Goal: Information Seeking & Learning: Learn about a topic

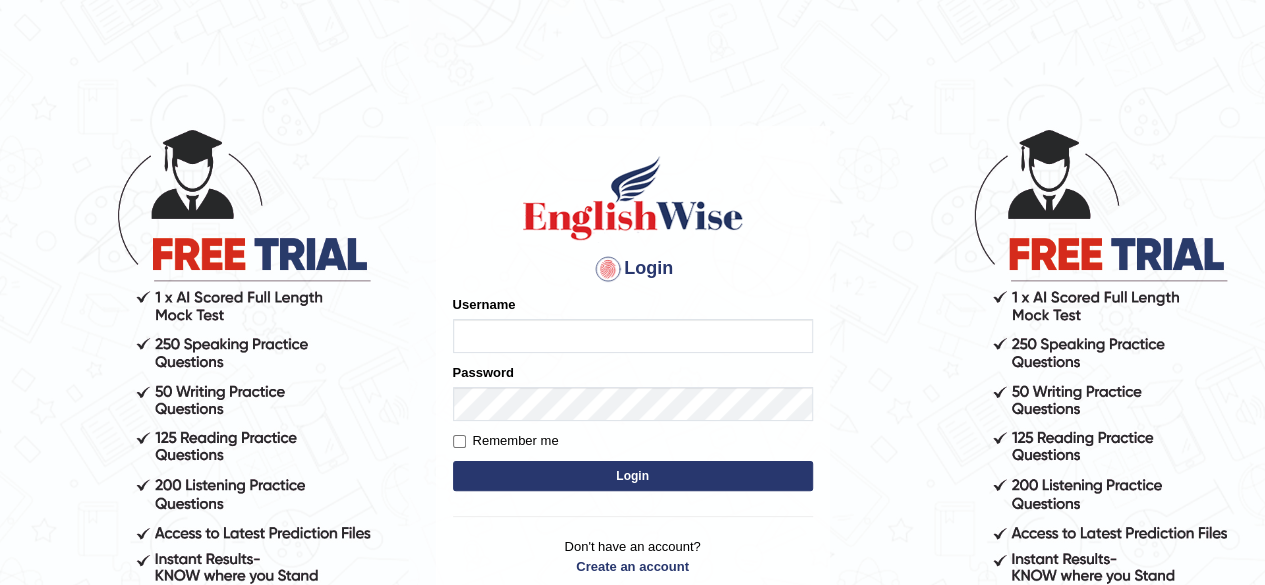
type input "PujaC"
click at [598, 470] on button "Login" at bounding box center [633, 476] width 360 height 30
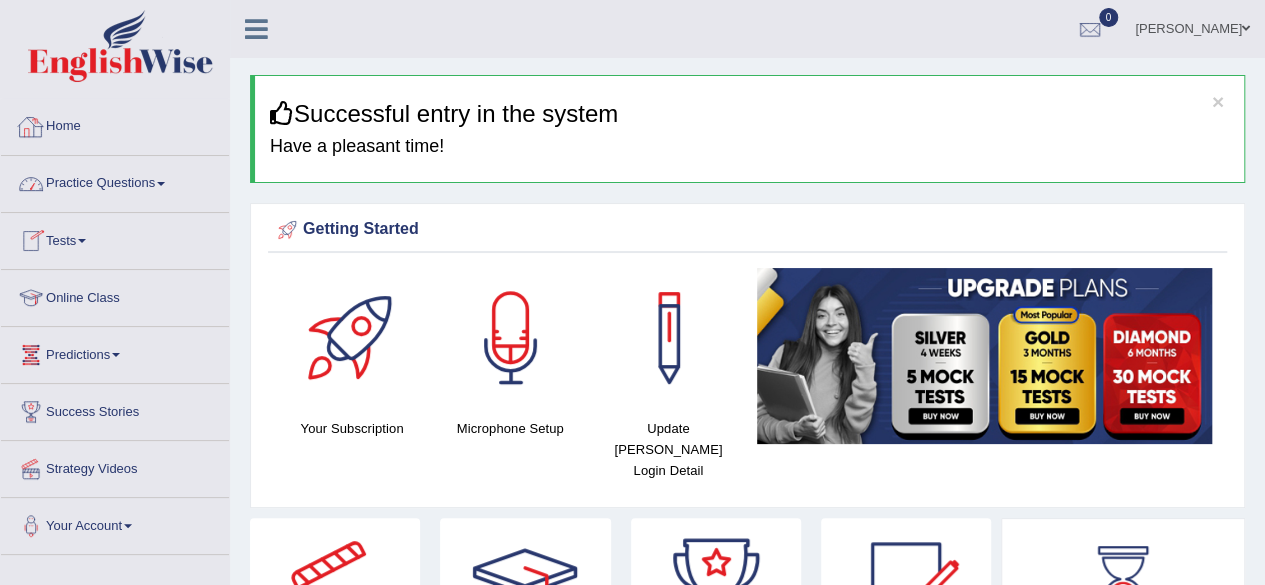
click at [165, 177] on link "Practice Questions" at bounding box center [115, 181] width 228 height 50
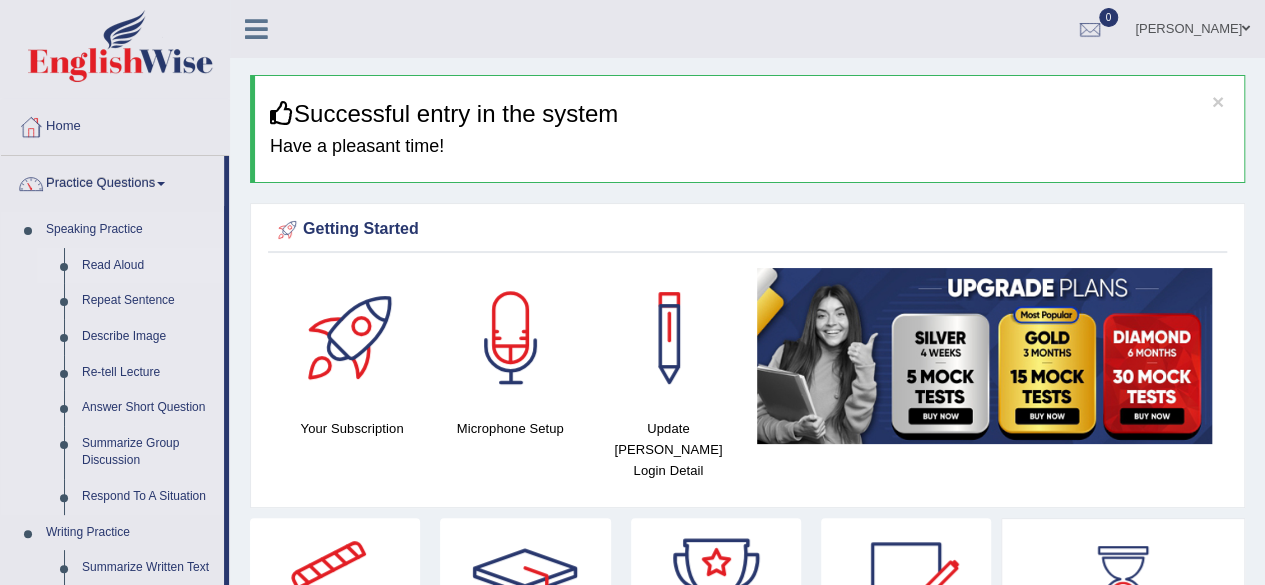
click at [98, 263] on link "Read Aloud" at bounding box center [148, 266] width 151 height 36
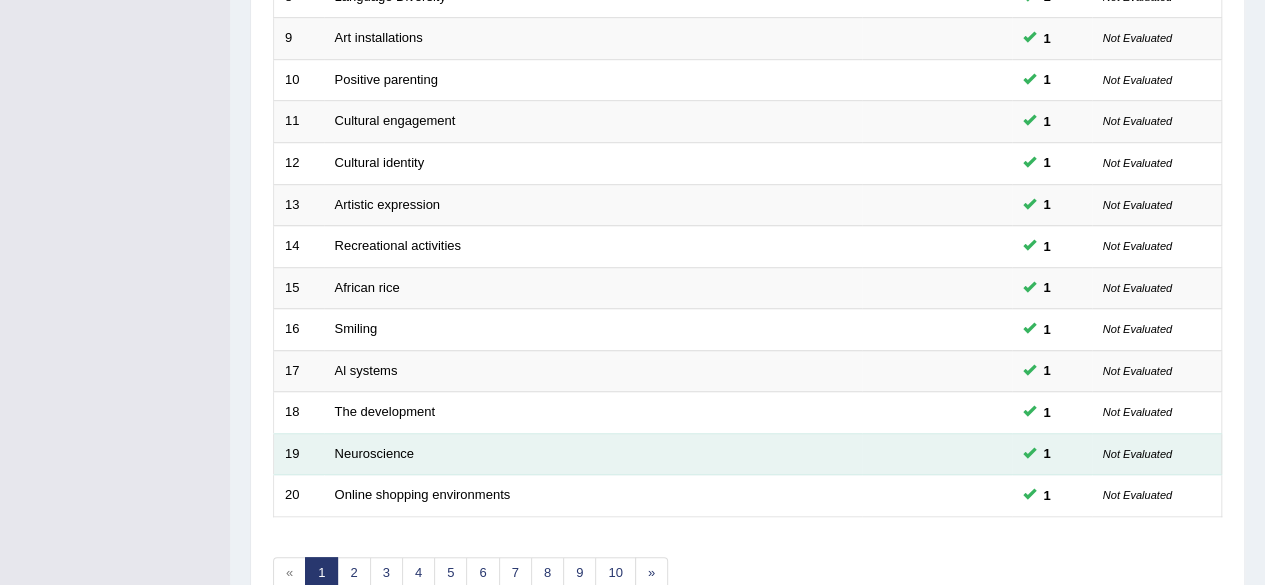
scroll to position [729, 0]
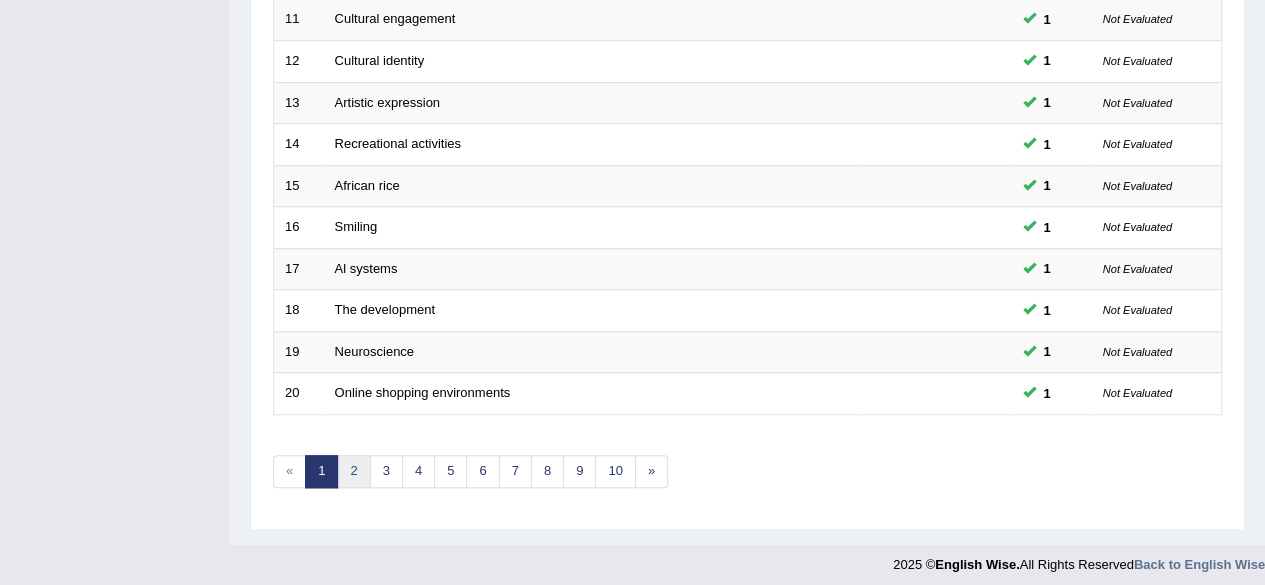
click at [364, 475] on link "2" at bounding box center [353, 471] width 33 height 33
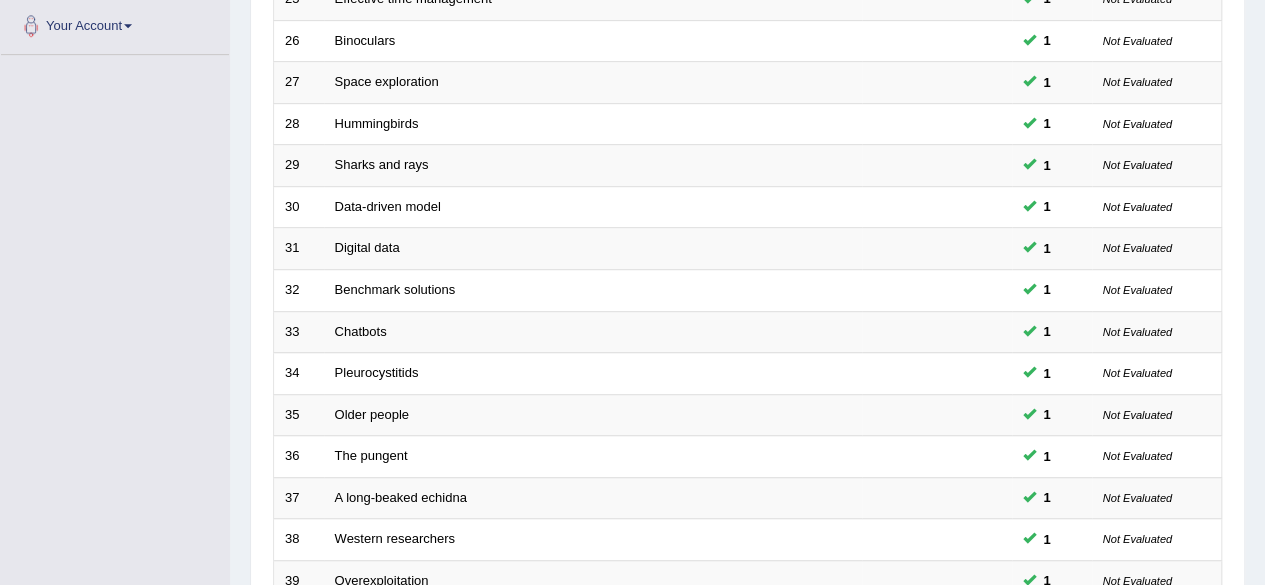
scroll to position [729, 0]
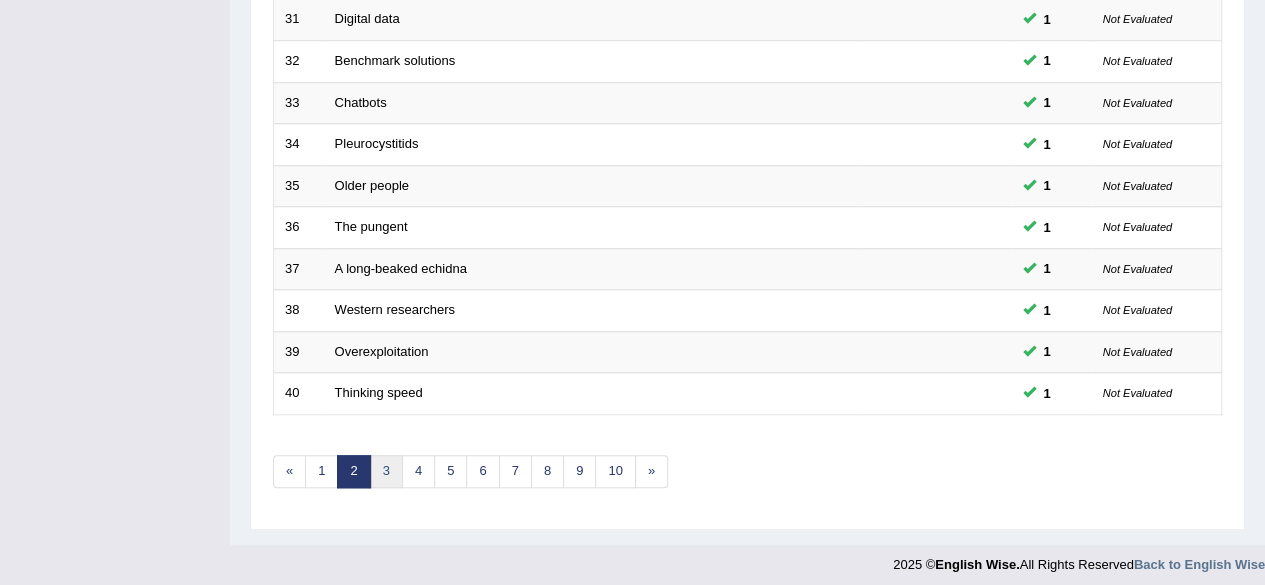
click at [392, 461] on link "3" at bounding box center [386, 471] width 33 height 33
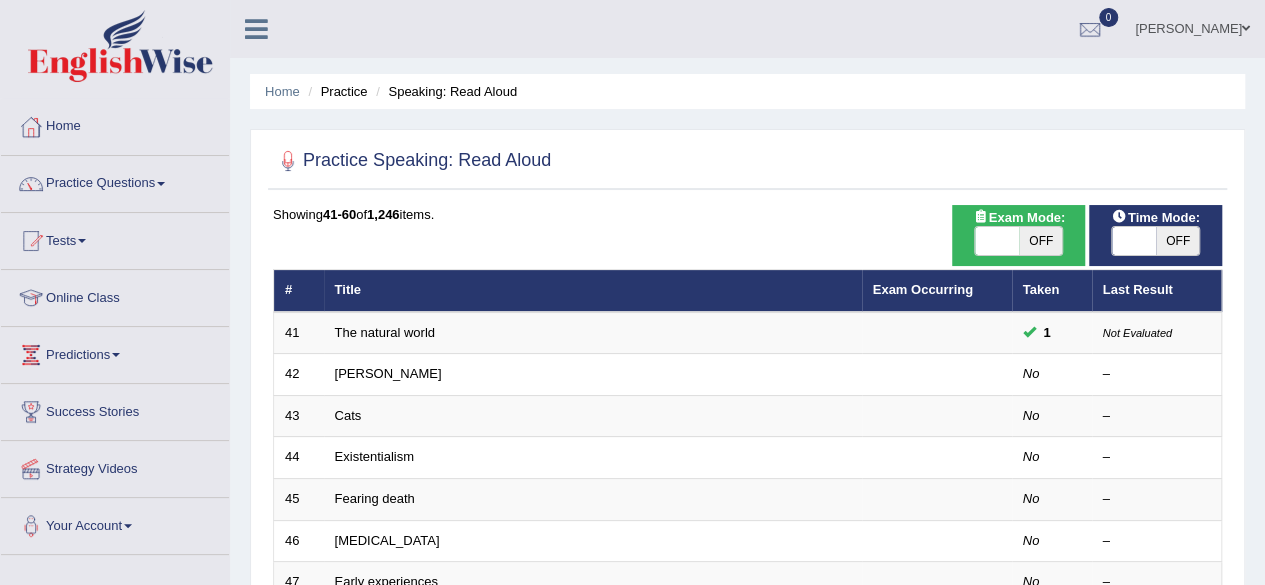
click at [1180, 242] on span "OFF" at bounding box center [1178, 241] width 44 height 28
checkbox input "true"
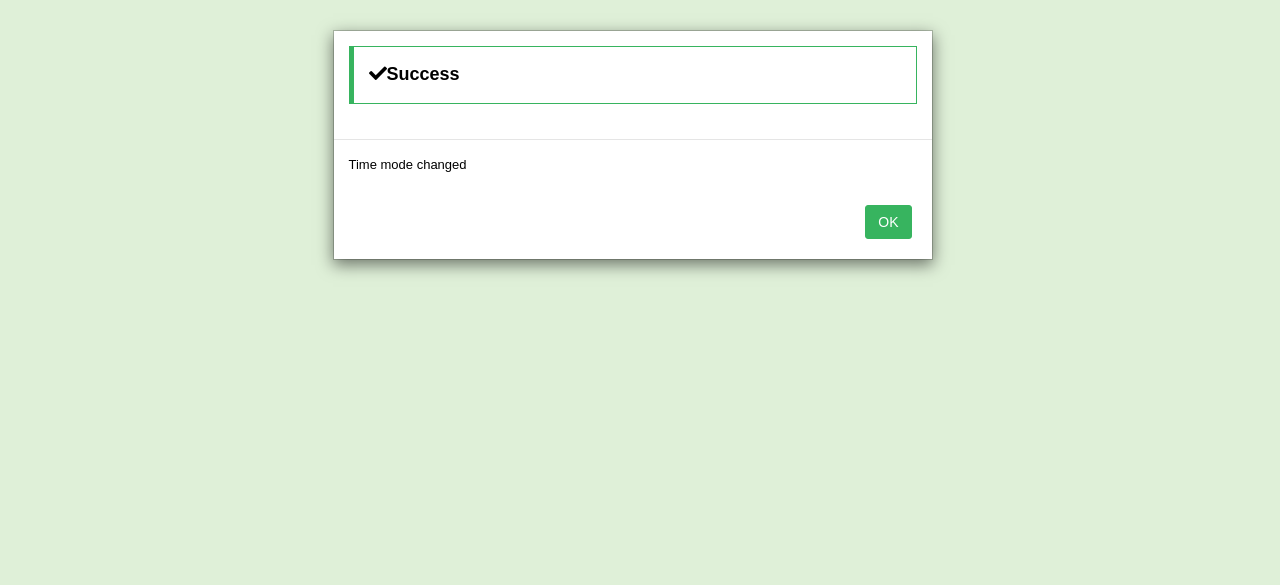
click at [873, 231] on button "OK" at bounding box center [888, 222] width 46 height 34
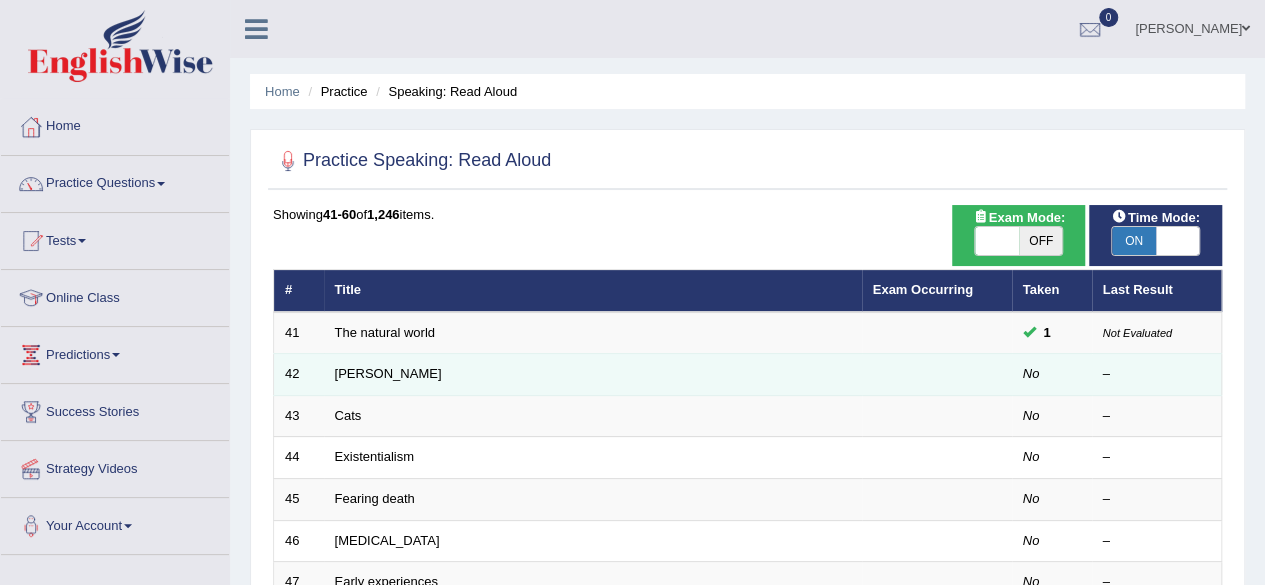
click at [349, 381] on td "Brigham" at bounding box center [593, 375] width 538 height 42
click at [371, 382] on td "Brigham" at bounding box center [593, 375] width 538 height 42
click at [362, 371] on link "Brigham" at bounding box center [388, 373] width 107 height 15
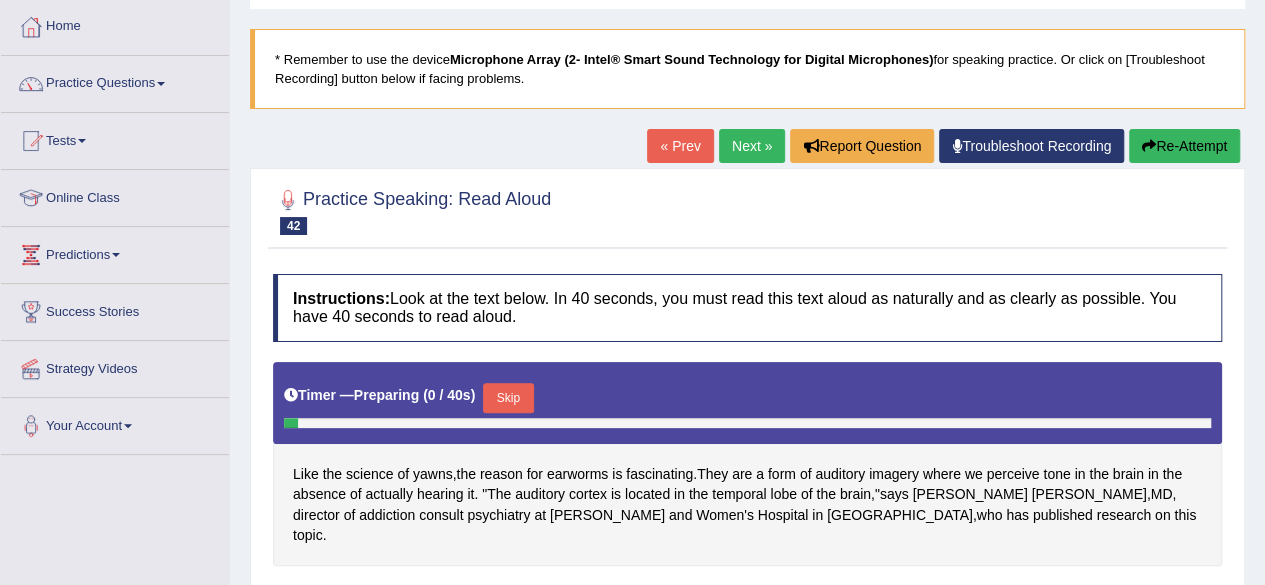
scroll to position [300, 0]
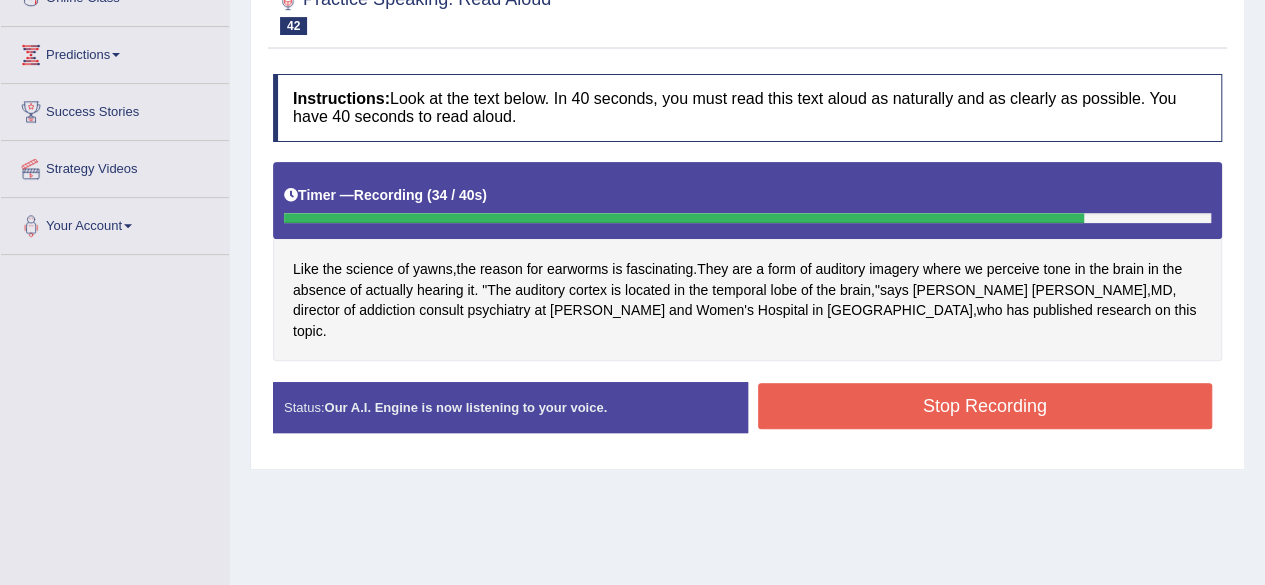
click at [1004, 383] on button "Stop Recording" at bounding box center [985, 406] width 455 height 46
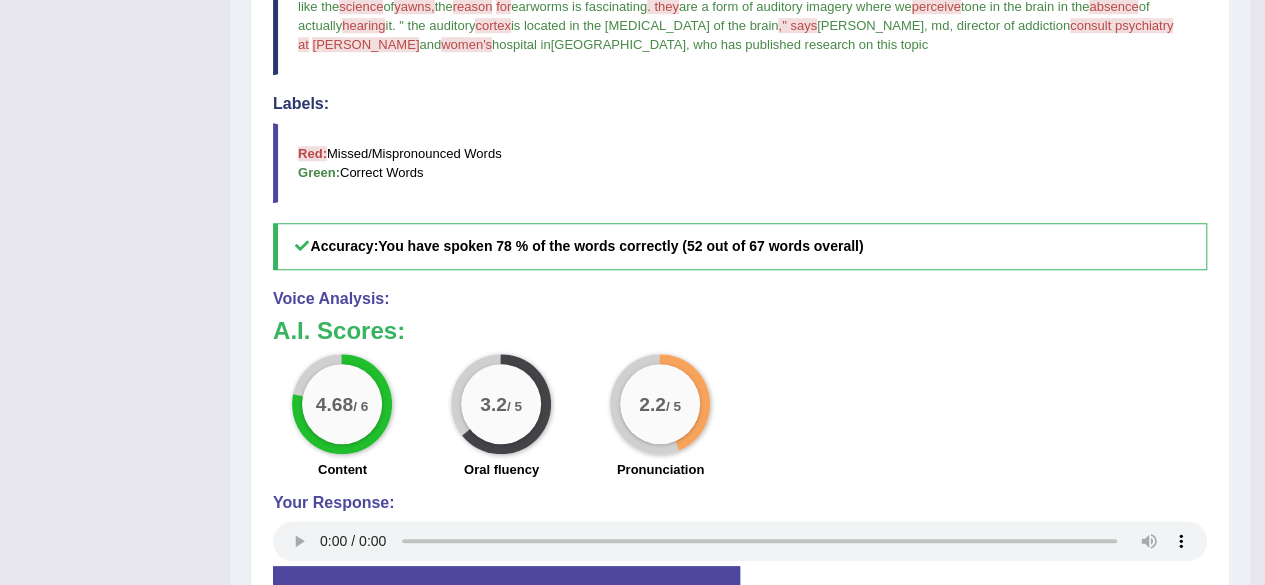
scroll to position [652, 0]
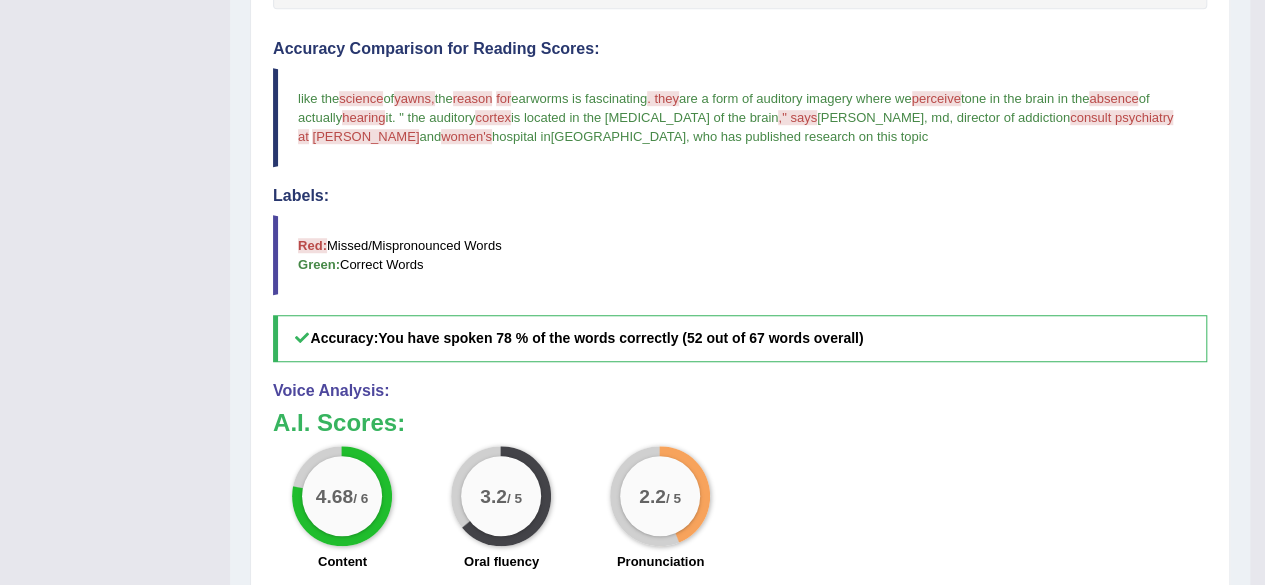
click at [355, 91] on span "science" at bounding box center [361, 98] width 44 height 15
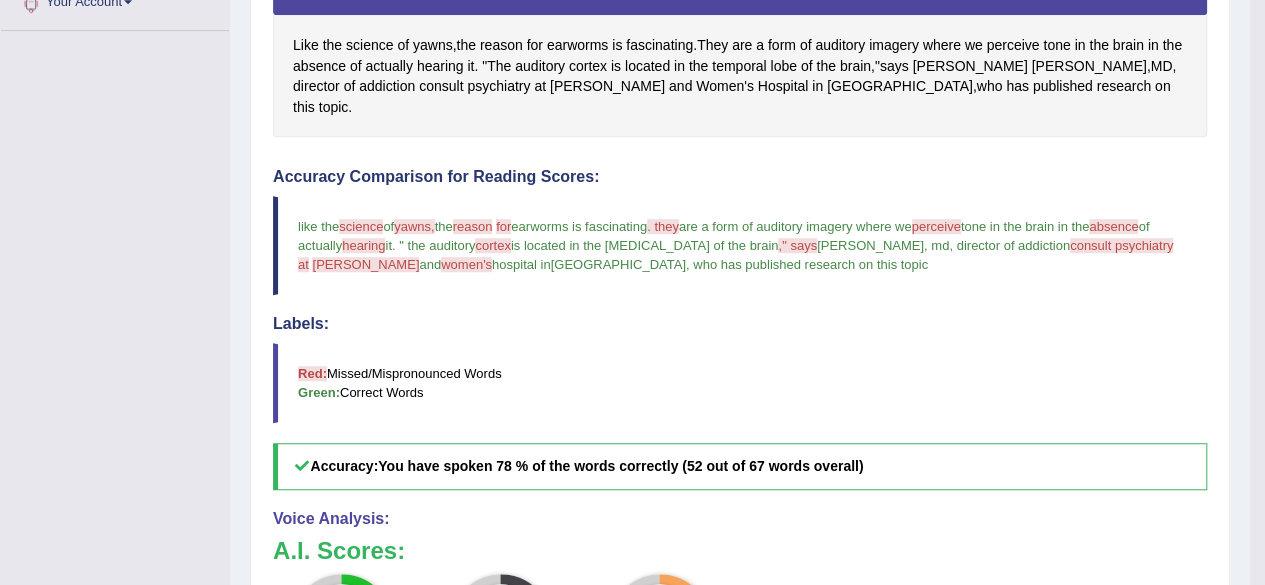
scroll to position [452, 0]
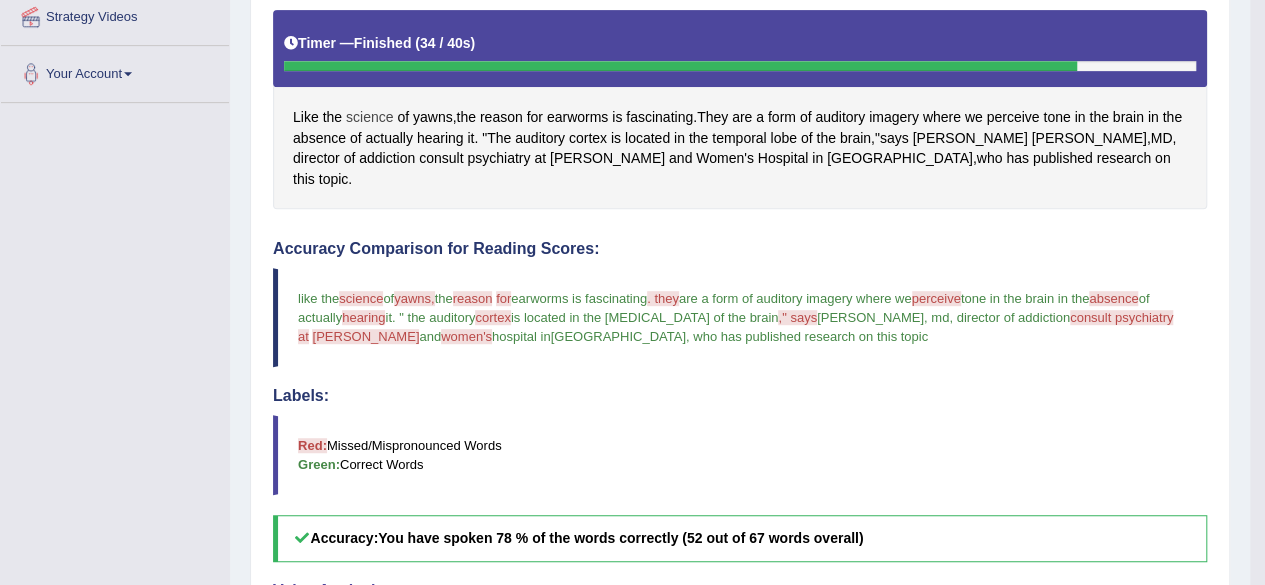
click at [376, 109] on span "science" at bounding box center [369, 117] width 47 height 21
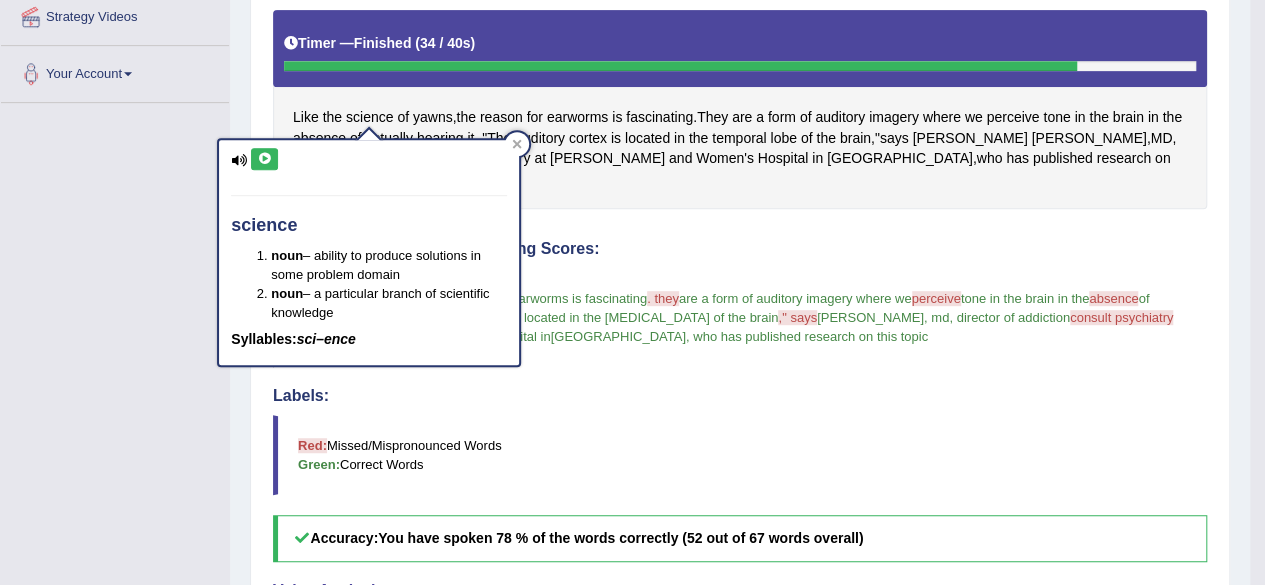
click at [268, 149] on button at bounding box center [264, 159] width 27 height 22
click at [265, 153] on icon at bounding box center [264, 159] width 15 height 12
click at [256, 158] on button at bounding box center [264, 159] width 27 height 22
click at [518, 142] on icon at bounding box center [517, 143] width 9 height 9
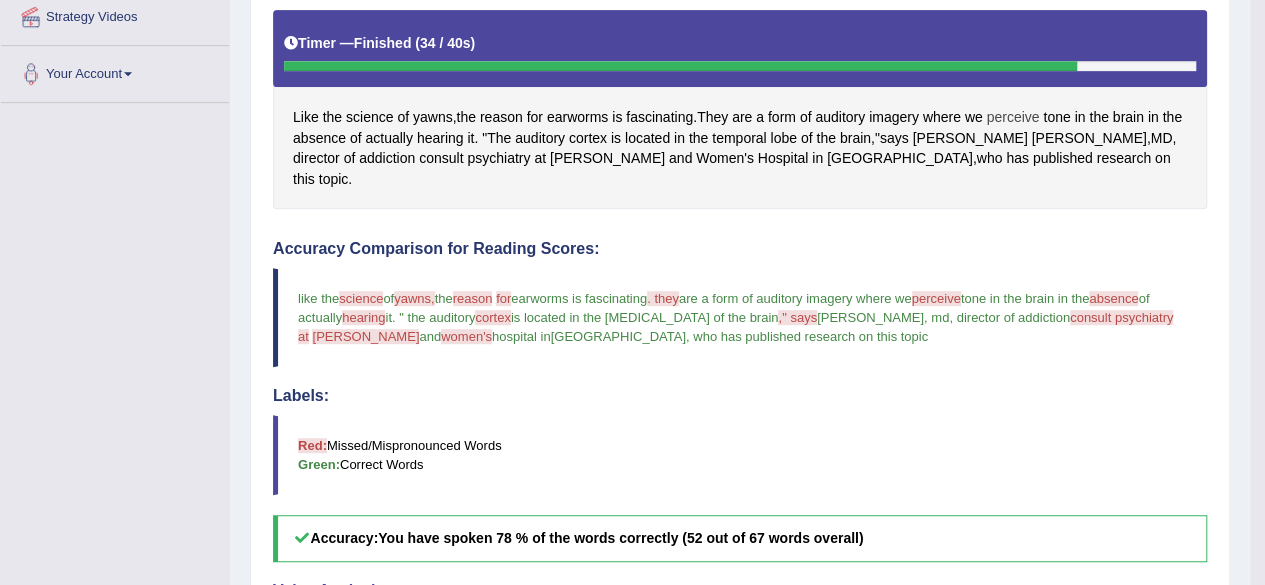
click at [1034, 111] on span "perceive" at bounding box center [1012, 117] width 53 height 21
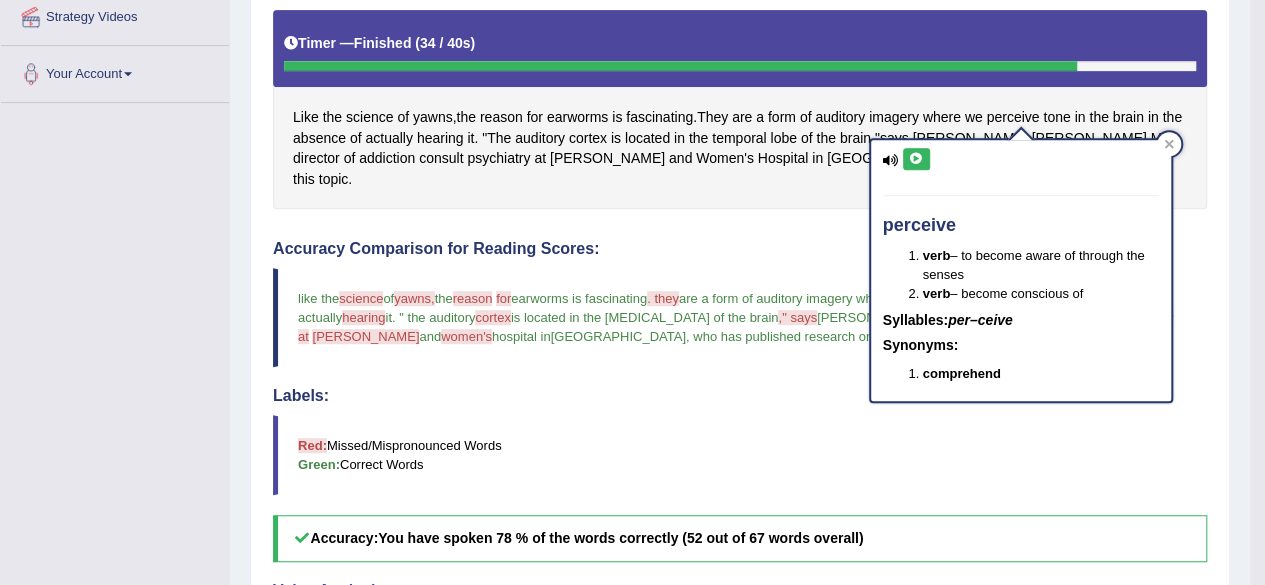
click at [910, 157] on icon at bounding box center [916, 159] width 15 height 12
click at [910, 156] on icon at bounding box center [916, 159] width 15 height 12
click at [919, 153] on icon at bounding box center [916, 159] width 15 height 12
click at [1166, 137] on div at bounding box center [1169, 144] width 24 height 24
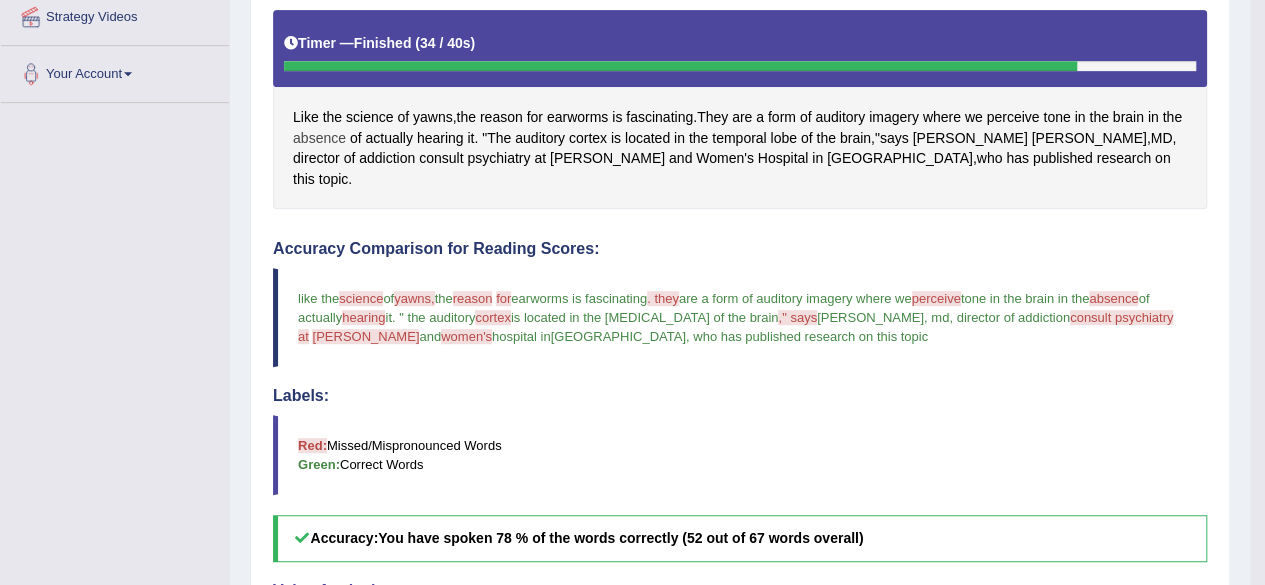
click at [346, 137] on span "absence" at bounding box center [319, 138] width 53 height 21
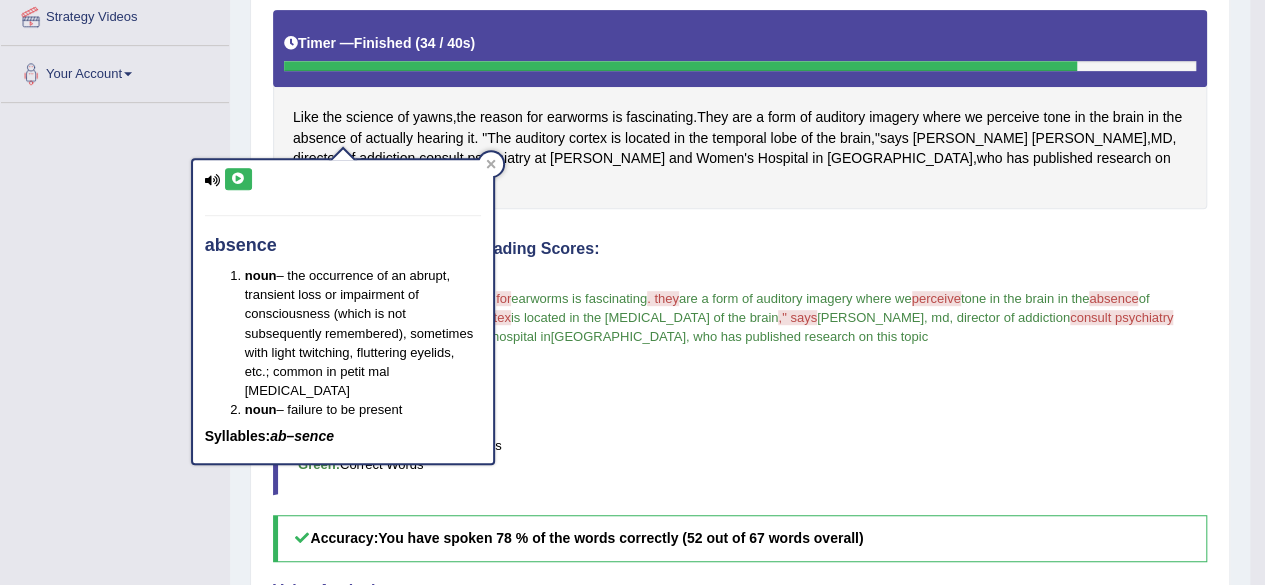
click at [236, 185] on button at bounding box center [238, 179] width 27 height 22
click at [232, 177] on icon at bounding box center [238, 179] width 15 height 12
click at [232, 176] on icon at bounding box center [238, 179] width 15 height 12
click at [493, 160] on icon at bounding box center [491, 164] width 10 height 10
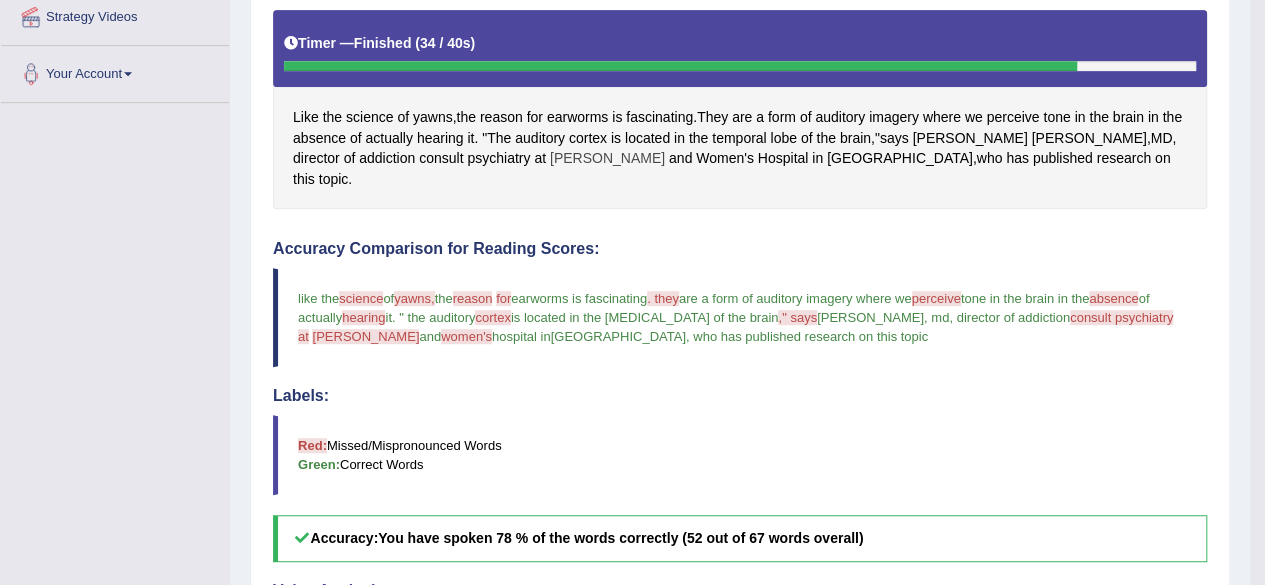
click at [550, 159] on span "Brigham" at bounding box center [607, 158] width 115 height 21
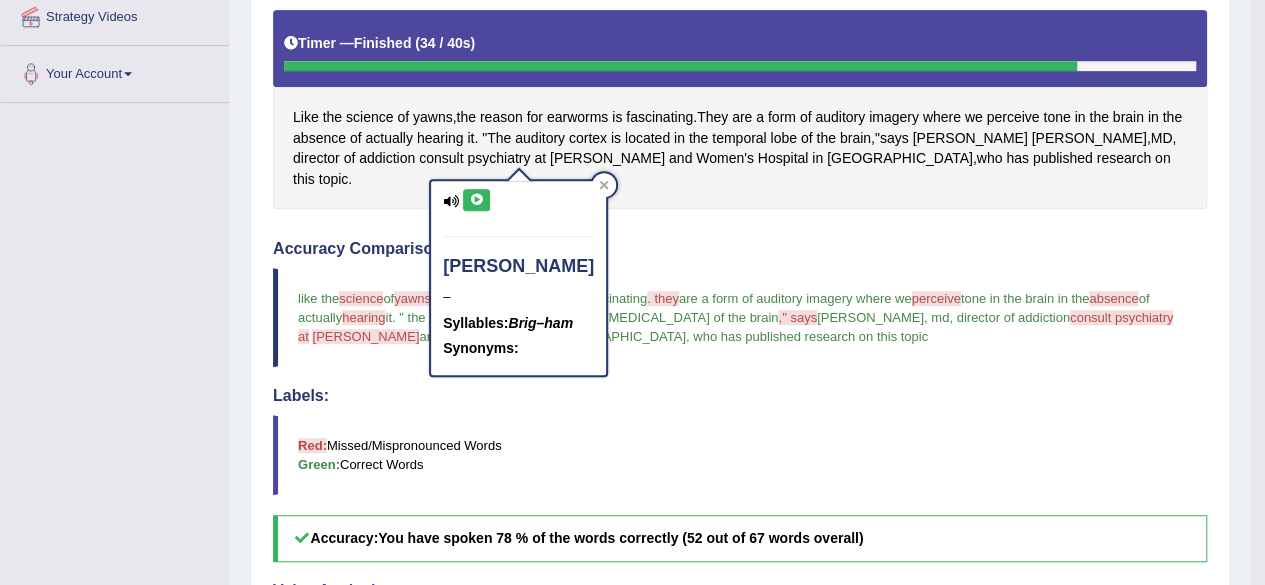
click at [475, 199] on icon at bounding box center [476, 200] width 15 height 12
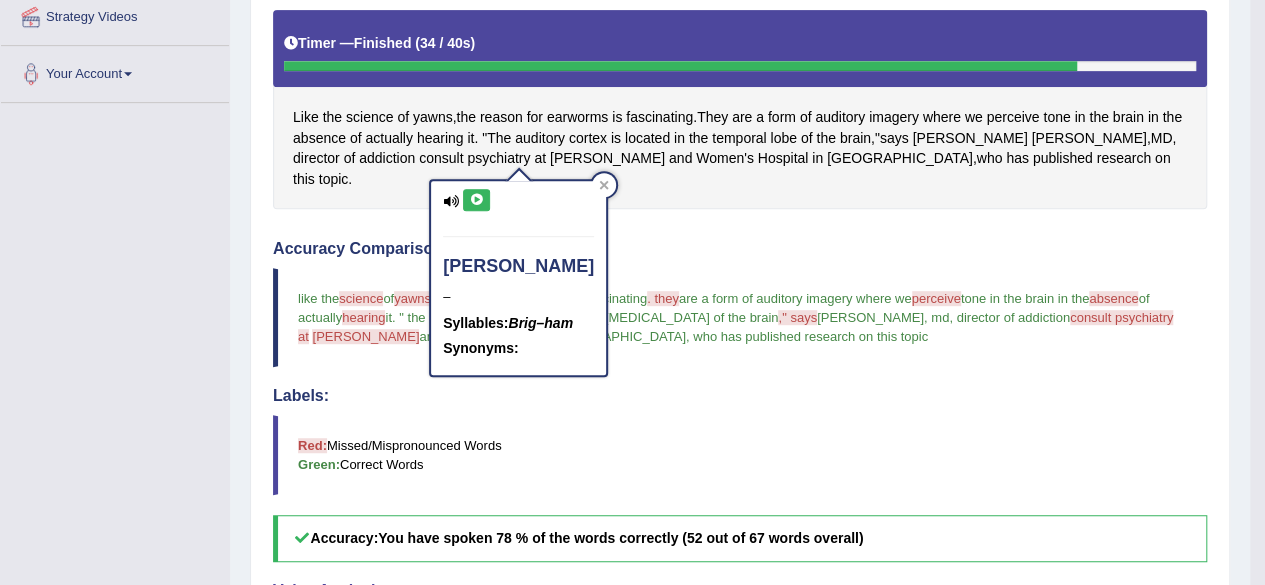
click at [475, 199] on icon at bounding box center [476, 200] width 15 height 12
click at [592, 188] on div at bounding box center [604, 185] width 24 height 24
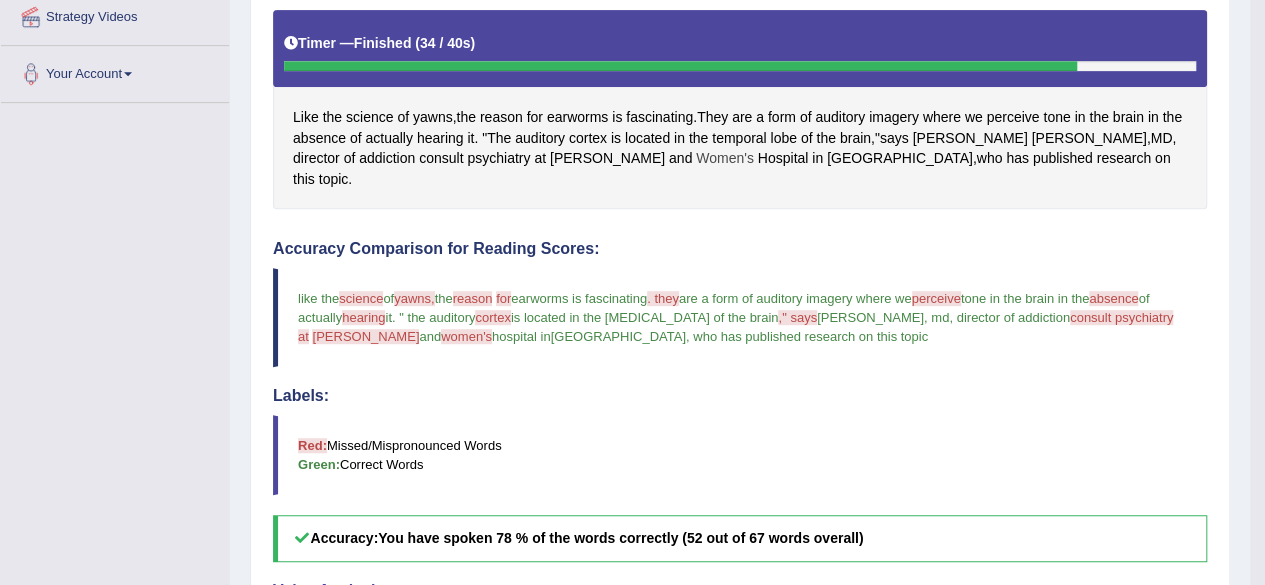
click at [696, 155] on span "Women's" at bounding box center [725, 158] width 58 height 21
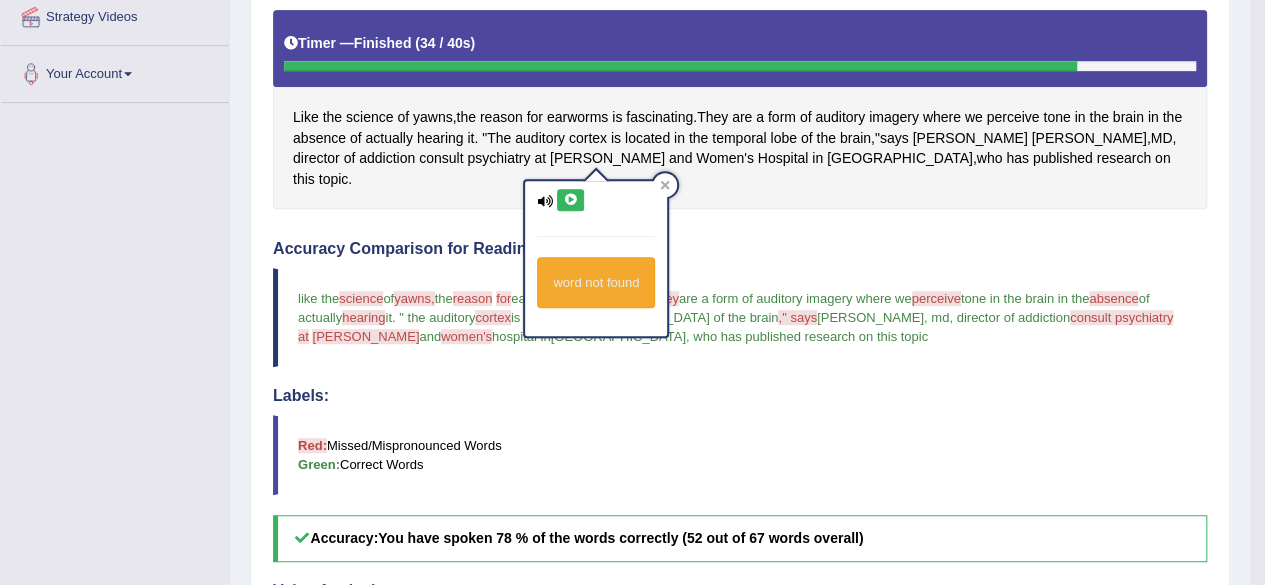
click at [572, 194] on icon at bounding box center [570, 200] width 15 height 12
click at [570, 197] on icon at bounding box center [570, 200] width 15 height 12
click at [670, 192] on div at bounding box center [665, 185] width 24 height 24
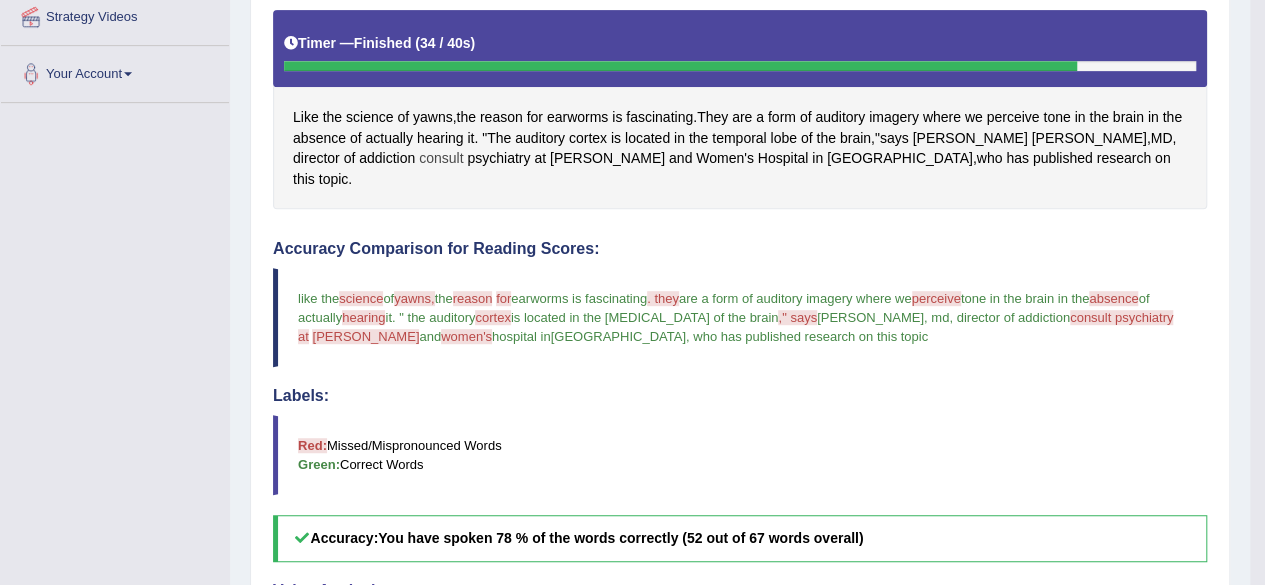
click at [419, 154] on span "consult" at bounding box center [441, 158] width 44 height 21
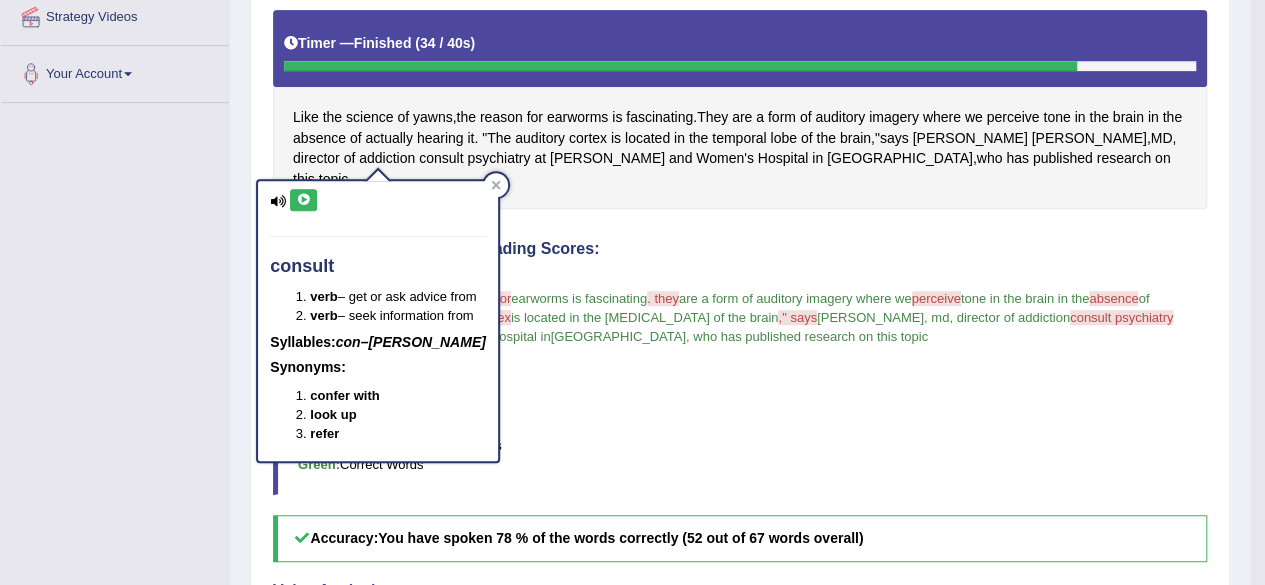
click at [299, 203] on icon at bounding box center [303, 200] width 15 height 12
click at [312, 203] on button at bounding box center [303, 200] width 27 height 22
click at [306, 199] on icon at bounding box center [303, 200] width 15 height 12
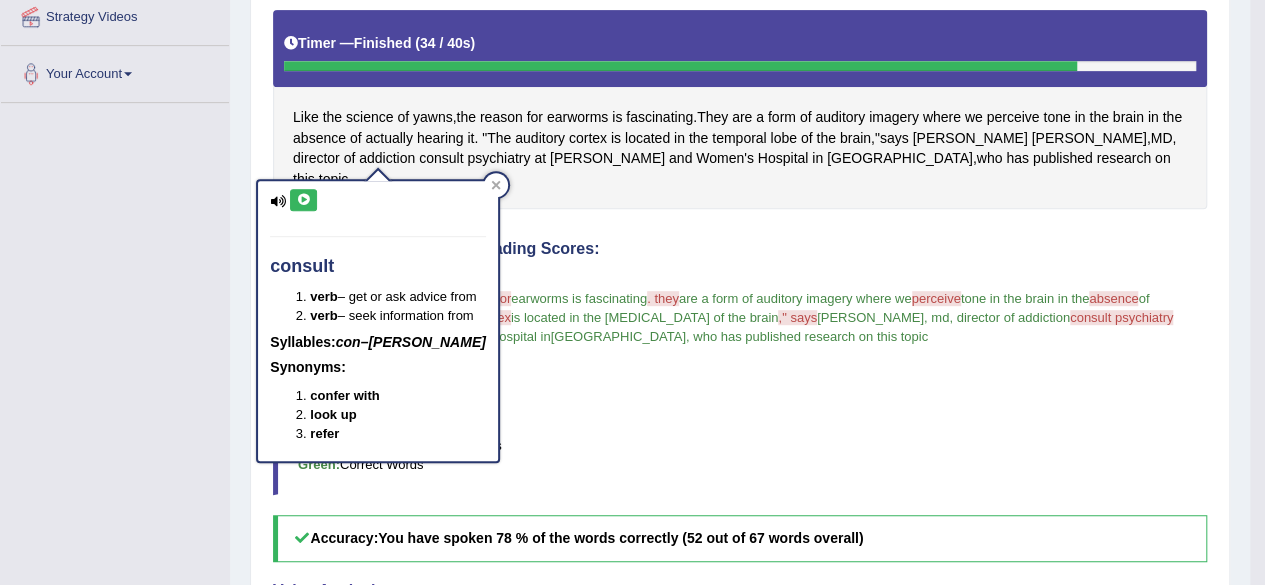
click at [306, 199] on icon at bounding box center [303, 200] width 15 height 12
click at [487, 177] on div at bounding box center [496, 185] width 24 height 24
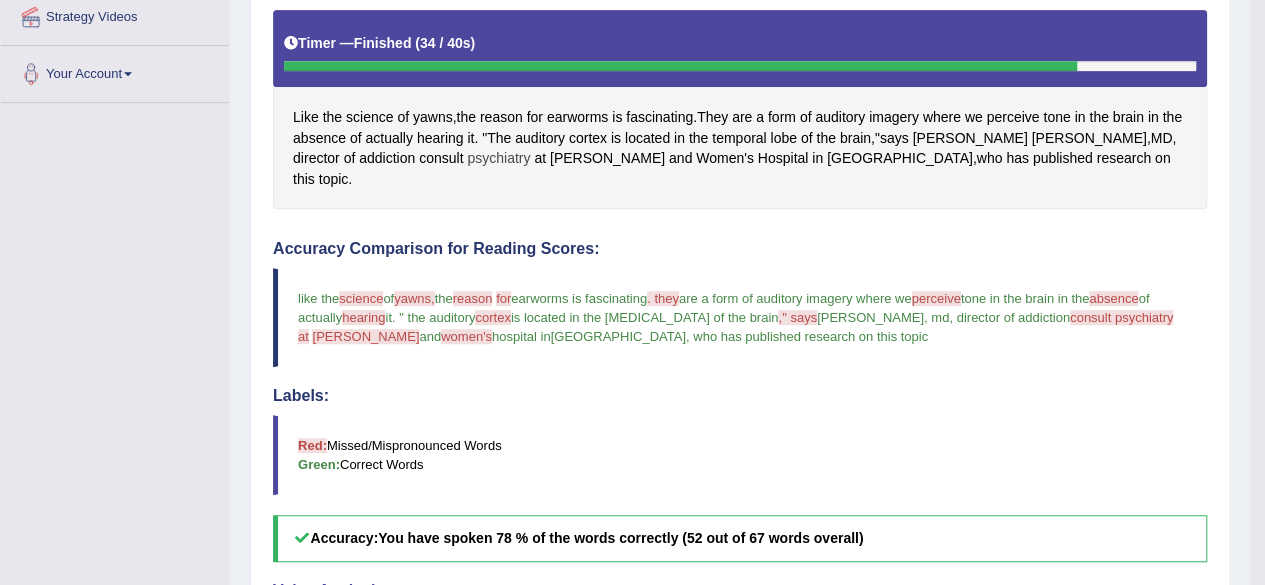
click at [467, 152] on span "psychiatry" at bounding box center [498, 158] width 63 height 21
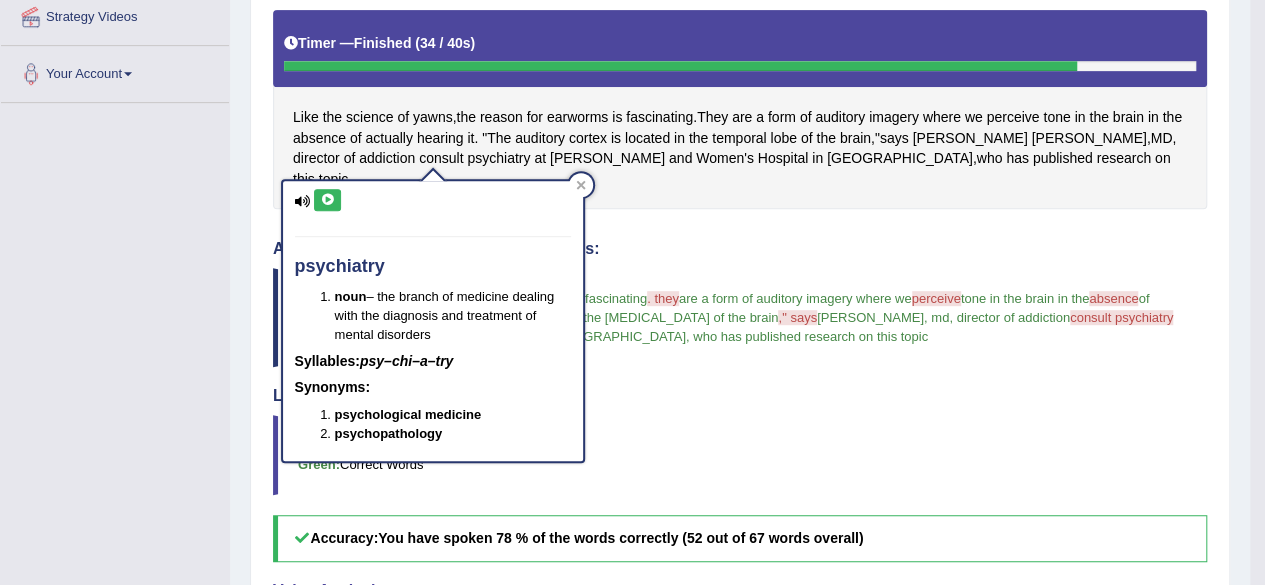
click at [326, 201] on icon at bounding box center [327, 200] width 15 height 12
click at [328, 199] on icon at bounding box center [327, 200] width 15 height 12
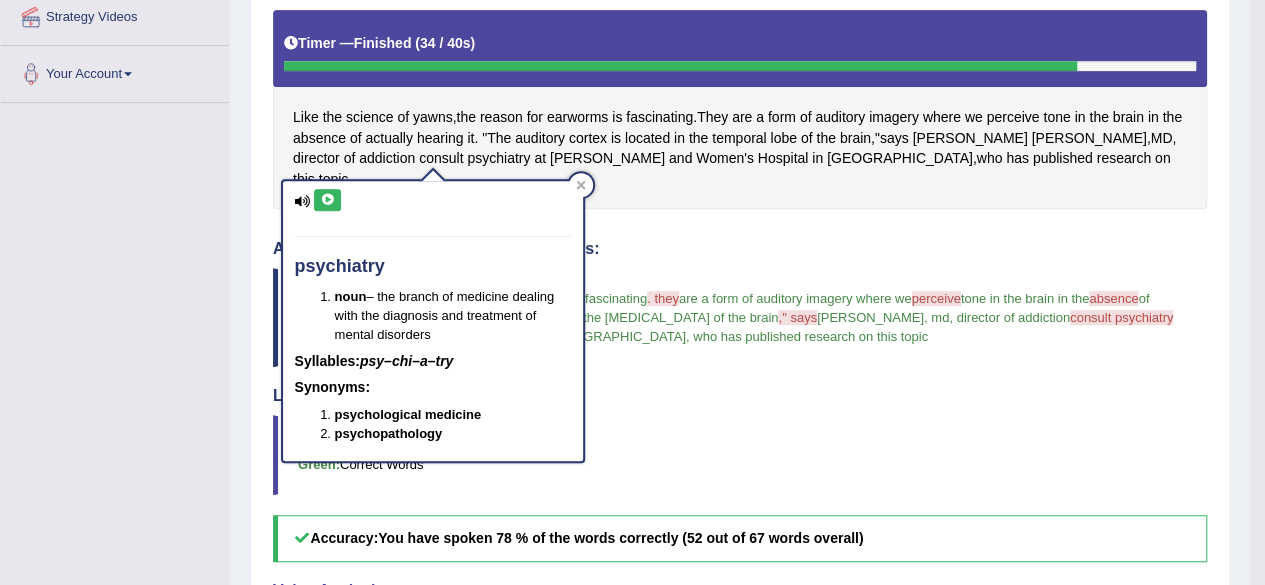
click at [328, 199] on icon at bounding box center [327, 200] width 15 height 12
click at [328, 201] on icon at bounding box center [327, 200] width 15 height 12
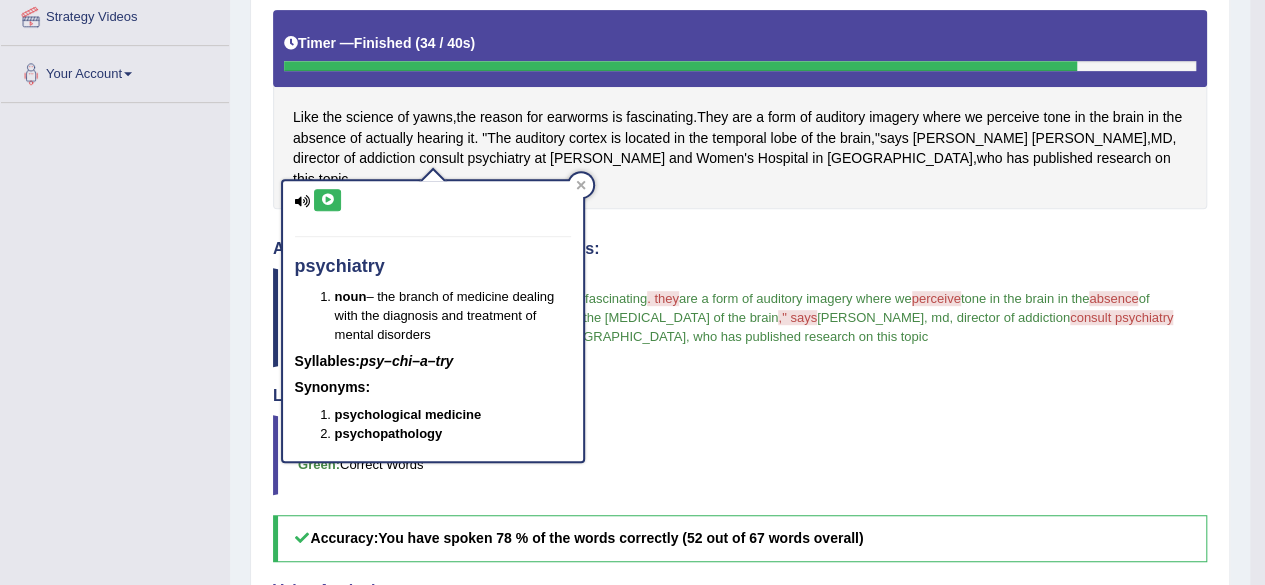
click at [328, 201] on icon at bounding box center [327, 200] width 15 height 12
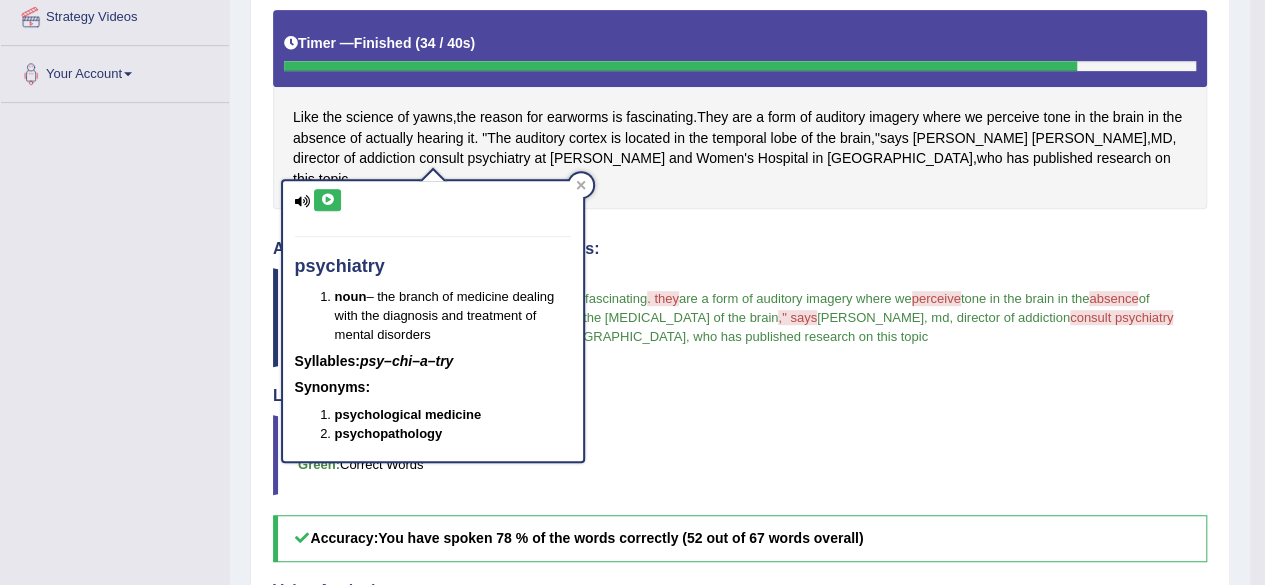
click at [328, 201] on icon at bounding box center [327, 200] width 15 height 12
click at [334, 201] on icon at bounding box center [327, 200] width 15 height 12
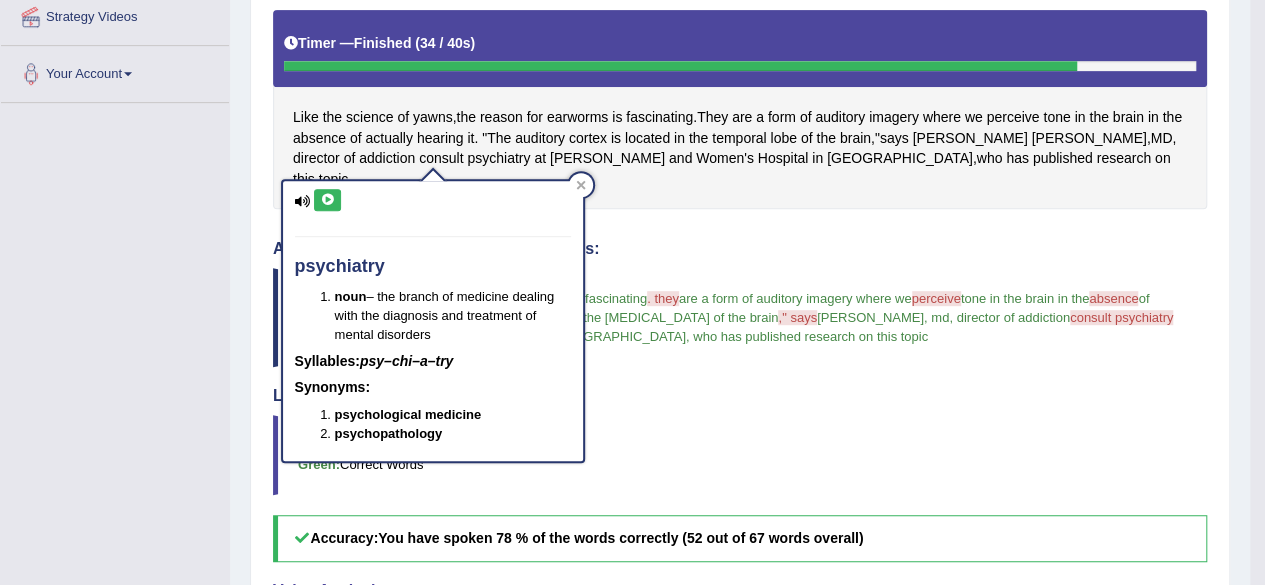
click at [334, 201] on icon at bounding box center [327, 200] width 15 height 12
click at [336, 211] on div "psychiatry noun – the branch of medicine dealing with the diagnosis and treatme…" at bounding box center [433, 321] width 300 height 280
click at [331, 203] on icon at bounding box center [327, 200] width 15 height 12
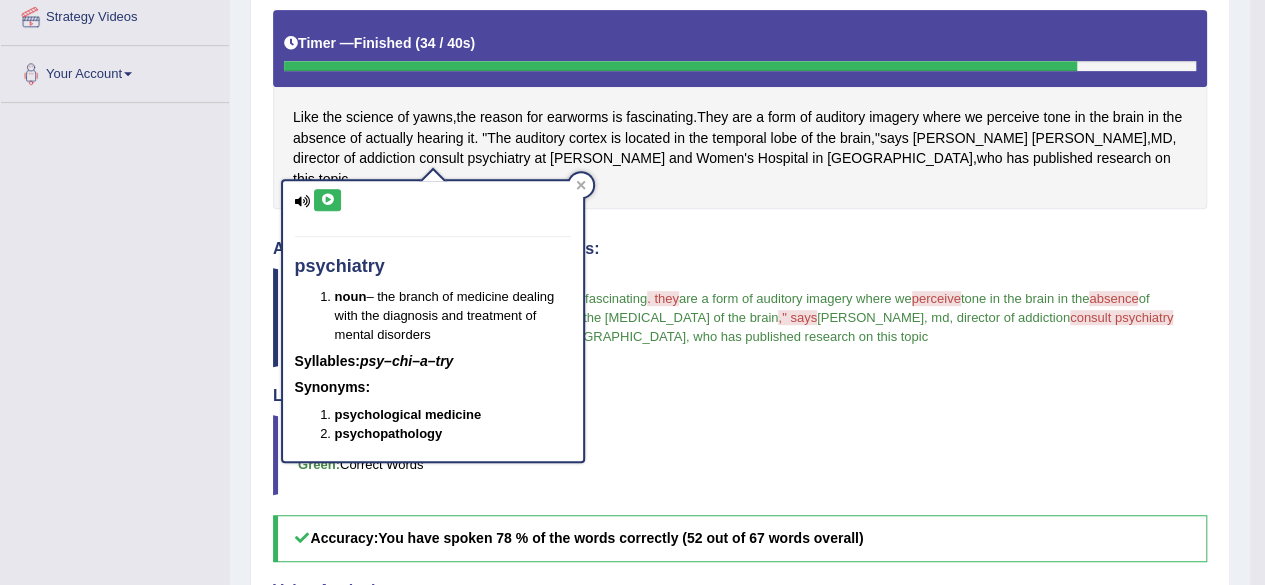
click at [331, 203] on icon at bounding box center [327, 200] width 15 height 12
click at [328, 207] on button at bounding box center [327, 200] width 27 height 22
click at [328, 206] on button at bounding box center [327, 200] width 27 height 22
click at [319, 211] on div "psychiatry noun – the branch of medicine dealing with the diagnosis and treatme…" at bounding box center [433, 321] width 300 height 280
click at [334, 198] on icon at bounding box center [327, 200] width 15 height 12
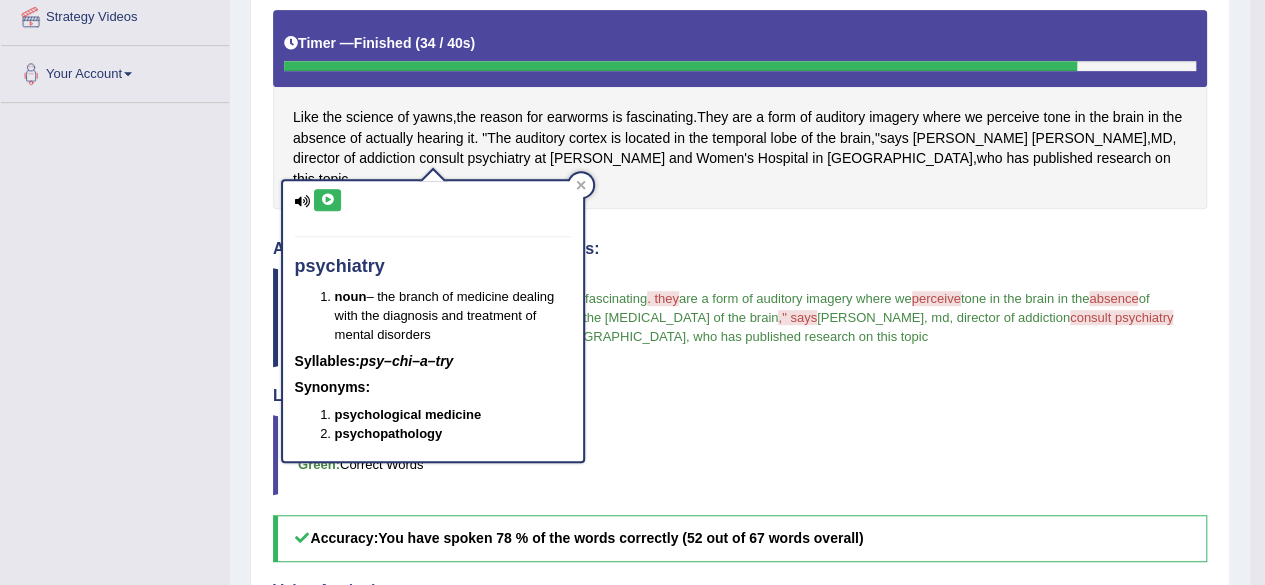
click at [334, 198] on icon at bounding box center [327, 200] width 15 height 12
click at [324, 199] on icon at bounding box center [327, 200] width 15 height 12
click at [330, 194] on icon at bounding box center [327, 200] width 15 height 12
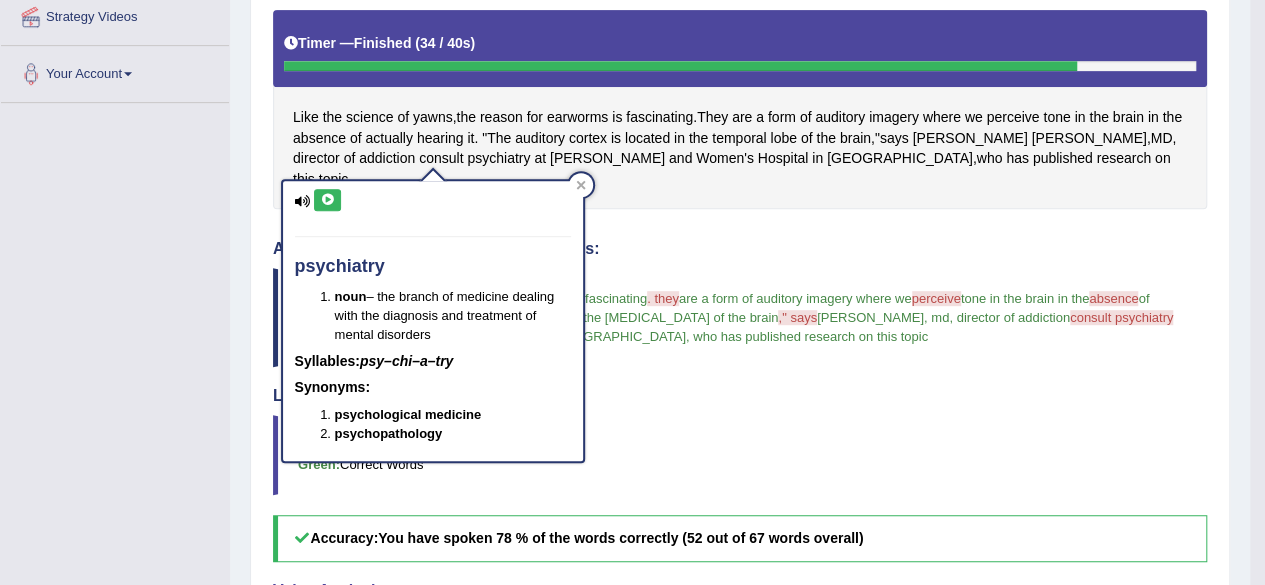
click at [330, 194] on icon at bounding box center [327, 200] width 15 height 12
click at [325, 197] on icon at bounding box center [327, 200] width 15 height 12
click at [572, 175] on div at bounding box center [581, 185] width 24 height 24
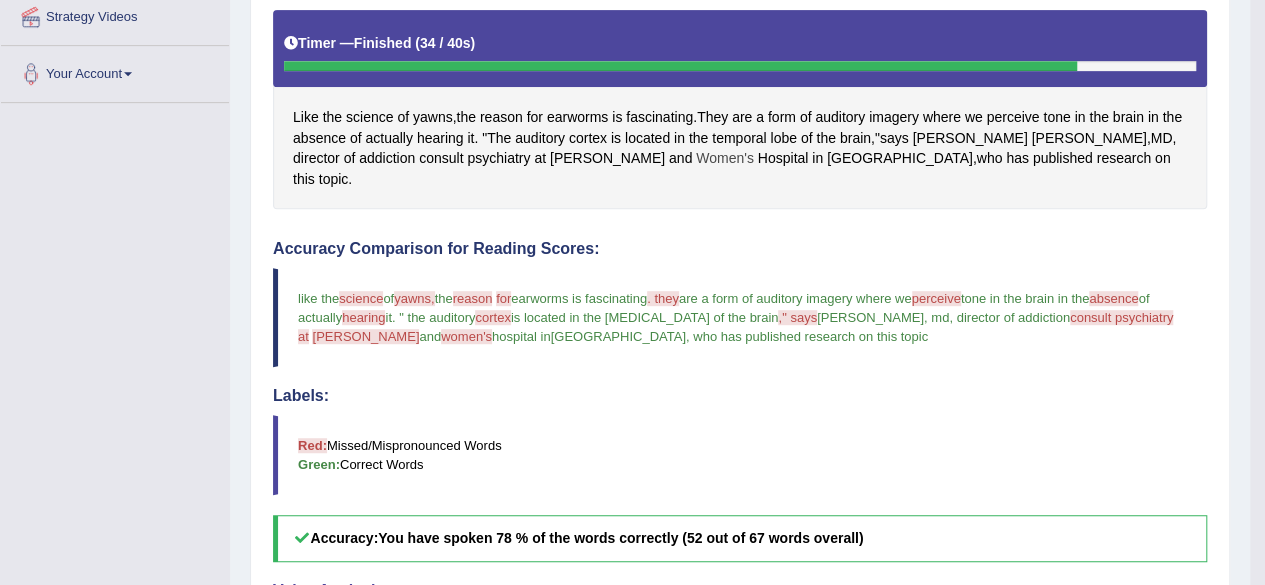
click at [696, 148] on span "Women's" at bounding box center [725, 158] width 58 height 21
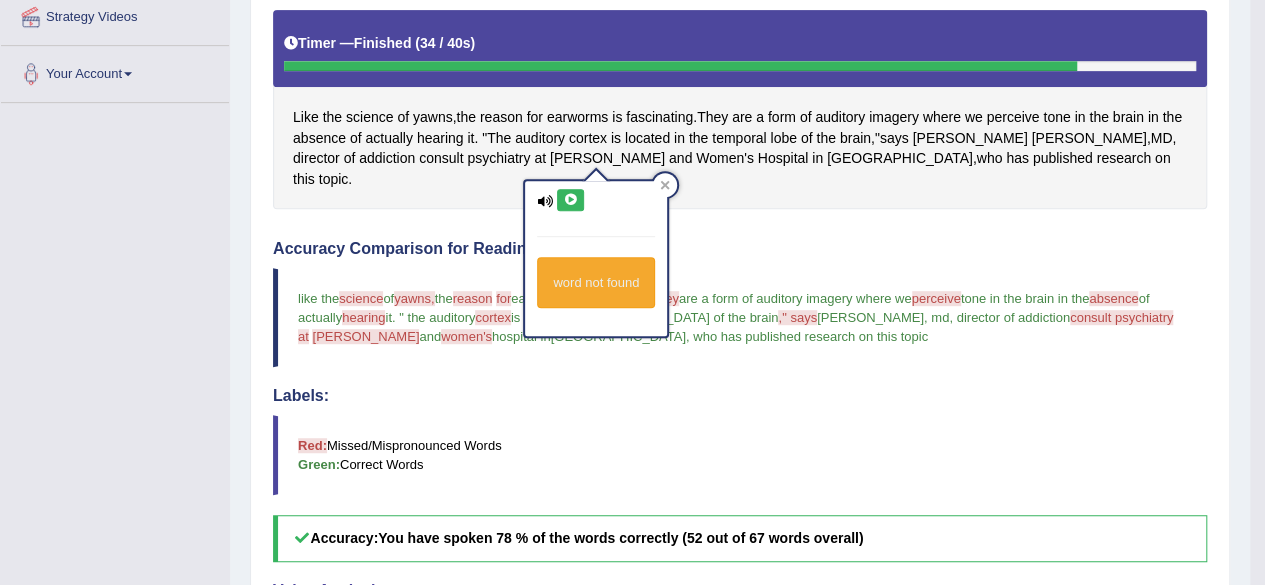
click at [570, 194] on icon at bounding box center [570, 200] width 15 height 12
click at [665, 189] on icon at bounding box center [665, 185] width 10 height 10
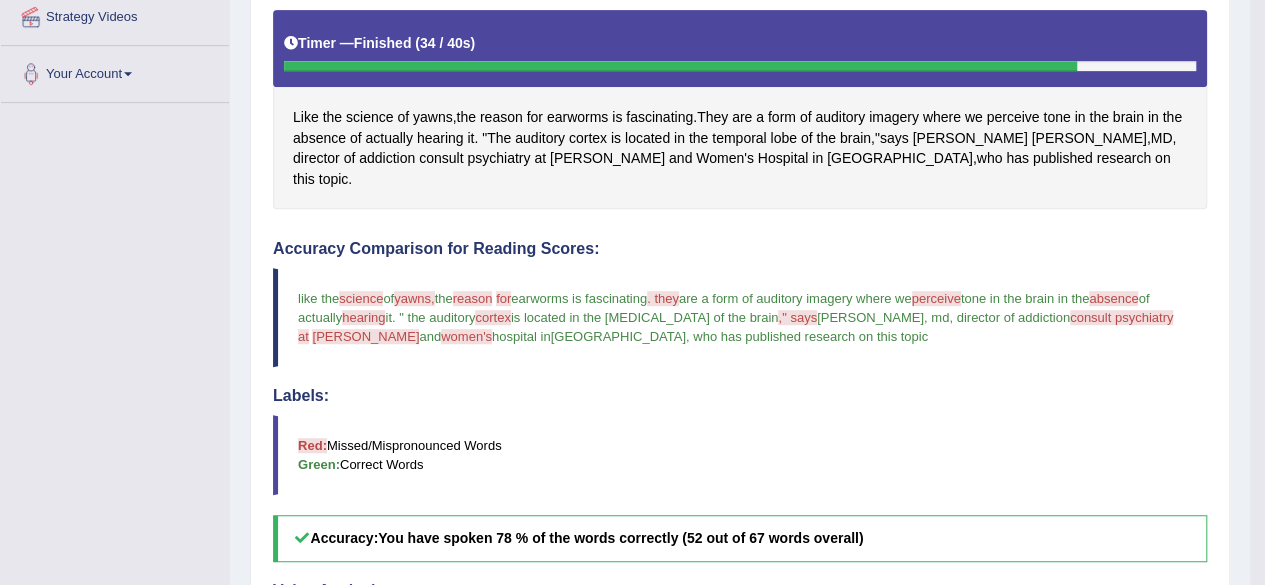
scroll to position [52, 0]
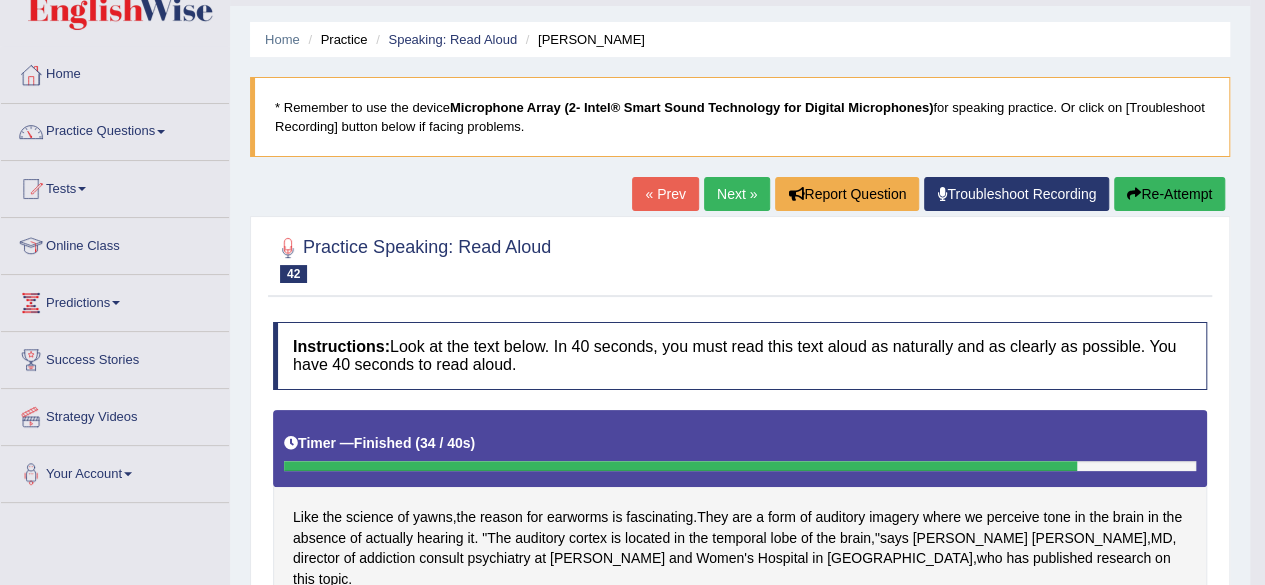
click at [709, 190] on link "Next »" at bounding box center [737, 194] width 66 height 34
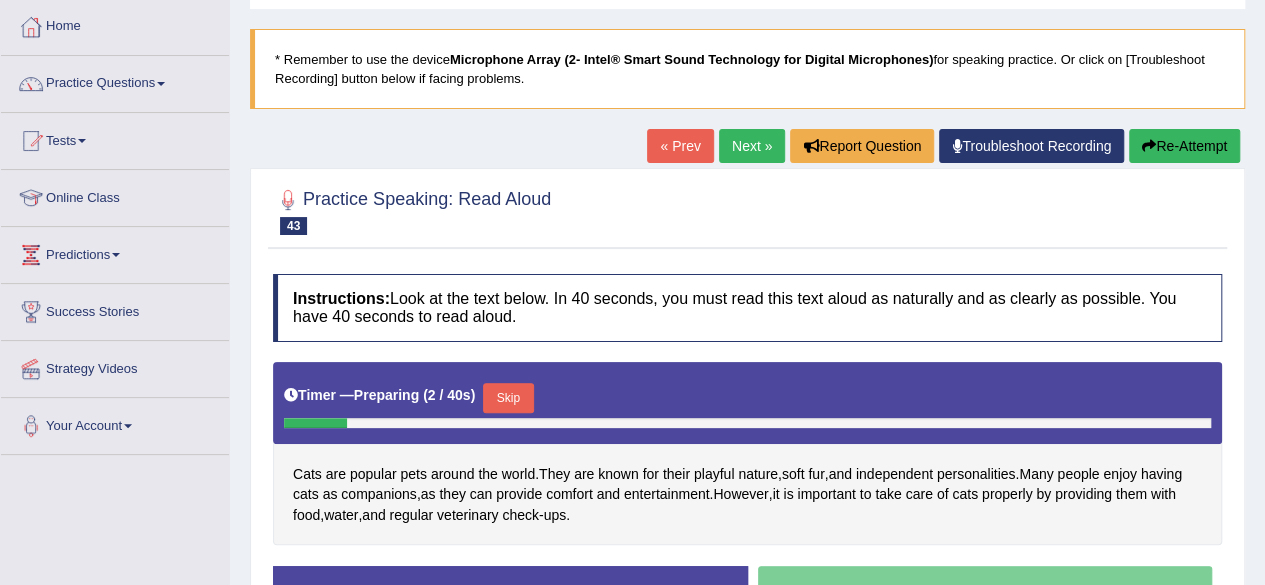
scroll to position [300, 0]
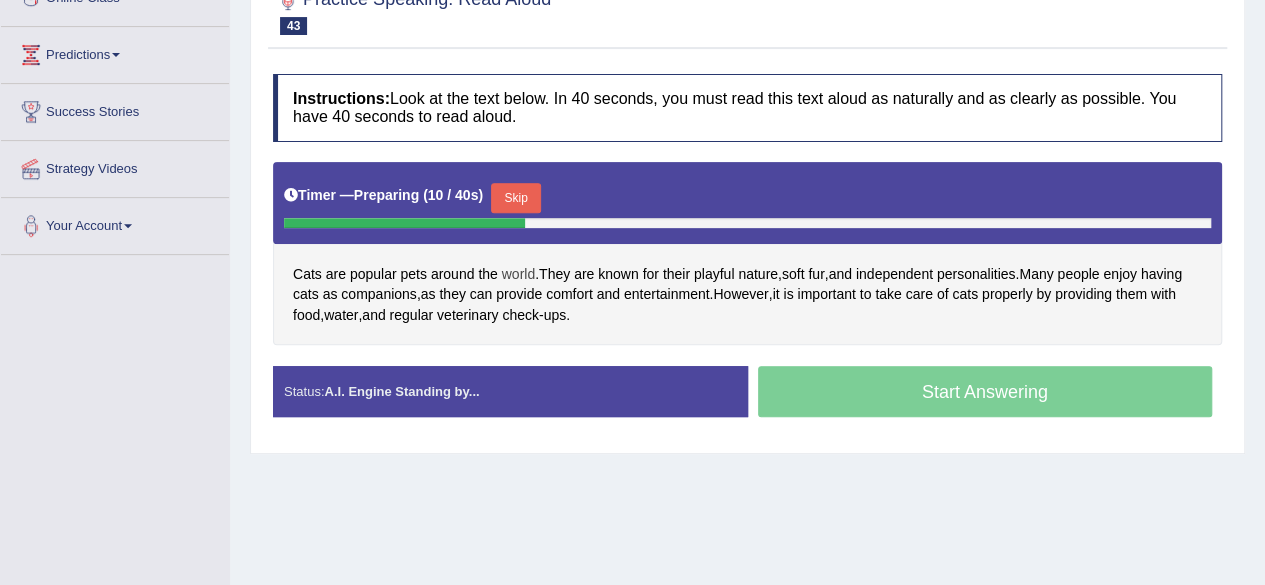
click at [505, 279] on span "world" at bounding box center [518, 274] width 33 height 21
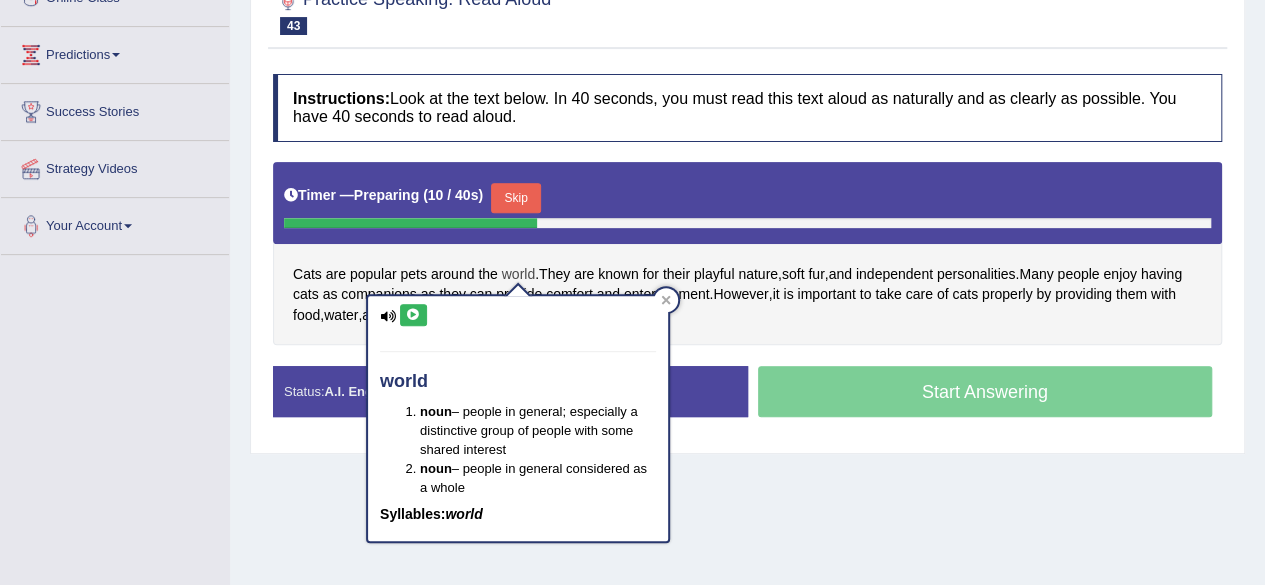
click at [507, 272] on span "world" at bounding box center [518, 274] width 33 height 21
click at [406, 318] on icon at bounding box center [413, 315] width 15 height 12
click at [412, 313] on icon at bounding box center [413, 315] width 15 height 12
click at [666, 299] on icon at bounding box center [666, 299] width 9 height 9
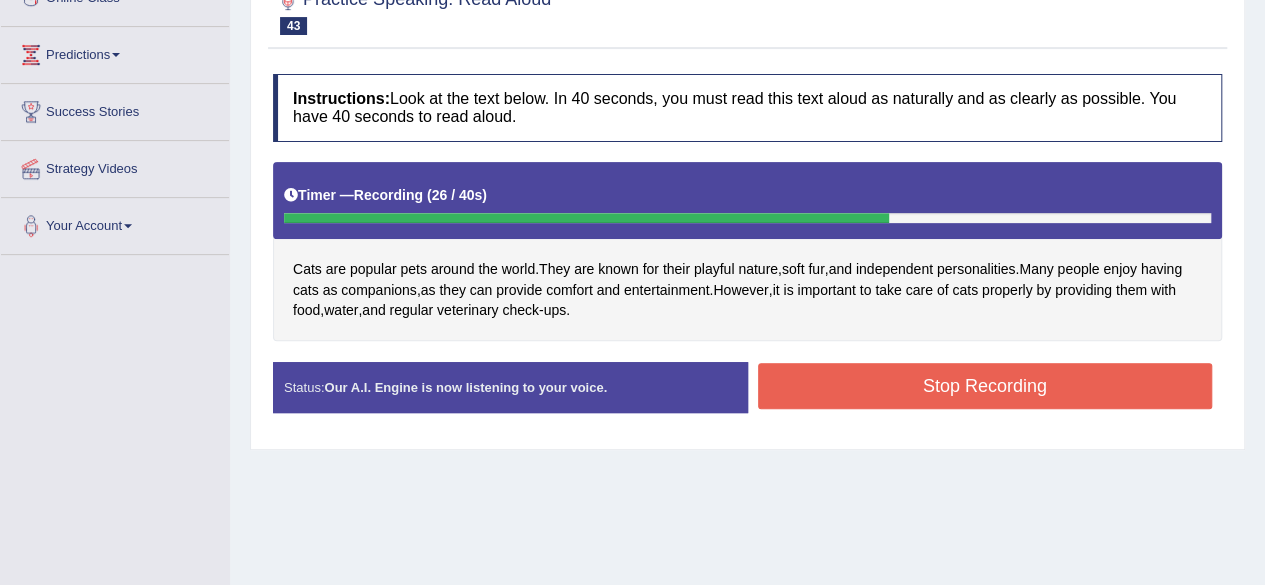
click at [998, 383] on button "Stop Recording" at bounding box center [985, 386] width 455 height 46
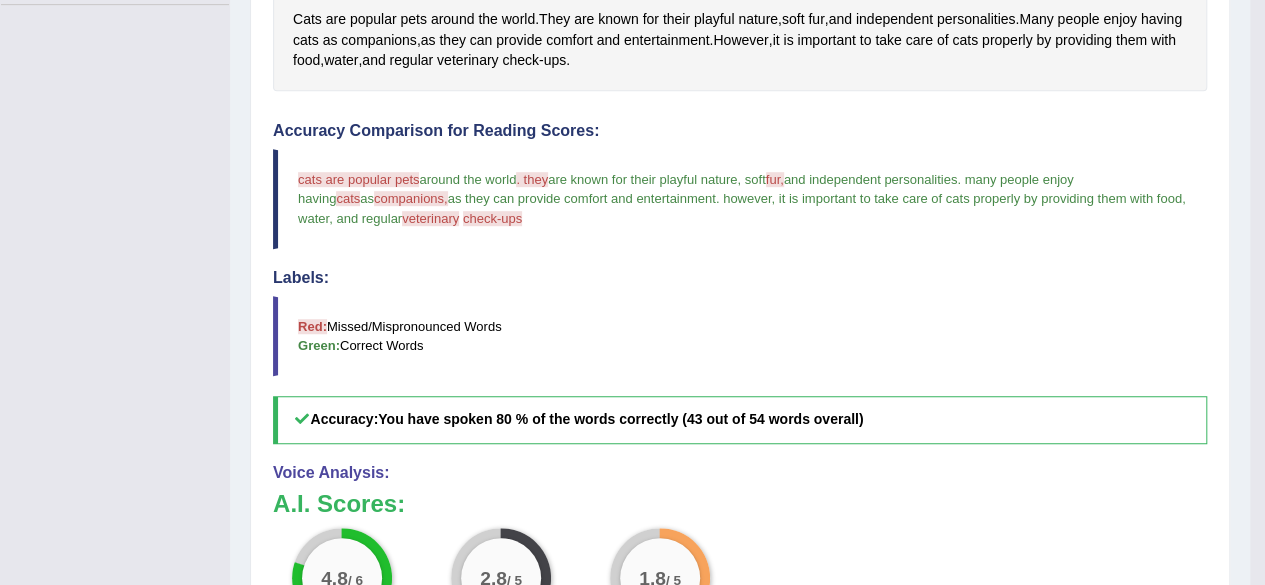
scroll to position [500, 0]
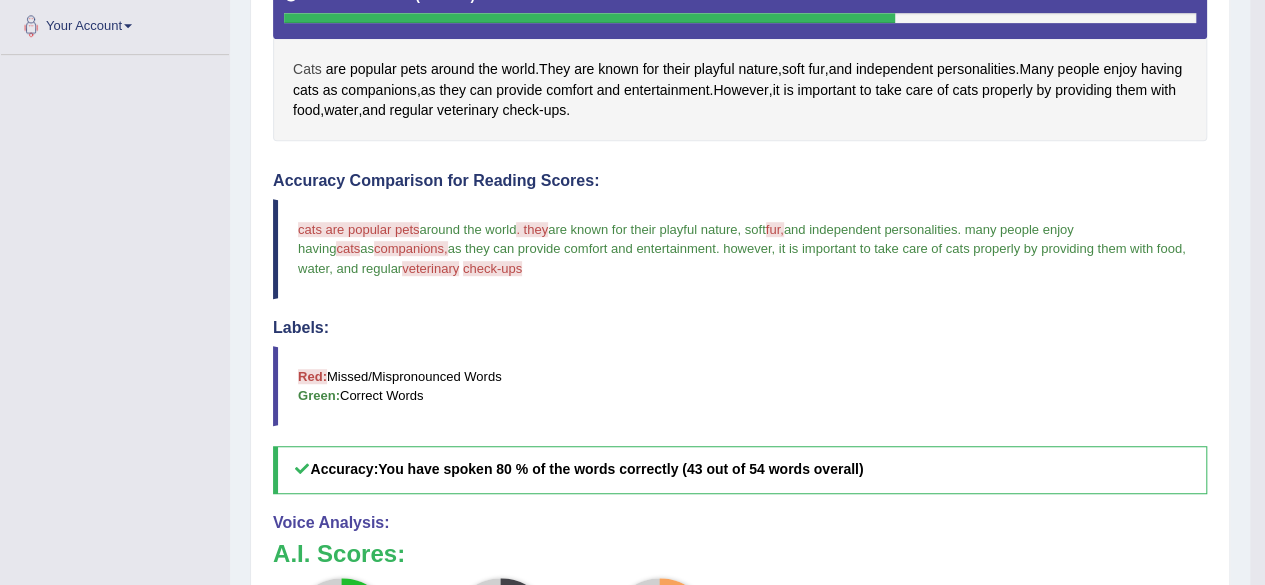
click at [304, 63] on span "Cats" at bounding box center [307, 69] width 29 height 21
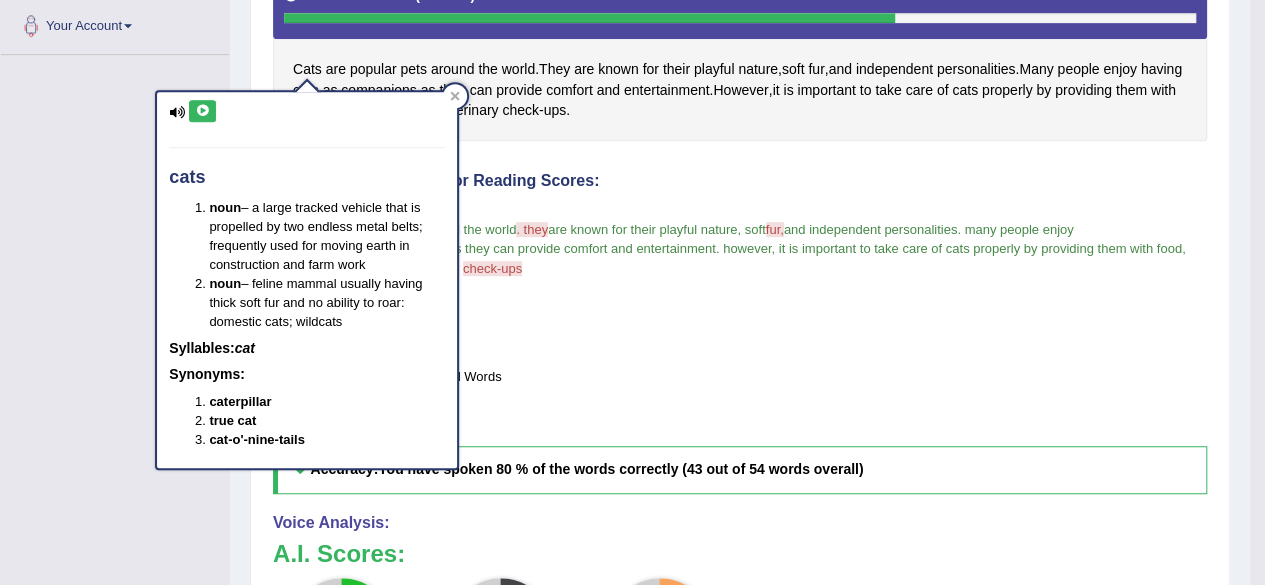
click at [202, 121] on div "cats noun – a large tracked vehicle that is propelled by two endless metal belt…" at bounding box center [307, 280] width 300 height 376
click at [200, 119] on button at bounding box center [202, 111] width 27 height 22
click at [452, 91] on icon at bounding box center [455, 96] width 10 height 10
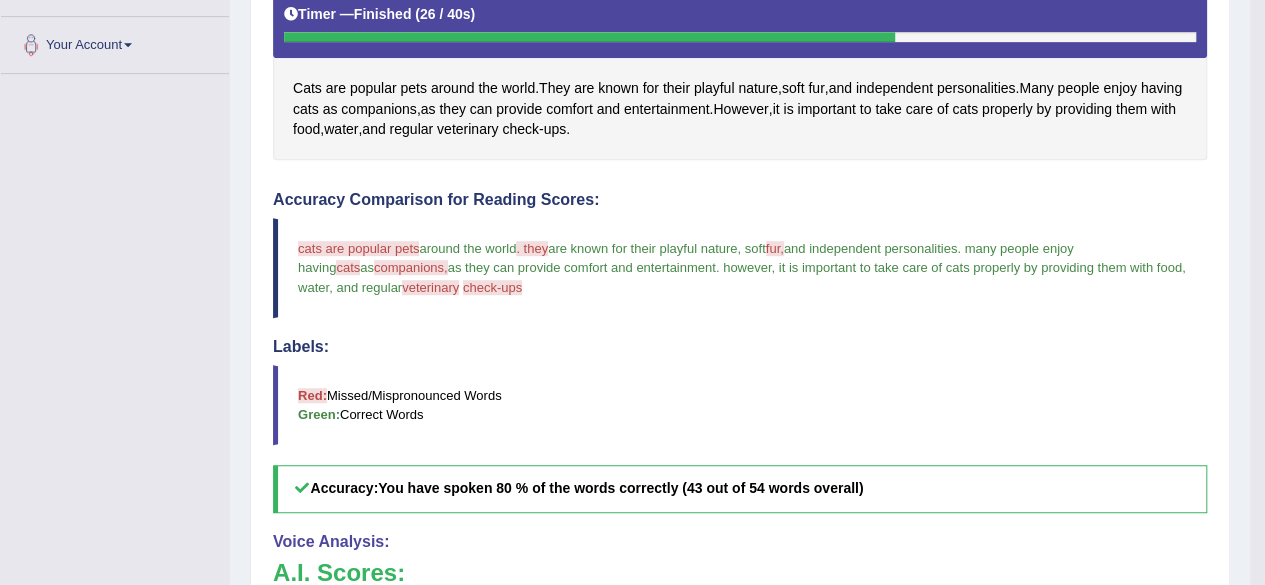
scroll to position [452, 0]
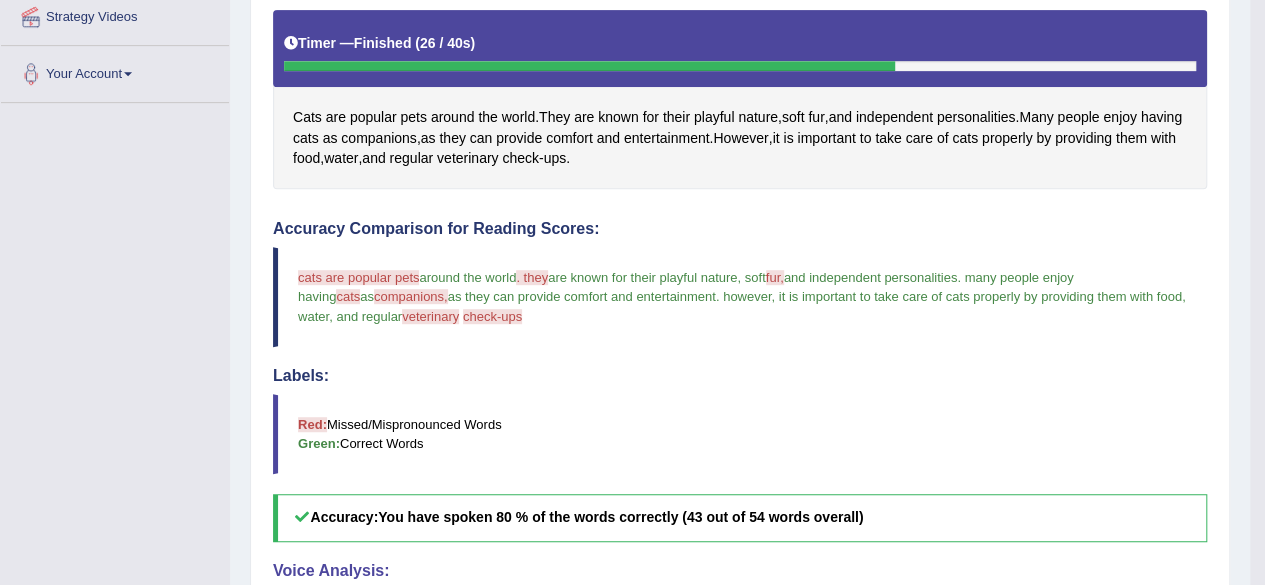
click at [318, 270] on span "cats are popular pets" at bounding box center [358, 277] width 121 height 15
click at [301, 115] on span "Cats" at bounding box center [307, 117] width 29 height 21
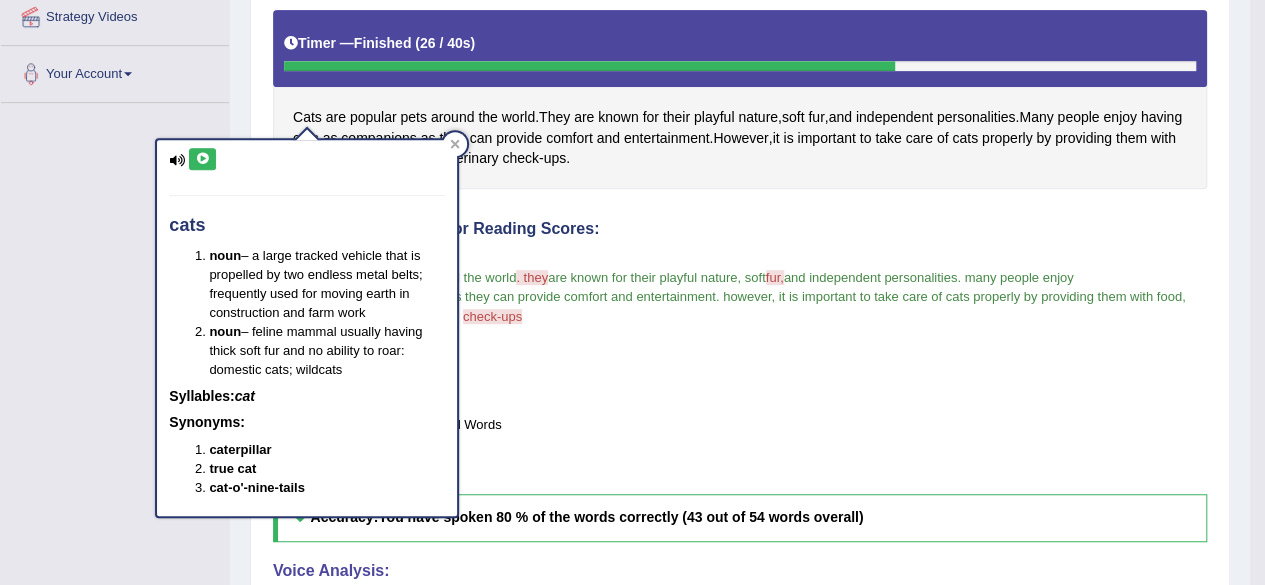
click at [206, 149] on button at bounding box center [202, 159] width 27 height 22
click at [205, 153] on icon at bounding box center [202, 159] width 15 height 12
click at [204, 157] on icon at bounding box center [202, 159] width 15 height 12
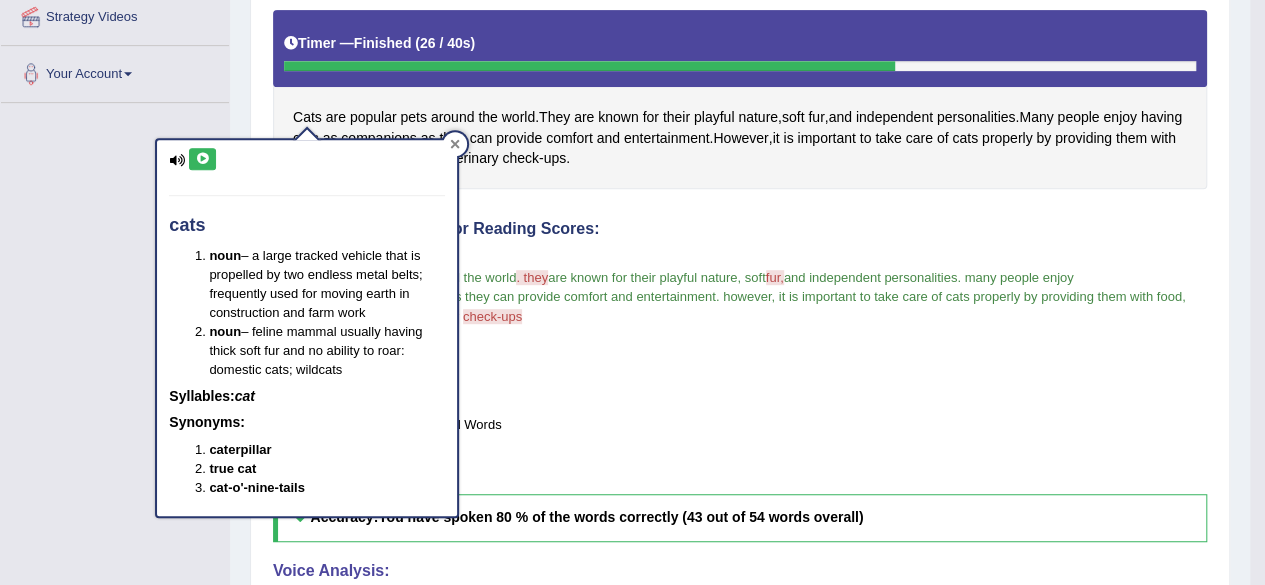
click at [449, 141] on div at bounding box center [455, 144] width 24 height 24
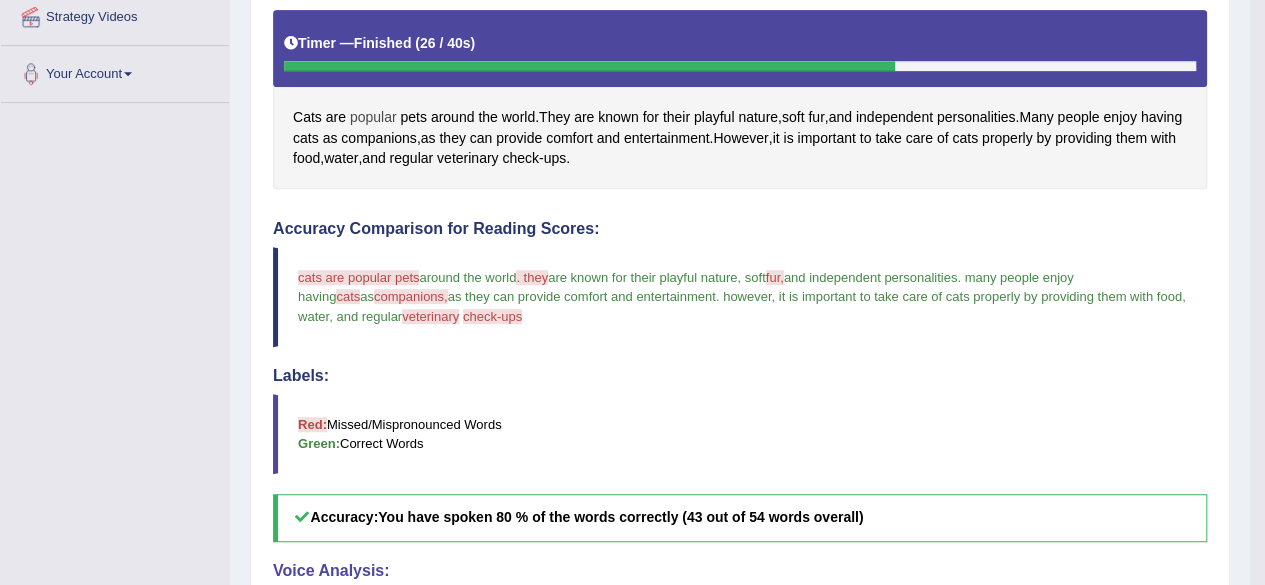
click at [378, 109] on span "popular" at bounding box center [373, 117] width 47 height 21
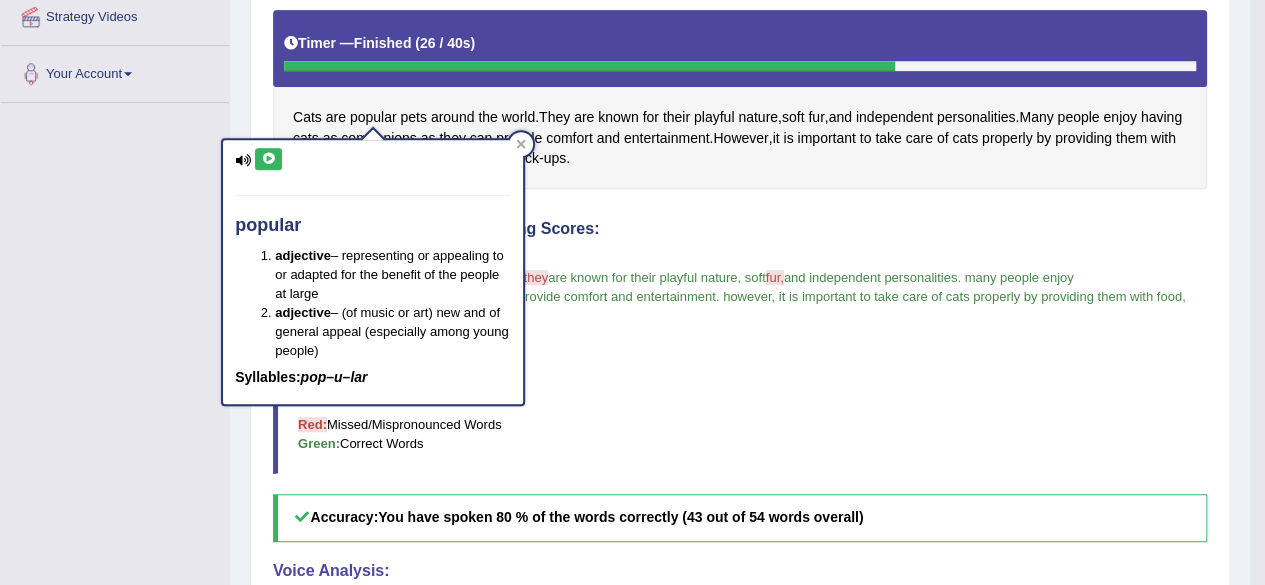
click at [264, 153] on icon at bounding box center [268, 159] width 15 height 12
click at [518, 137] on div at bounding box center [521, 144] width 24 height 24
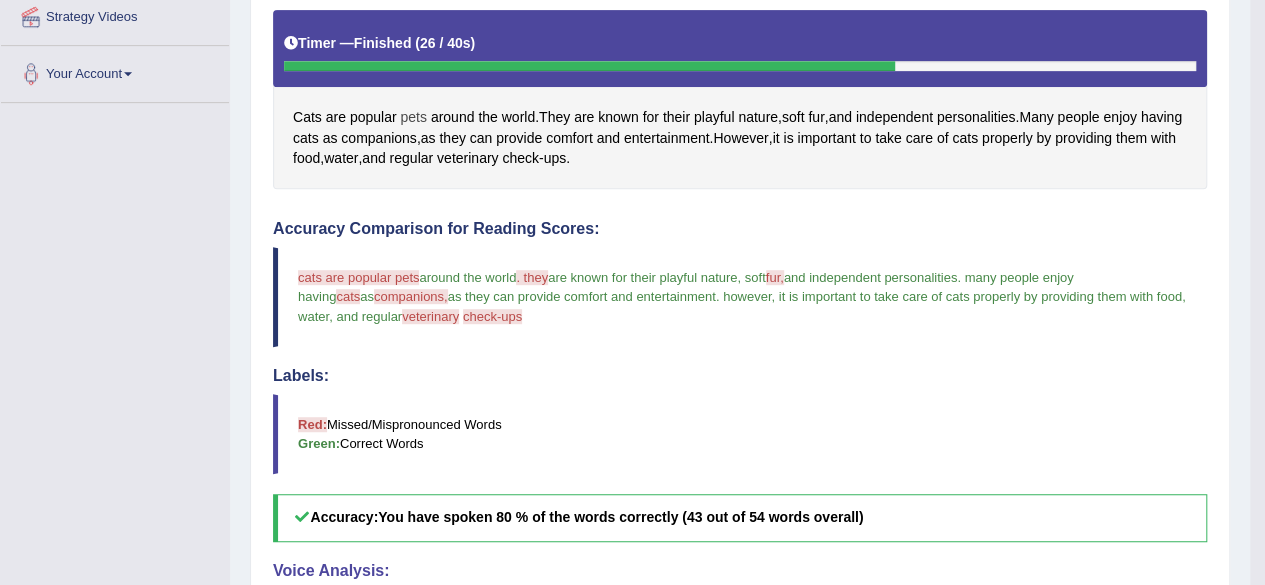
click at [403, 111] on span "pets" at bounding box center [413, 117] width 26 height 21
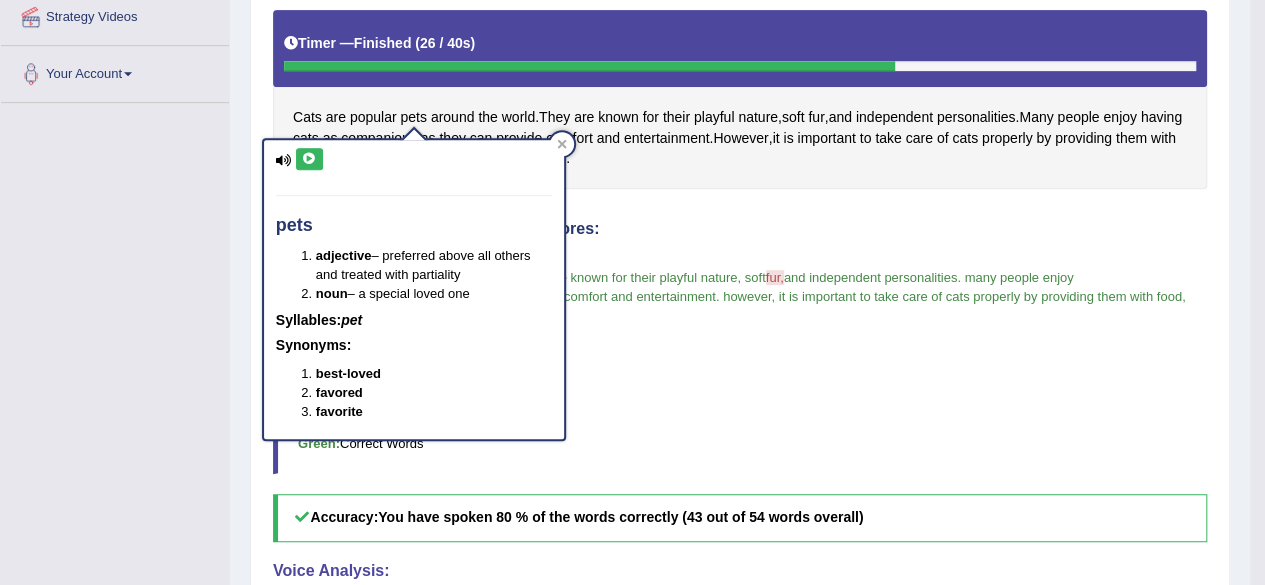
click at [310, 156] on icon at bounding box center [309, 159] width 15 height 12
click at [563, 134] on div at bounding box center [562, 144] width 24 height 24
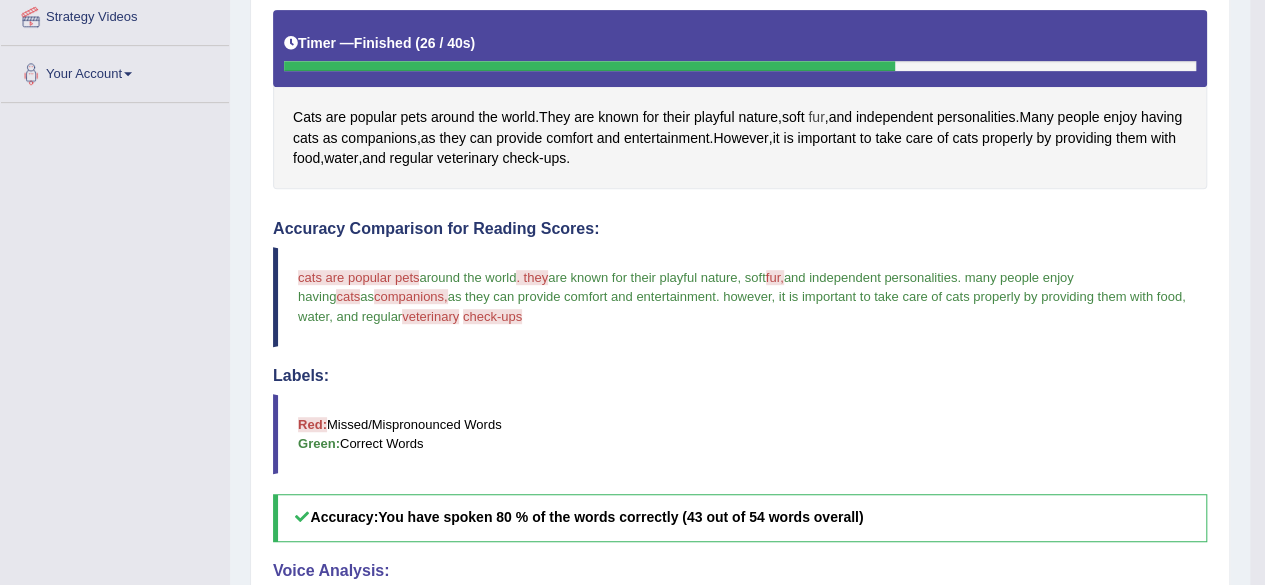
click at [818, 112] on span "fur" at bounding box center [816, 117] width 16 height 21
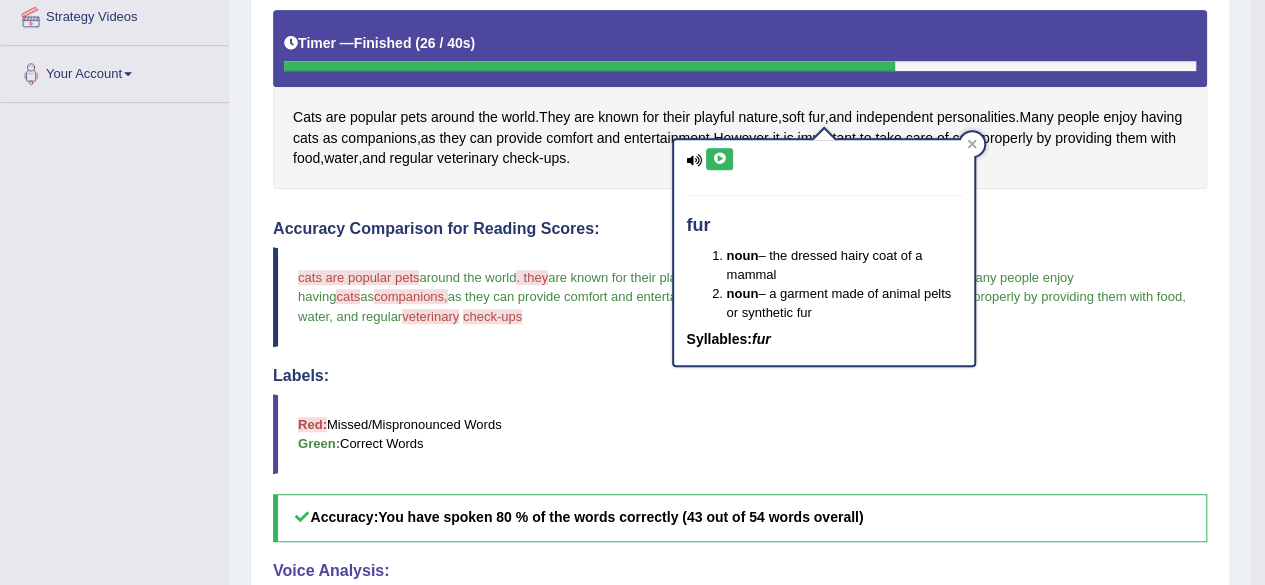
click at [724, 147] on div "fur noun – the dressed hairy coat of a mammal noun – a garment made of animal p…" at bounding box center [824, 253] width 300 height 226
click at [716, 173] on div "fur noun – the dressed hairy coat of a mammal noun – a garment made of animal p…" at bounding box center [824, 253] width 300 height 226
click at [721, 163] on button at bounding box center [719, 159] width 27 height 22
click at [723, 154] on icon at bounding box center [719, 159] width 15 height 12
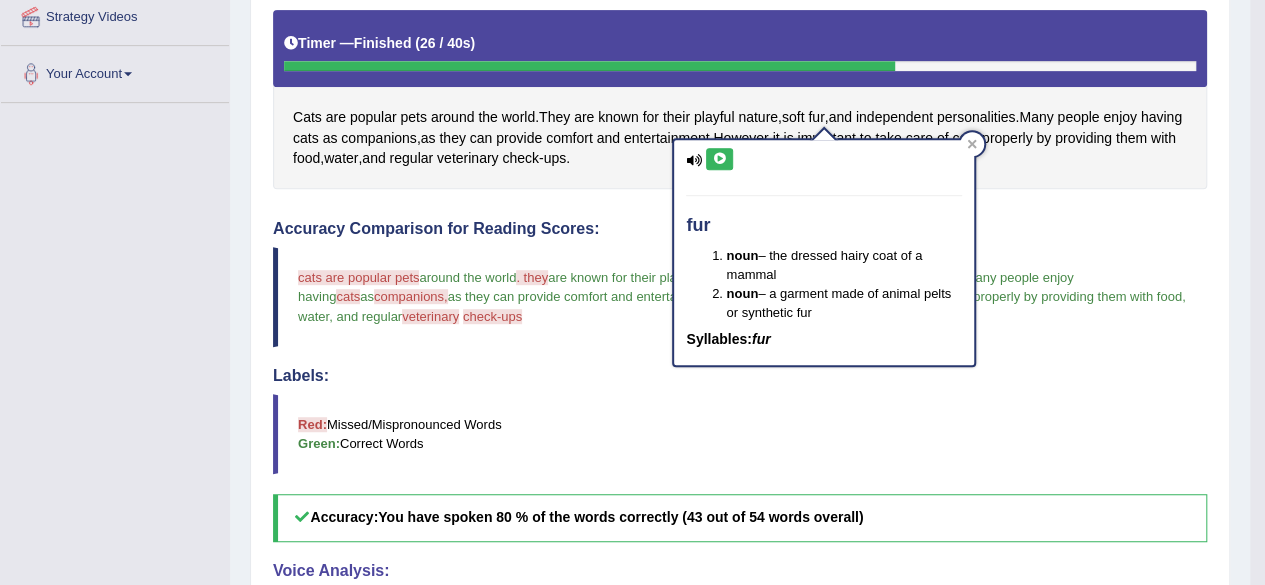
click at [725, 161] on icon at bounding box center [719, 159] width 15 height 12
click at [976, 143] on icon at bounding box center [972, 144] width 10 height 10
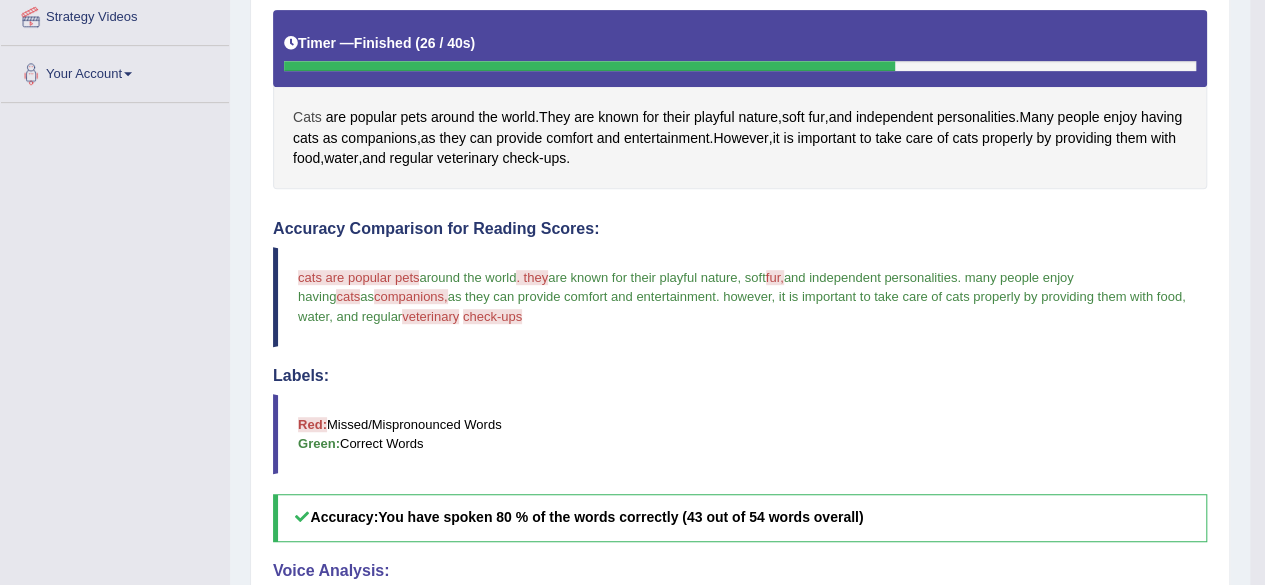
click at [314, 114] on span "Cats" at bounding box center [307, 117] width 29 height 21
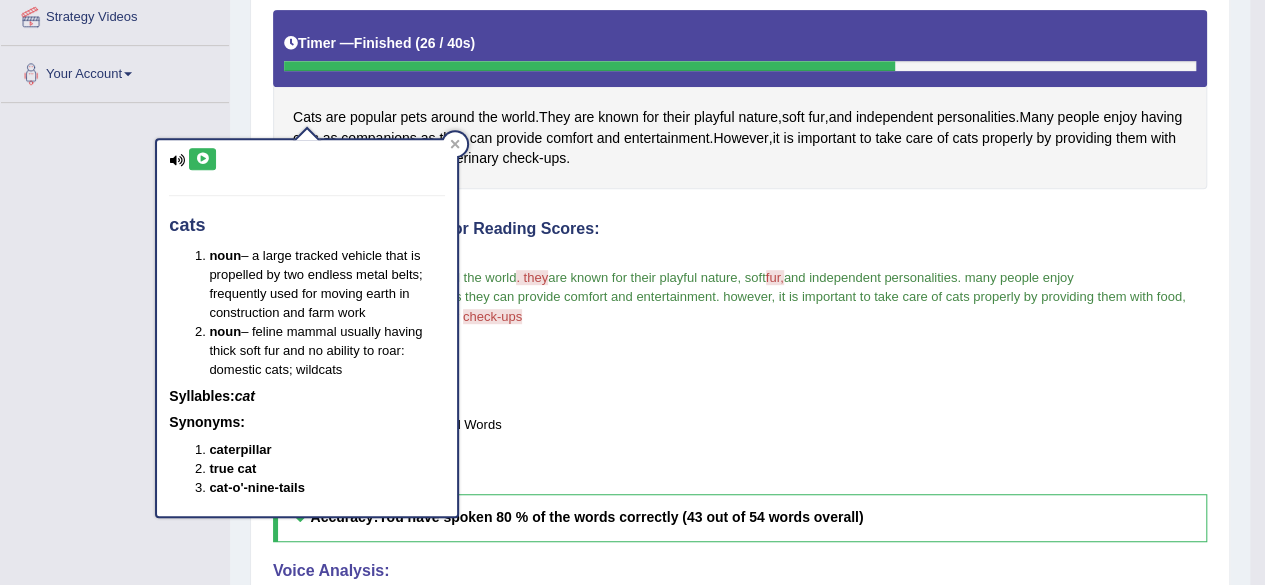
click at [198, 161] on icon at bounding box center [202, 159] width 15 height 12
click at [198, 162] on icon at bounding box center [202, 159] width 15 height 12
click at [208, 155] on icon at bounding box center [202, 159] width 15 height 12
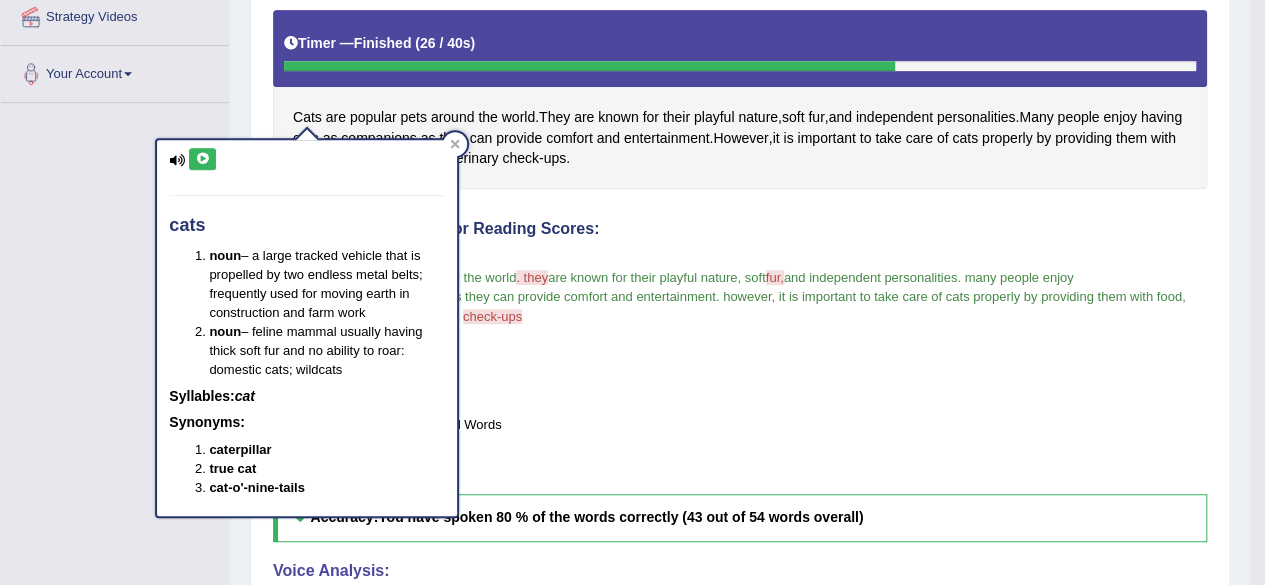
click at [208, 155] on icon at bounding box center [202, 159] width 15 height 12
click at [454, 141] on icon at bounding box center [455, 144] width 10 height 10
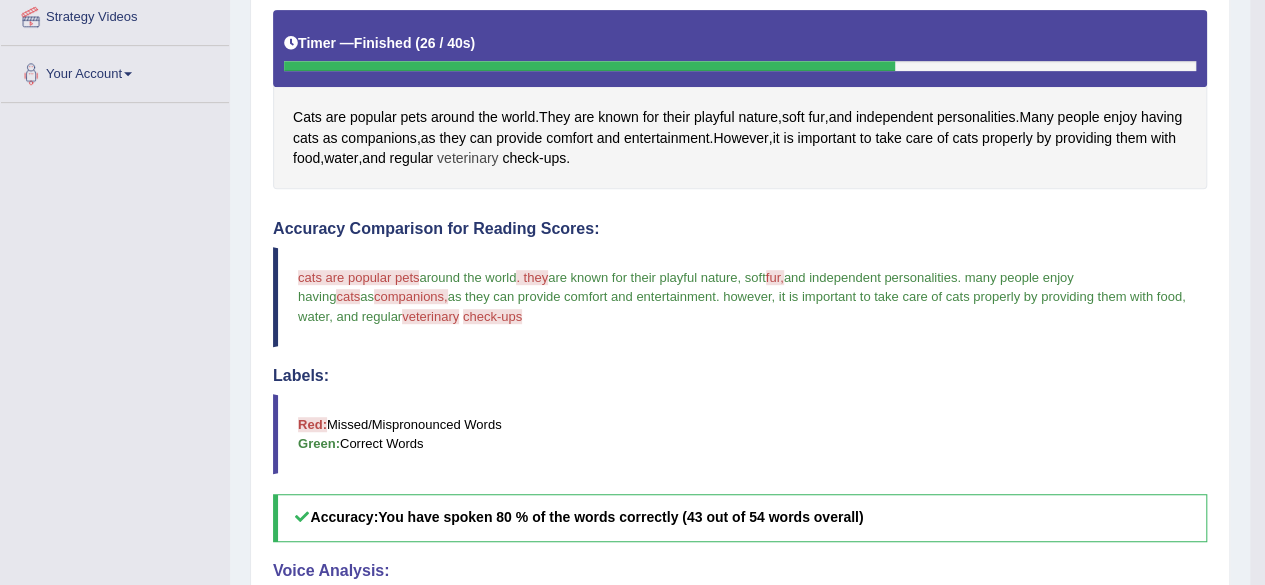
click at [498, 156] on span "veterinary" at bounding box center [467, 158] width 61 height 21
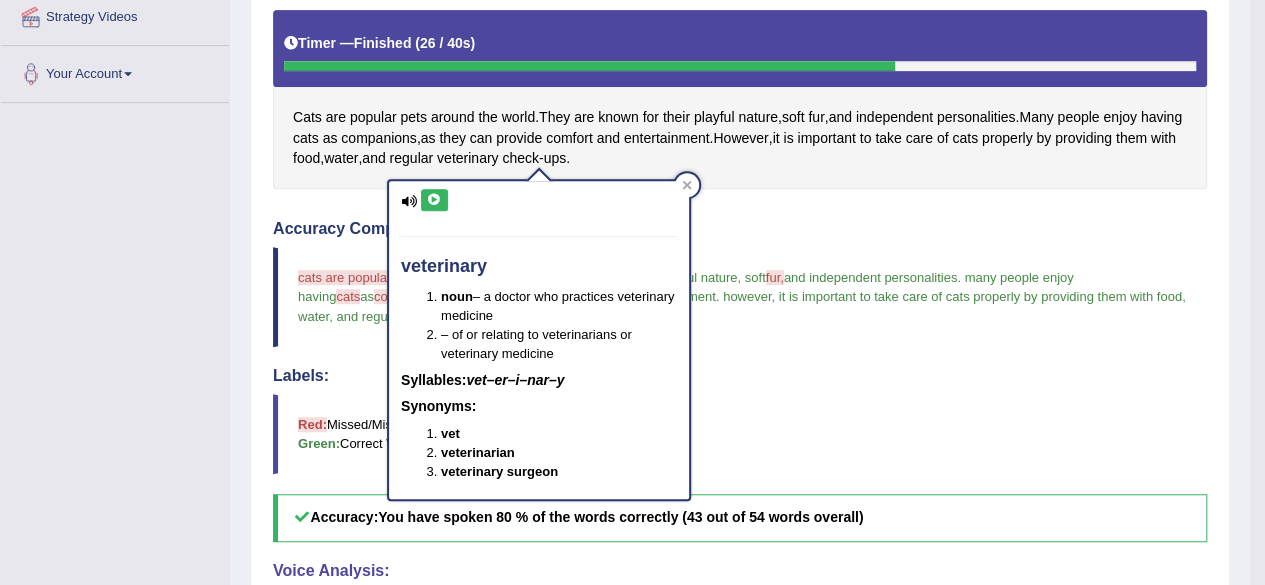
click at [444, 202] on button at bounding box center [434, 200] width 27 height 22
click at [440, 203] on icon at bounding box center [434, 200] width 15 height 12
click at [434, 197] on icon at bounding box center [434, 200] width 15 height 12
click at [434, 196] on icon at bounding box center [434, 200] width 15 height 12
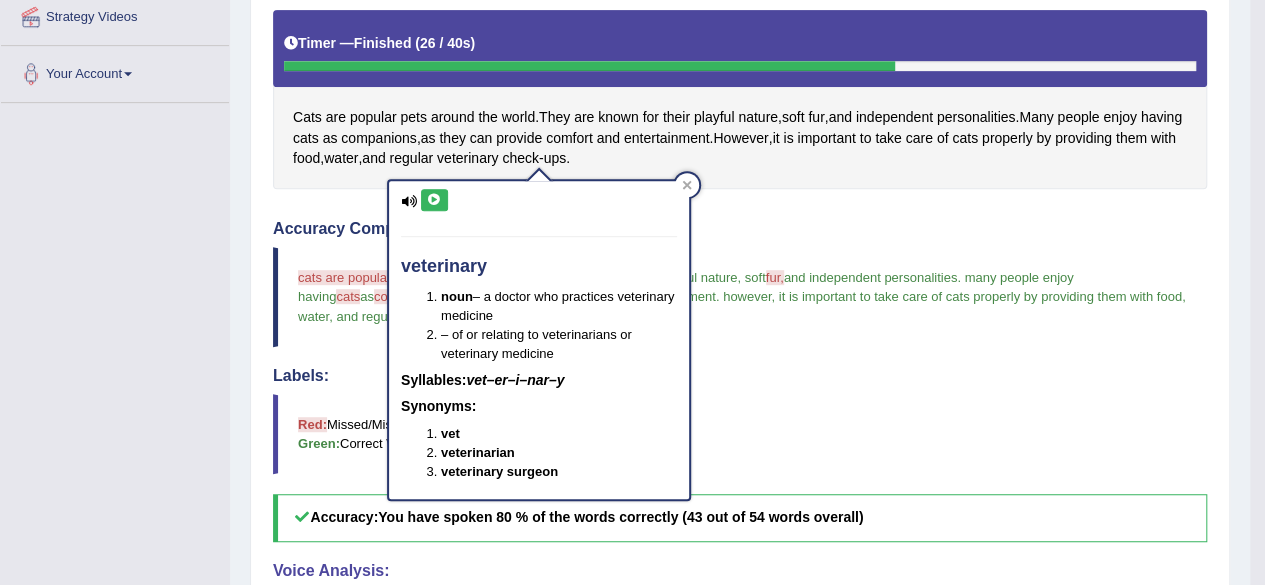
click at [434, 189] on button at bounding box center [434, 200] width 27 height 22
click at [430, 191] on button at bounding box center [434, 200] width 27 height 22
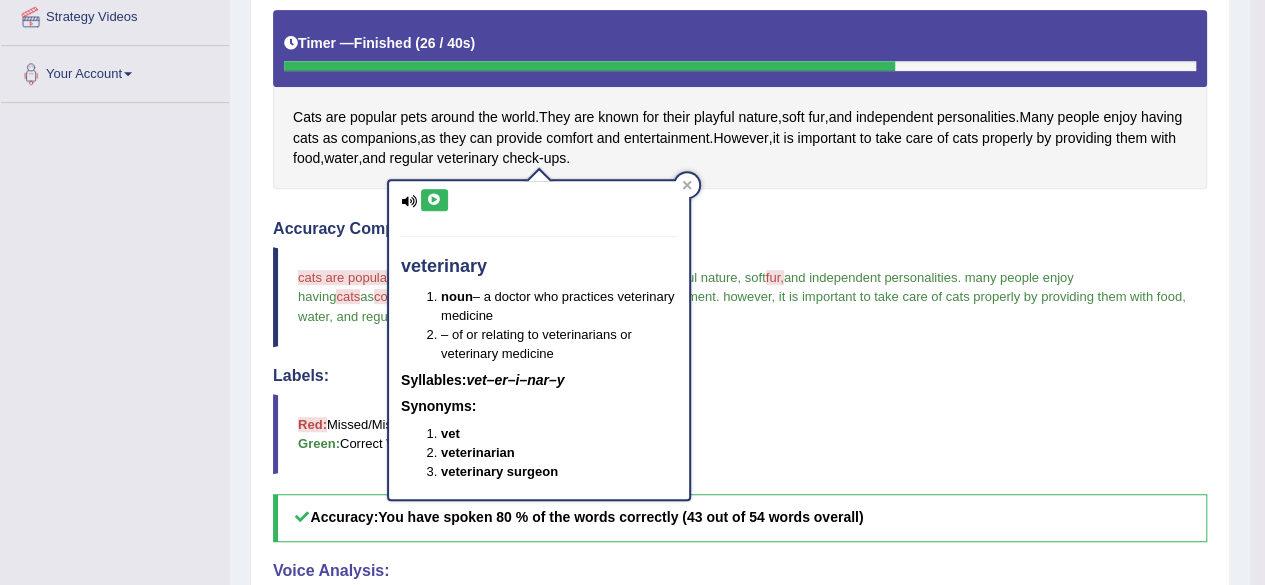
click at [440, 197] on icon at bounding box center [434, 200] width 15 height 12
click at [419, 184] on div "veterinary noun – a doctor who practices veterinary medicine – of or relating t…" at bounding box center [539, 340] width 300 height 318
click at [432, 205] on button at bounding box center [434, 200] width 27 height 22
click at [434, 204] on icon at bounding box center [434, 200] width 15 height 12
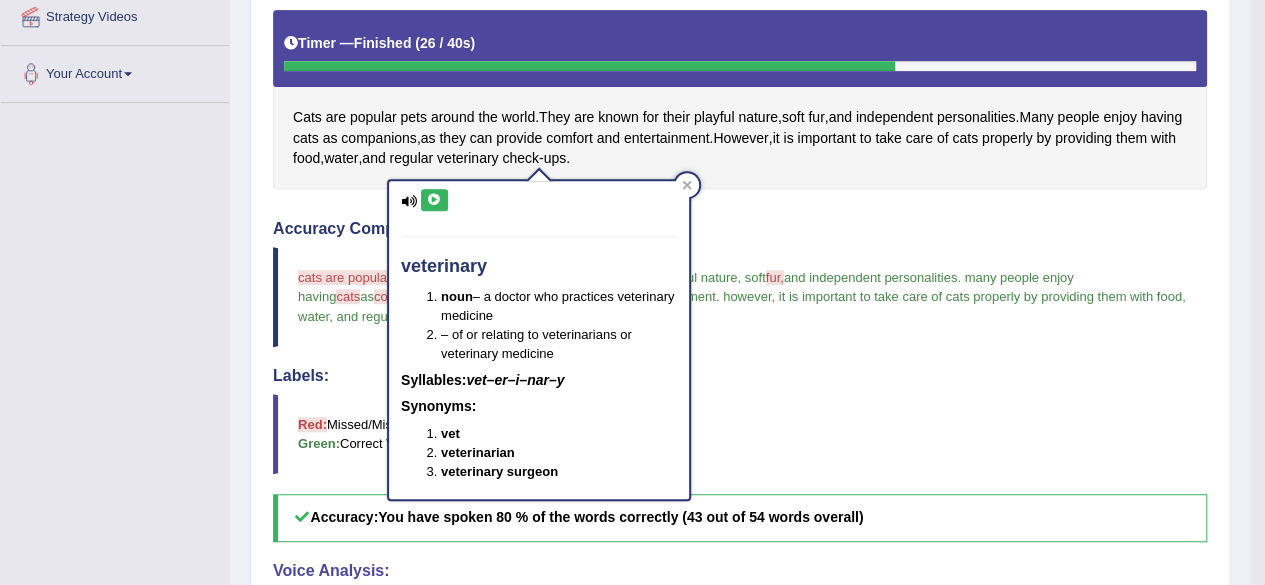
click at [434, 204] on icon at bounding box center [434, 200] width 15 height 12
click at [434, 205] on button at bounding box center [434, 200] width 27 height 22
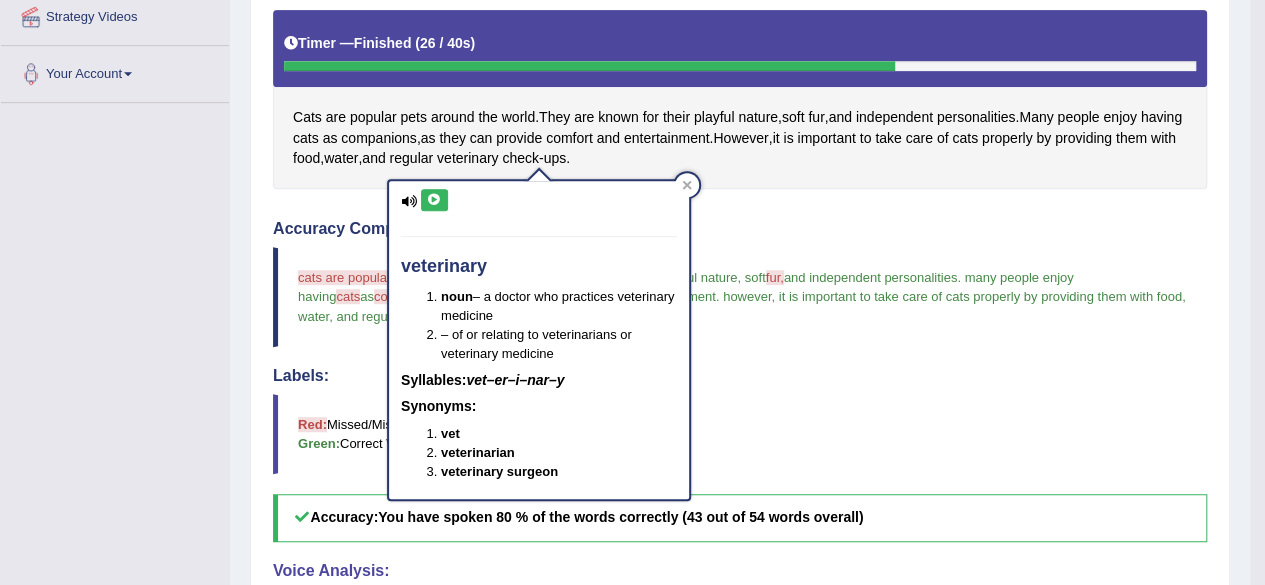
click at [434, 205] on button at bounding box center [434, 200] width 27 height 22
click at [693, 183] on div at bounding box center [687, 185] width 24 height 24
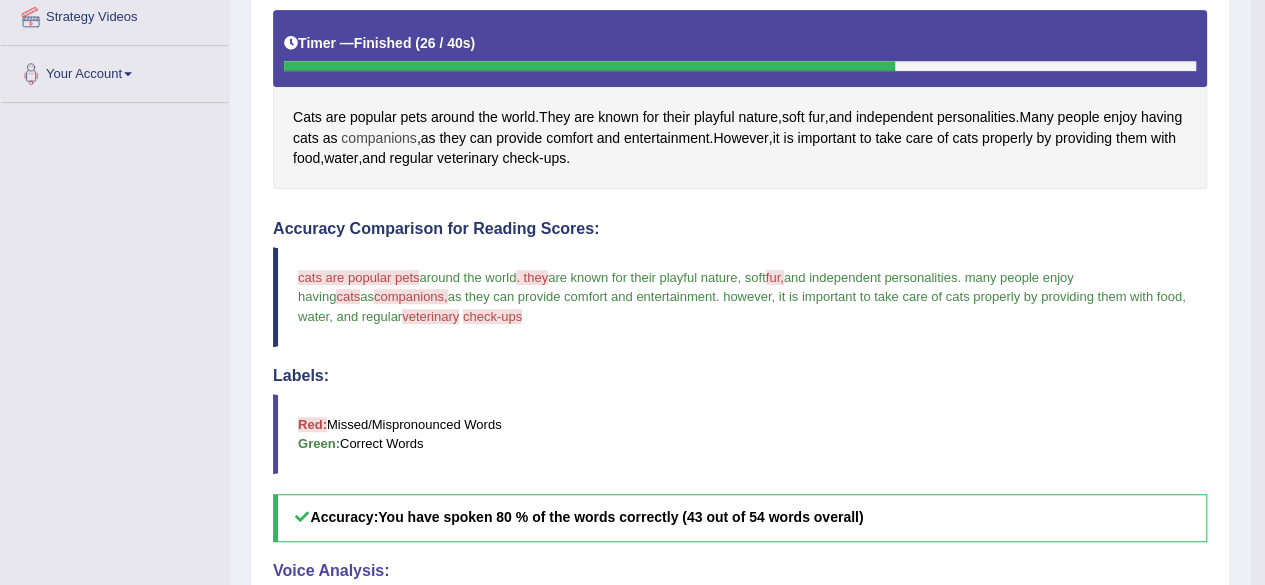
click at [417, 128] on span "companions" at bounding box center [379, 138] width 76 height 21
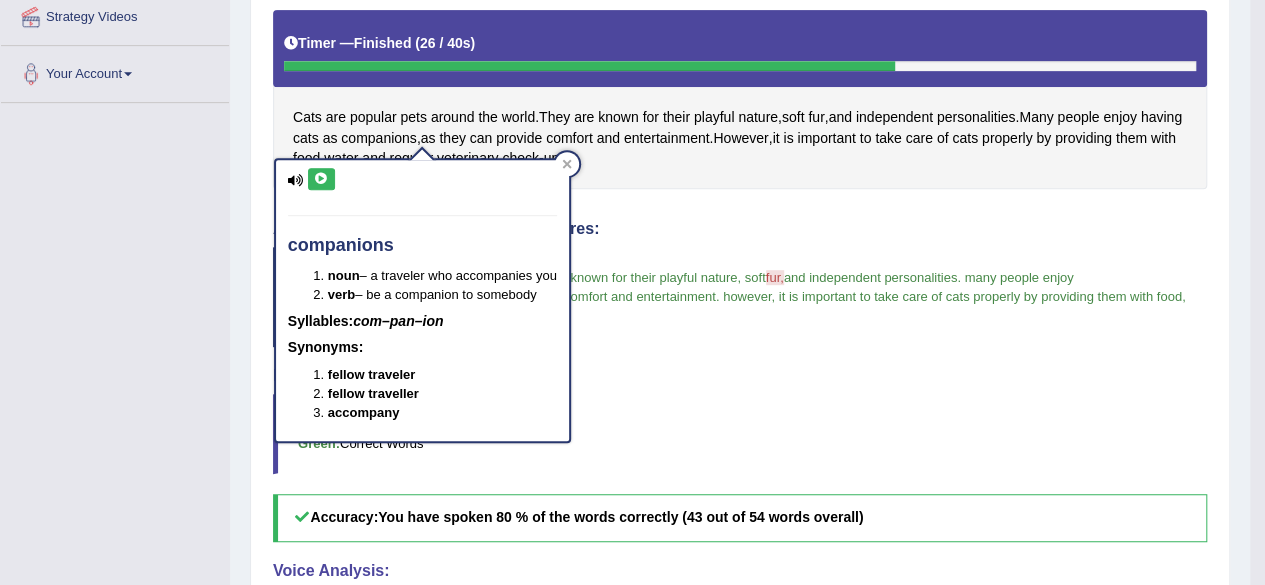
click at [320, 186] on button at bounding box center [321, 179] width 27 height 22
click at [316, 164] on div "companions noun – a traveler who accompanies you verb – be a companion to someb…" at bounding box center [422, 300] width 293 height 280
click at [324, 179] on icon at bounding box center [321, 179] width 15 height 12
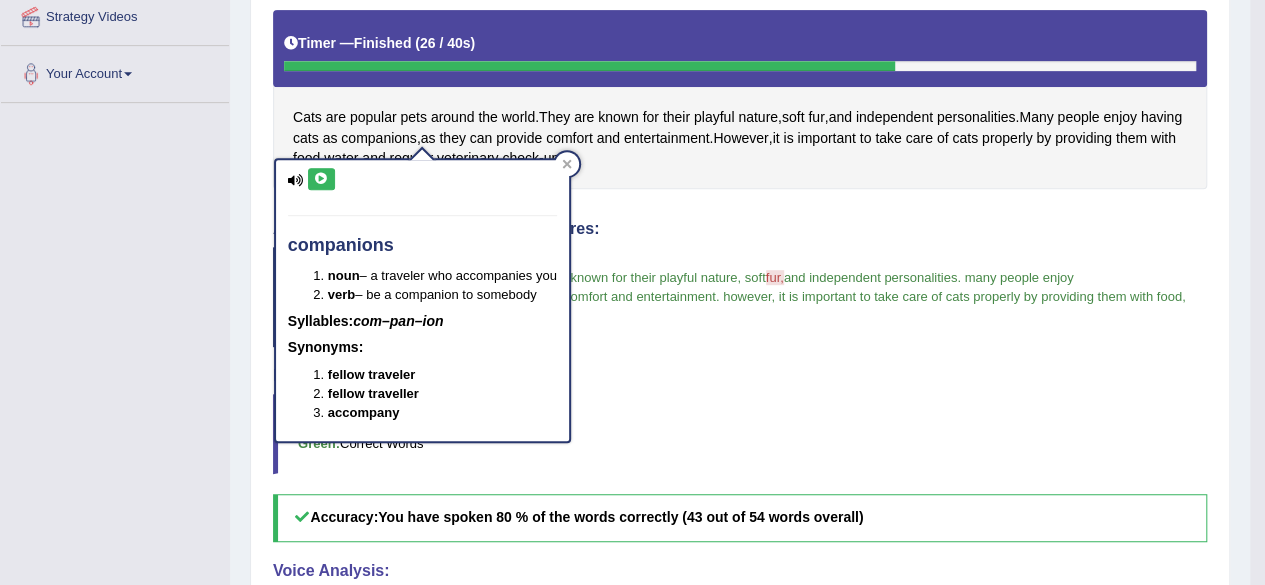
click at [324, 179] on icon at bounding box center [321, 179] width 15 height 12
click at [317, 183] on icon at bounding box center [321, 179] width 15 height 12
click at [327, 177] on icon at bounding box center [321, 179] width 15 height 12
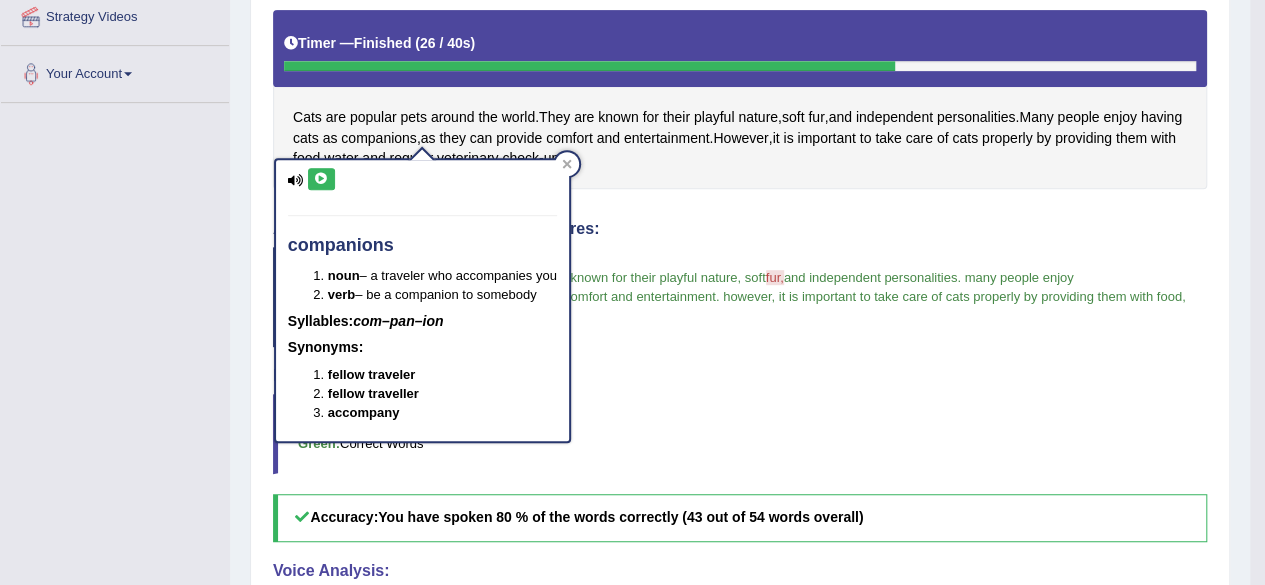
click at [327, 176] on icon at bounding box center [321, 179] width 15 height 12
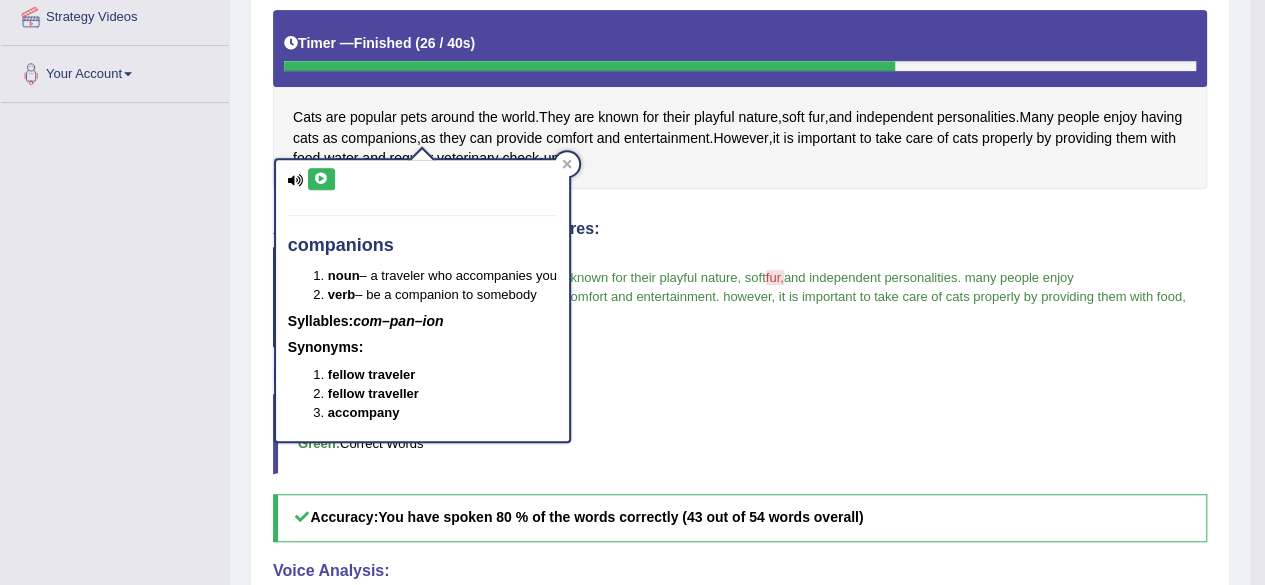
click at [327, 176] on icon at bounding box center [321, 179] width 15 height 12
click at [314, 181] on icon at bounding box center [321, 179] width 15 height 12
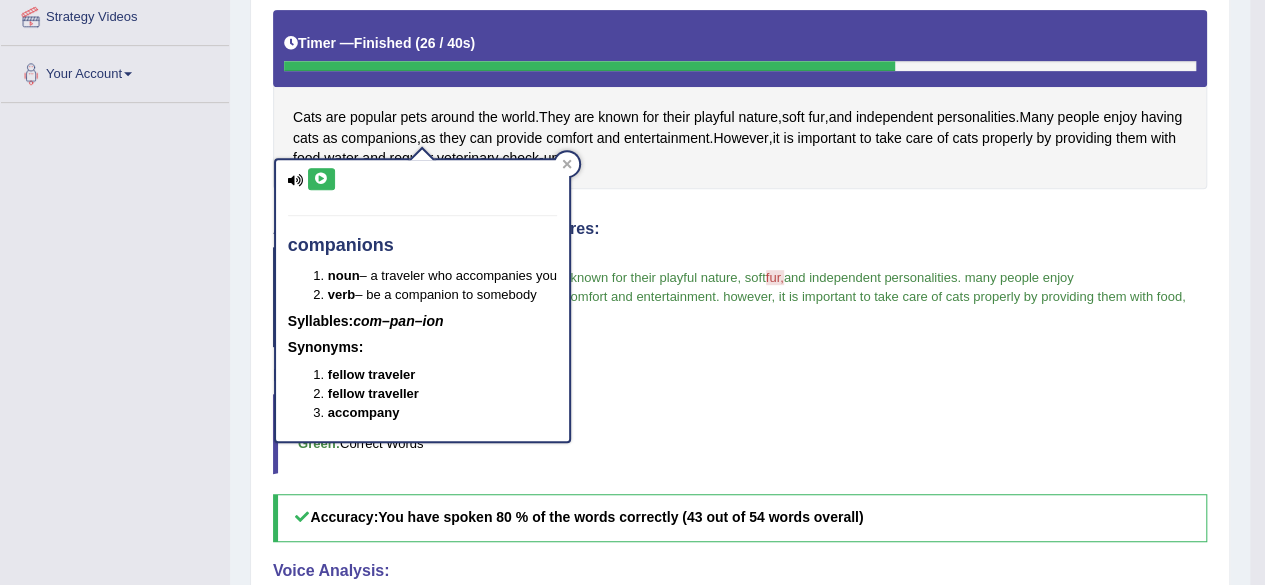
click at [324, 178] on icon at bounding box center [321, 179] width 15 height 12
click at [324, 177] on icon at bounding box center [321, 179] width 15 height 12
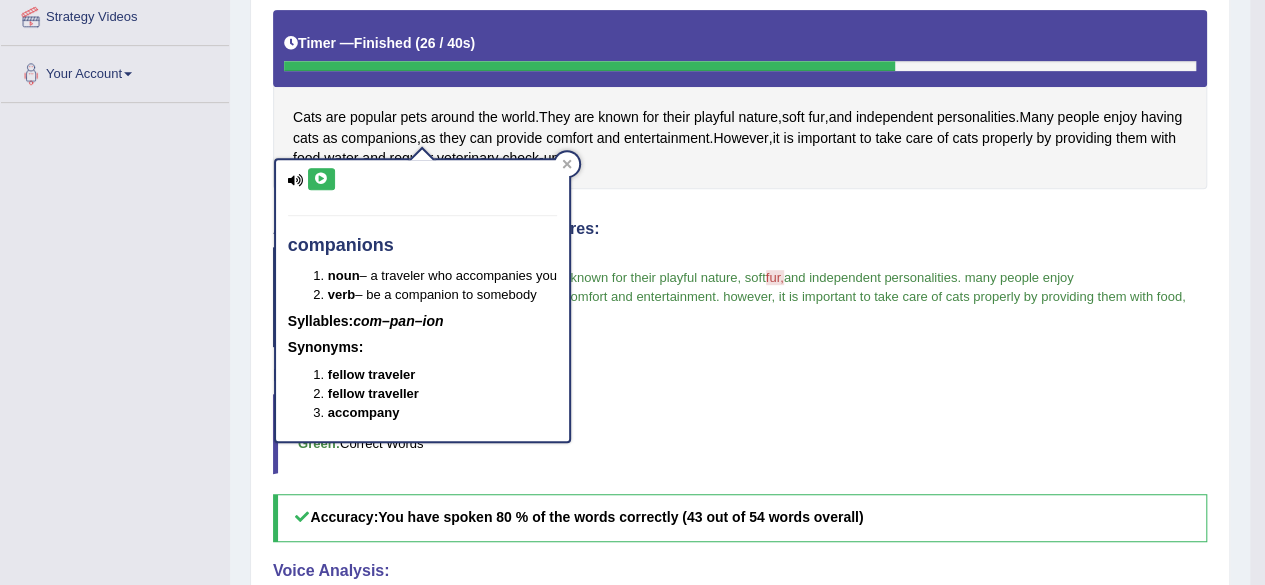
click at [324, 177] on icon at bounding box center [321, 179] width 15 height 12
click at [324, 181] on icon at bounding box center [321, 179] width 15 height 12
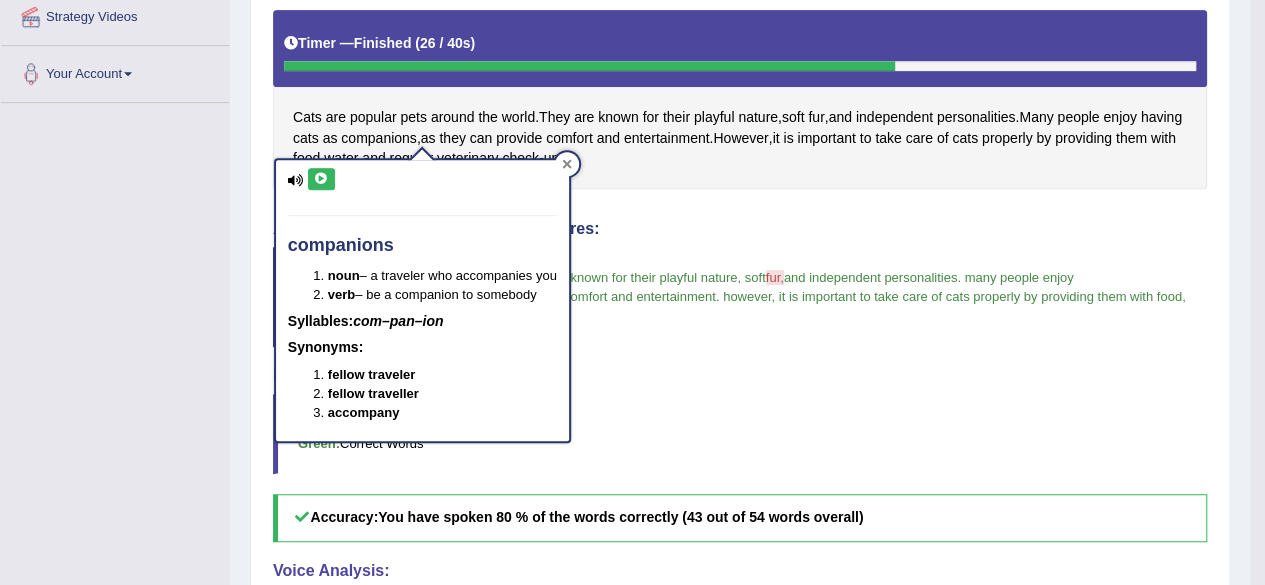
click at [570, 157] on div at bounding box center [567, 164] width 24 height 24
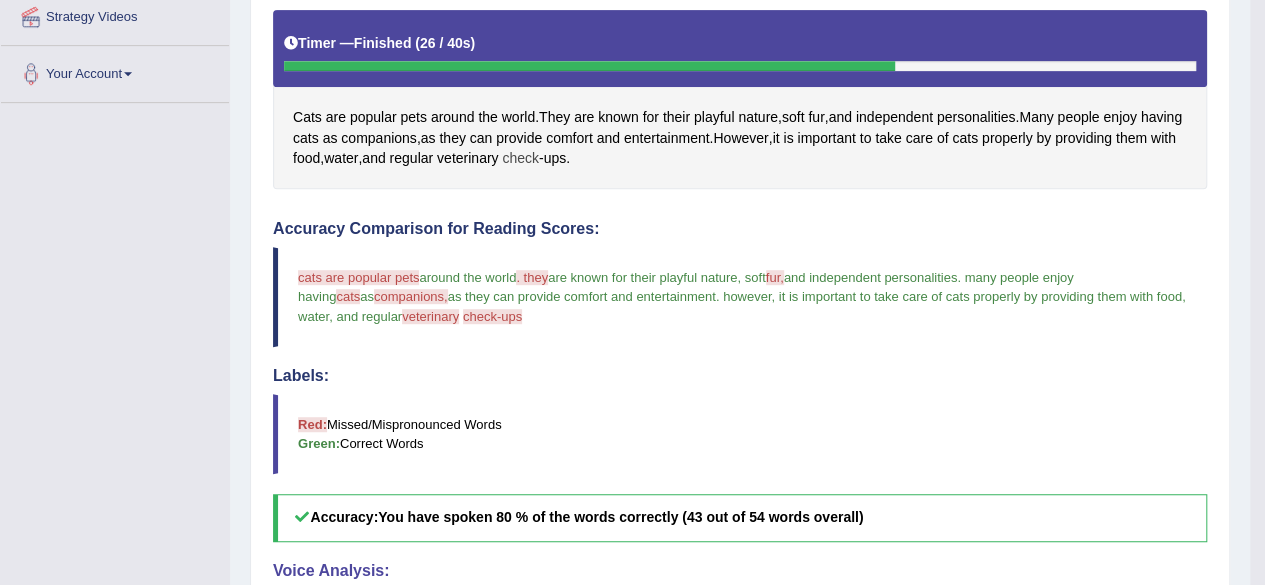
click at [539, 149] on span "check" at bounding box center [520, 158] width 37 height 21
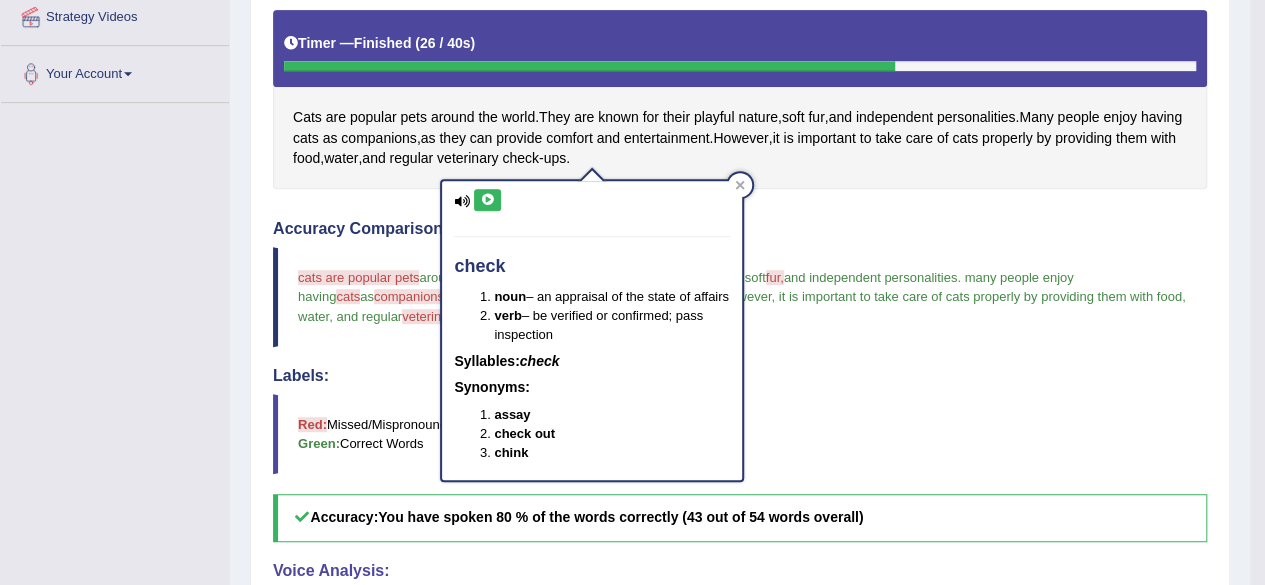
click at [482, 195] on icon at bounding box center [487, 200] width 15 height 12
click at [493, 198] on icon at bounding box center [487, 200] width 15 height 12
click at [481, 197] on icon at bounding box center [487, 200] width 15 height 12
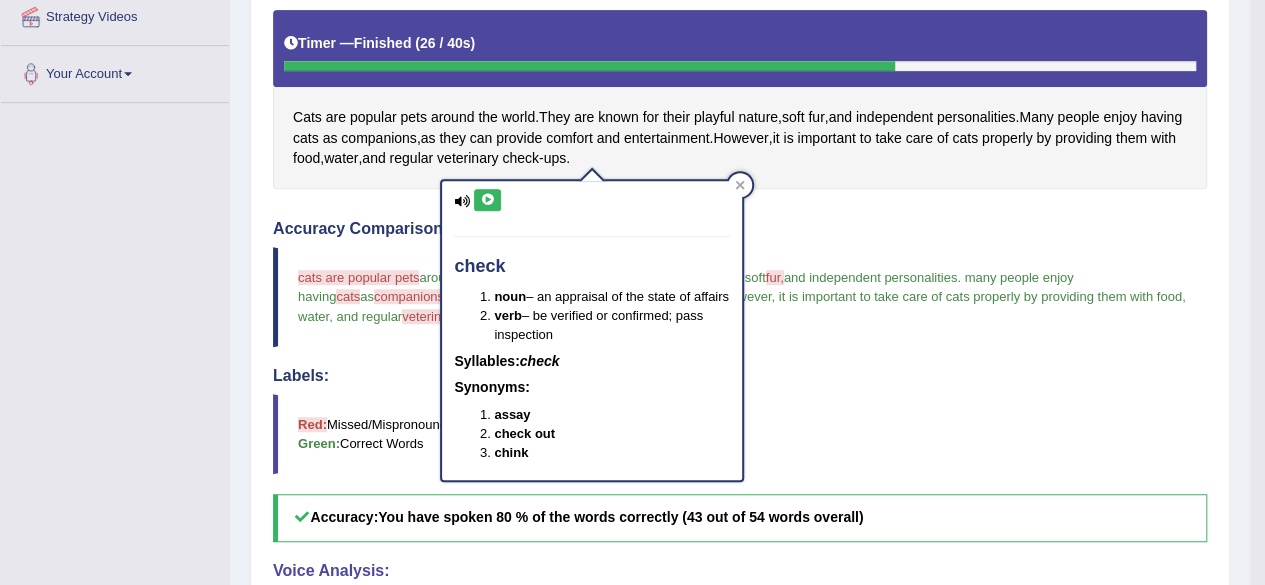
click at [488, 197] on icon at bounding box center [487, 200] width 15 height 12
click at [488, 198] on icon at bounding box center [487, 200] width 15 height 12
click at [740, 172] on div "check noun – an appraisal of the state of affairs verb – be verified or confirm…" at bounding box center [592, 324] width 304 height 316
click at [742, 177] on div at bounding box center [740, 185] width 24 height 24
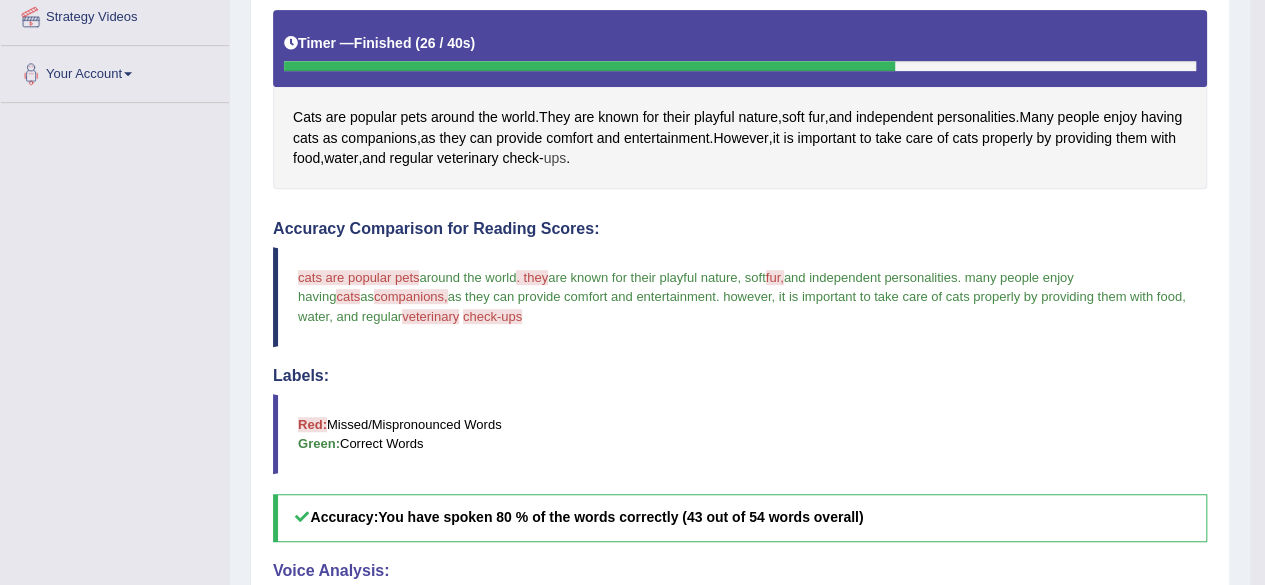
click at [567, 157] on span "ups" at bounding box center [555, 158] width 23 height 21
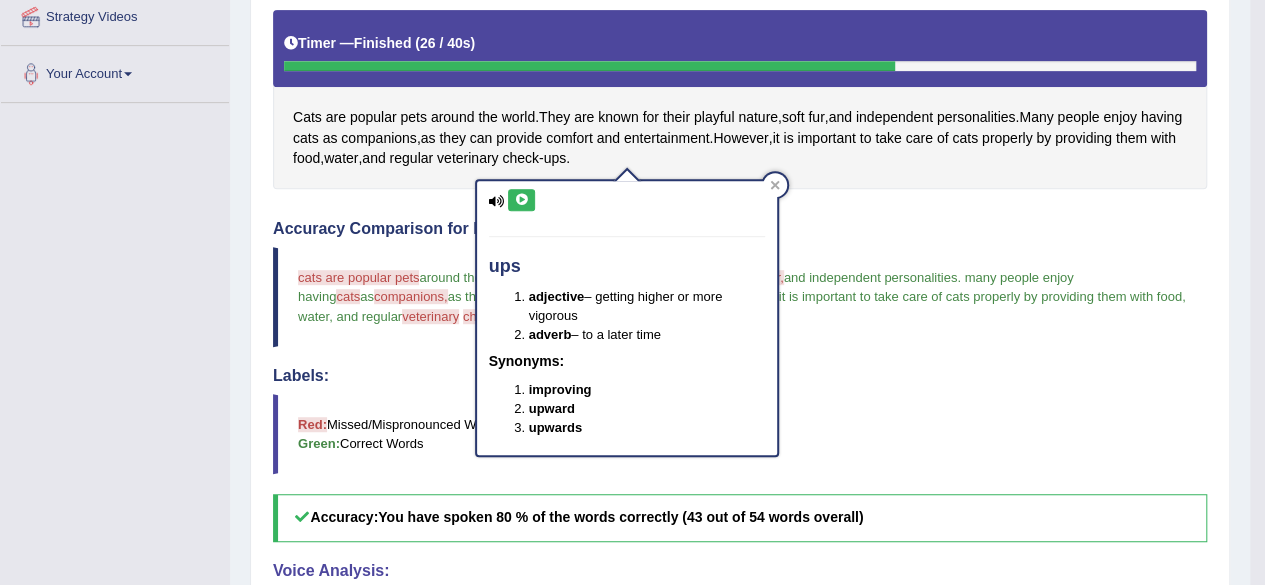
click at [524, 201] on icon at bounding box center [521, 200] width 15 height 12
click at [525, 201] on icon at bounding box center [521, 200] width 15 height 12
click at [775, 183] on icon at bounding box center [774, 185] width 9 height 9
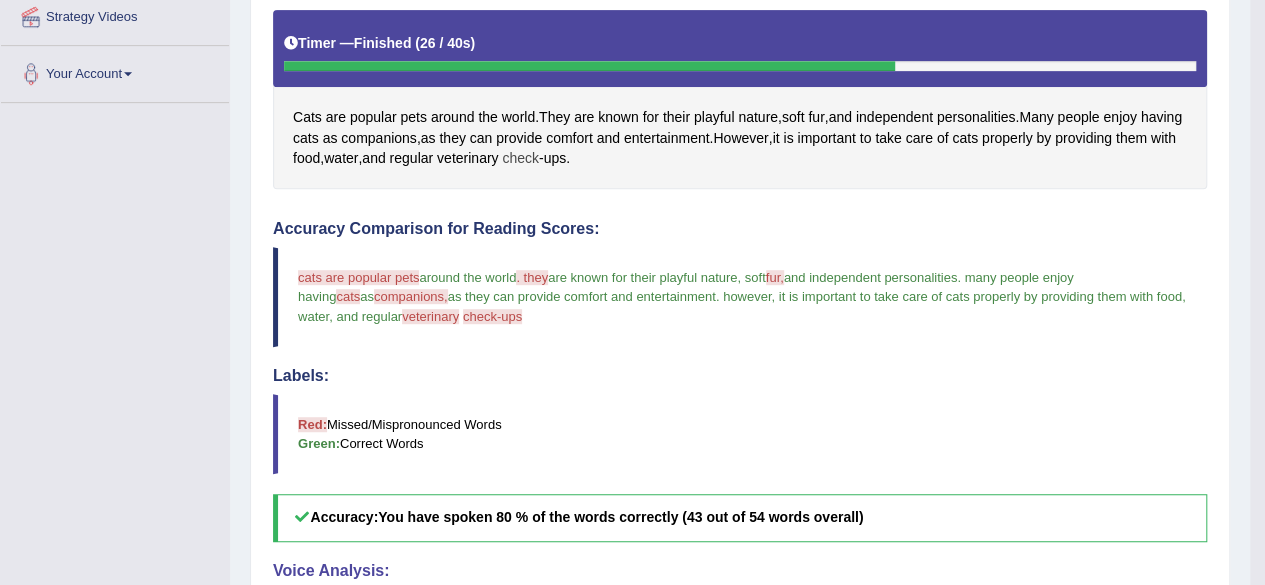
click at [539, 151] on span "check" at bounding box center [520, 158] width 37 height 21
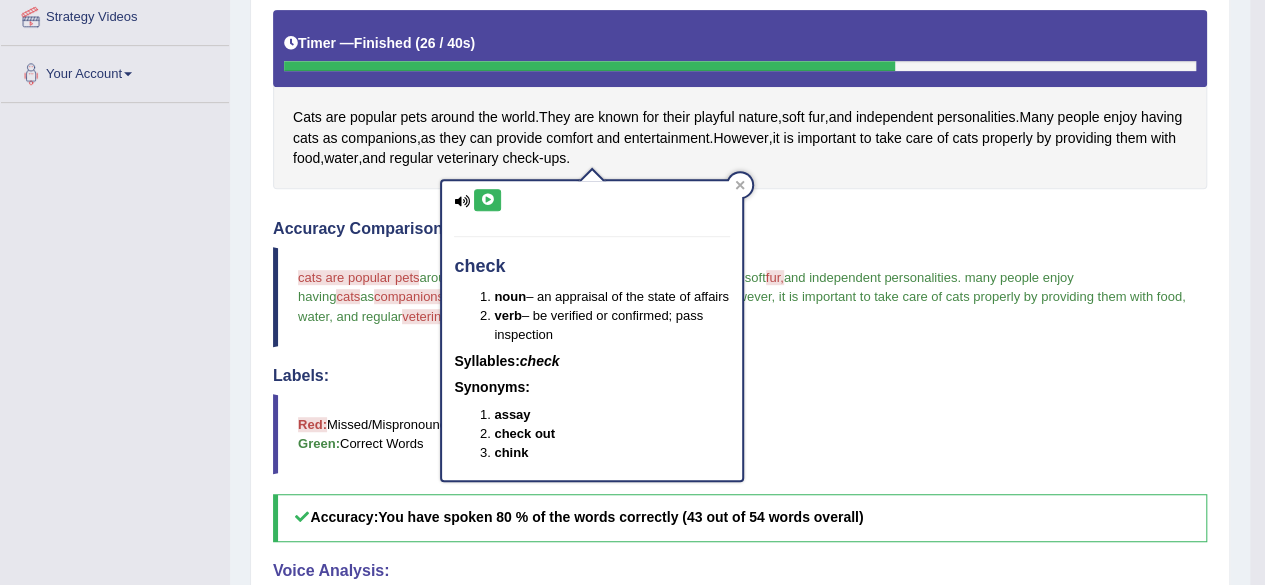
click at [492, 195] on icon at bounding box center [487, 200] width 15 height 12
click at [494, 194] on icon at bounding box center [487, 200] width 15 height 12
click at [482, 194] on icon at bounding box center [487, 200] width 15 height 12
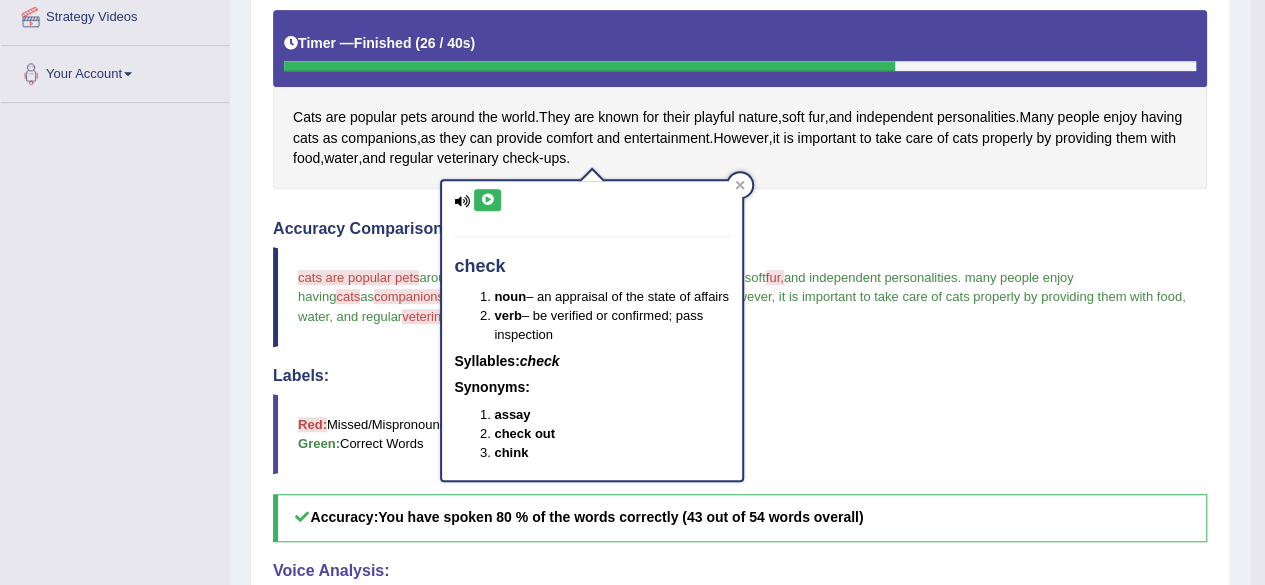
click at [482, 194] on icon at bounding box center [487, 200] width 15 height 12
click at [488, 182] on div "check noun – an appraisal of the state of affairs verb – be verified or confirm…" at bounding box center [592, 330] width 300 height 299
click at [484, 200] on icon at bounding box center [487, 200] width 15 height 12
click at [494, 191] on button at bounding box center [487, 200] width 27 height 22
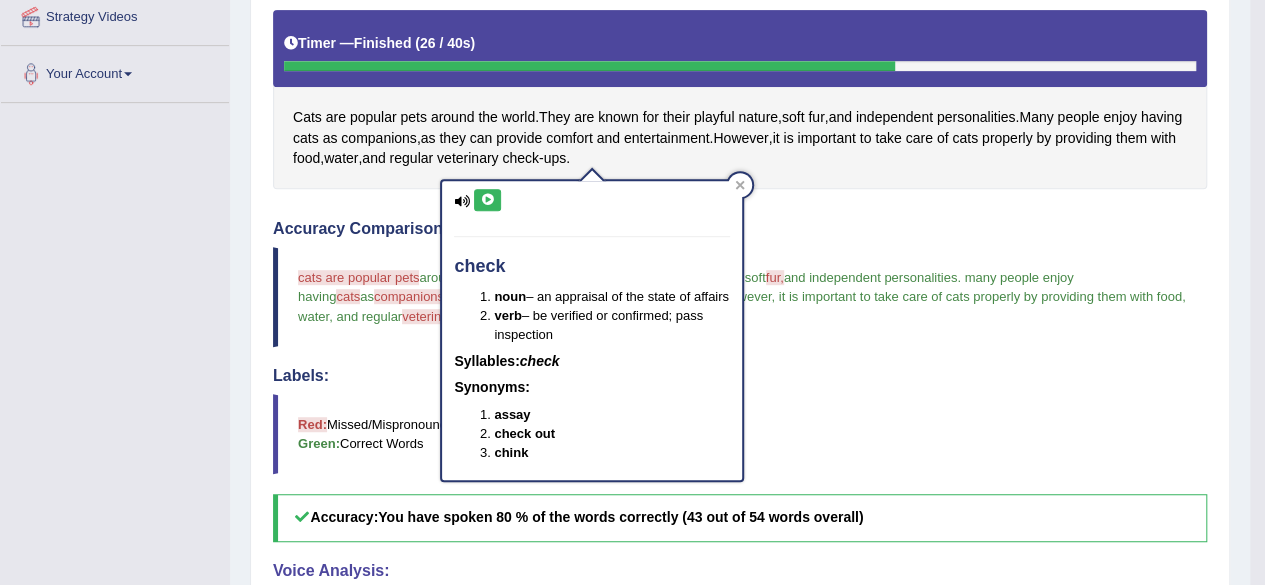
click at [484, 197] on icon at bounding box center [487, 200] width 15 height 12
click at [489, 197] on icon at bounding box center [487, 200] width 15 height 12
click at [492, 205] on button at bounding box center [487, 200] width 27 height 22
click at [480, 197] on icon at bounding box center [487, 200] width 15 height 12
click at [481, 197] on icon at bounding box center [487, 200] width 15 height 12
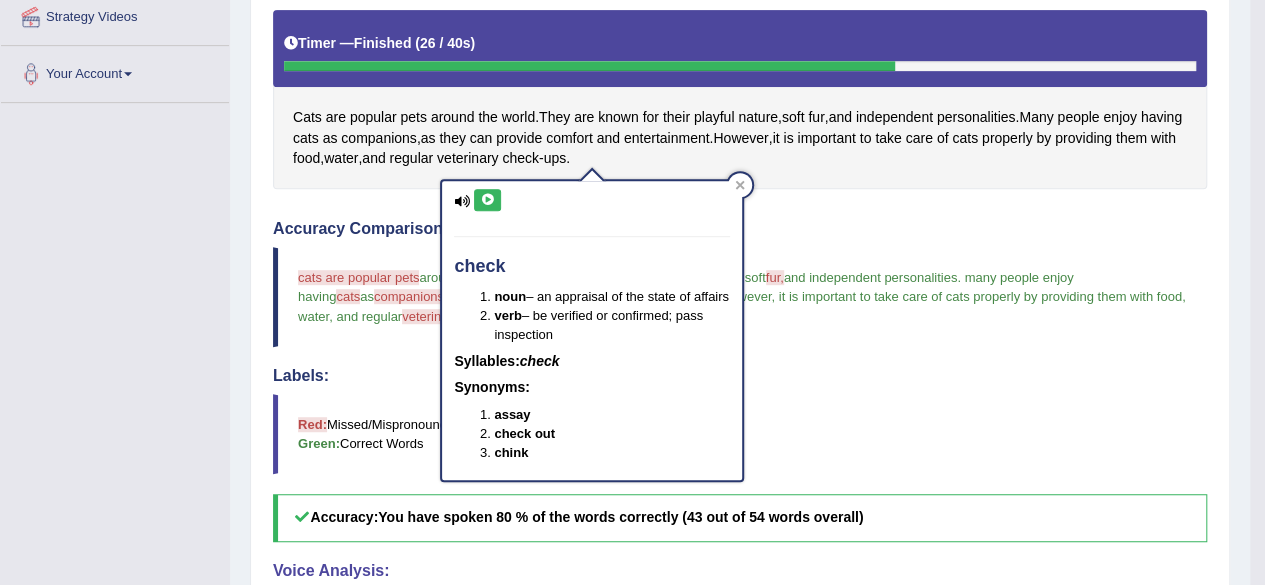
click at [483, 197] on icon at bounding box center [487, 200] width 15 height 12
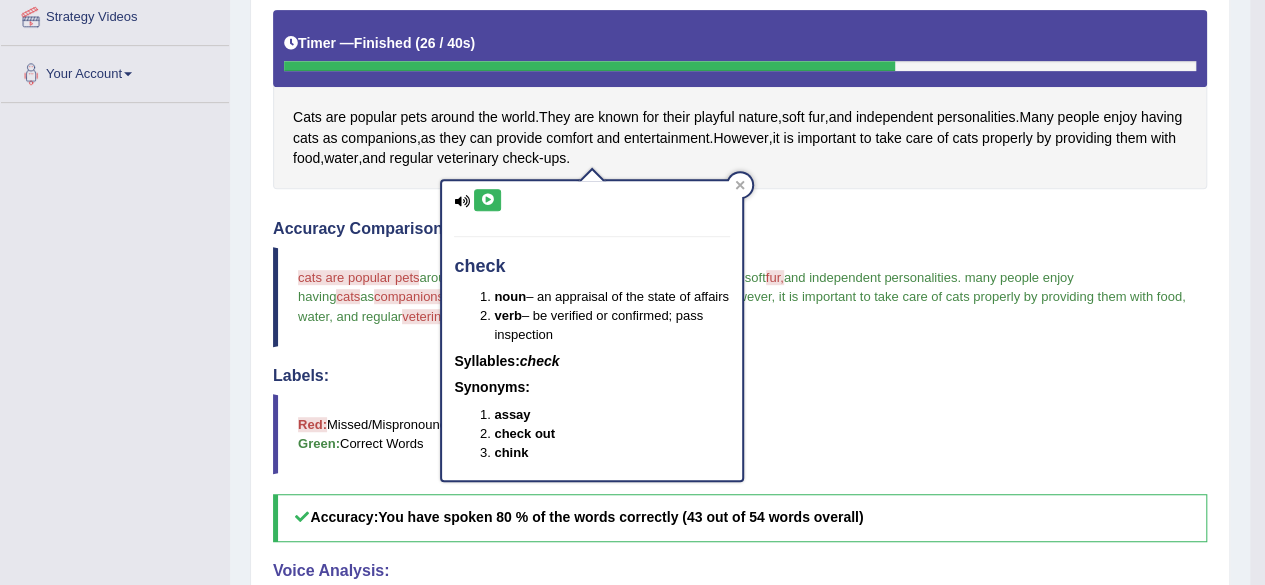
click at [483, 197] on icon at bounding box center [487, 200] width 15 height 12
click at [495, 195] on button at bounding box center [487, 200] width 27 height 22
click at [493, 201] on icon at bounding box center [487, 200] width 15 height 12
click at [482, 201] on icon at bounding box center [487, 200] width 15 height 12
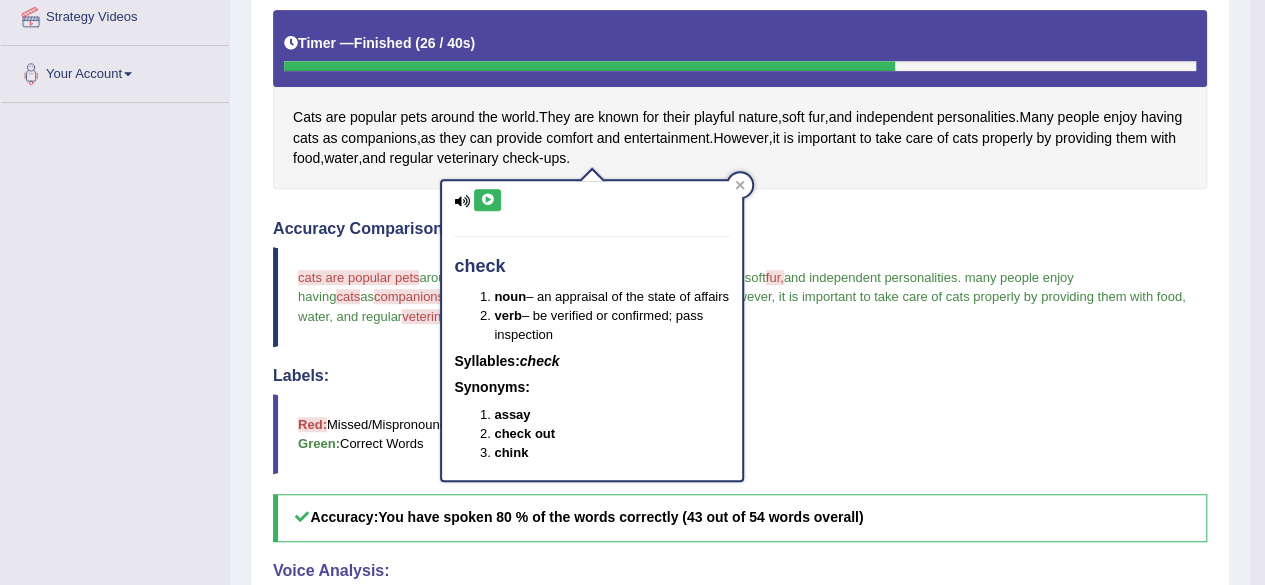
click at [482, 201] on icon at bounding box center [487, 200] width 15 height 12
click at [738, 183] on icon at bounding box center [740, 185] width 9 height 9
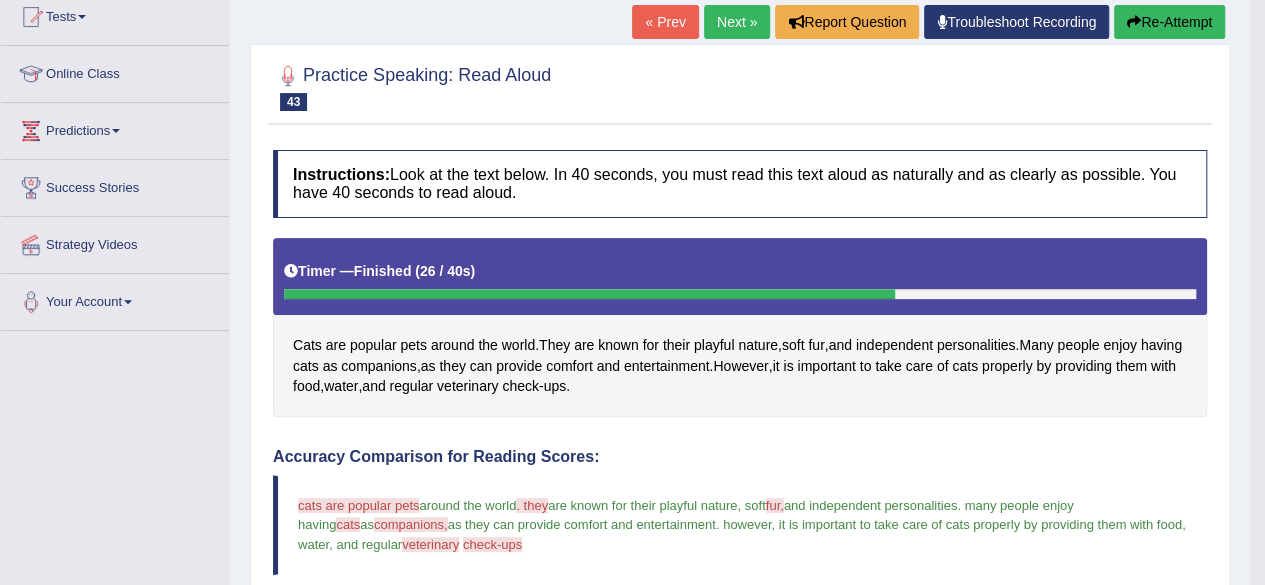
scroll to position [152, 0]
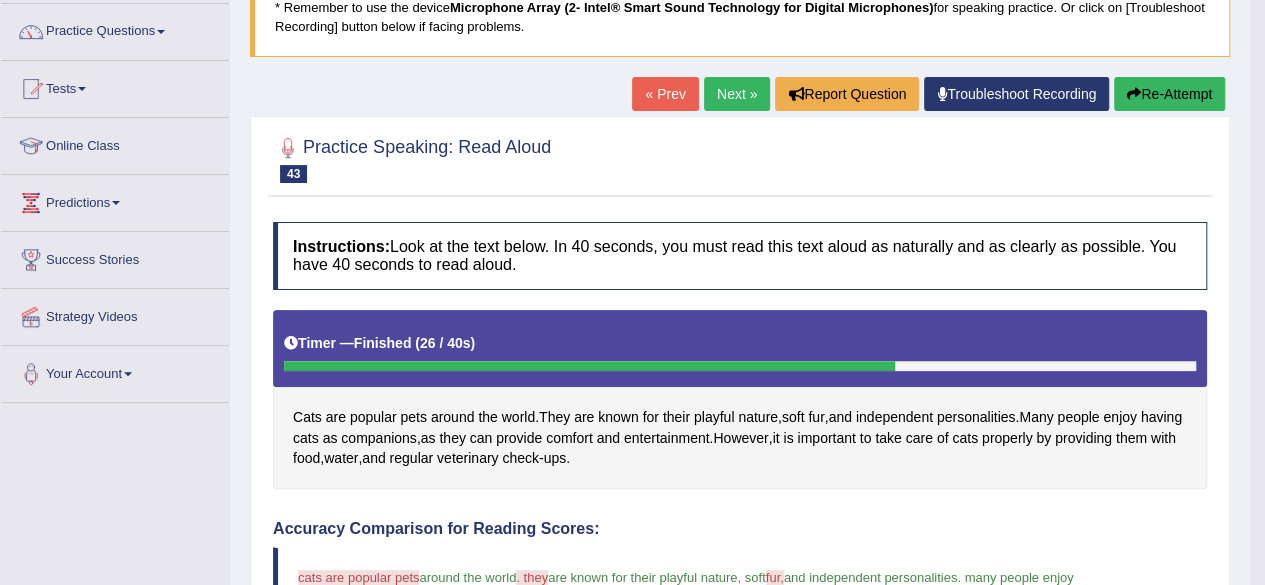
click at [713, 86] on link "Next »" at bounding box center [737, 94] width 66 height 34
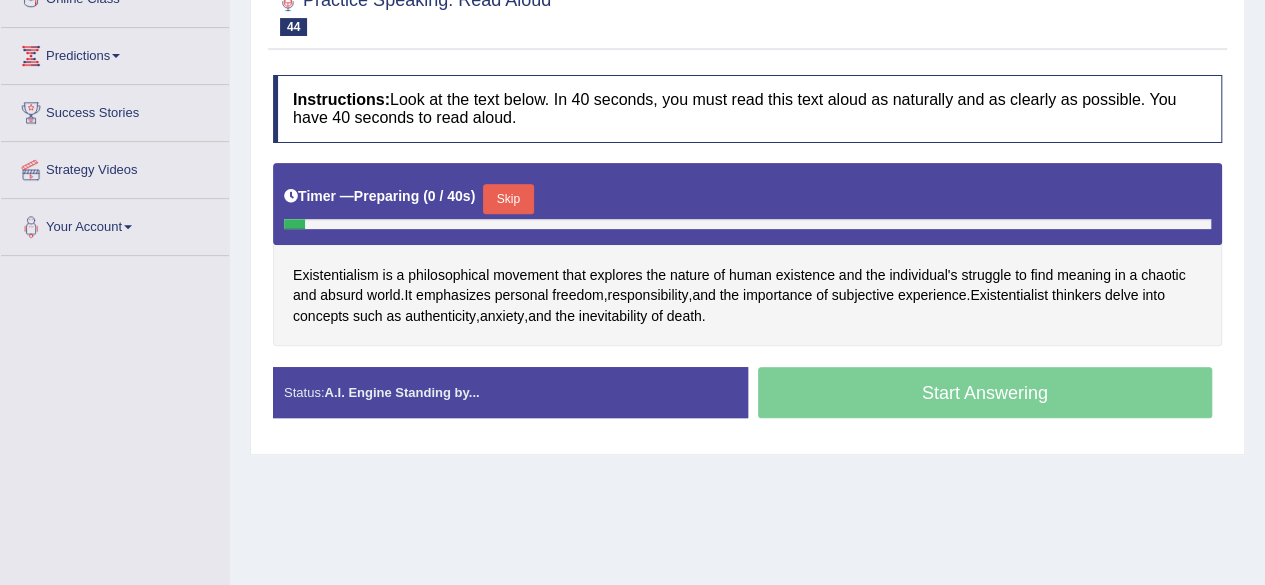
scroll to position [300, 0]
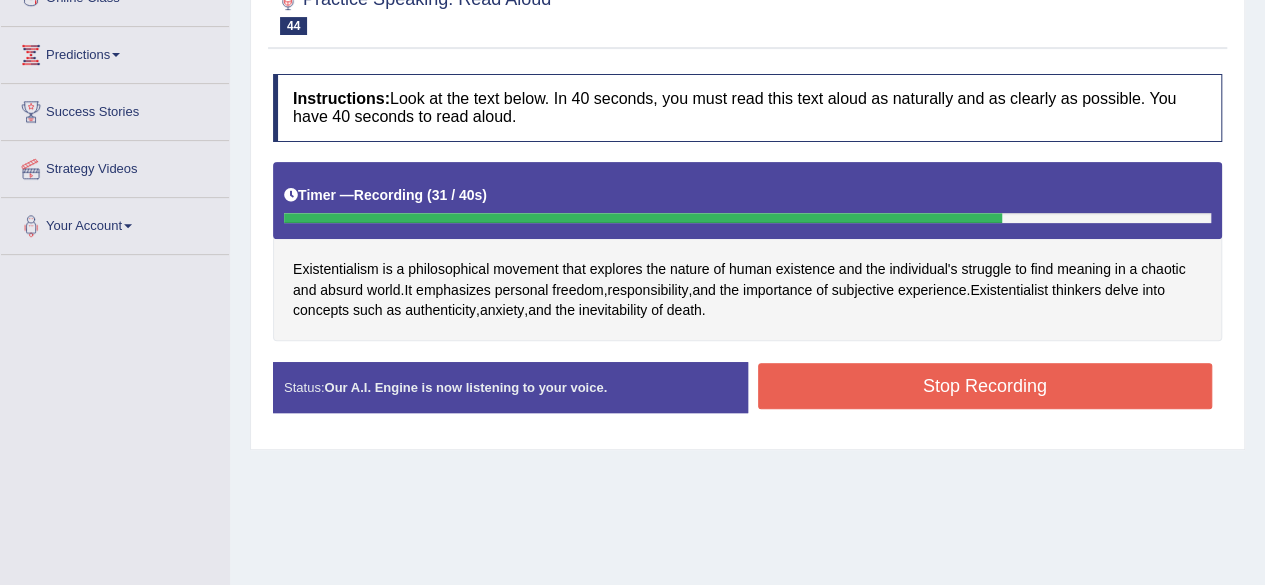
click at [857, 395] on button "Stop Recording" at bounding box center [985, 386] width 455 height 46
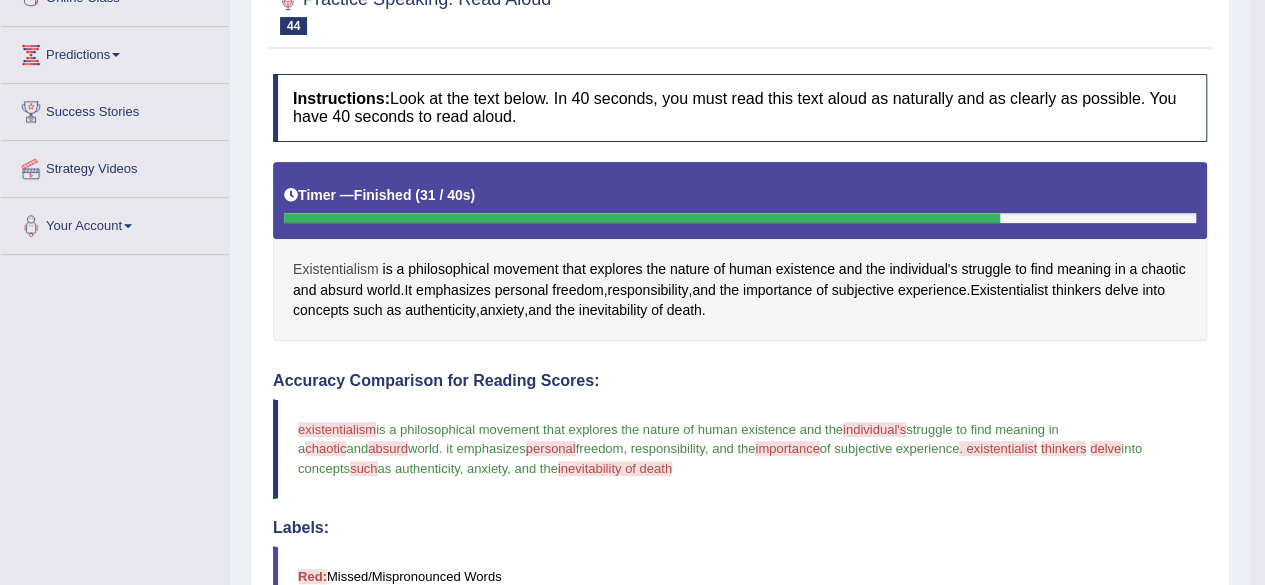
click at [318, 270] on span "Existentialism" at bounding box center [336, 269] width 86 height 21
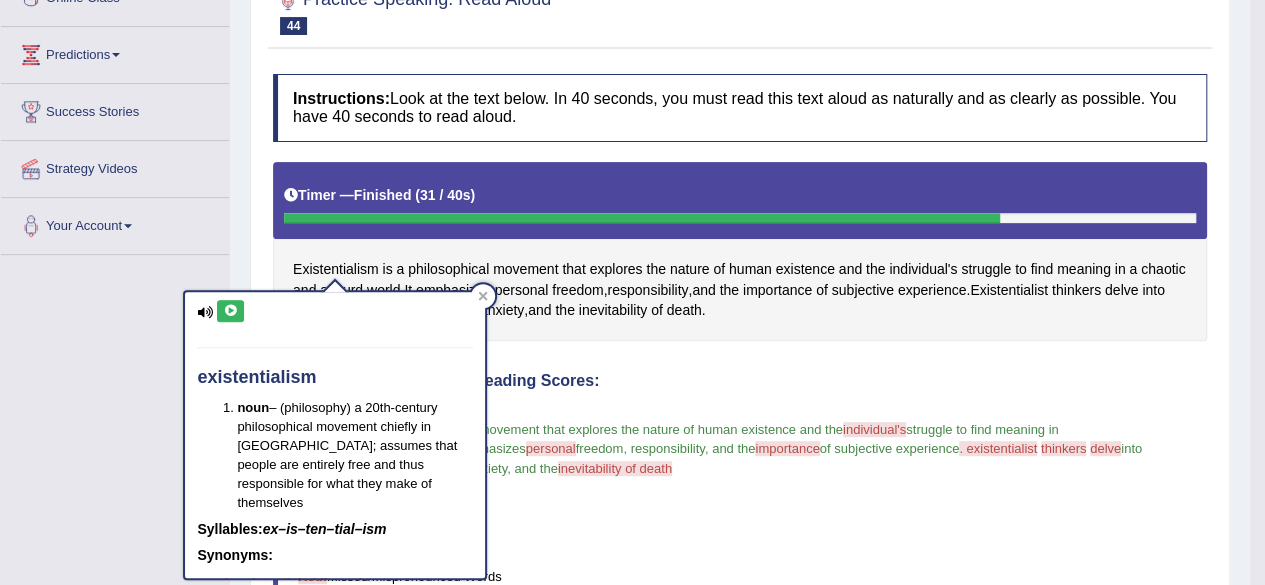
click at [228, 308] on icon at bounding box center [230, 311] width 15 height 12
click at [229, 309] on icon at bounding box center [230, 311] width 15 height 12
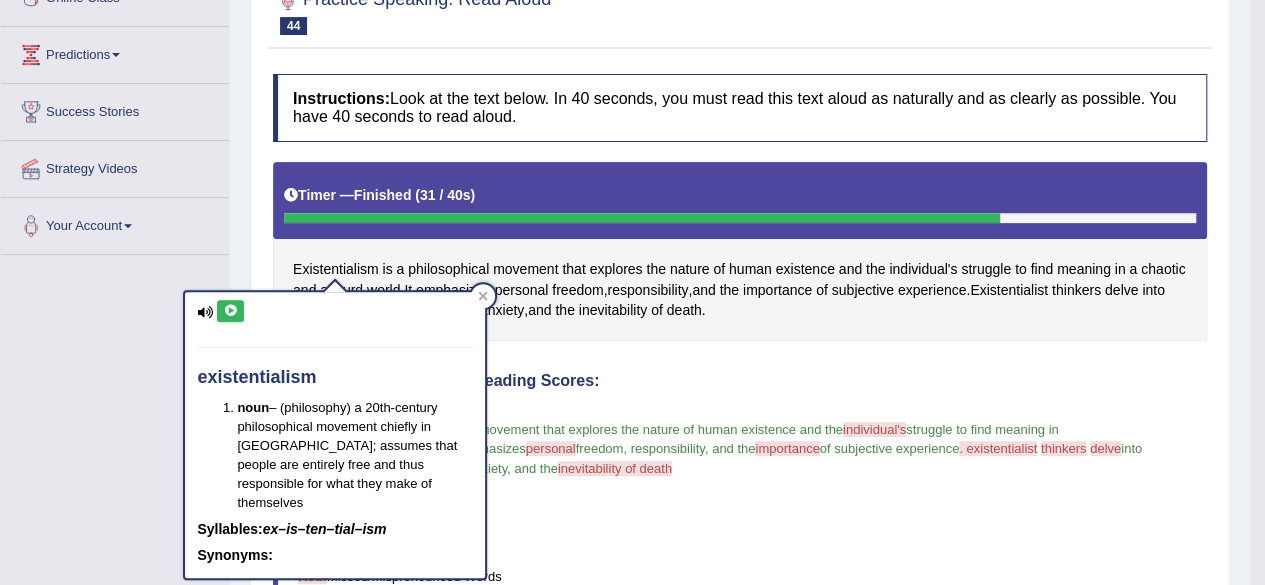
click at [229, 309] on icon at bounding box center [230, 311] width 15 height 12
click at [229, 311] on icon at bounding box center [230, 311] width 15 height 12
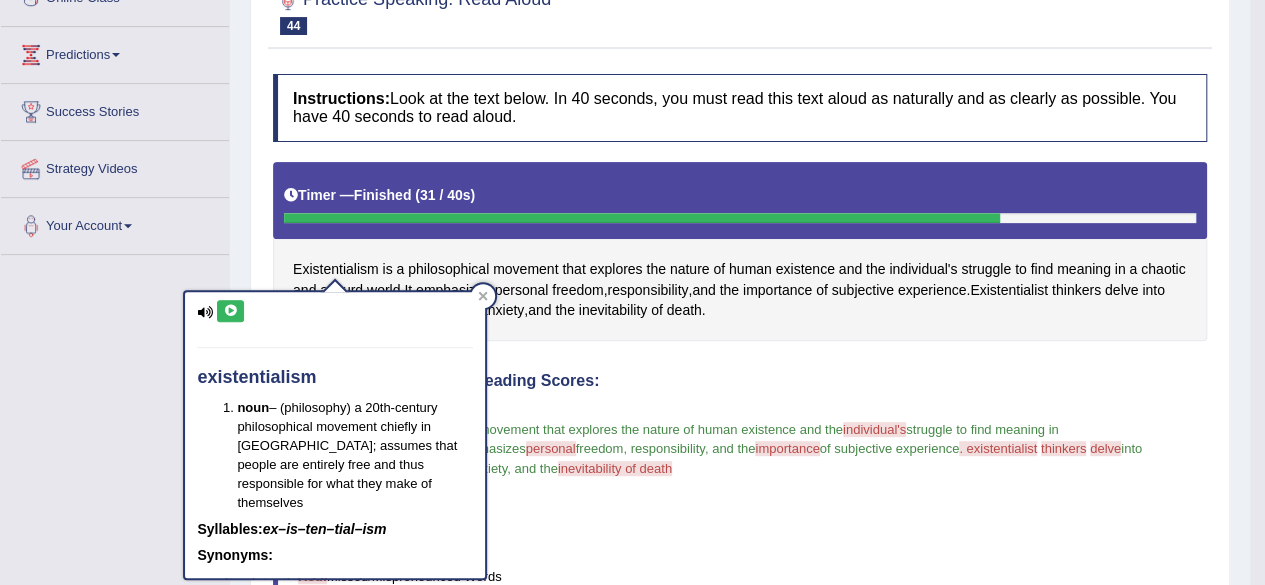
click at [229, 311] on icon at bounding box center [230, 311] width 15 height 12
click at [234, 305] on icon at bounding box center [230, 311] width 15 height 12
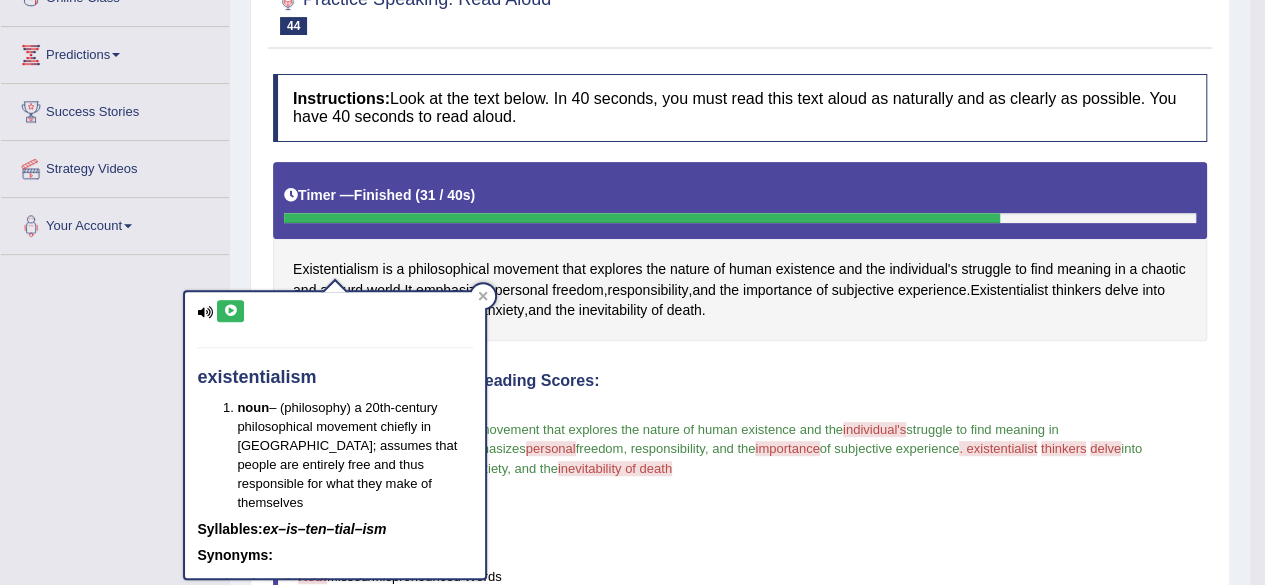
click at [234, 305] on icon at bounding box center [230, 311] width 15 height 12
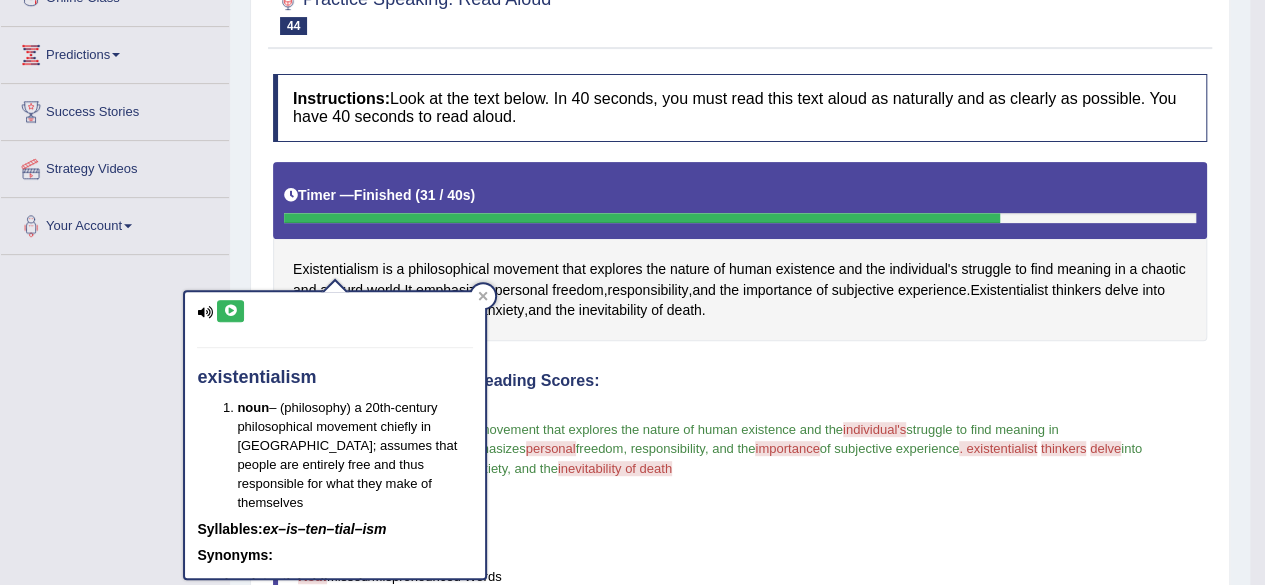
click at [244, 305] on div "existentialism noun – (philosophy) a 20th-century philosophical movement chiefl…" at bounding box center [335, 435] width 300 height 286
click at [230, 302] on button at bounding box center [230, 311] width 27 height 22
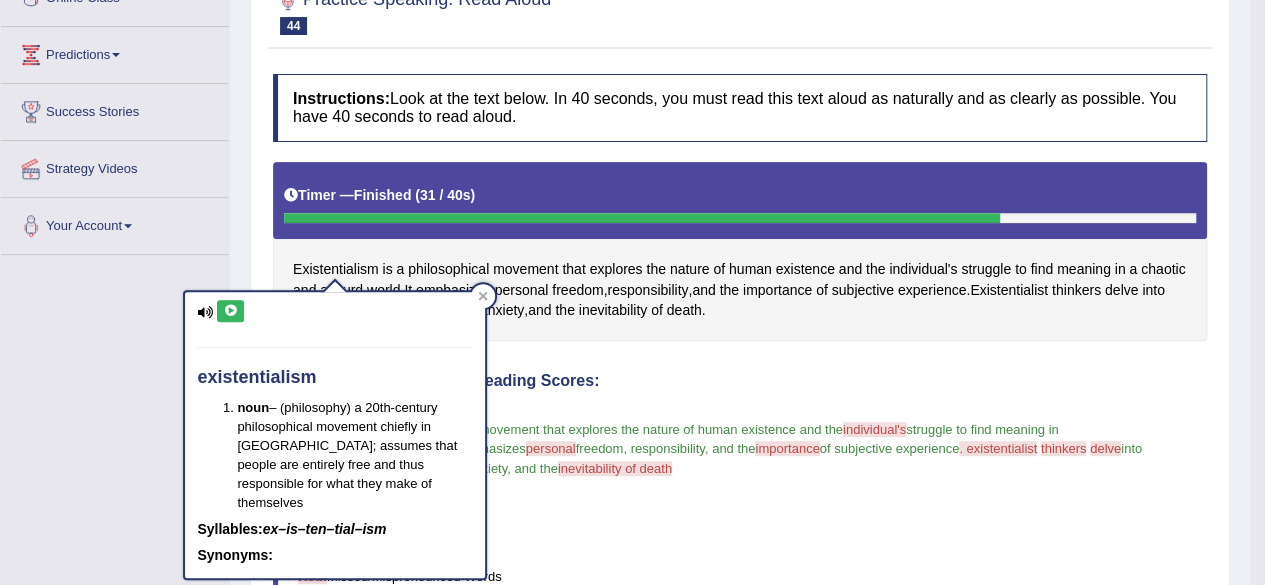
click at [226, 314] on icon at bounding box center [230, 311] width 15 height 12
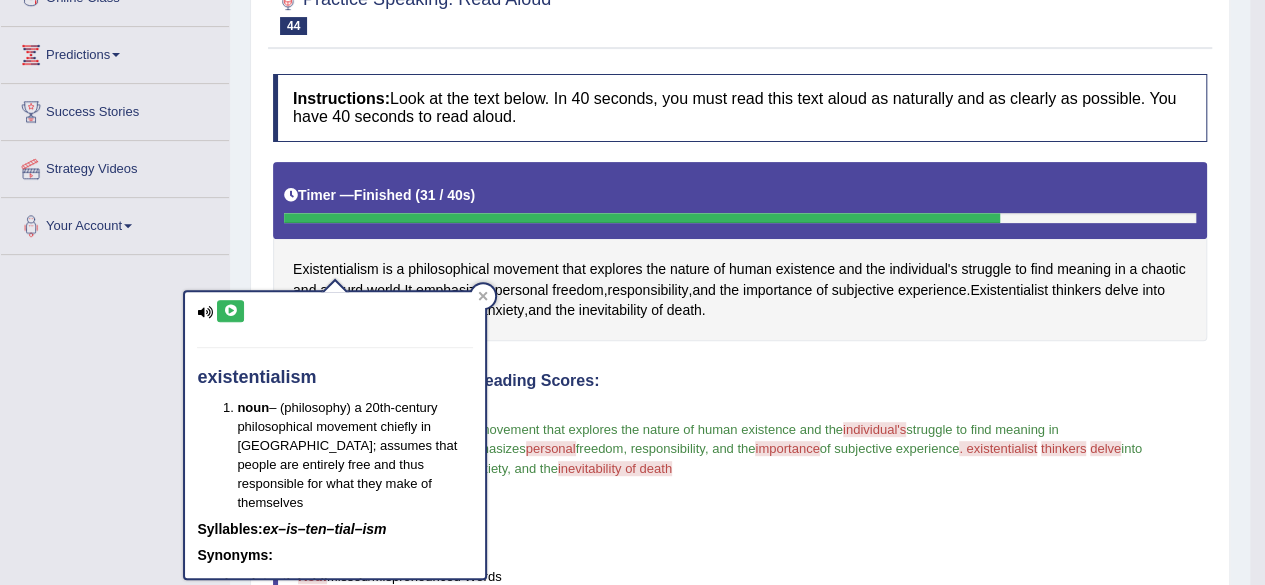
click at [226, 308] on icon at bounding box center [230, 311] width 15 height 12
click at [228, 301] on button at bounding box center [230, 311] width 27 height 22
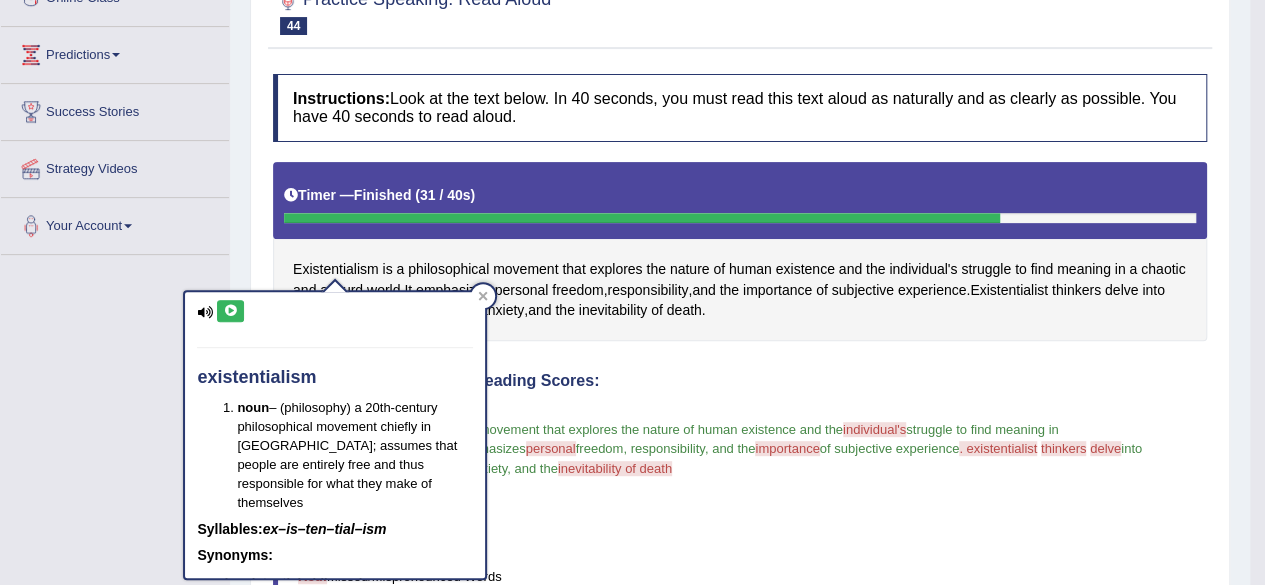
click at [228, 301] on button at bounding box center [230, 311] width 27 height 22
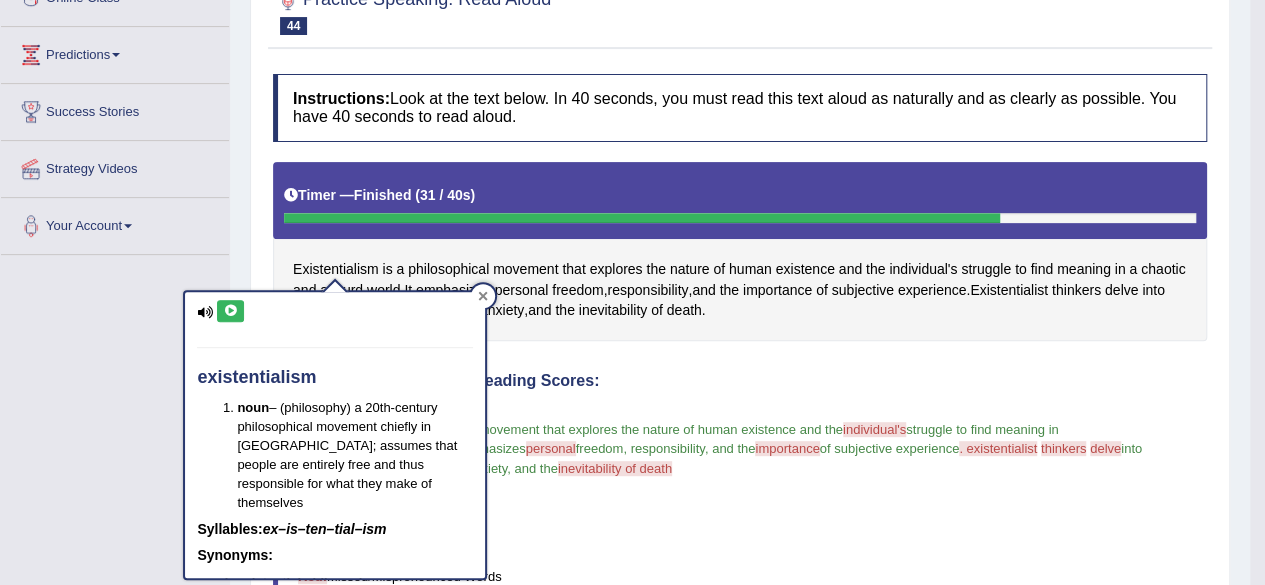
click at [480, 296] on icon at bounding box center [483, 296] width 10 height 10
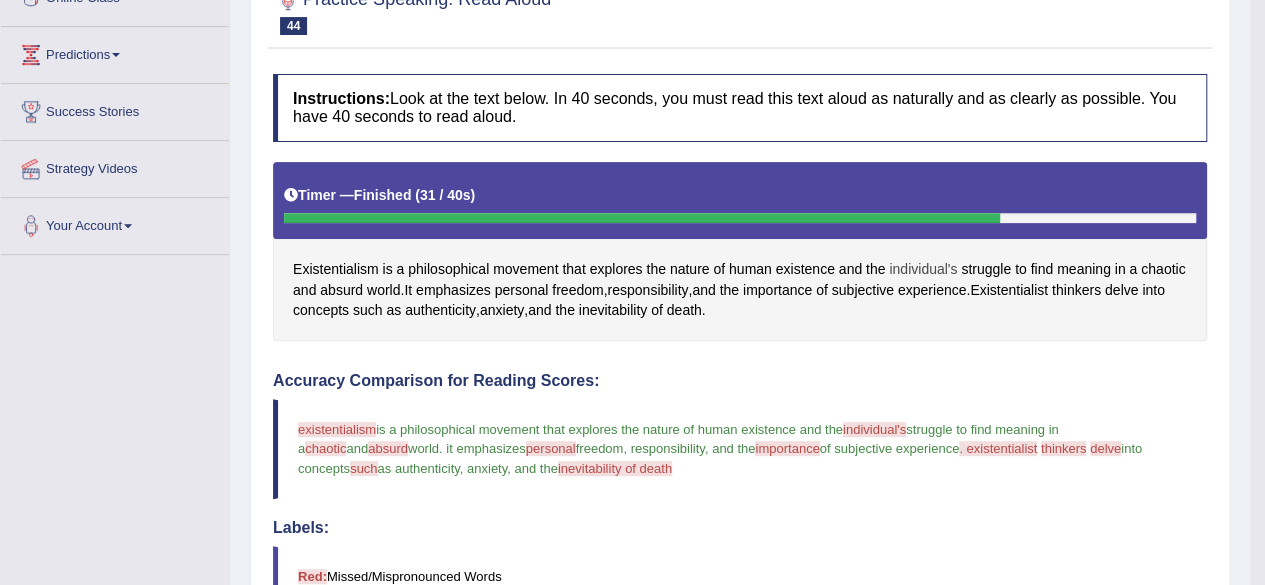
click at [933, 267] on span "individual's" at bounding box center [923, 269] width 68 height 21
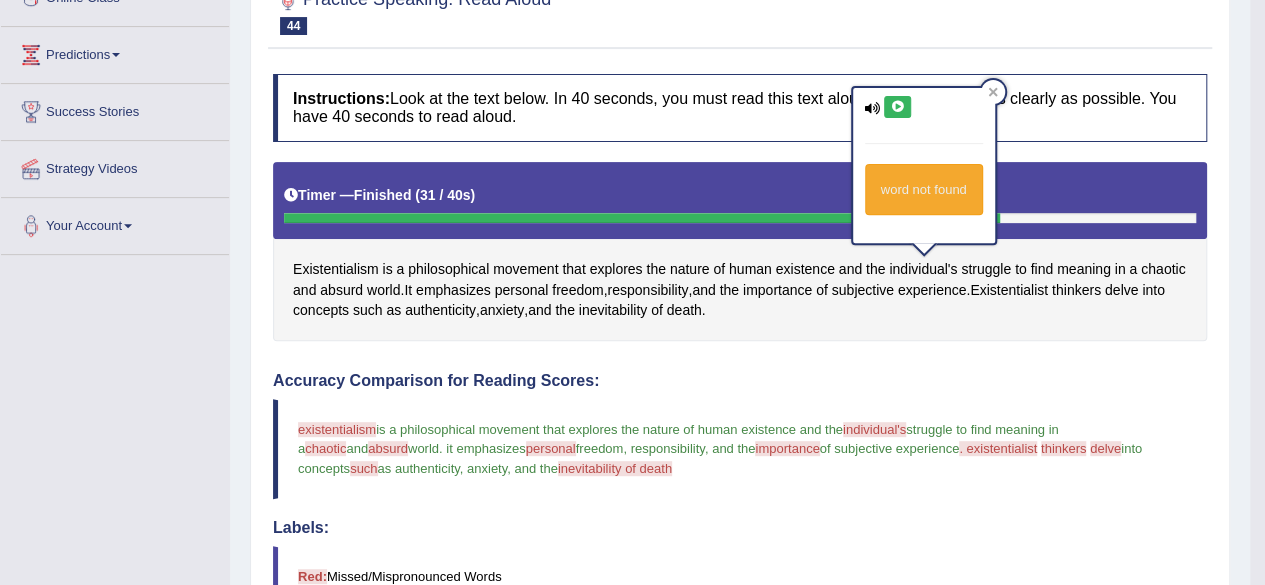
click at [902, 102] on icon at bounding box center [897, 107] width 15 height 12
click at [897, 103] on icon at bounding box center [897, 107] width 15 height 12
click at [992, 89] on icon at bounding box center [993, 92] width 10 height 10
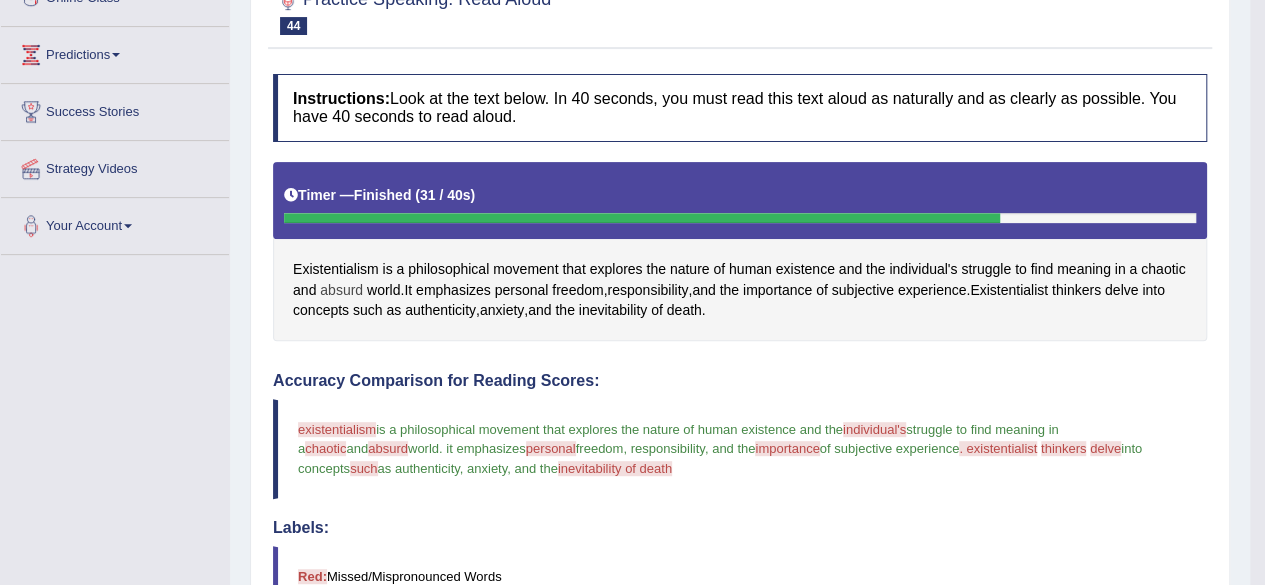
click at [351, 286] on span "absurd" at bounding box center [341, 290] width 43 height 21
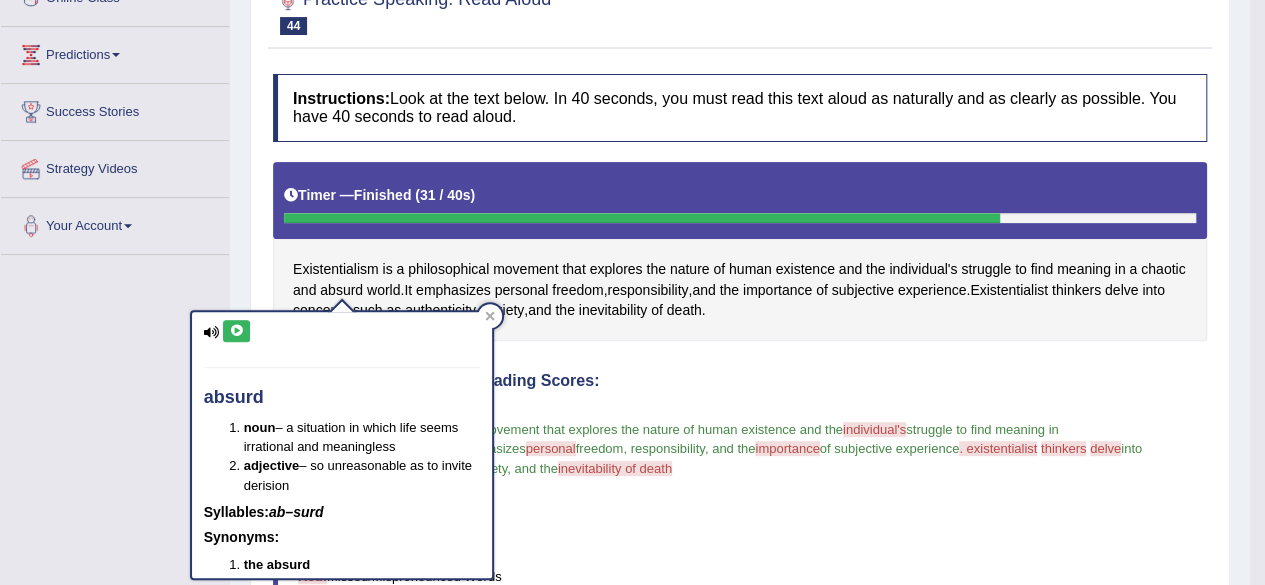
click at [236, 321] on button at bounding box center [236, 331] width 27 height 22
click at [236, 320] on button at bounding box center [236, 331] width 27 height 22
click at [236, 319] on div "absurd noun – a situation in which life seems irrational and meaningless adject…" at bounding box center [342, 445] width 300 height 266
click at [234, 321] on button at bounding box center [236, 331] width 27 height 22
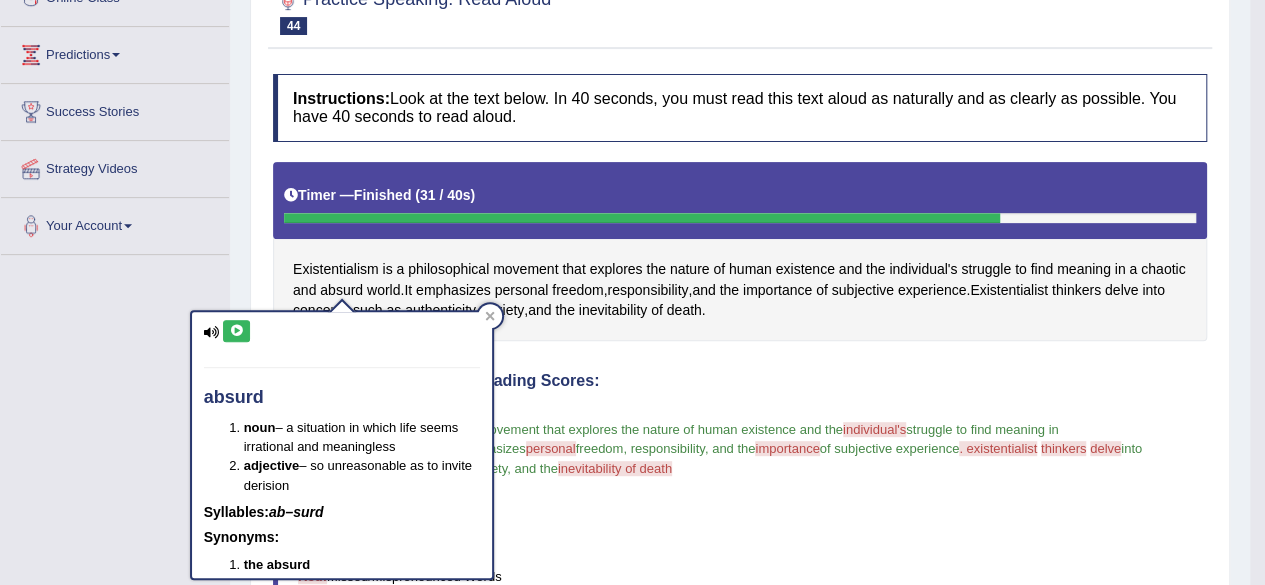
click at [234, 321] on button at bounding box center [236, 331] width 27 height 22
click at [232, 325] on icon at bounding box center [236, 331] width 15 height 12
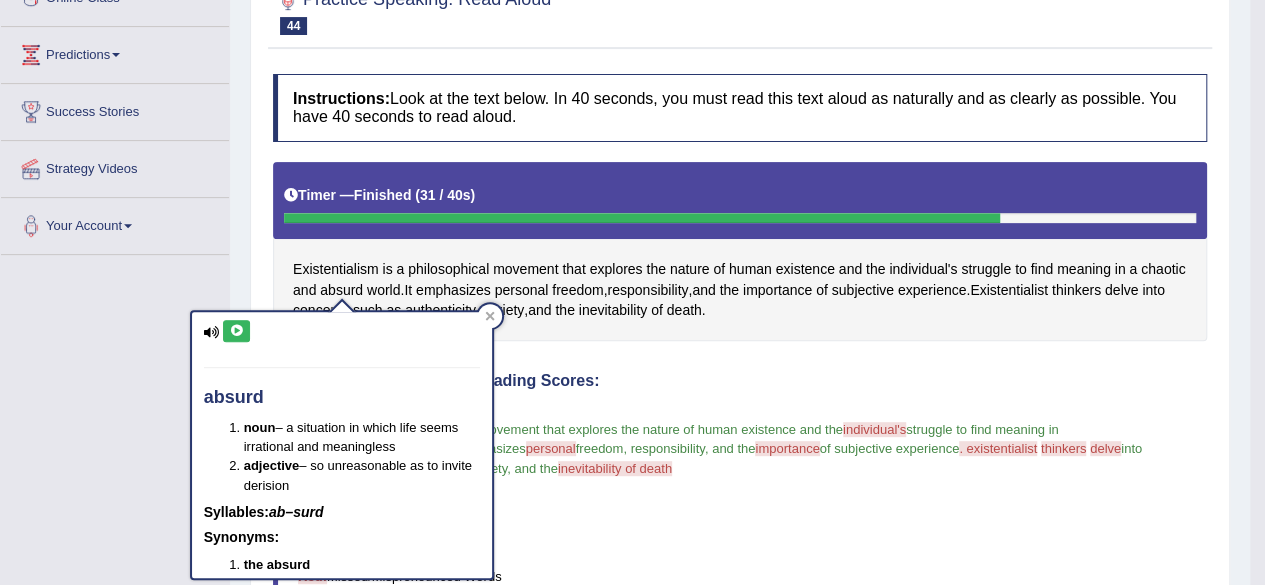
click at [232, 325] on icon at bounding box center [236, 331] width 15 height 12
click at [233, 328] on icon at bounding box center [236, 331] width 15 height 12
click at [234, 329] on icon at bounding box center [236, 331] width 15 height 12
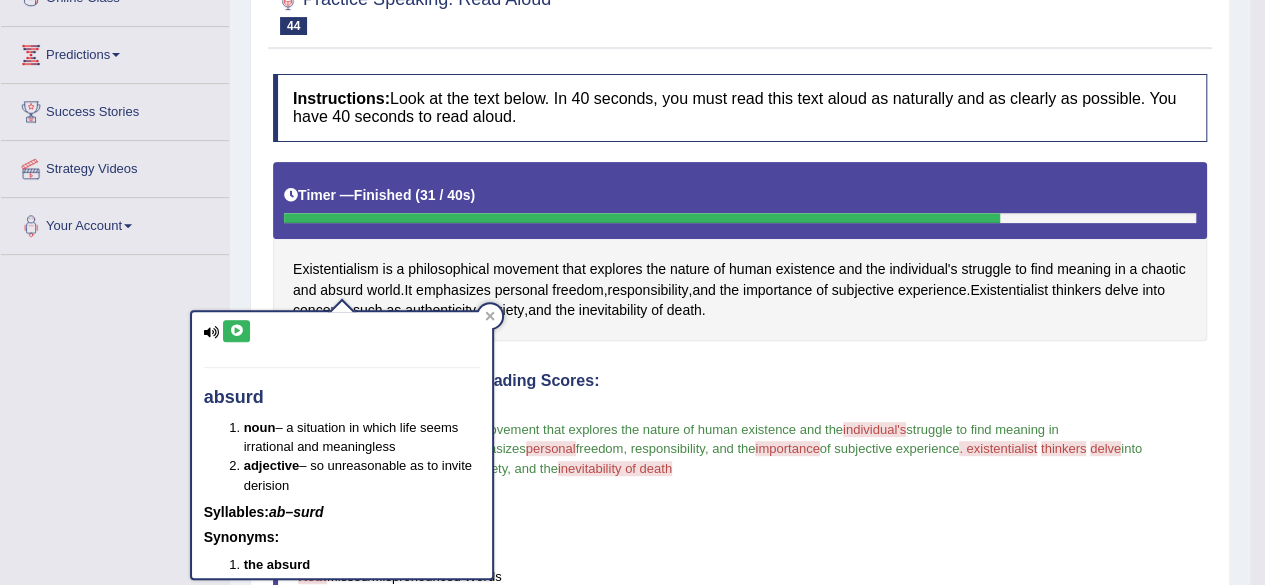
click at [234, 329] on icon at bounding box center [236, 331] width 15 height 12
click at [237, 330] on icon at bounding box center [236, 331] width 15 height 12
click at [238, 330] on icon at bounding box center [236, 331] width 15 height 12
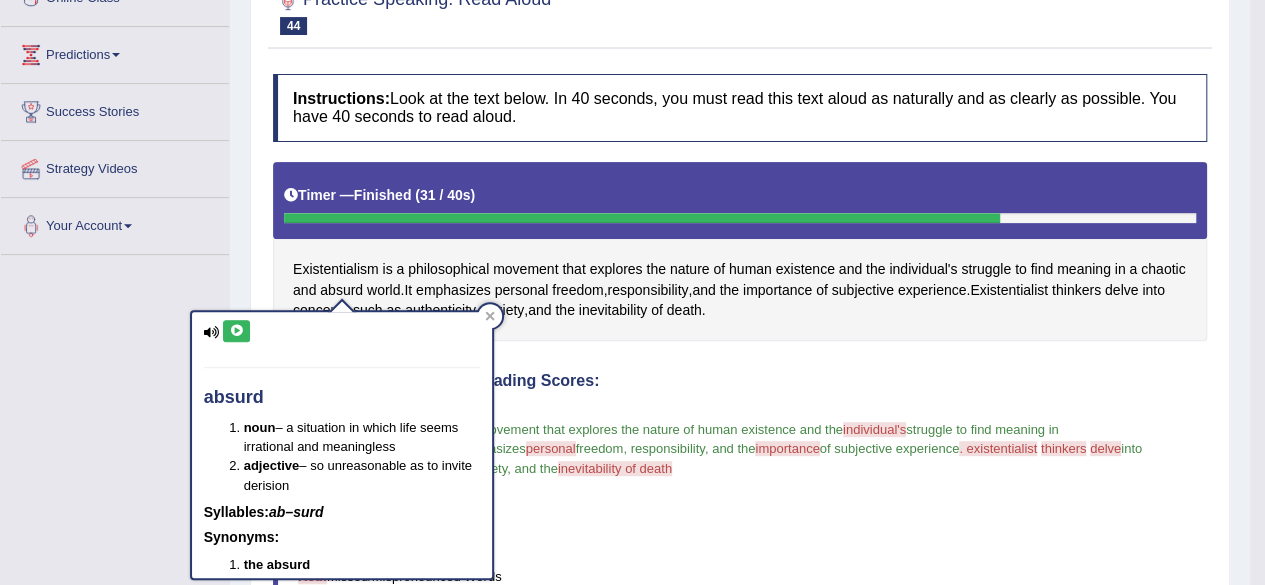
click at [238, 330] on icon at bounding box center [236, 331] width 15 height 12
click at [238, 329] on icon at bounding box center [236, 331] width 15 height 12
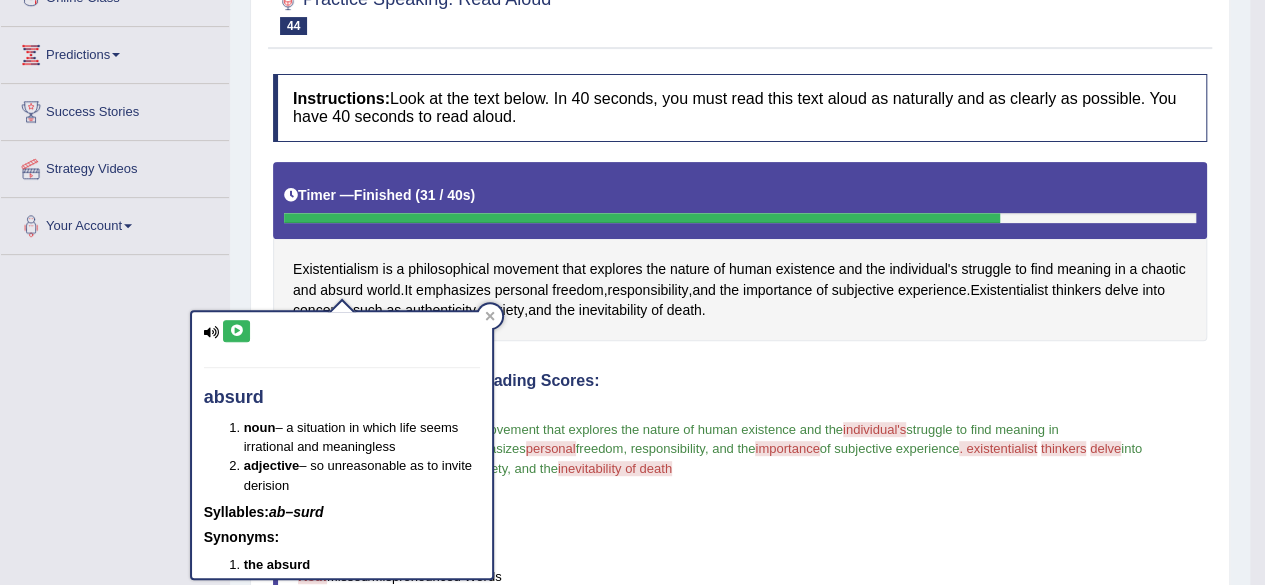
click at [238, 329] on icon at bounding box center [236, 331] width 15 height 12
click at [242, 332] on icon at bounding box center [236, 331] width 15 height 12
click at [240, 316] on div "absurd noun – a situation in which life seems irrational and meaningless adject…" at bounding box center [342, 445] width 300 height 266
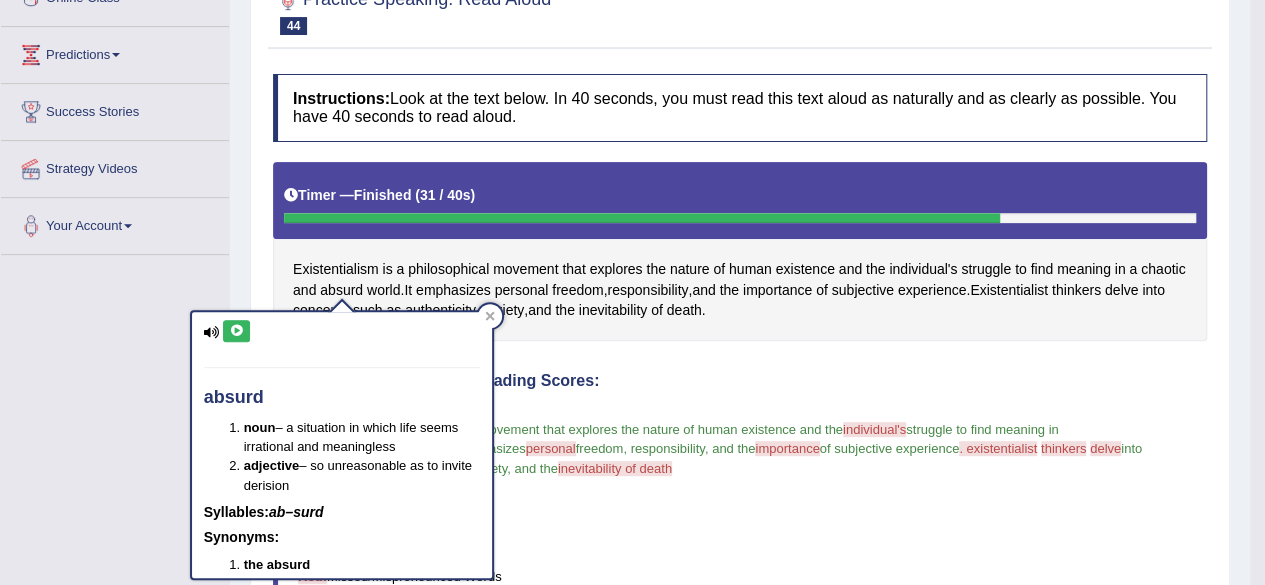
click at [244, 326] on button at bounding box center [236, 331] width 27 height 22
click at [239, 329] on icon at bounding box center [236, 331] width 15 height 12
click at [242, 329] on icon at bounding box center [236, 331] width 15 height 12
click at [240, 325] on icon at bounding box center [236, 331] width 15 height 12
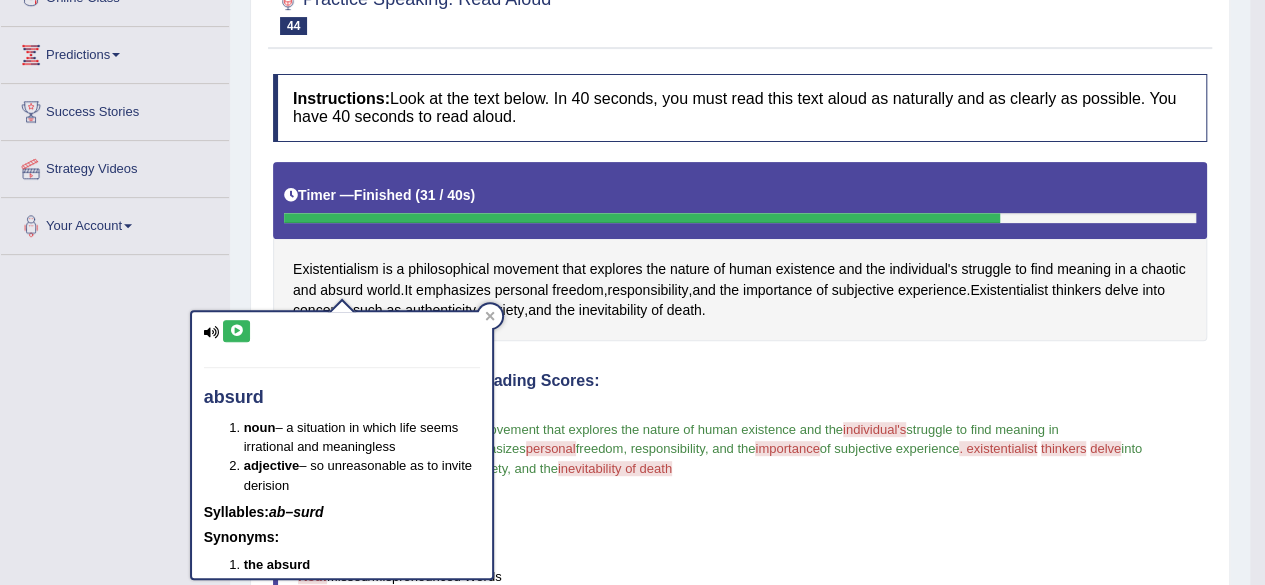
click at [238, 325] on icon at bounding box center [236, 331] width 15 height 12
click at [236, 321] on button at bounding box center [236, 331] width 27 height 22
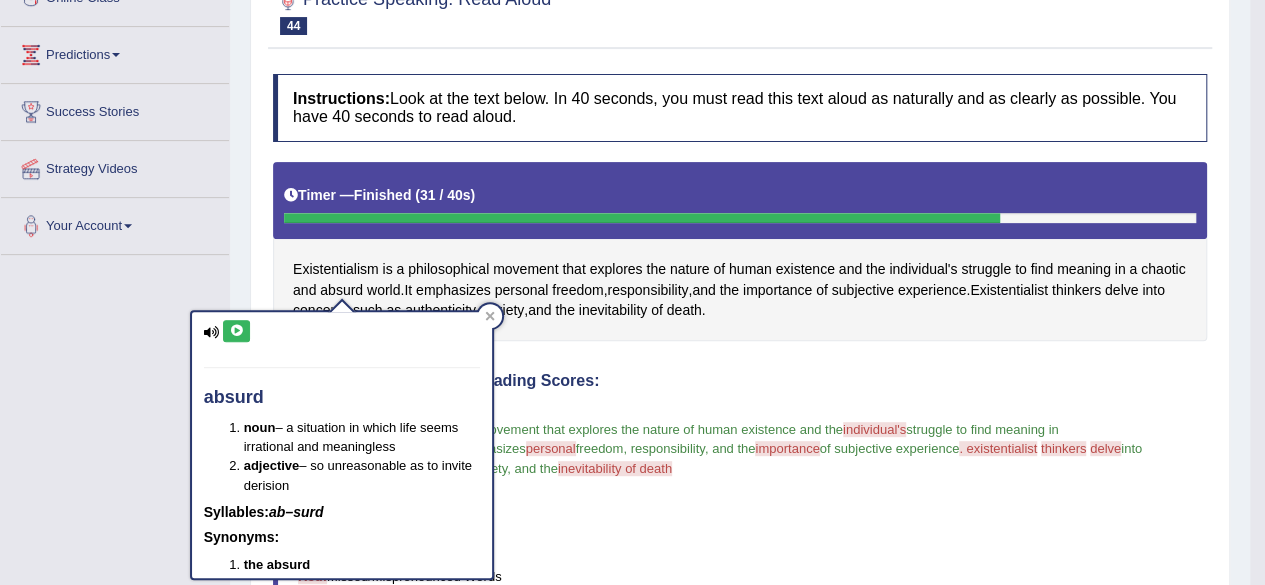
click at [236, 321] on button at bounding box center [236, 331] width 27 height 22
click at [238, 319] on div "absurd noun – a situation in which life seems irrational and meaningless adject…" at bounding box center [342, 445] width 300 height 266
click at [234, 327] on icon at bounding box center [236, 331] width 15 height 12
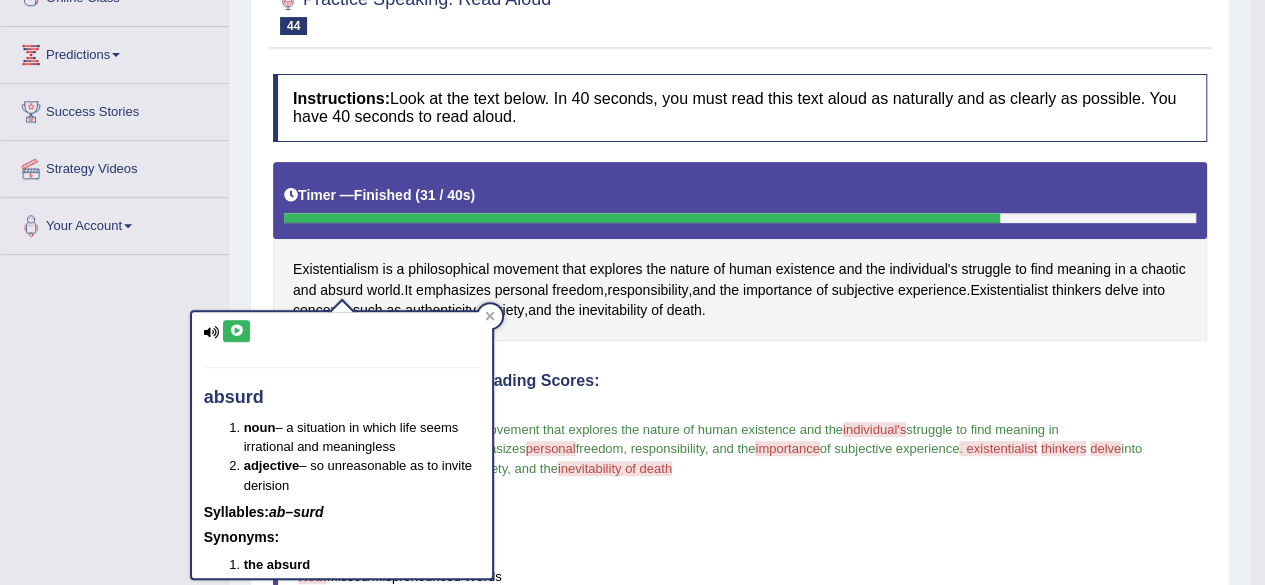
click at [234, 327] on icon at bounding box center [236, 331] width 15 height 12
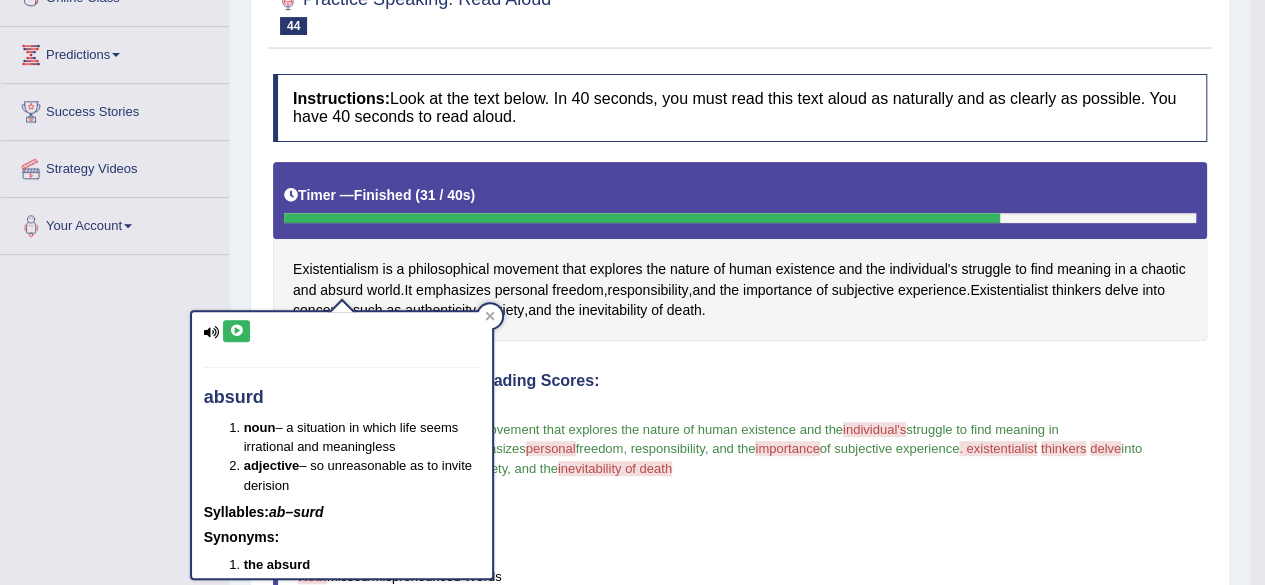
click at [238, 343] on div "absurd noun – a situation in which life seems irrational and meaningless adject…" at bounding box center [342, 445] width 300 height 266
click at [242, 334] on icon at bounding box center [236, 331] width 15 height 12
click at [242, 325] on icon at bounding box center [236, 331] width 15 height 12
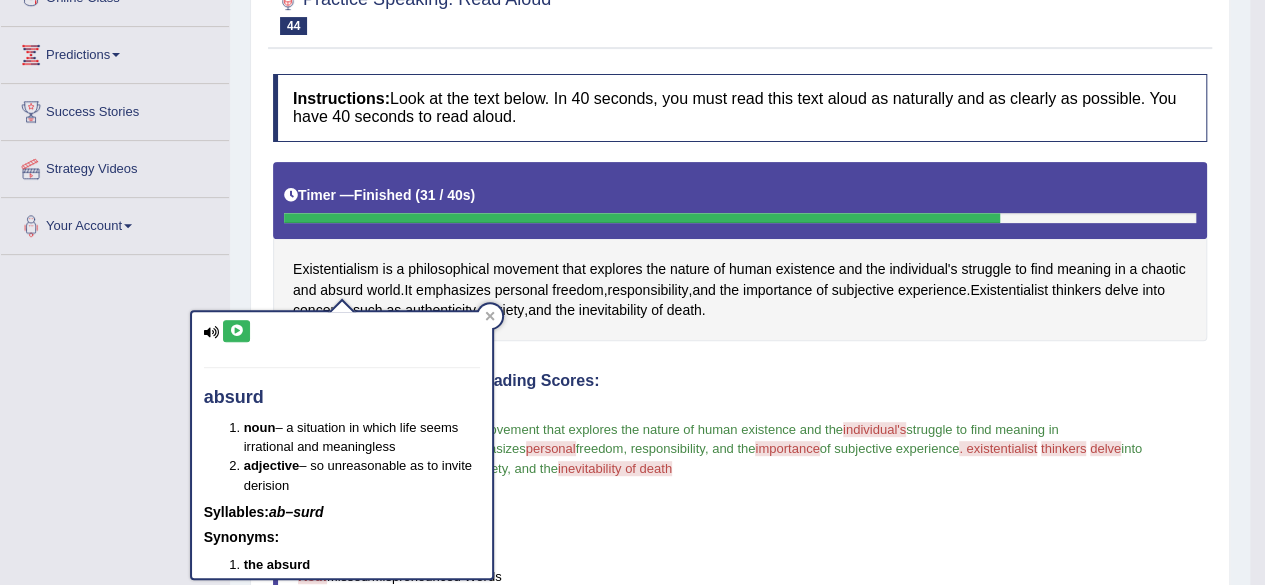
click at [242, 325] on icon at bounding box center [236, 331] width 15 height 12
click at [240, 325] on icon at bounding box center [236, 331] width 15 height 12
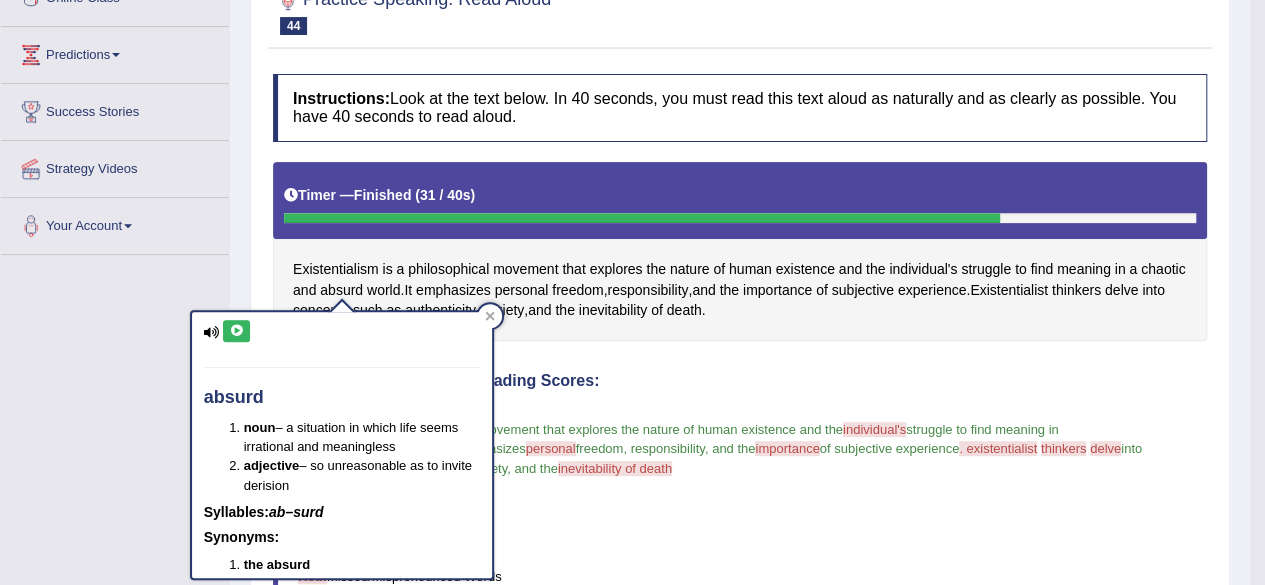
click at [240, 325] on icon at bounding box center [236, 331] width 15 height 12
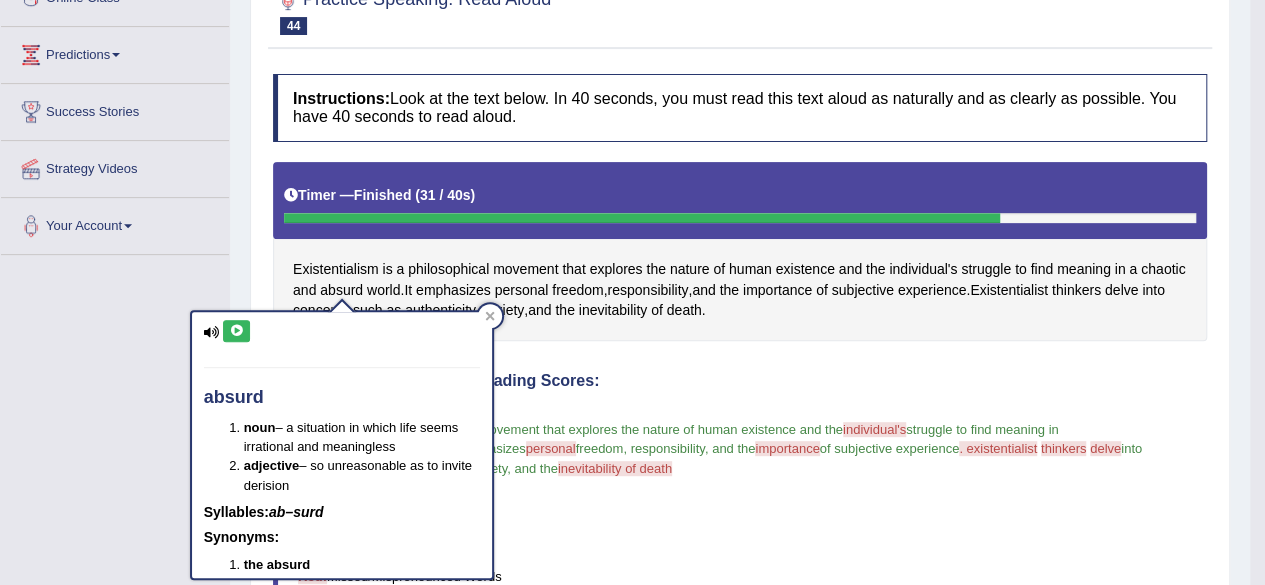
click at [240, 325] on icon at bounding box center [236, 331] width 15 height 12
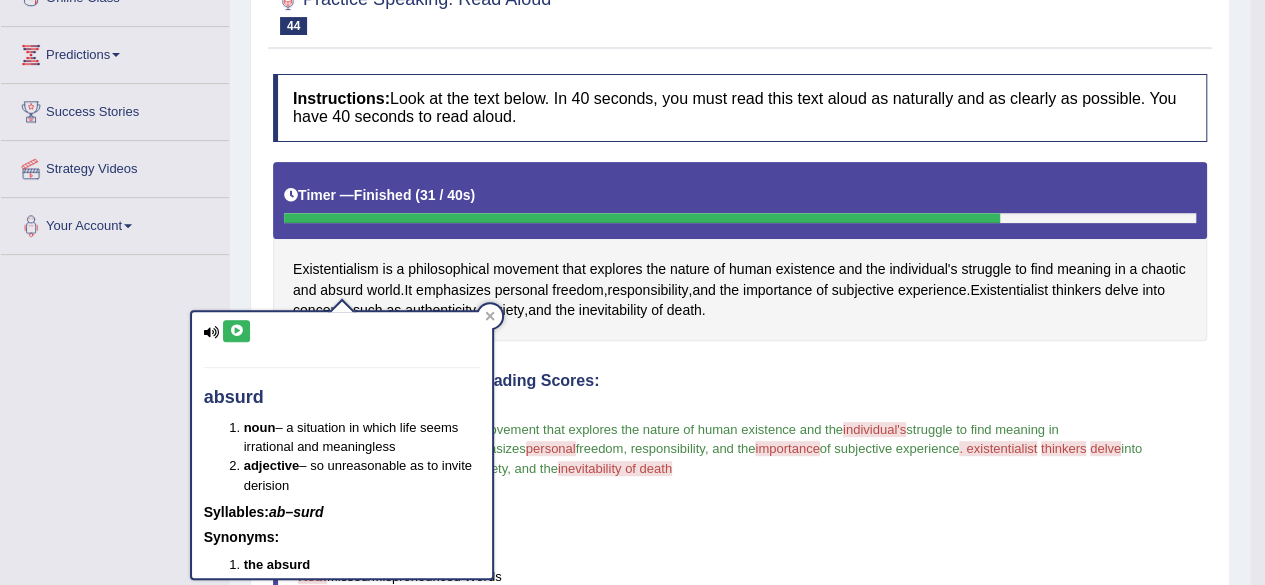
click at [240, 325] on icon at bounding box center [236, 331] width 15 height 12
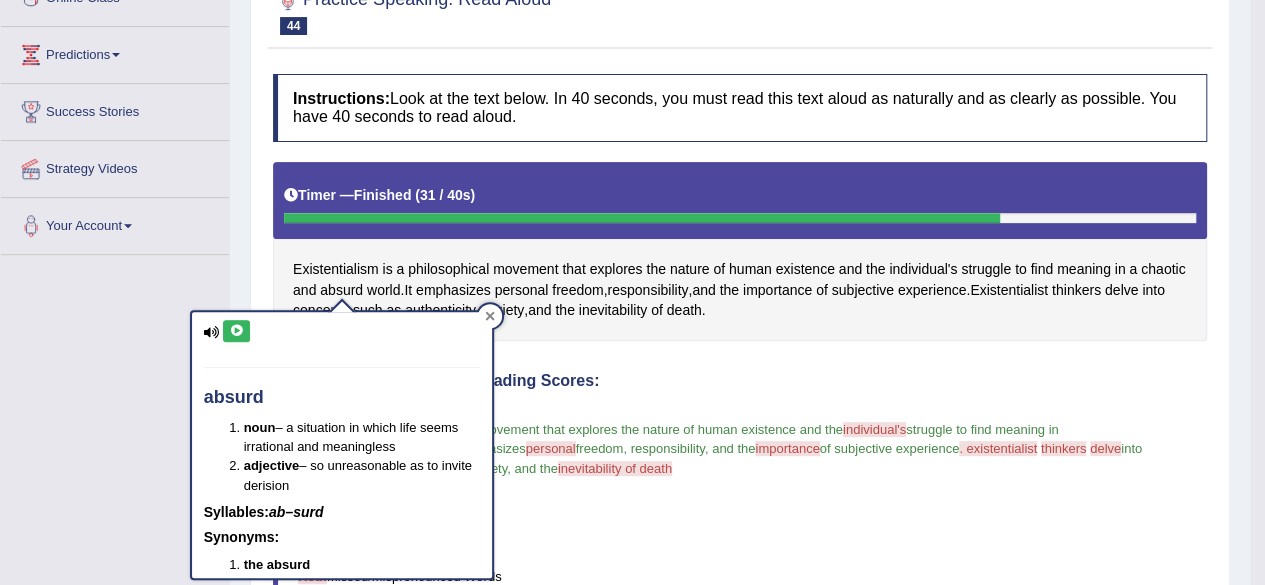
click at [486, 319] on icon at bounding box center [489, 316] width 9 height 9
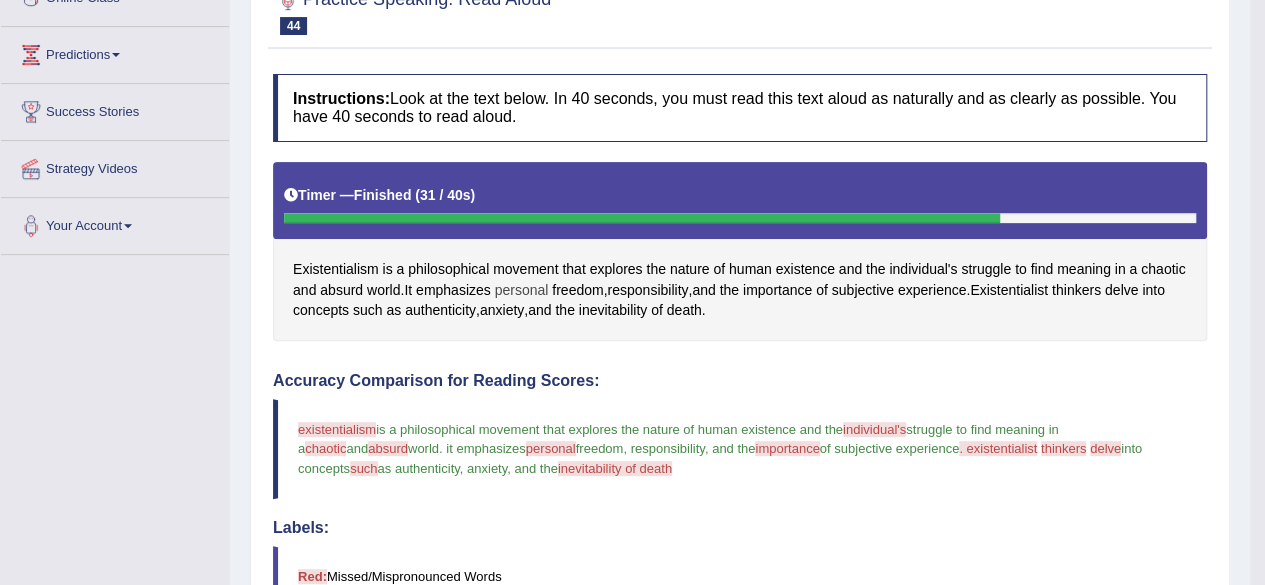
click at [536, 280] on span "personal" at bounding box center [522, 290] width 54 height 21
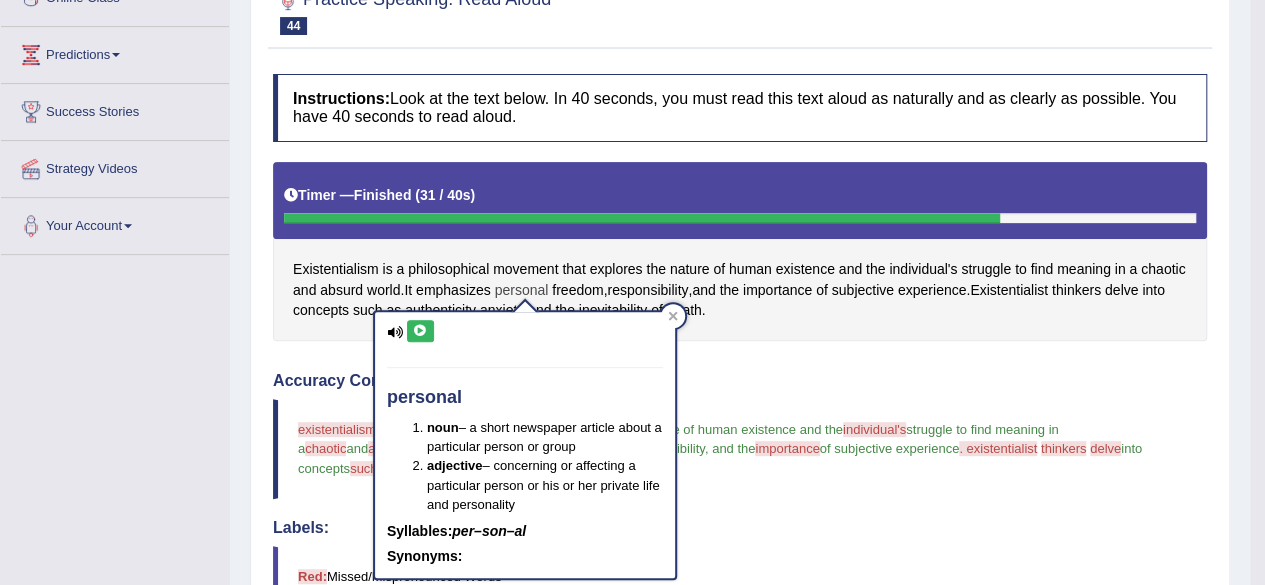
click at [518, 289] on span "personal" at bounding box center [522, 290] width 54 height 21
click at [420, 334] on icon at bounding box center [420, 331] width 15 height 12
click at [420, 333] on icon at bounding box center [420, 331] width 15 height 12
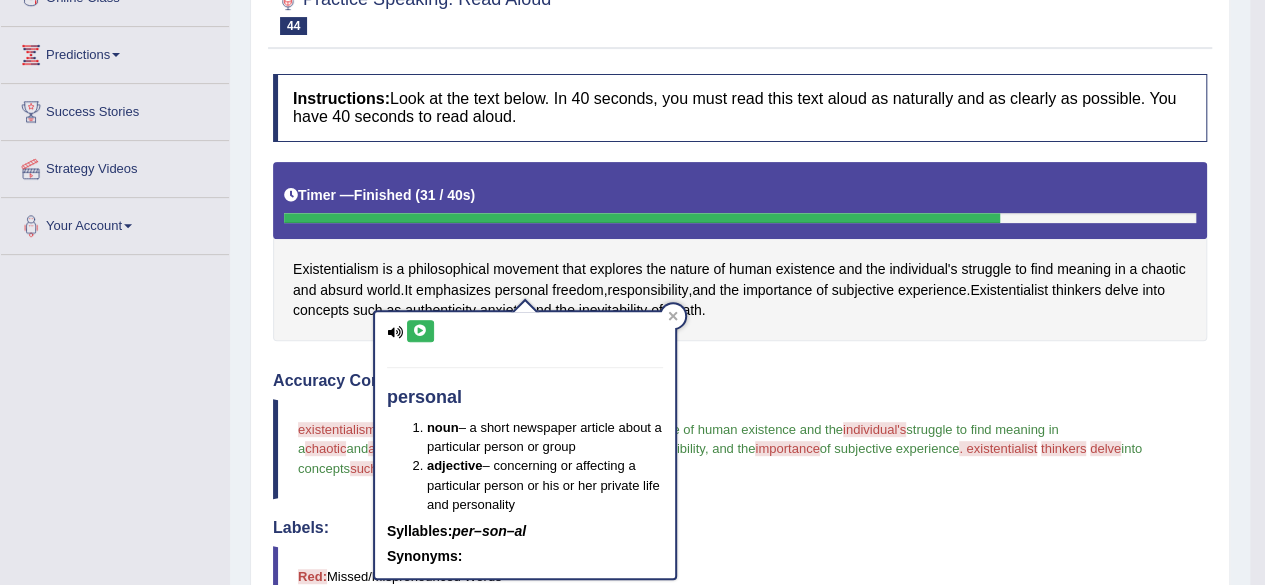
click at [420, 333] on icon at bounding box center [420, 331] width 15 height 12
click at [671, 307] on div at bounding box center [673, 316] width 24 height 24
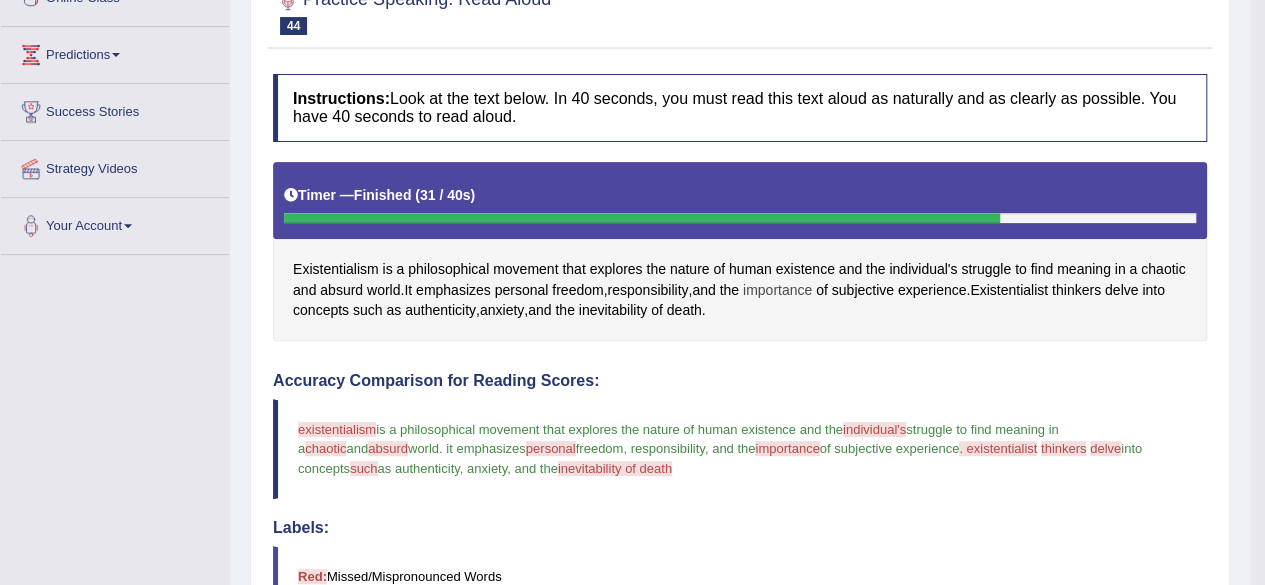
click at [764, 291] on span "importance" at bounding box center [777, 290] width 69 height 21
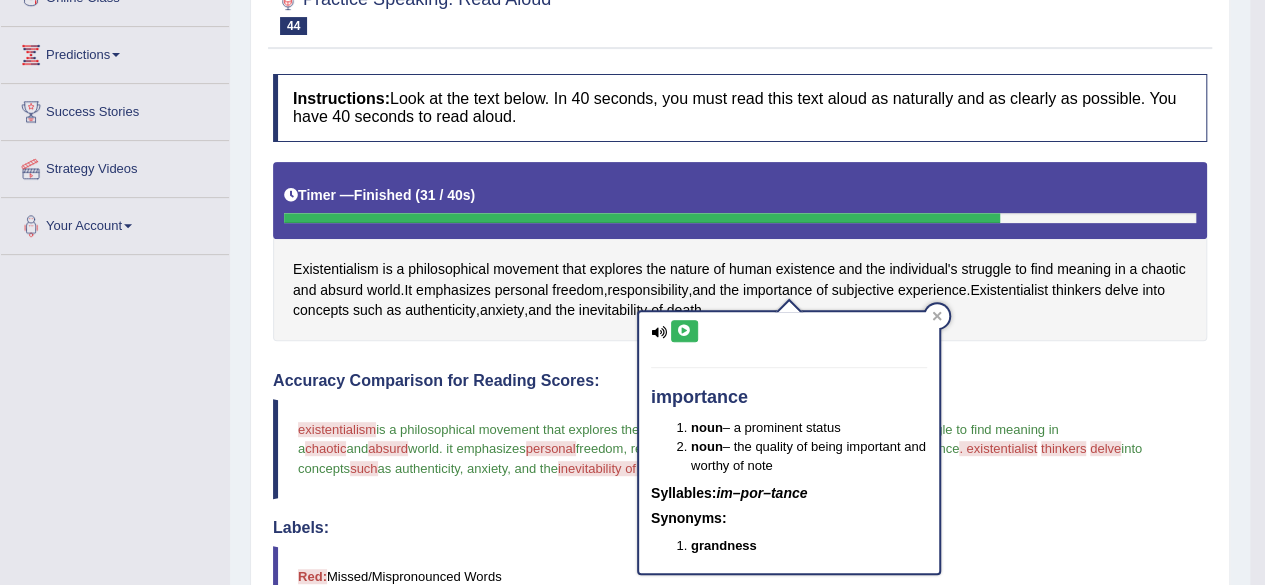
click at [684, 322] on button at bounding box center [684, 331] width 27 height 22
click at [686, 327] on icon at bounding box center [684, 331] width 15 height 12
click at [935, 314] on icon at bounding box center [937, 316] width 9 height 9
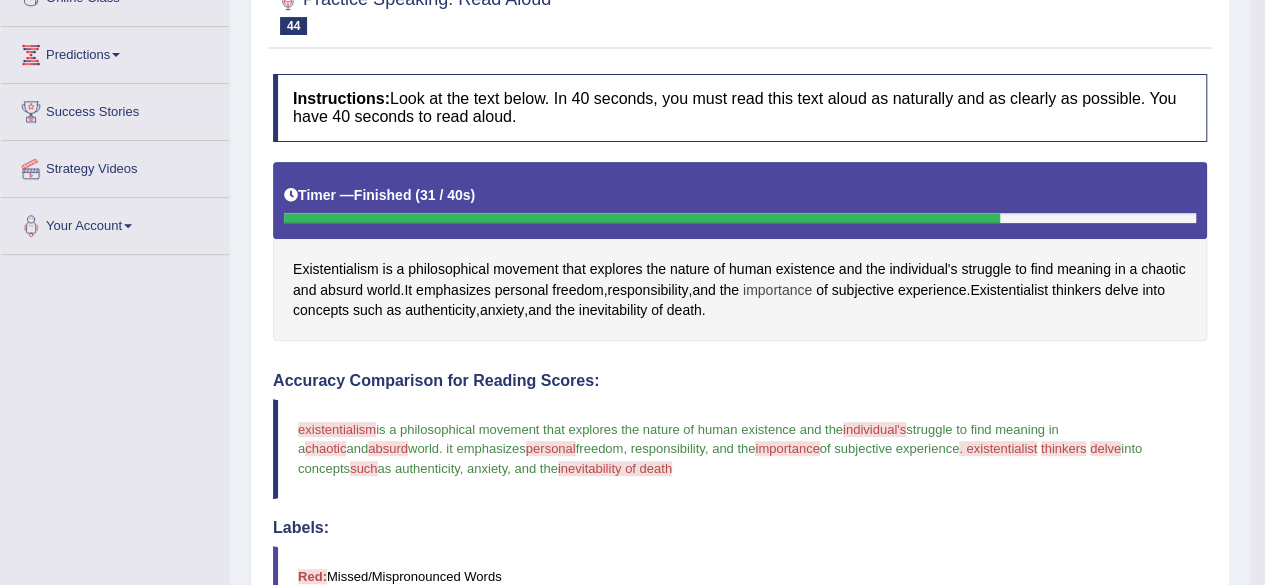
click at [790, 287] on span "importance" at bounding box center [777, 290] width 69 height 21
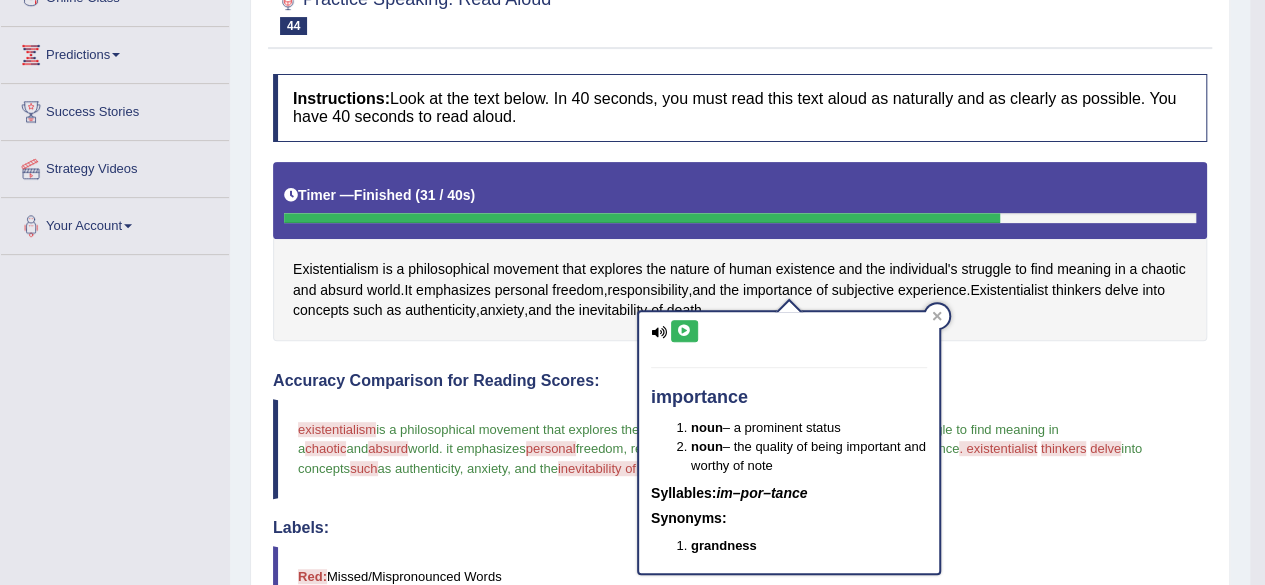
click at [683, 328] on icon at bounding box center [684, 331] width 15 height 12
click at [685, 322] on button at bounding box center [684, 331] width 27 height 22
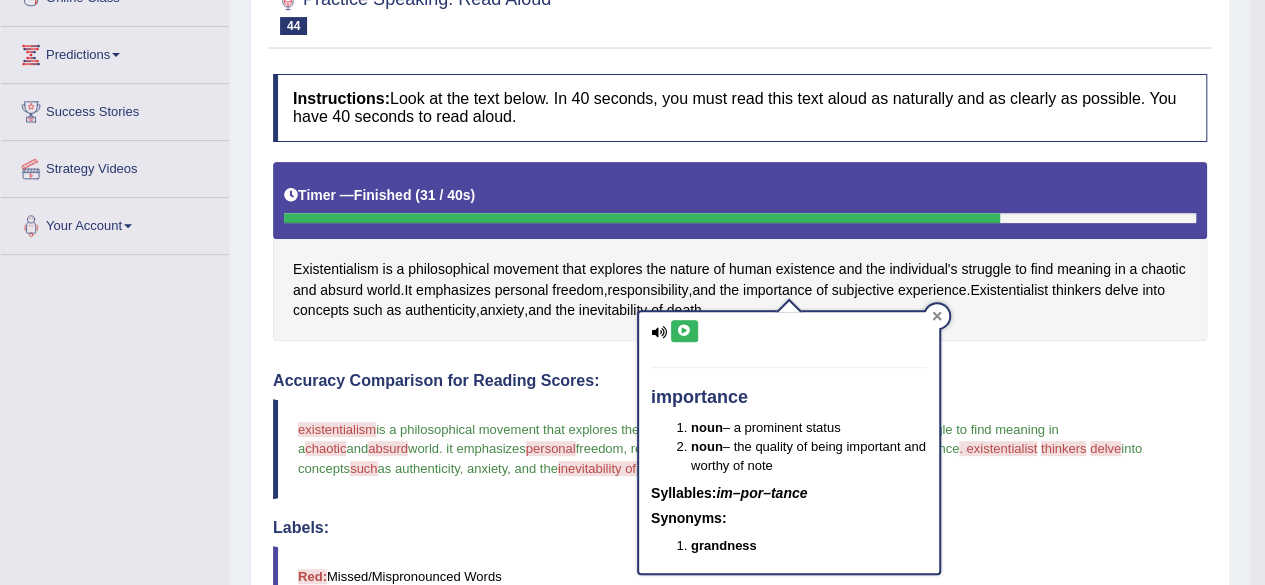
click at [934, 317] on icon at bounding box center [937, 316] width 9 height 9
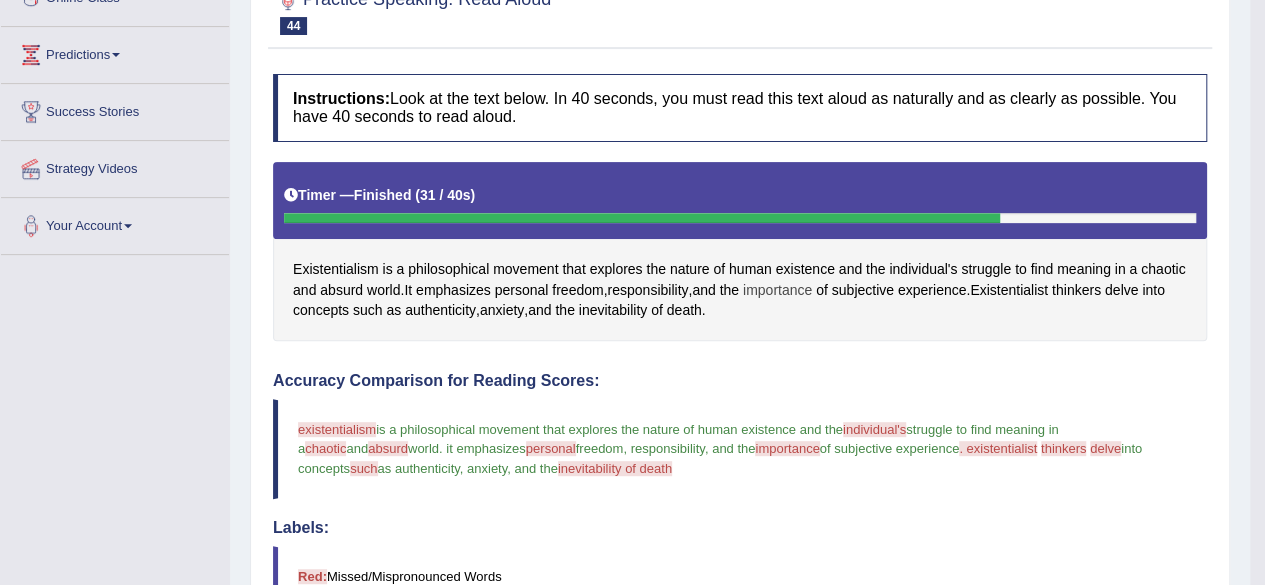
click at [793, 284] on span "importance" at bounding box center [777, 290] width 69 height 21
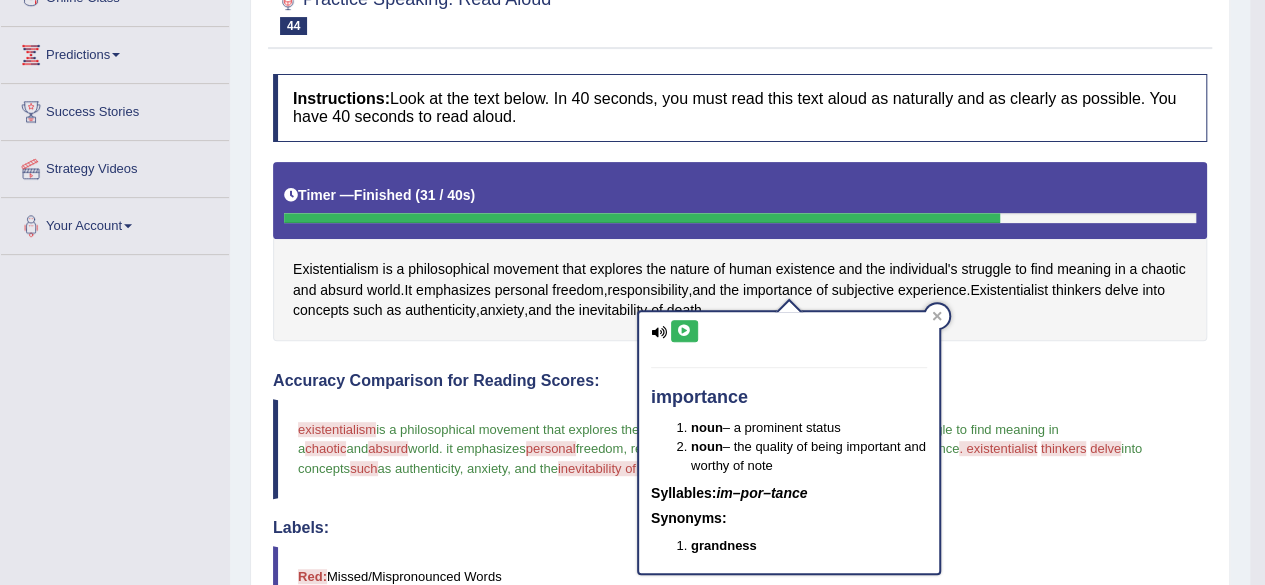
click at [688, 330] on icon at bounding box center [684, 331] width 15 height 12
click at [685, 330] on icon at bounding box center [684, 331] width 15 height 12
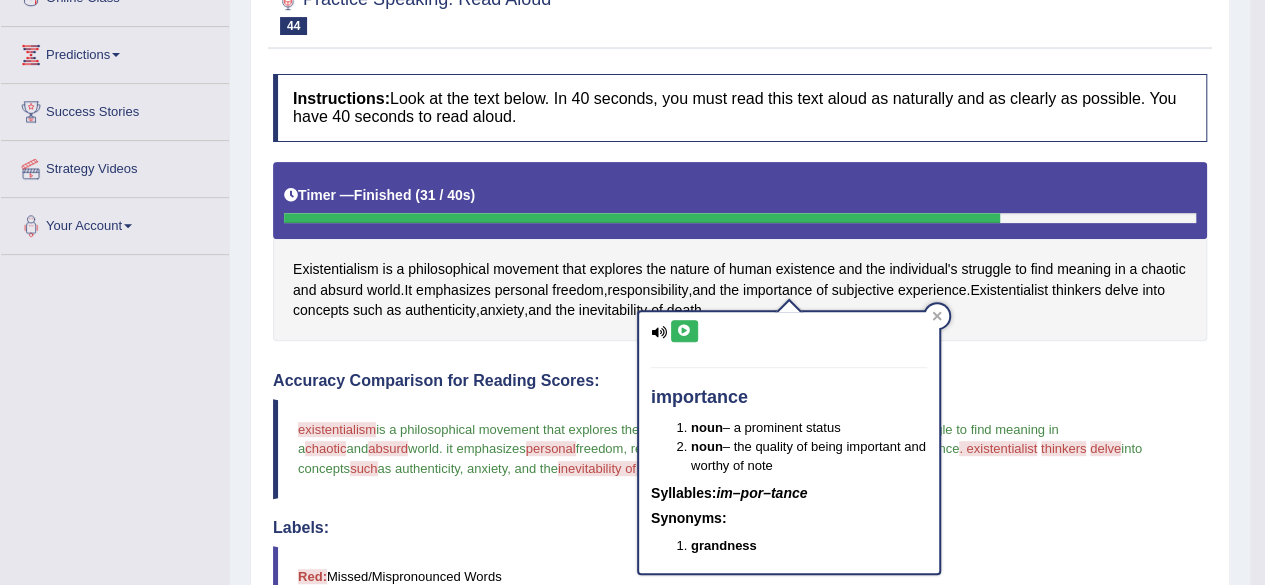
click at [685, 330] on icon at bounding box center [684, 331] width 15 height 12
click at [684, 328] on icon at bounding box center [684, 331] width 15 height 12
click at [684, 329] on icon at bounding box center [684, 331] width 15 height 12
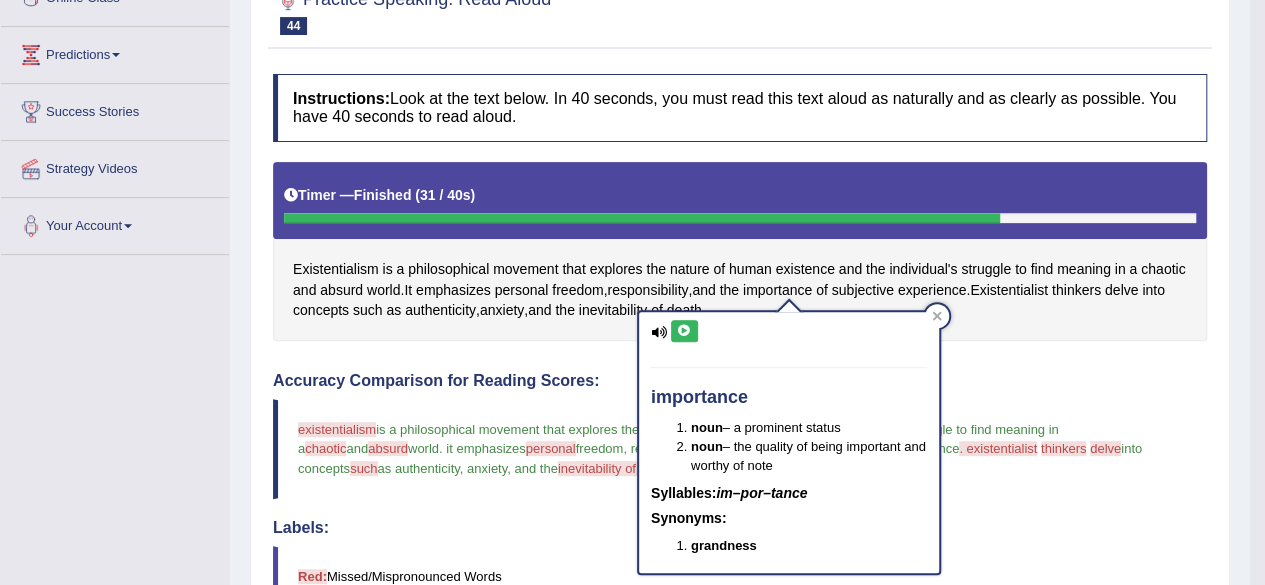
click at [684, 329] on icon at bounding box center [684, 331] width 15 height 12
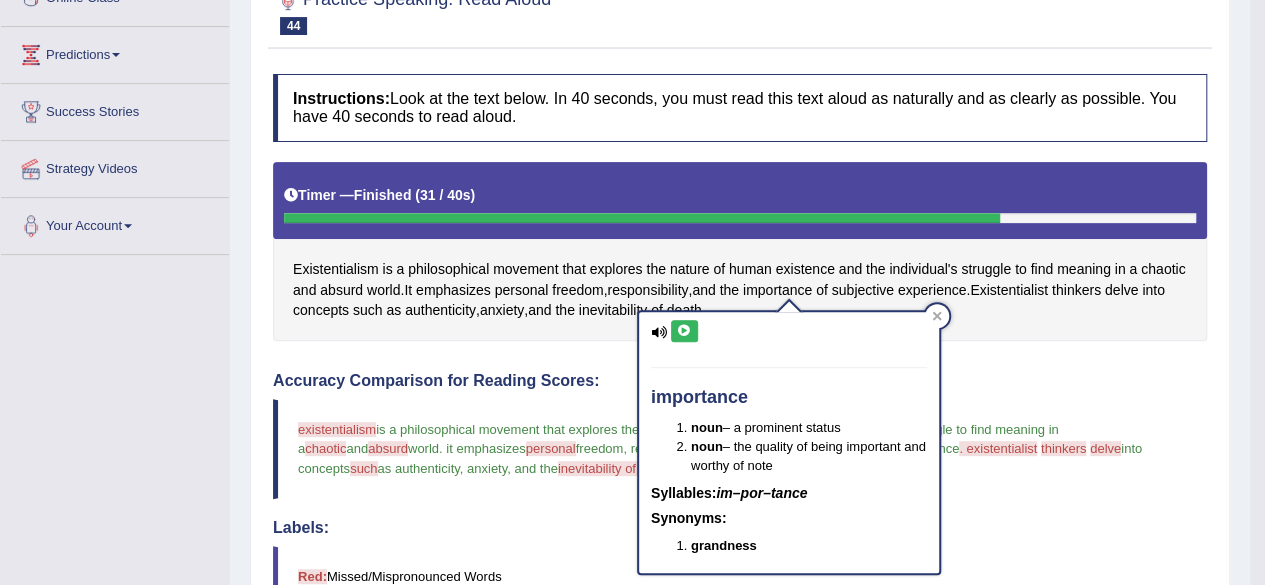
click at [684, 329] on icon at bounding box center [684, 331] width 15 height 12
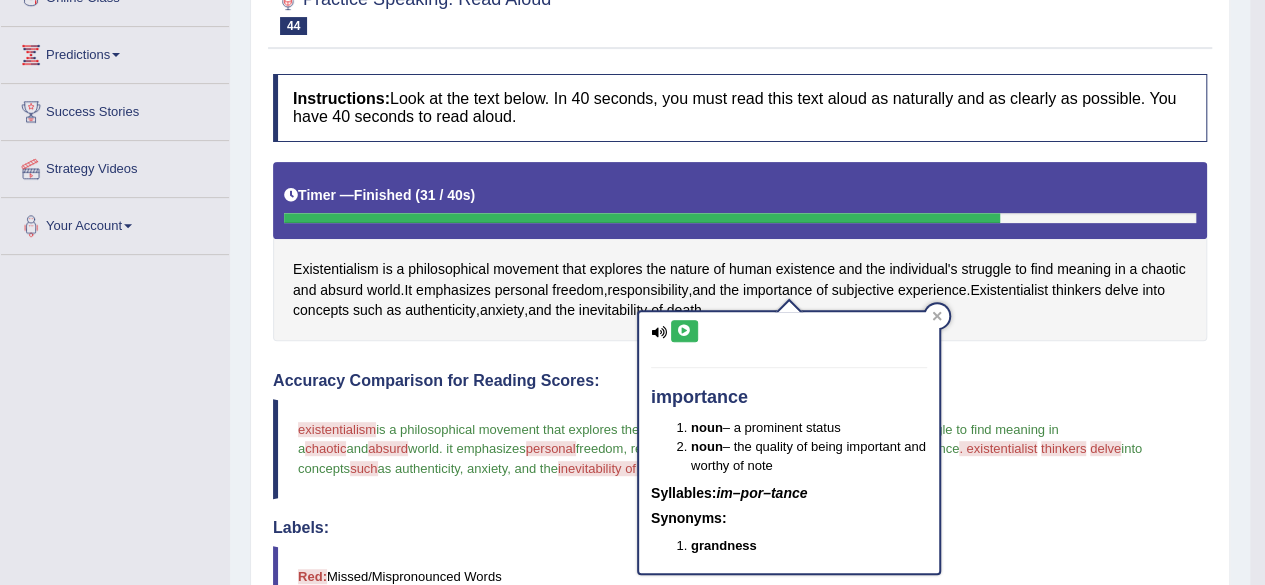
click at [684, 329] on icon at bounding box center [684, 331] width 15 height 12
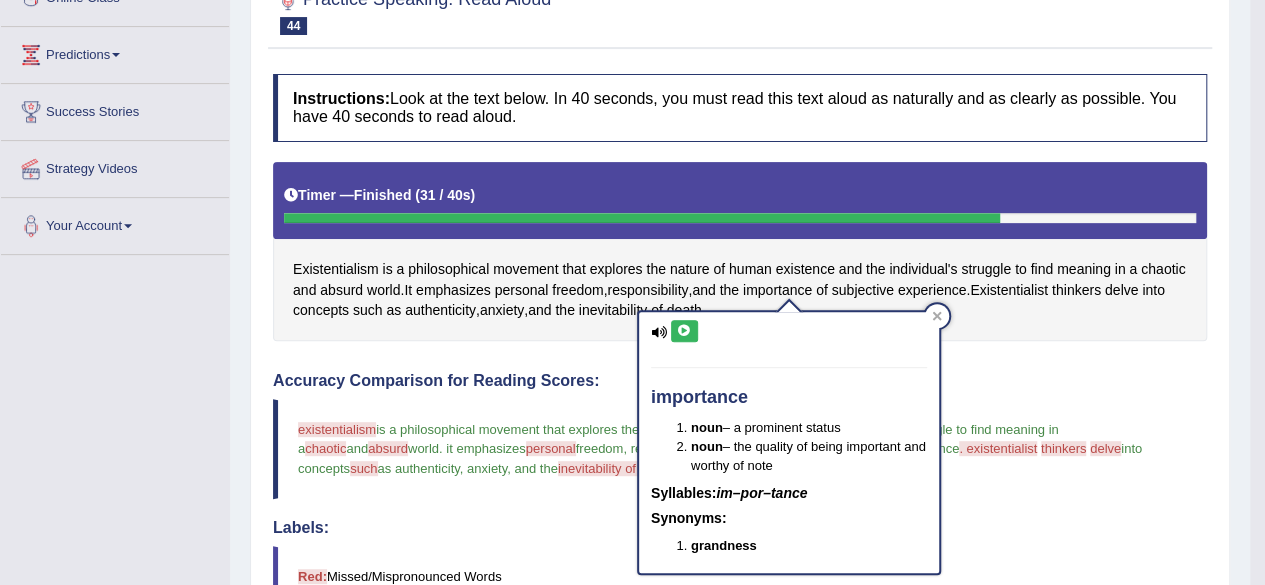
click at [684, 329] on icon at bounding box center [684, 331] width 15 height 12
click at [684, 327] on icon at bounding box center [684, 331] width 15 height 12
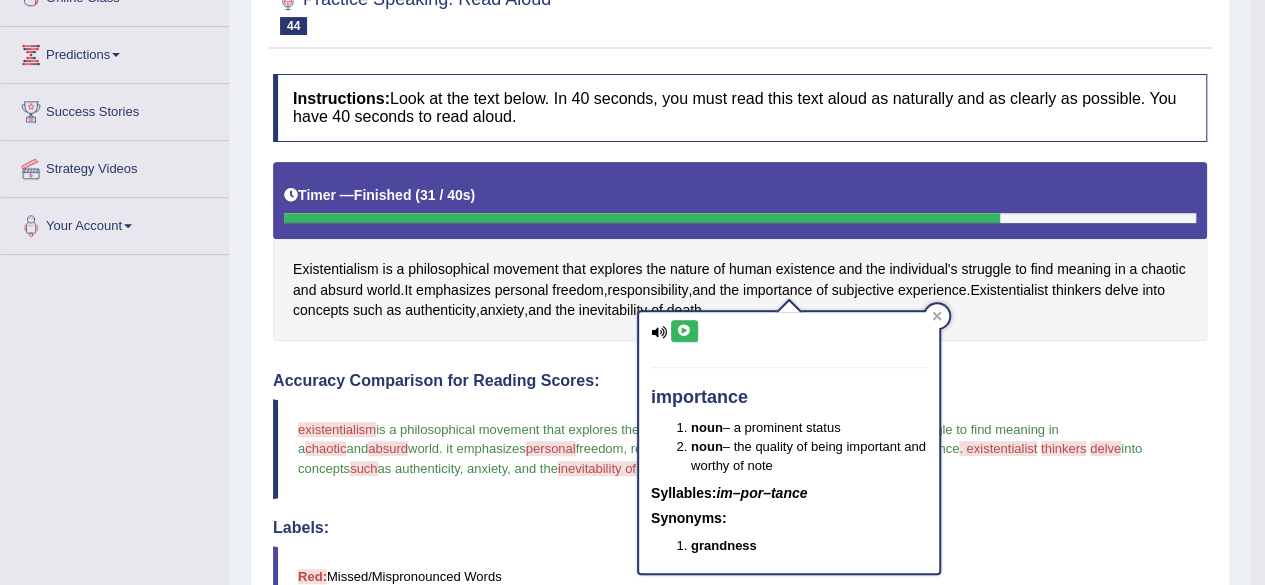
click at [684, 327] on icon at bounding box center [684, 331] width 15 height 12
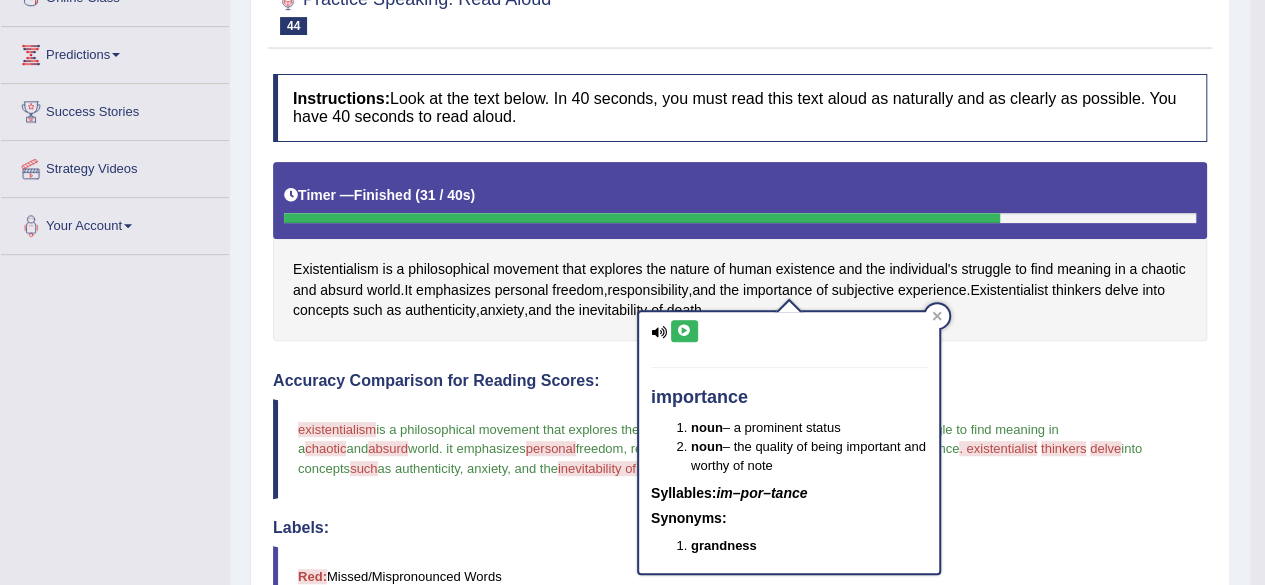
click at [684, 327] on icon at bounding box center [684, 331] width 15 height 12
click at [934, 310] on div at bounding box center [937, 316] width 24 height 24
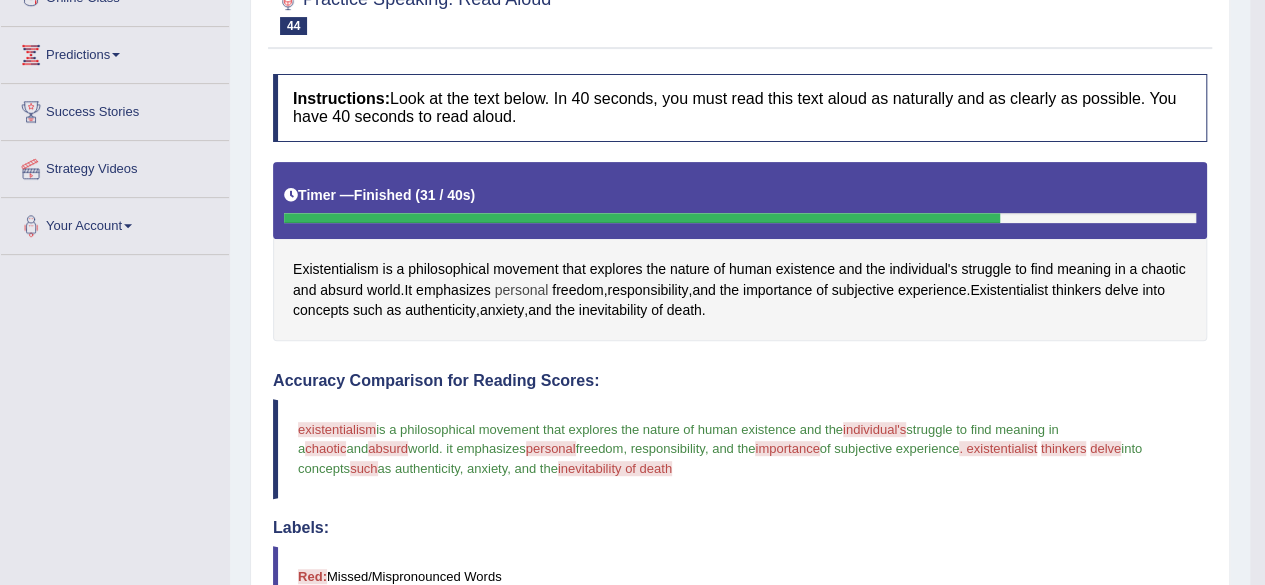
click at [536, 280] on span "personal" at bounding box center [522, 290] width 54 height 21
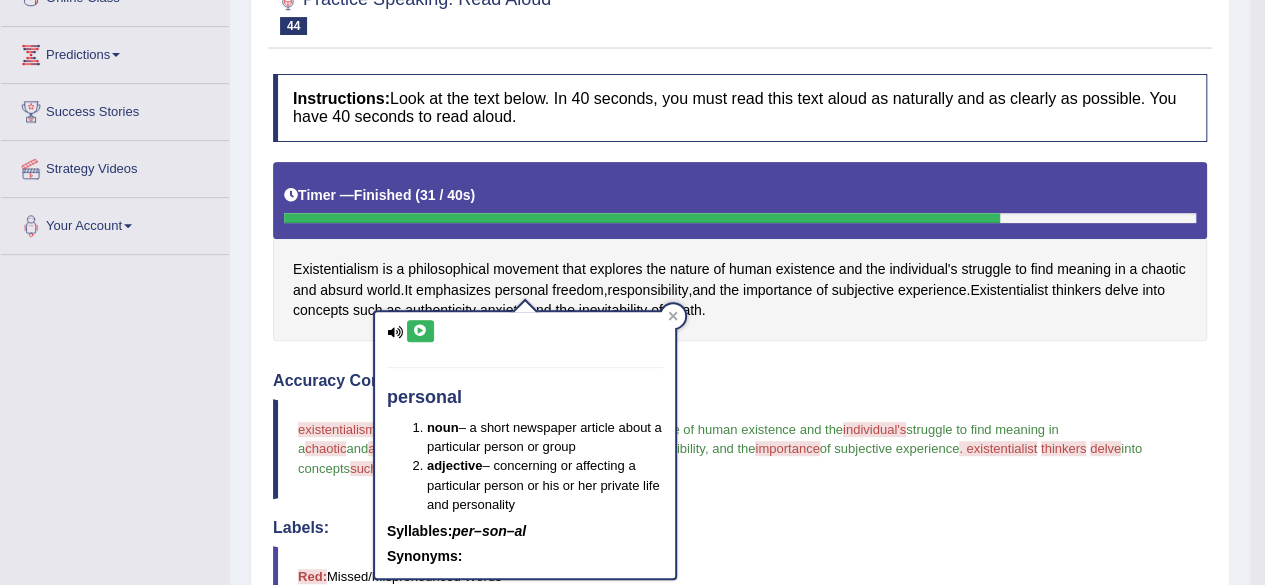
click at [415, 335] on icon at bounding box center [420, 331] width 15 height 12
click at [416, 338] on button at bounding box center [420, 331] width 27 height 22
click at [669, 314] on icon at bounding box center [672, 316] width 9 height 9
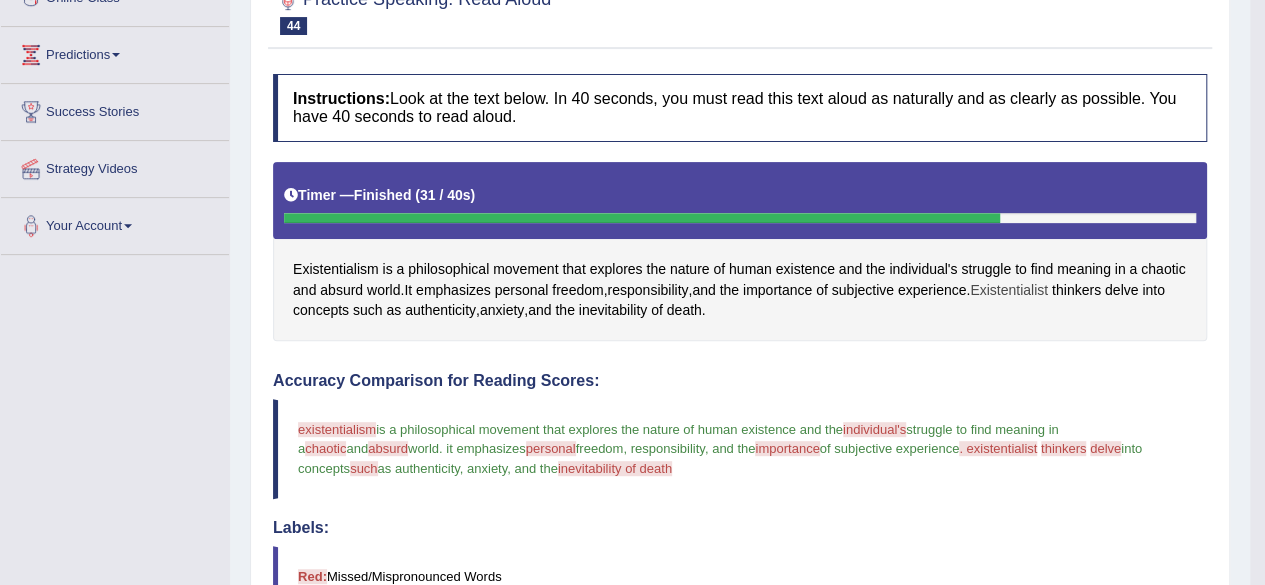
click at [1040, 289] on span "Existentialist" at bounding box center [1009, 290] width 78 height 21
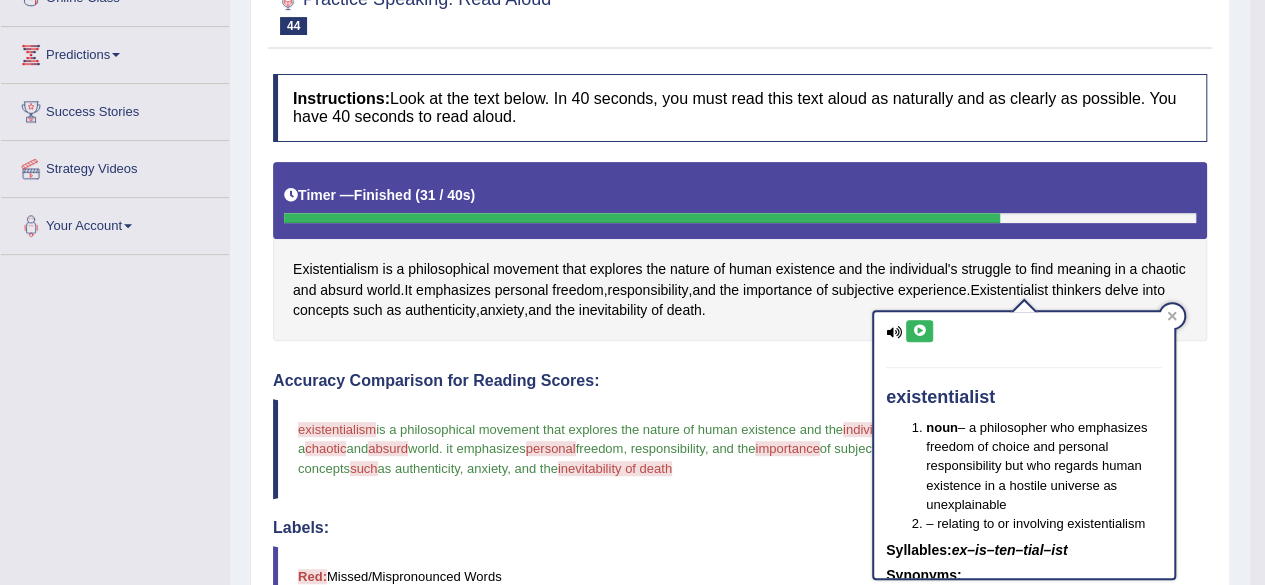
click at [921, 321] on button at bounding box center [919, 331] width 27 height 22
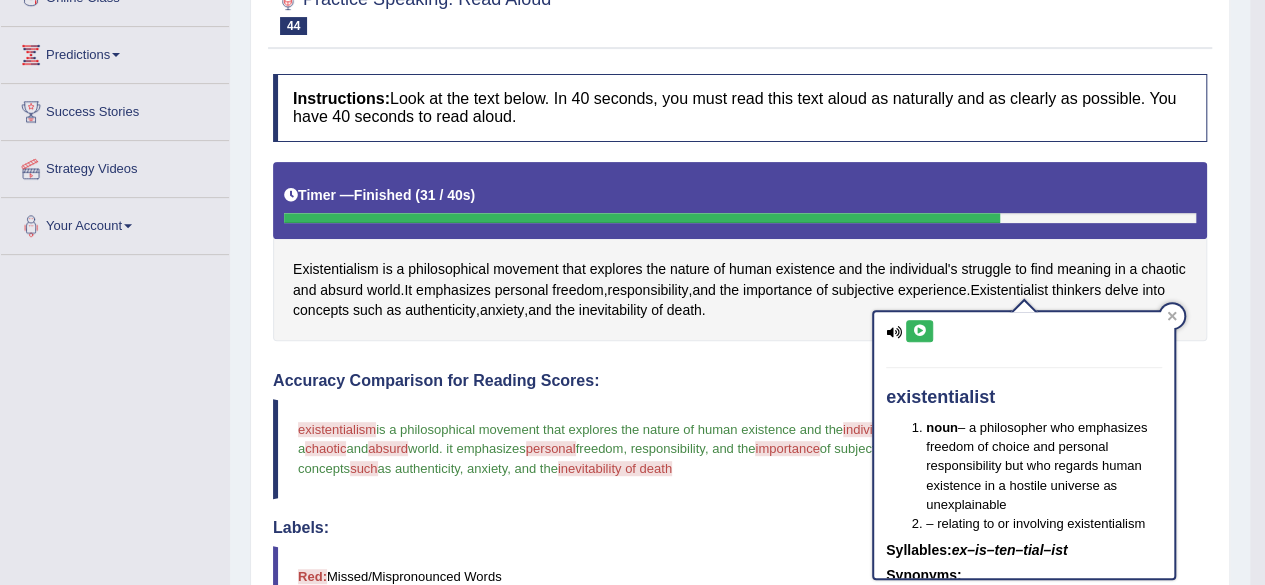
click at [921, 321] on button at bounding box center [919, 331] width 27 height 22
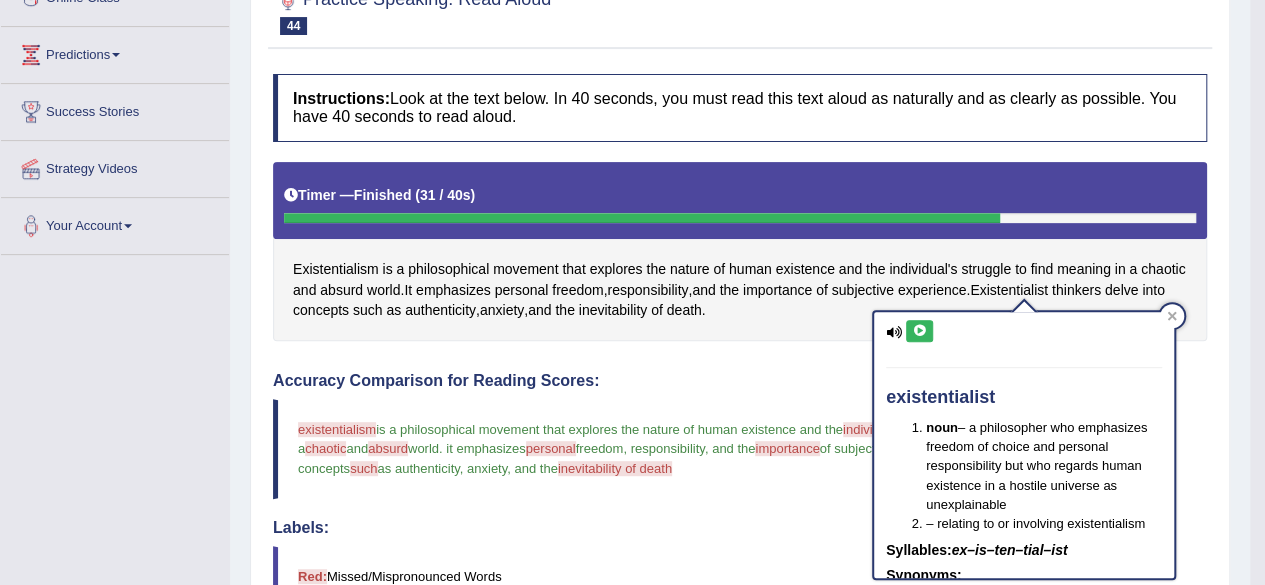
click at [921, 321] on button at bounding box center [919, 331] width 27 height 22
click at [921, 335] on icon at bounding box center [919, 331] width 15 height 12
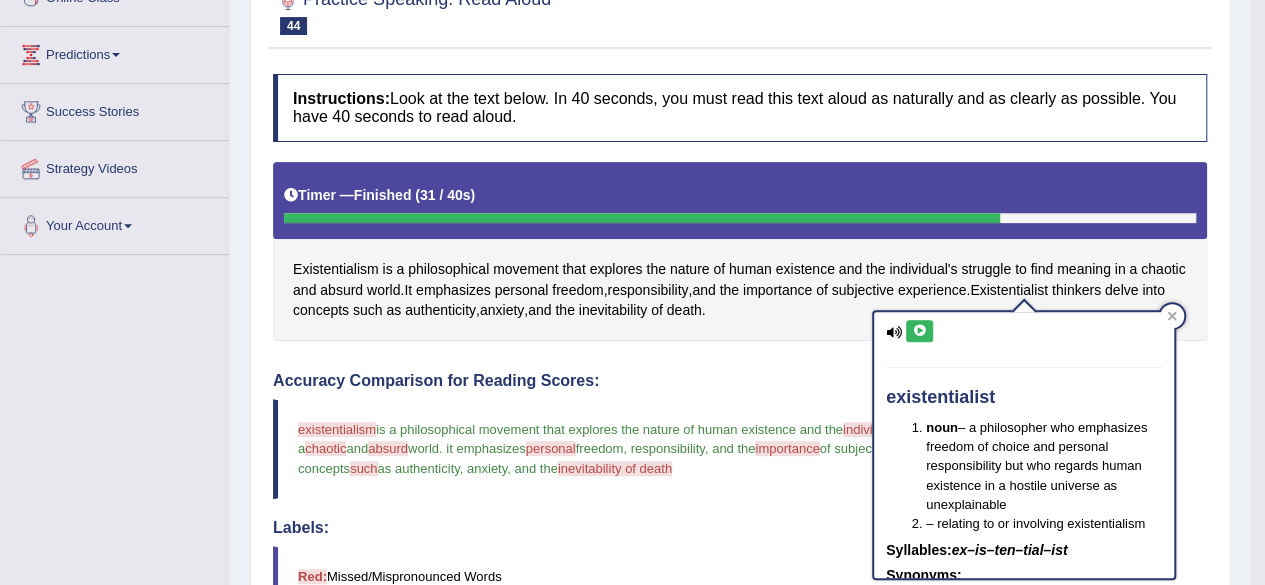
click at [921, 335] on icon at bounding box center [919, 331] width 15 height 12
click at [924, 335] on icon at bounding box center [919, 331] width 15 height 12
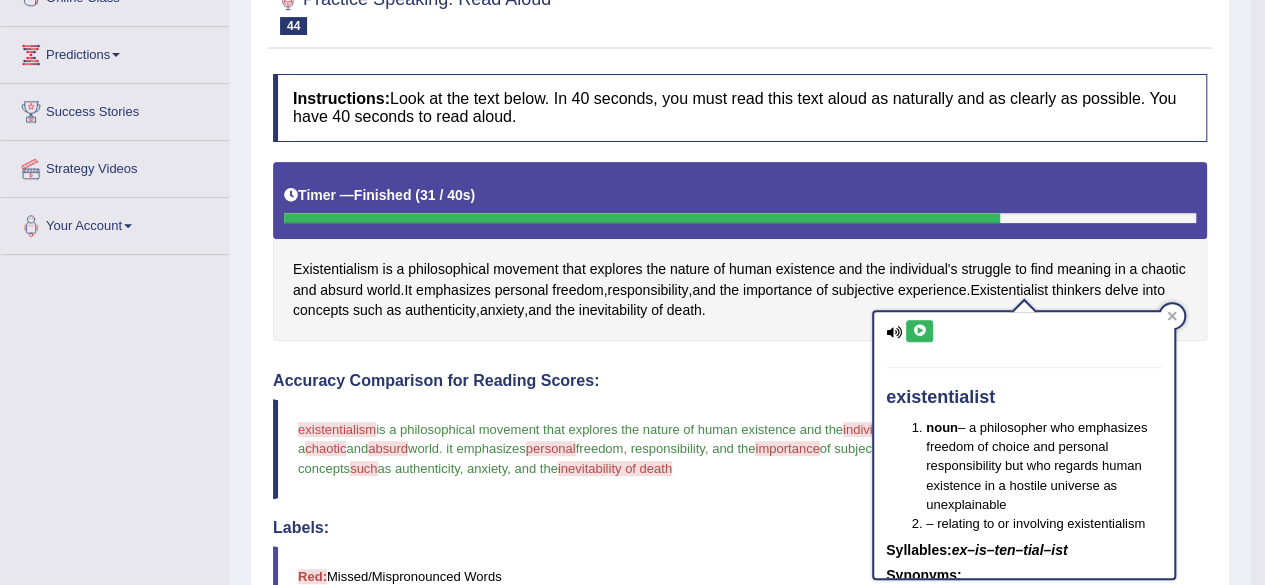
click at [924, 334] on icon at bounding box center [919, 331] width 15 height 12
click at [925, 334] on icon at bounding box center [919, 331] width 15 height 12
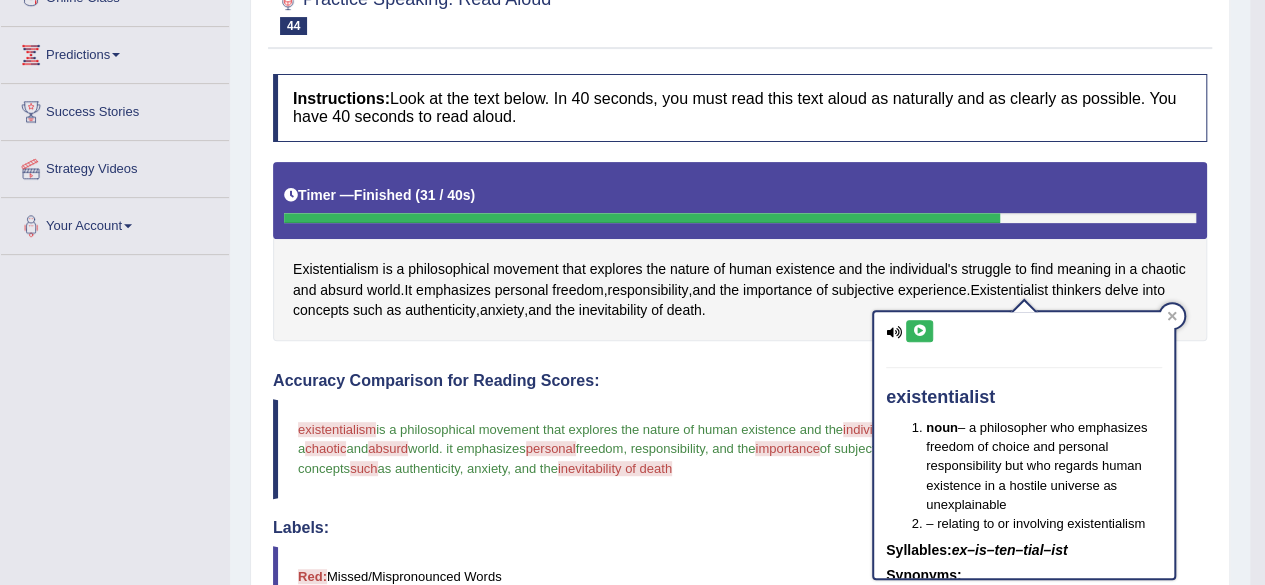
click at [925, 334] on icon at bounding box center [919, 331] width 15 height 12
click at [1166, 315] on div at bounding box center [1172, 316] width 24 height 24
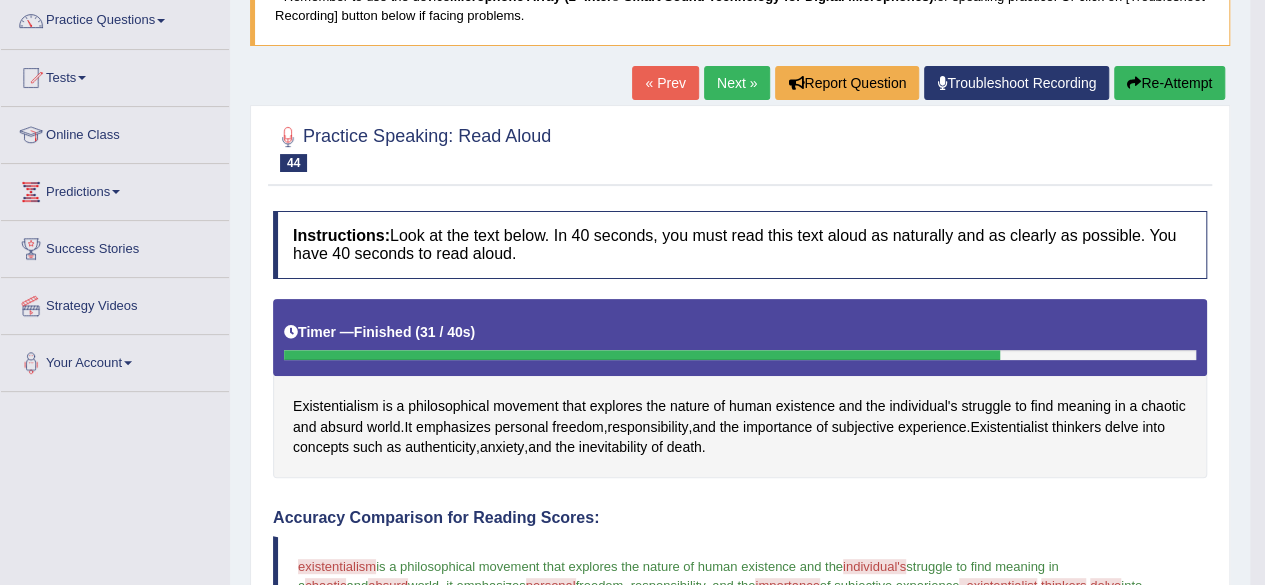
scroll to position [52, 0]
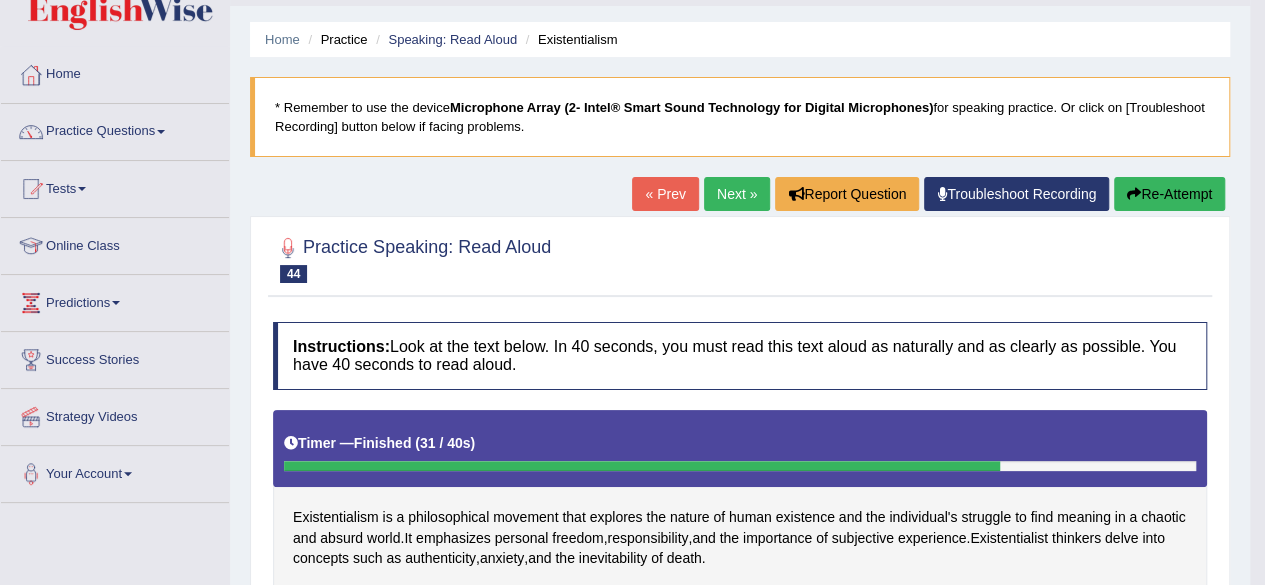
click at [732, 205] on link "Next »" at bounding box center [737, 194] width 66 height 34
click at [732, 195] on link "Next »" at bounding box center [737, 194] width 66 height 34
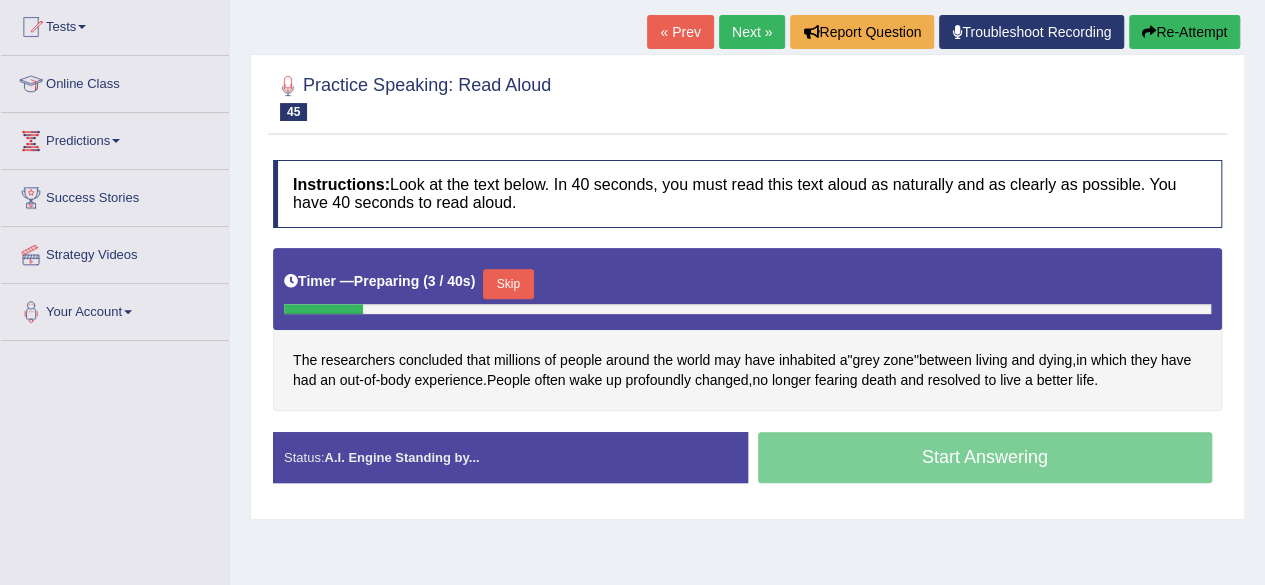
scroll to position [300, 0]
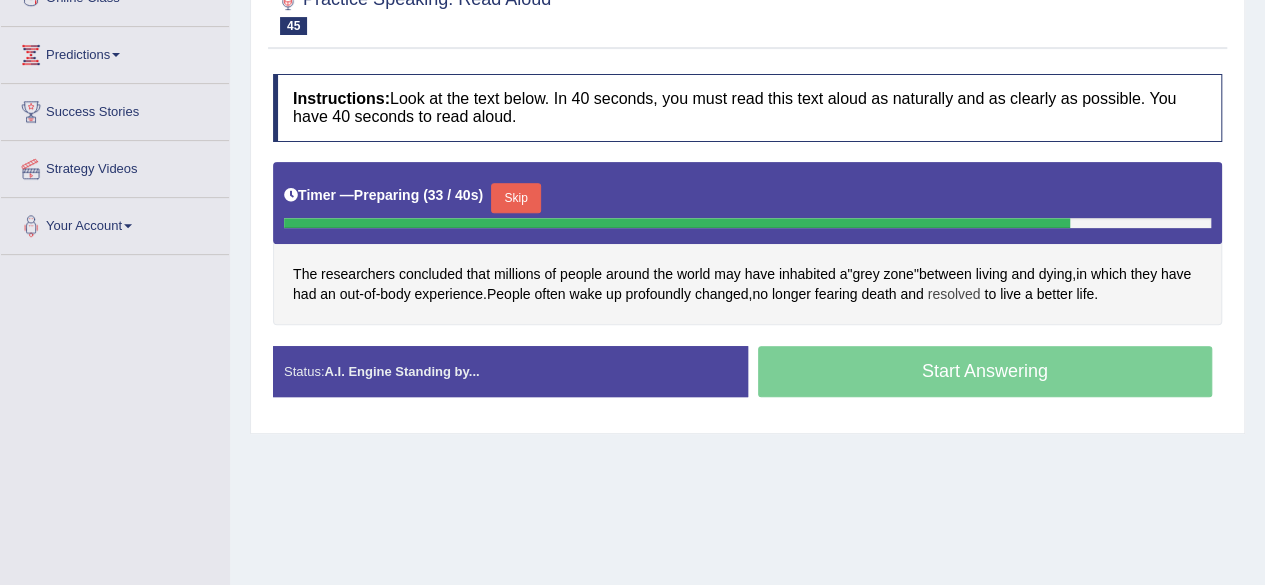
click at [954, 284] on span "resolved" at bounding box center [953, 294] width 53 height 21
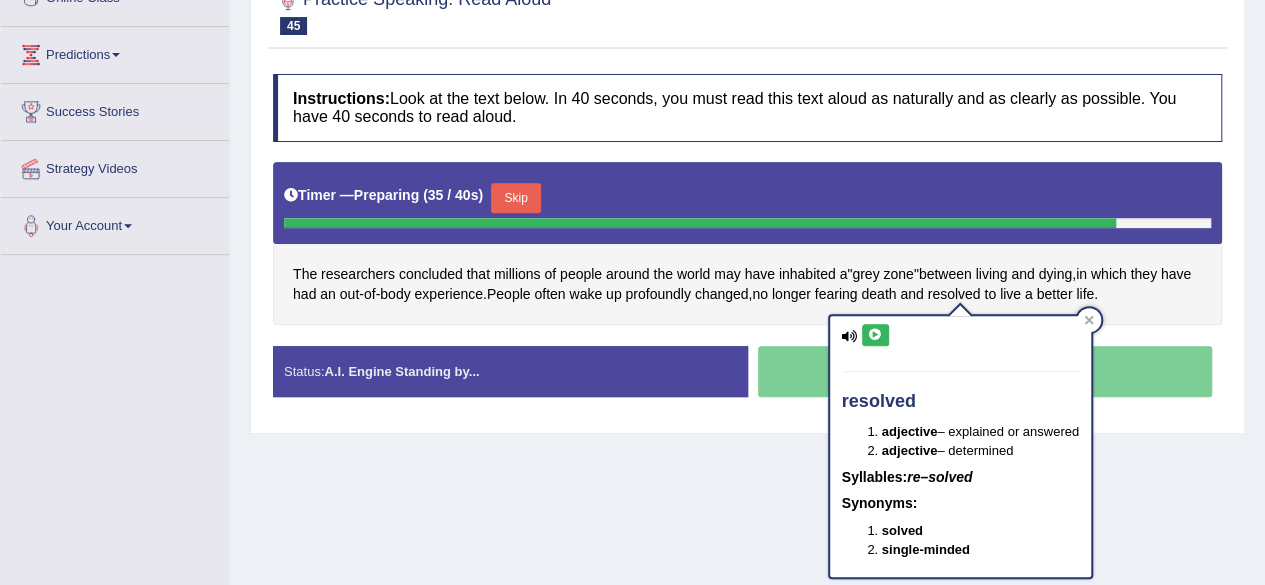
click at [868, 333] on icon at bounding box center [875, 335] width 15 height 12
click at [1090, 315] on icon at bounding box center [1089, 320] width 10 height 10
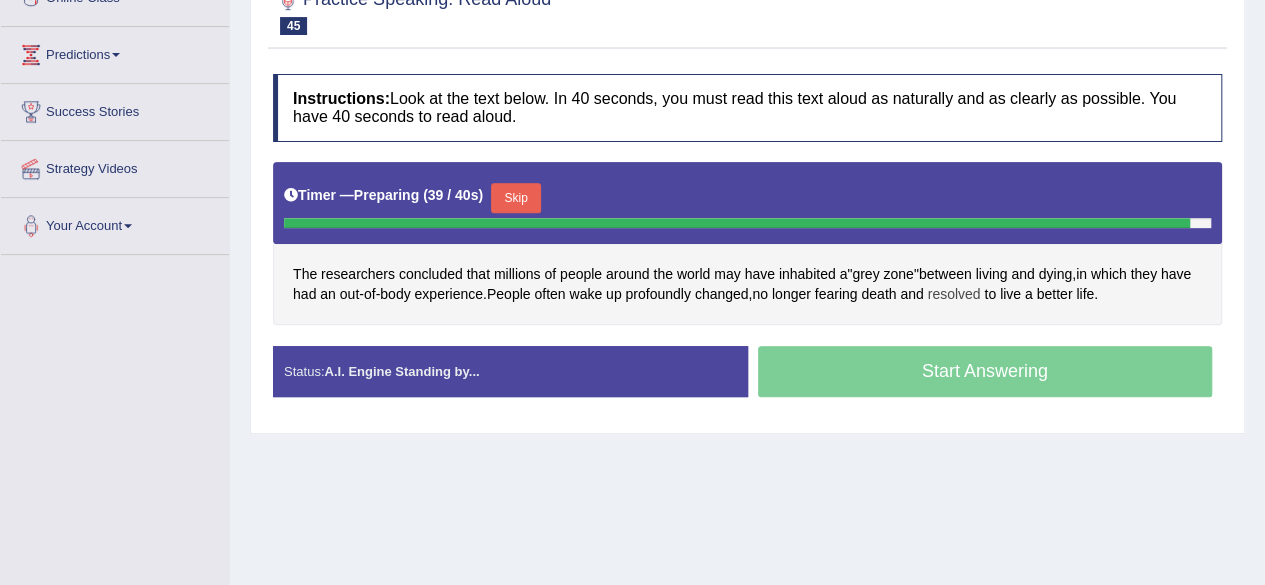
click at [968, 286] on span "resolved" at bounding box center [953, 294] width 53 height 21
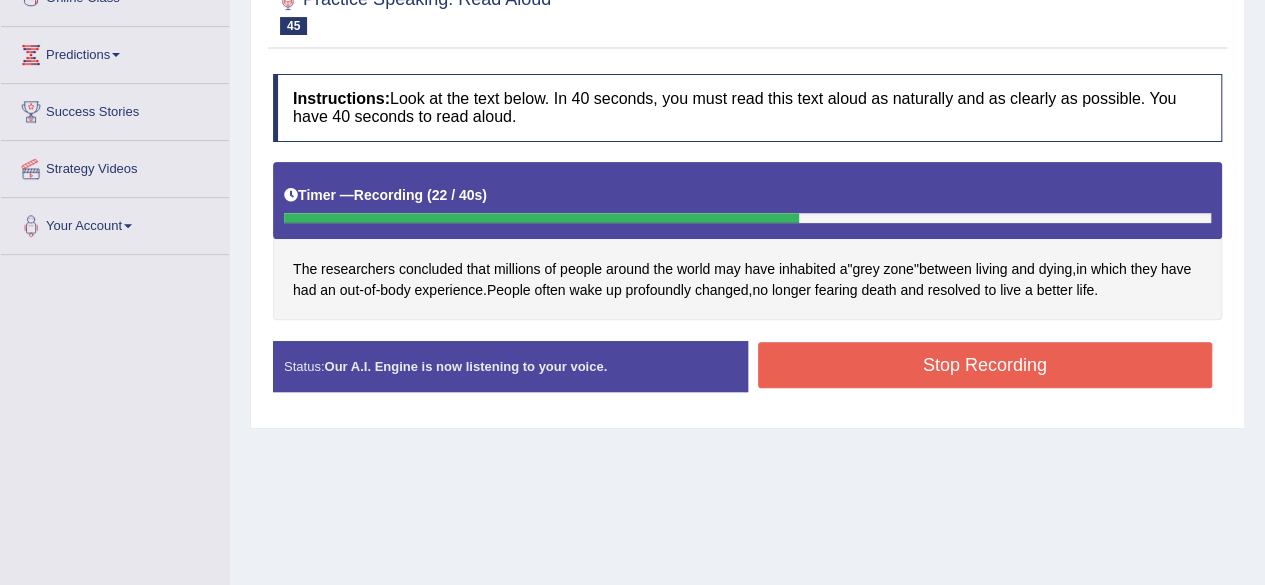
click at [1007, 368] on button "Stop Recording" at bounding box center [985, 365] width 455 height 46
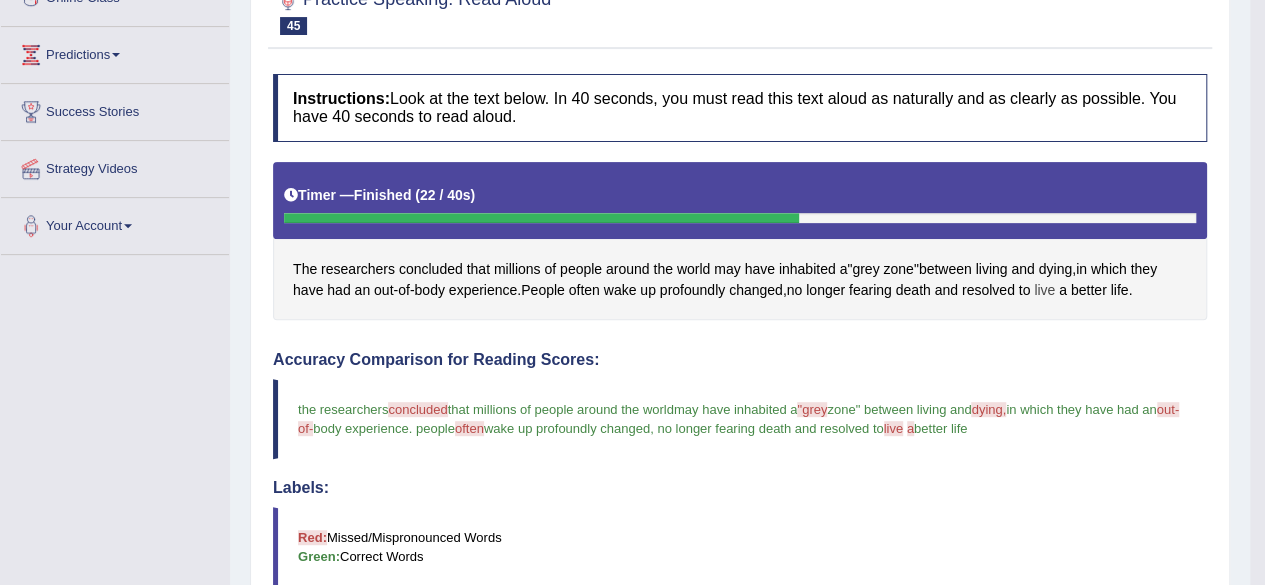
click at [1042, 283] on span "live" at bounding box center [1044, 290] width 21 height 21
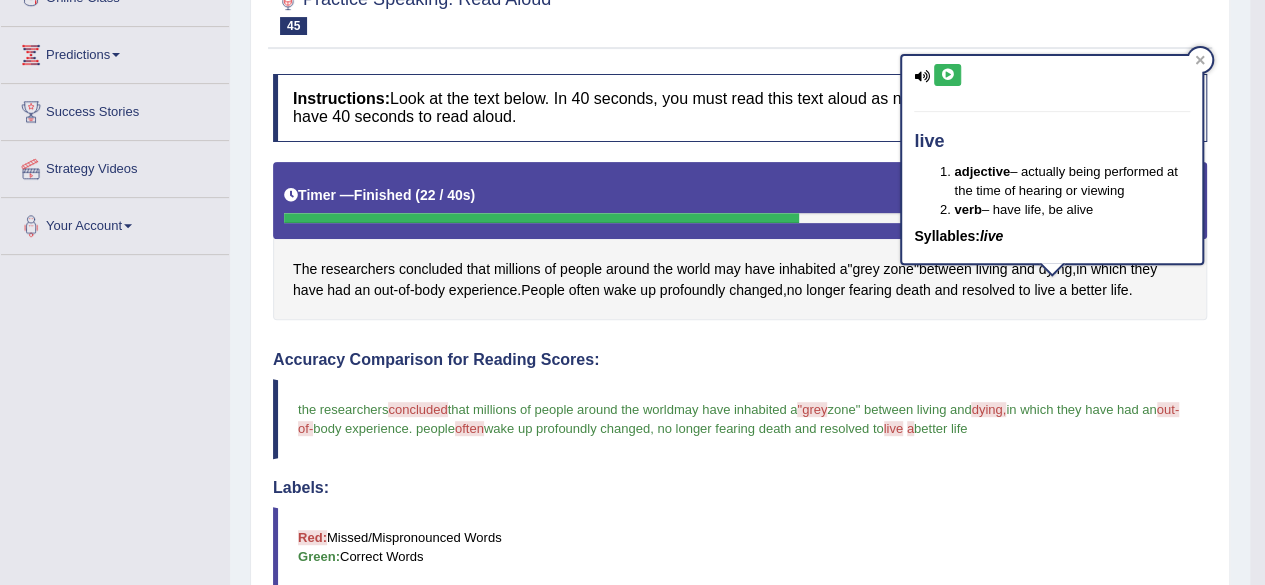
click at [945, 65] on button at bounding box center [947, 75] width 27 height 22
click at [948, 75] on icon at bounding box center [947, 75] width 15 height 12
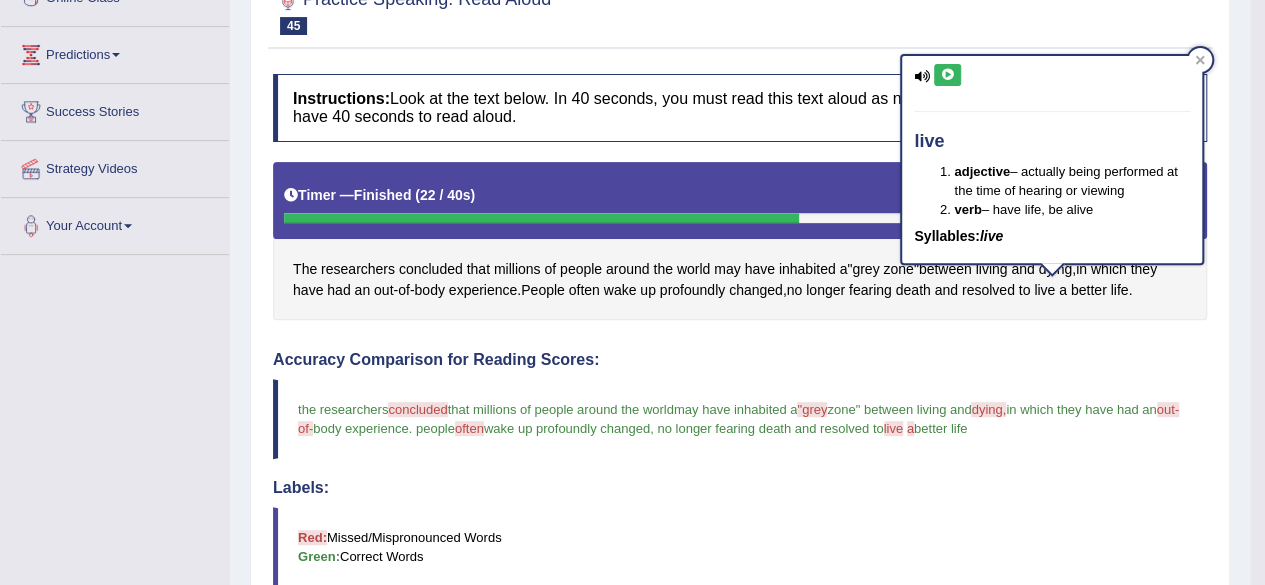
click at [966, 91] on div "live adjective – actually being performed at the time of hearing or viewing ver…" at bounding box center [1052, 159] width 300 height 207
click at [952, 65] on button at bounding box center [947, 75] width 27 height 22
click at [954, 71] on icon at bounding box center [947, 75] width 15 height 12
click at [954, 69] on icon at bounding box center [947, 75] width 15 height 12
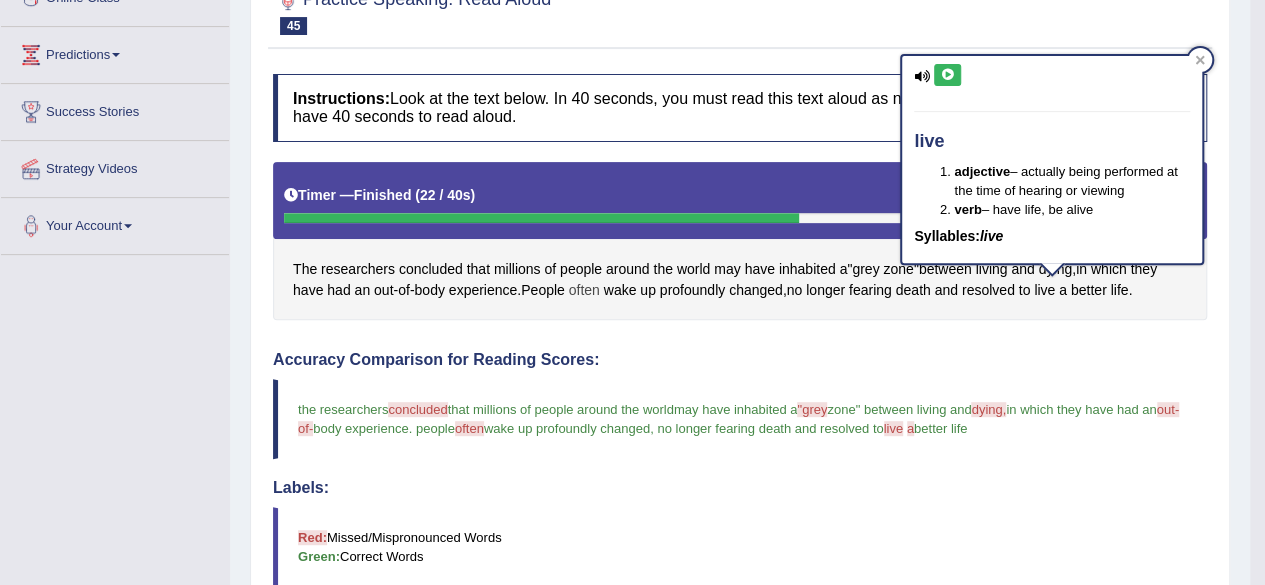
click at [582, 286] on span "often" at bounding box center [584, 290] width 31 height 21
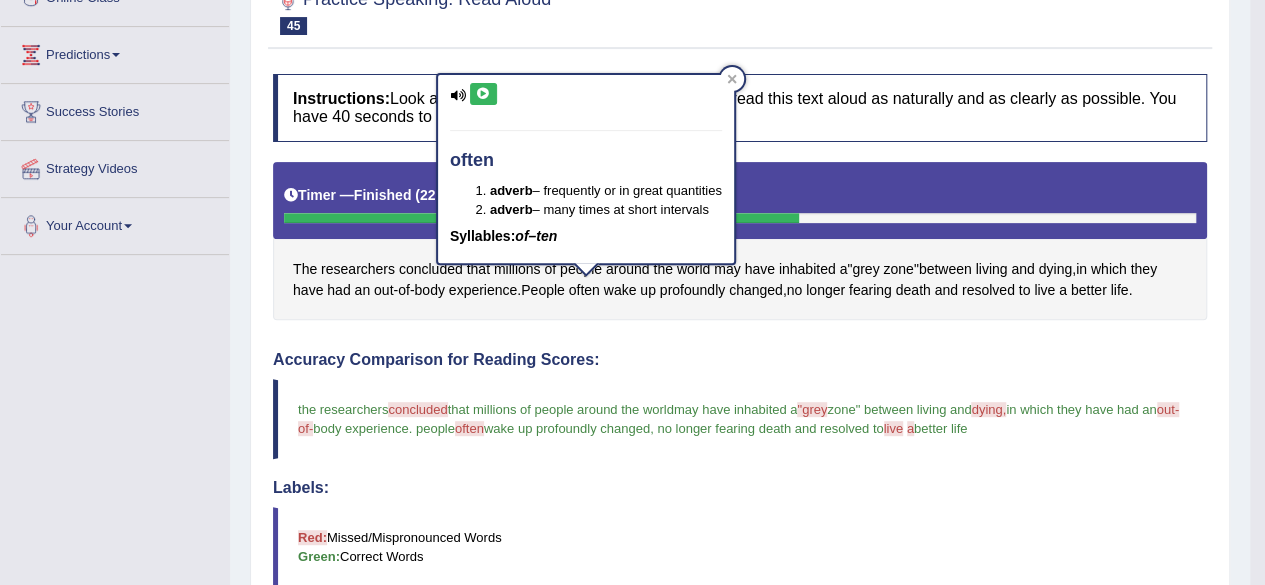
click at [482, 99] on icon at bounding box center [483, 94] width 15 height 12
click at [487, 92] on icon at bounding box center [483, 94] width 15 height 12
click at [487, 88] on icon at bounding box center [483, 94] width 15 height 12
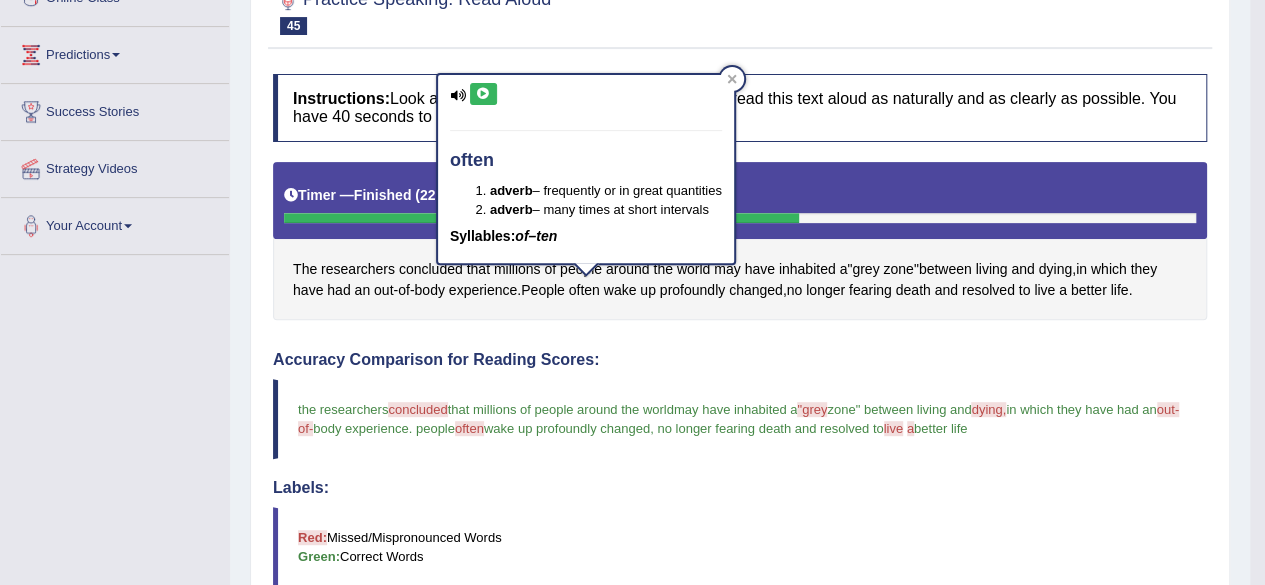
click at [489, 89] on icon at bounding box center [483, 94] width 15 height 12
click at [490, 83] on button at bounding box center [483, 94] width 27 height 22
click at [490, 86] on button at bounding box center [483, 94] width 27 height 22
click at [488, 96] on icon at bounding box center [483, 94] width 15 height 12
click at [488, 95] on icon at bounding box center [483, 94] width 15 height 12
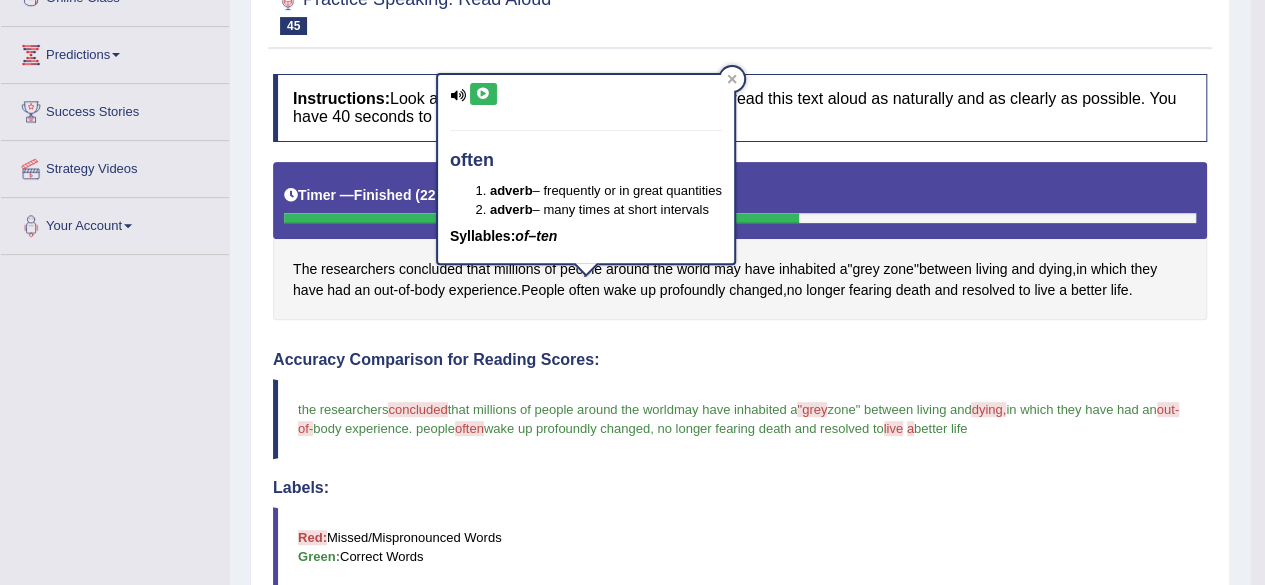
click at [488, 94] on icon at bounding box center [483, 94] width 15 height 12
click at [505, 92] on div "often adverb – frequently or in great quantities adverb – many times at short i…" at bounding box center [586, 168] width 296 height 187
click at [488, 96] on icon at bounding box center [483, 94] width 15 height 12
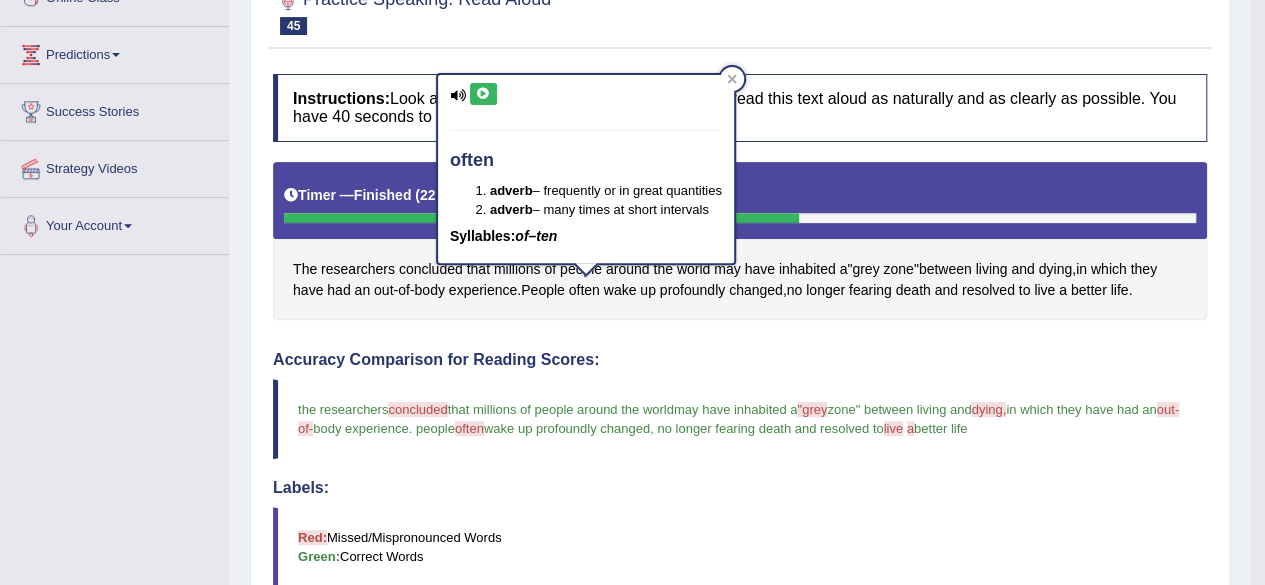
click at [492, 96] on button at bounding box center [483, 94] width 27 height 22
click at [492, 93] on button at bounding box center [483, 94] width 27 height 22
click at [486, 91] on icon at bounding box center [483, 94] width 15 height 12
click at [735, 79] on icon at bounding box center [731, 79] width 9 height 9
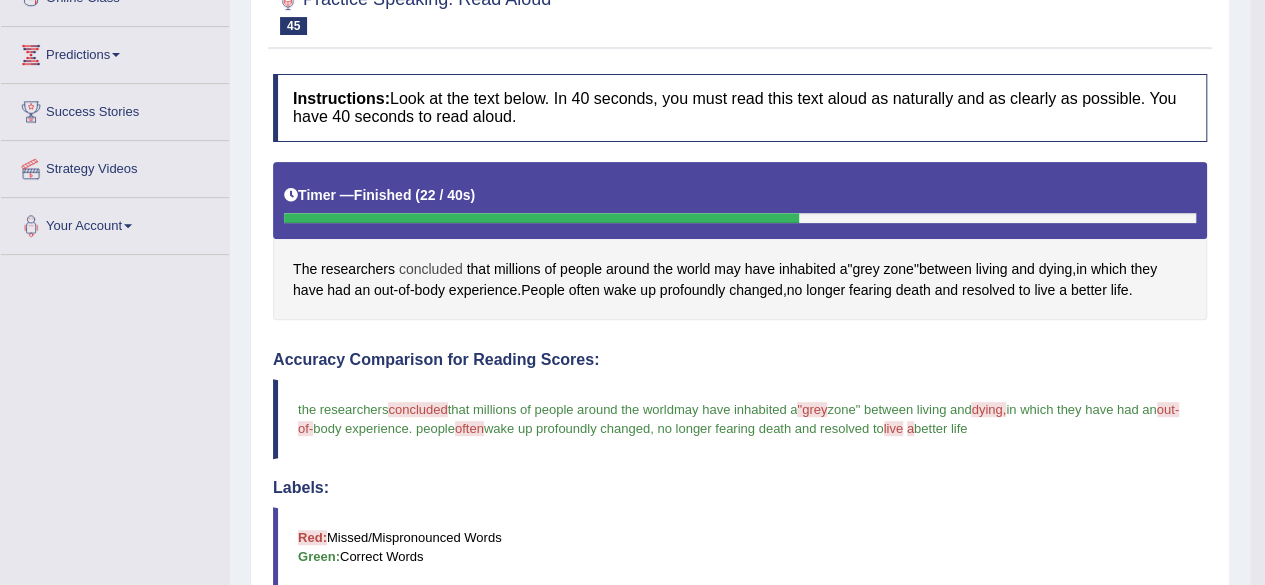
click at [425, 264] on span "concluded" at bounding box center [431, 269] width 64 height 21
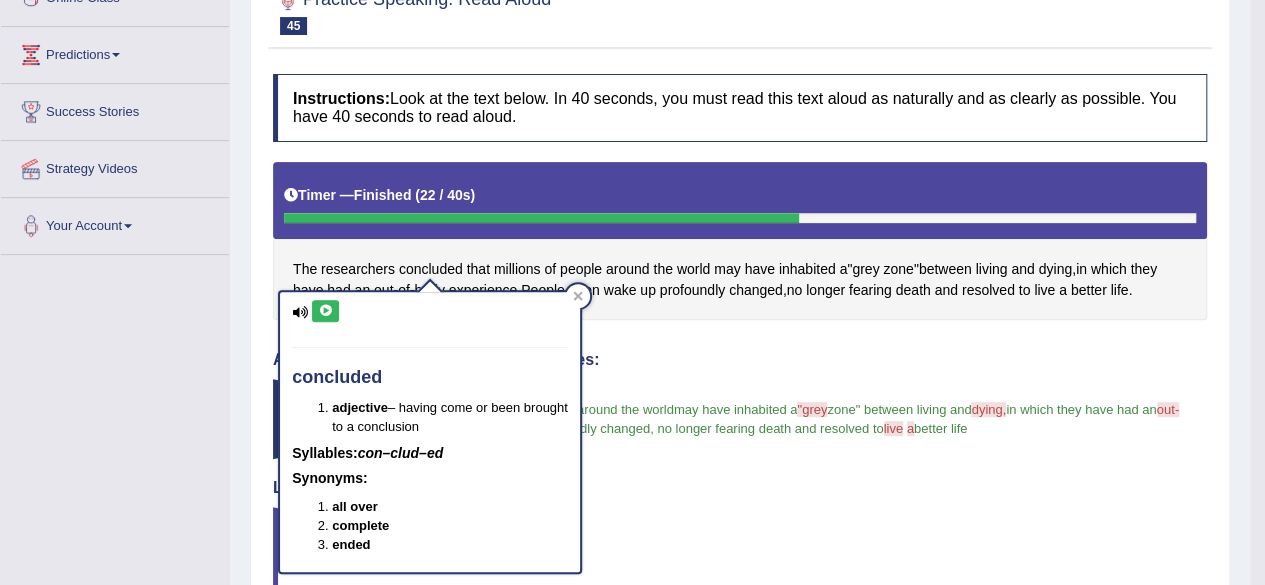
click at [327, 307] on icon at bounding box center [325, 311] width 15 height 12
click at [327, 306] on icon at bounding box center [325, 311] width 15 height 12
click at [327, 307] on icon at bounding box center [325, 311] width 15 height 12
click at [330, 308] on icon at bounding box center [325, 311] width 15 height 12
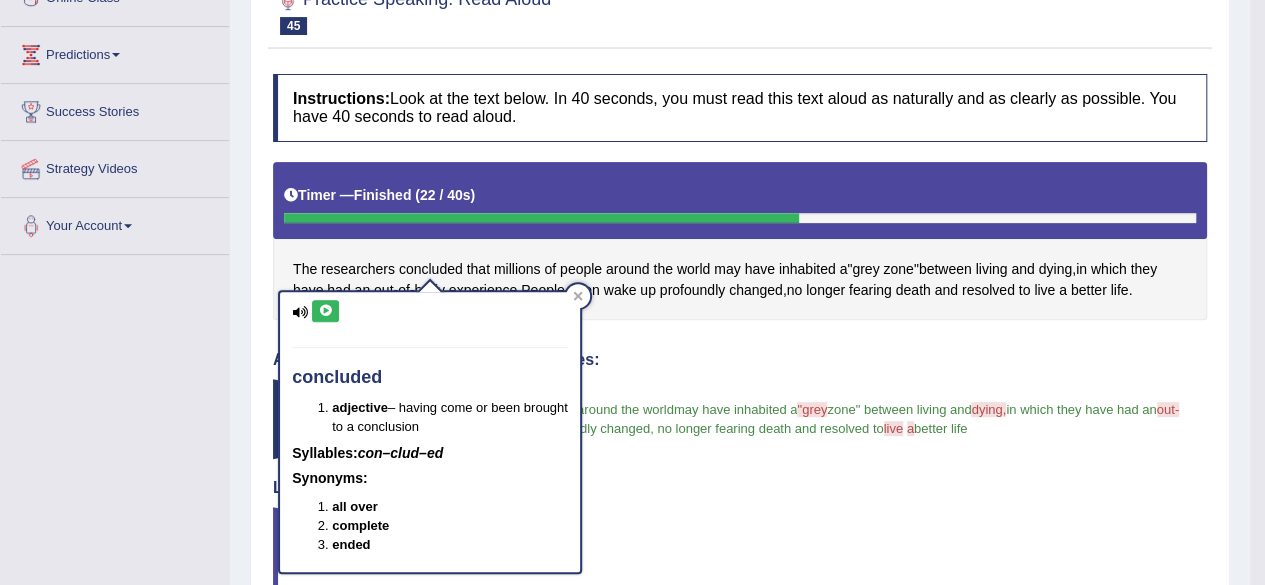
click at [326, 307] on icon at bounding box center [325, 311] width 15 height 12
click at [322, 301] on button at bounding box center [325, 311] width 27 height 22
click at [324, 307] on icon at bounding box center [325, 311] width 15 height 12
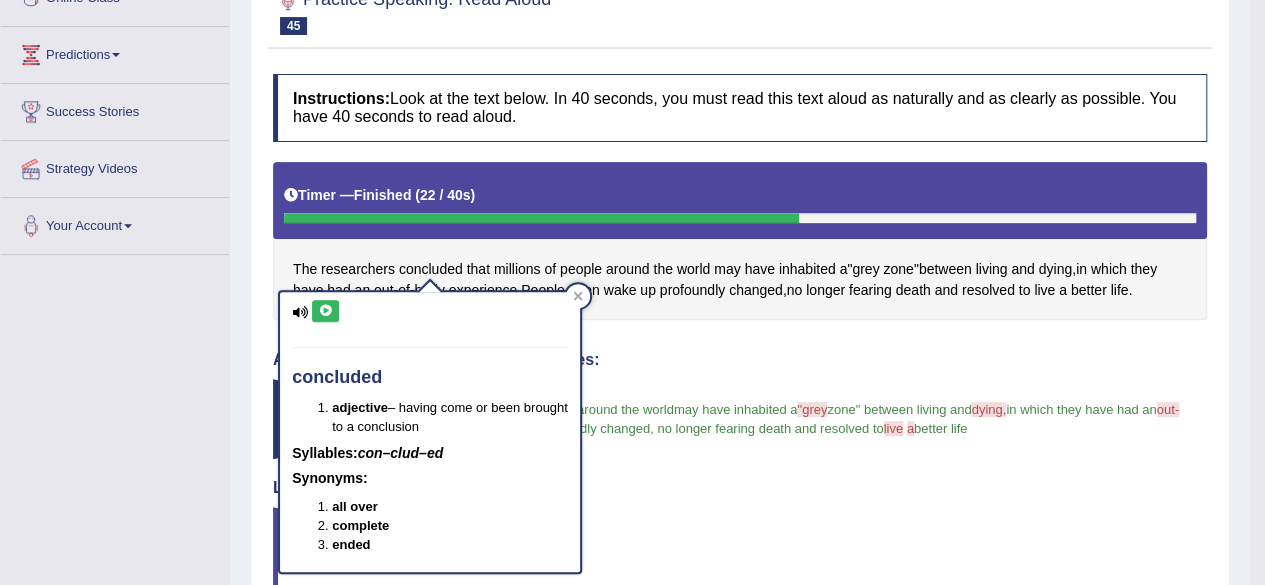
click at [324, 306] on icon at bounding box center [325, 311] width 15 height 12
click at [326, 306] on icon at bounding box center [325, 311] width 15 height 12
click at [326, 307] on icon at bounding box center [325, 311] width 15 height 12
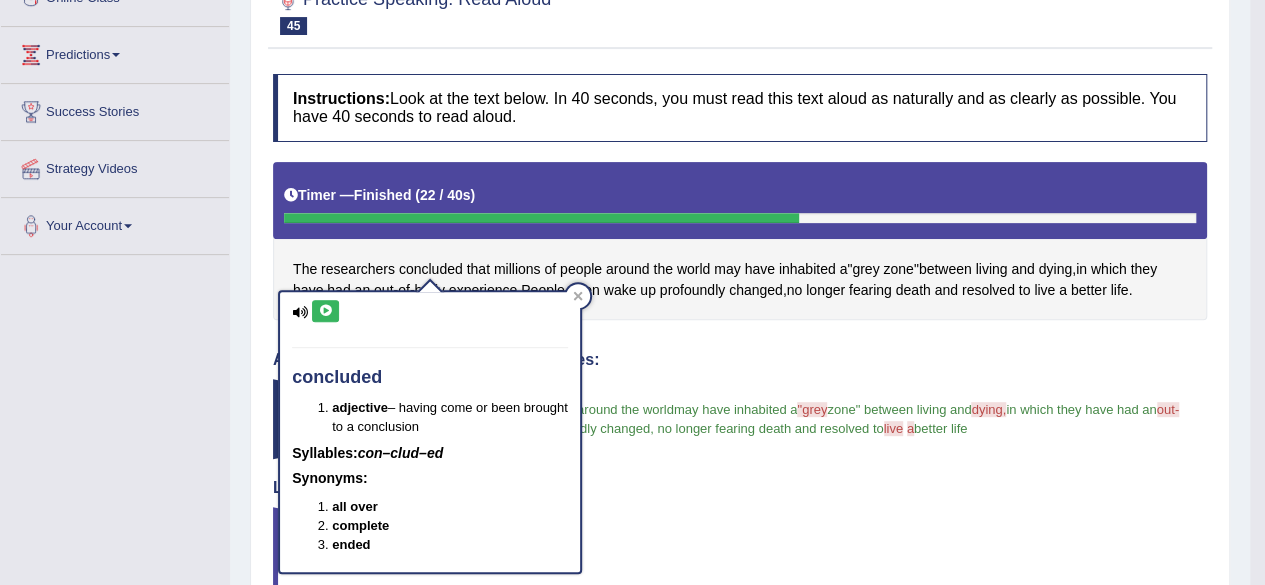
click at [326, 307] on icon at bounding box center [325, 311] width 15 height 12
click at [336, 316] on button at bounding box center [325, 311] width 27 height 22
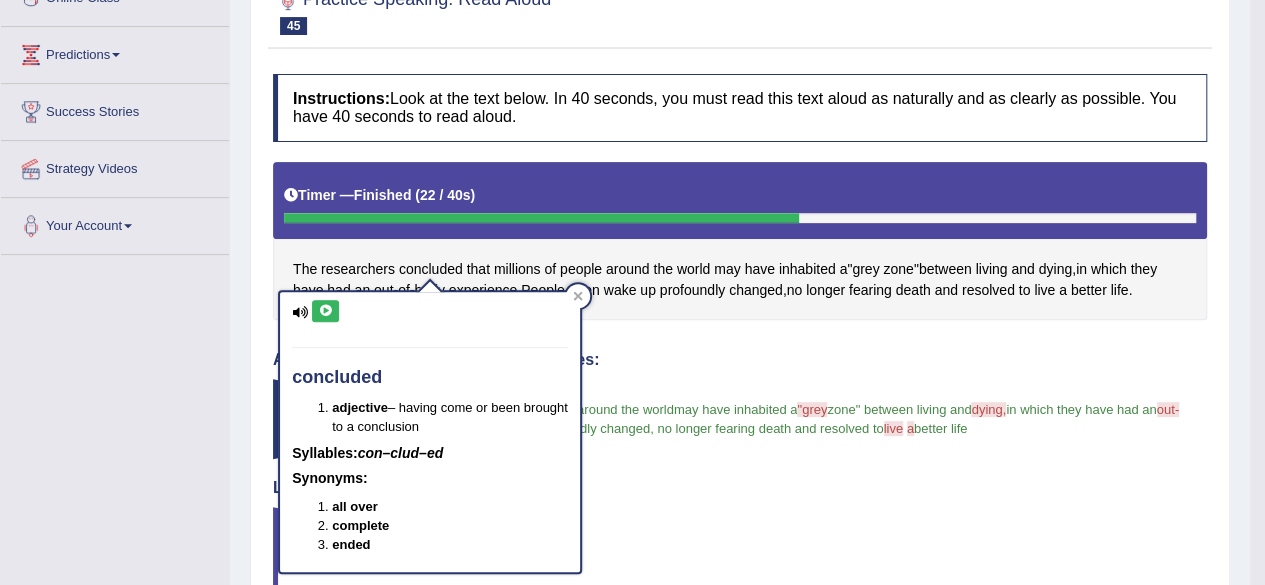
click at [326, 308] on icon at bounding box center [325, 311] width 15 height 12
click at [330, 309] on icon at bounding box center [325, 311] width 15 height 12
click at [332, 313] on icon at bounding box center [325, 311] width 15 height 12
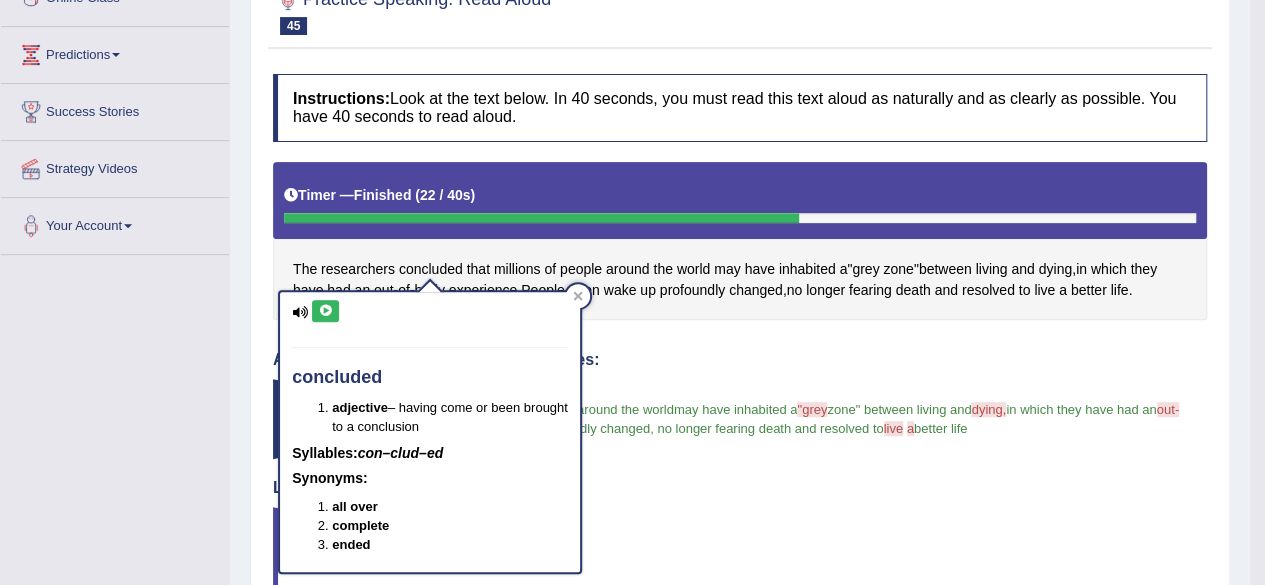
click at [329, 310] on icon at bounding box center [325, 311] width 15 height 12
click at [327, 309] on icon at bounding box center [325, 311] width 15 height 12
click at [326, 308] on icon at bounding box center [325, 311] width 15 height 12
click at [322, 305] on icon at bounding box center [325, 311] width 15 height 12
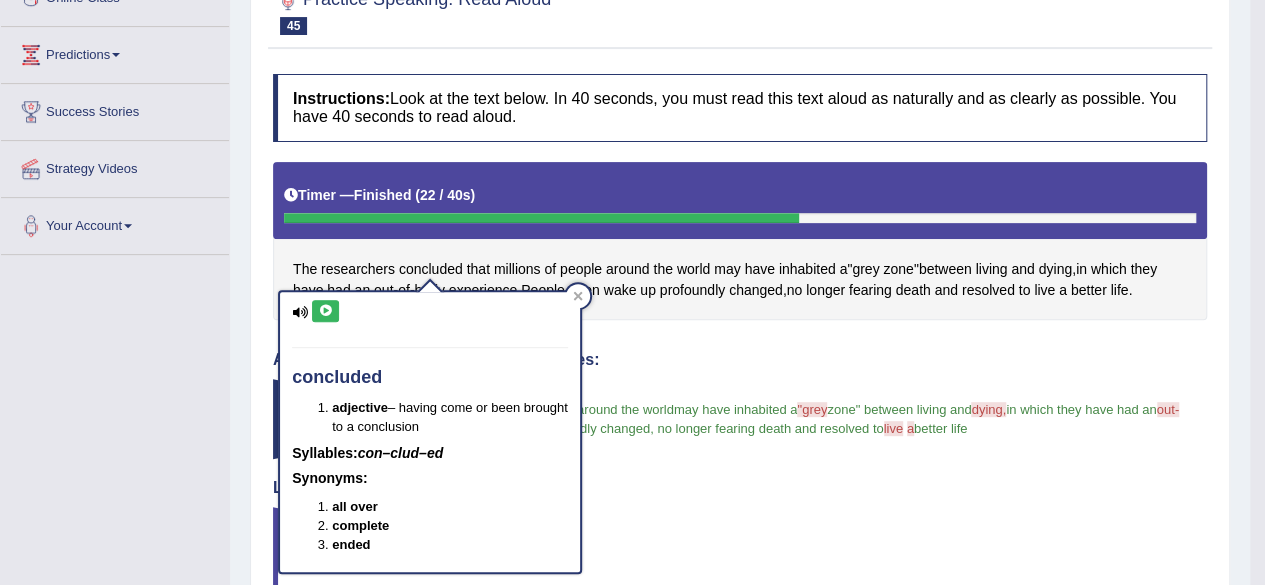
click at [324, 305] on icon at bounding box center [325, 311] width 15 height 12
click at [322, 305] on icon at bounding box center [325, 311] width 15 height 12
click at [324, 301] on button at bounding box center [325, 311] width 27 height 22
click at [326, 310] on icon at bounding box center [325, 311] width 15 height 12
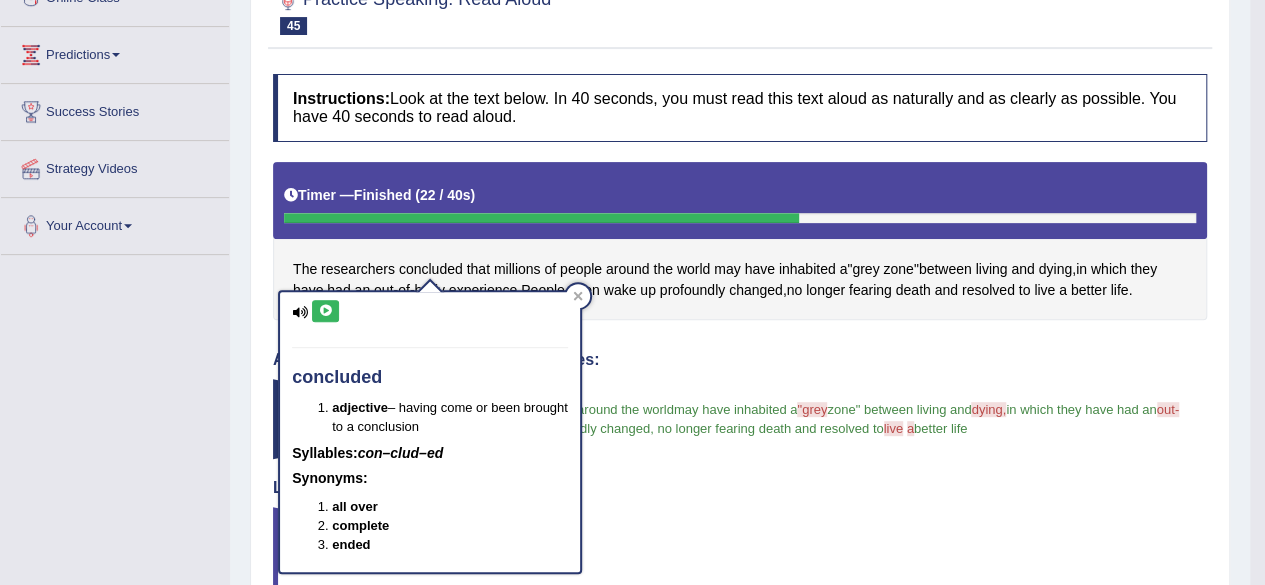
click at [322, 311] on icon at bounding box center [325, 311] width 15 height 12
click at [323, 311] on icon at bounding box center [325, 311] width 15 height 12
click at [323, 307] on icon at bounding box center [325, 311] width 15 height 12
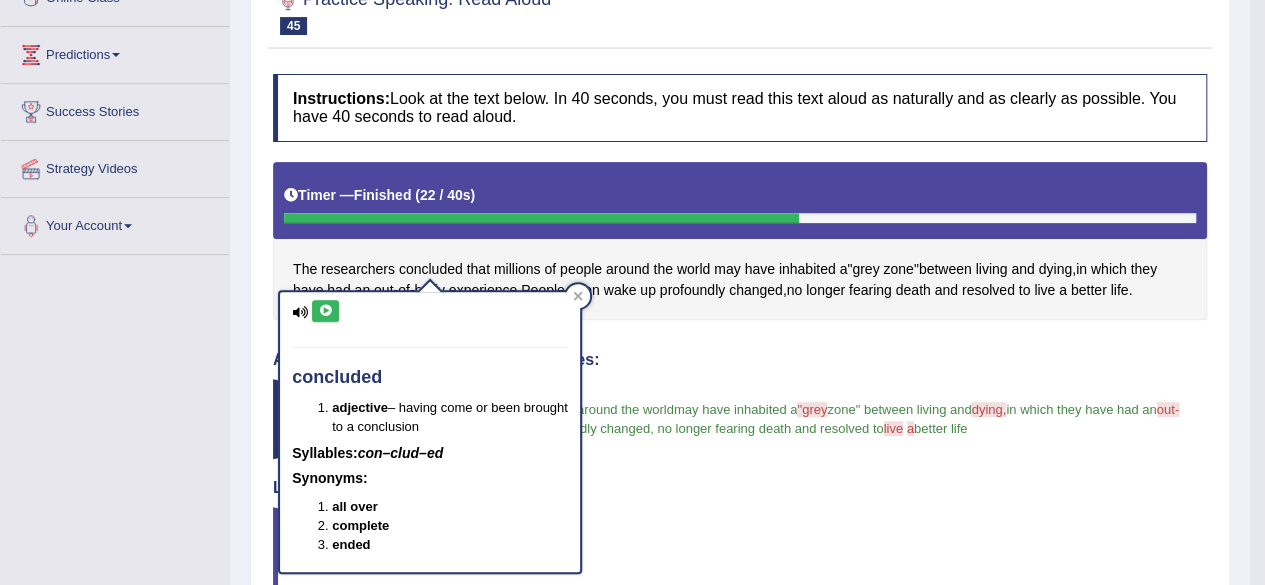
click at [323, 307] on icon at bounding box center [325, 311] width 15 height 12
click at [324, 306] on icon at bounding box center [325, 311] width 15 height 12
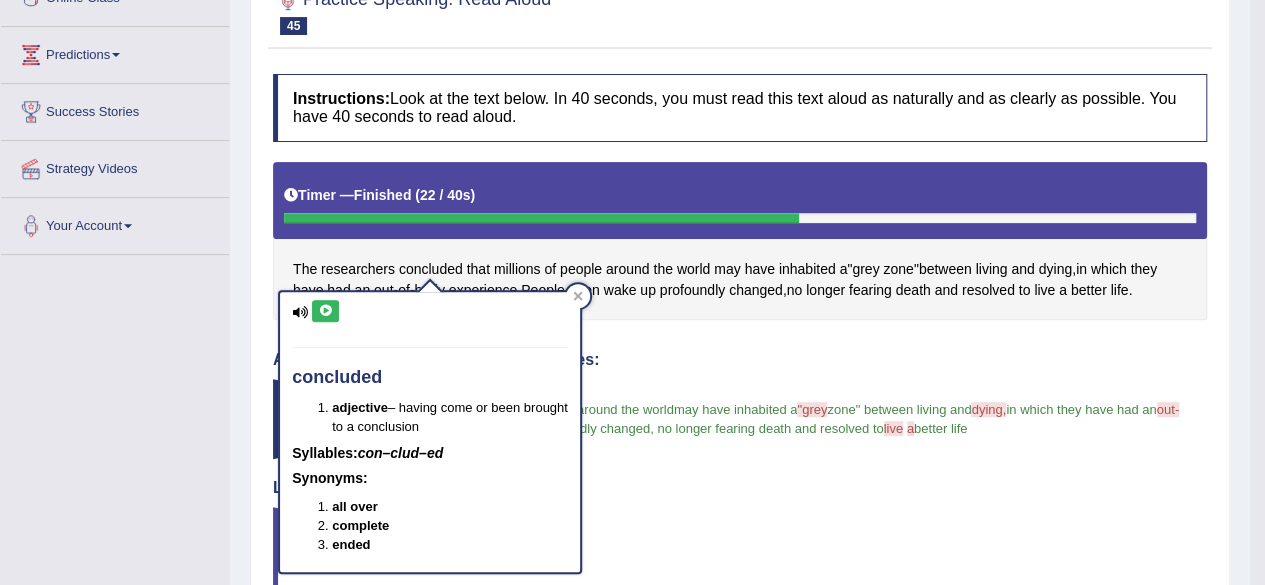
click at [324, 306] on icon at bounding box center [325, 311] width 15 height 12
click at [325, 307] on icon at bounding box center [325, 311] width 15 height 12
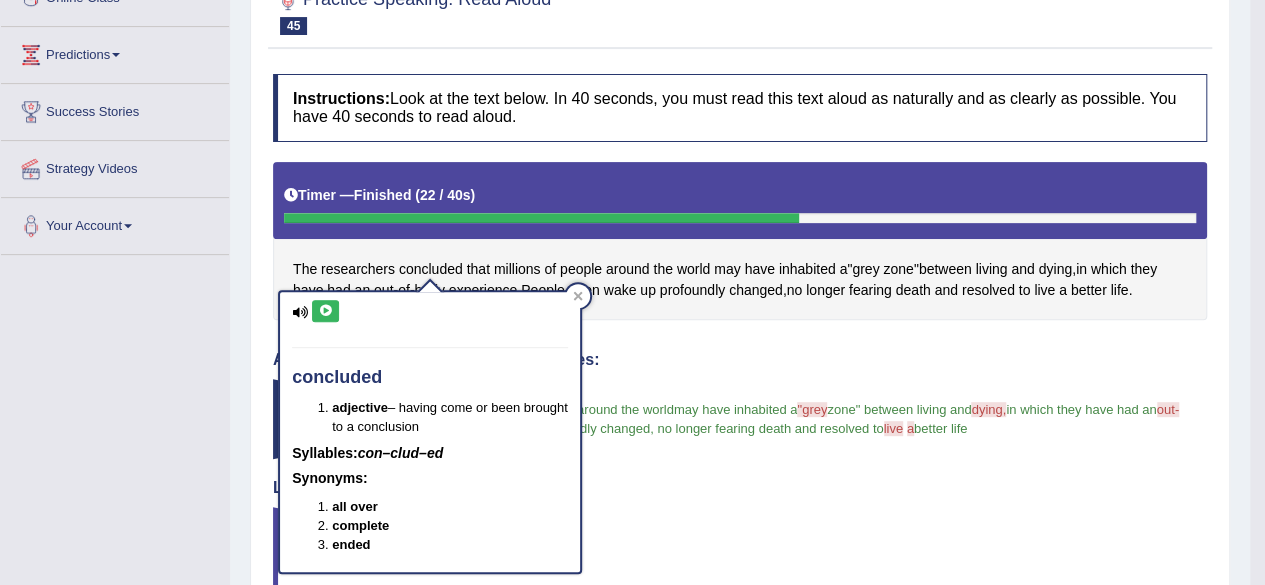
click at [325, 307] on icon at bounding box center [325, 311] width 15 height 12
click at [583, 294] on div at bounding box center [578, 296] width 24 height 24
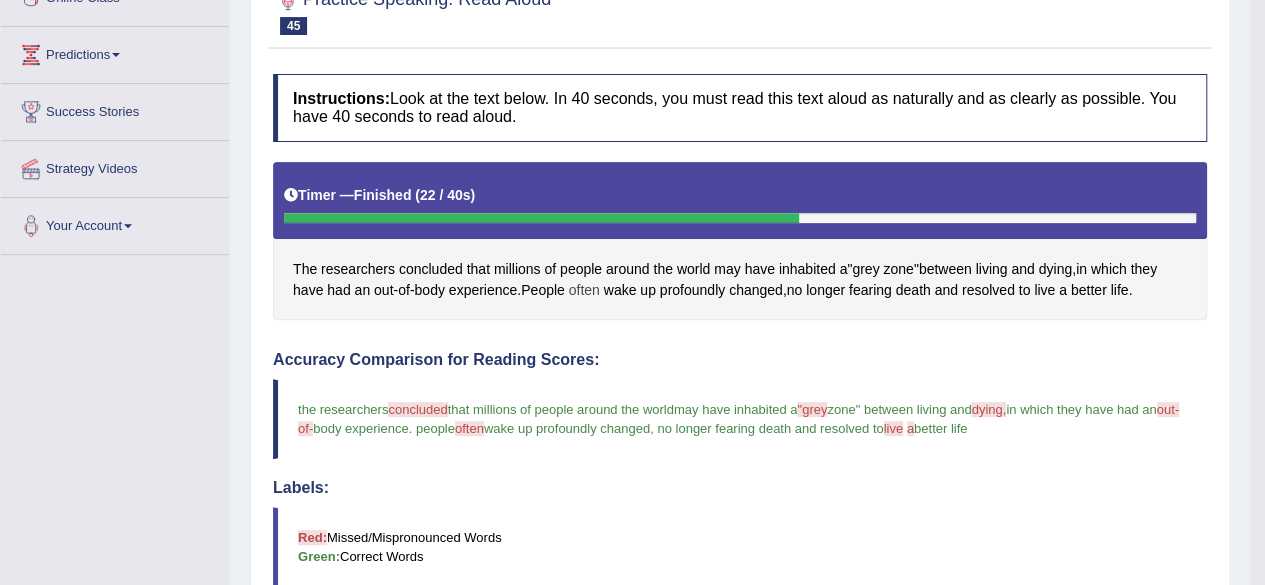
click at [596, 282] on span "often" at bounding box center [584, 290] width 31 height 21
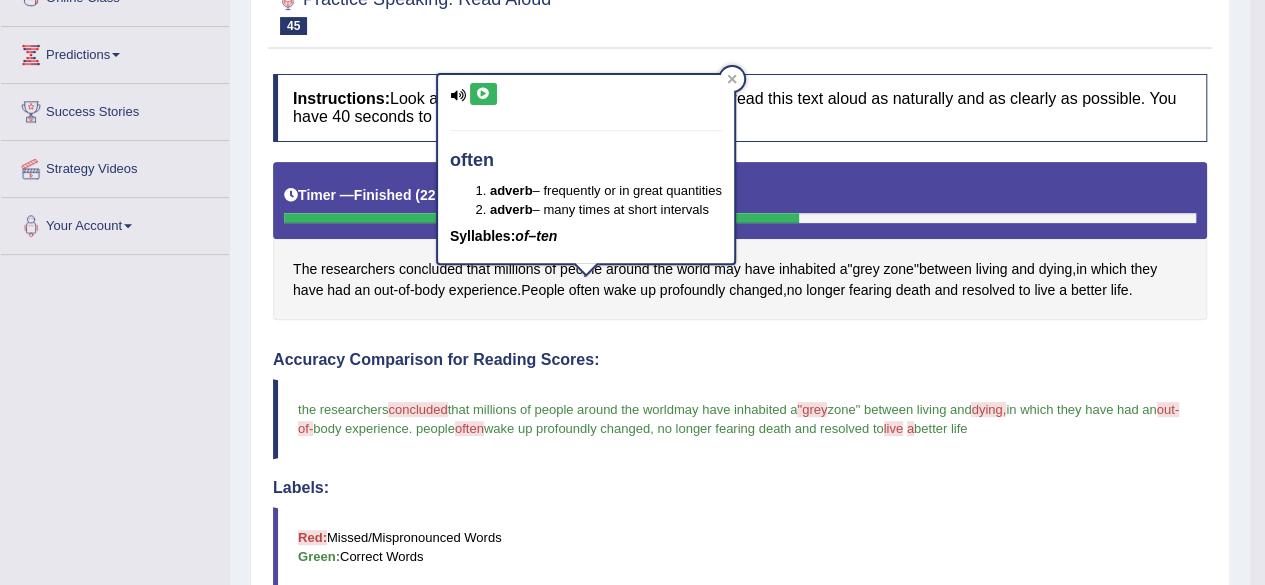
click at [484, 89] on icon at bounding box center [483, 94] width 15 height 12
click at [485, 93] on icon at bounding box center [483, 94] width 15 height 12
click at [487, 113] on div "often adverb – frequently or in great quantities adverb – many times at short i…" at bounding box center [586, 168] width 296 height 187
click at [739, 71] on div at bounding box center [732, 79] width 24 height 24
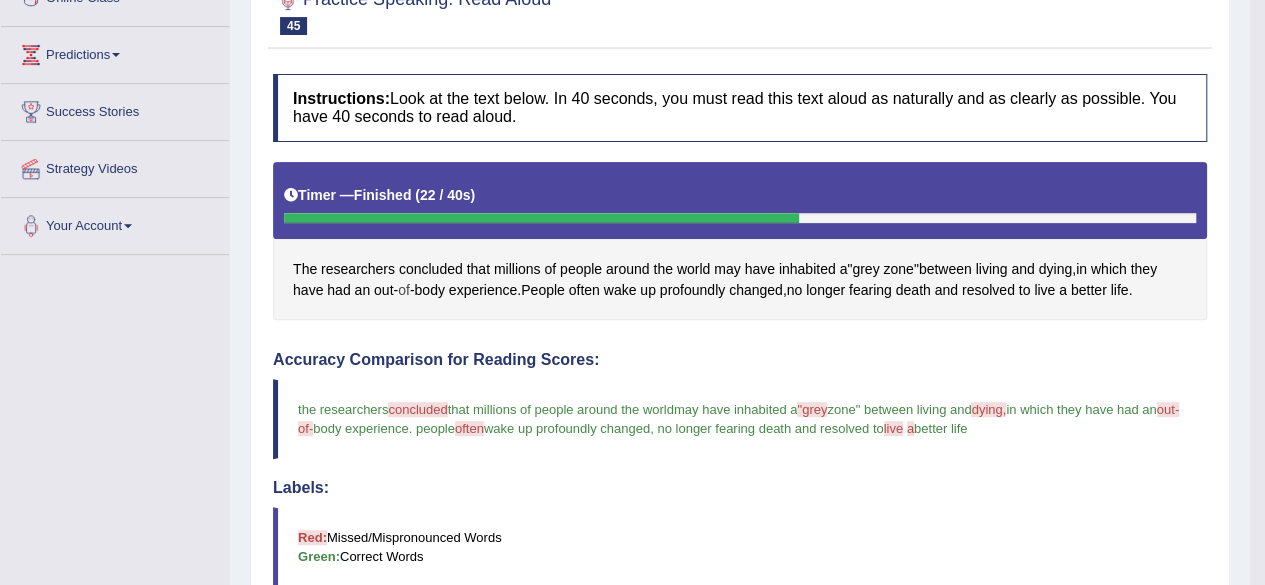
click at [406, 285] on span "of" at bounding box center [404, 290] width 12 height 21
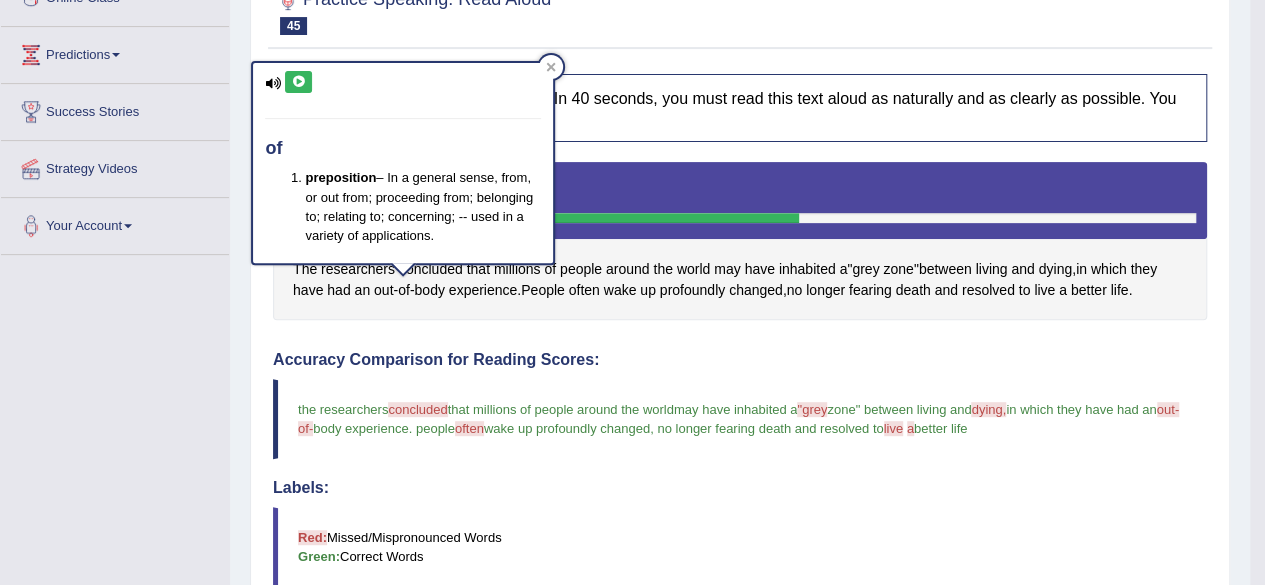
click at [296, 71] on button at bounding box center [298, 82] width 27 height 22
click at [299, 80] on icon at bounding box center [298, 82] width 15 height 12
click at [299, 79] on icon at bounding box center [298, 82] width 15 height 12
click at [300, 82] on icon at bounding box center [298, 82] width 15 height 12
click at [544, 65] on div at bounding box center [551, 67] width 24 height 24
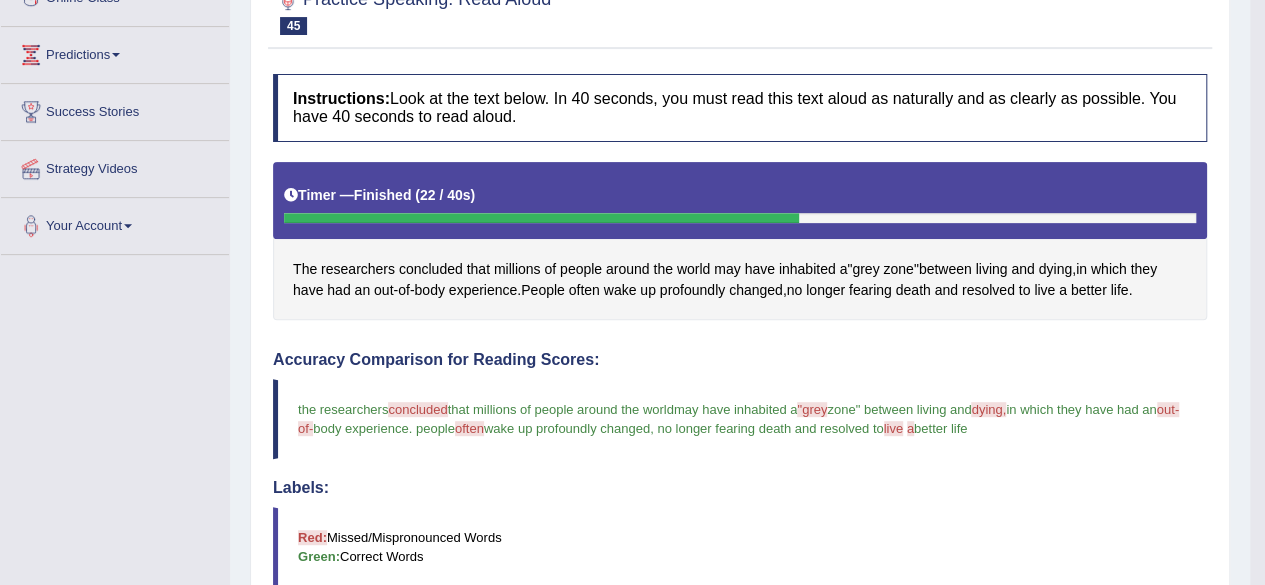
click at [304, 420] on span "out-of-" at bounding box center [738, 419] width 881 height 34
click at [307, 427] on span "out-of-" at bounding box center [738, 419] width 881 height 34
click at [385, 292] on span "out" at bounding box center [383, 290] width 19 height 21
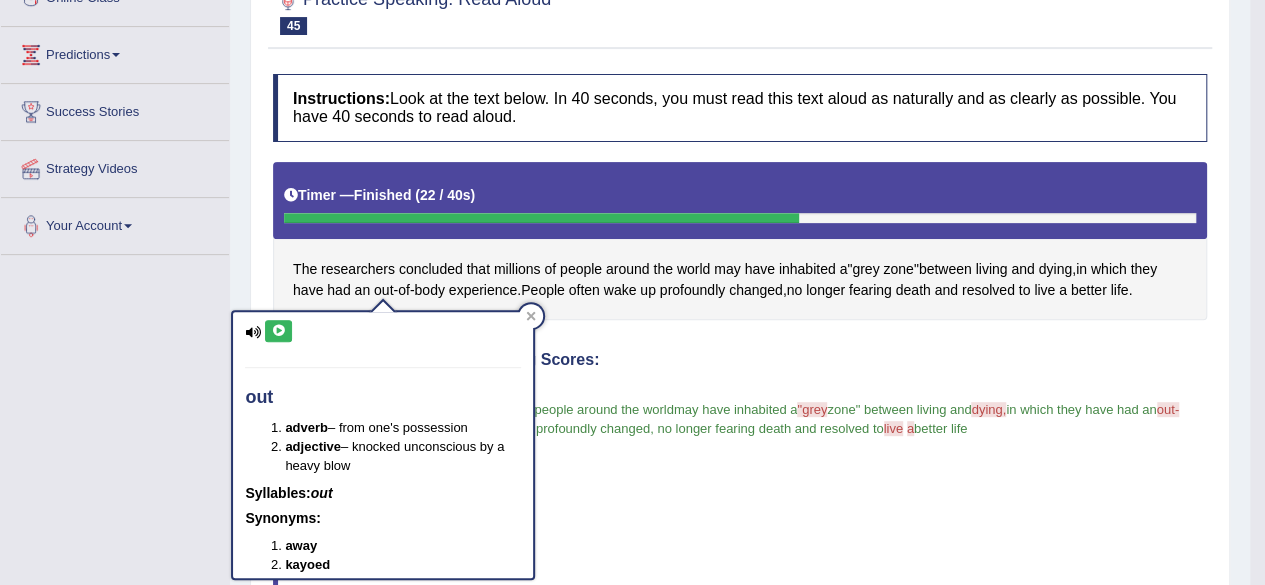
click at [278, 325] on icon at bounding box center [278, 331] width 15 height 12
click at [279, 320] on button at bounding box center [278, 331] width 27 height 22
click at [270, 321] on button at bounding box center [278, 331] width 27 height 22
click at [526, 308] on div at bounding box center [531, 316] width 24 height 24
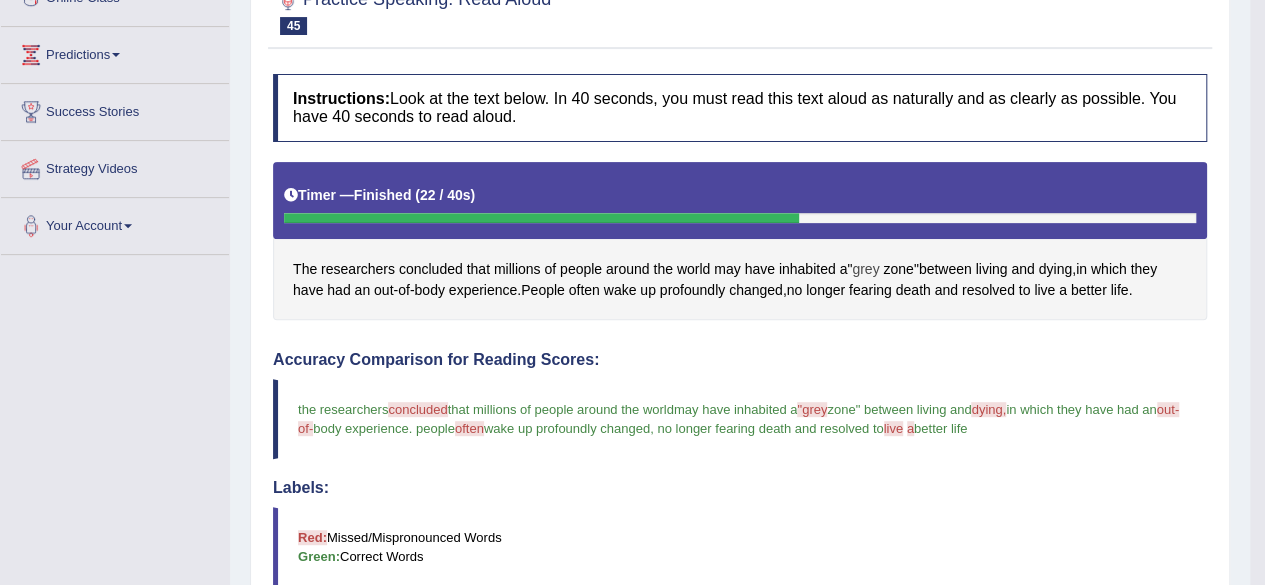
click at [869, 264] on span "grey" at bounding box center [865, 269] width 27 height 21
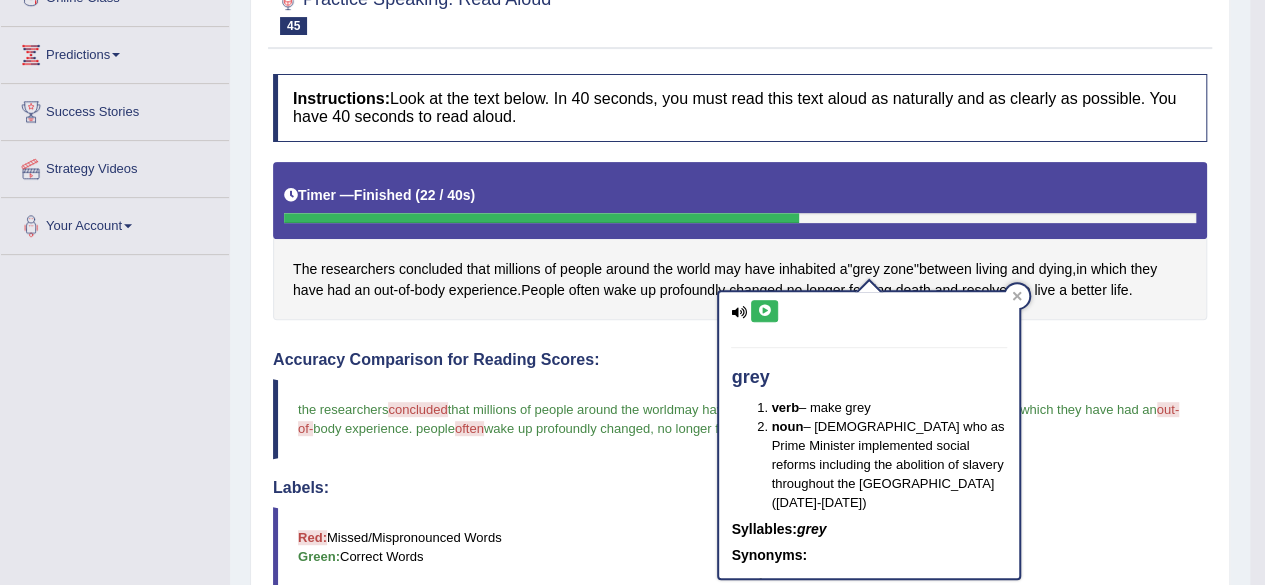
click at [761, 305] on icon at bounding box center [764, 311] width 15 height 12
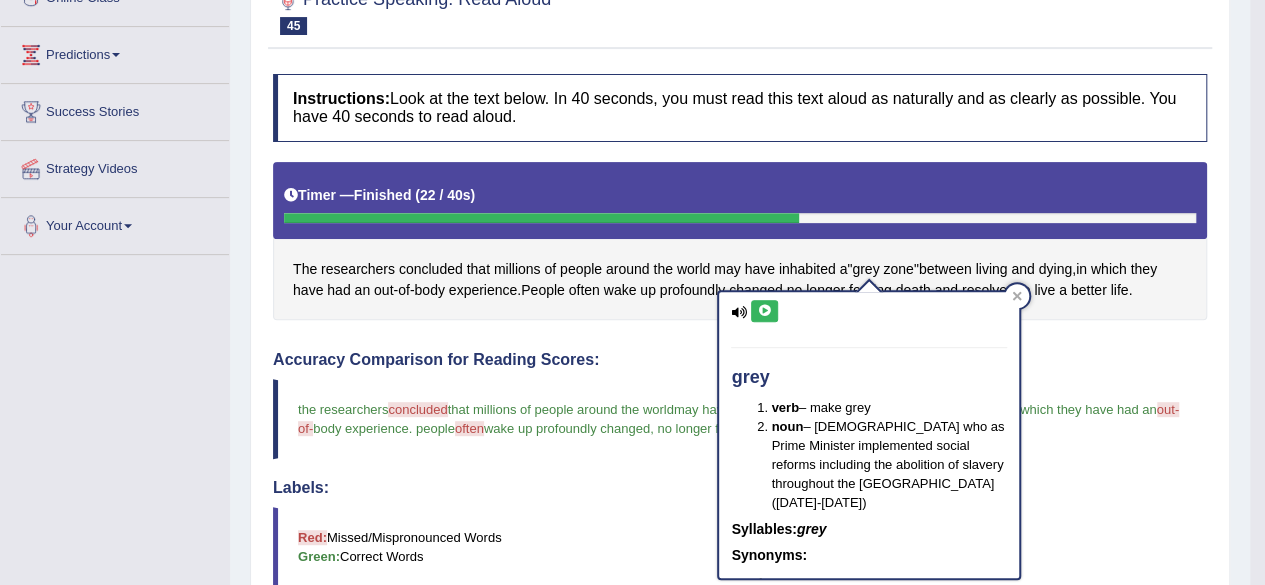
click at [761, 305] on icon at bounding box center [764, 311] width 15 height 12
click at [766, 305] on icon at bounding box center [764, 311] width 15 height 12
click at [768, 300] on button at bounding box center [764, 311] width 27 height 22
click at [769, 295] on div "grey verb – make grey noun – Englishman who as Prime Minister implemented socia…" at bounding box center [869, 435] width 300 height 286
click at [759, 305] on icon at bounding box center [764, 311] width 15 height 12
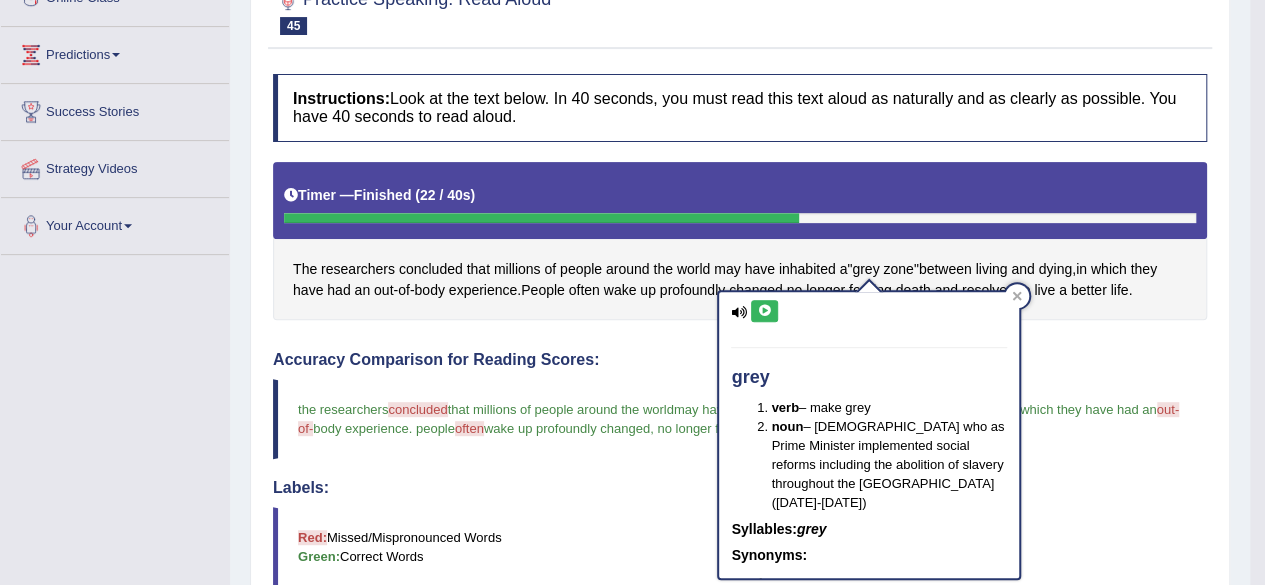
click at [759, 305] on icon at bounding box center [764, 311] width 15 height 12
click at [770, 301] on button at bounding box center [764, 311] width 27 height 22
click at [766, 300] on button at bounding box center [764, 311] width 27 height 22
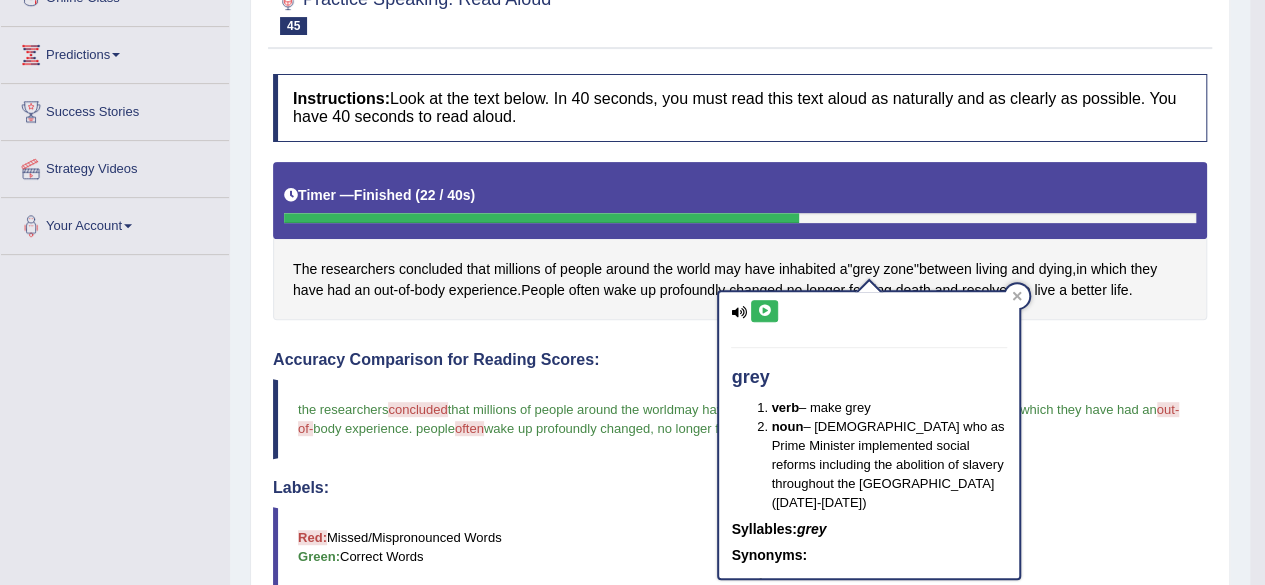
click at [766, 300] on button at bounding box center [764, 311] width 27 height 22
click at [767, 297] on div "grey verb – make grey noun – Englishman who as Prime Minister implemented socia…" at bounding box center [869, 435] width 300 height 286
click at [773, 309] on button at bounding box center [764, 311] width 27 height 22
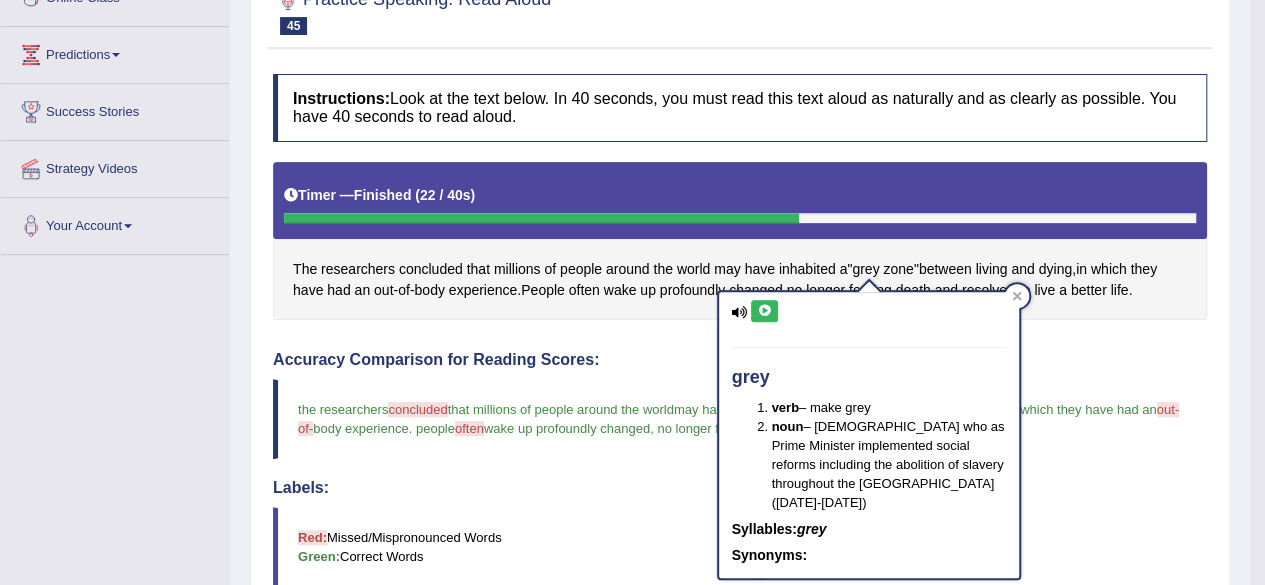
click at [761, 307] on icon at bounding box center [764, 311] width 15 height 12
click at [761, 305] on icon at bounding box center [764, 311] width 15 height 12
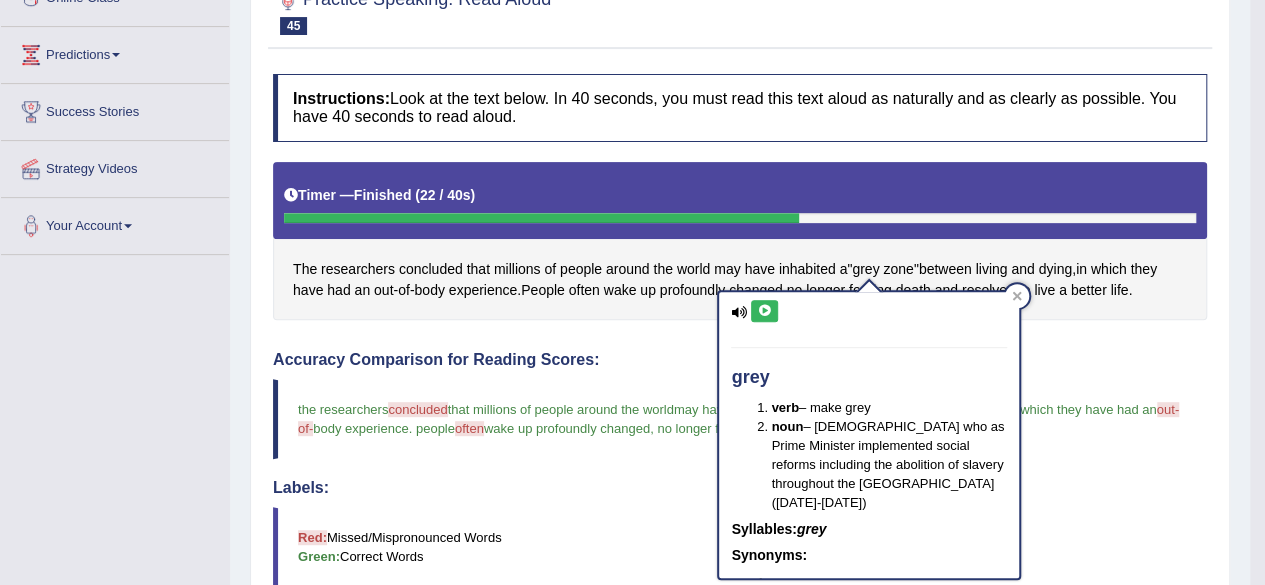
click at [761, 305] on icon at bounding box center [764, 311] width 15 height 12
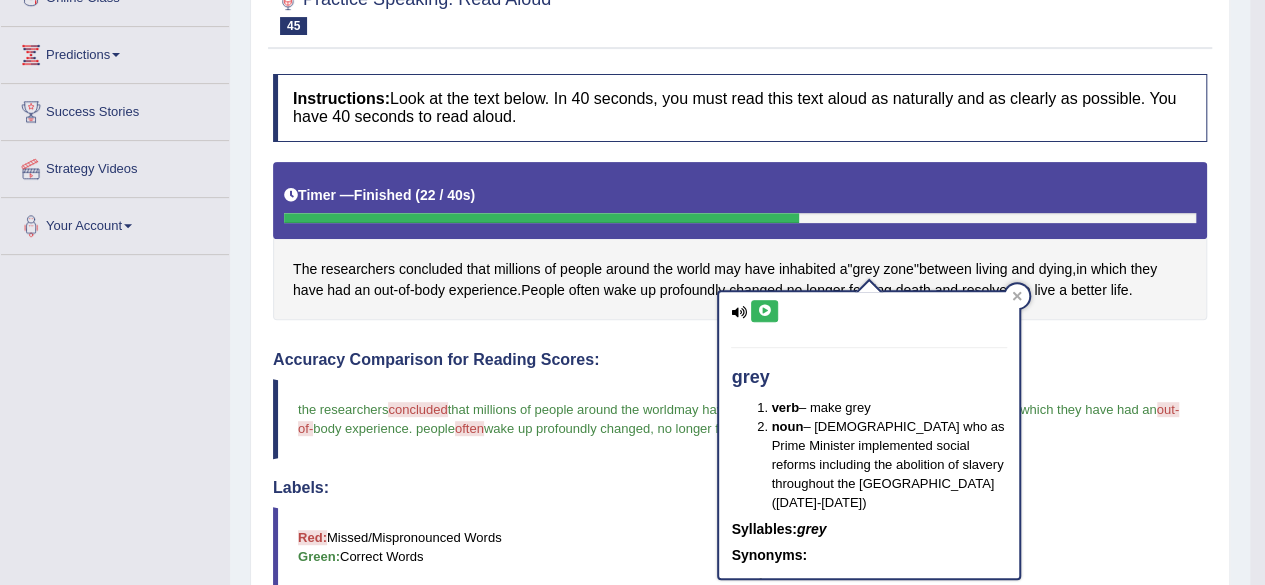
click at [761, 305] on icon at bounding box center [764, 311] width 15 height 12
click at [763, 305] on icon at bounding box center [764, 311] width 15 height 12
click at [764, 307] on icon at bounding box center [764, 311] width 15 height 12
click at [764, 296] on div "grey verb – make grey noun – Englishman who as Prime Minister implemented socia…" at bounding box center [869, 435] width 300 height 286
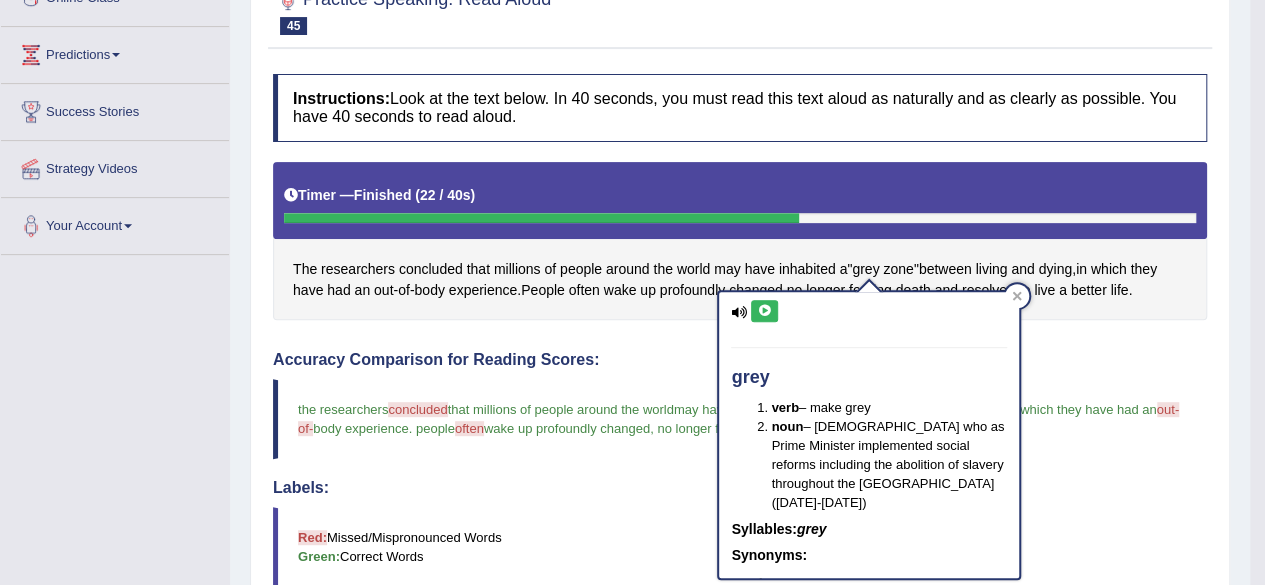
click at [767, 305] on icon at bounding box center [764, 311] width 15 height 12
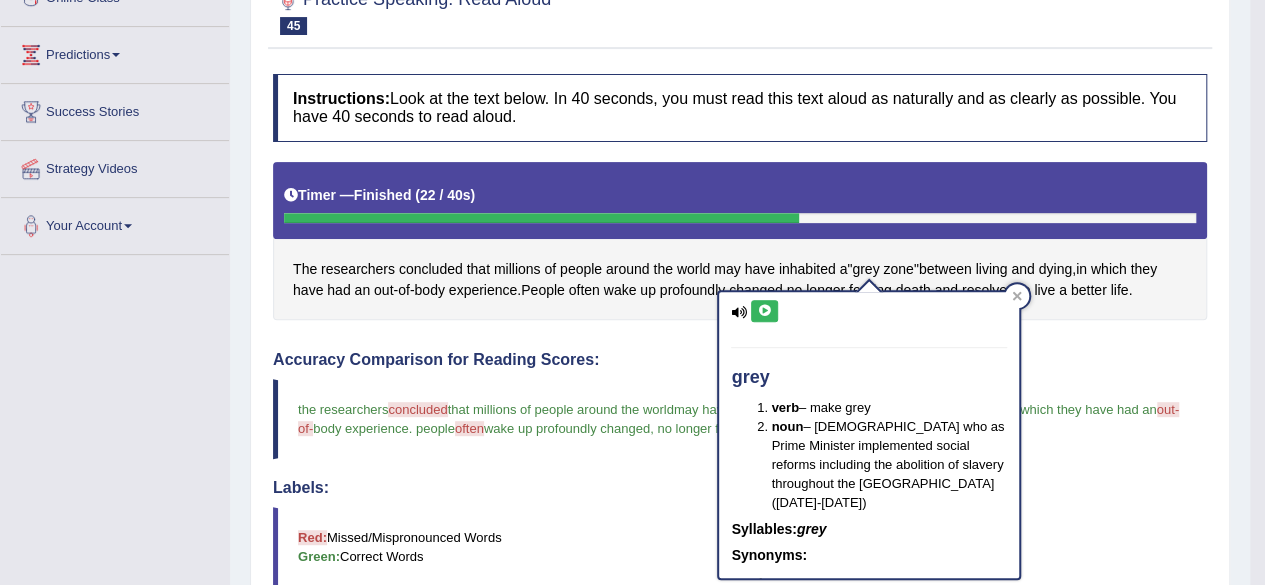
click at [767, 305] on icon at bounding box center [764, 311] width 15 height 12
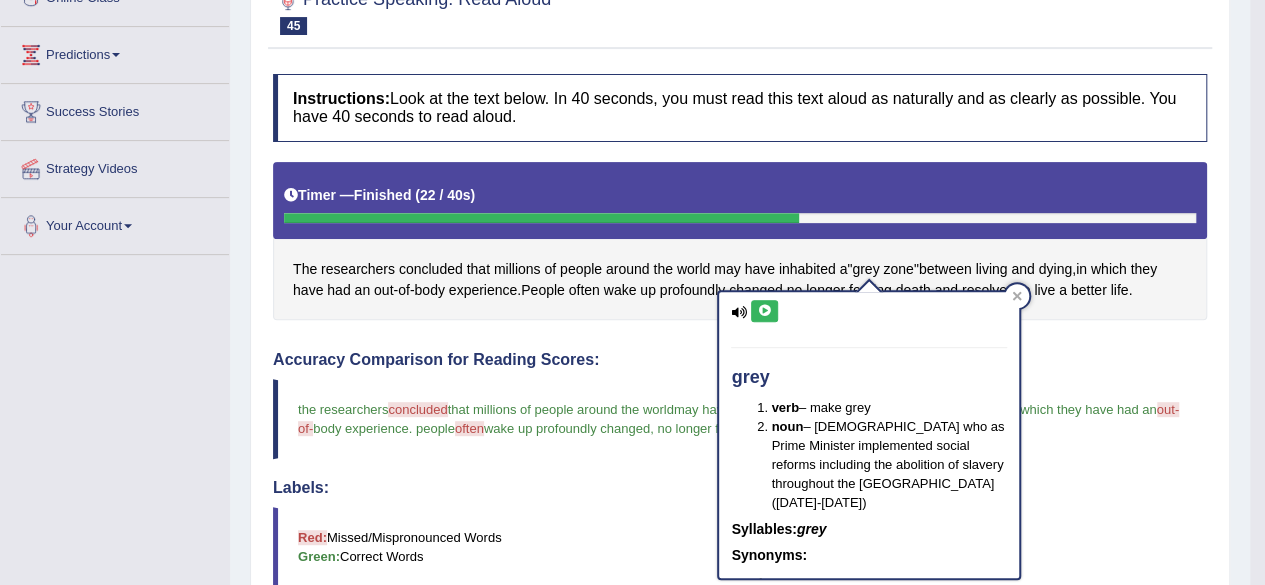
click at [767, 305] on icon at bounding box center [764, 311] width 15 height 12
click at [765, 286] on div "grey verb – make grey noun – Englishman who as Prime Minister implemented socia…" at bounding box center [869, 428] width 304 height 303
click at [761, 305] on icon at bounding box center [764, 311] width 15 height 12
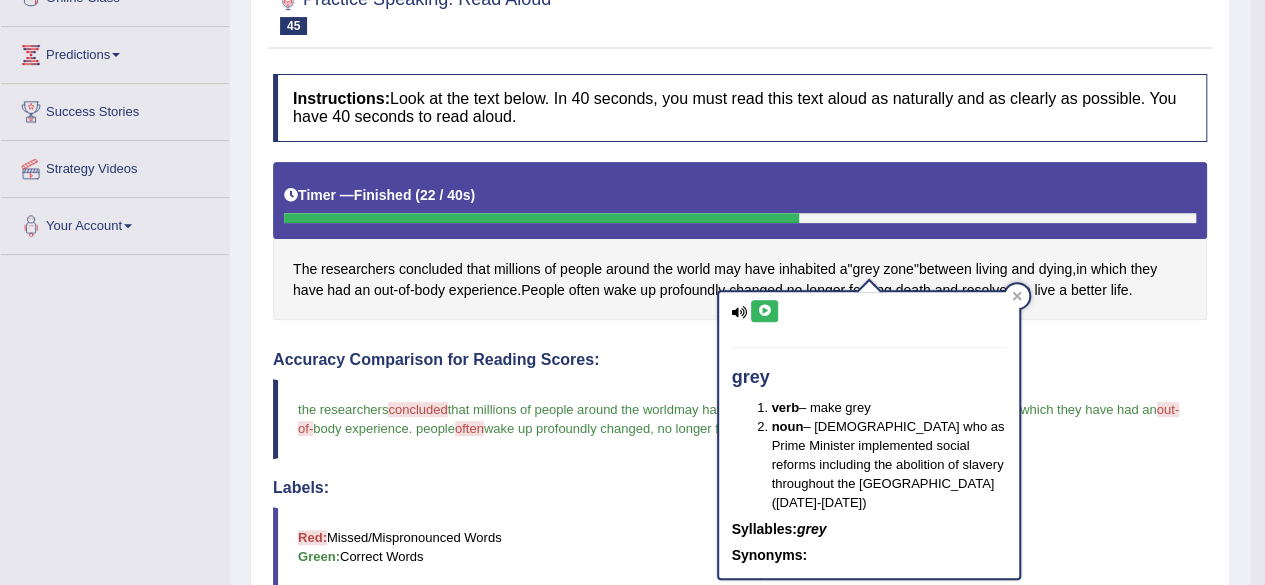
click at [761, 305] on icon at bounding box center [764, 311] width 15 height 12
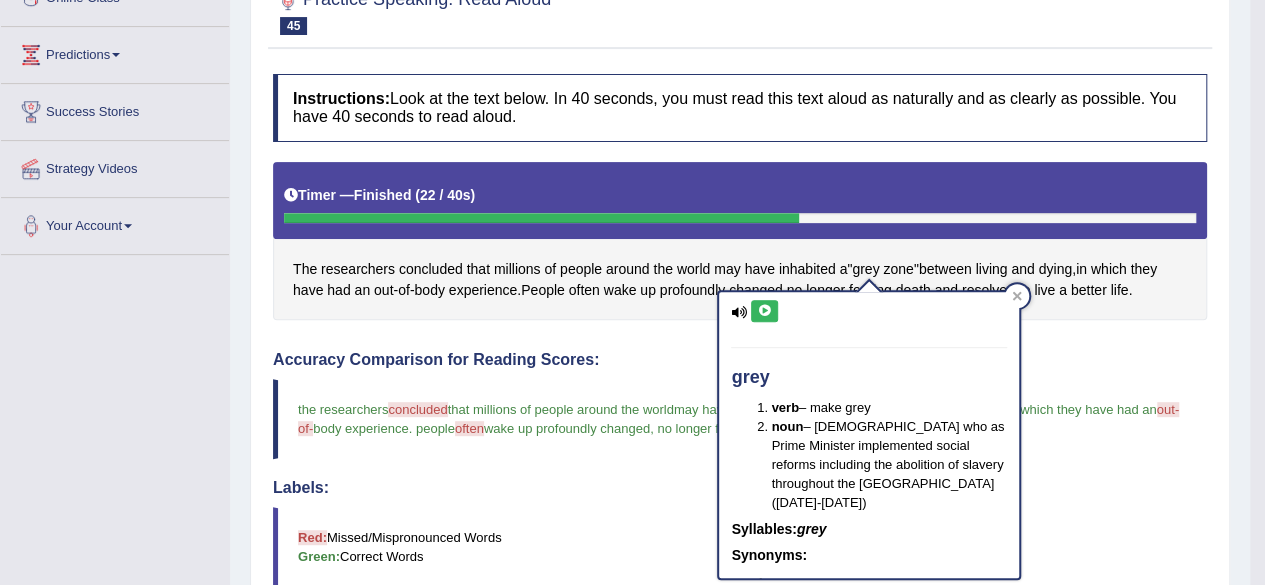
click at [761, 305] on icon at bounding box center [764, 311] width 15 height 12
click at [766, 307] on icon at bounding box center [764, 311] width 15 height 12
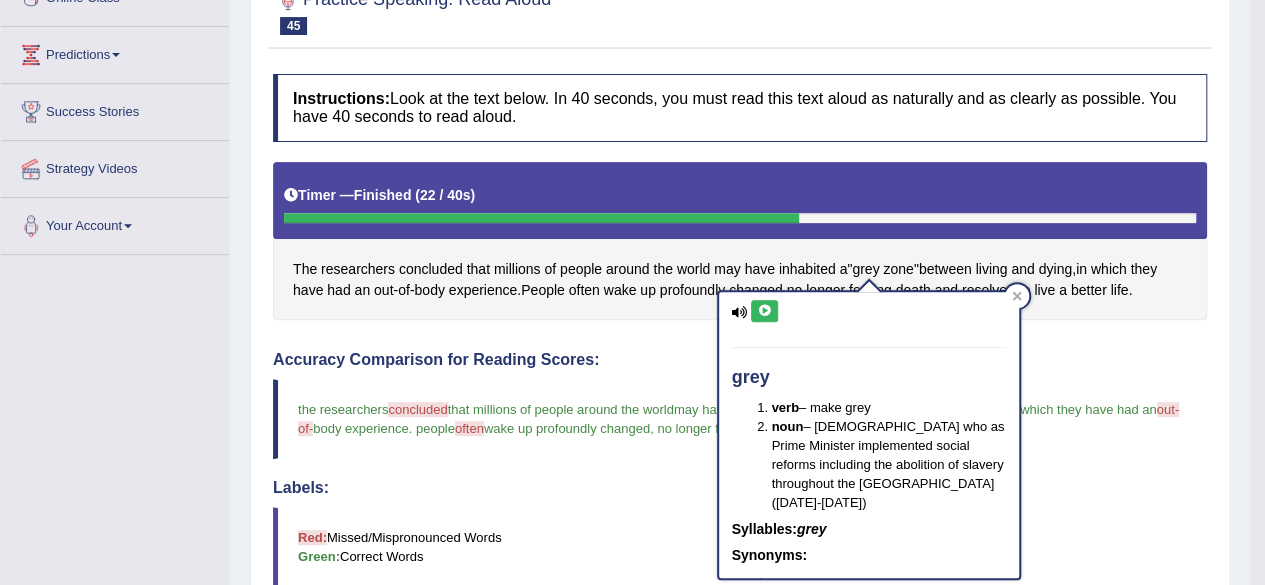
click at [765, 297] on div "grey verb – make grey noun – Englishman who as Prime Minister implemented socia…" at bounding box center [869, 435] width 300 height 286
click at [769, 311] on icon at bounding box center [764, 311] width 15 height 12
click at [772, 313] on button at bounding box center [764, 311] width 27 height 22
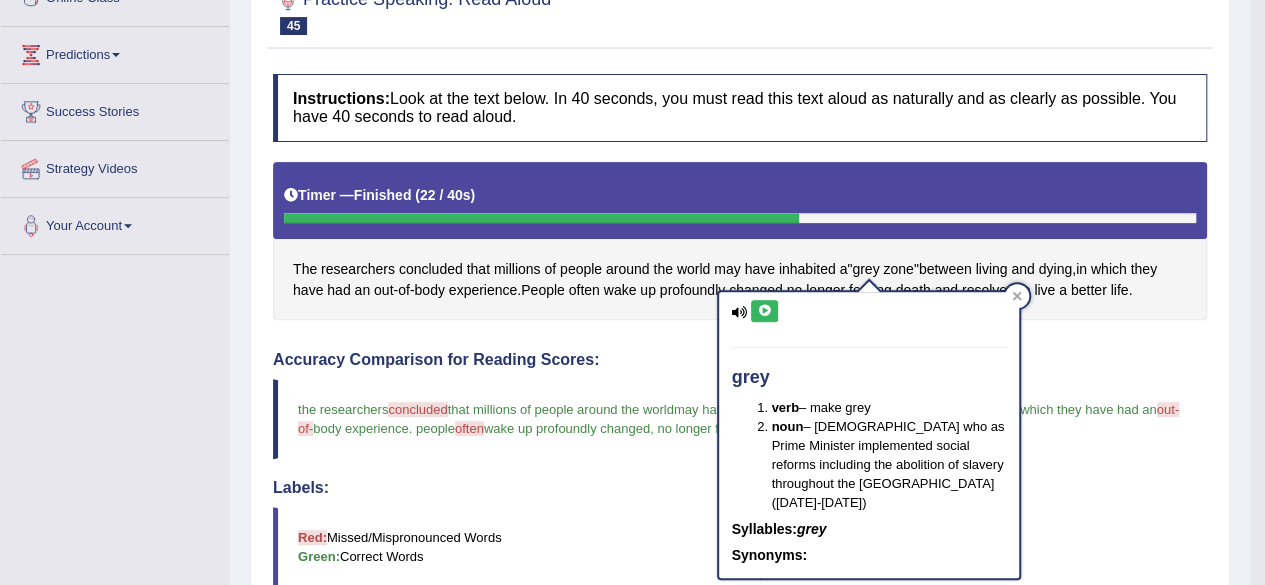
click at [772, 313] on button at bounding box center [764, 311] width 27 height 22
click at [772, 311] on button at bounding box center [764, 311] width 27 height 22
click at [763, 311] on icon at bounding box center [764, 311] width 15 height 12
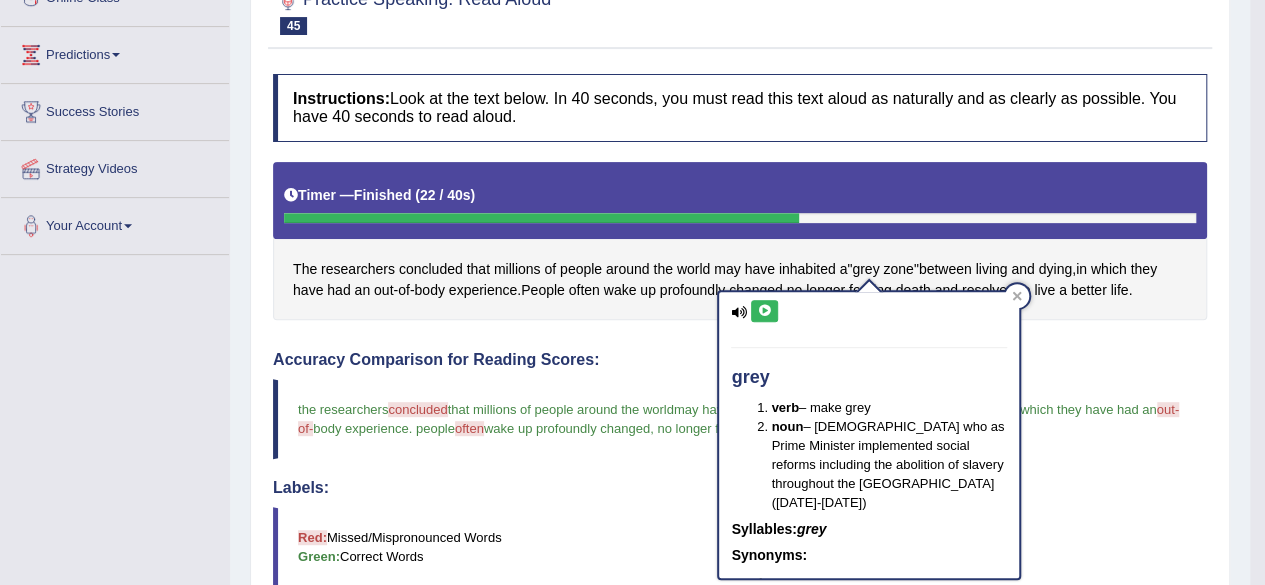
click at [759, 299] on div "grey verb – make grey noun – Englishman who as Prime Minister implemented socia…" at bounding box center [869, 435] width 300 height 286
click at [769, 305] on icon at bounding box center [764, 311] width 15 height 12
click at [765, 313] on icon at bounding box center [764, 311] width 15 height 12
click at [764, 313] on icon at bounding box center [764, 311] width 15 height 12
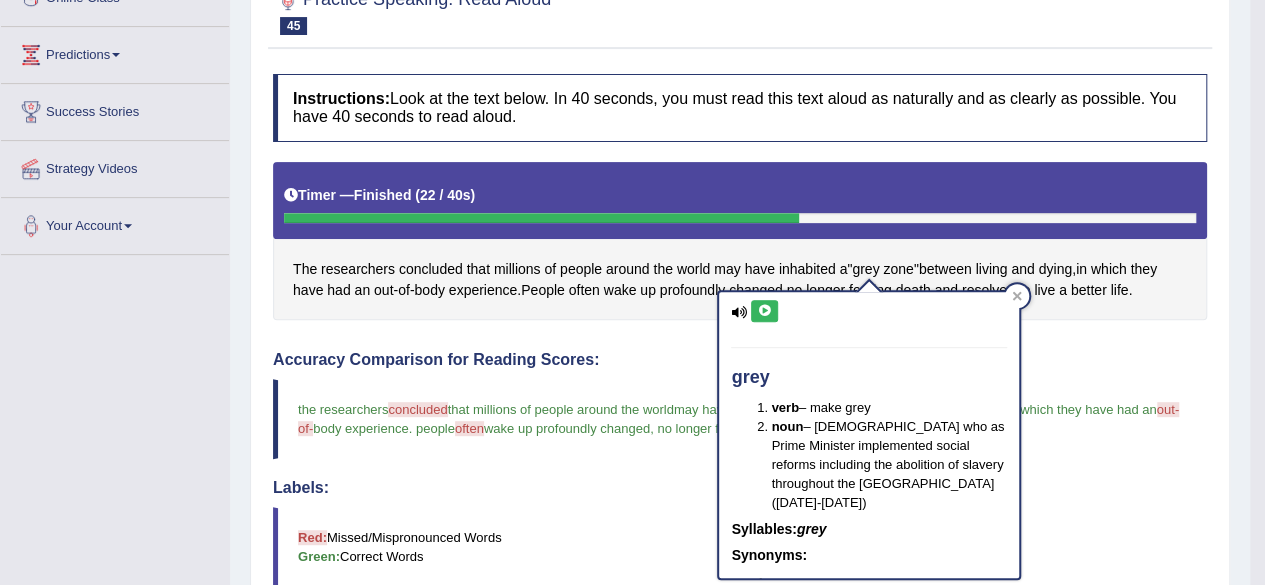
click at [764, 313] on icon at bounding box center [764, 311] width 15 height 12
click at [764, 311] on icon at bounding box center [764, 311] width 15 height 12
click at [764, 310] on icon at bounding box center [764, 311] width 15 height 12
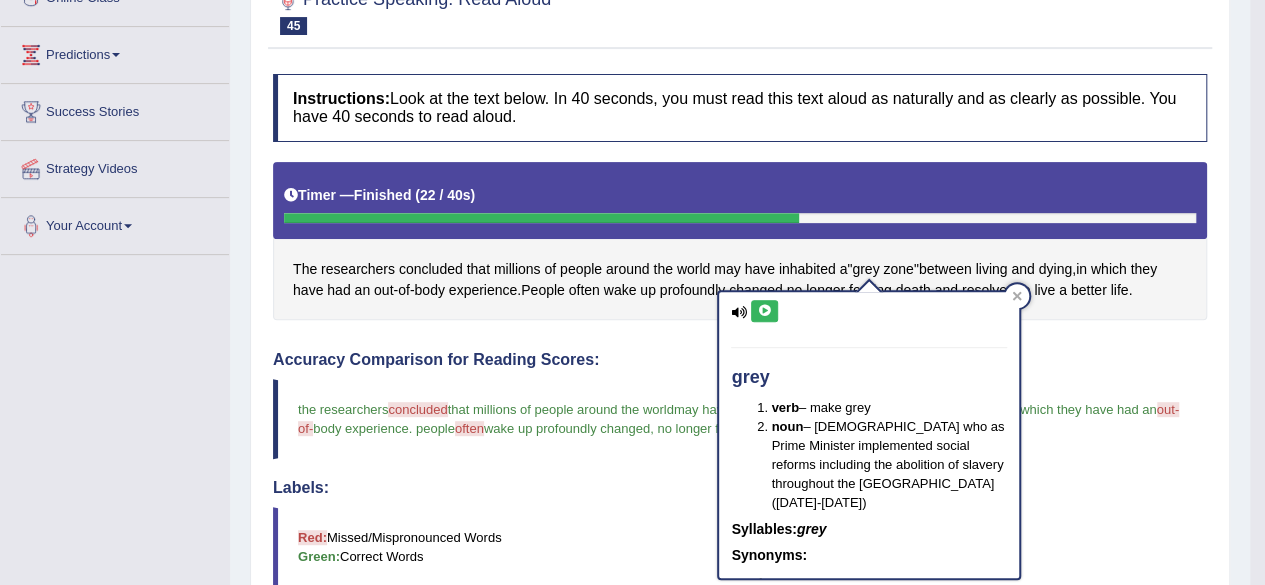
click at [764, 310] on icon at bounding box center [764, 311] width 15 height 12
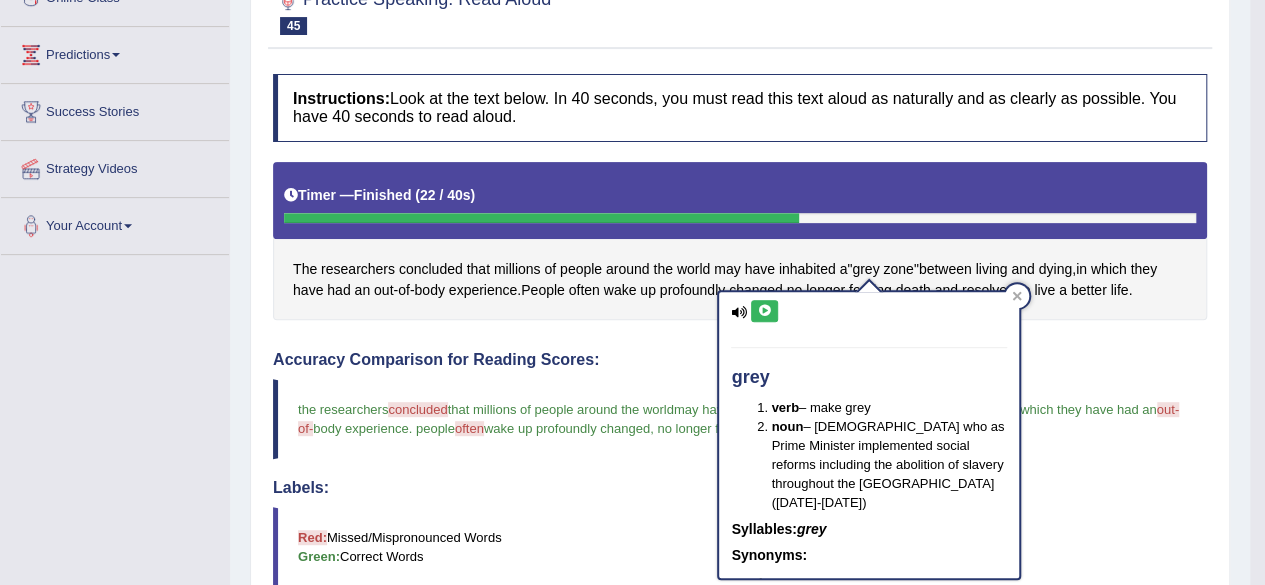
click at [764, 310] on icon at bounding box center [764, 311] width 15 height 12
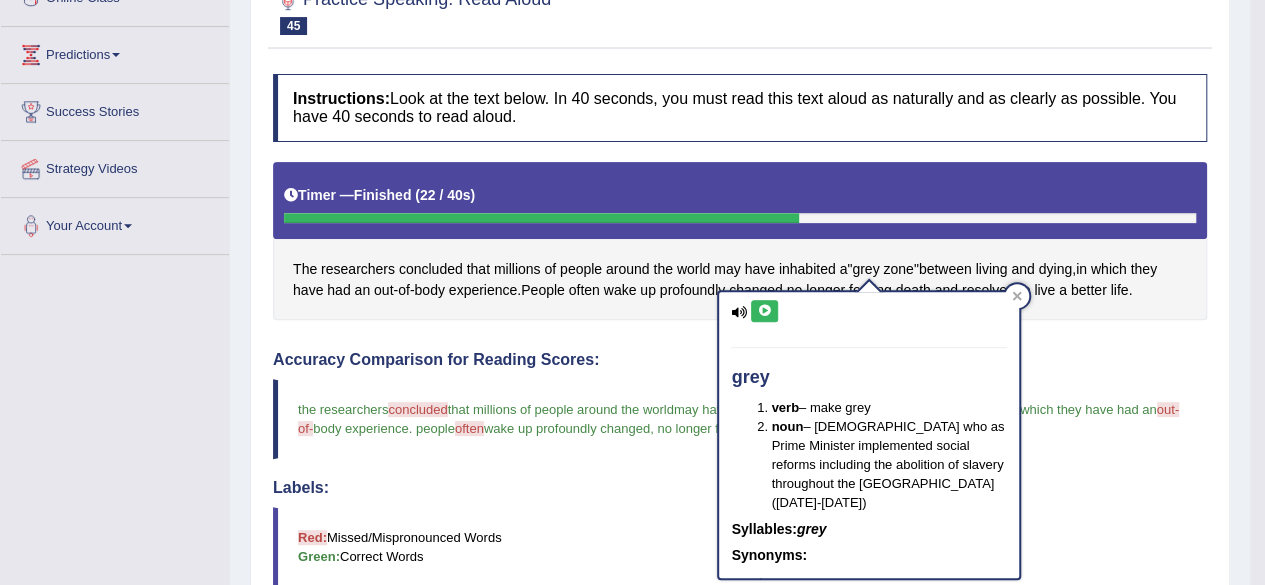
click at [764, 310] on icon at bounding box center [764, 311] width 15 height 12
click at [764, 311] on icon at bounding box center [764, 311] width 15 height 12
click at [764, 310] on icon at bounding box center [764, 311] width 15 height 12
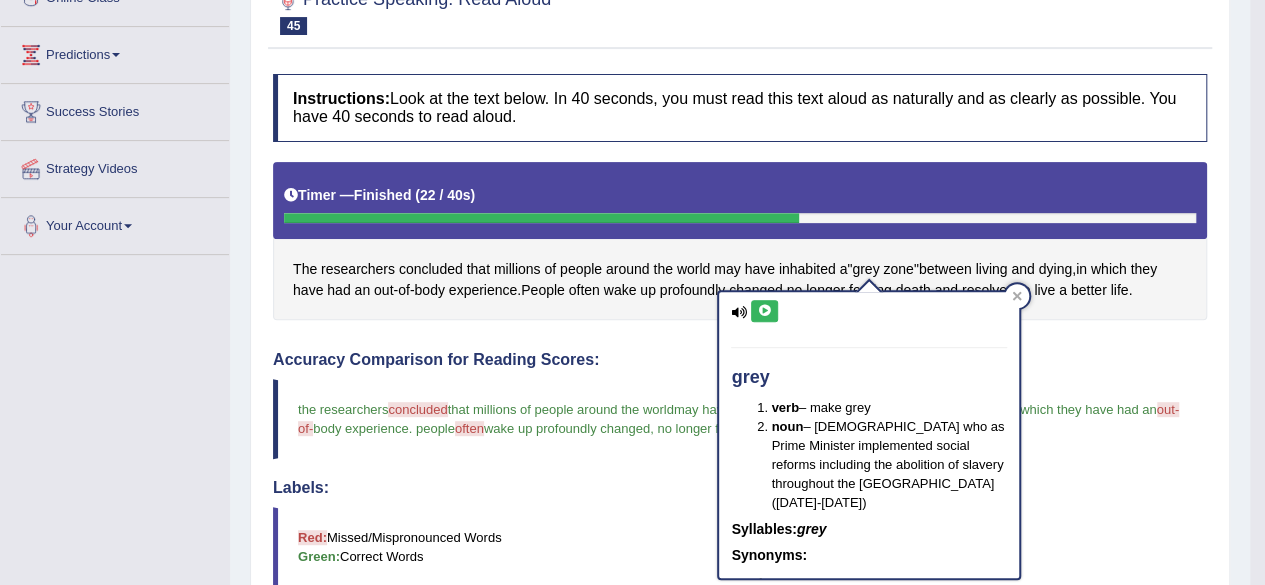
click at [764, 310] on icon at bounding box center [764, 311] width 15 height 12
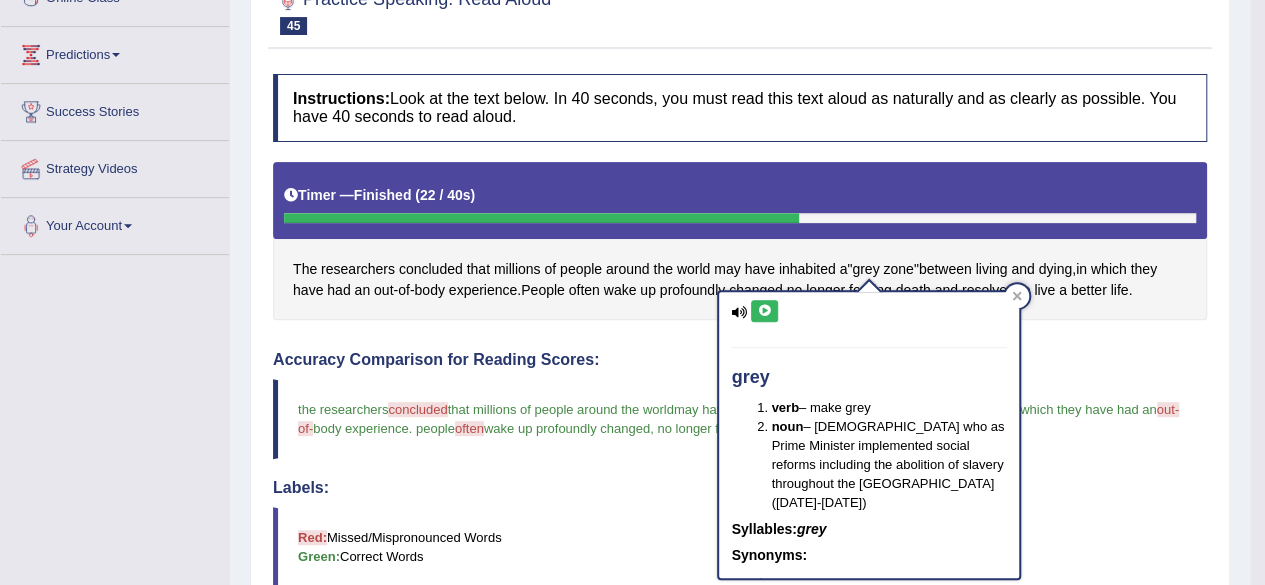
click at [764, 310] on icon at bounding box center [764, 311] width 15 height 12
click at [761, 307] on icon at bounding box center [764, 311] width 15 height 12
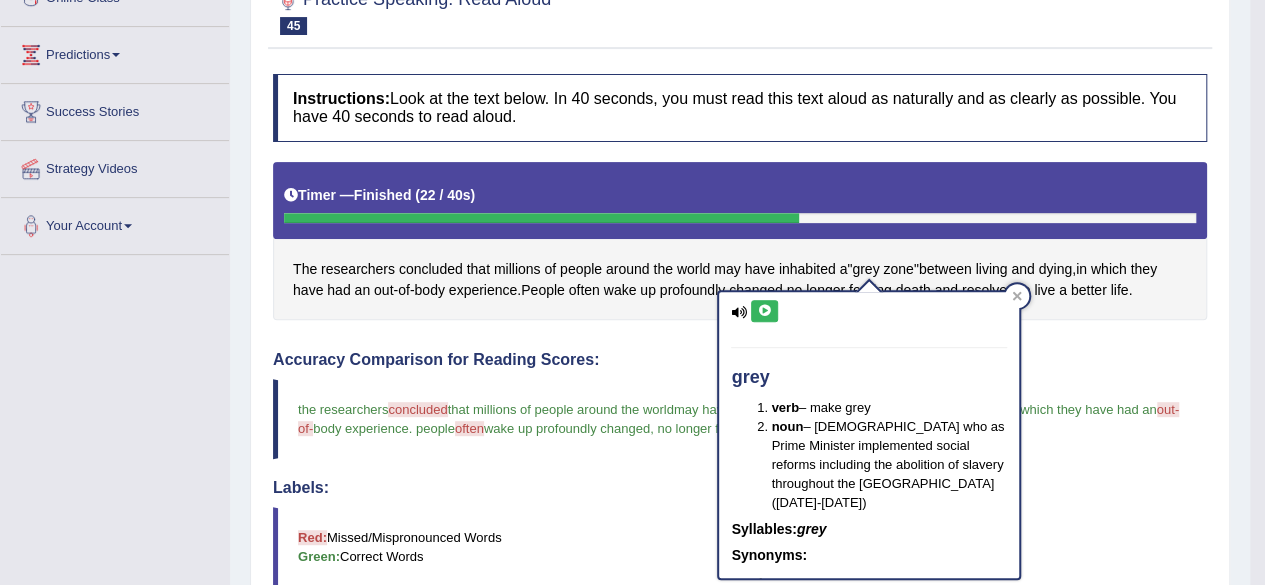
click at [761, 307] on icon at bounding box center [764, 311] width 15 height 12
click at [767, 316] on button at bounding box center [764, 311] width 27 height 22
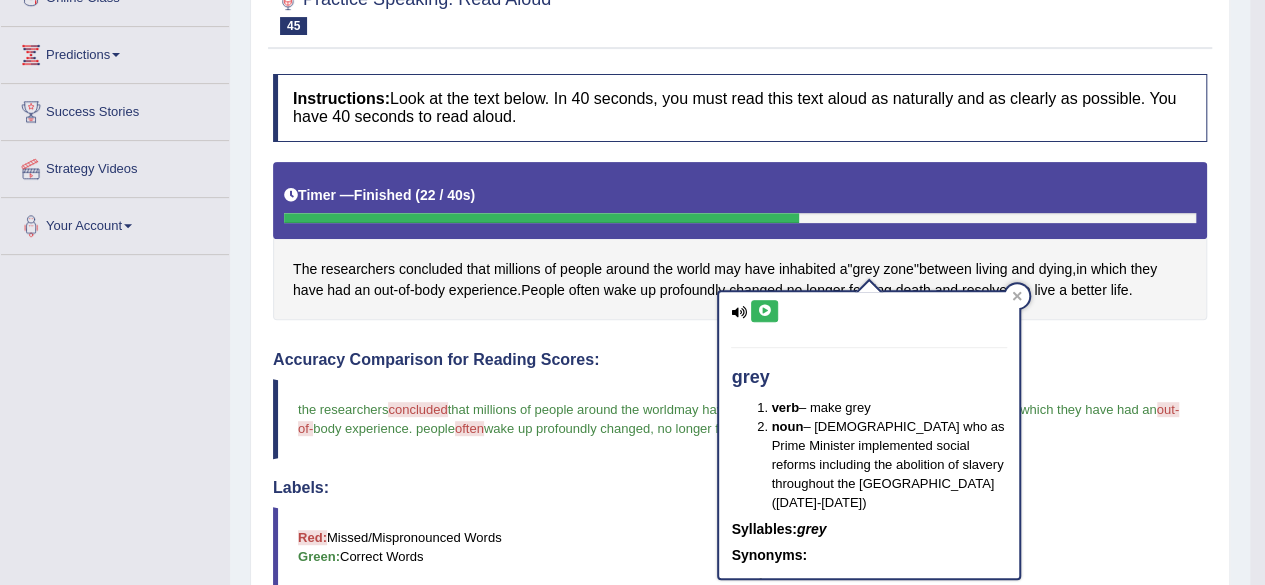
click at [767, 316] on button at bounding box center [764, 311] width 27 height 22
click at [1021, 289] on div at bounding box center [1017, 296] width 24 height 24
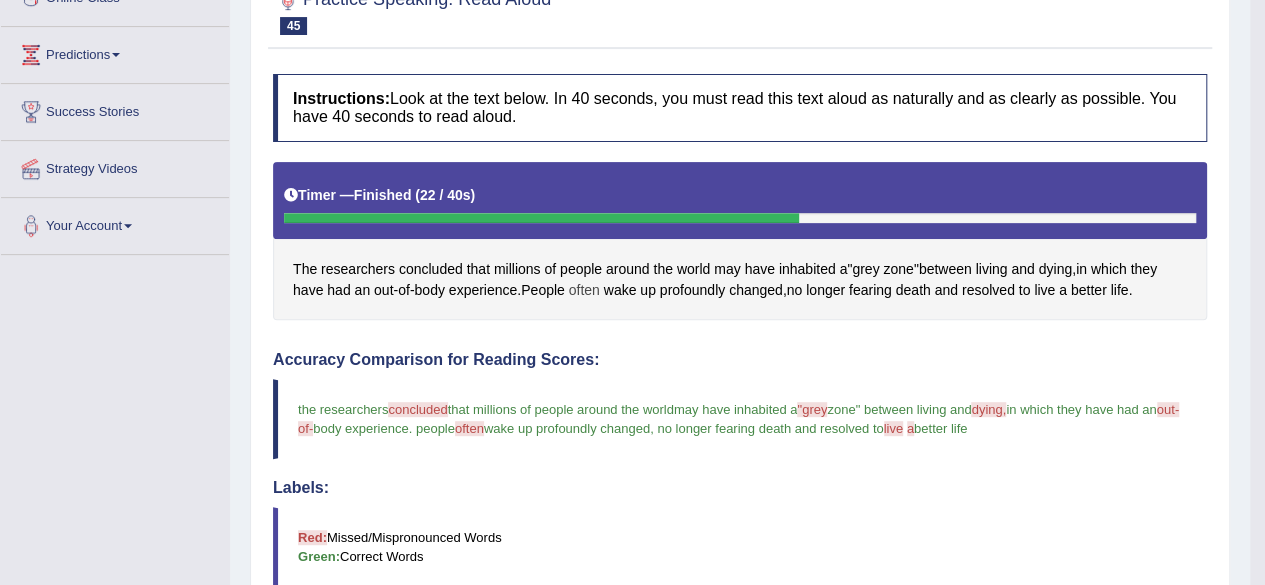
click at [586, 284] on span "often" at bounding box center [584, 290] width 31 height 21
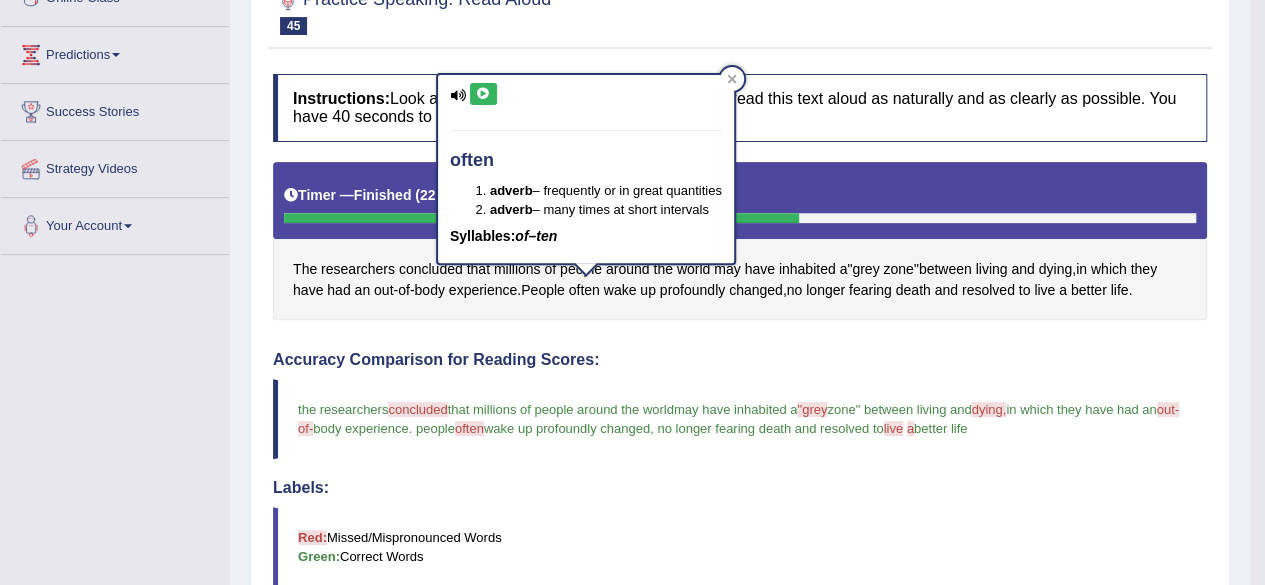
click at [488, 94] on icon at bounding box center [483, 94] width 15 height 12
click at [488, 95] on icon at bounding box center [483, 94] width 15 height 12
click at [483, 95] on icon at bounding box center [483, 94] width 15 height 12
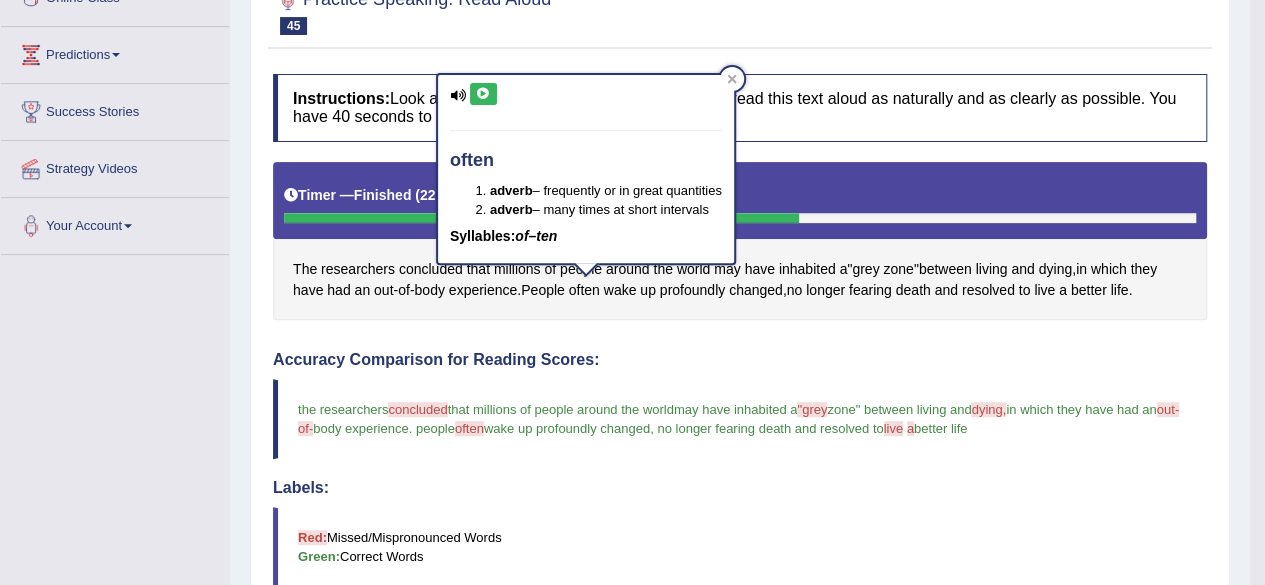
click at [483, 95] on icon at bounding box center [483, 94] width 15 height 12
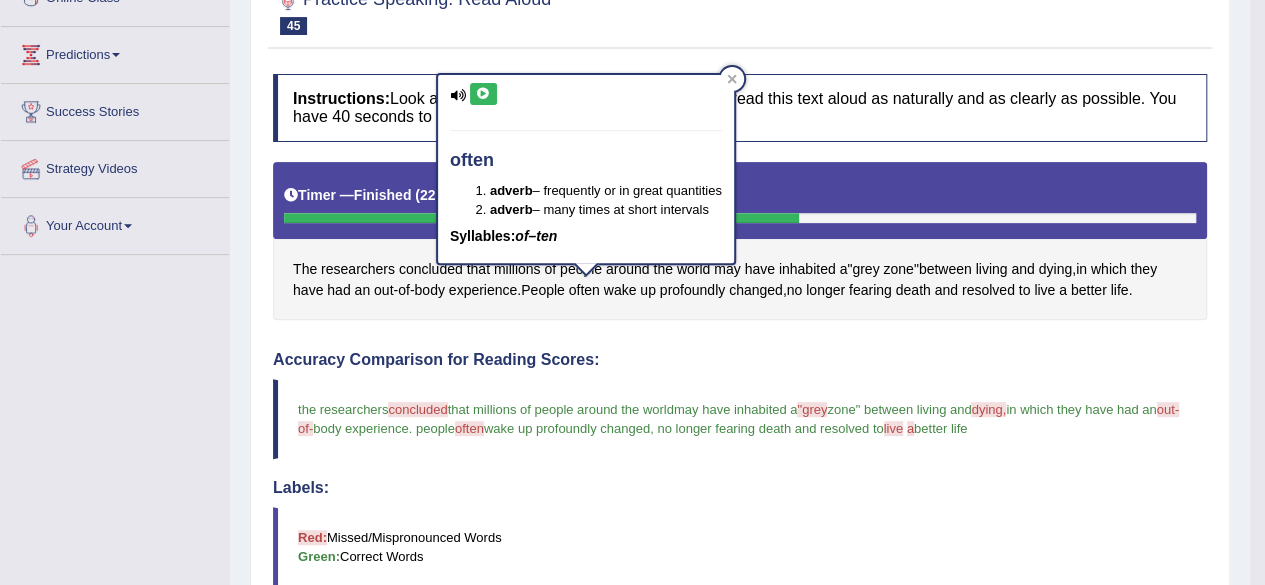
click at [483, 95] on icon at bounding box center [483, 94] width 15 height 12
click at [478, 94] on icon at bounding box center [483, 94] width 15 height 12
click at [476, 93] on icon at bounding box center [483, 94] width 15 height 12
click at [476, 94] on icon at bounding box center [483, 94] width 15 height 12
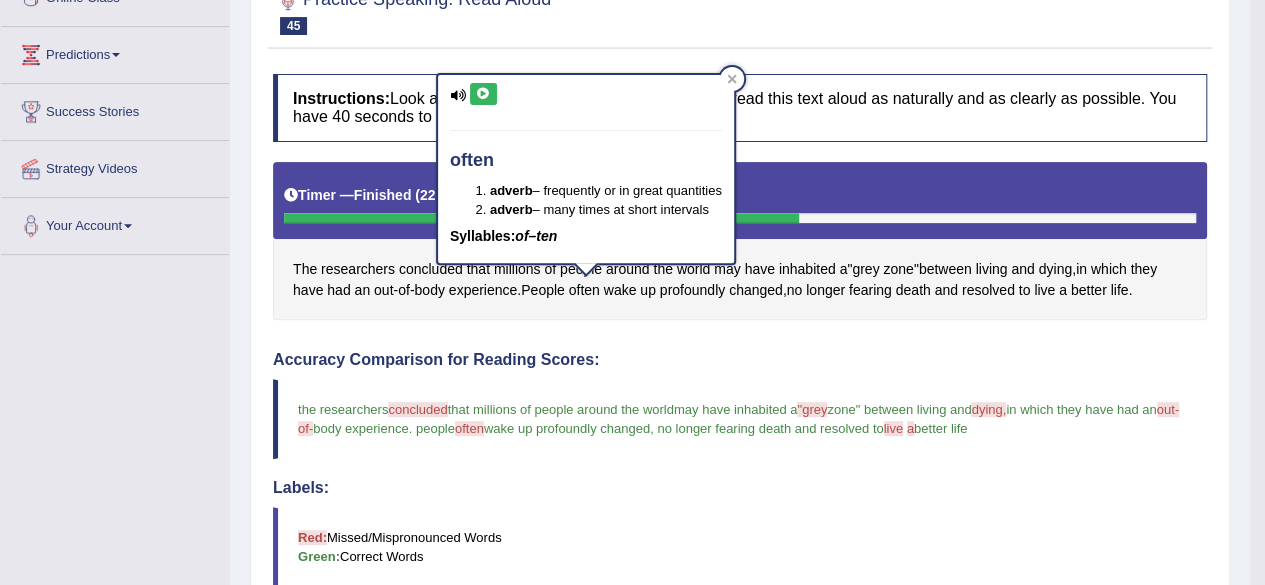
click at [477, 94] on icon at bounding box center [483, 94] width 15 height 12
click at [481, 93] on icon at bounding box center [483, 94] width 15 height 12
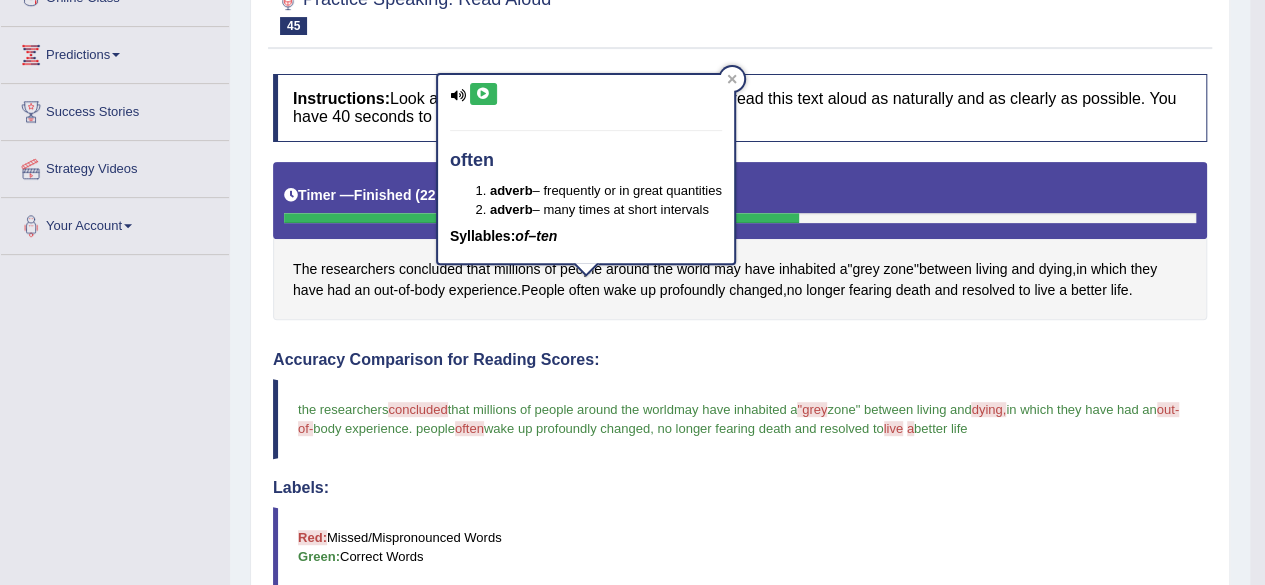
click at [481, 93] on icon at bounding box center [483, 94] width 15 height 12
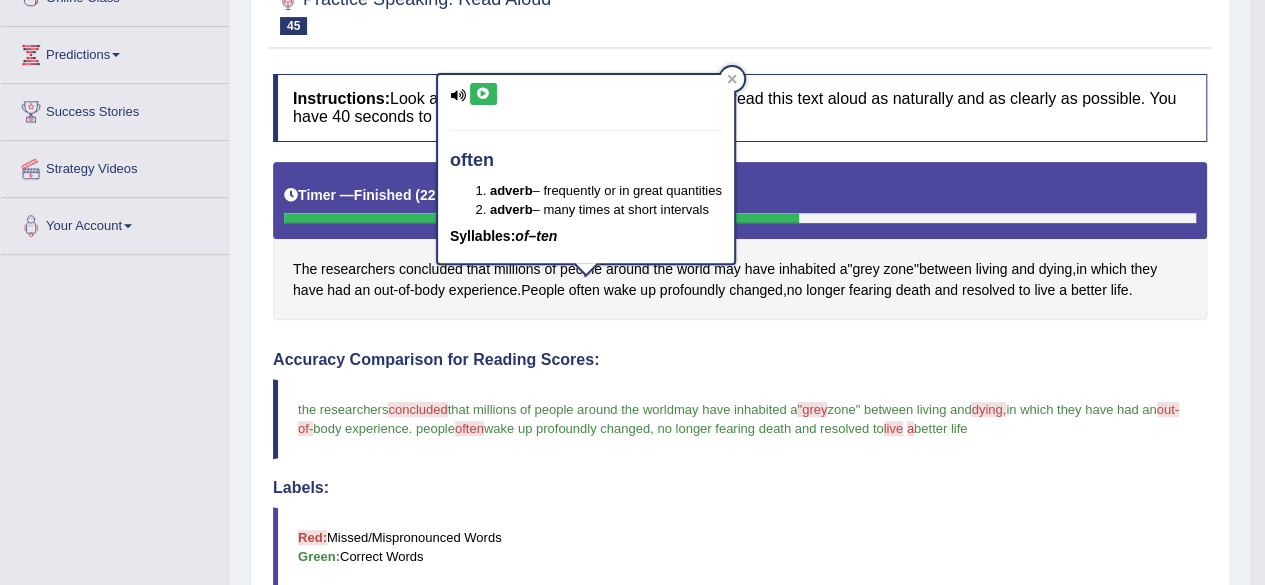
click at [481, 93] on icon at bounding box center [483, 94] width 15 height 12
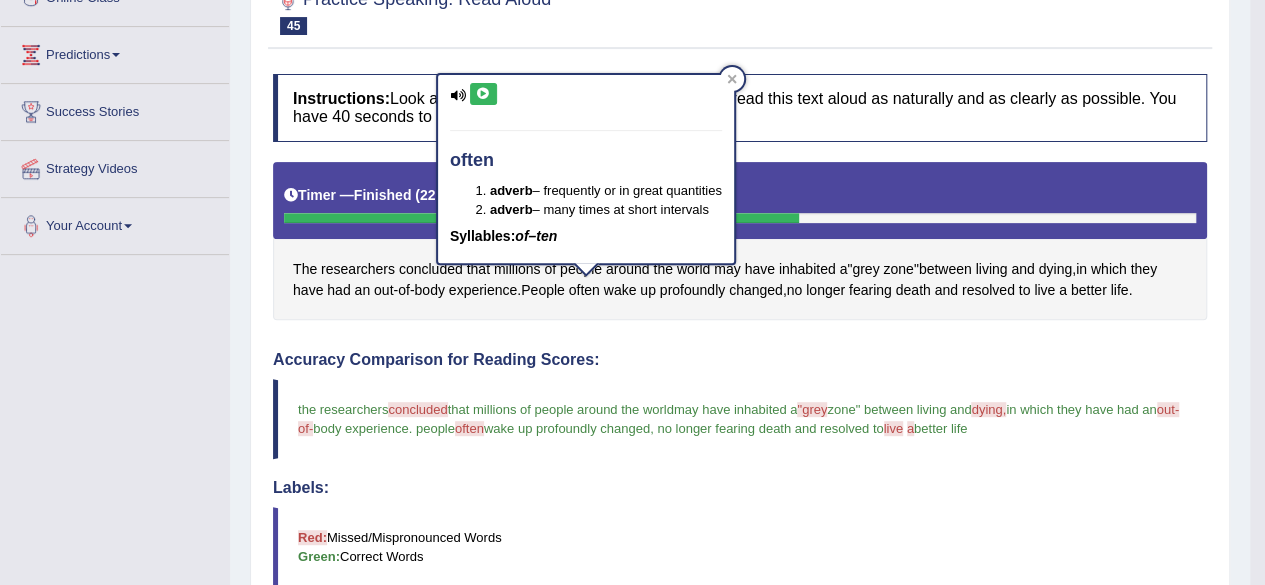
click at [481, 93] on icon at bounding box center [483, 94] width 15 height 12
click at [481, 92] on icon at bounding box center [483, 94] width 15 height 12
click at [481, 91] on icon at bounding box center [483, 94] width 15 height 12
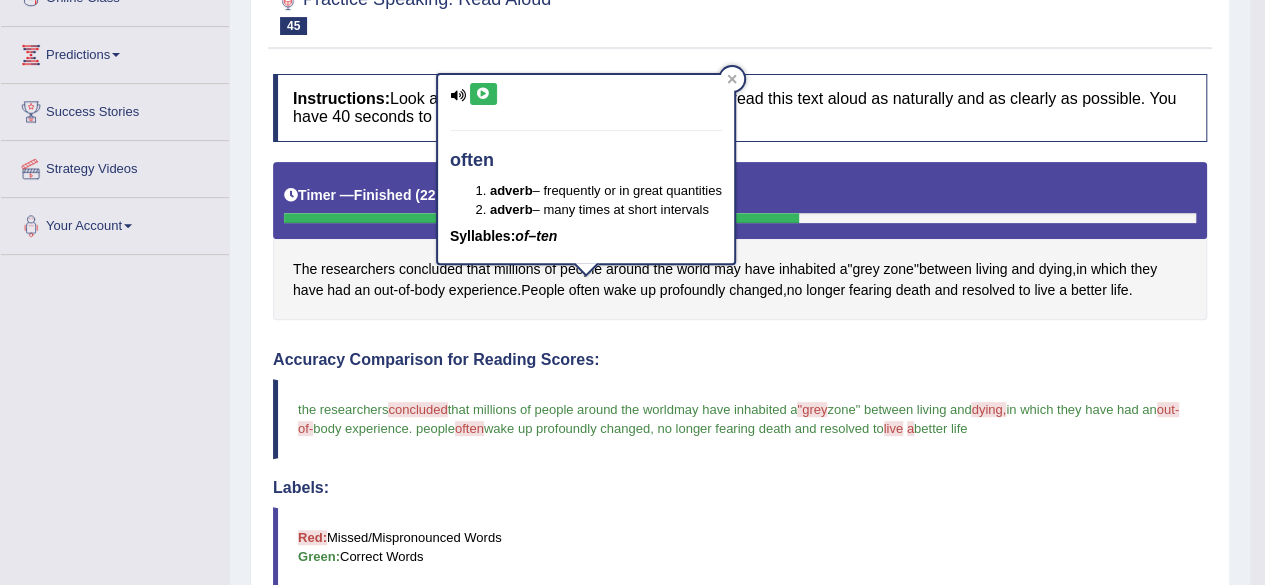
click at [484, 92] on icon at bounding box center [483, 94] width 15 height 12
click at [486, 89] on icon at bounding box center [483, 94] width 15 height 12
click at [483, 89] on icon at bounding box center [483, 94] width 15 height 12
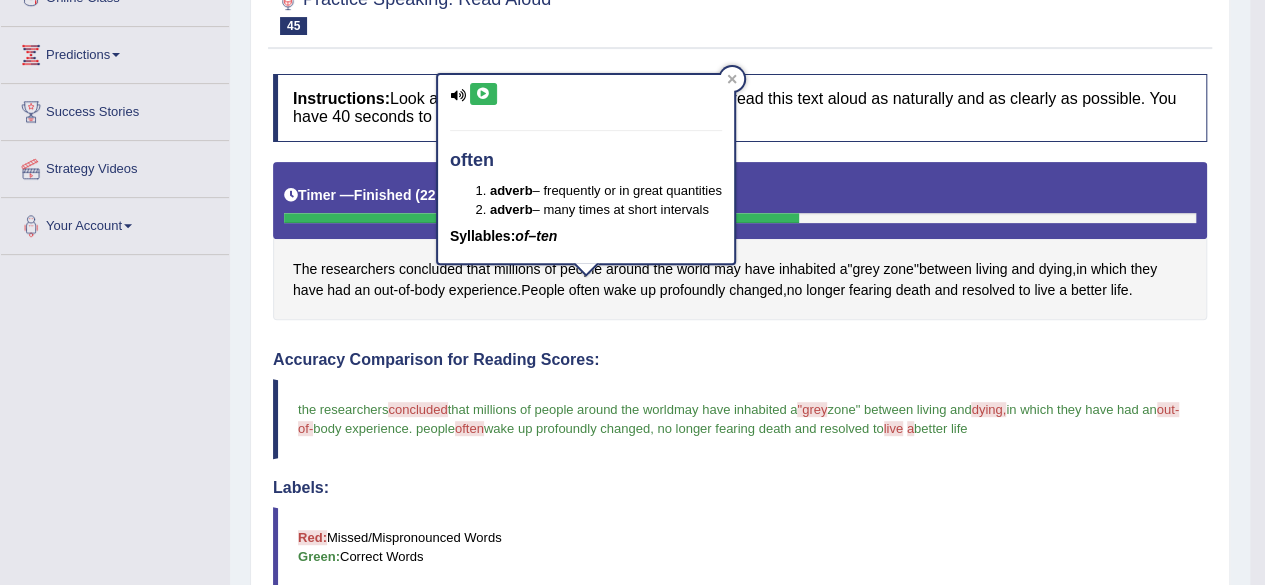
click at [483, 89] on icon at bounding box center [483, 94] width 15 height 12
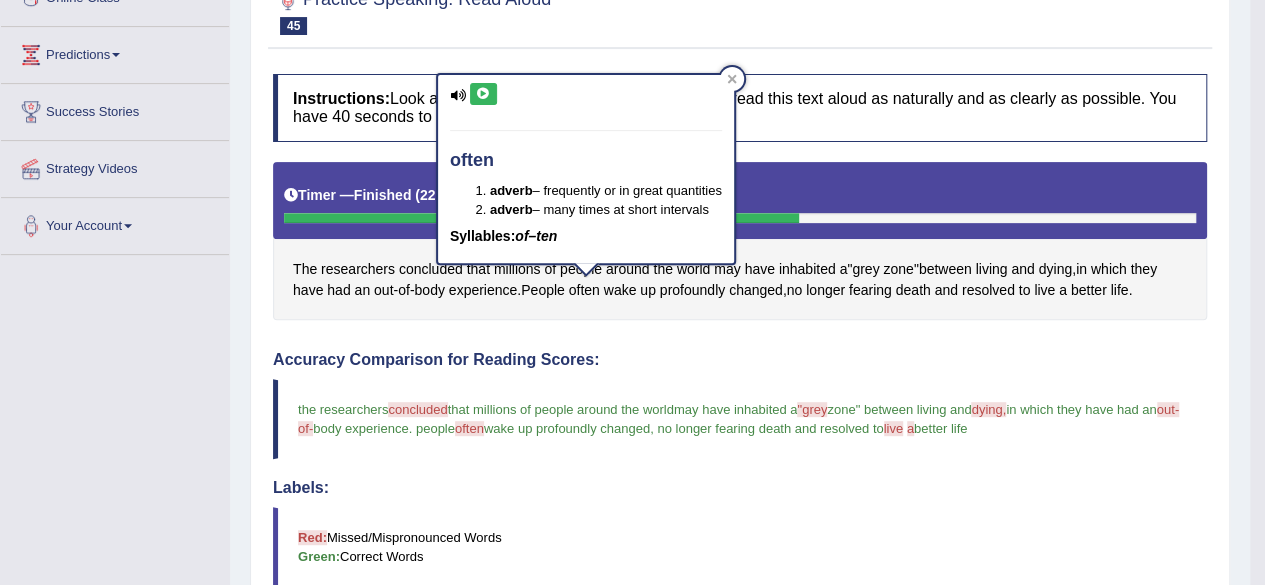
click at [483, 89] on icon at bounding box center [483, 94] width 15 height 12
click at [728, 71] on div at bounding box center [732, 79] width 24 height 24
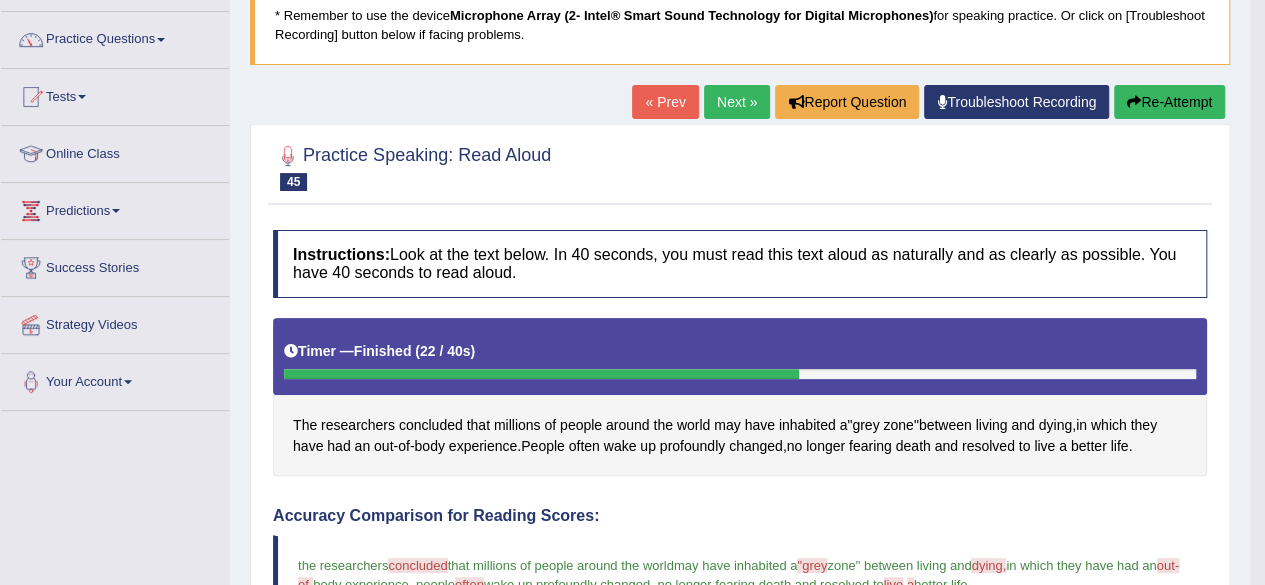
scroll to position [0, 0]
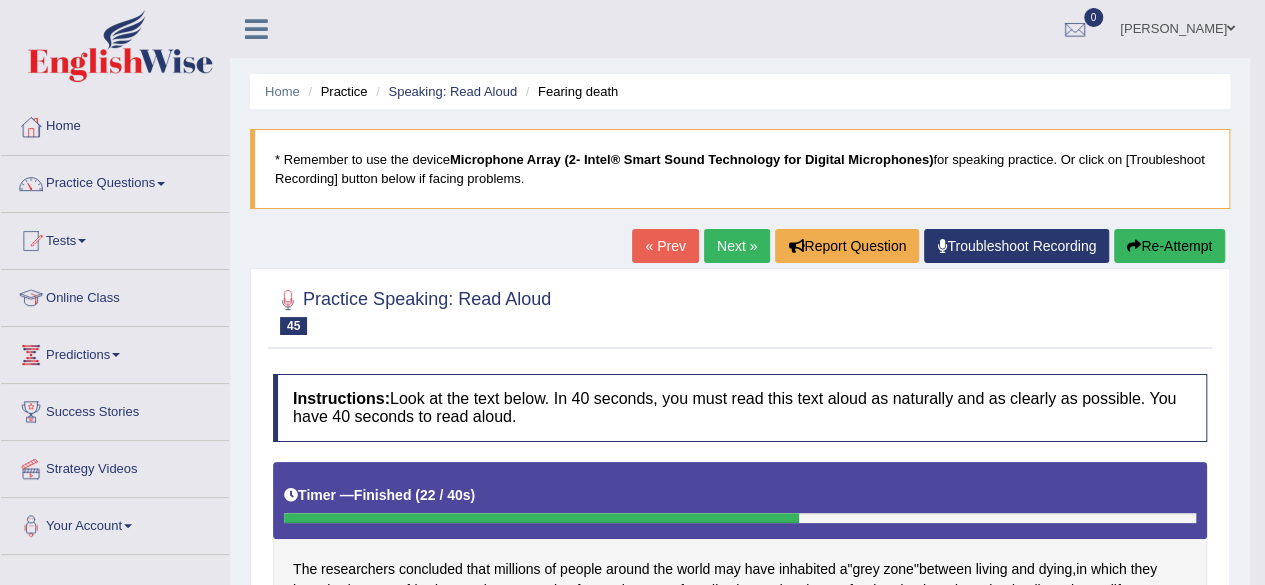
click at [732, 245] on link "Next »" at bounding box center [737, 246] width 66 height 34
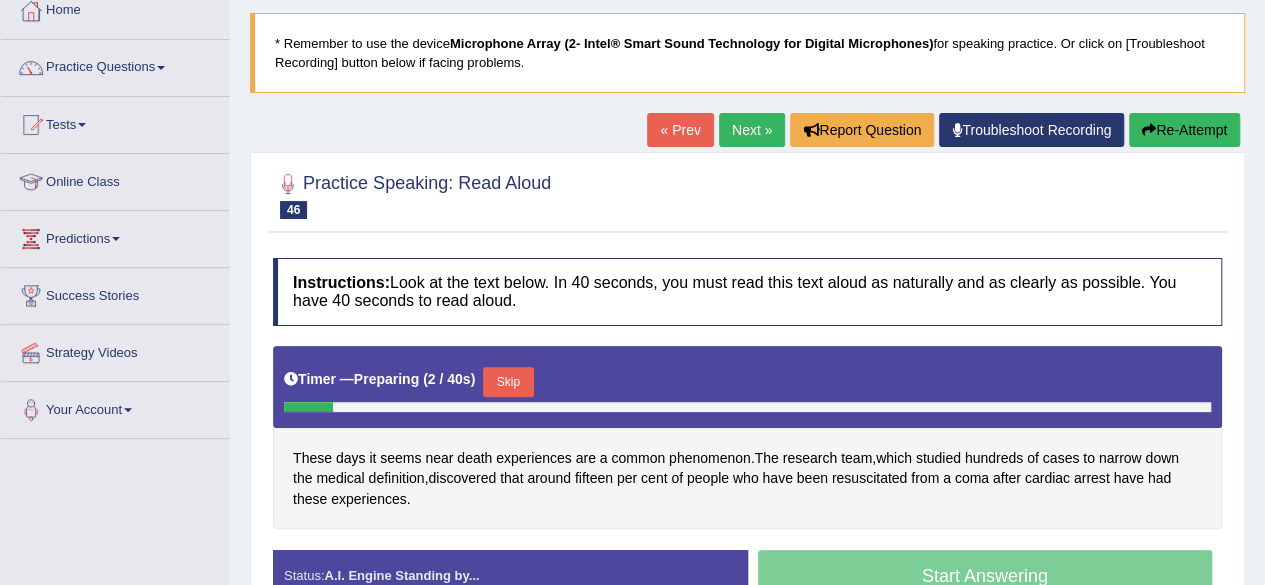
scroll to position [200, 0]
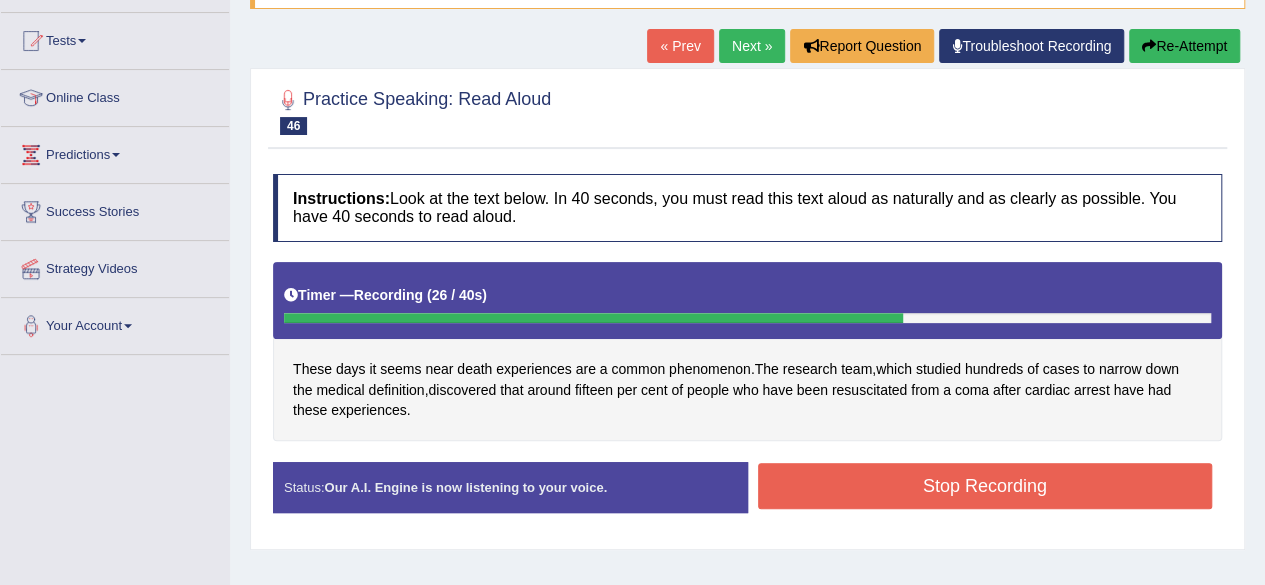
click at [1041, 477] on button "Stop Recording" at bounding box center [985, 486] width 455 height 46
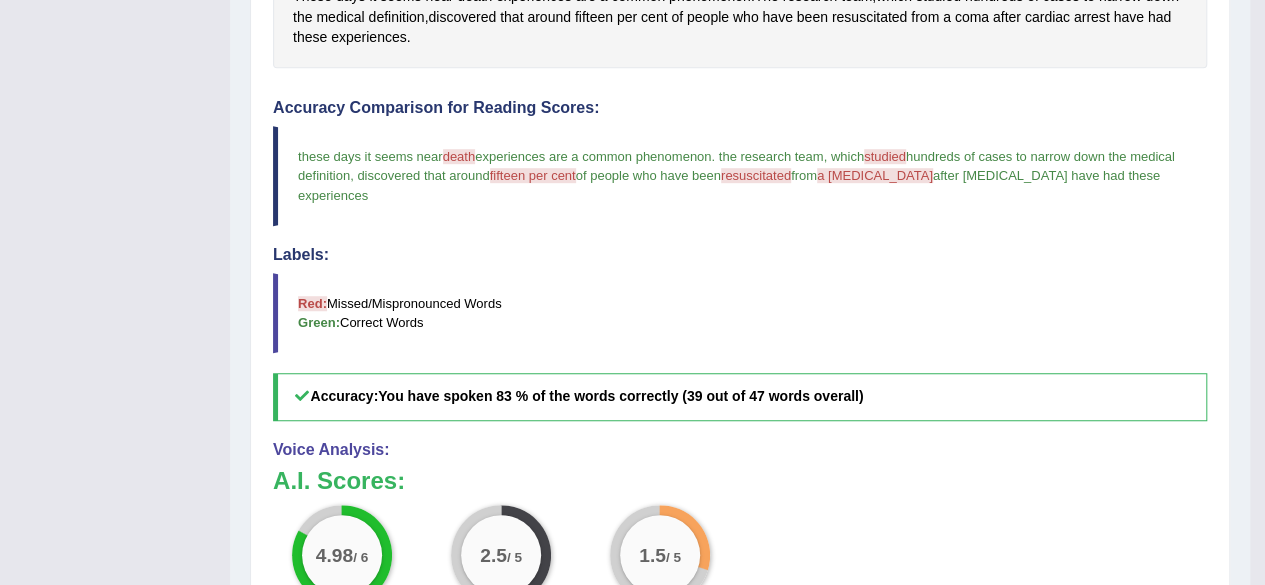
scroll to position [500, 0]
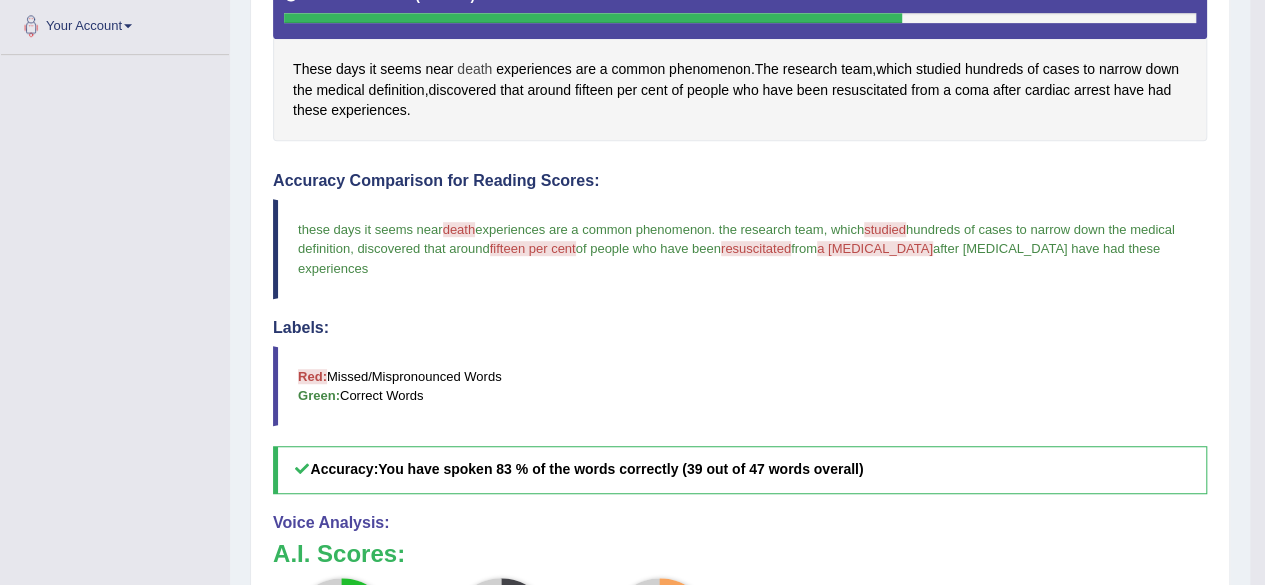
click at [474, 59] on span "death" at bounding box center [474, 69] width 35 height 21
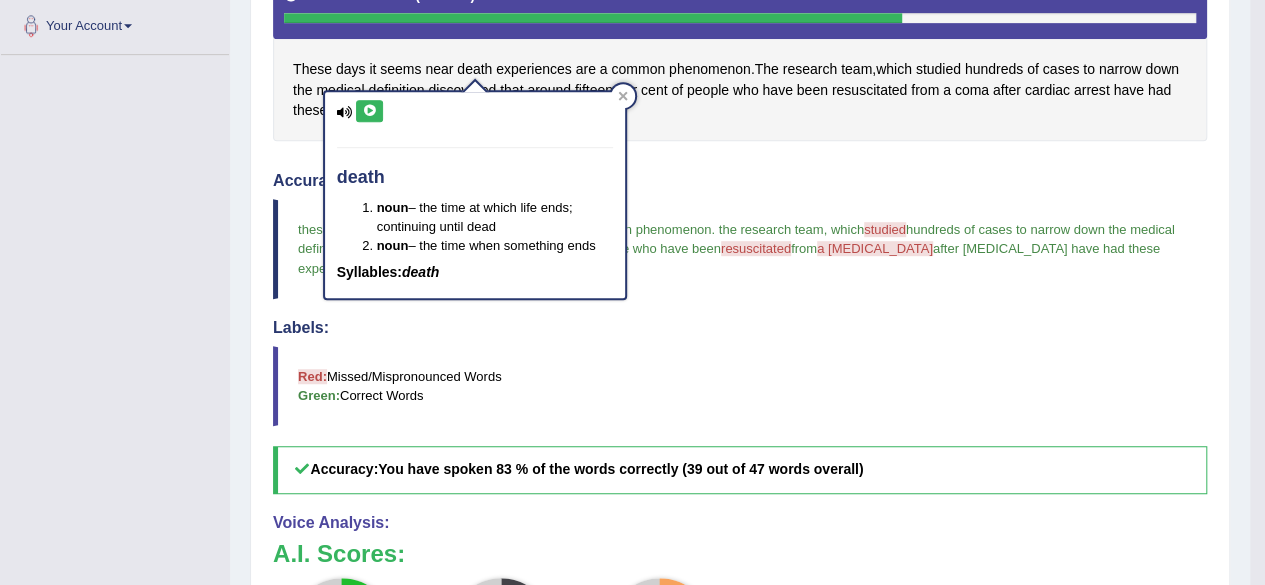
click at [374, 105] on icon at bounding box center [369, 111] width 15 height 12
click at [372, 105] on icon at bounding box center [369, 111] width 15 height 12
click at [375, 105] on icon at bounding box center [369, 111] width 15 height 12
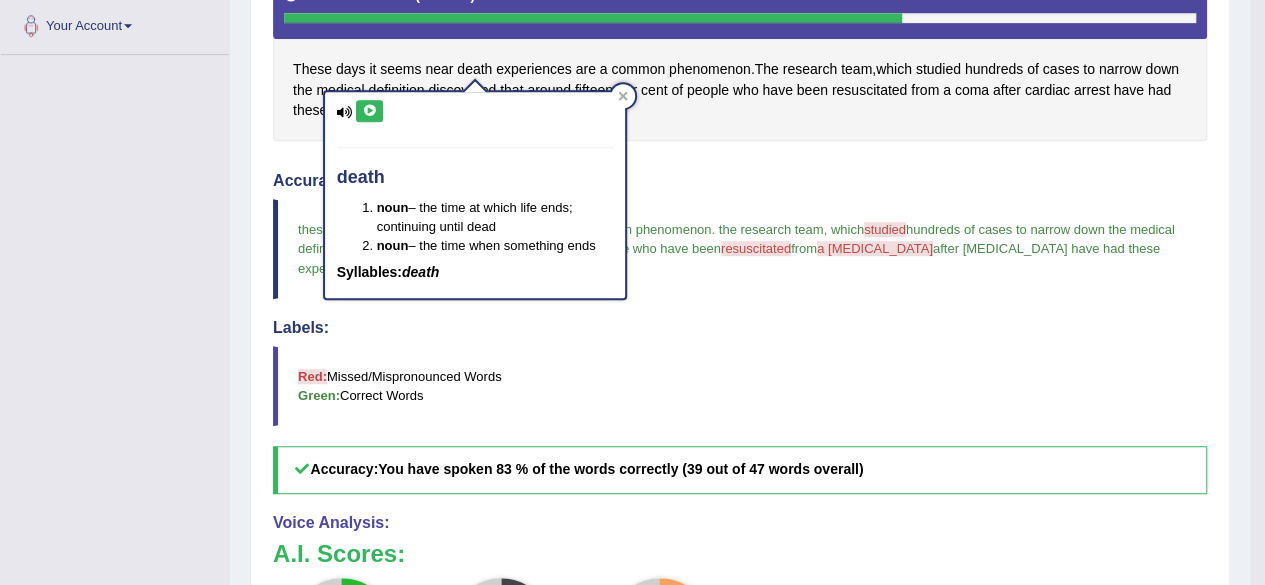
click at [375, 106] on icon at bounding box center [369, 111] width 15 height 12
click at [375, 107] on icon at bounding box center [369, 111] width 15 height 12
click at [612, 98] on div "death noun – the time at which life ends; continuing until dead noun – the time…" at bounding box center [475, 195] width 304 height 211
click at [630, 95] on div at bounding box center [623, 96] width 24 height 24
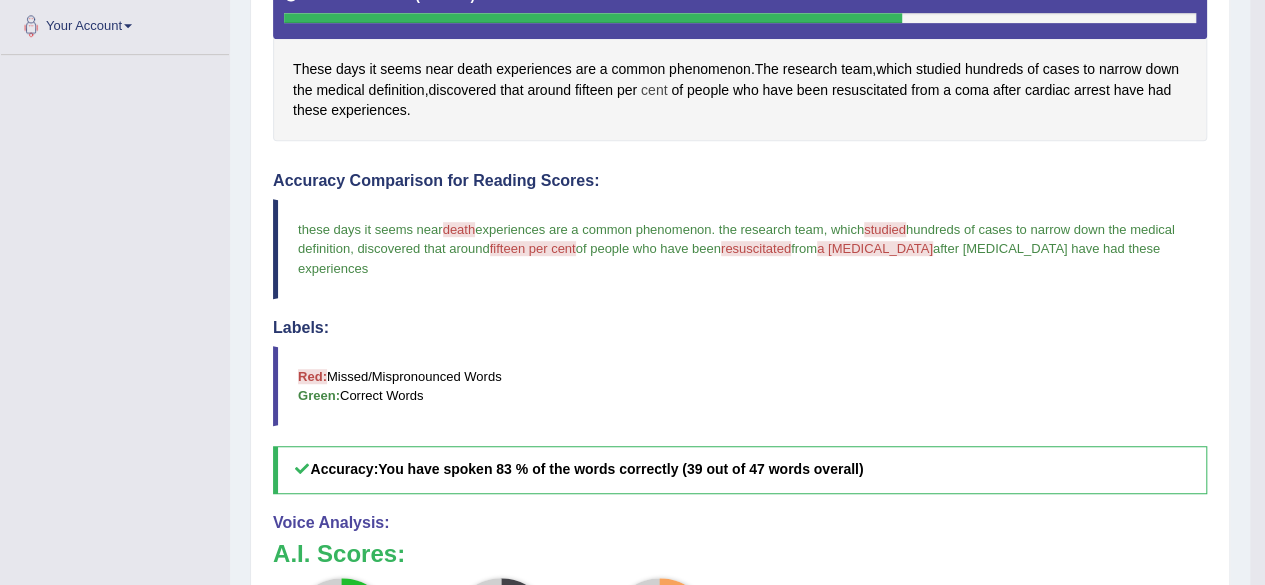
click at [662, 86] on span "cent" at bounding box center [654, 90] width 26 height 21
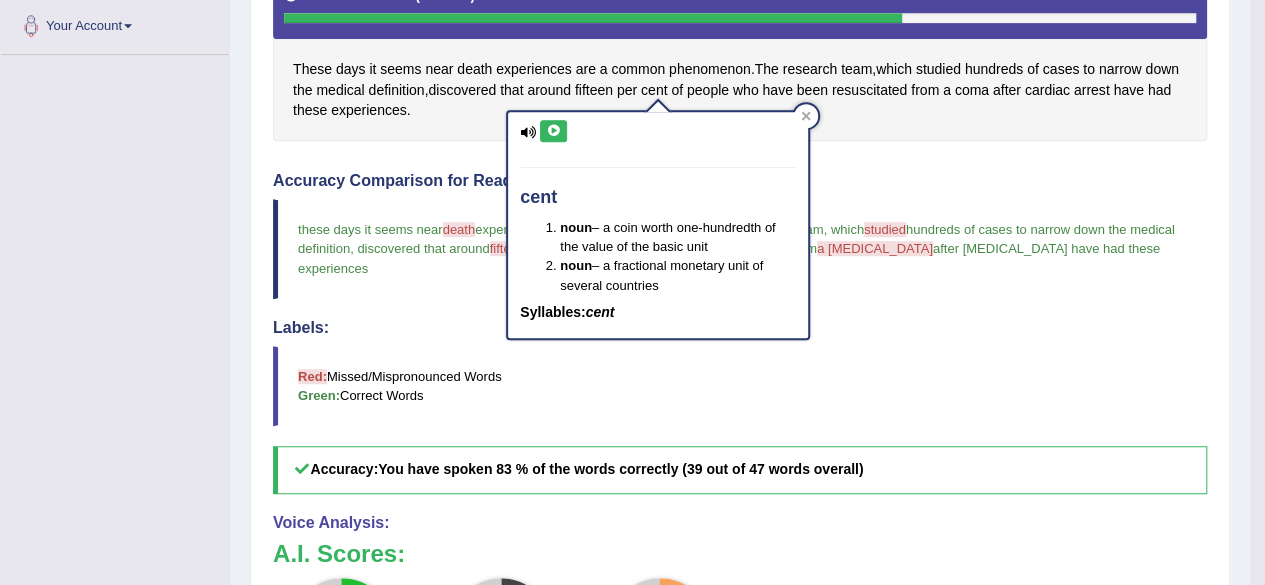
click at [551, 125] on icon at bounding box center [553, 131] width 15 height 12
click at [803, 115] on icon at bounding box center [806, 116] width 9 height 9
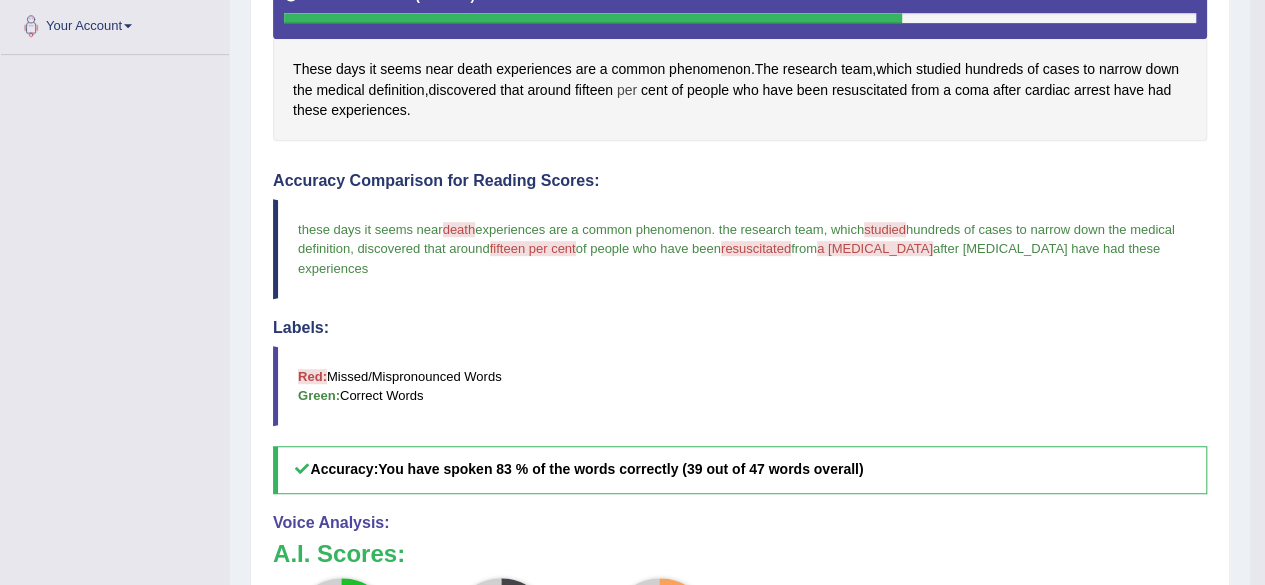
click at [628, 86] on span "per" at bounding box center [627, 90] width 20 height 21
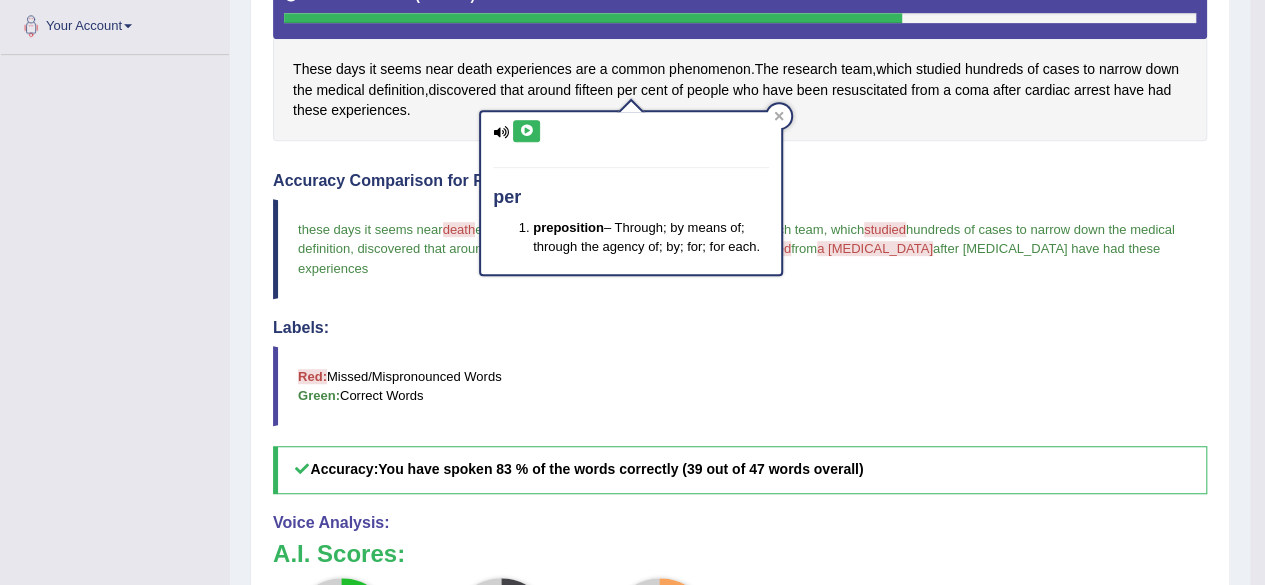
click at [529, 129] on icon at bounding box center [526, 131] width 15 height 12
click at [783, 115] on icon at bounding box center [779, 116] width 10 height 10
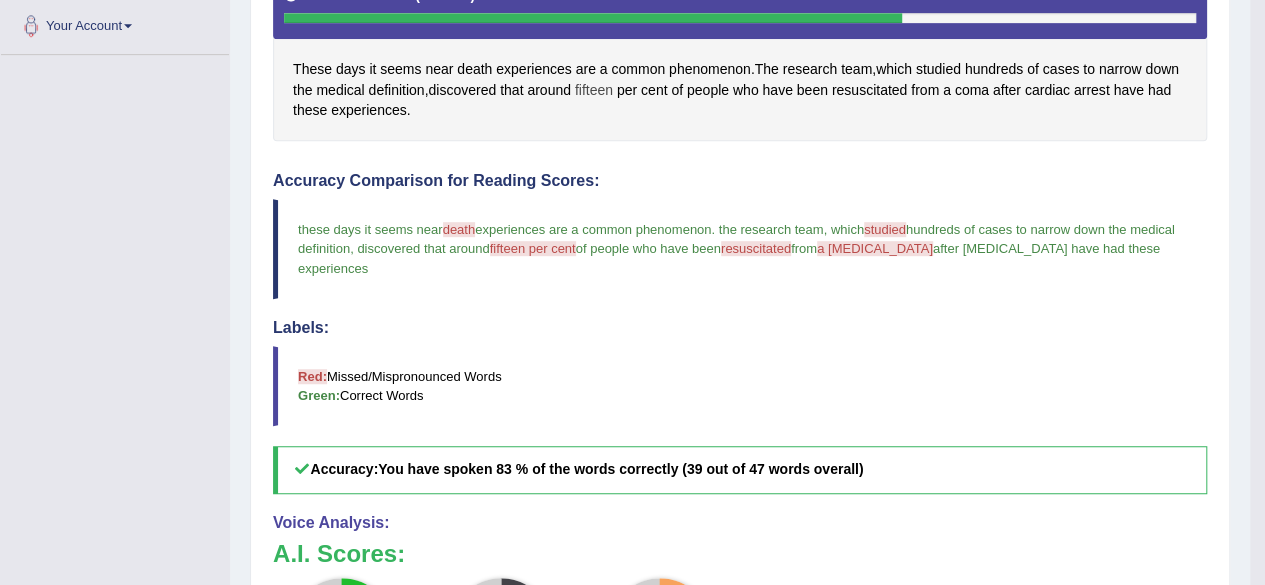
click at [588, 87] on span "fifteen" at bounding box center [594, 90] width 38 height 21
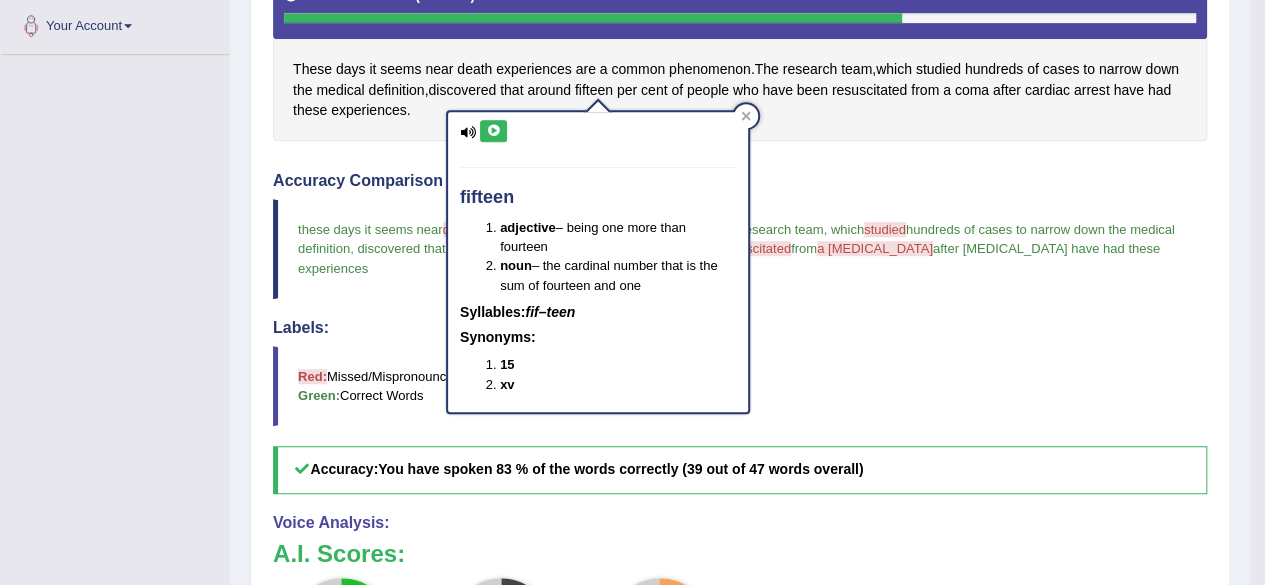
click at [486, 127] on icon at bounding box center [493, 131] width 15 height 12
click at [494, 131] on icon at bounding box center [493, 131] width 15 height 12
click at [494, 130] on icon at bounding box center [493, 131] width 15 height 12
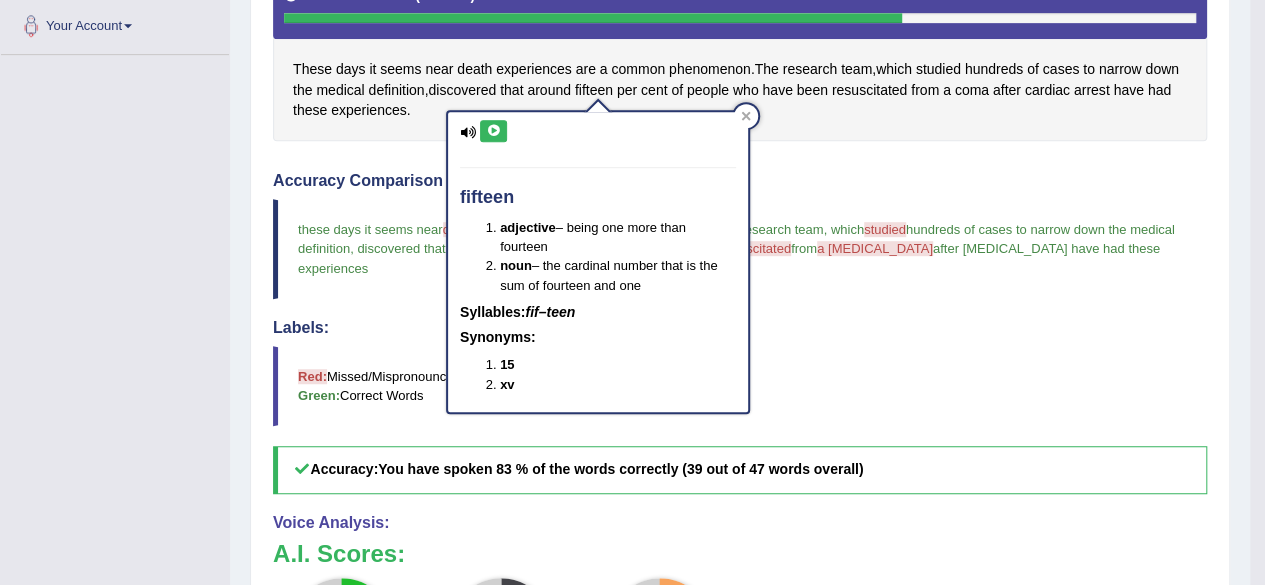
click at [494, 130] on icon at bounding box center [493, 131] width 15 height 12
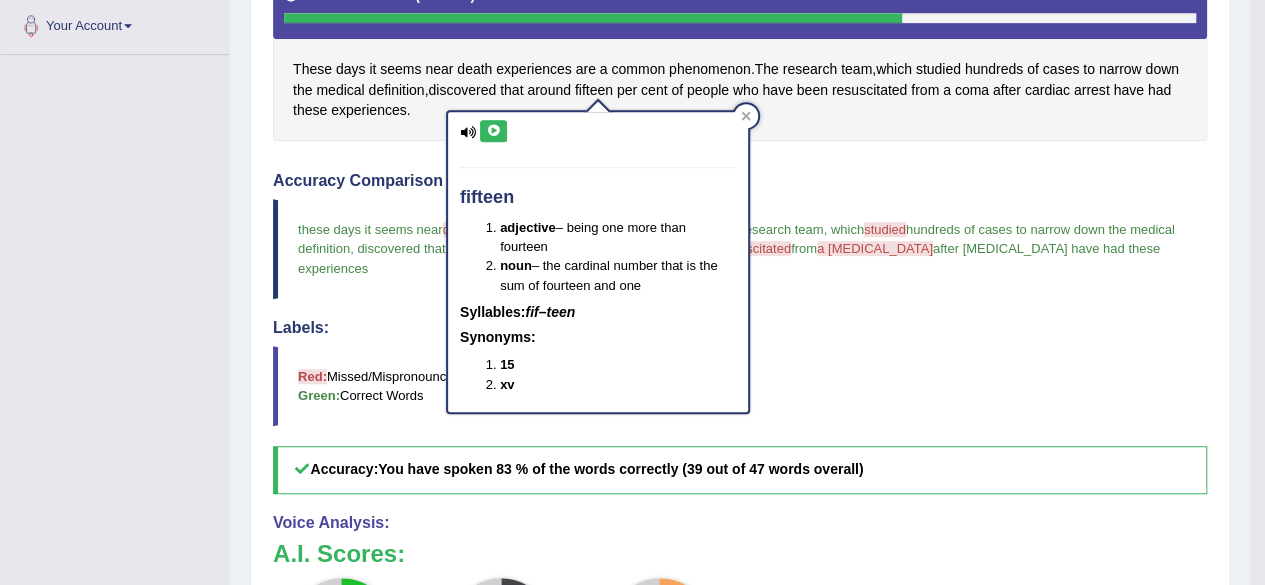
click at [494, 130] on icon at bounding box center [493, 131] width 15 height 12
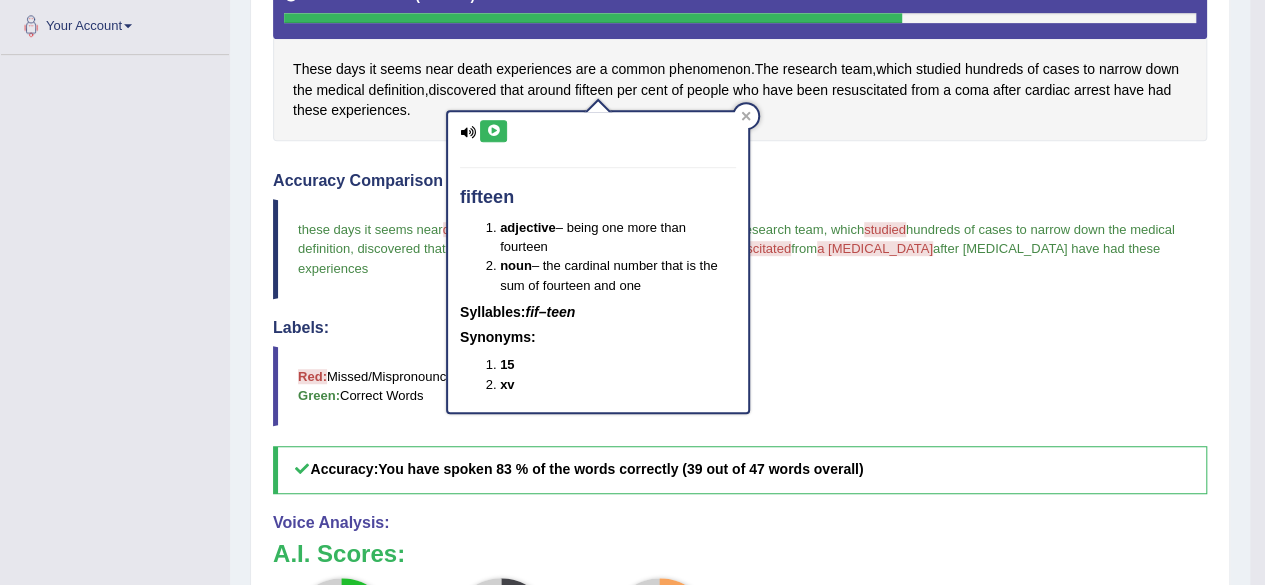
click at [494, 130] on icon at bounding box center [493, 131] width 15 height 12
click at [497, 129] on icon at bounding box center [493, 131] width 15 height 12
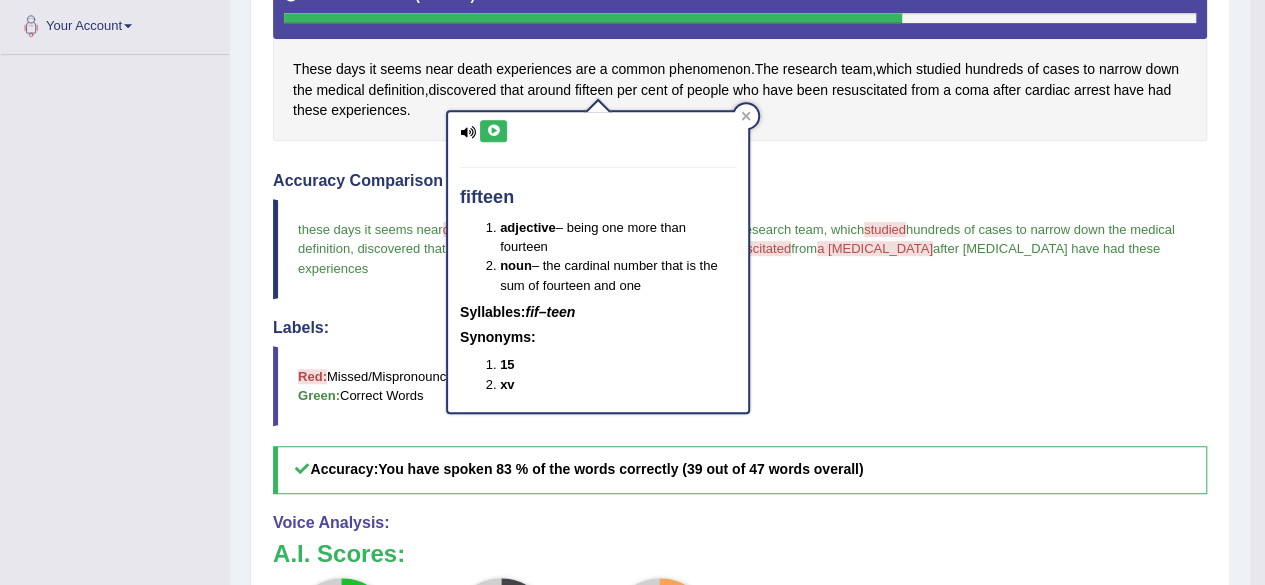
click at [497, 129] on icon at bounding box center [493, 131] width 15 height 12
click at [742, 113] on icon at bounding box center [746, 116] width 9 height 9
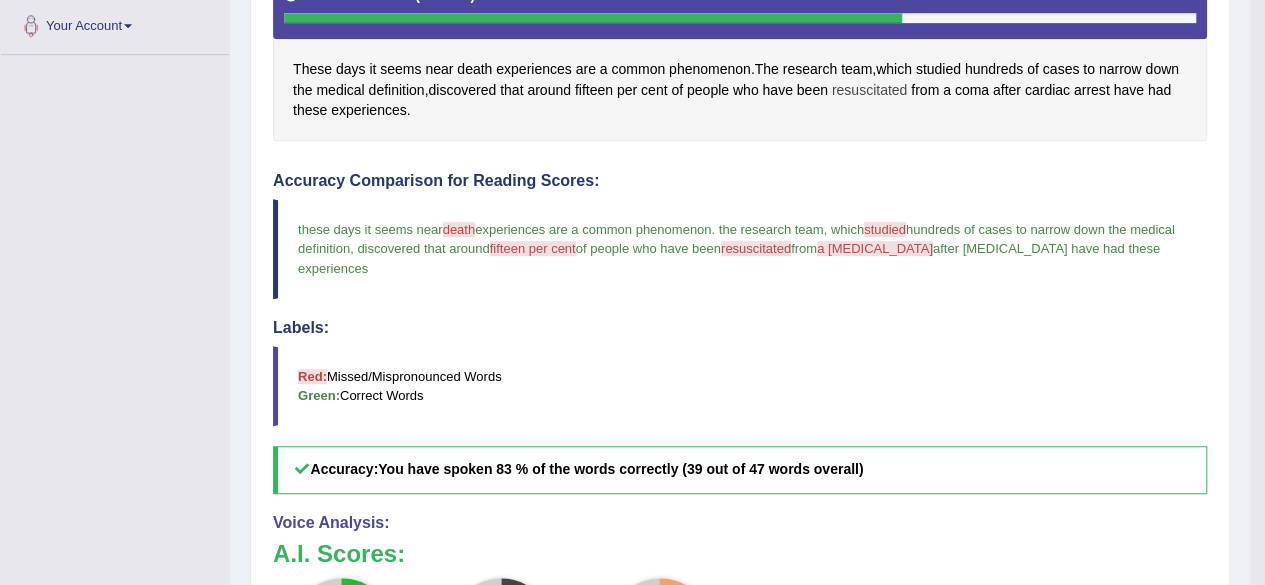
click at [883, 85] on span "resuscitated" at bounding box center [869, 90] width 75 height 21
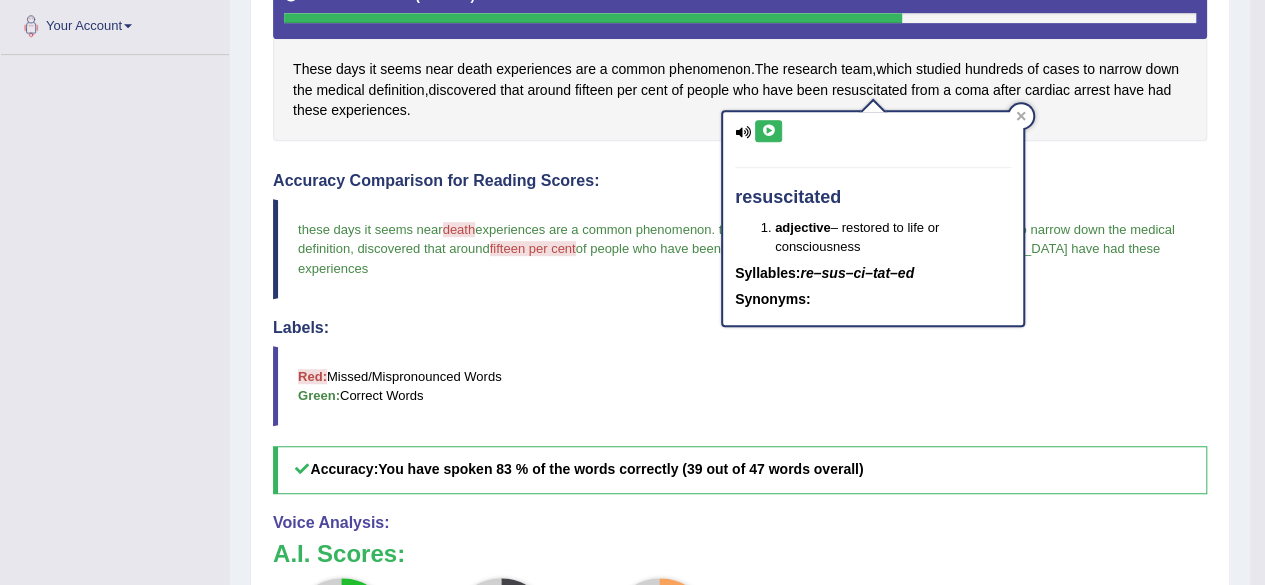
click at [768, 133] on icon at bounding box center [768, 131] width 15 height 12
click at [768, 134] on icon at bounding box center [768, 131] width 15 height 12
click at [766, 125] on icon at bounding box center [768, 131] width 15 height 12
click at [771, 127] on icon at bounding box center [768, 131] width 15 height 12
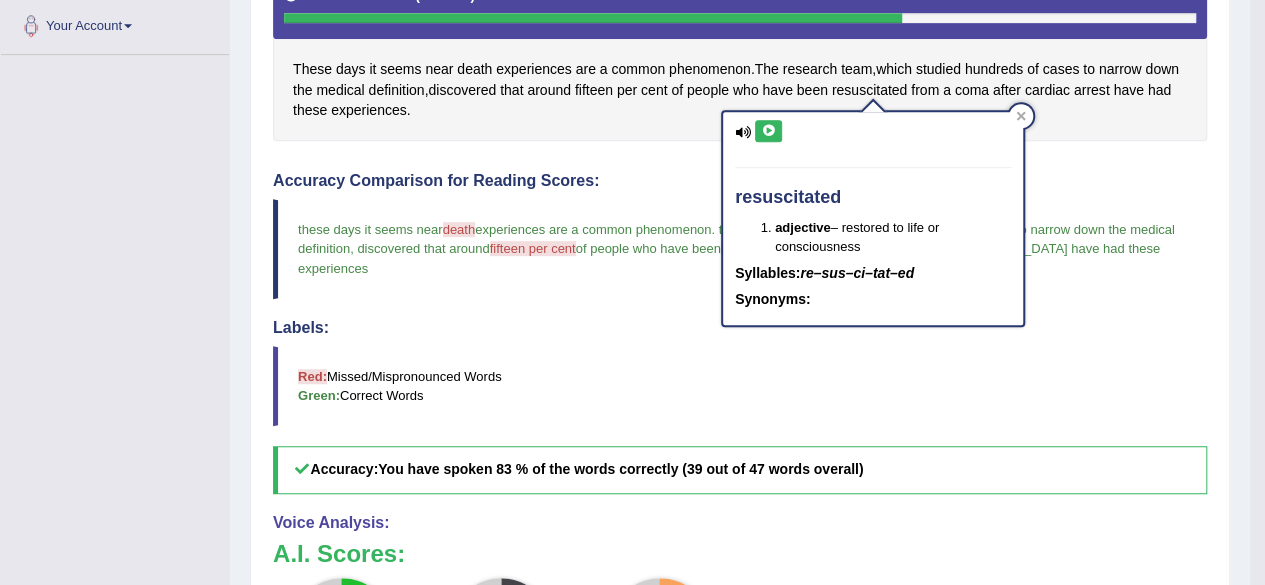
click at [764, 130] on icon at bounding box center [768, 131] width 15 height 12
click at [786, 110] on div "resuscitated adjective – restored to life or consciousness Syllables: re–sus–ci…" at bounding box center [873, 218] width 304 height 217
click at [768, 128] on icon at bounding box center [768, 131] width 15 height 12
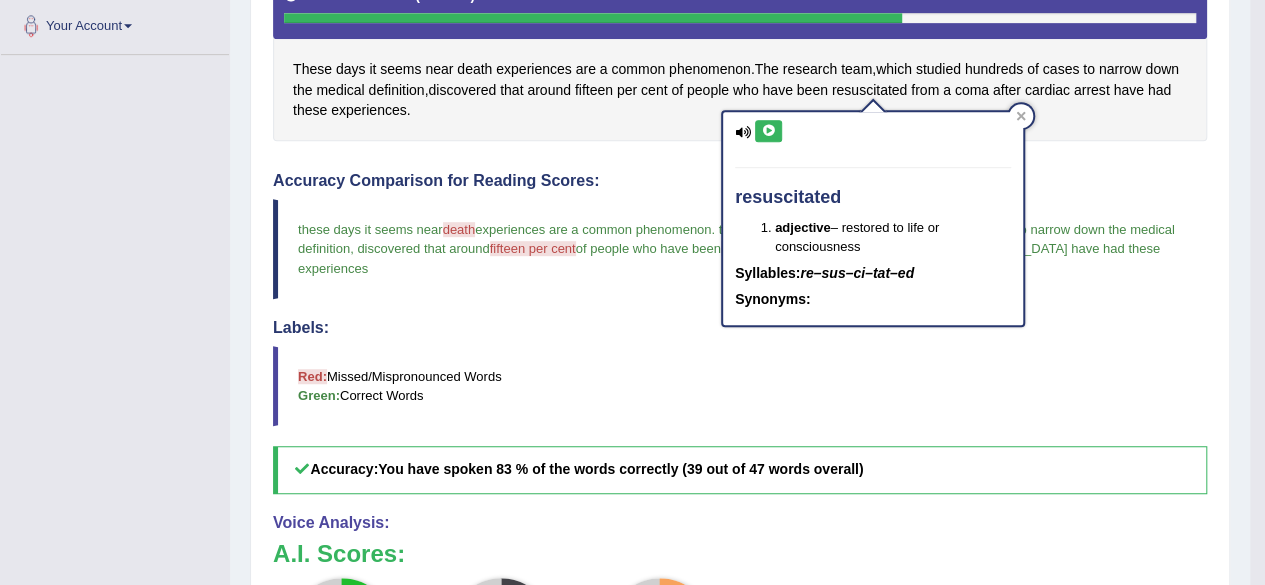
click at [768, 129] on icon at bounding box center [768, 131] width 15 height 12
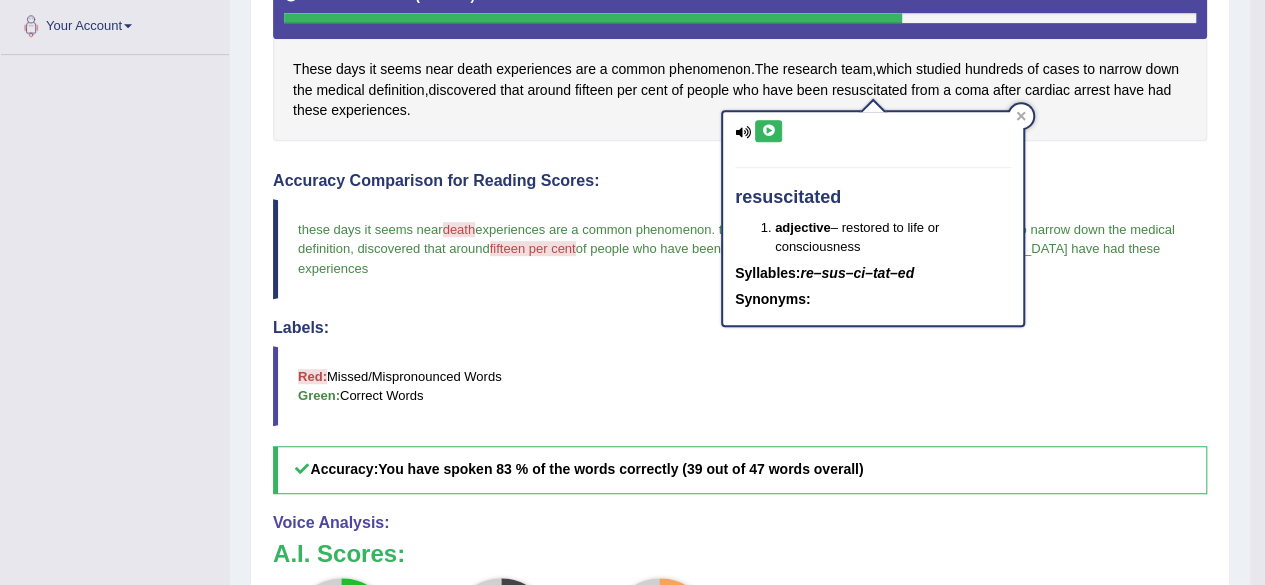
click at [768, 129] on icon at bounding box center [768, 131] width 15 height 12
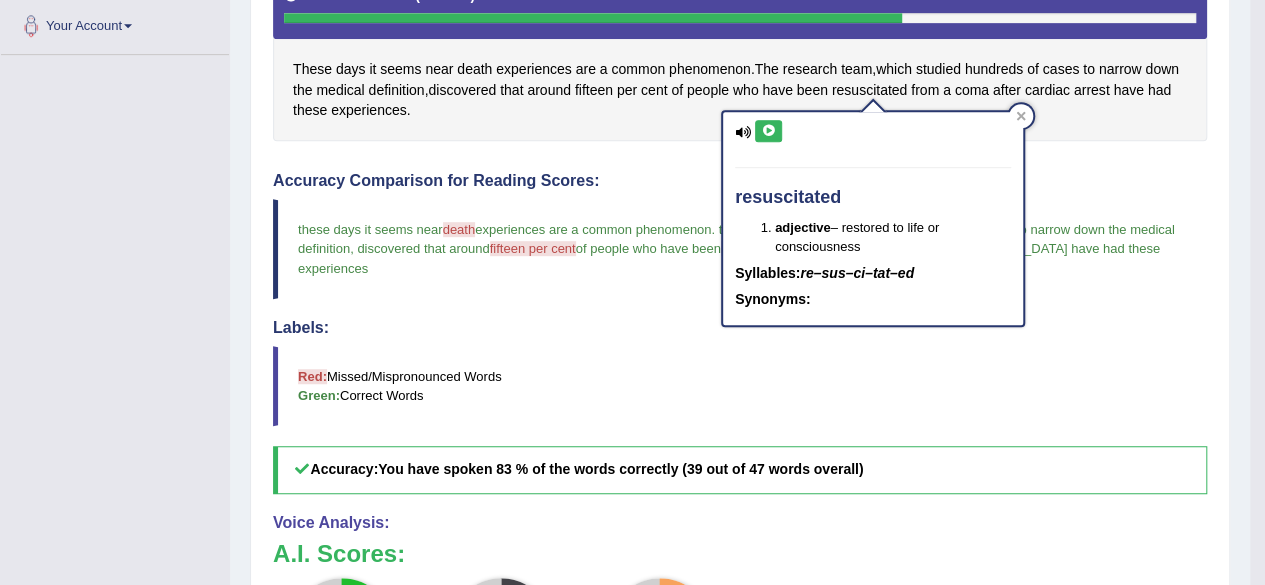
click at [768, 129] on icon at bounding box center [768, 131] width 15 height 12
click at [762, 123] on button at bounding box center [768, 131] width 27 height 22
click at [769, 128] on icon at bounding box center [768, 131] width 15 height 12
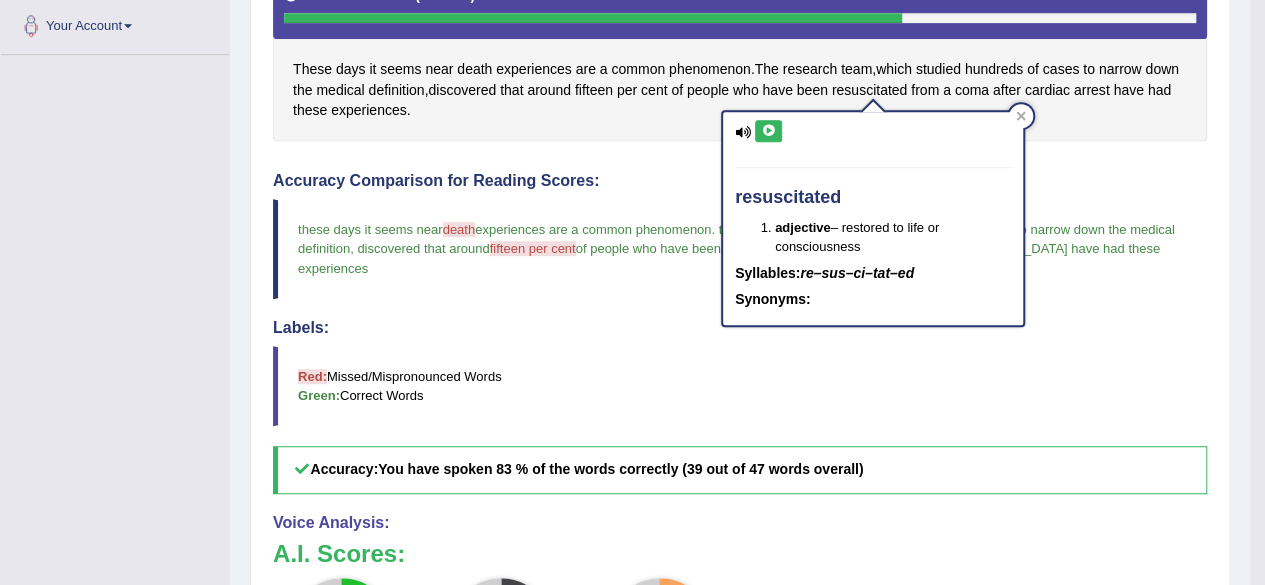
click at [769, 127] on icon at bounding box center [768, 131] width 15 height 12
click at [769, 129] on icon at bounding box center [768, 131] width 15 height 12
click at [775, 128] on icon at bounding box center [768, 131] width 15 height 12
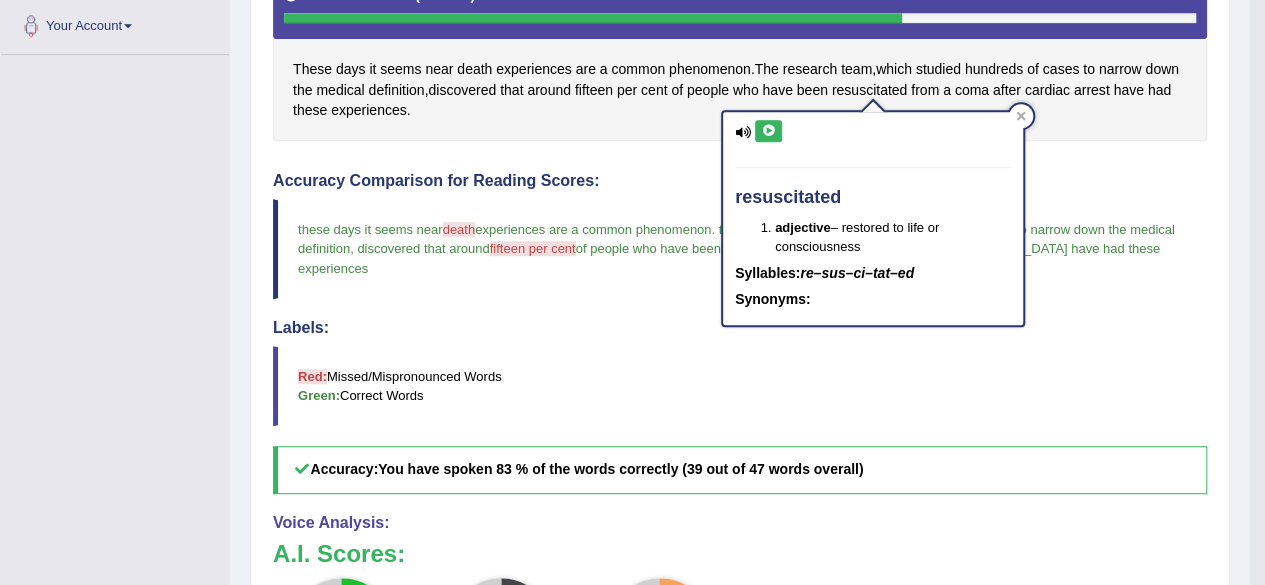
click at [775, 128] on icon at bounding box center [768, 131] width 15 height 12
click at [770, 129] on icon at bounding box center [768, 131] width 15 height 12
click at [764, 127] on icon at bounding box center [768, 131] width 15 height 12
click at [765, 128] on icon at bounding box center [768, 131] width 15 height 12
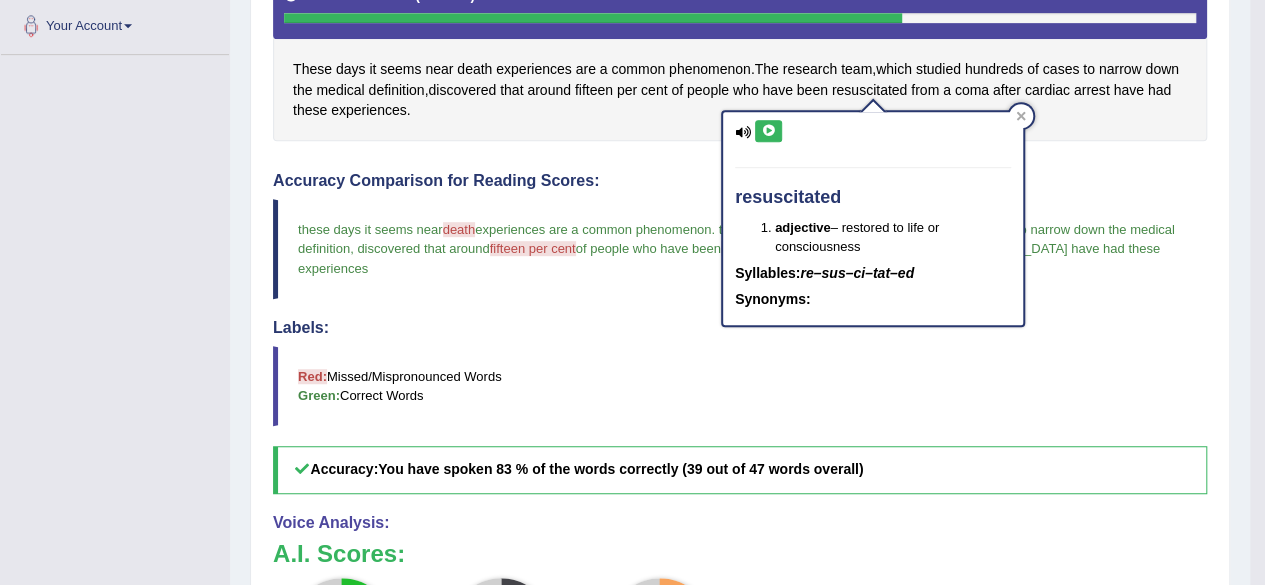
click at [765, 128] on icon at bounding box center [768, 131] width 15 height 12
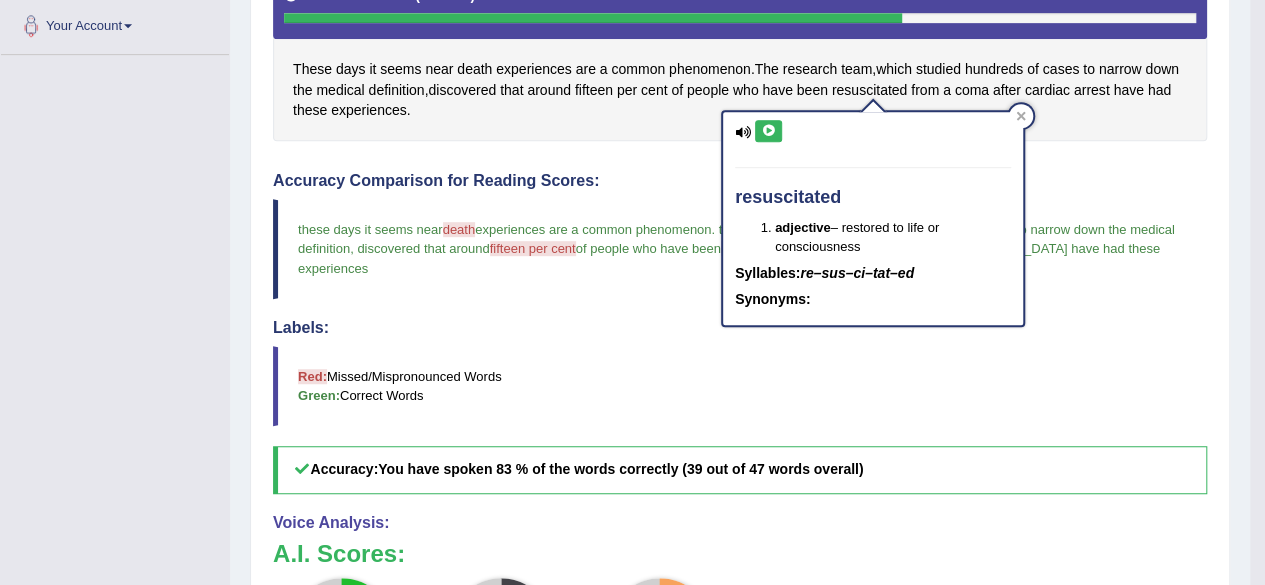
click at [771, 127] on icon at bounding box center [768, 131] width 15 height 12
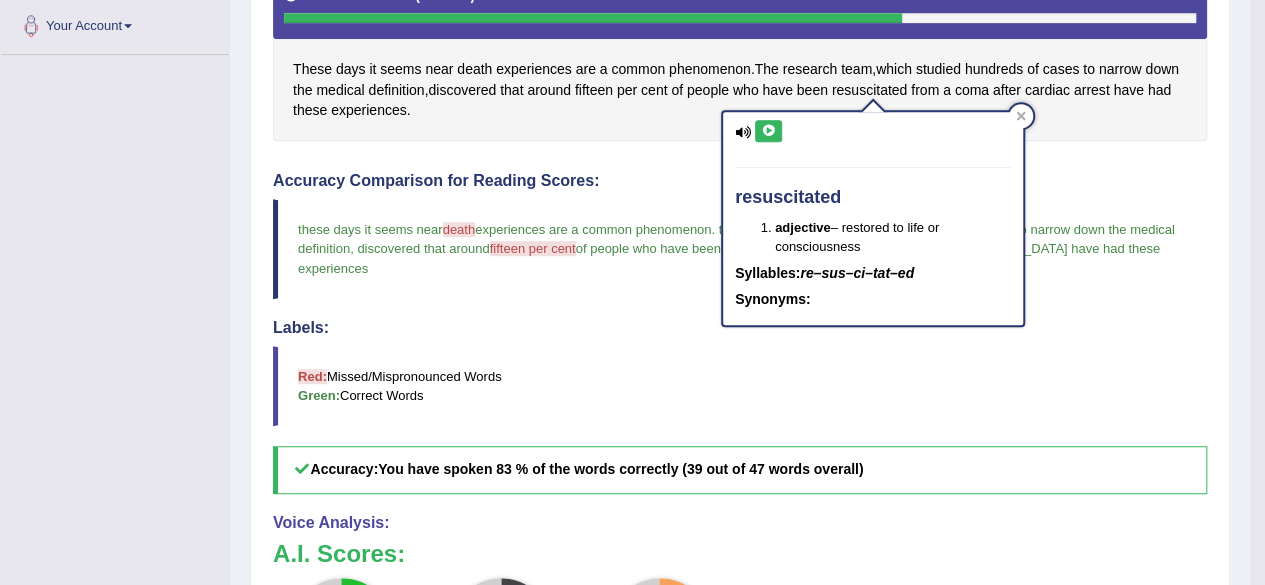
click at [771, 127] on icon at bounding box center [768, 131] width 15 height 12
click at [771, 125] on icon at bounding box center [768, 131] width 15 height 12
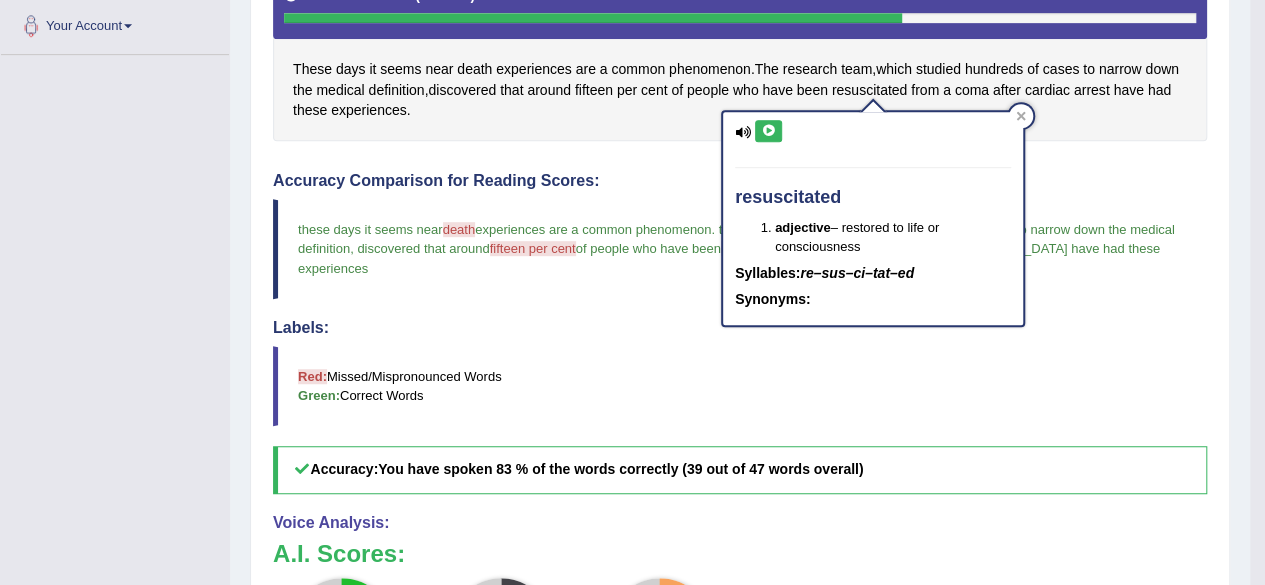
click at [768, 125] on icon at bounding box center [768, 131] width 15 height 12
click at [769, 125] on icon at bounding box center [768, 131] width 15 height 12
click at [772, 112] on div "resuscitated adjective – restored to life or consciousness Syllables: re–sus–ci…" at bounding box center [873, 218] width 300 height 213
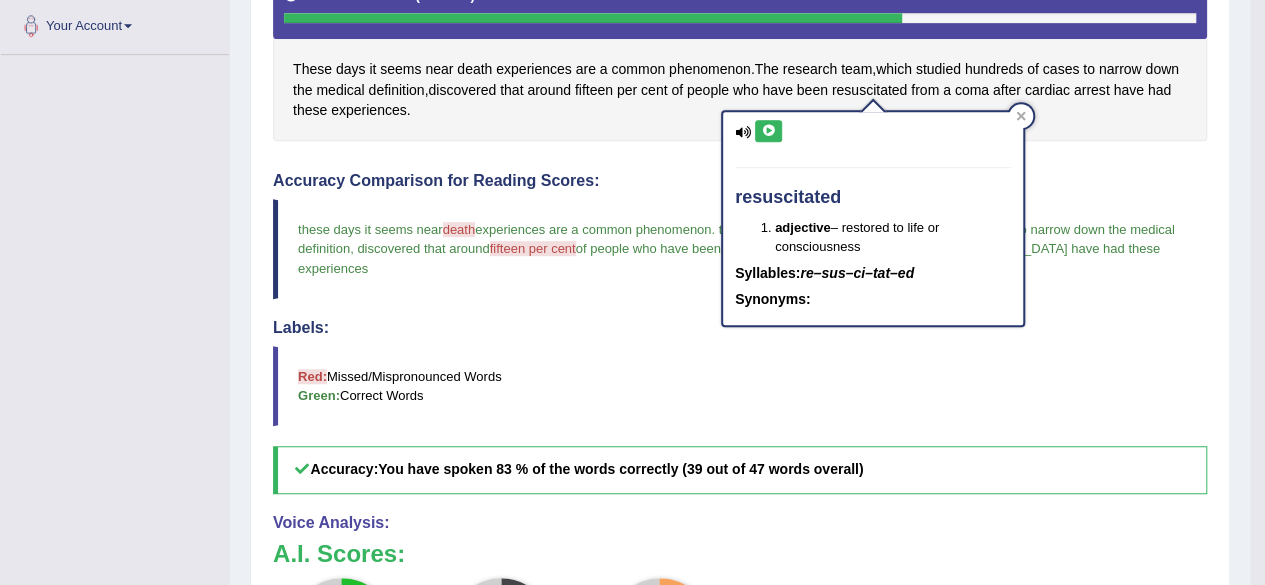
click at [765, 129] on icon at bounding box center [768, 131] width 15 height 12
click at [1016, 114] on icon at bounding box center [1021, 116] width 10 height 10
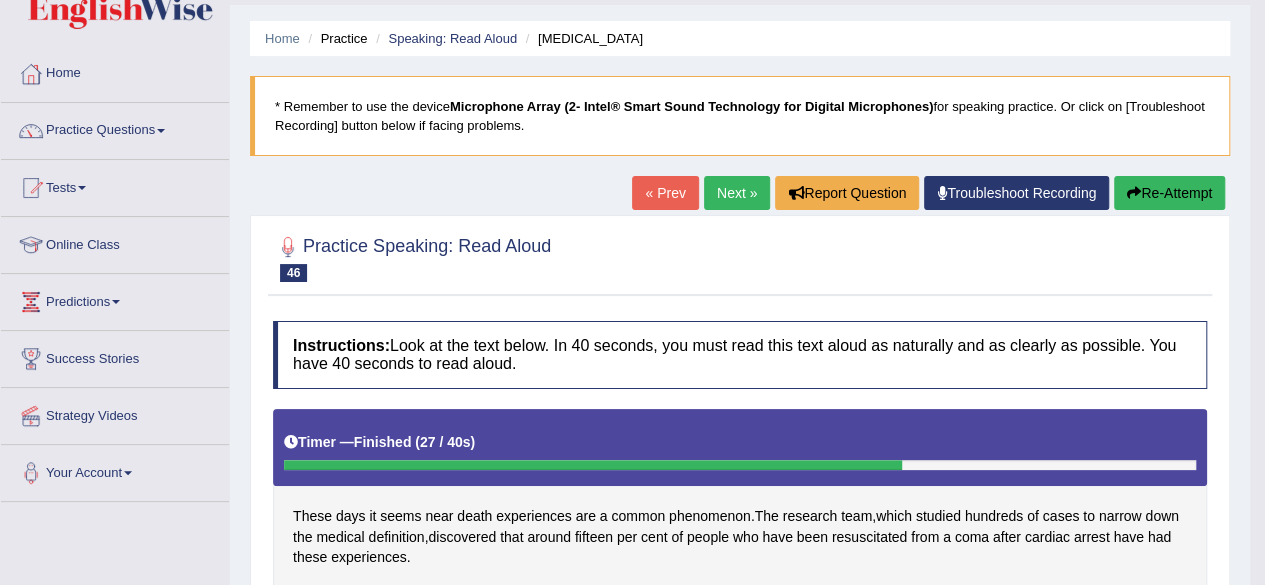
scroll to position [52, 0]
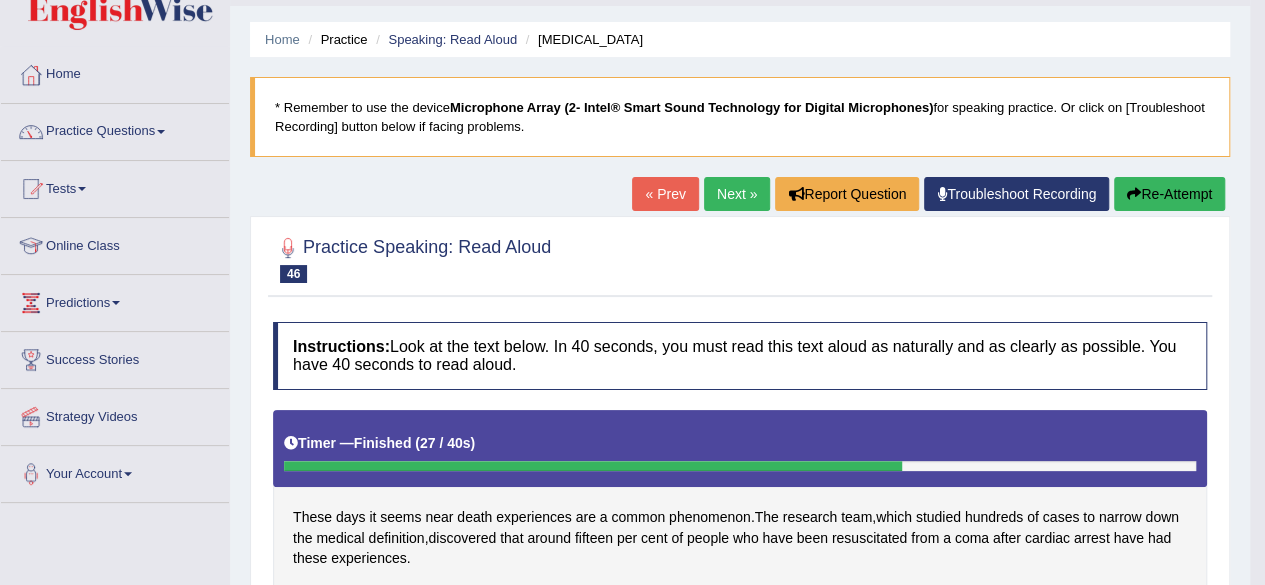
click at [718, 197] on link "Next »" at bounding box center [737, 194] width 66 height 34
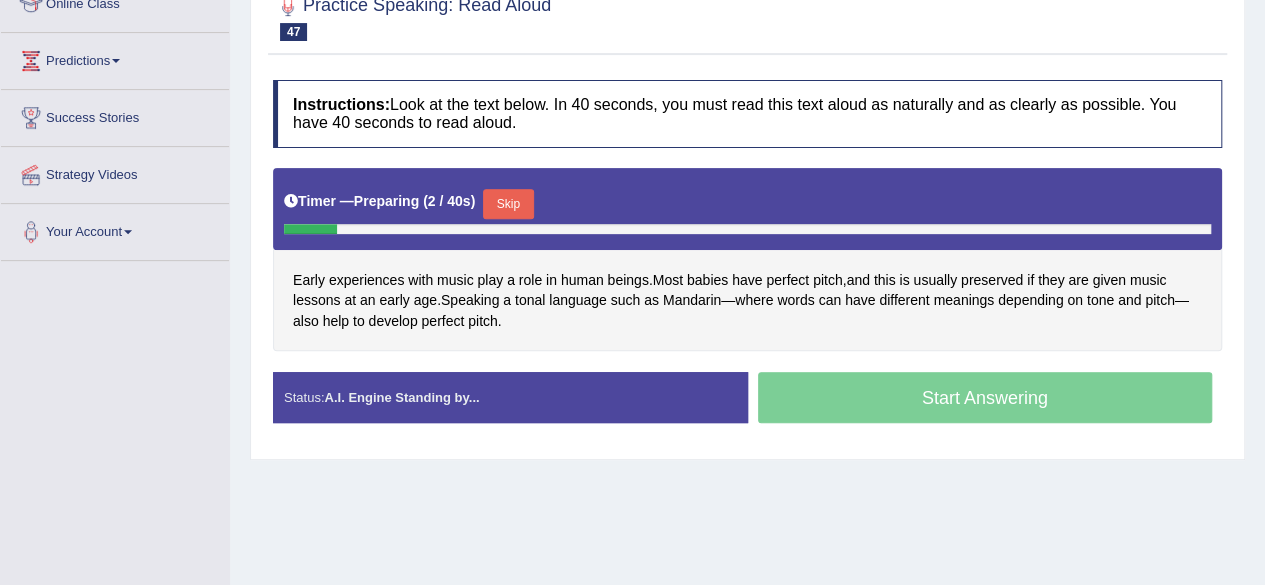
scroll to position [400, 0]
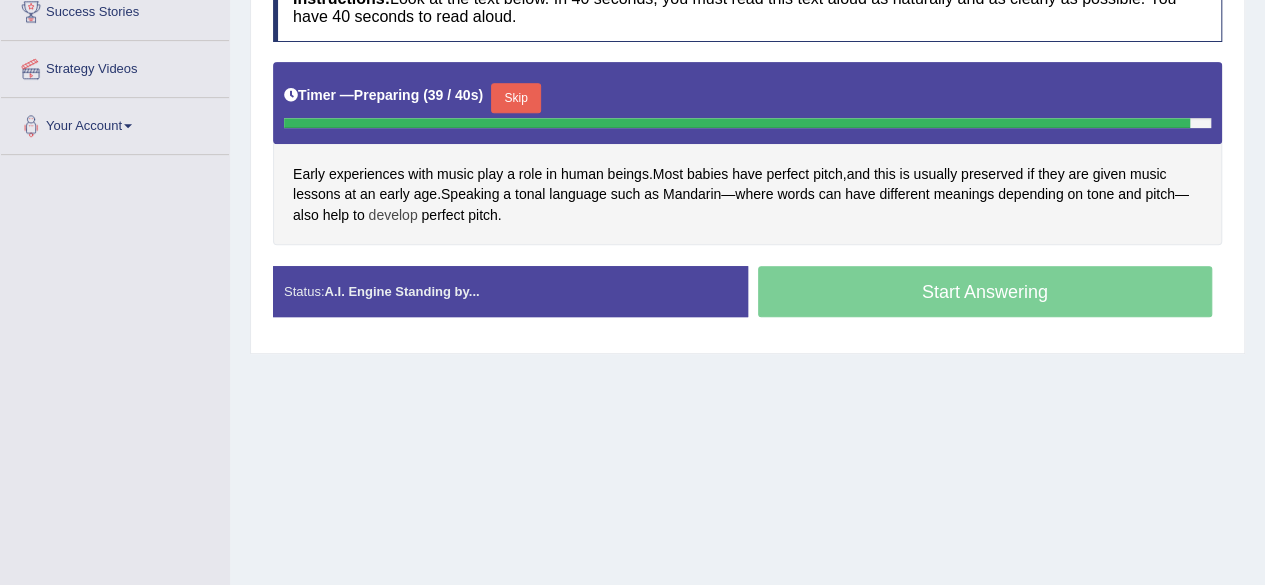
click at [396, 215] on span "develop" at bounding box center [393, 215] width 49 height 21
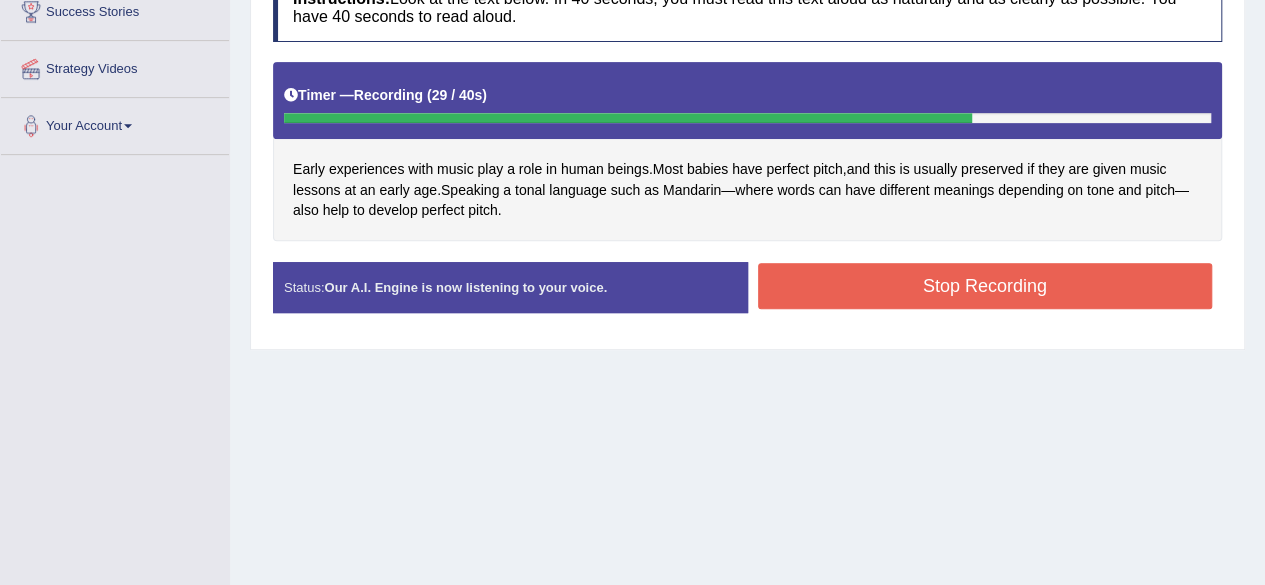
click at [965, 277] on button "Stop Recording" at bounding box center [985, 286] width 455 height 46
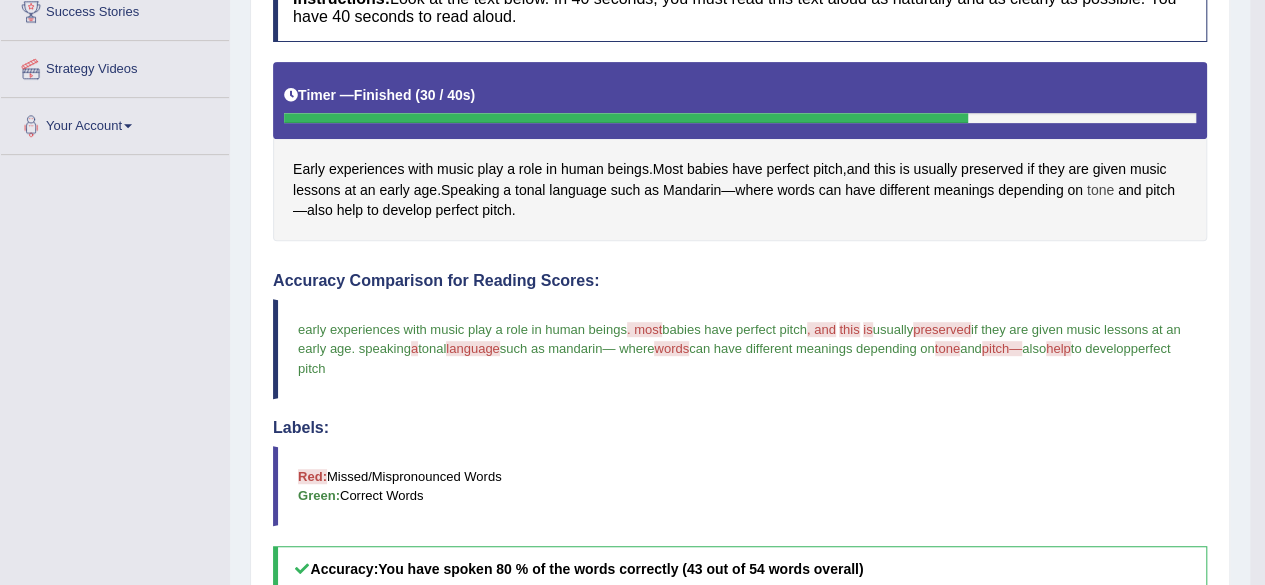
click at [1111, 185] on span "tone" at bounding box center [1100, 190] width 27 height 21
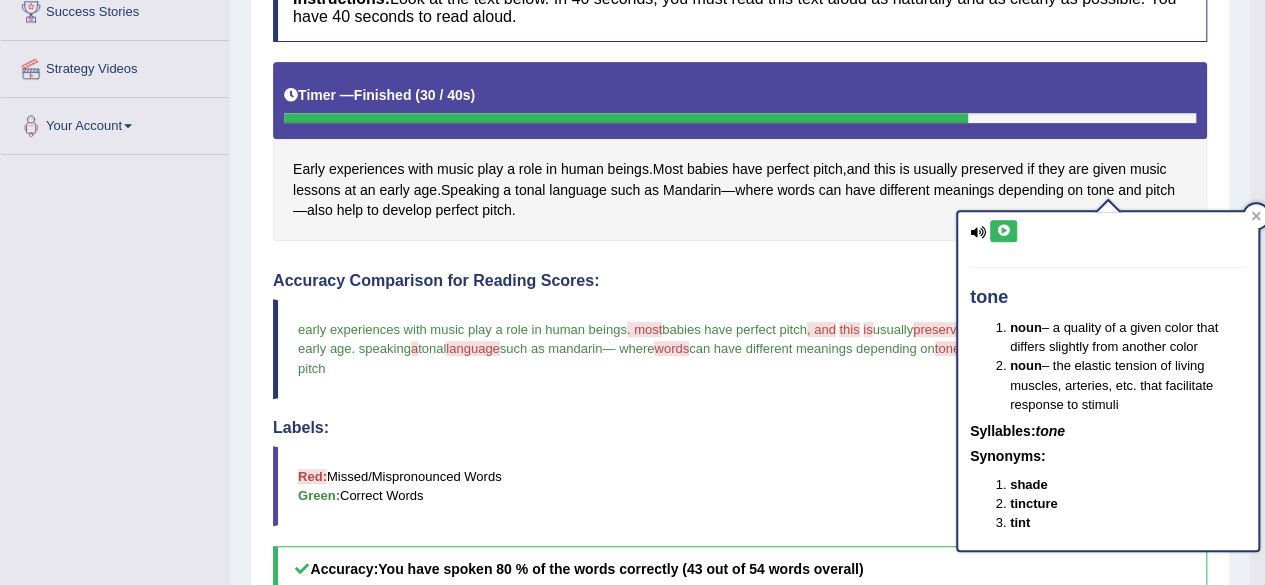
click at [1000, 225] on icon at bounding box center [1003, 231] width 15 height 12
click at [1256, 213] on icon at bounding box center [1256, 216] width 10 height 10
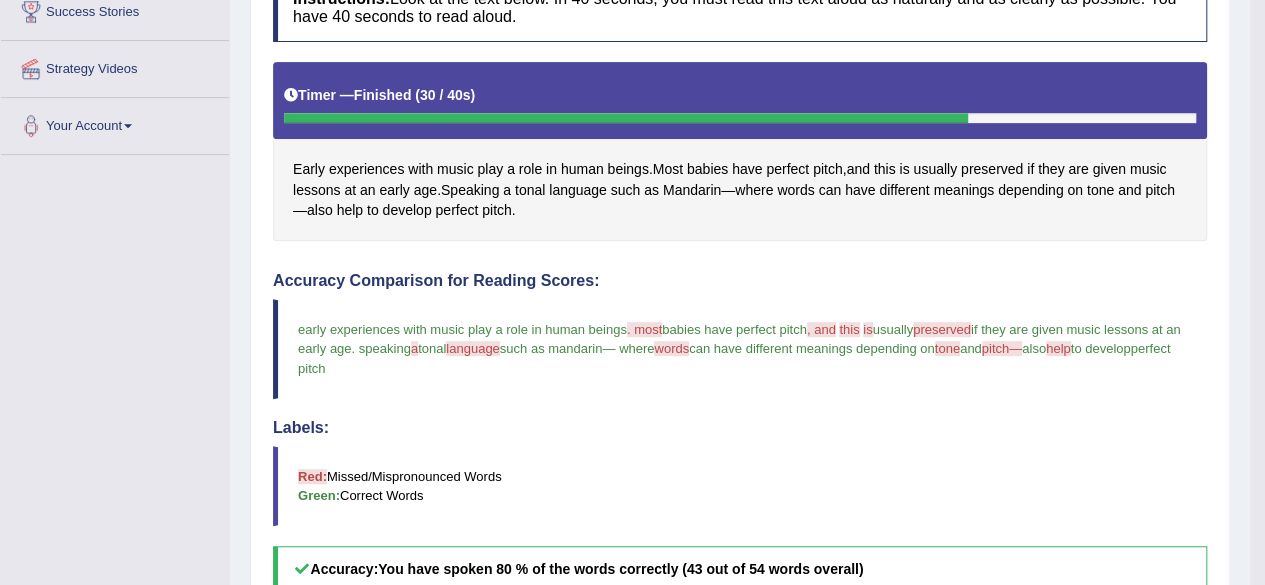
click at [689, 344] on span "words" at bounding box center [671, 348] width 35 height 15
click at [797, 185] on span "words" at bounding box center [795, 190] width 37 height 21
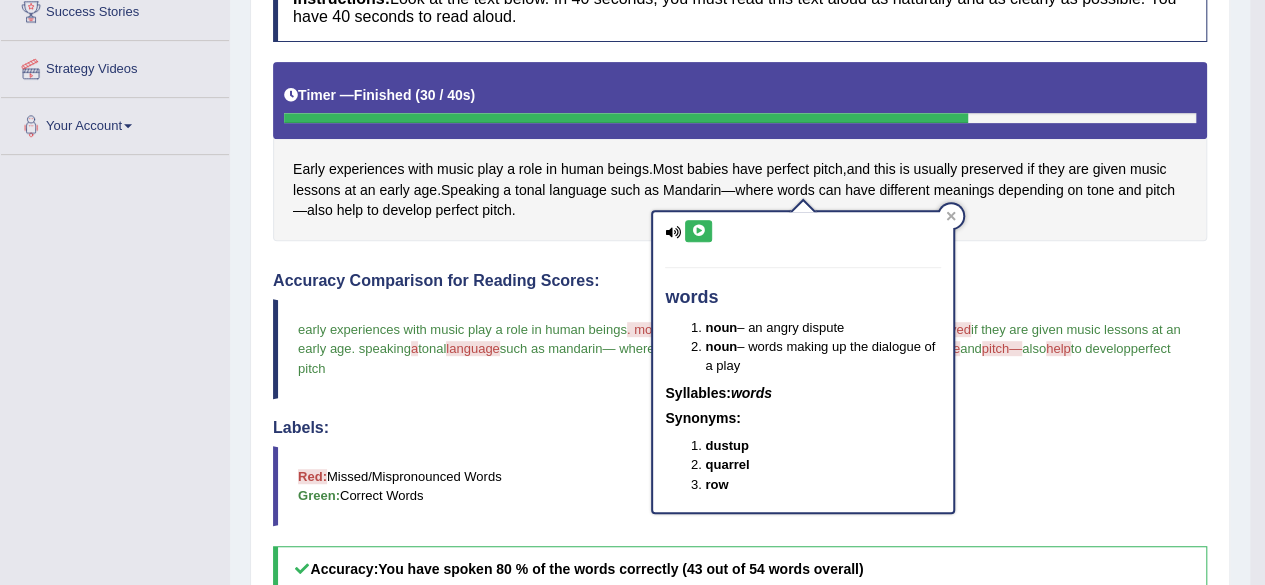
click at [704, 228] on icon at bounding box center [698, 231] width 15 height 12
click at [704, 227] on icon at bounding box center [698, 231] width 15 height 12
click at [704, 228] on icon at bounding box center [698, 231] width 15 height 12
click at [947, 213] on icon at bounding box center [951, 216] width 9 height 9
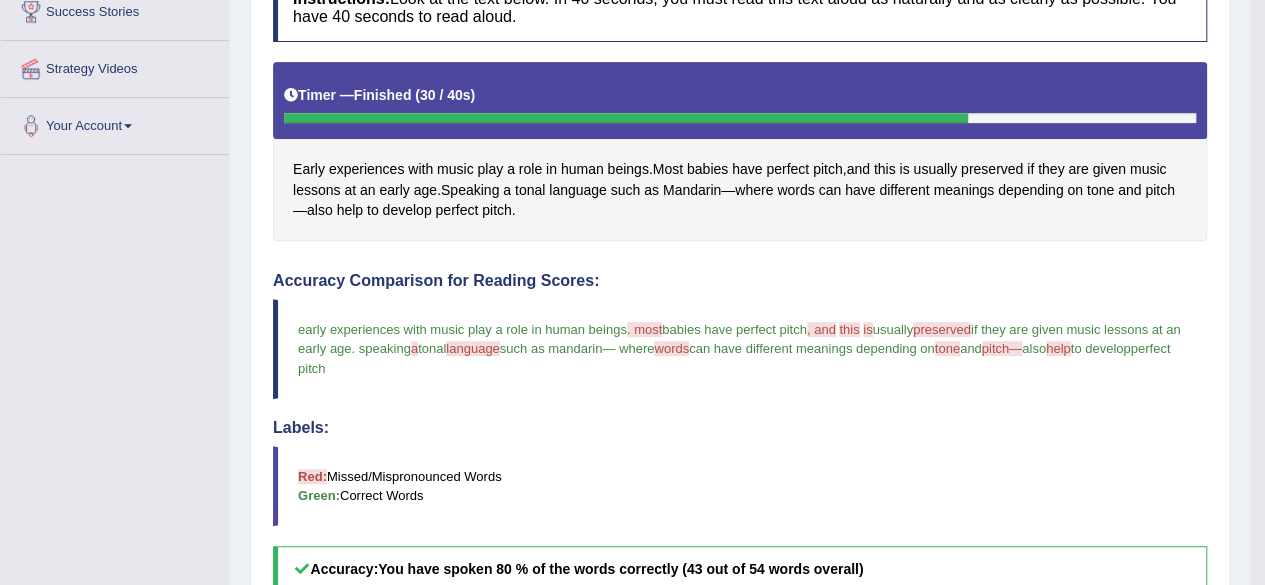
click at [936, 322] on span "preserved" at bounding box center [942, 329] width 58 height 15
click at [984, 160] on span "preserved" at bounding box center [992, 169] width 62 height 21
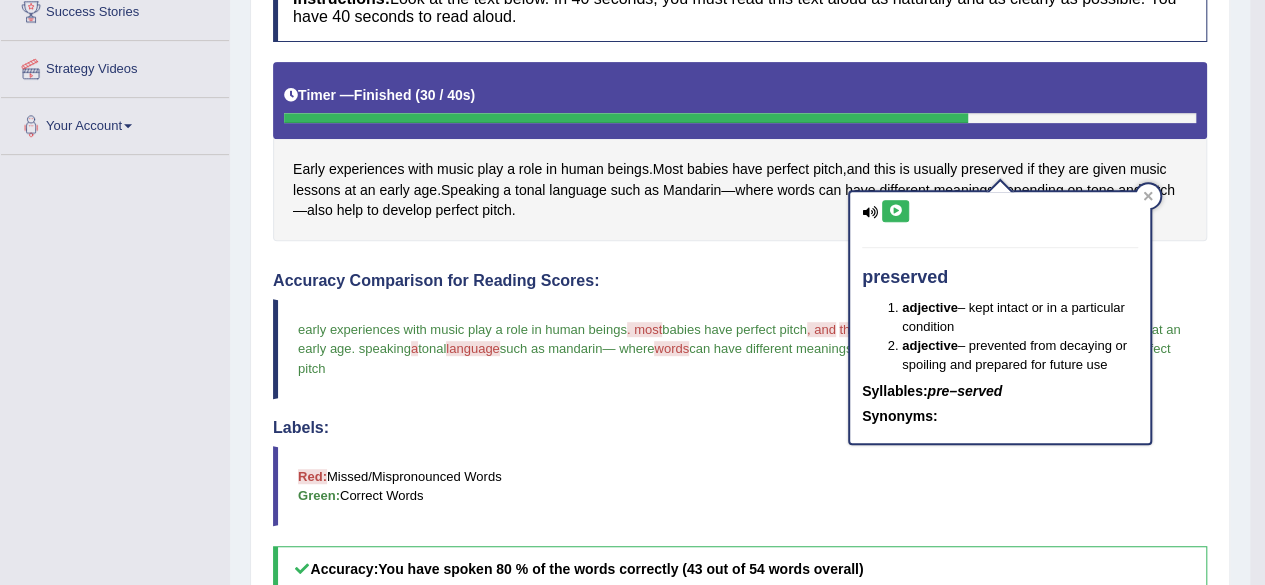
click at [897, 208] on icon at bounding box center [895, 211] width 15 height 12
click at [898, 208] on icon at bounding box center [895, 211] width 15 height 12
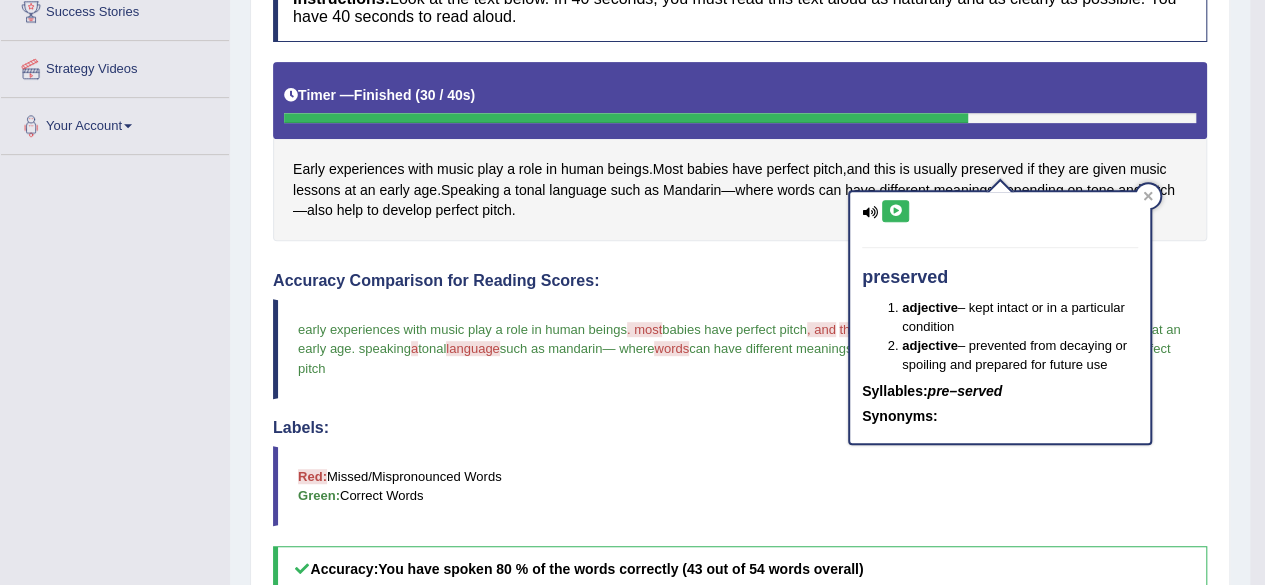
click at [889, 212] on icon at bounding box center [895, 211] width 15 height 12
click at [889, 213] on icon at bounding box center [895, 211] width 15 height 12
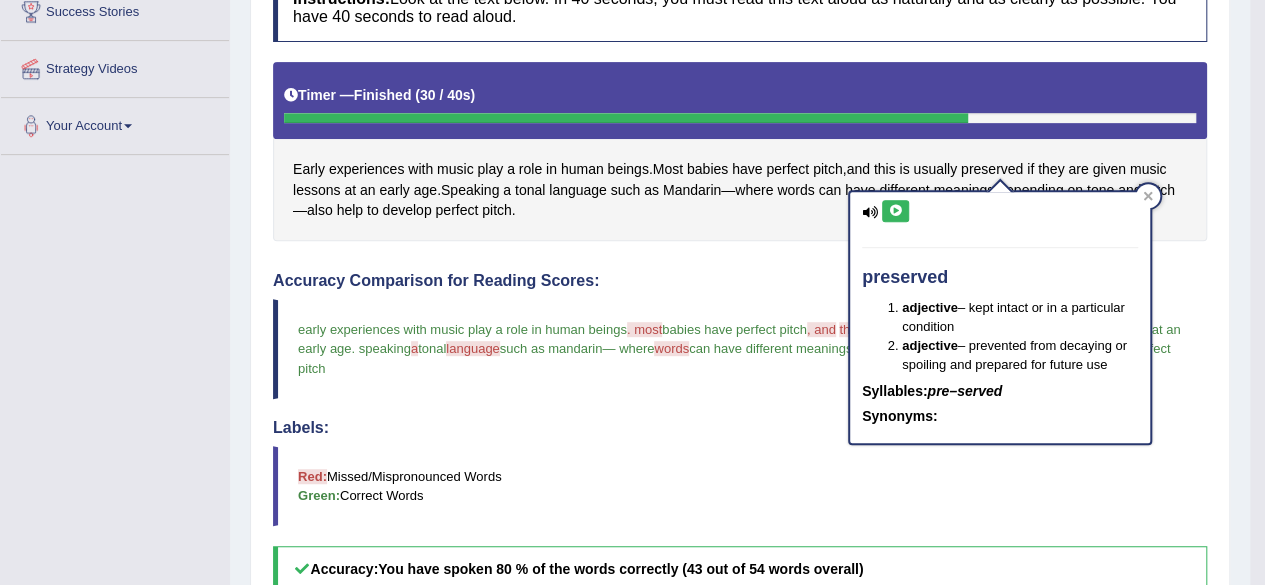
click at [889, 213] on icon at bounding box center [895, 211] width 15 height 12
click at [1146, 192] on icon at bounding box center [1148, 196] width 10 height 10
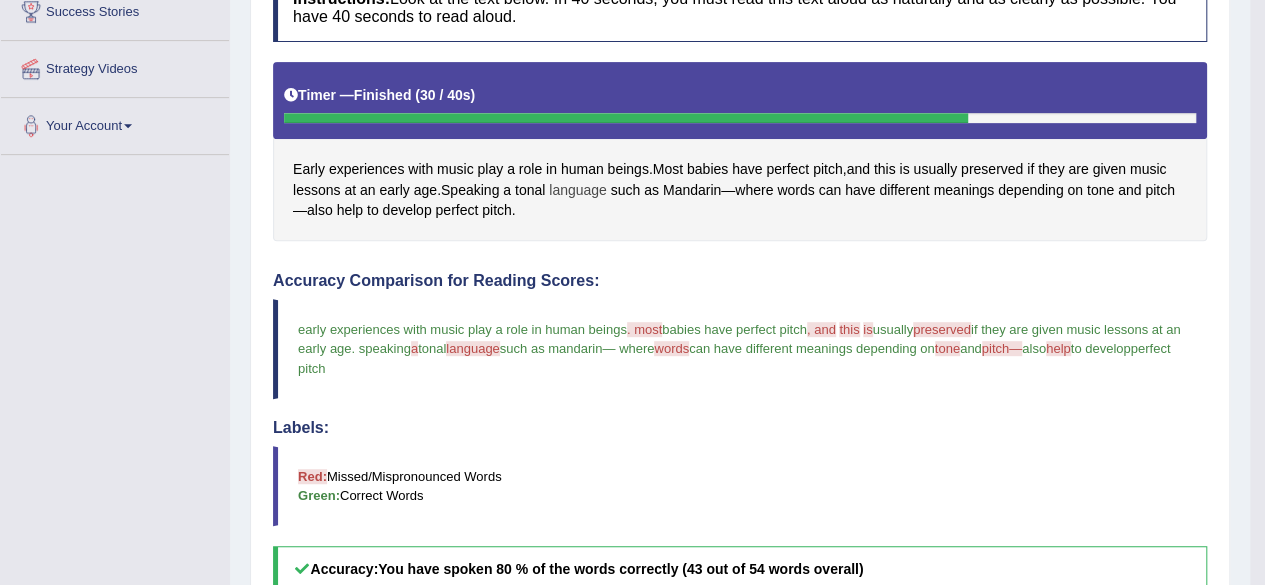
click at [586, 187] on span "language" at bounding box center [578, 190] width 58 height 21
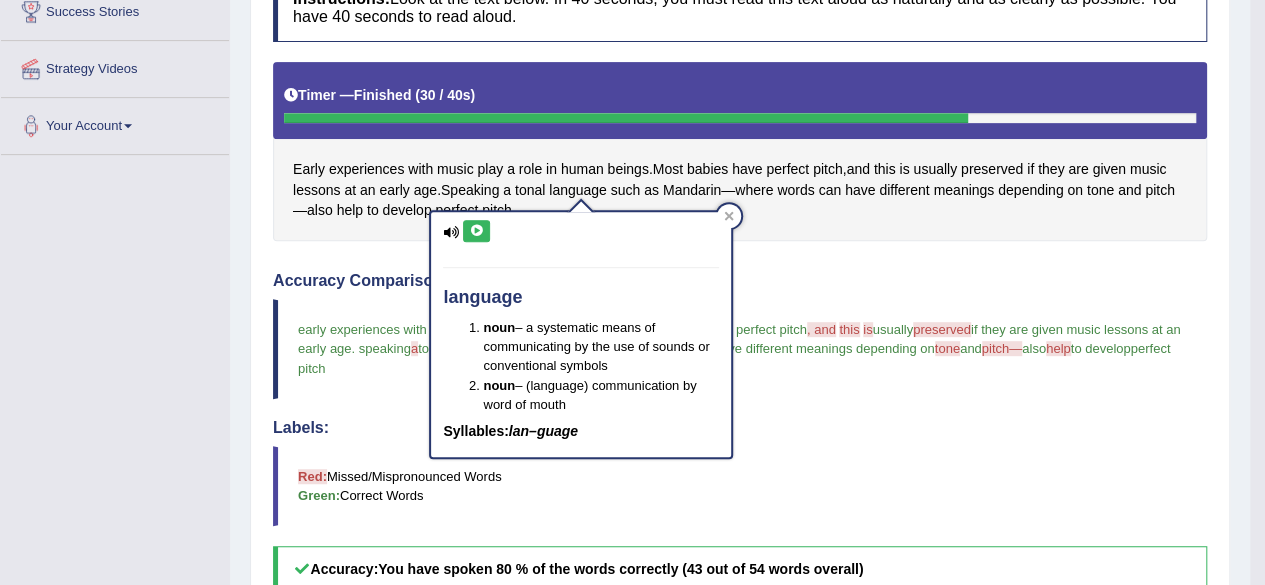
click at [470, 228] on icon at bounding box center [476, 231] width 15 height 12
click at [476, 226] on icon at bounding box center [476, 231] width 15 height 12
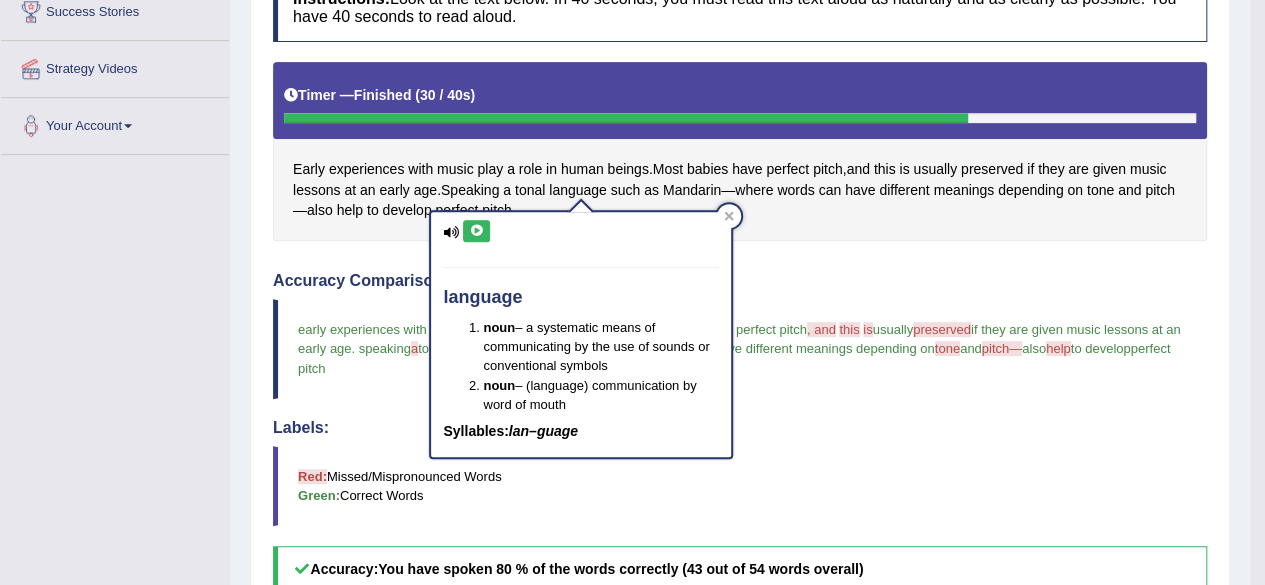
click at [476, 226] on icon at bounding box center [476, 231] width 15 height 12
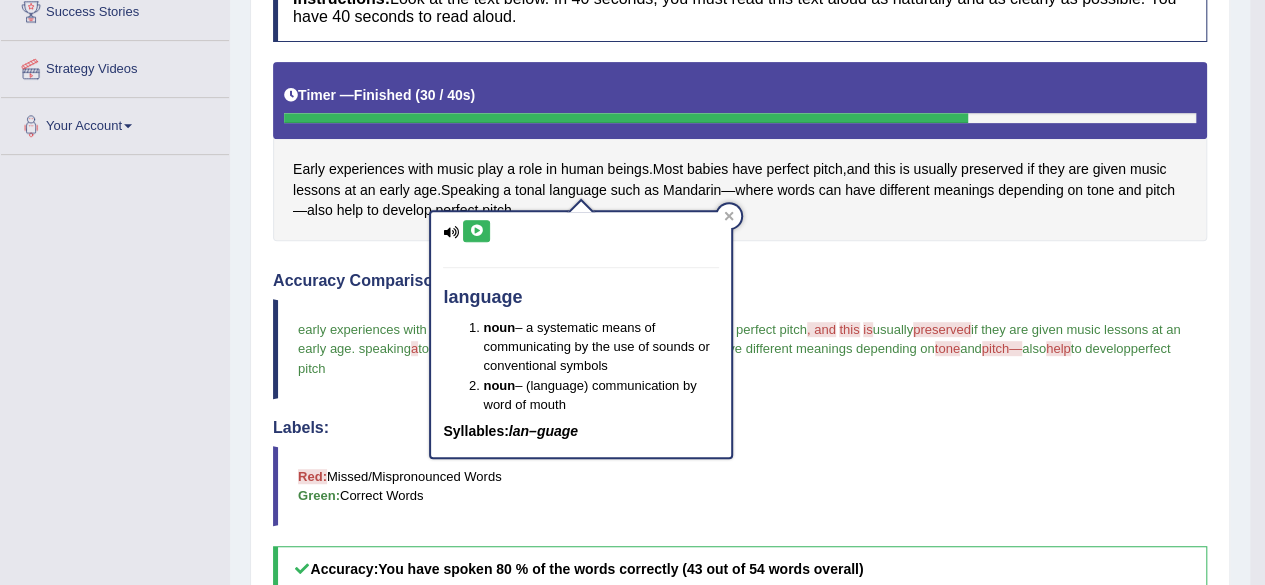
click at [476, 226] on icon at bounding box center [476, 231] width 15 height 12
click at [476, 228] on icon at bounding box center [476, 231] width 15 height 12
click at [476, 233] on icon at bounding box center [476, 231] width 15 height 12
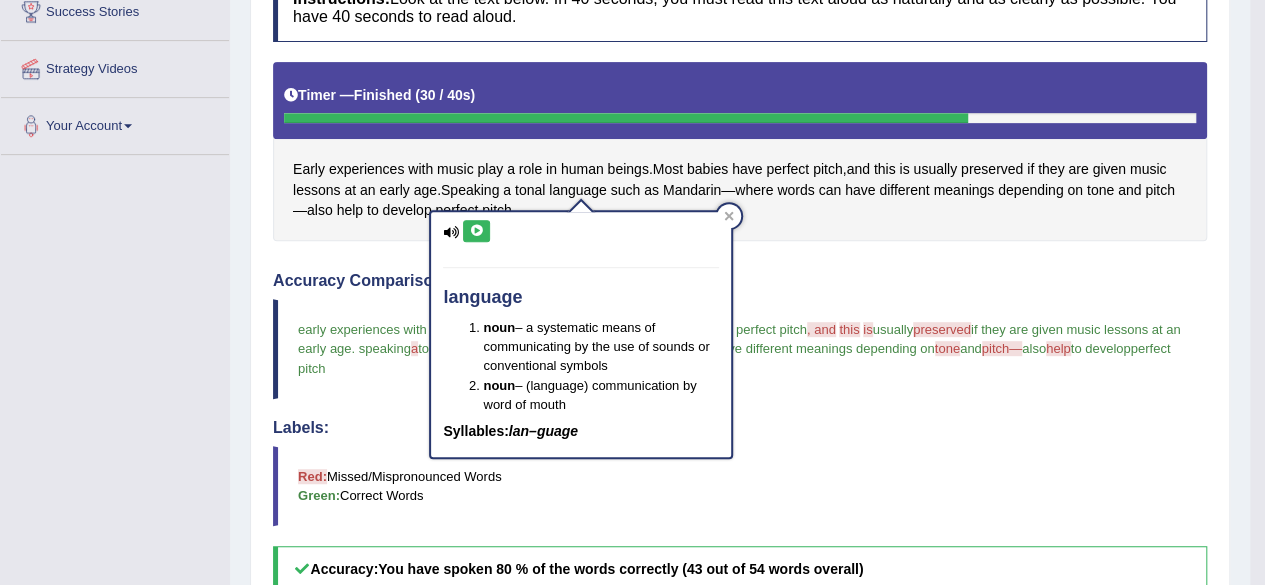
click at [476, 233] on icon at bounding box center [476, 231] width 15 height 12
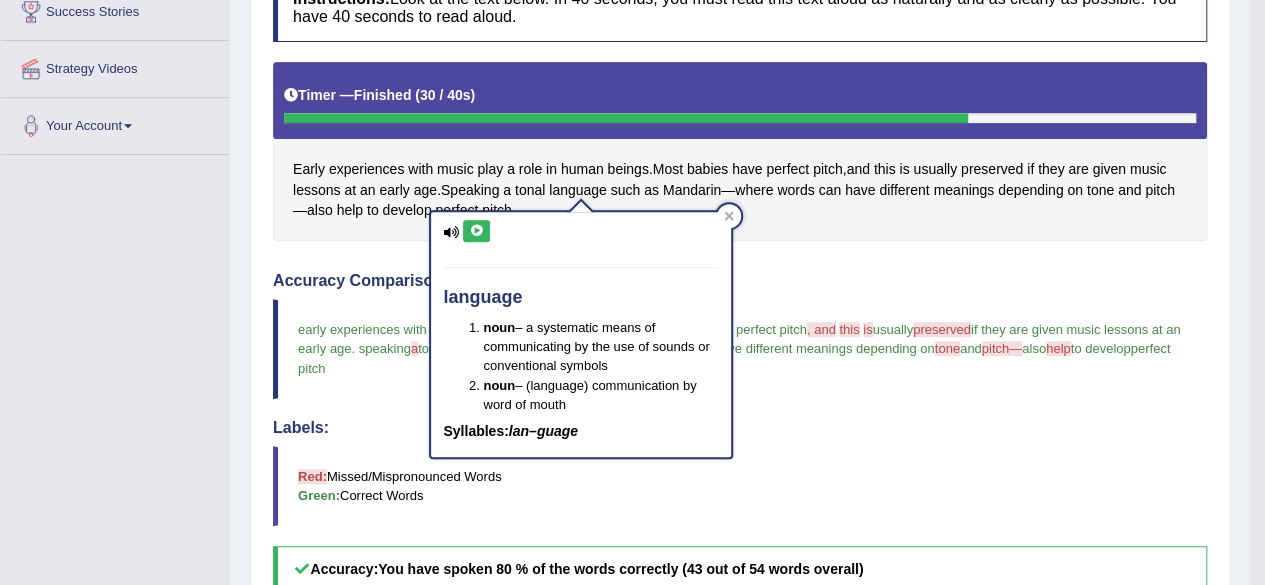
click at [476, 233] on icon at bounding box center [476, 231] width 15 height 12
click at [480, 233] on icon at bounding box center [476, 231] width 15 height 12
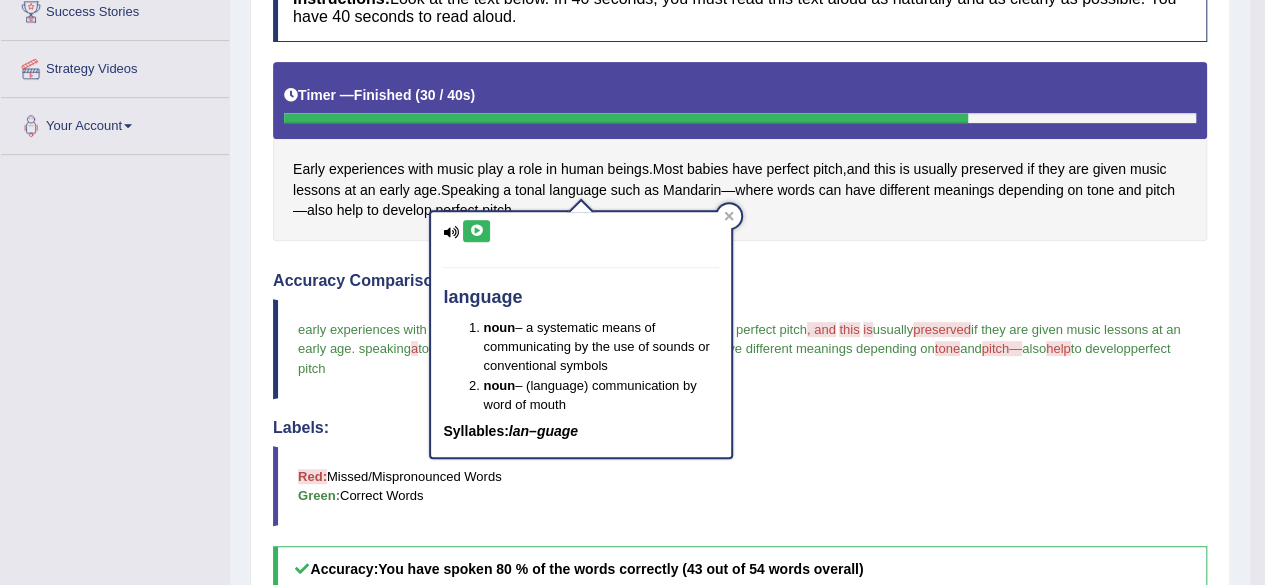
click at [480, 233] on icon at bounding box center [476, 231] width 15 height 12
click at [480, 230] on icon at bounding box center [476, 231] width 15 height 12
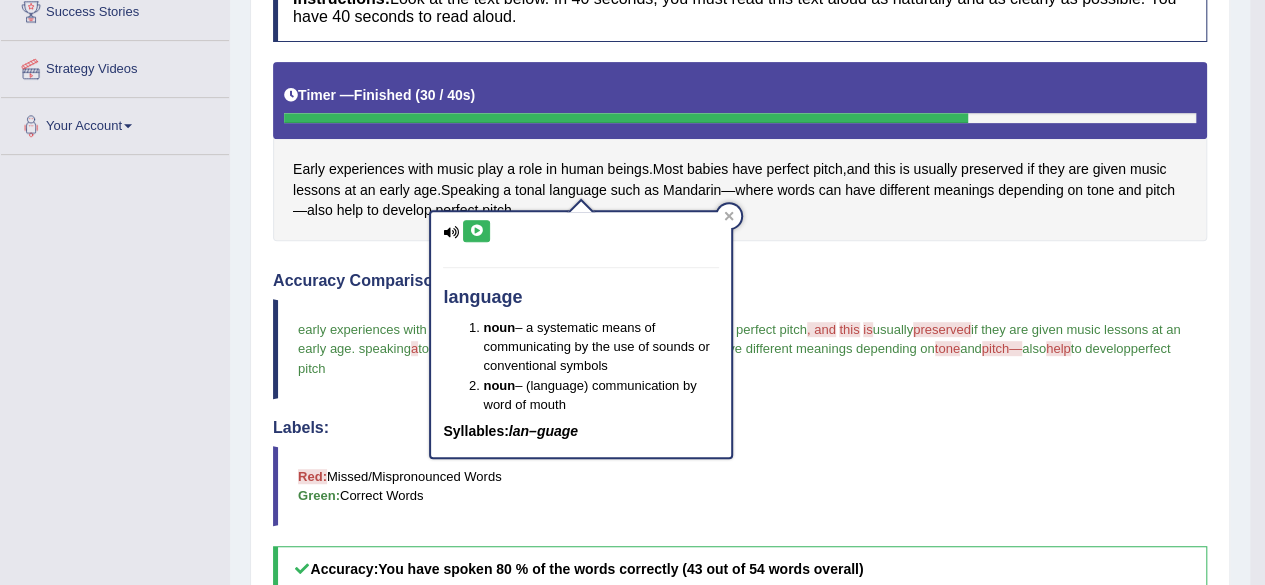
click at [480, 230] on icon at bounding box center [476, 231] width 15 height 12
click at [735, 212] on div at bounding box center [729, 216] width 24 height 24
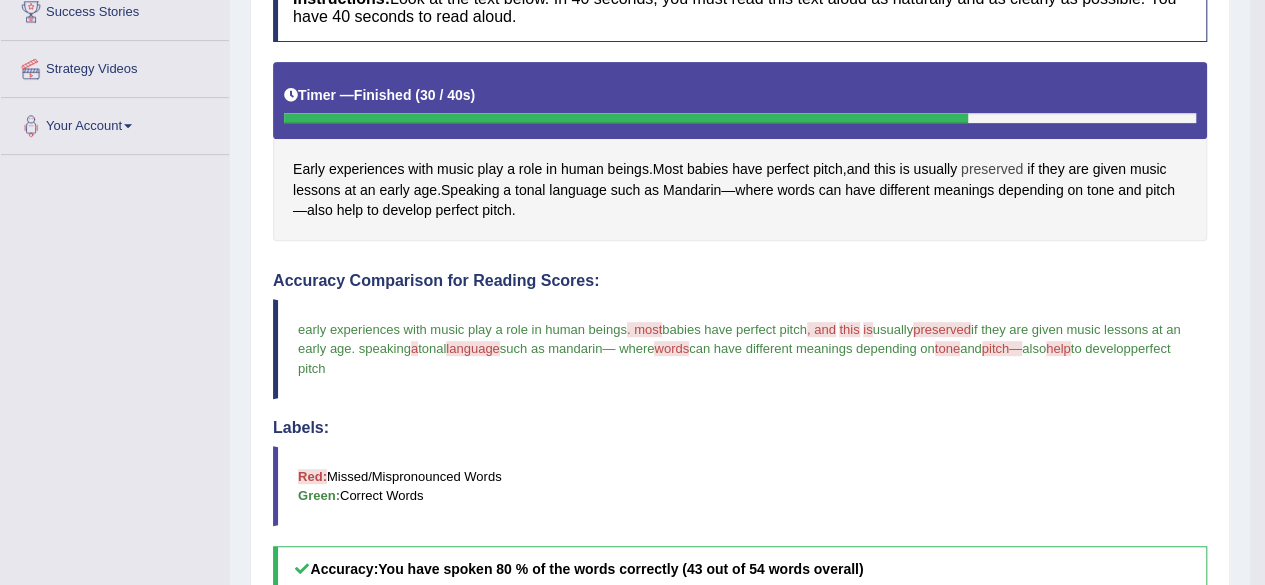
click at [1003, 173] on span "preserved" at bounding box center [992, 169] width 62 height 21
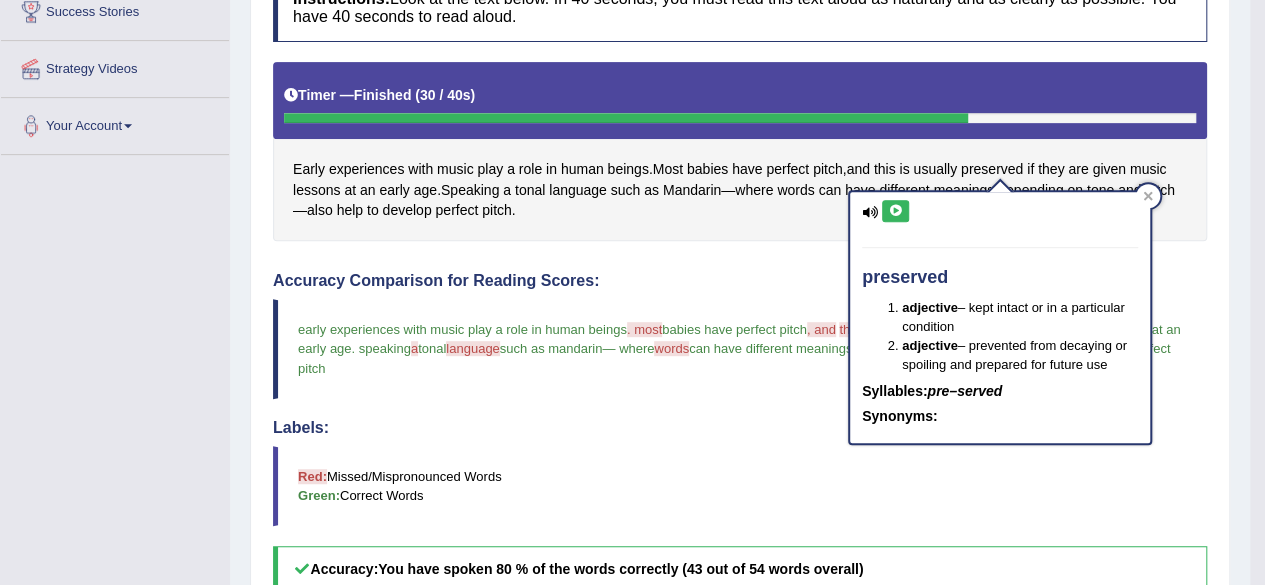
click at [899, 211] on icon at bounding box center [895, 211] width 15 height 12
click at [899, 205] on icon at bounding box center [895, 211] width 15 height 12
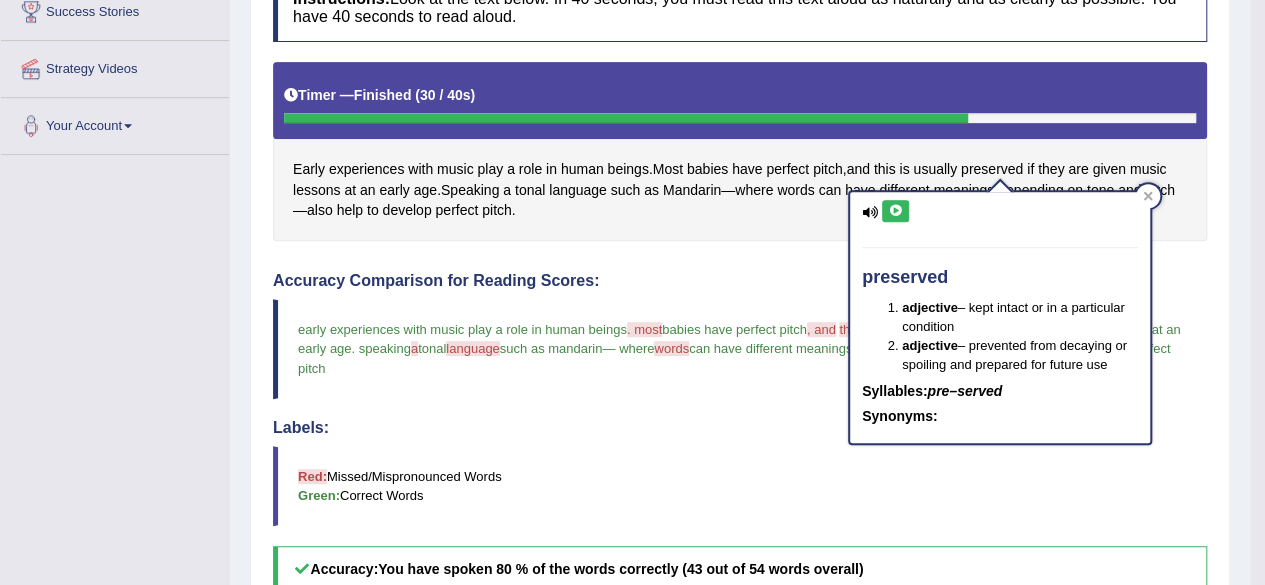
click at [899, 205] on icon at bounding box center [895, 211] width 15 height 12
click at [894, 208] on icon at bounding box center [895, 211] width 15 height 12
click at [893, 207] on icon at bounding box center [895, 211] width 15 height 12
click at [1150, 189] on div at bounding box center [1148, 196] width 24 height 24
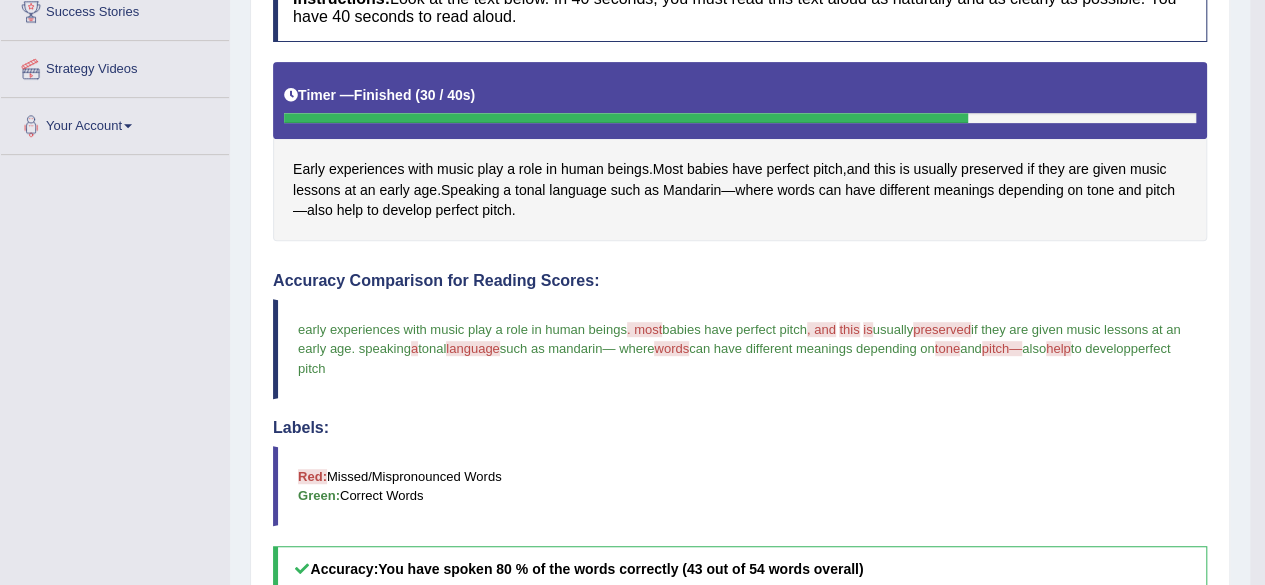
click at [500, 345] on span "language" at bounding box center [473, 348] width 54 height 15
click at [592, 180] on span "language" at bounding box center [578, 190] width 58 height 21
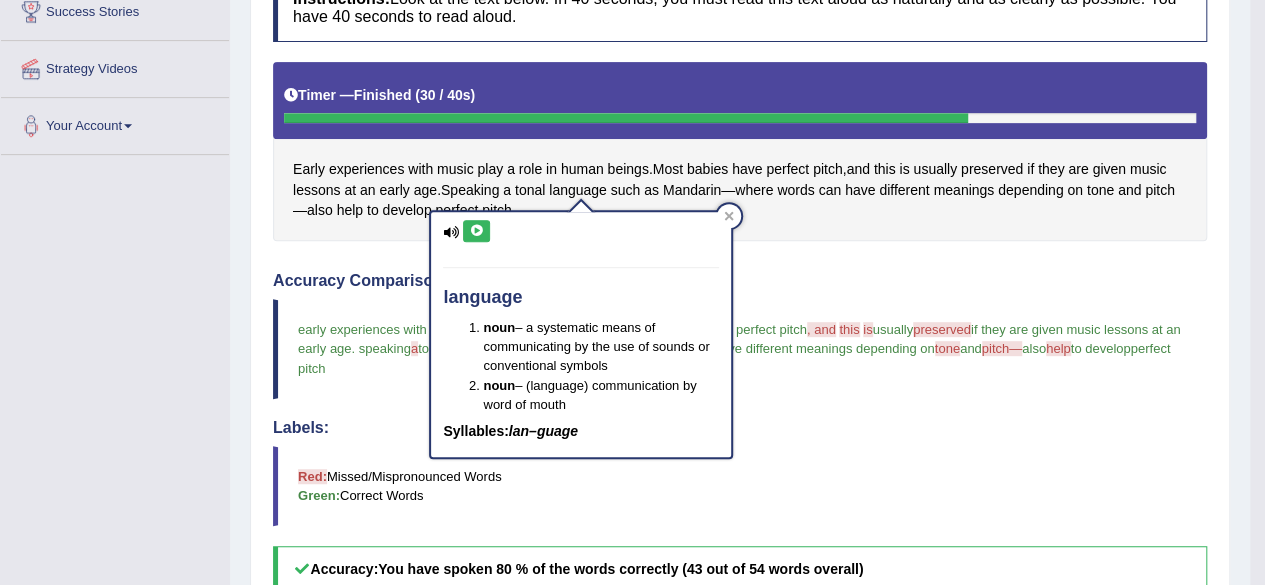
click at [470, 222] on button at bounding box center [476, 231] width 27 height 22
click at [472, 222] on button at bounding box center [476, 231] width 27 height 22
click at [480, 229] on icon at bounding box center [476, 231] width 15 height 12
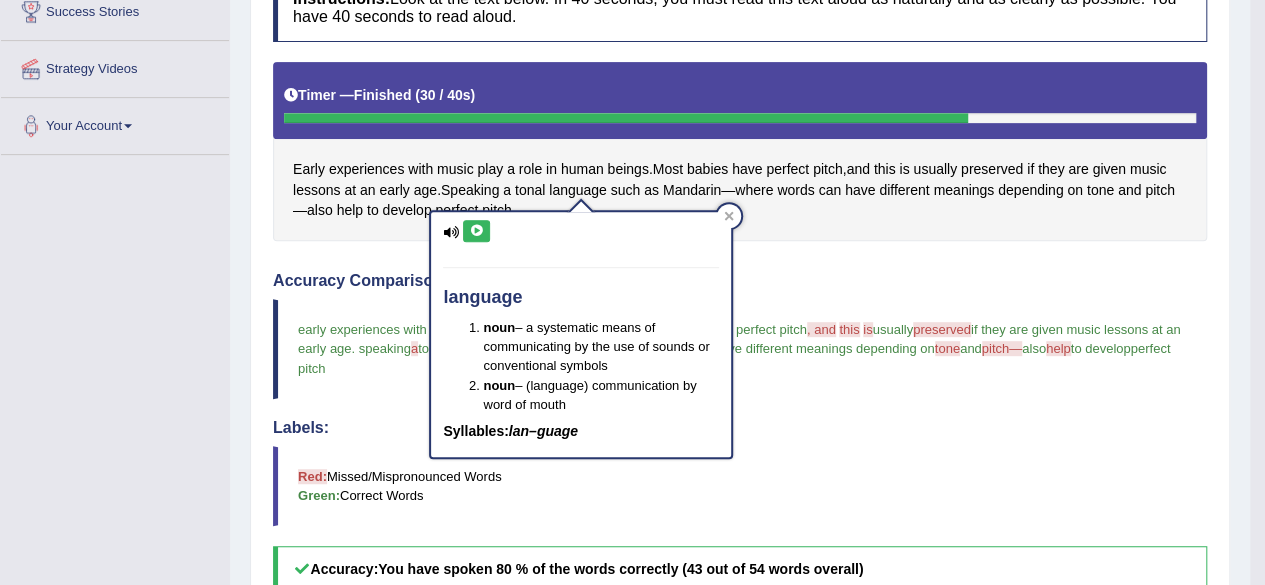
click at [480, 229] on icon at bounding box center [476, 231] width 15 height 12
click at [476, 225] on icon at bounding box center [476, 231] width 15 height 12
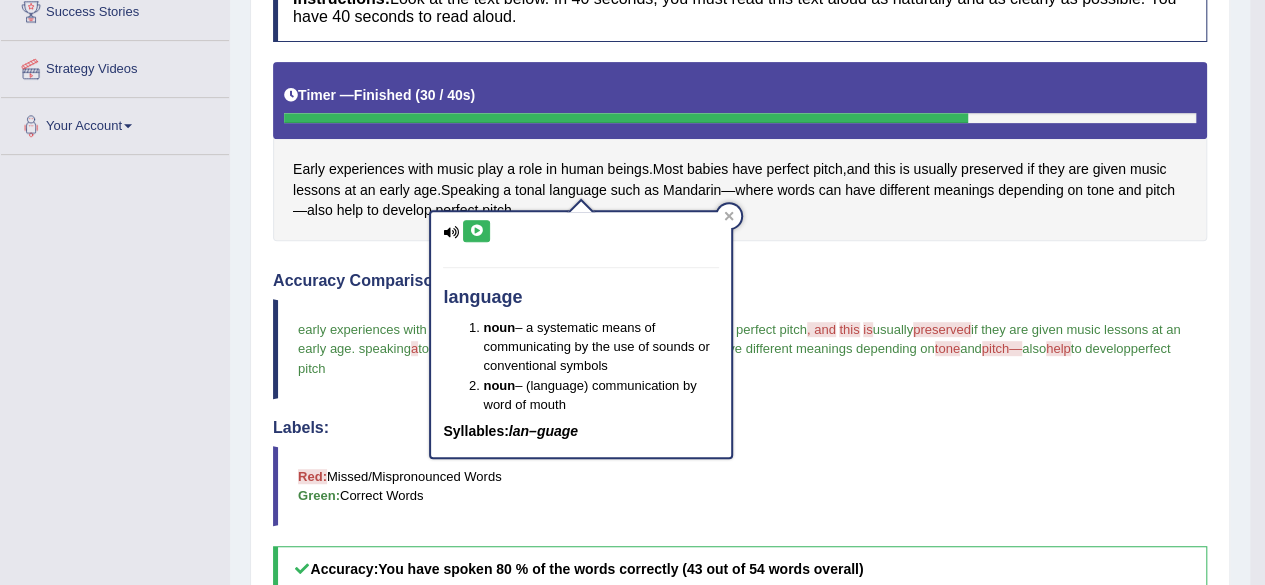
click at [476, 225] on icon at bounding box center [476, 231] width 15 height 12
click at [474, 230] on icon at bounding box center [476, 231] width 15 height 12
click at [482, 232] on icon at bounding box center [476, 231] width 15 height 12
click at [482, 231] on icon at bounding box center [476, 231] width 15 height 12
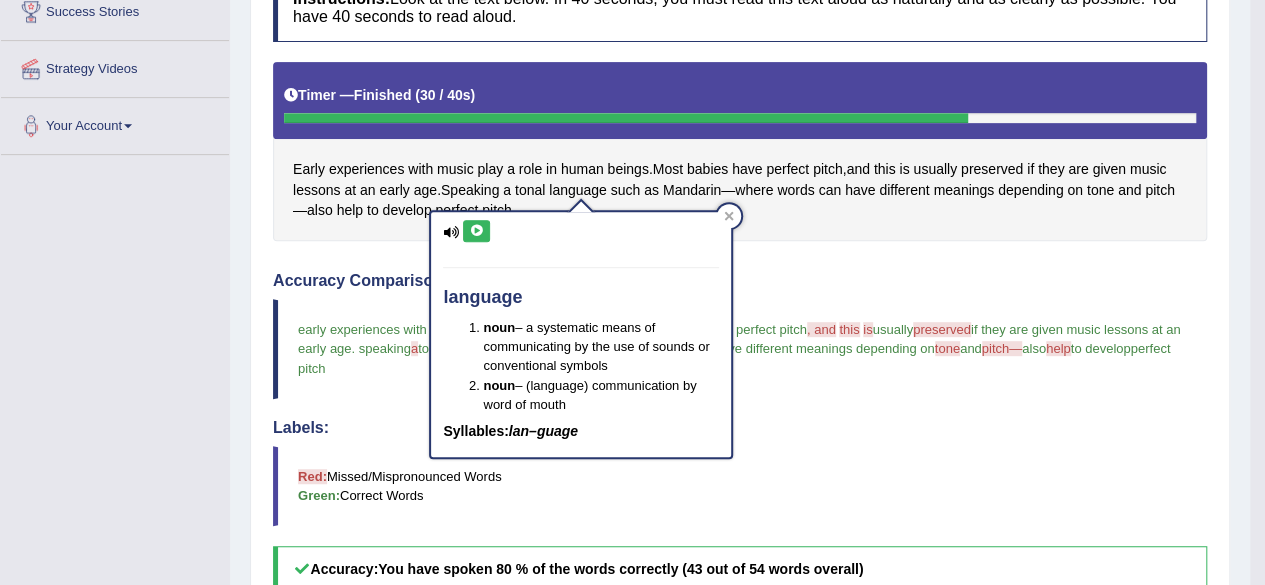
click at [482, 231] on icon at bounding box center [476, 231] width 15 height 12
click at [484, 223] on button at bounding box center [476, 231] width 27 height 22
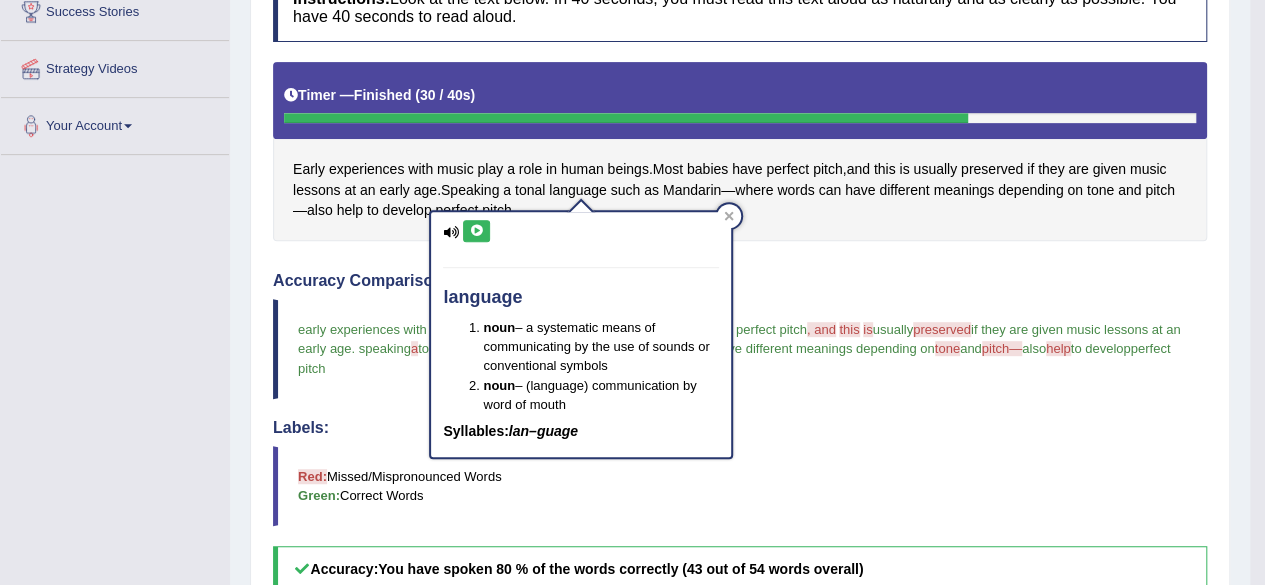
click at [472, 233] on icon at bounding box center [476, 231] width 15 height 12
click at [468, 231] on button at bounding box center [476, 231] width 27 height 22
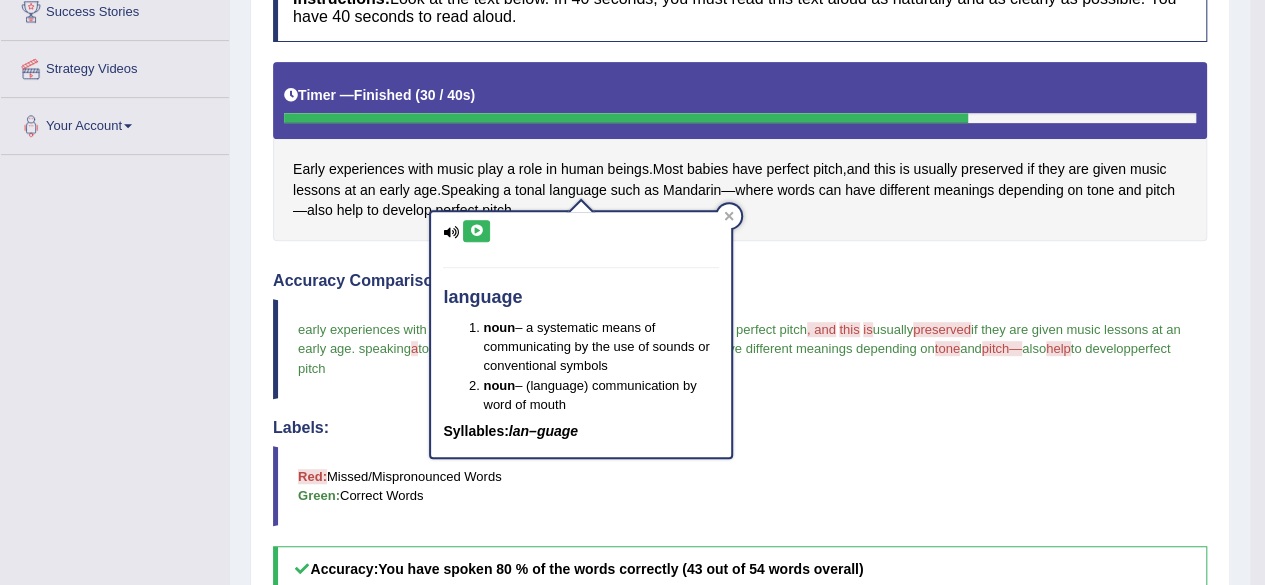
click at [469, 231] on icon at bounding box center [476, 231] width 15 height 12
click at [482, 231] on icon at bounding box center [476, 231] width 15 height 12
click at [478, 227] on icon at bounding box center [476, 231] width 15 height 12
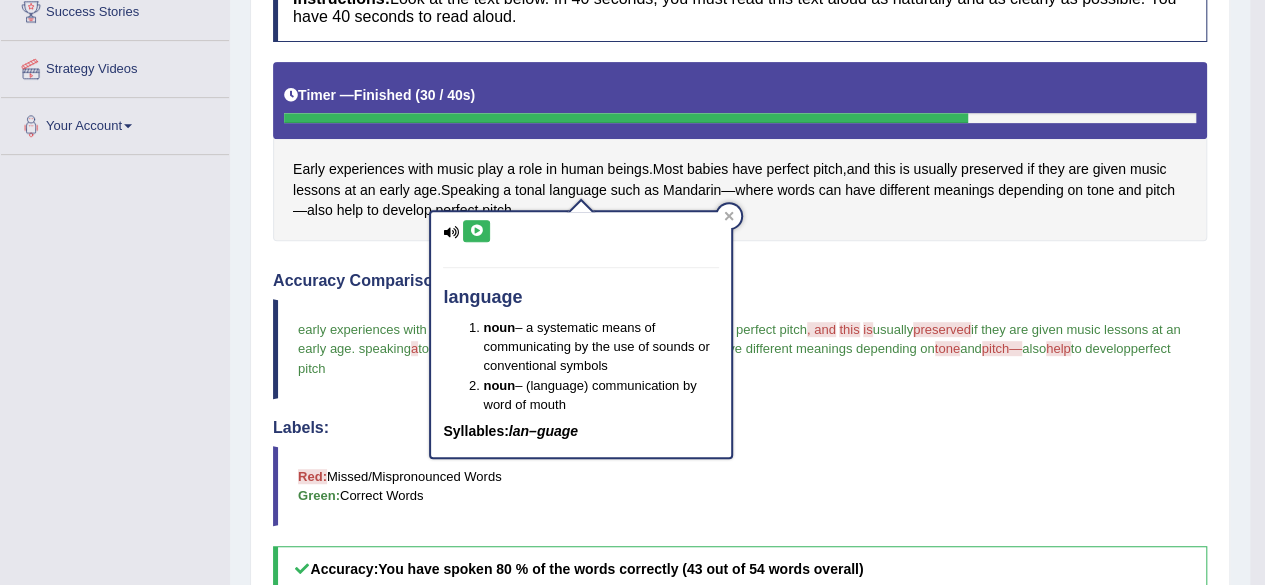
click at [478, 227] on icon at bounding box center [476, 231] width 15 height 12
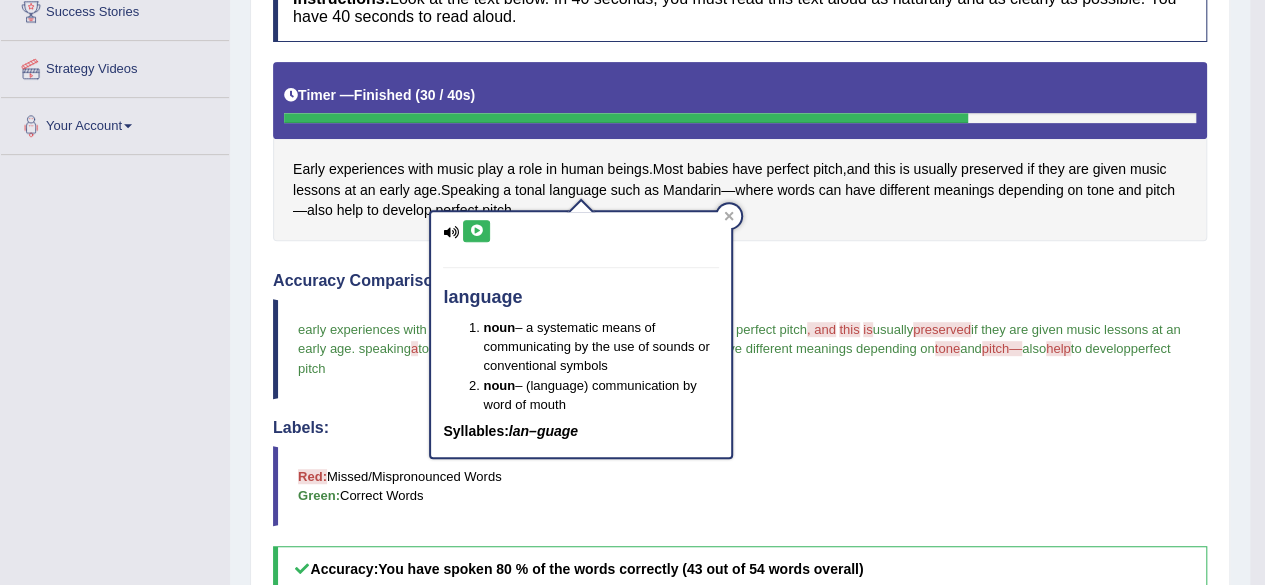
click at [478, 227] on icon at bounding box center [476, 231] width 15 height 12
click at [480, 227] on icon at bounding box center [476, 231] width 15 height 12
click at [481, 231] on icon at bounding box center [476, 231] width 15 height 12
click at [478, 231] on icon at bounding box center [476, 231] width 15 height 12
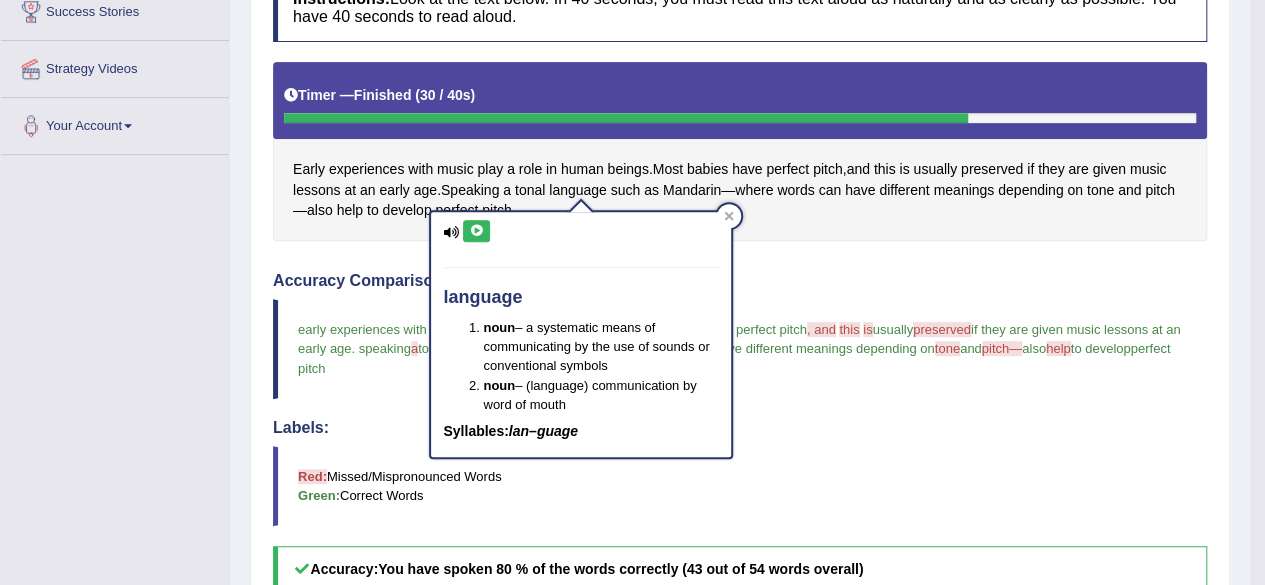
click at [478, 231] on icon at bounding box center [476, 231] width 15 height 12
click at [480, 229] on icon at bounding box center [476, 231] width 15 height 12
click at [481, 230] on icon at bounding box center [476, 231] width 15 height 12
click at [480, 228] on icon at bounding box center [476, 231] width 15 height 12
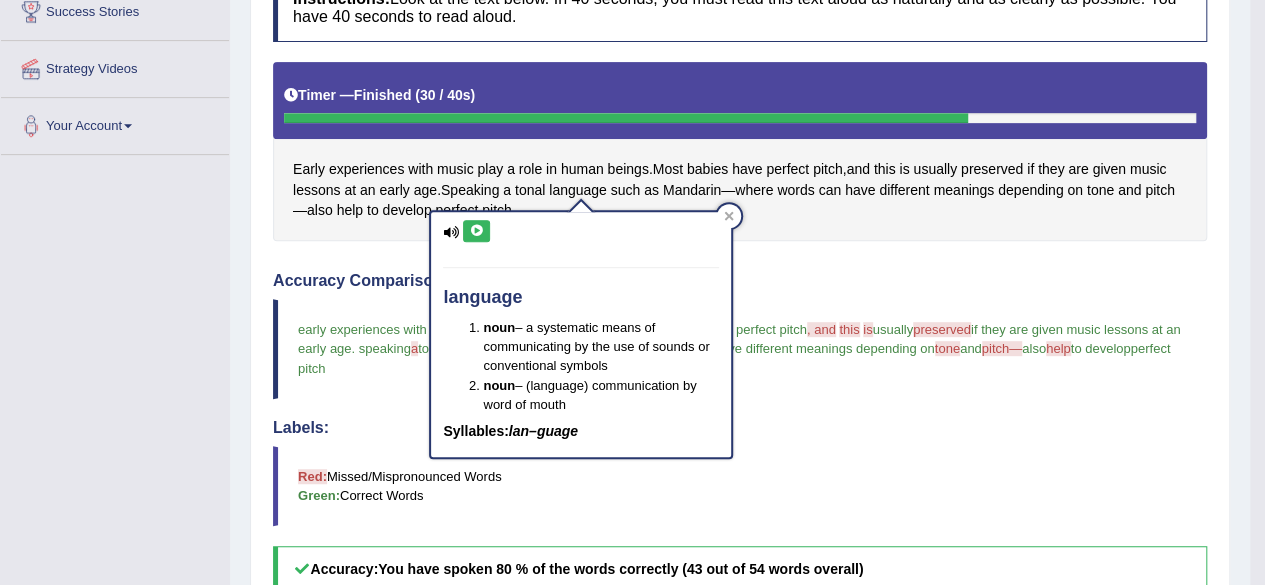
click at [480, 228] on icon at bounding box center [476, 231] width 15 height 12
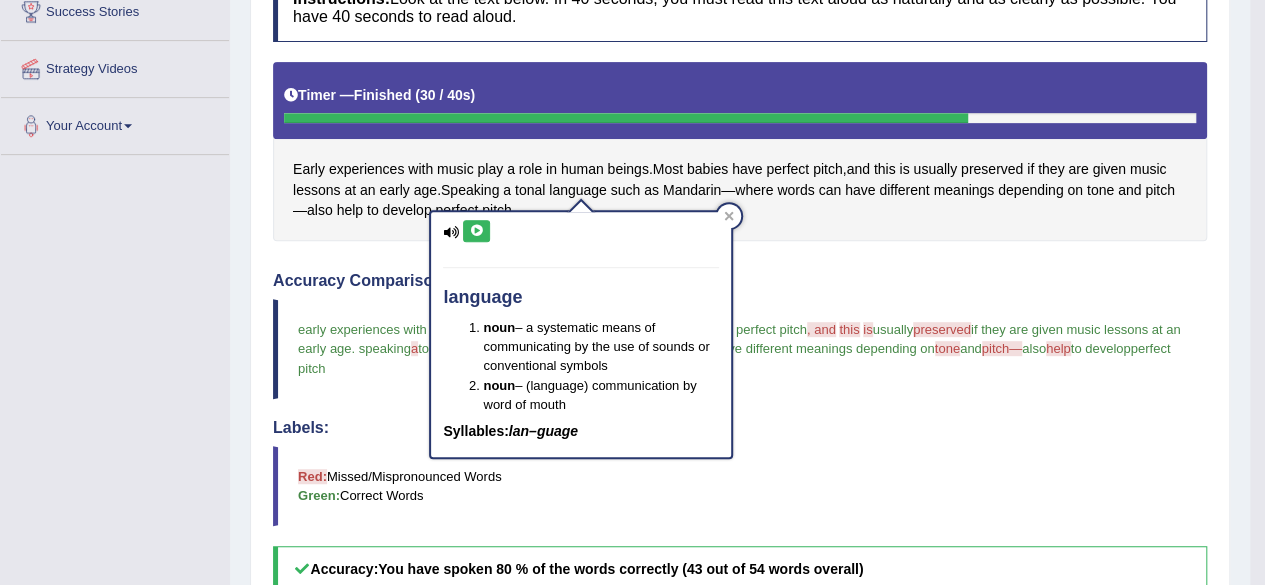
click at [481, 229] on icon at bounding box center [476, 231] width 15 height 12
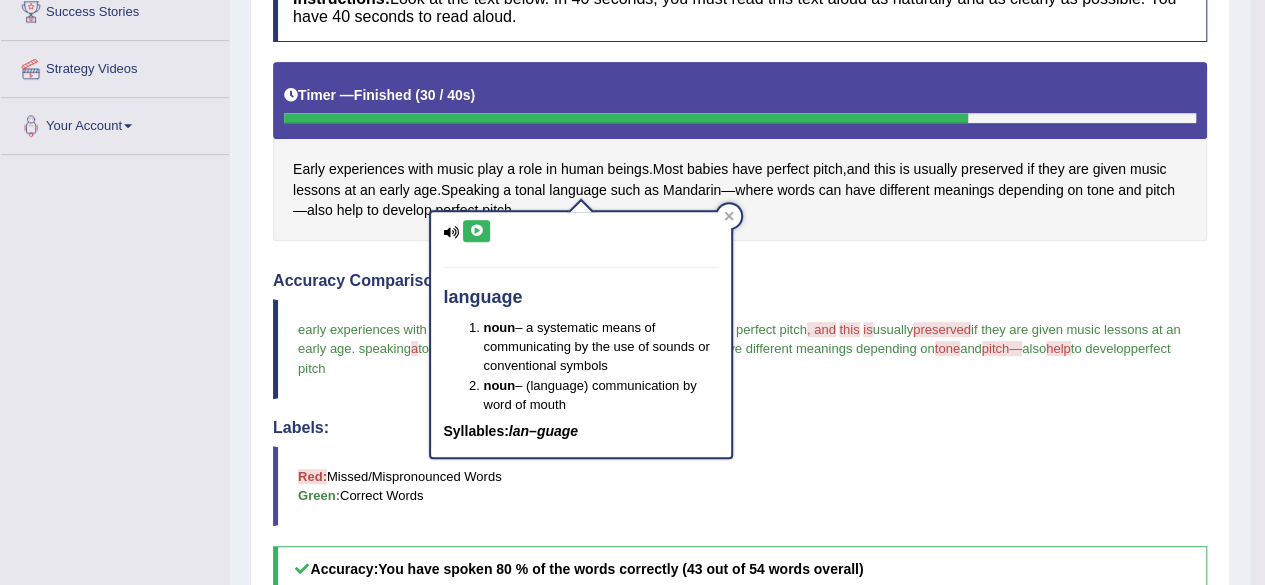
click at [481, 229] on icon at bounding box center [476, 231] width 15 height 12
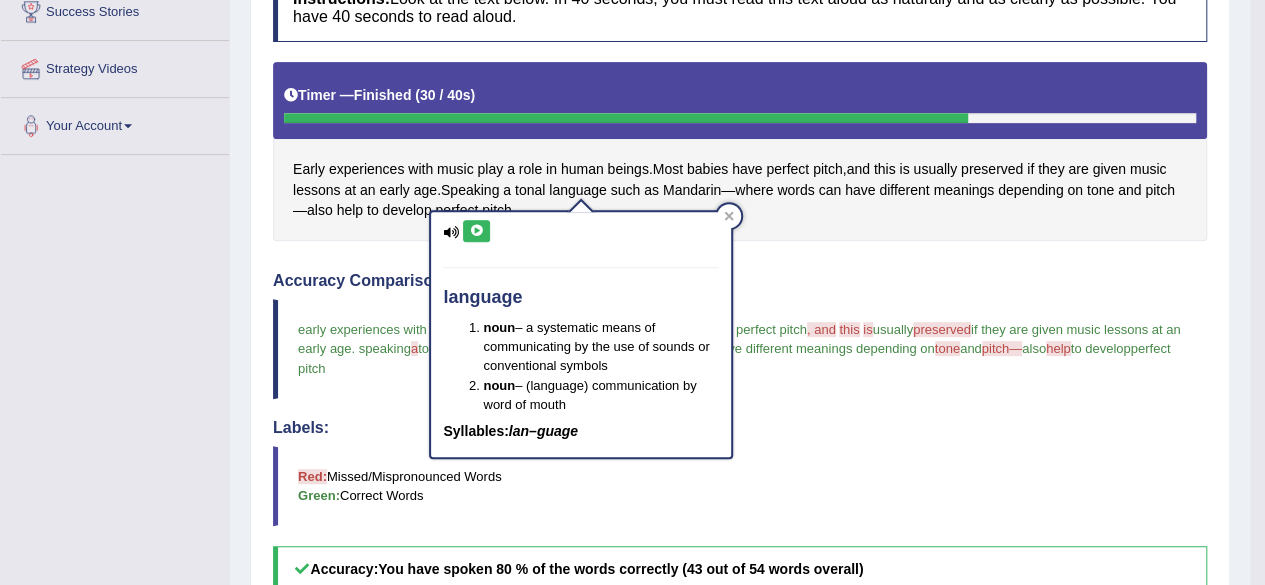
click at [481, 229] on icon at bounding box center [476, 231] width 15 height 12
click at [480, 231] on icon at bounding box center [476, 231] width 15 height 12
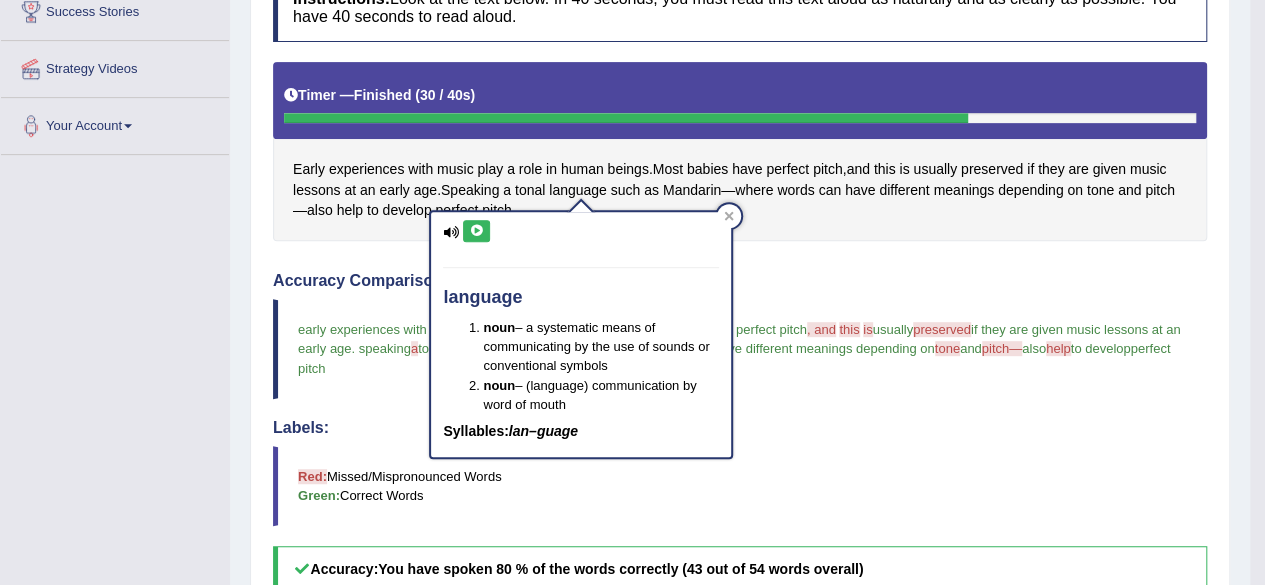
click at [480, 231] on icon at bounding box center [476, 231] width 15 height 12
click at [481, 229] on icon at bounding box center [476, 231] width 15 height 12
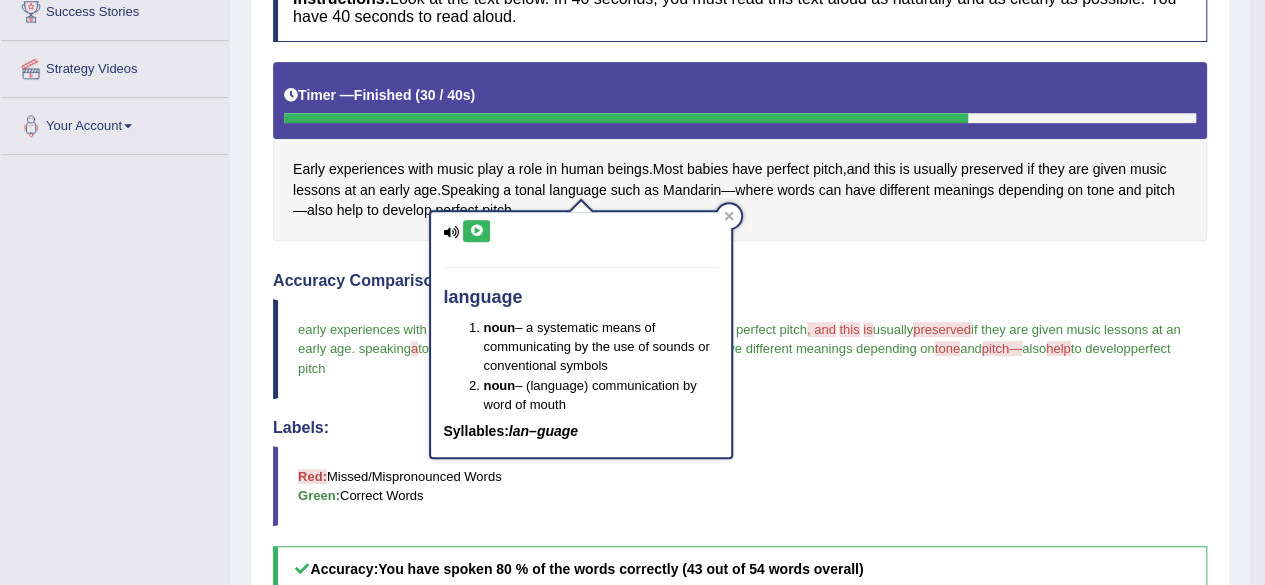
click at [481, 229] on icon at bounding box center [476, 231] width 15 height 12
click at [483, 229] on icon at bounding box center [476, 231] width 15 height 12
click at [470, 231] on icon at bounding box center [476, 231] width 15 height 12
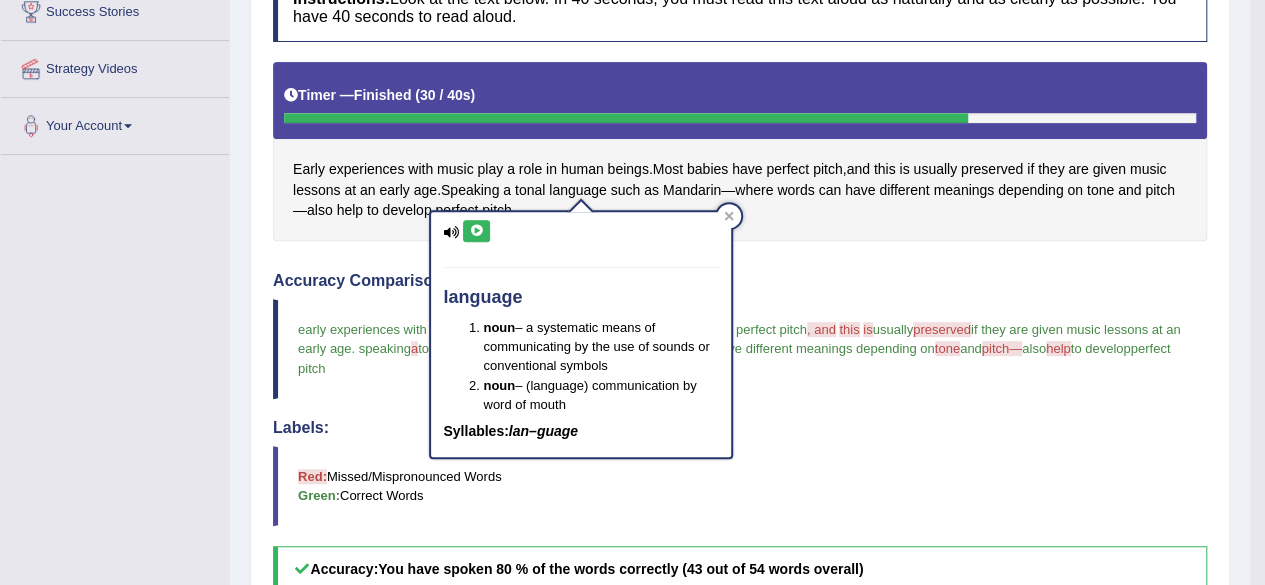
click at [470, 231] on icon at bounding box center [476, 231] width 15 height 12
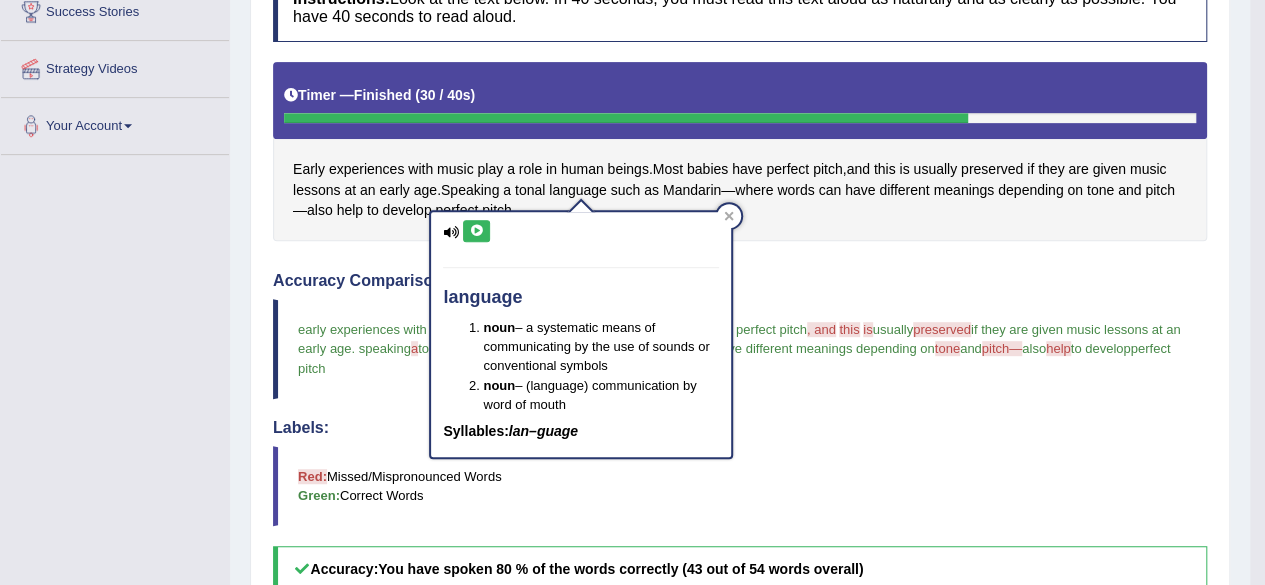
click at [470, 231] on icon at bounding box center [476, 231] width 15 height 12
click at [472, 229] on icon at bounding box center [476, 231] width 15 height 12
click at [484, 227] on button at bounding box center [476, 231] width 27 height 22
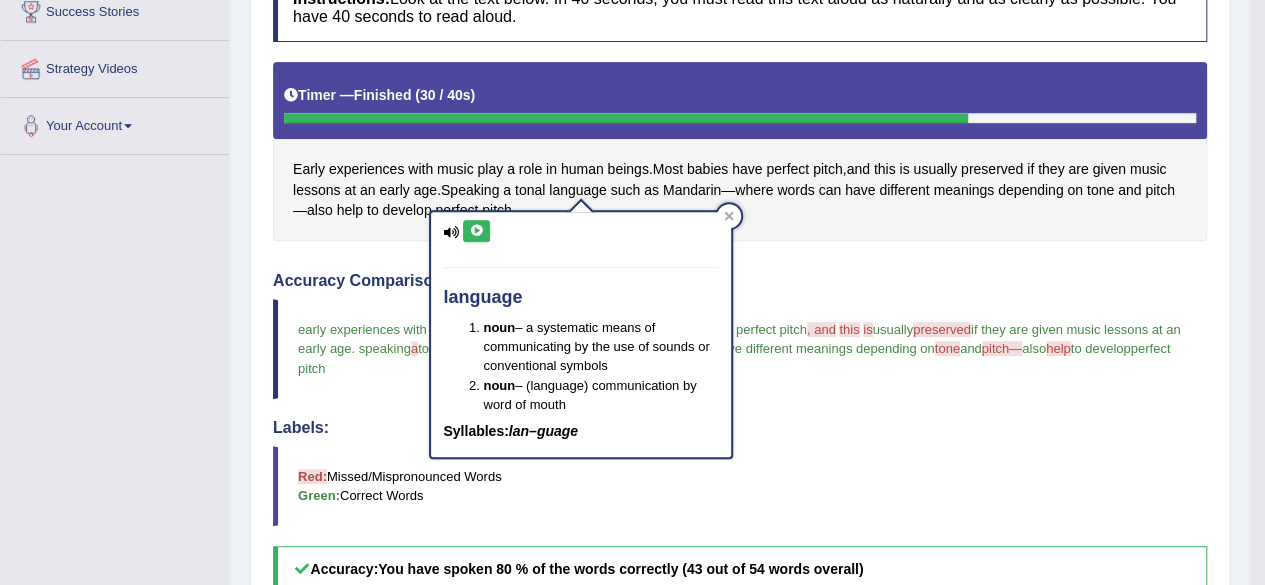
click at [484, 227] on button at bounding box center [476, 231] width 27 height 22
click at [740, 214] on div at bounding box center [729, 216] width 24 height 24
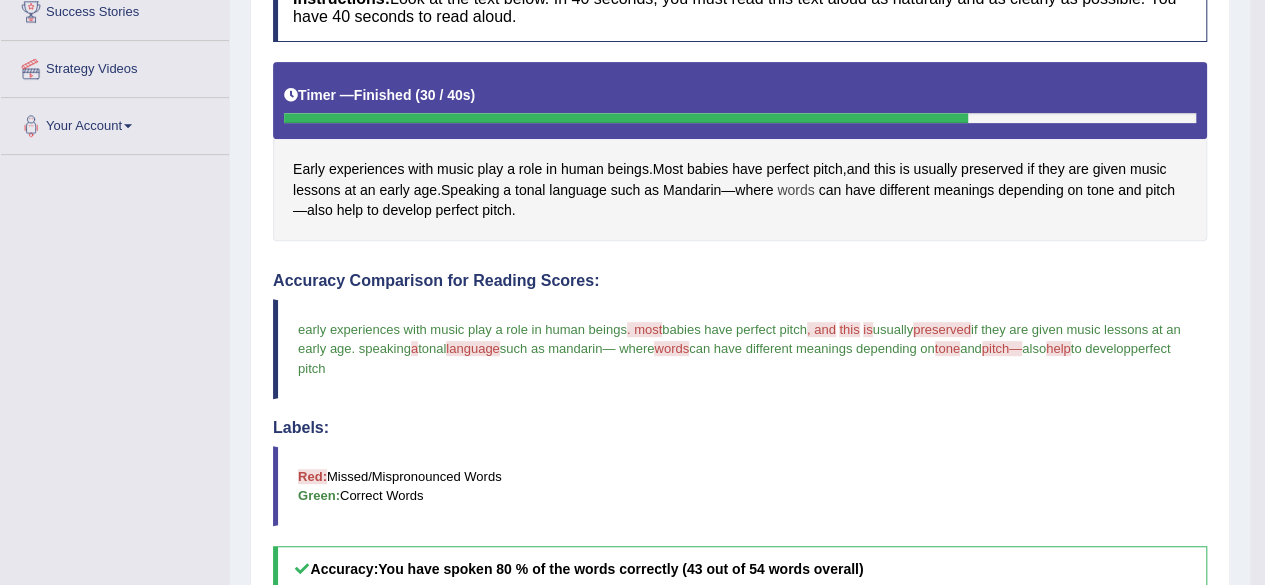
click at [792, 191] on span "words" at bounding box center [795, 190] width 37 height 21
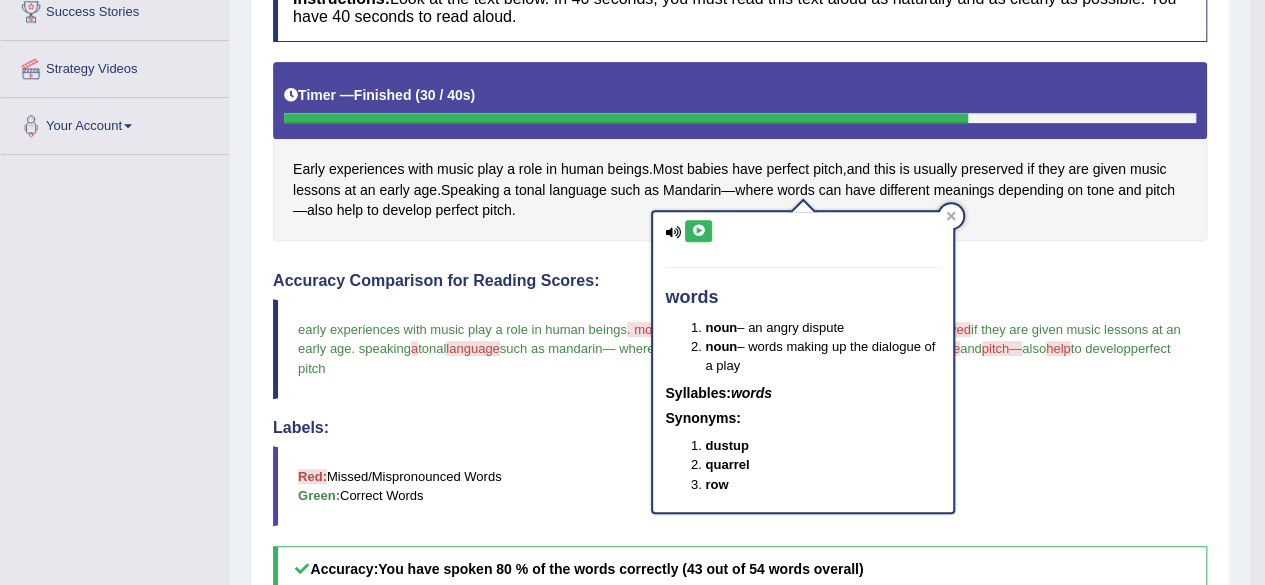
click at [694, 225] on icon at bounding box center [698, 231] width 15 height 12
click at [697, 226] on icon at bounding box center [698, 231] width 15 height 12
click at [691, 227] on icon at bounding box center [698, 231] width 15 height 12
click at [692, 227] on icon at bounding box center [698, 231] width 15 height 12
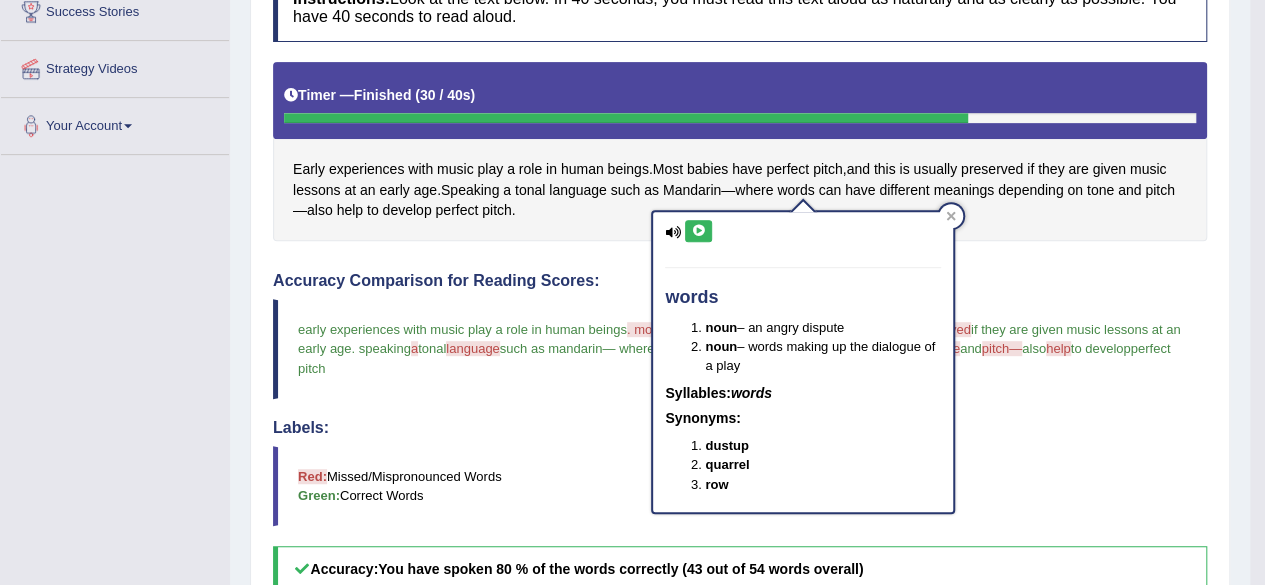
click at [694, 219] on div "words noun – an angry dispute noun – words making up the dialogue of a play Syl…" at bounding box center [803, 361] width 300 height 299
click at [704, 242] on div "words noun – an angry dispute noun – words making up the dialogue of a play Syl…" at bounding box center [803, 361] width 300 height 299
click at [698, 229] on icon at bounding box center [698, 231] width 15 height 12
click at [705, 217] on div "words noun – an angry dispute noun – words making up the dialogue of a play Syl…" at bounding box center [803, 361] width 300 height 299
click at [701, 233] on icon at bounding box center [698, 231] width 15 height 12
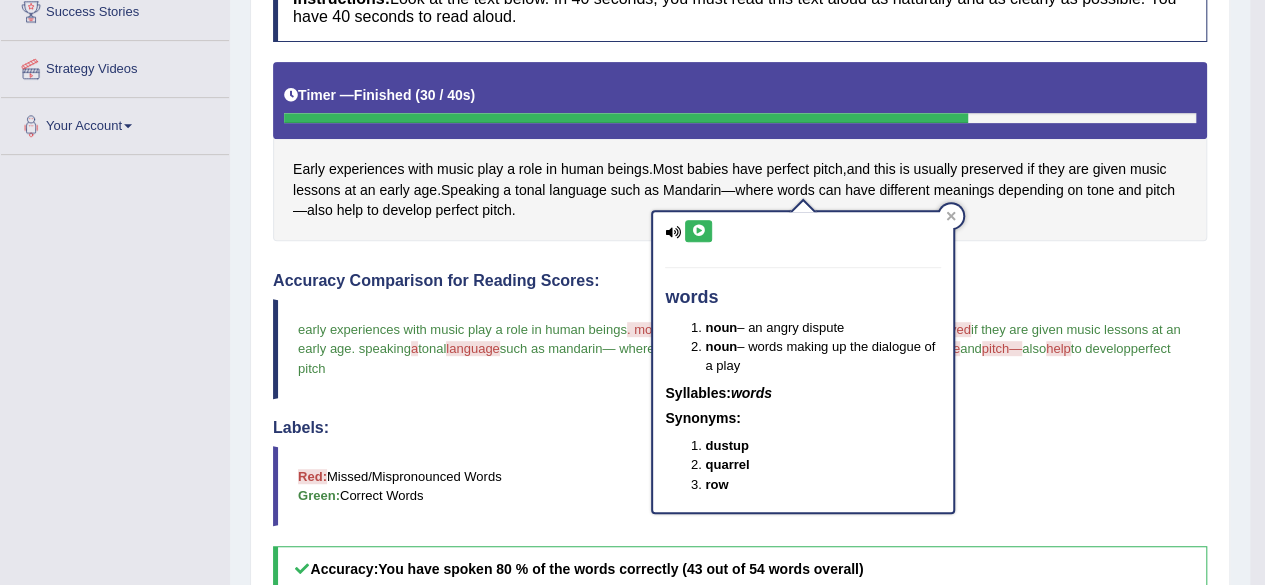
click at [706, 237] on button at bounding box center [698, 231] width 27 height 22
click at [710, 236] on button at bounding box center [698, 231] width 27 height 22
click at [696, 232] on icon at bounding box center [698, 231] width 15 height 12
click at [696, 231] on icon at bounding box center [698, 231] width 15 height 12
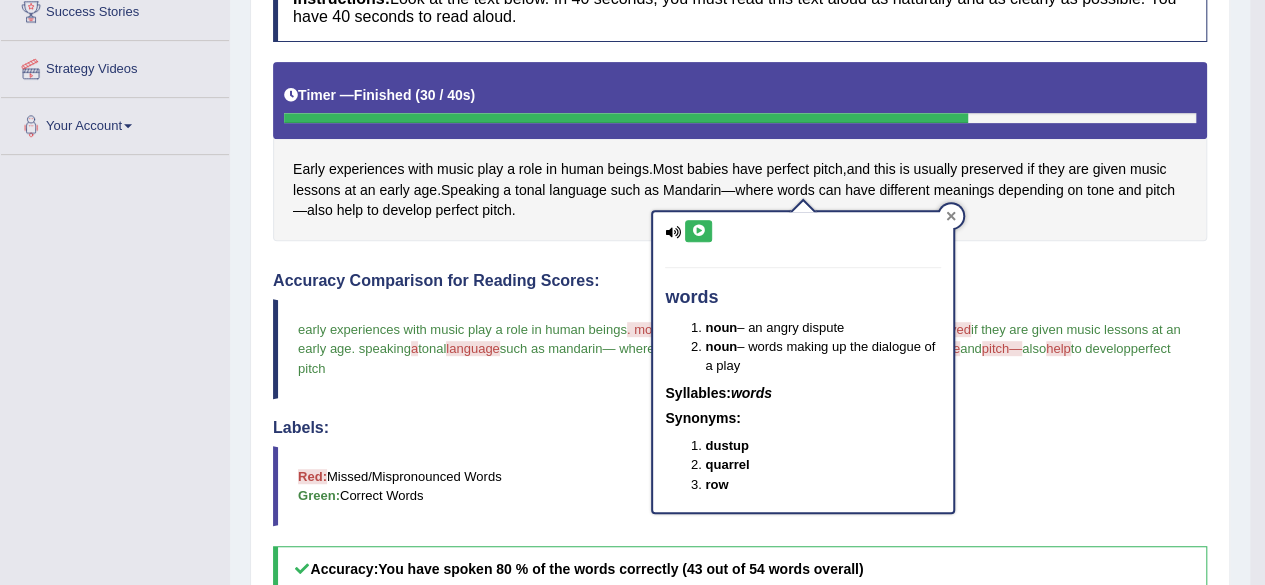
click at [955, 209] on div at bounding box center [951, 216] width 24 height 24
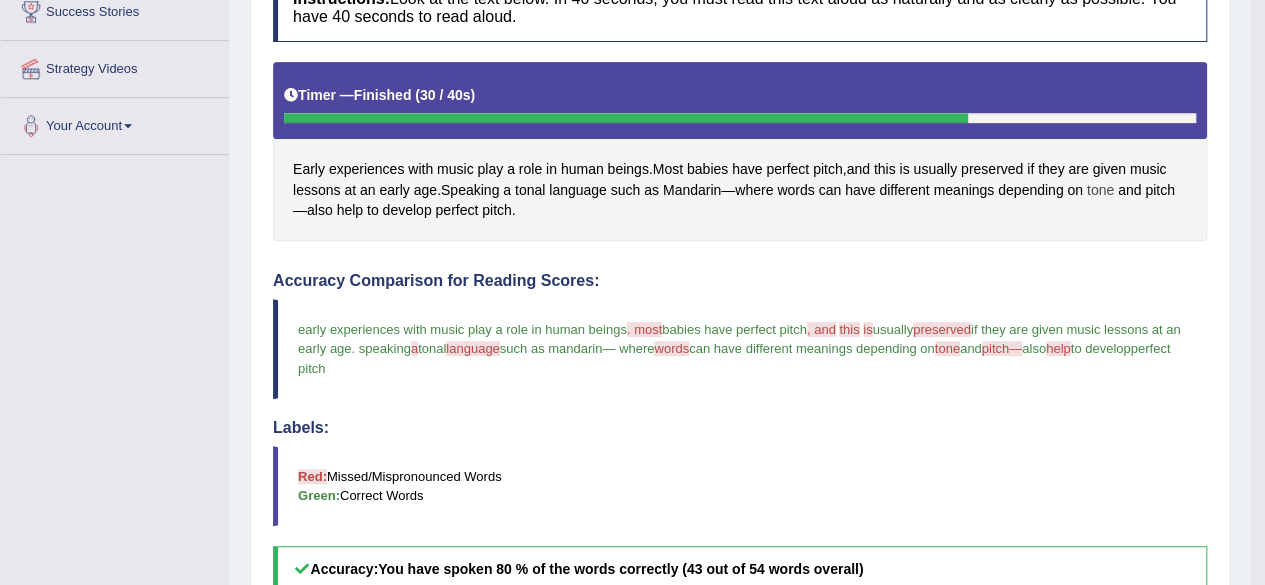
click at [1106, 183] on span "tone" at bounding box center [1100, 190] width 27 height 21
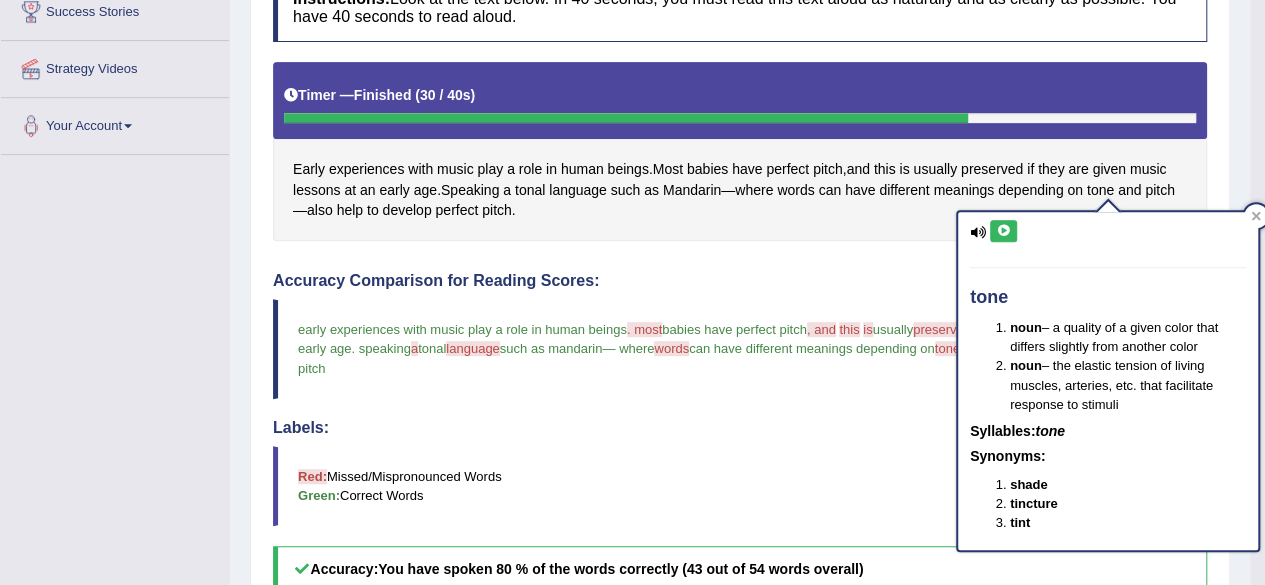
click at [1004, 230] on icon at bounding box center [1003, 231] width 15 height 12
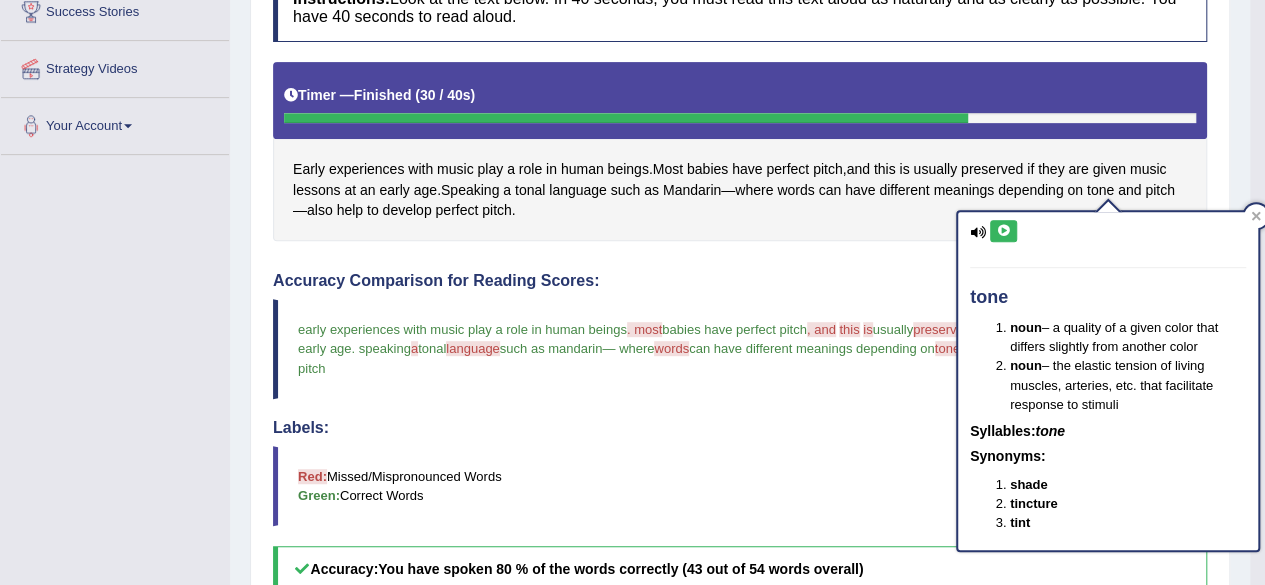
click at [1010, 225] on button at bounding box center [1003, 231] width 27 height 22
click at [1003, 227] on icon at bounding box center [1003, 231] width 15 height 12
click at [1003, 228] on icon at bounding box center [1003, 231] width 15 height 12
click at [1026, 194] on span "depending" at bounding box center [1030, 190] width 65 height 21
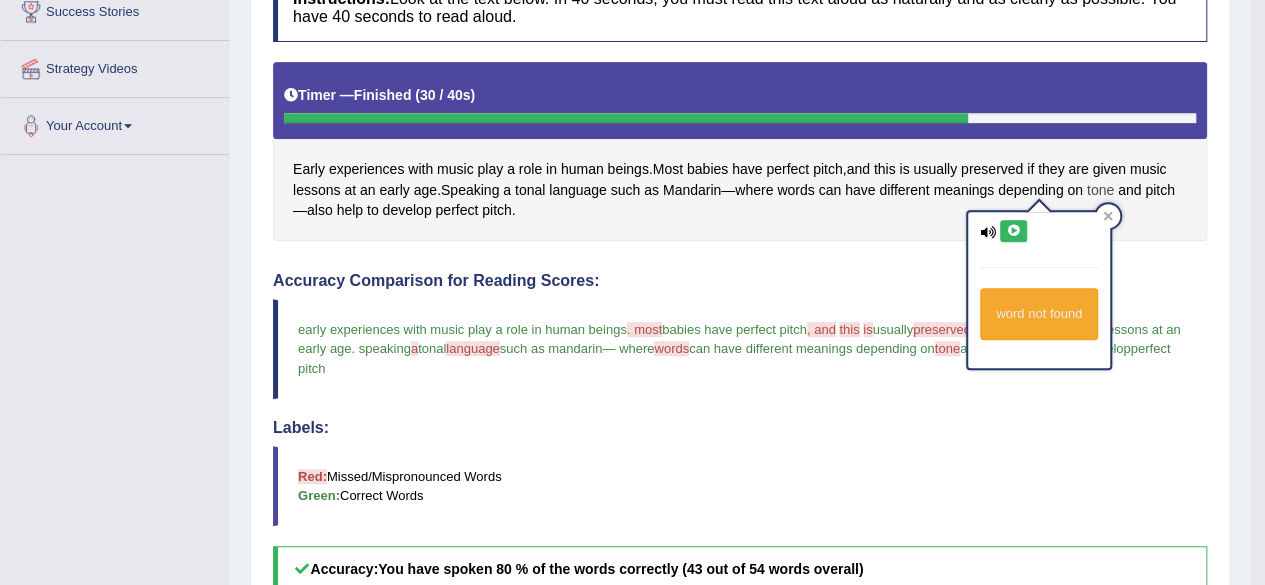
click at [1098, 187] on span "tone" at bounding box center [1100, 190] width 27 height 21
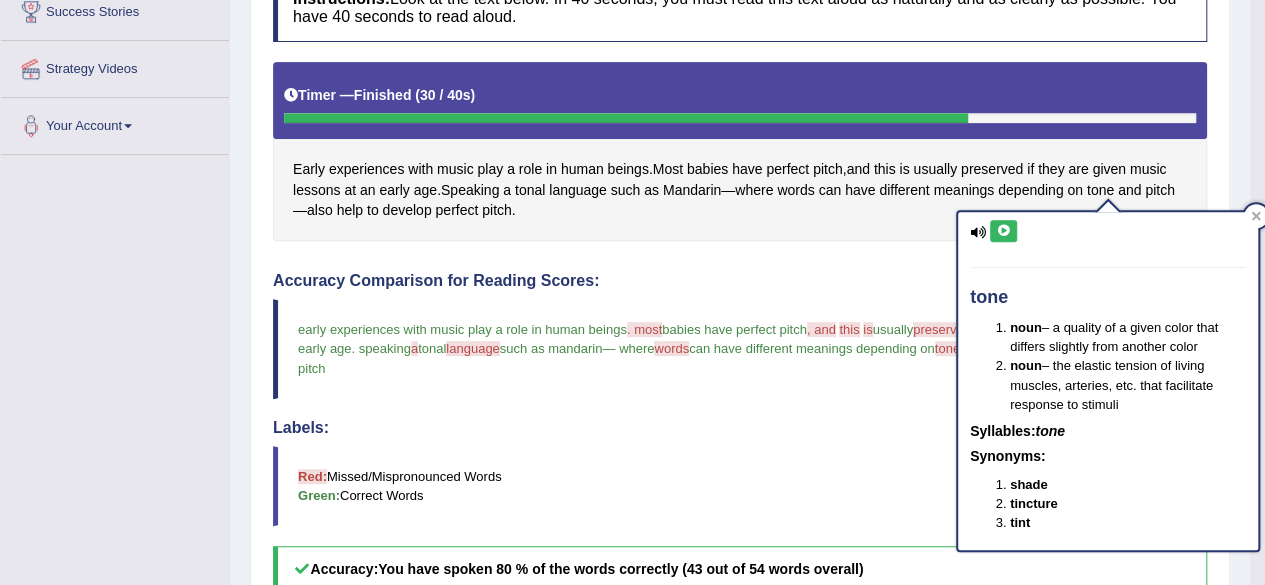
click at [1008, 225] on icon at bounding box center [1003, 231] width 15 height 12
click at [1003, 220] on button at bounding box center [1003, 231] width 27 height 22
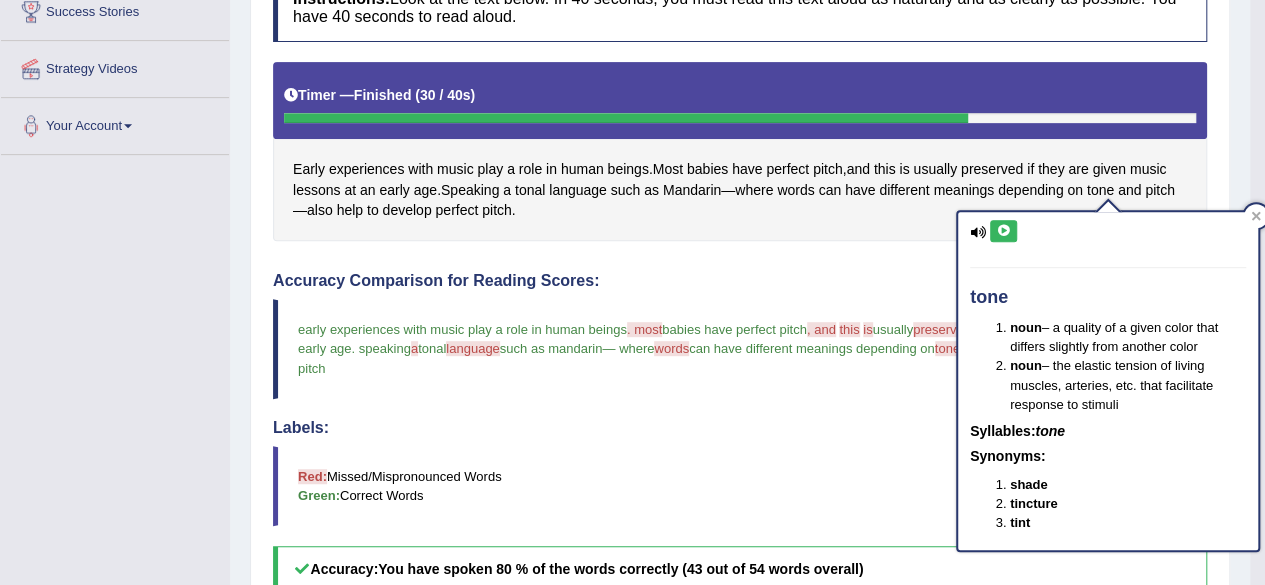
click at [1003, 220] on button at bounding box center [1003, 231] width 27 height 22
click at [1004, 221] on button at bounding box center [1003, 231] width 27 height 22
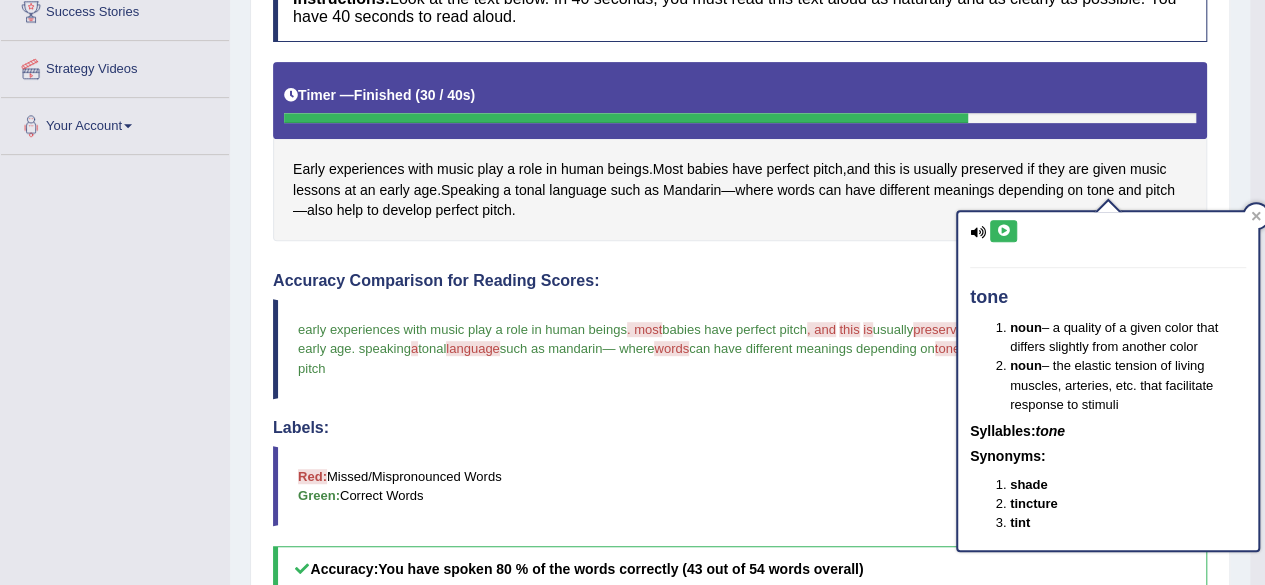
click at [1009, 219] on div "tone noun – a quality of a given color that differs slightly from another color…" at bounding box center [1108, 380] width 300 height 337
click at [1009, 218] on div "tone noun – a quality of a given color that differs slightly from another color…" at bounding box center [1108, 380] width 300 height 337
click at [1002, 233] on icon at bounding box center [1003, 231] width 15 height 12
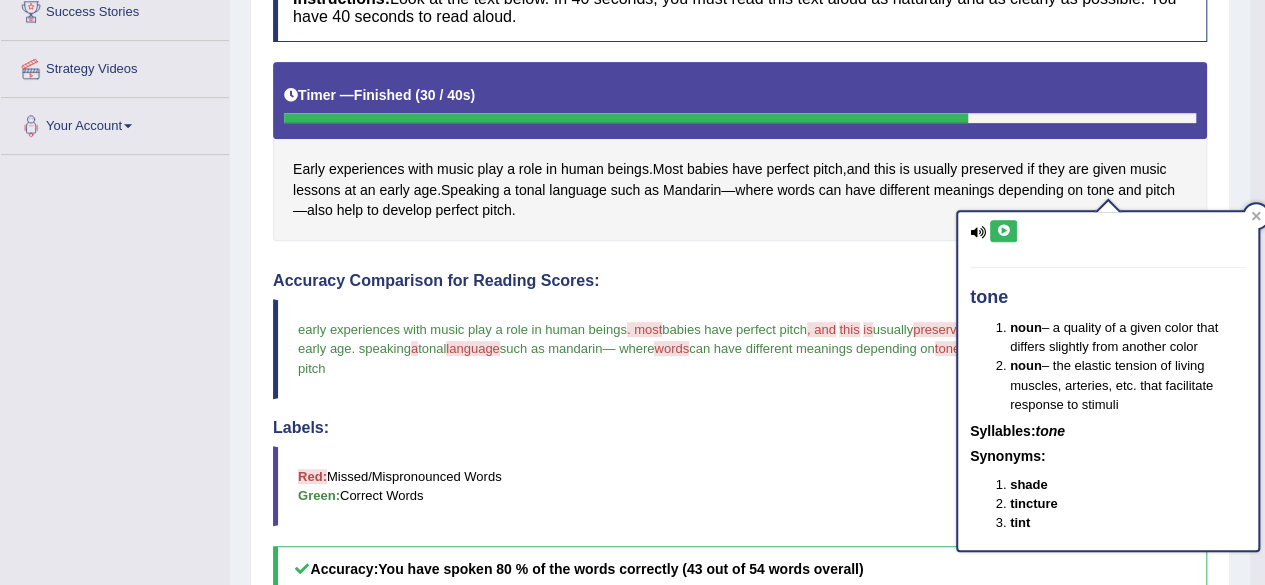
click at [1005, 227] on icon at bounding box center [1003, 231] width 15 height 12
click at [1256, 219] on icon at bounding box center [1256, 216] width 10 height 10
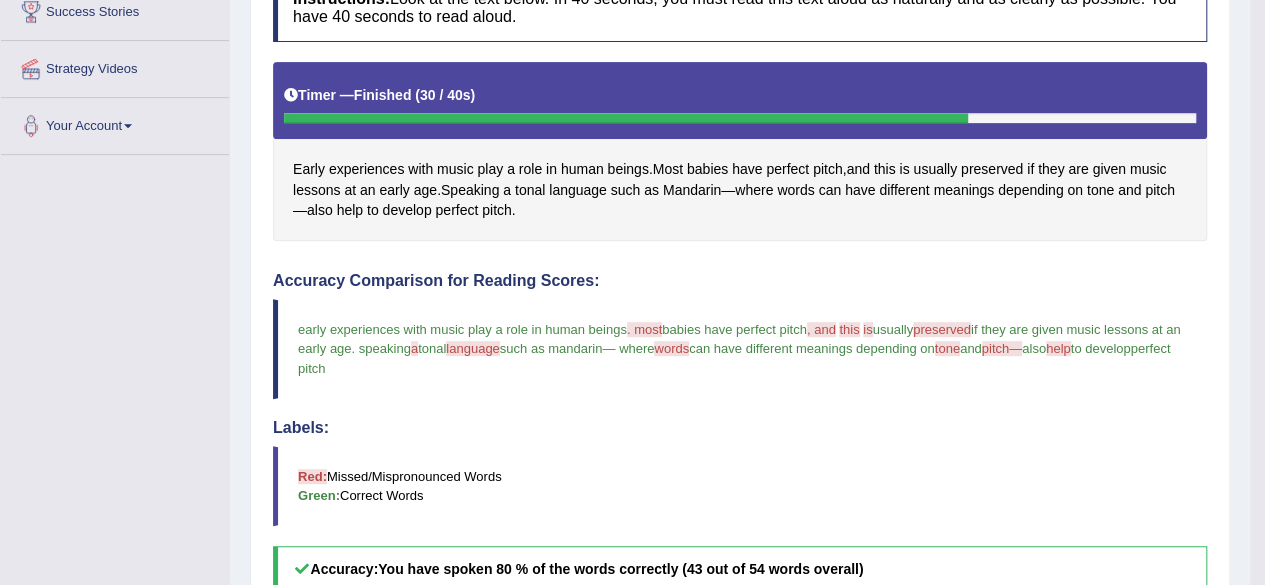
click at [960, 352] on span "tone" at bounding box center [947, 348] width 25 height 15
click at [1114, 185] on span "tone" at bounding box center [1100, 190] width 27 height 21
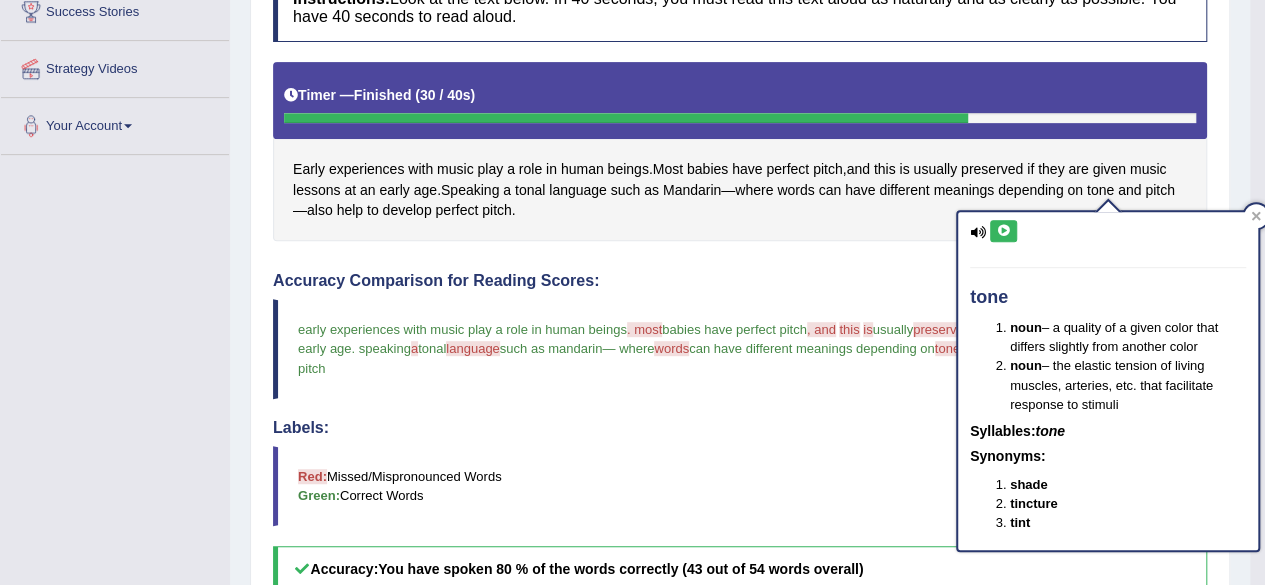
click at [1009, 225] on icon at bounding box center [1003, 231] width 15 height 12
click at [1246, 207] on div "tone noun – a quality of a given color that differs slightly from another color…" at bounding box center [1108, 374] width 304 height 354
click at [1255, 213] on icon at bounding box center [1256, 216] width 10 height 10
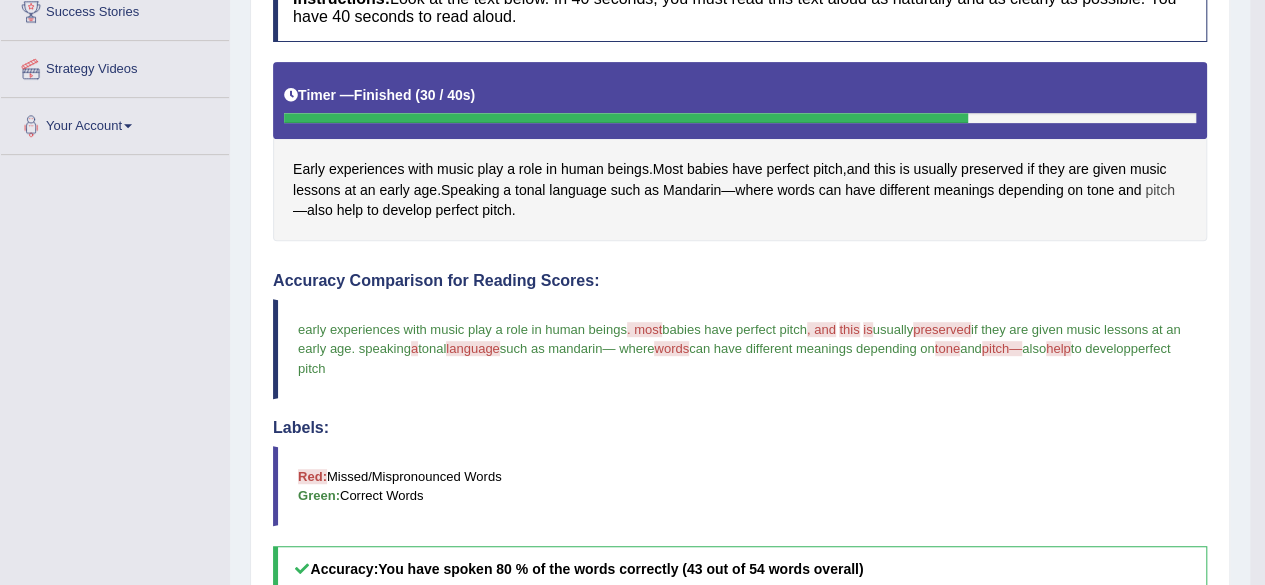
click at [1156, 182] on span "pitch" at bounding box center [1160, 190] width 30 height 21
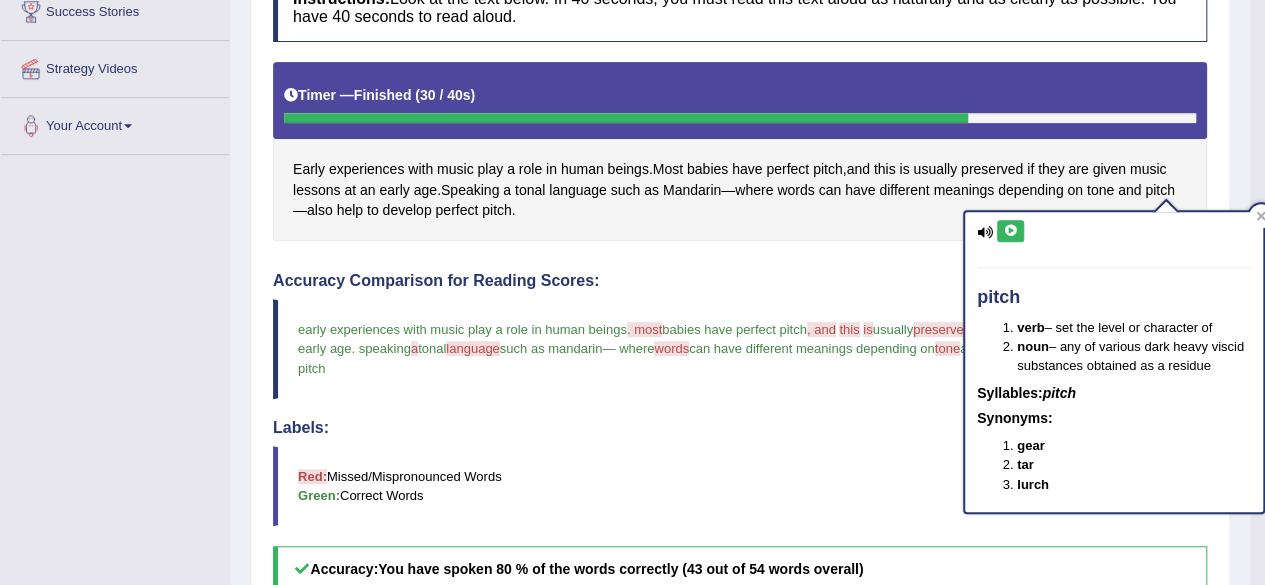
click at [1009, 231] on icon at bounding box center [1010, 231] width 15 height 12
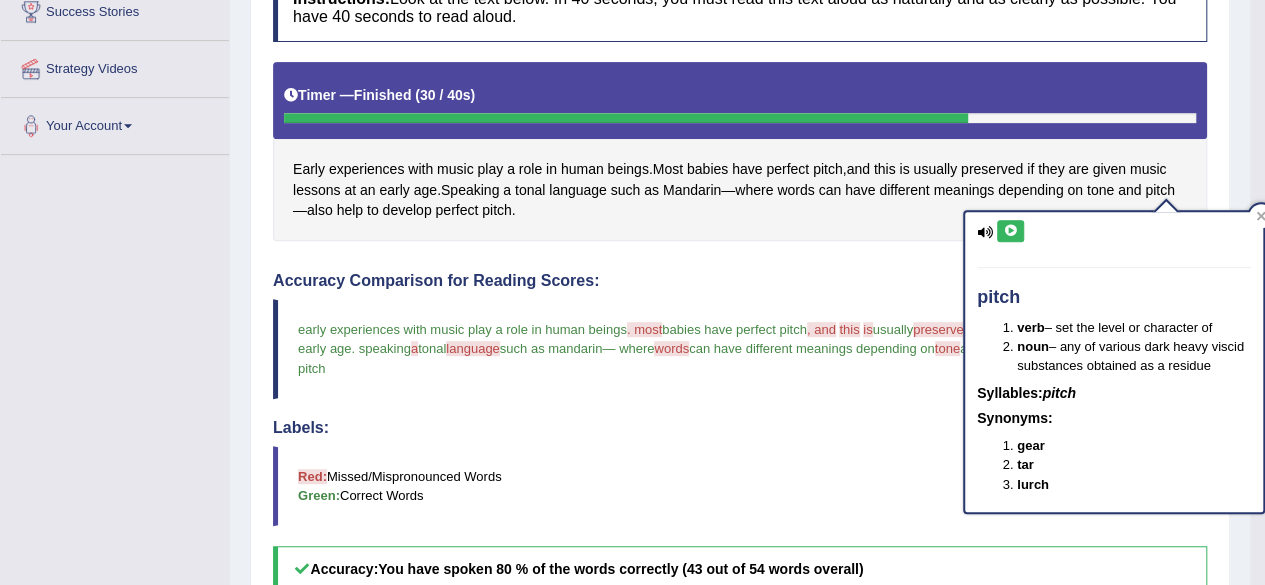
click at [1008, 228] on icon at bounding box center [1010, 231] width 15 height 12
click at [1008, 229] on icon at bounding box center [1010, 231] width 15 height 12
click at [1011, 231] on icon at bounding box center [1010, 231] width 15 height 12
click at [1014, 225] on icon at bounding box center [1010, 231] width 15 height 12
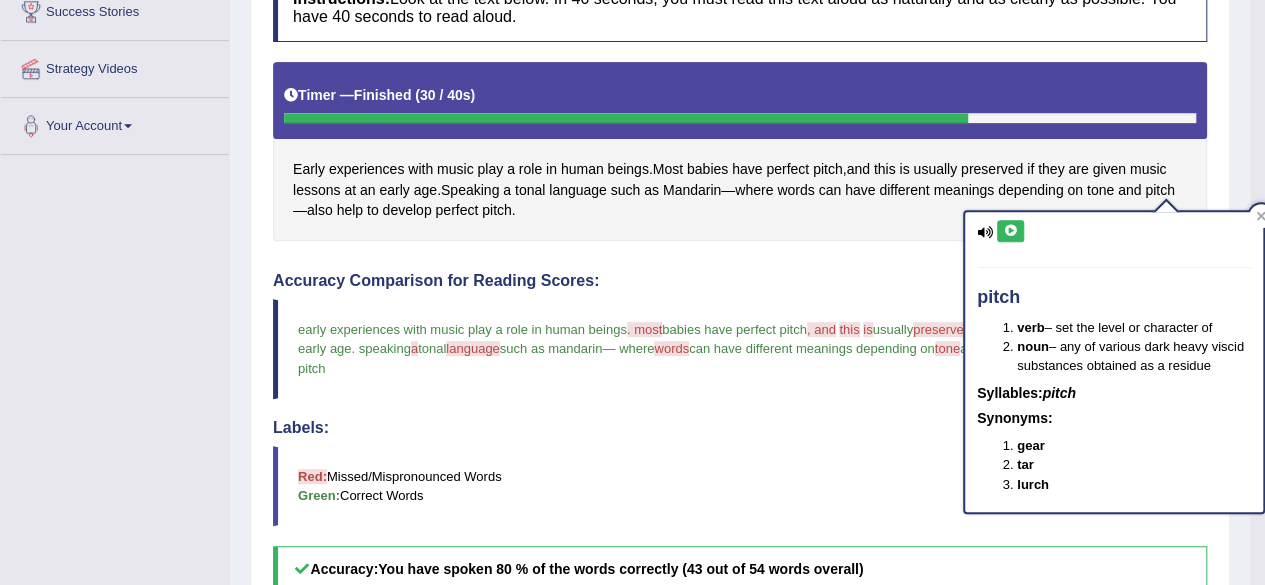
click at [1014, 227] on icon at bounding box center [1010, 231] width 15 height 12
click at [1253, 212] on div at bounding box center [1261, 216] width 24 height 24
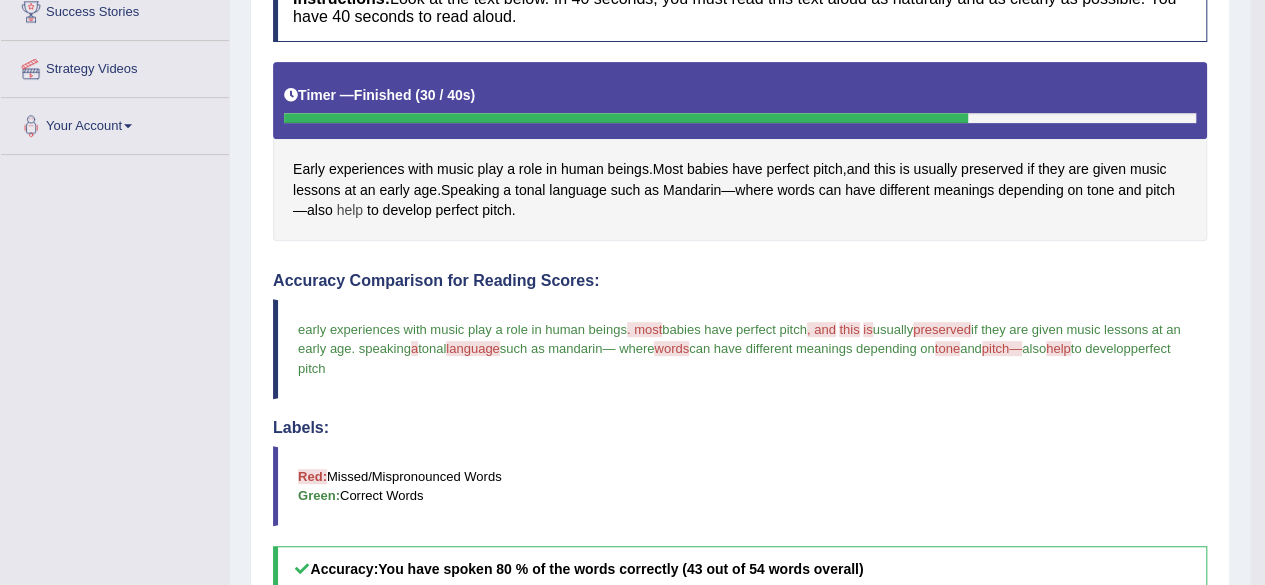
click at [340, 207] on span "help" at bounding box center [350, 210] width 26 height 21
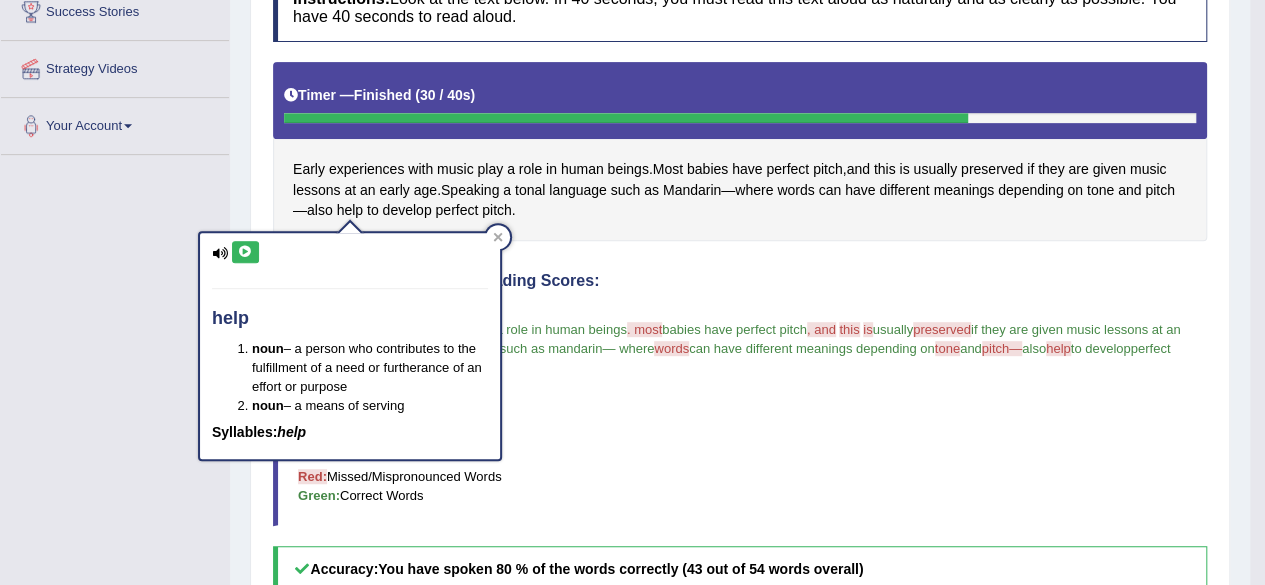
click at [238, 253] on icon at bounding box center [245, 252] width 15 height 12
click at [242, 253] on icon at bounding box center [245, 252] width 15 height 12
click at [244, 254] on icon at bounding box center [245, 252] width 15 height 12
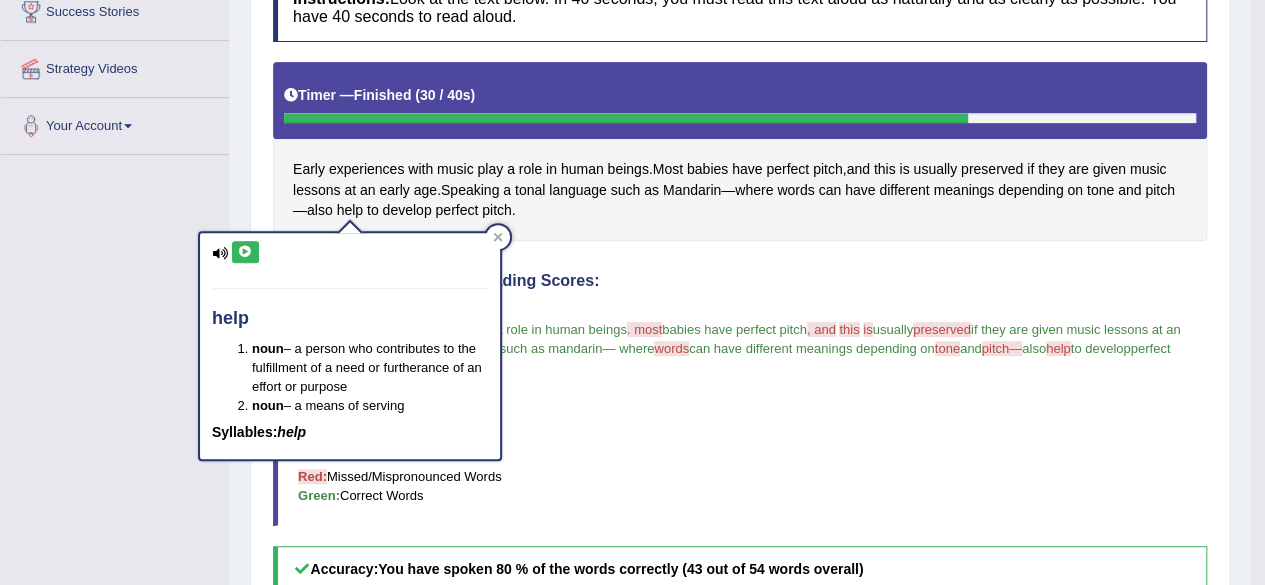
click at [246, 255] on icon at bounding box center [245, 252] width 15 height 12
click at [246, 250] on icon at bounding box center [245, 252] width 15 height 12
click at [246, 246] on icon at bounding box center [245, 252] width 15 height 12
click at [248, 239] on div "help noun – a person who contributes to the fulfillment of a need or furtheranc…" at bounding box center [350, 346] width 300 height 226
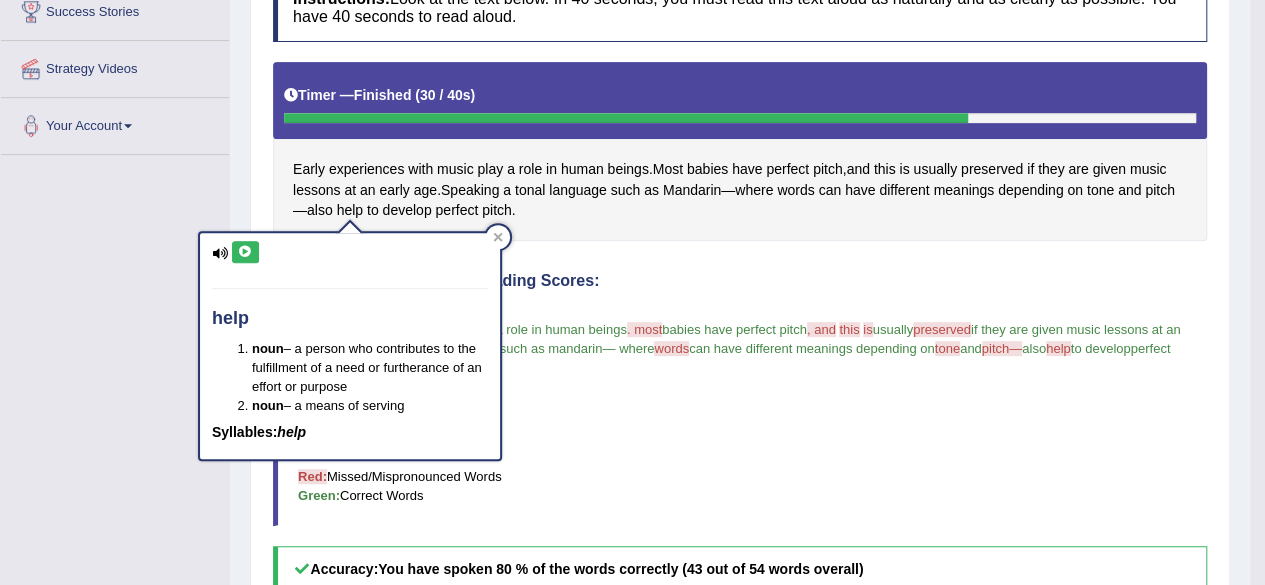
click at [242, 253] on icon at bounding box center [245, 252] width 15 height 12
click at [247, 253] on icon at bounding box center [245, 252] width 15 height 12
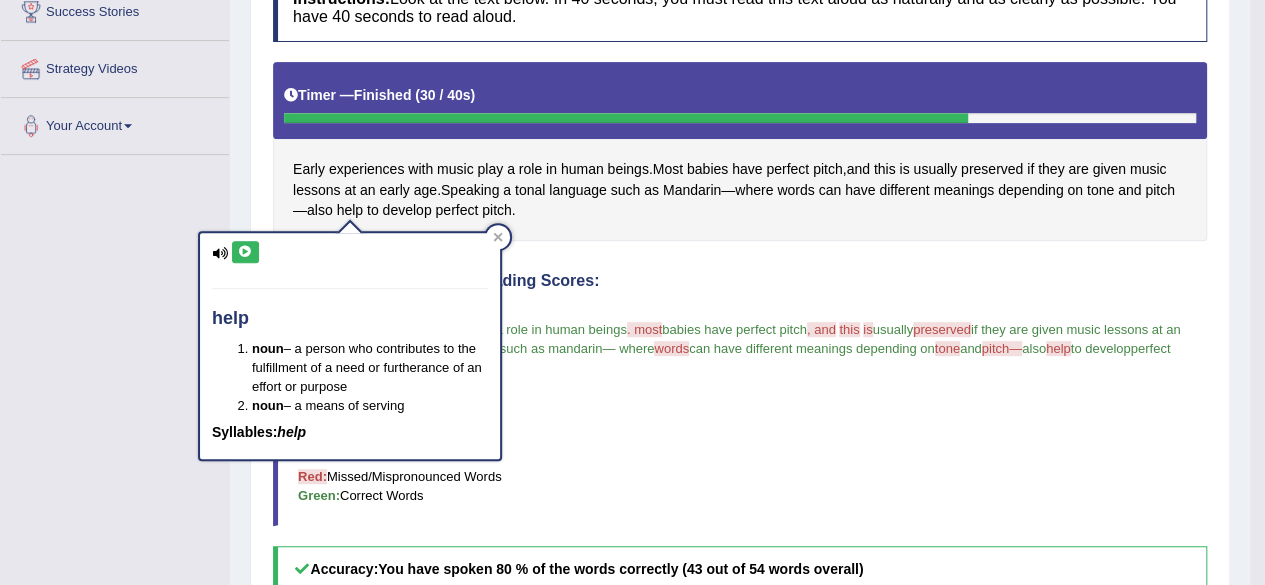
click at [252, 249] on button at bounding box center [245, 252] width 27 height 22
click at [238, 252] on icon at bounding box center [245, 252] width 15 height 12
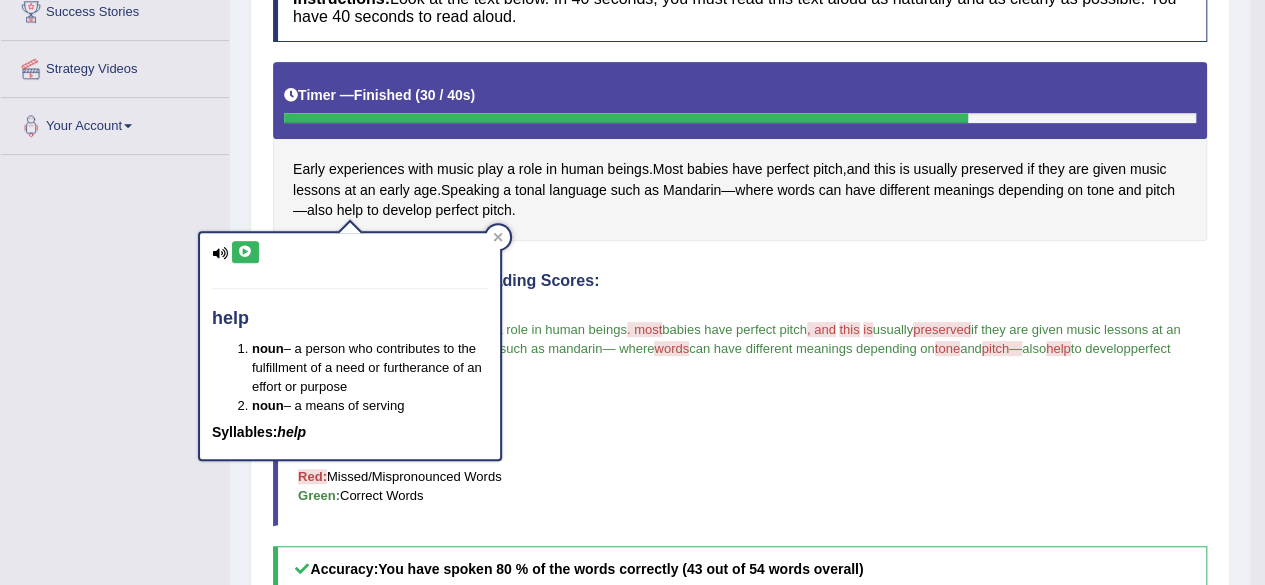
click at [238, 252] on icon at bounding box center [245, 252] width 15 height 12
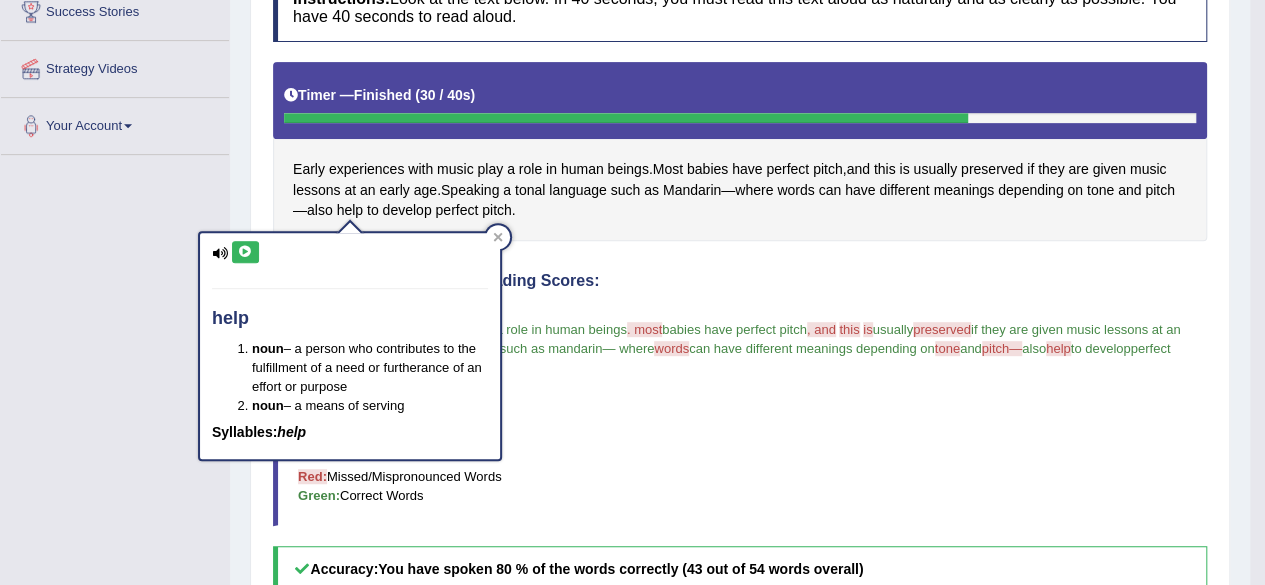
click at [238, 252] on icon at bounding box center [245, 252] width 15 height 12
click at [498, 233] on icon at bounding box center [498, 237] width 10 height 10
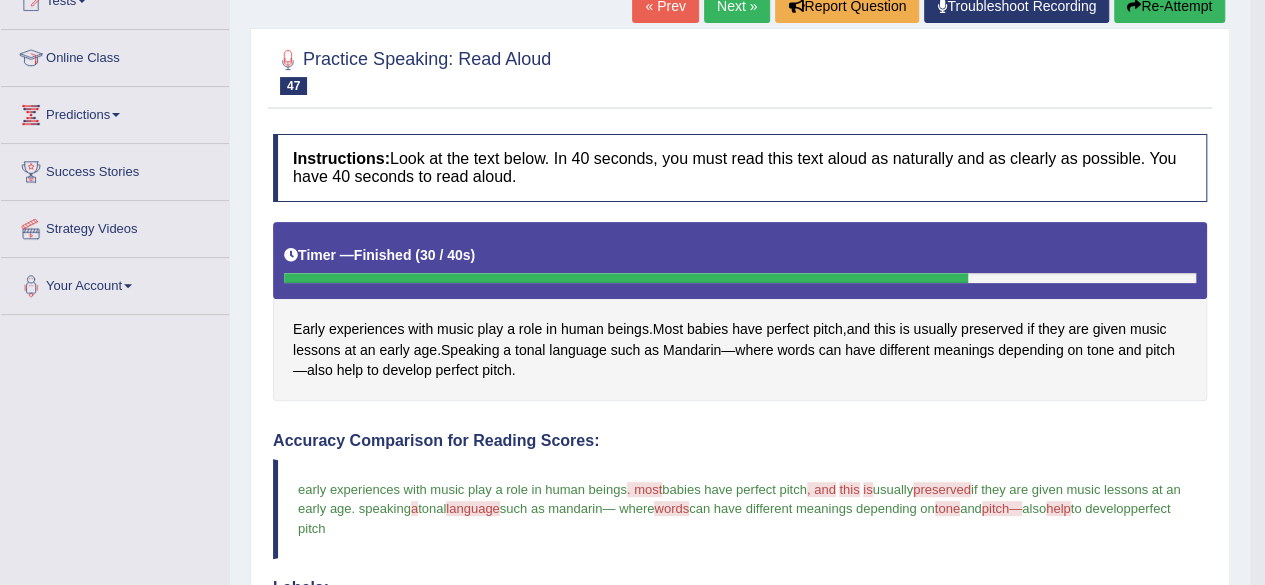
scroll to position [152, 0]
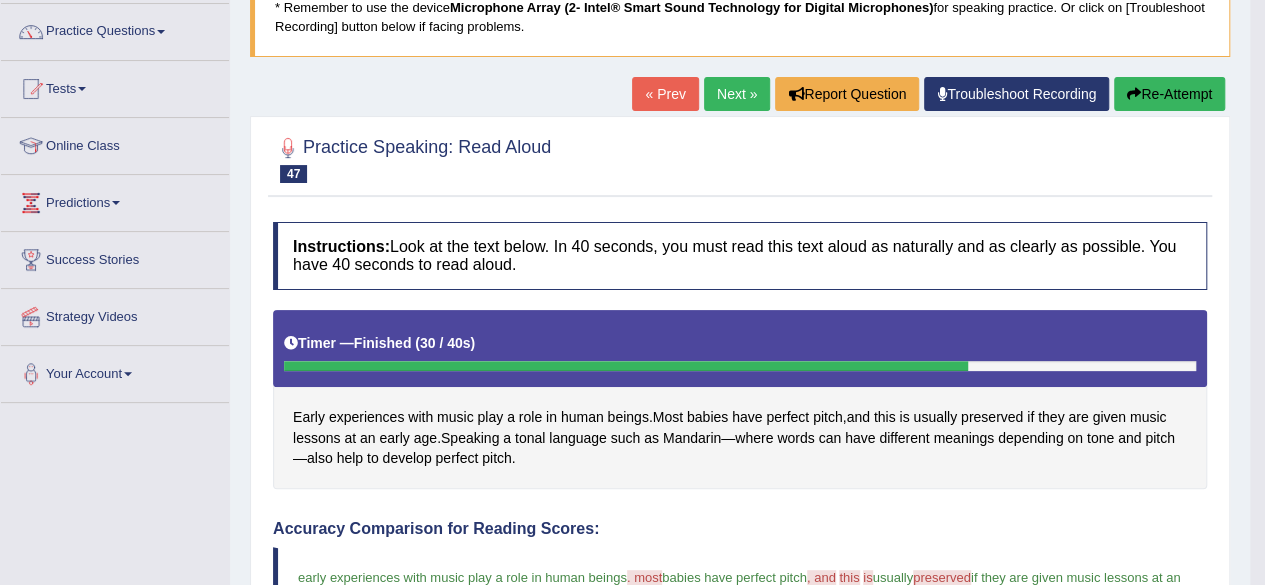
click at [708, 91] on link "Next »" at bounding box center [737, 94] width 66 height 34
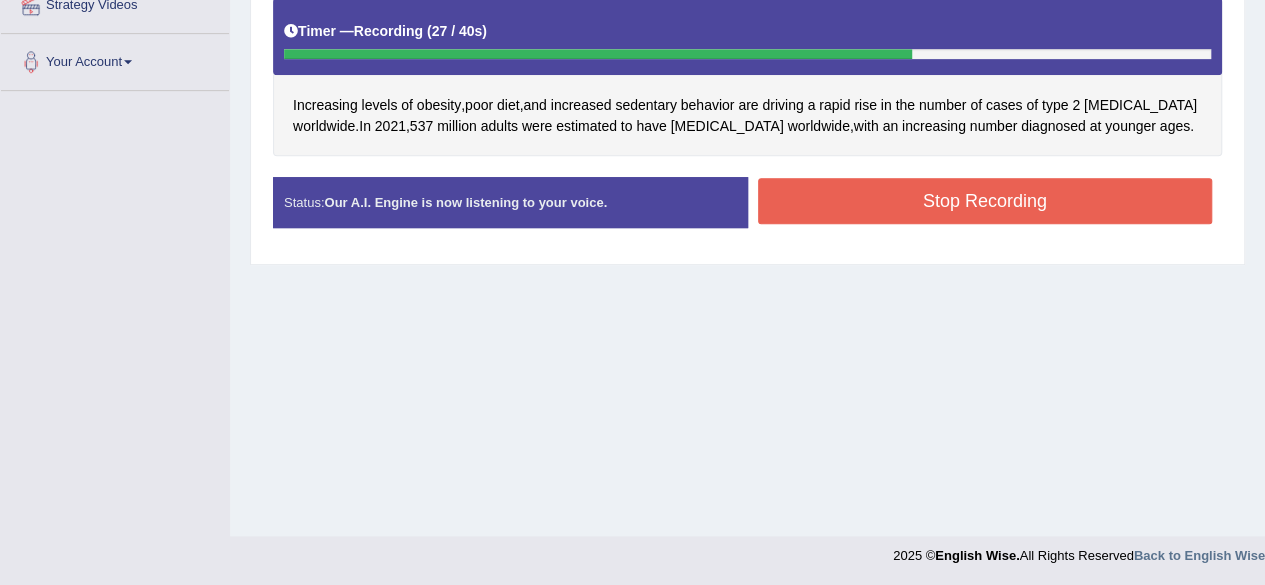
click at [945, 189] on button "Stop Recording" at bounding box center [985, 201] width 455 height 46
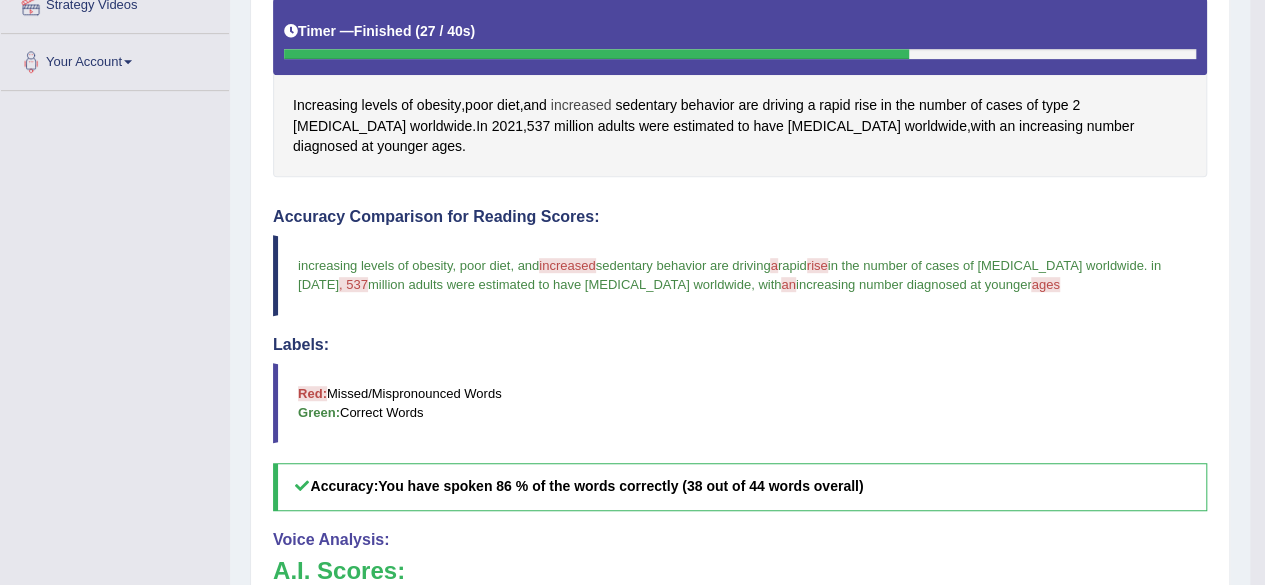
click at [578, 102] on span "increased" at bounding box center [581, 105] width 61 height 21
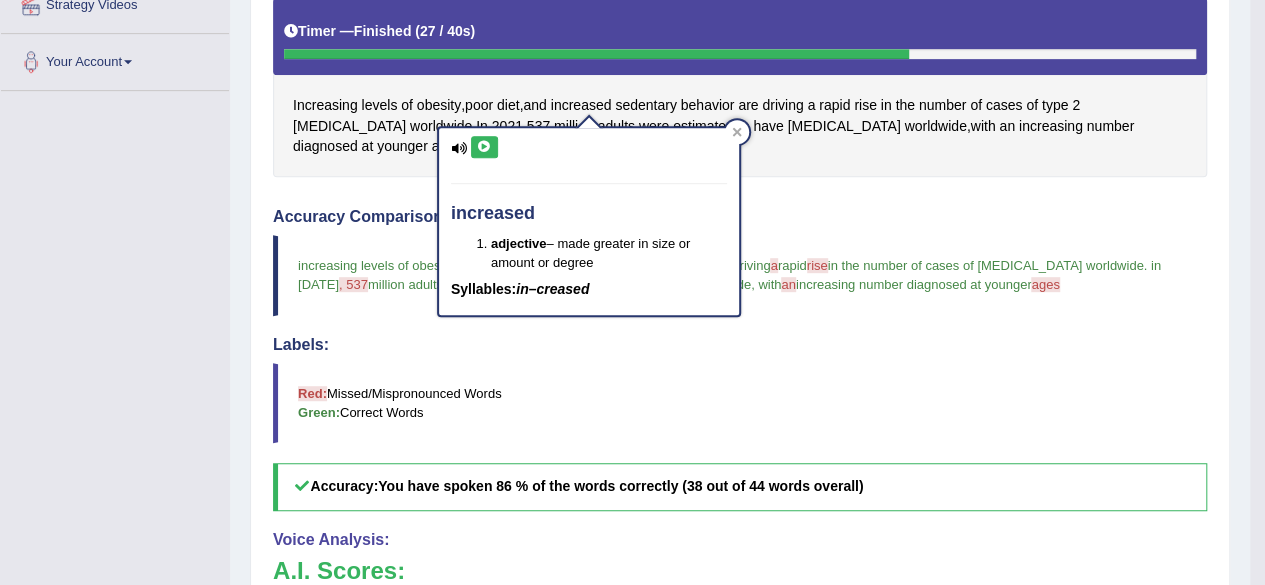
click at [486, 136] on button at bounding box center [484, 147] width 27 height 22
click at [486, 137] on button at bounding box center [484, 147] width 27 height 22
click at [488, 139] on button at bounding box center [484, 147] width 27 height 22
click at [488, 141] on icon at bounding box center [484, 147] width 15 height 12
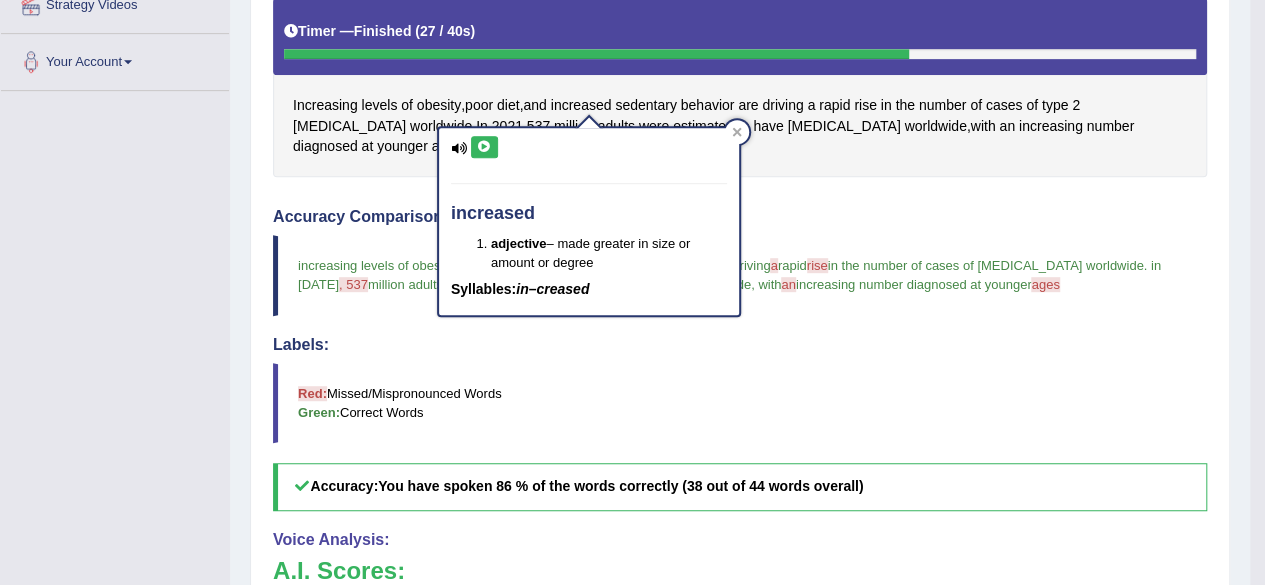
click at [489, 141] on icon at bounding box center [484, 147] width 15 height 12
click at [489, 143] on icon at bounding box center [484, 147] width 15 height 12
click at [484, 144] on icon at bounding box center [484, 147] width 15 height 12
click at [736, 127] on icon at bounding box center [737, 132] width 10 height 10
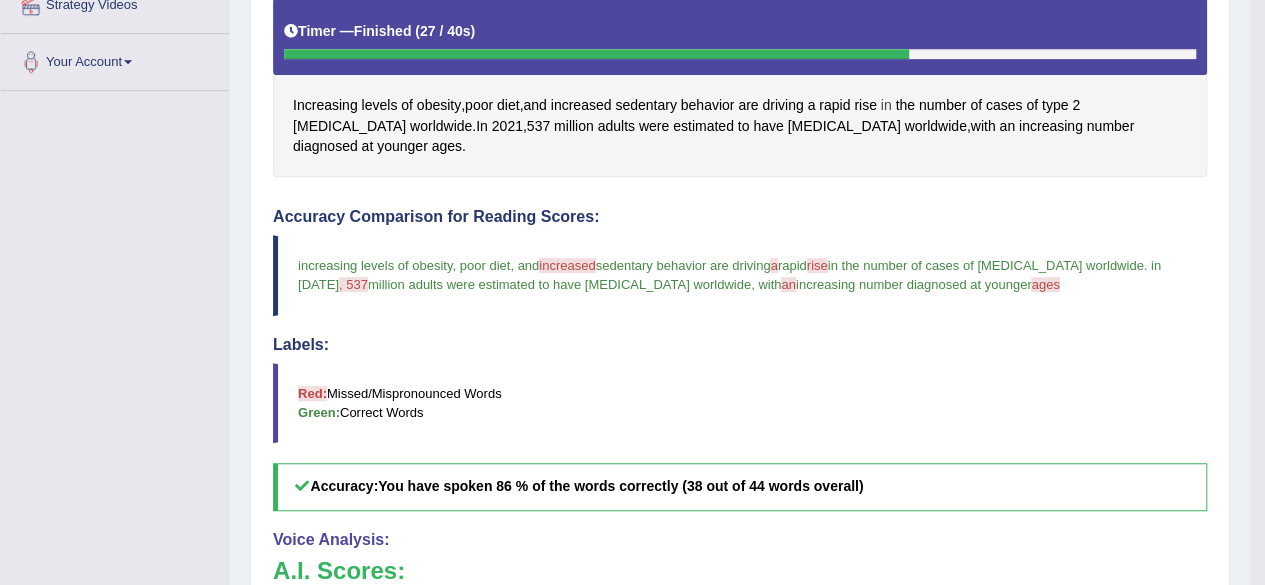
click at [888, 102] on span "in" at bounding box center [886, 105] width 11 height 21
click at [869, 101] on span "rise" at bounding box center [865, 105] width 23 height 21
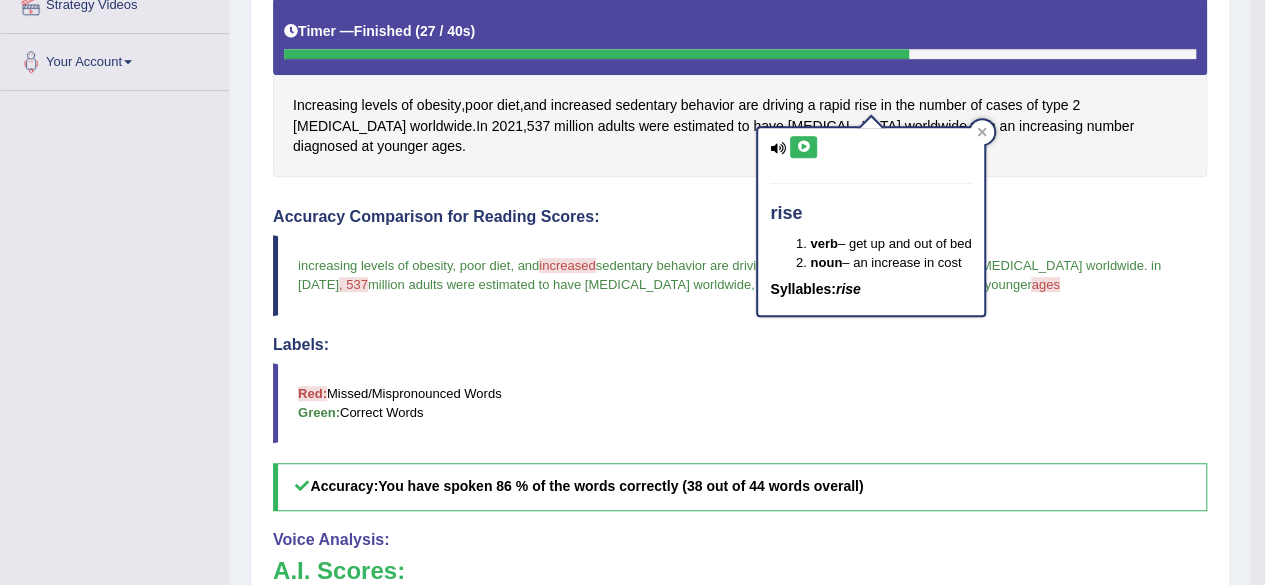
click at [803, 147] on icon at bounding box center [803, 147] width 15 height 12
click at [802, 147] on icon at bounding box center [803, 147] width 15 height 12
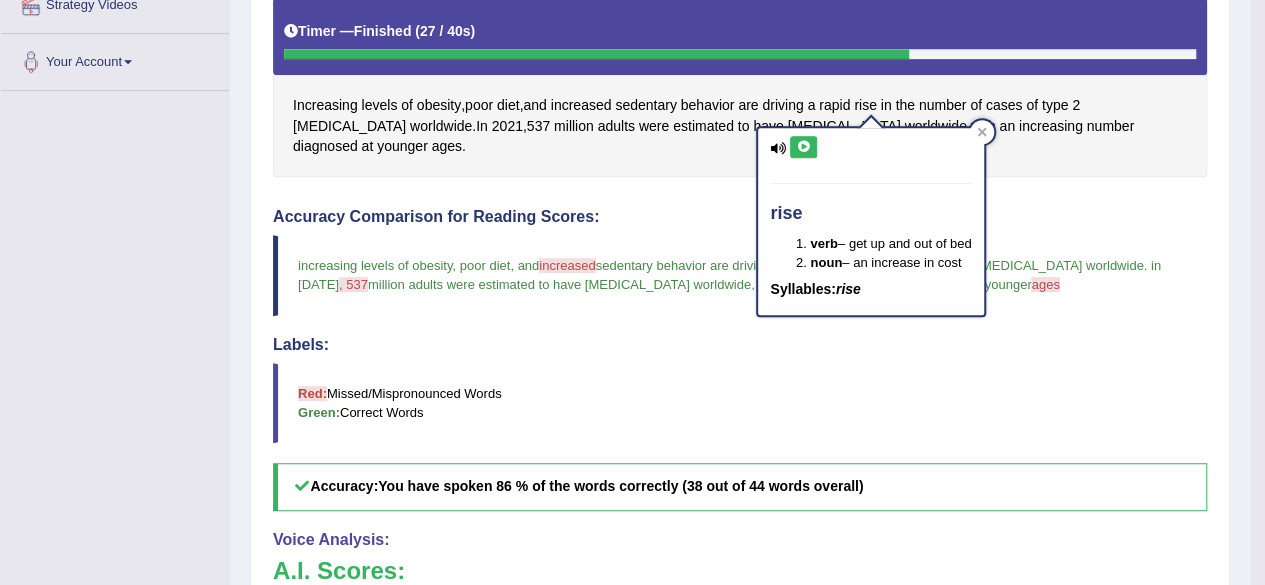
click at [802, 147] on icon at bounding box center [803, 147] width 15 height 12
click at [802, 141] on icon at bounding box center [803, 147] width 15 height 12
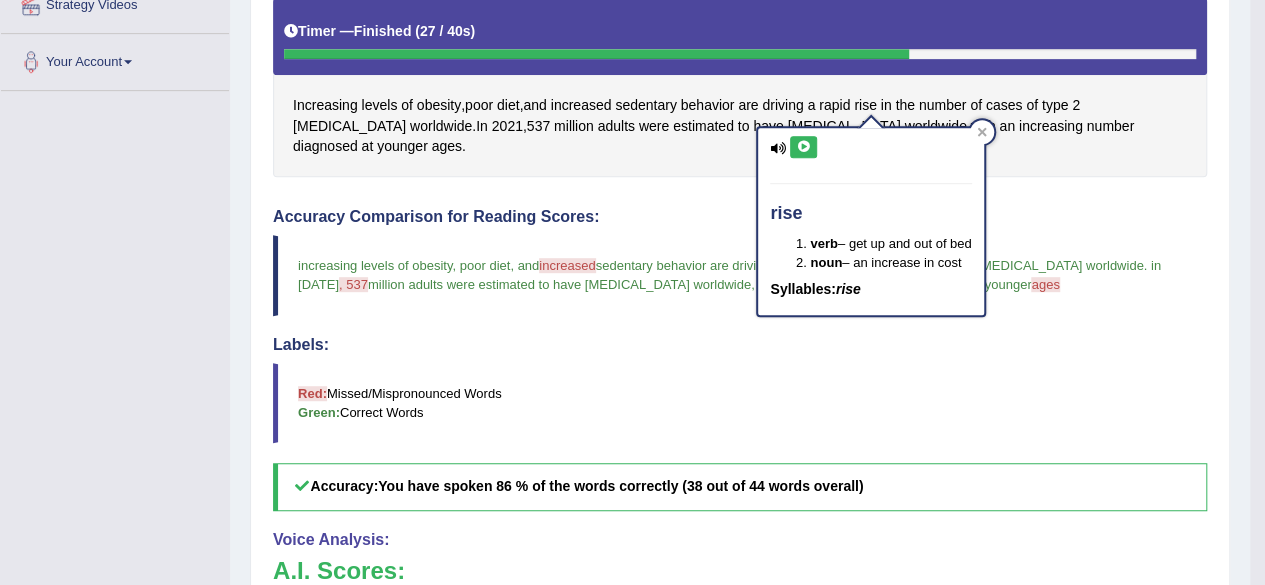
click at [802, 142] on icon at bounding box center [803, 147] width 15 height 12
click at [805, 141] on icon at bounding box center [803, 147] width 15 height 12
click at [808, 145] on icon at bounding box center [803, 147] width 15 height 12
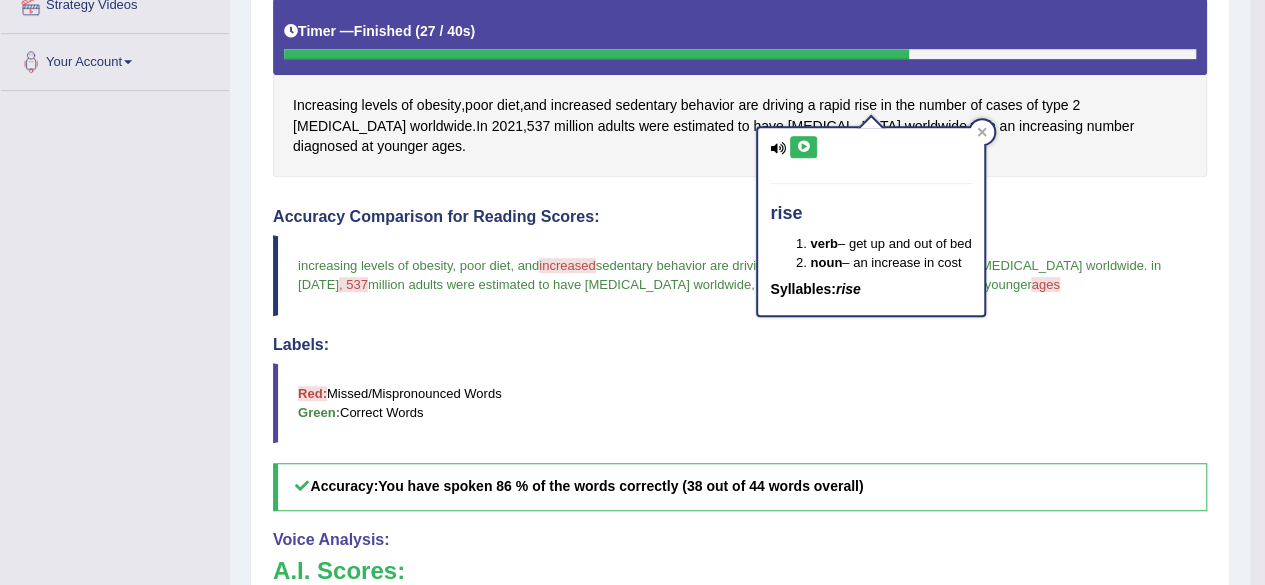
click at [808, 145] on icon at bounding box center [803, 147] width 15 height 12
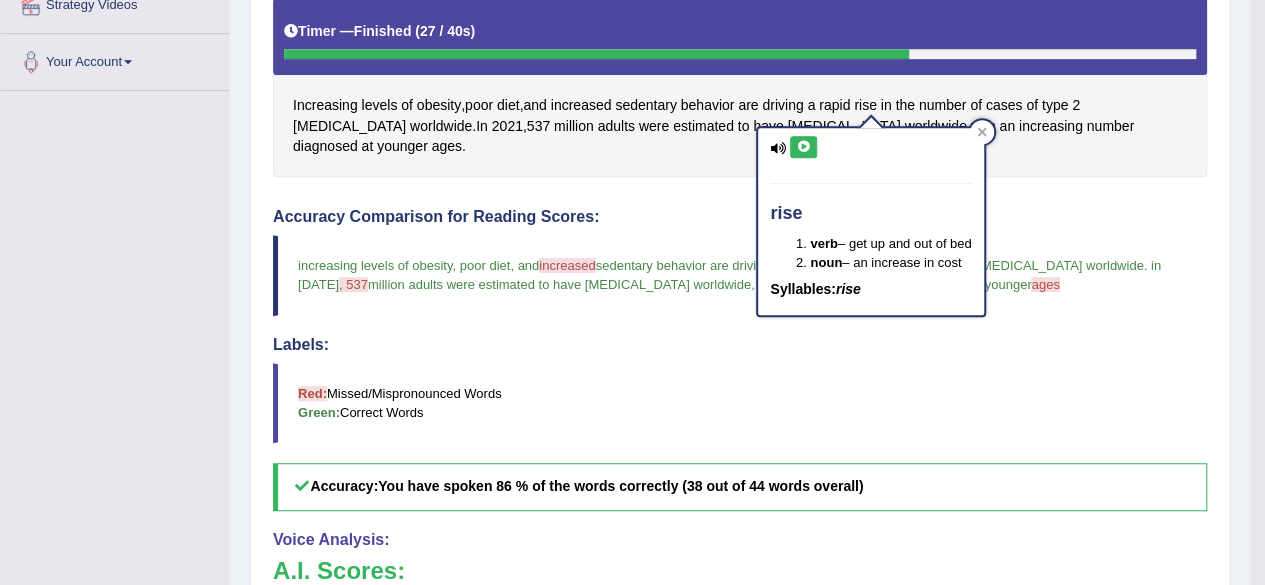
click at [808, 145] on icon at bounding box center [803, 147] width 15 height 12
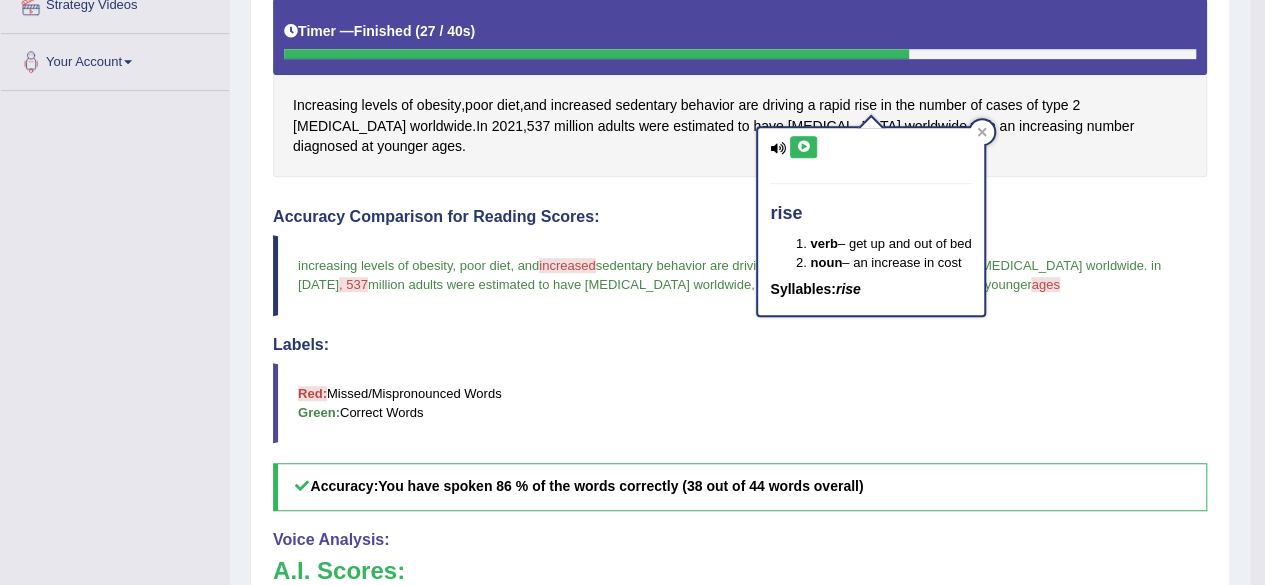
click at [808, 145] on icon at bounding box center [803, 147] width 15 height 12
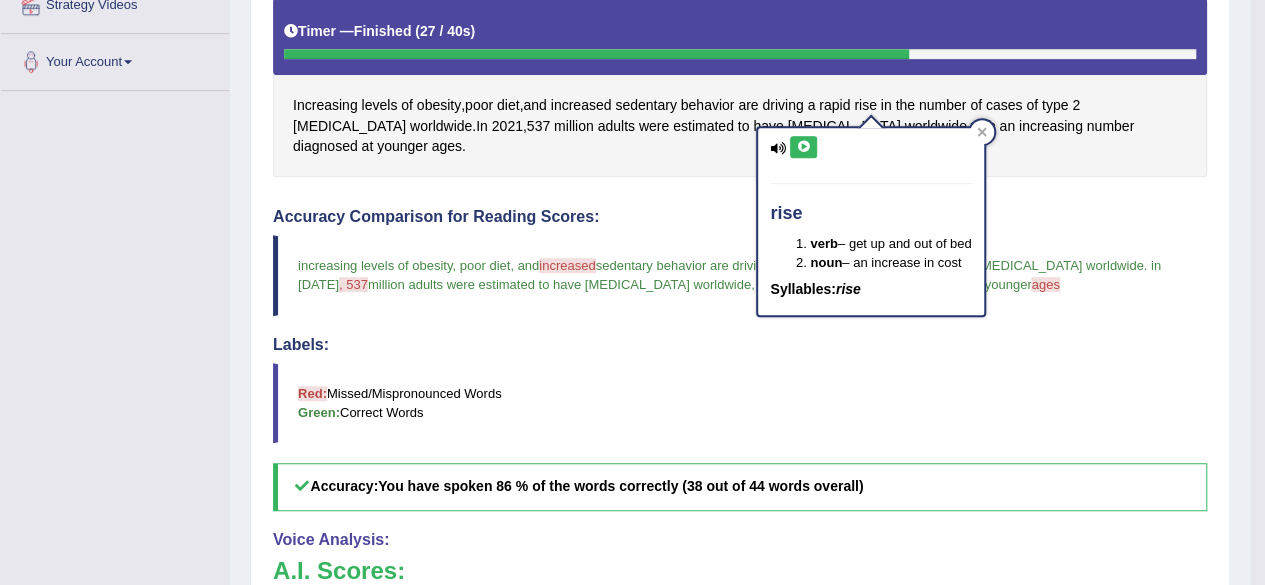
click at [804, 147] on icon at bounding box center [803, 147] width 15 height 12
click at [798, 143] on icon at bounding box center [803, 147] width 15 height 12
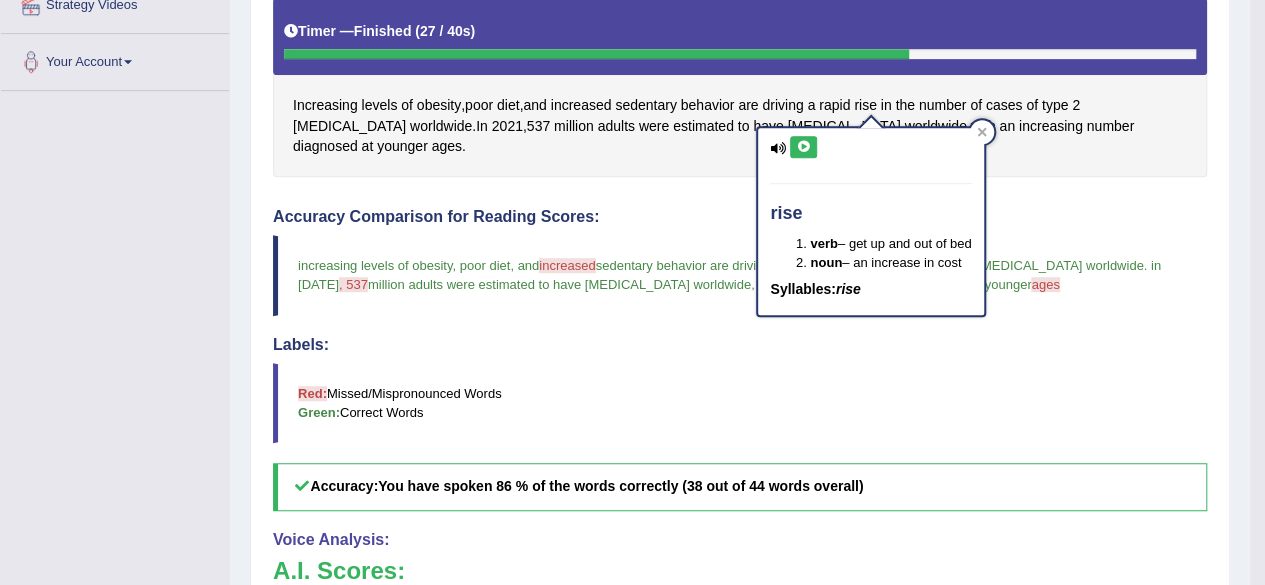
click at [798, 143] on icon at bounding box center [803, 147] width 15 height 12
click at [801, 141] on icon at bounding box center [803, 147] width 15 height 12
click at [803, 143] on icon at bounding box center [803, 147] width 15 height 12
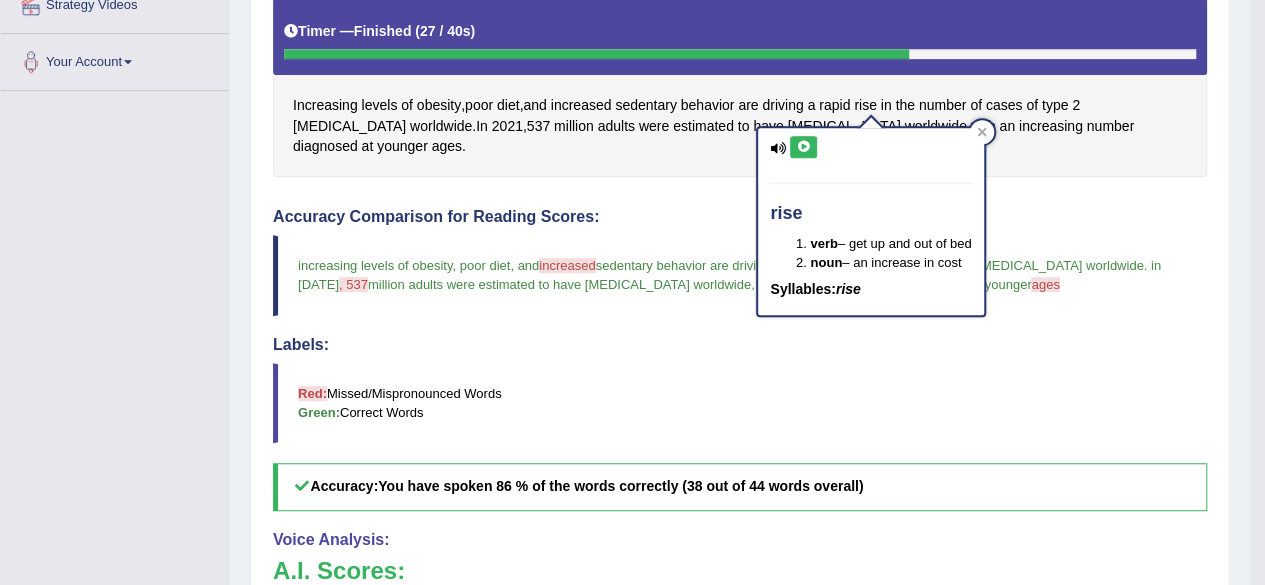
click at [803, 143] on icon at bounding box center [803, 147] width 15 height 12
click at [805, 142] on icon at bounding box center [803, 147] width 15 height 12
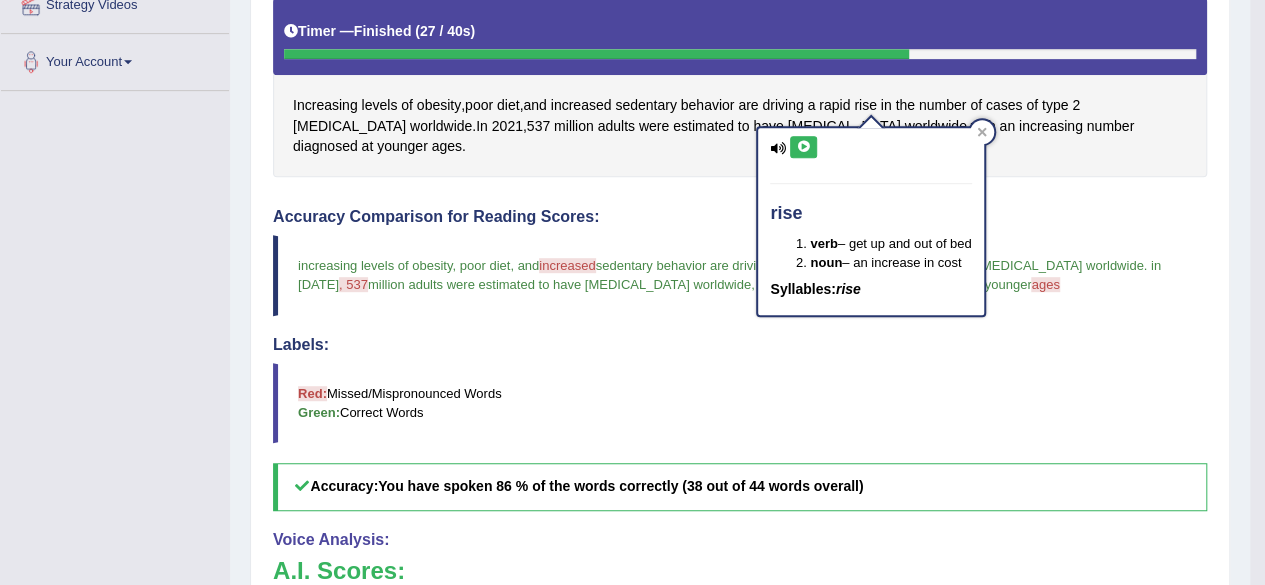
click at [804, 145] on icon at bounding box center [803, 147] width 15 height 12
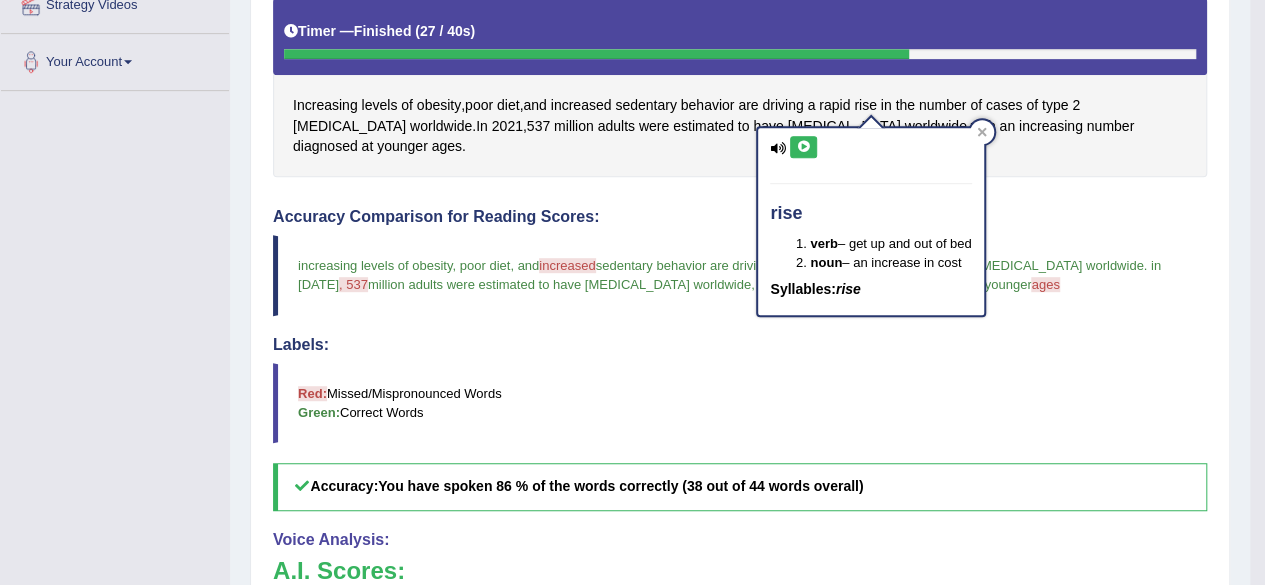
click at [804, 145] on icon at bounding box center [803, 147] width 15 height 12
click at [804, 149] on icon at bounding box center [803, 147] width 15 height 12
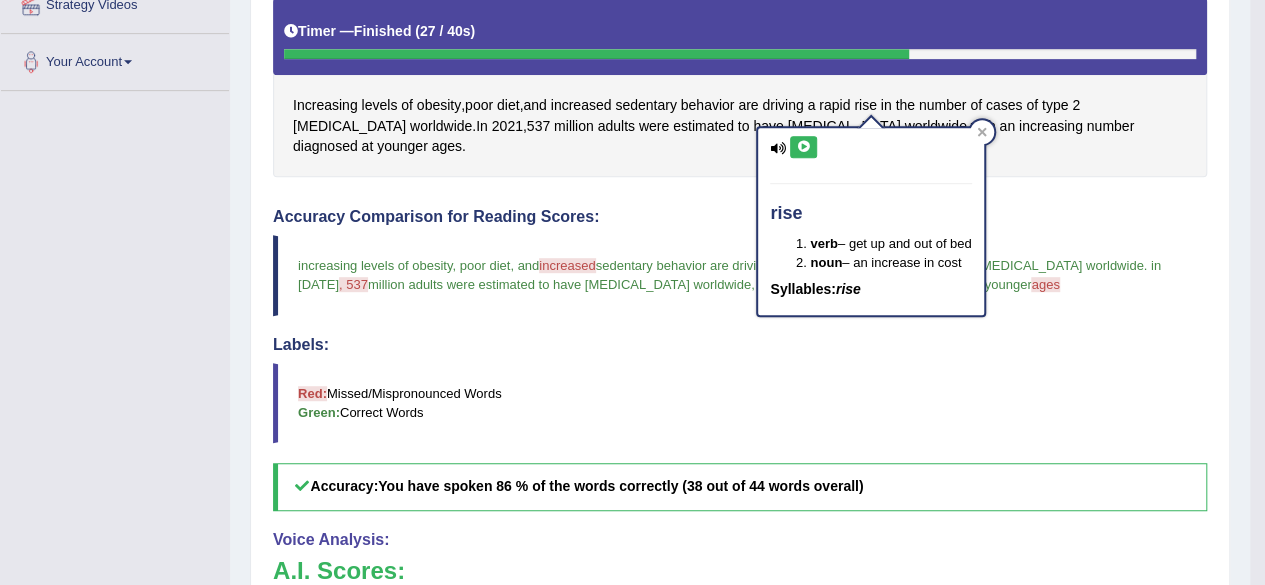
click at [804, 149] on icon at bounding box center [803, 147] width 15 height 12
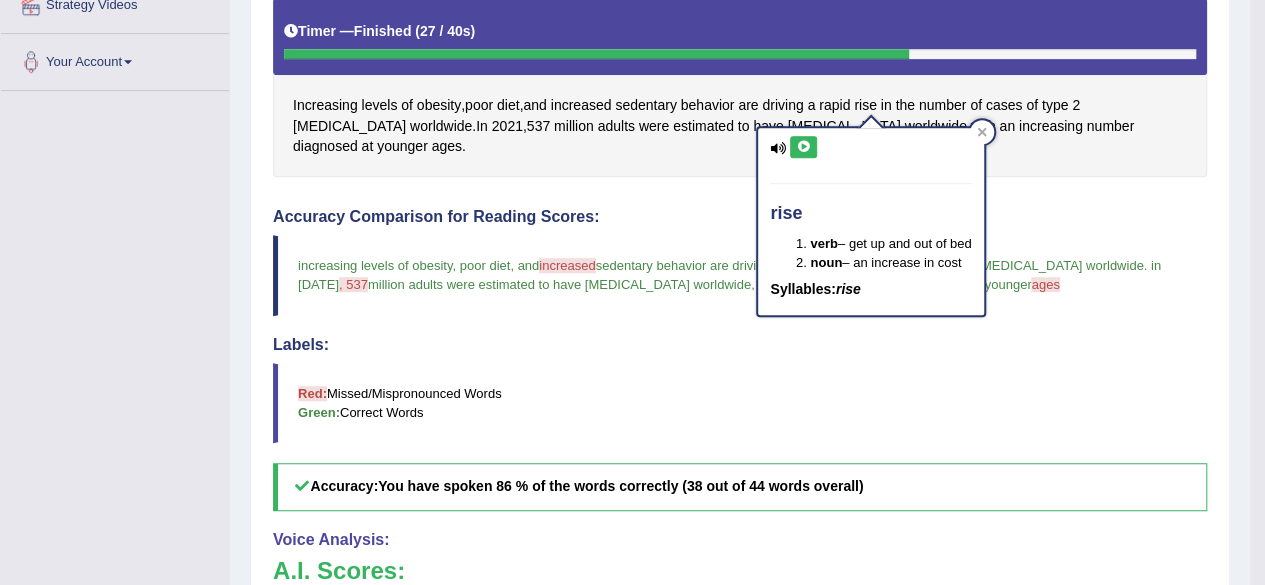
click at [804, 149] on icon at bounding box center [803, 147] width 15 height 12
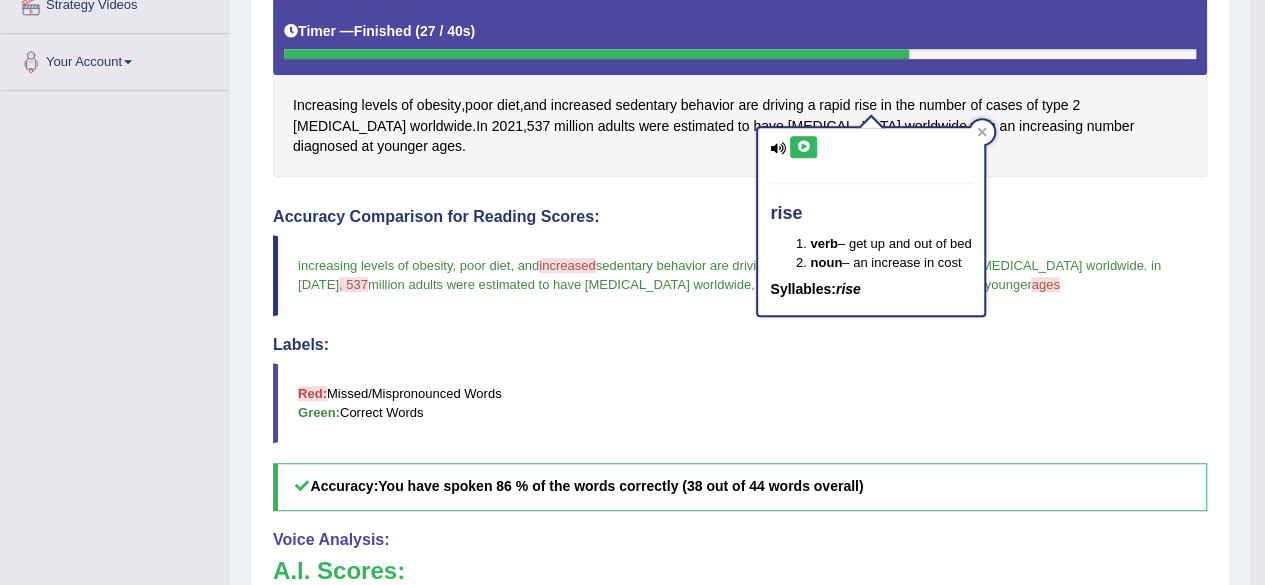
click at [804, 145] on icon at bounding box center [803, 147] width 15 height 12
click at [804, 144] on icon at bounding box center [803, 147] width 15 height 12
click at [804, 141] on icon at bounding box center [803, 147] width 15 height 12
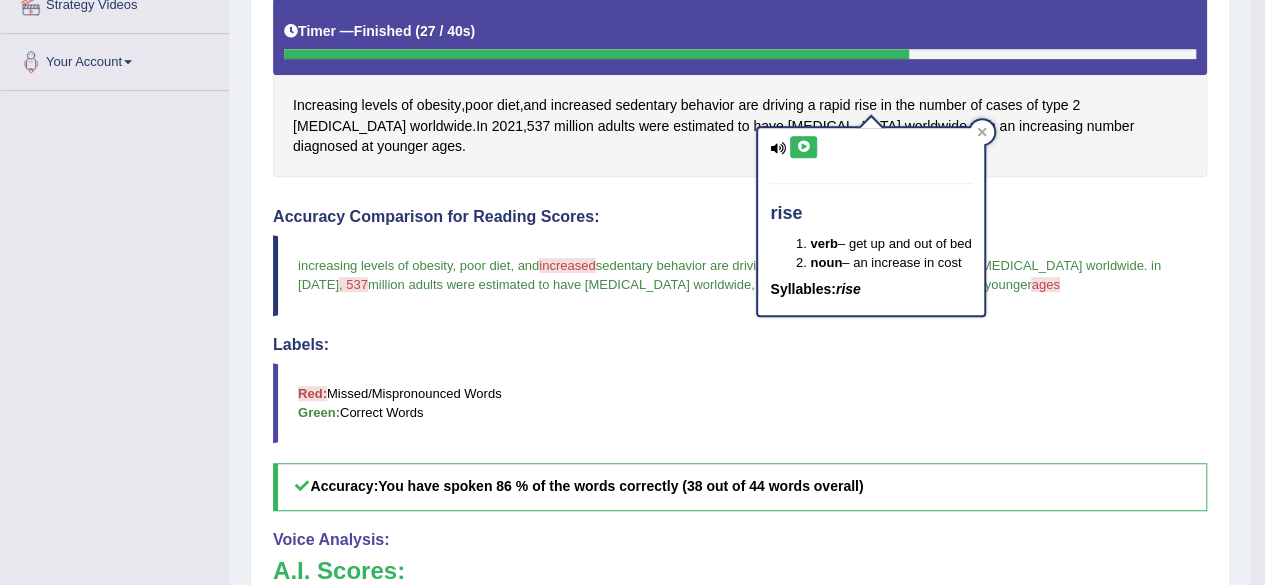
click at [804, 141] on icon at bounding box center [803, 147] width 15 height 12
click at [805, 141] on icon at bounding box center [803, 147] width 15 height 12
click at [807, 136] on button at bounding box center [803, 147] width 27 height 22
click at [802, 141] on icon at bounding box center [803, 147] width 15 height 12
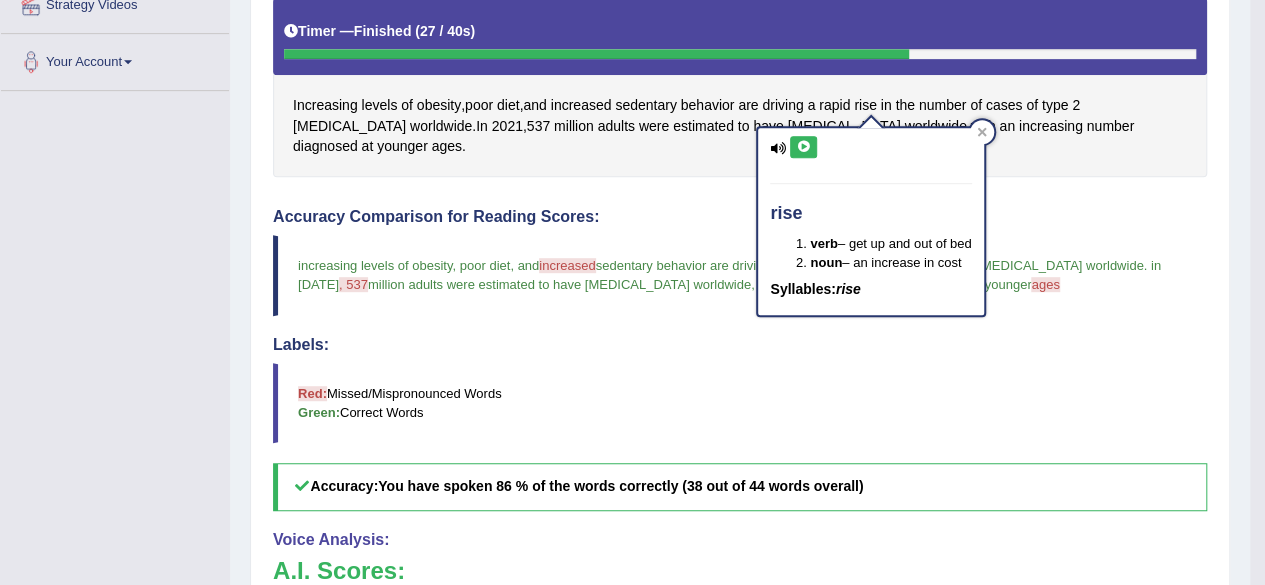
click at [802, 141] on icon at bounding box center [803, 147] width 15 height 12
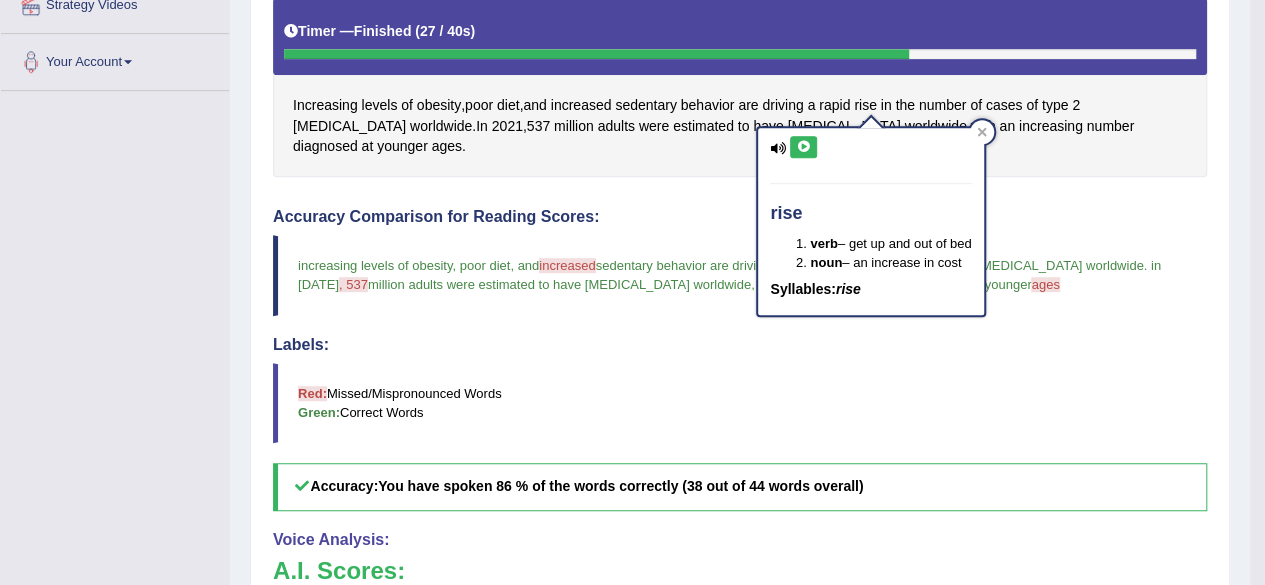
click at [802, 141] on icon at bounding box center [803, 147] width 15 height 12
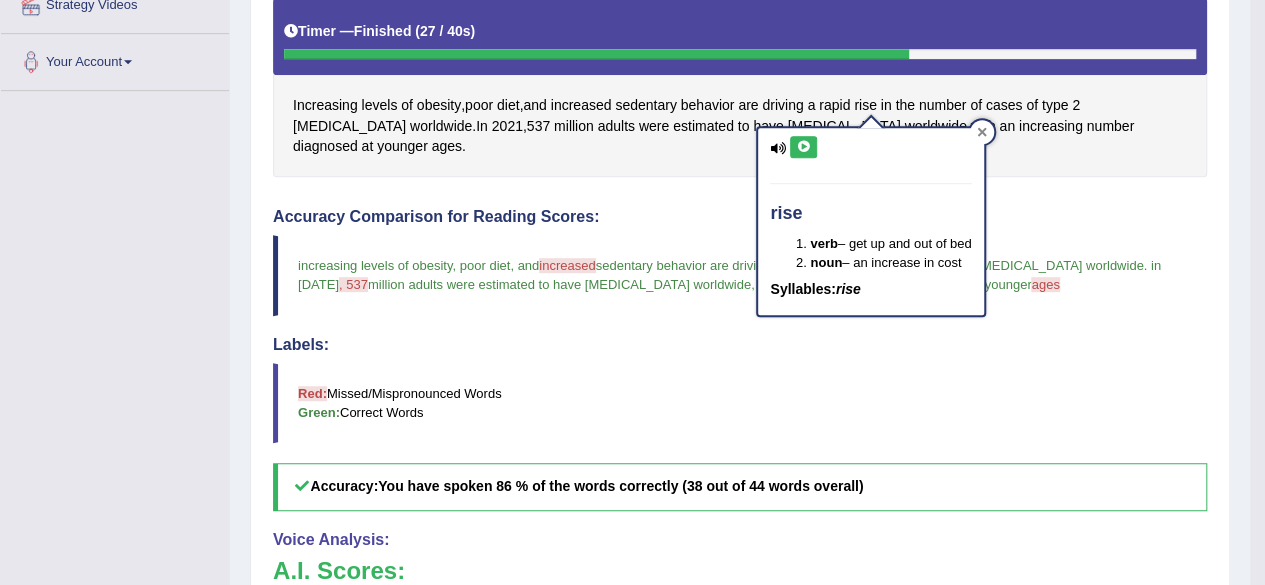
click at [985, 130] on icon at bounding box center [981, 131] width 9 height 9
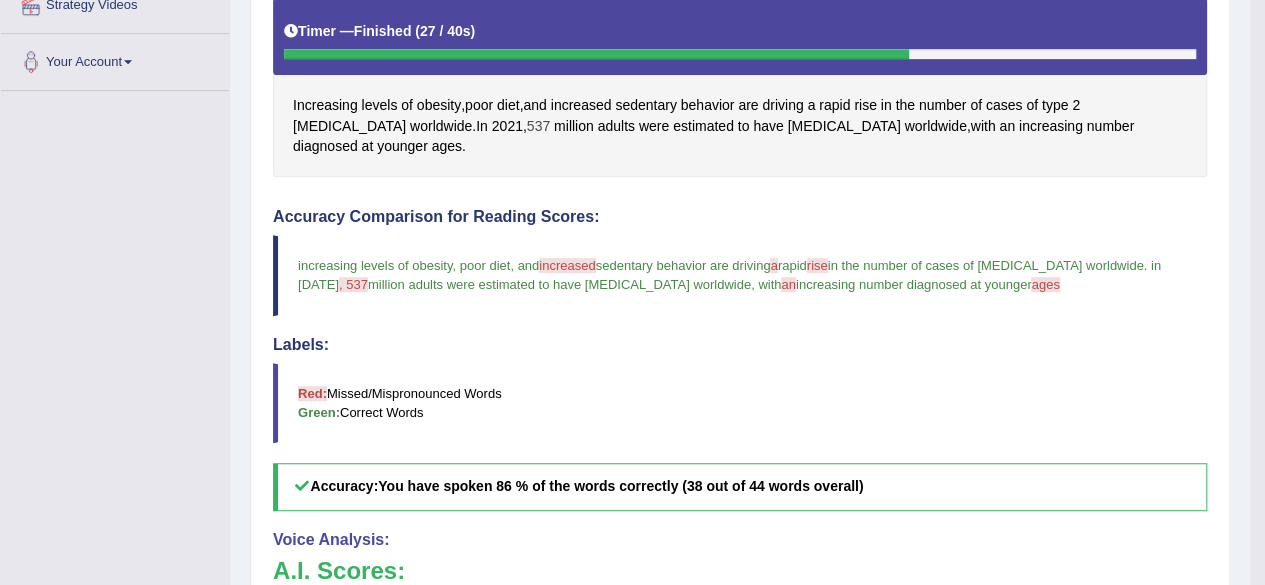
click at [527, 116] on span "537" at bounding box center [538, 126] width 23 height 21
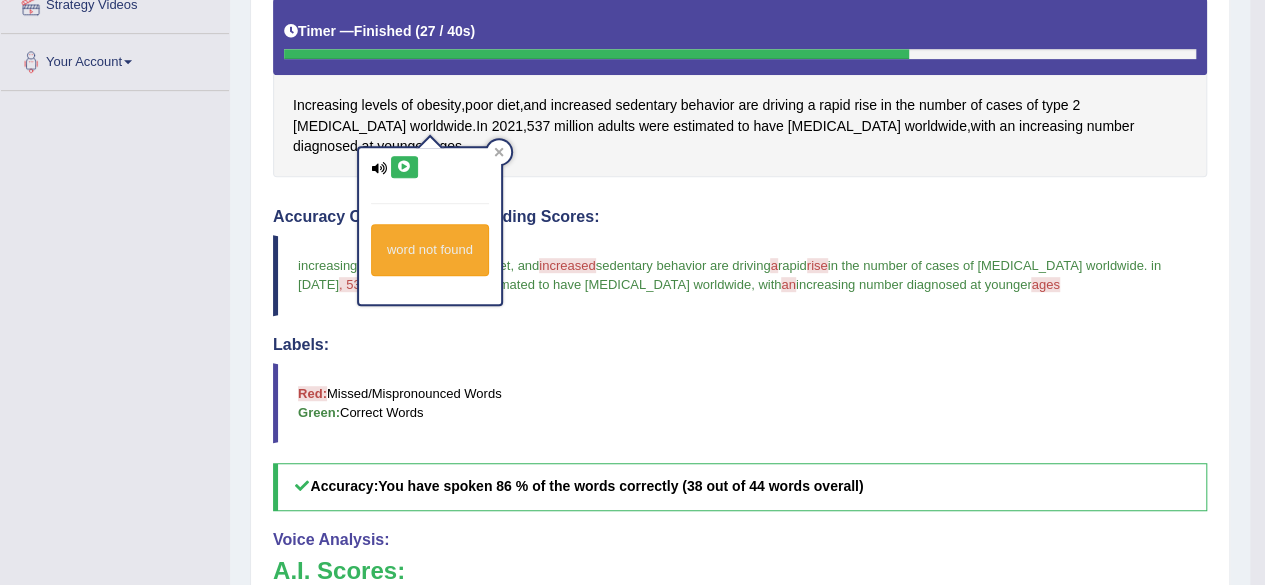
click at [403, 162] on icon at bounding box center [404, 167] width 15 height 12
click at [403, 161] on icon at bounding box center [404, 167] width 15 height 12
drag, startPoint x: 495, startPoint y: 145, endPoint x: 503, endPoint y: 157, distance: 14.4
click at [496, 145] on div at bounding box center [499, 152] width 24 height 24
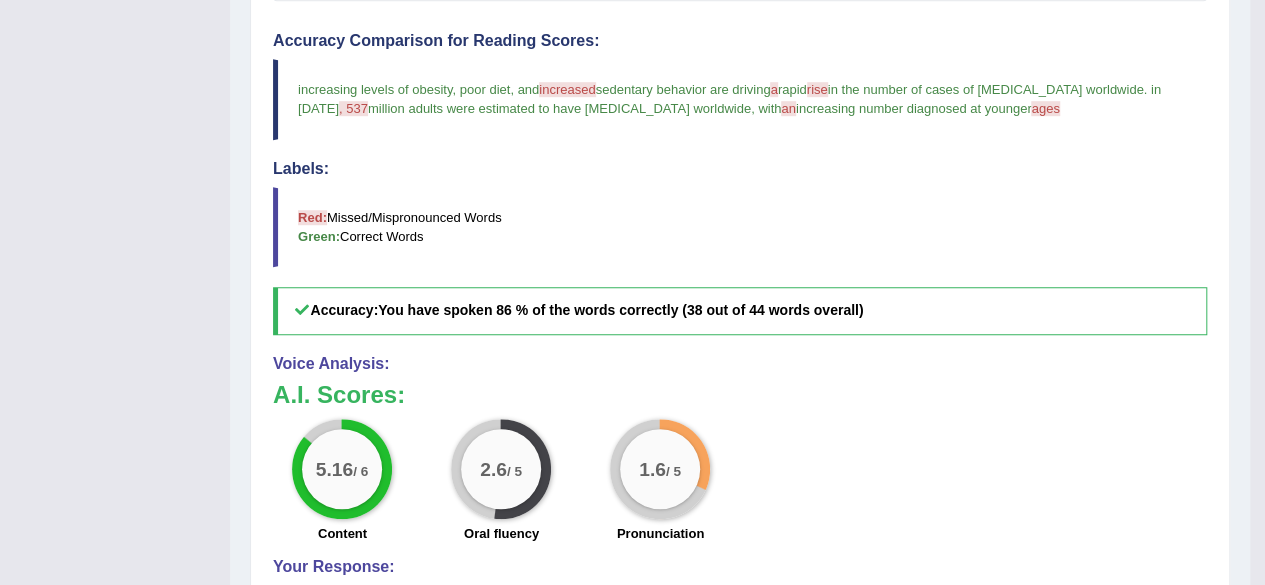
scroll to position [412, 0]
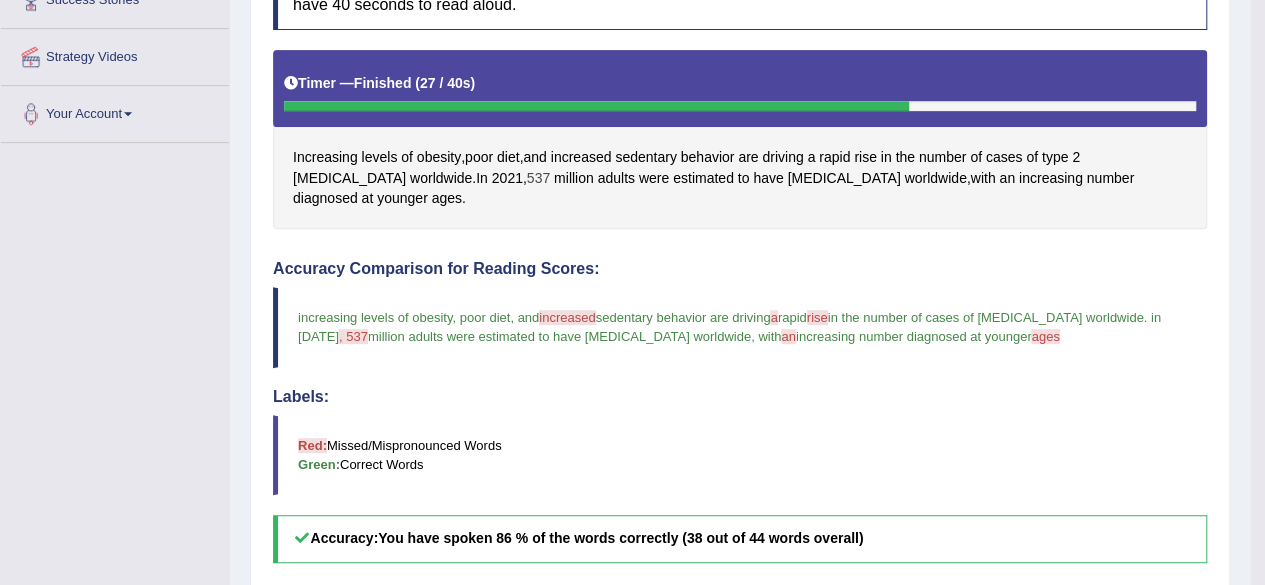
click at [527, 168] on span "537" at bounding box center [538, 178] width 23 height 21
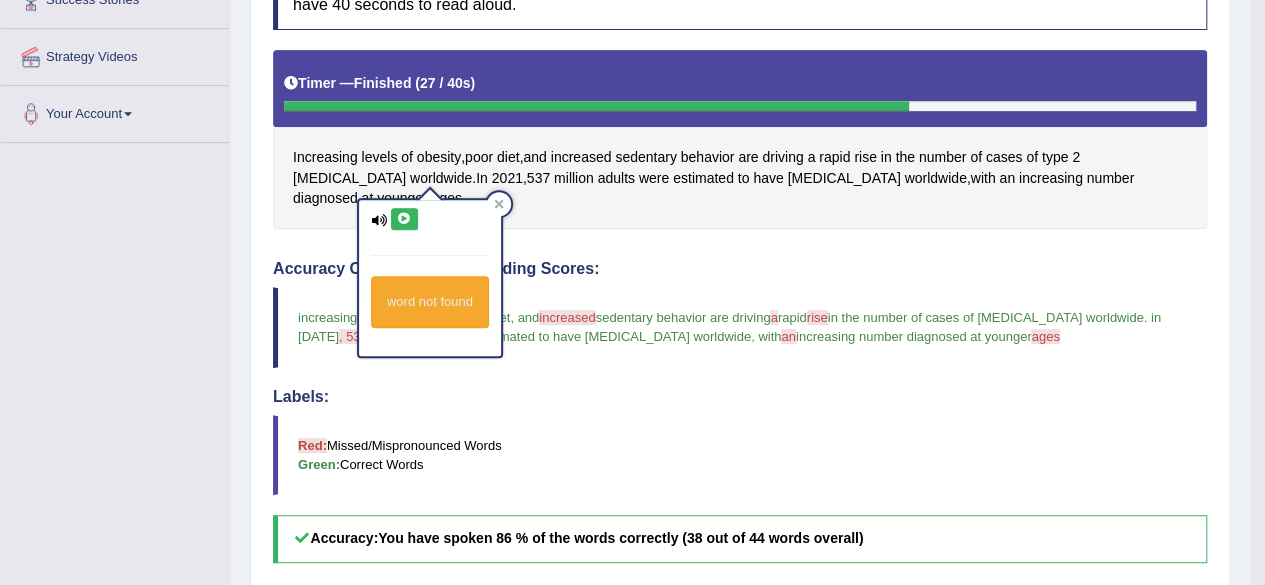
click at [401, 213] on icon at bounding box center [404, 219] width 15 height 12
click at [403, 217] on icon at bounding box center [404, 219] width 15 height 12
click at [404, 215] on icon at bounding box center [404, 219] width 15 height 12
click at [407, 214] on icon at bounding box center [404, 219] width 15 height 12
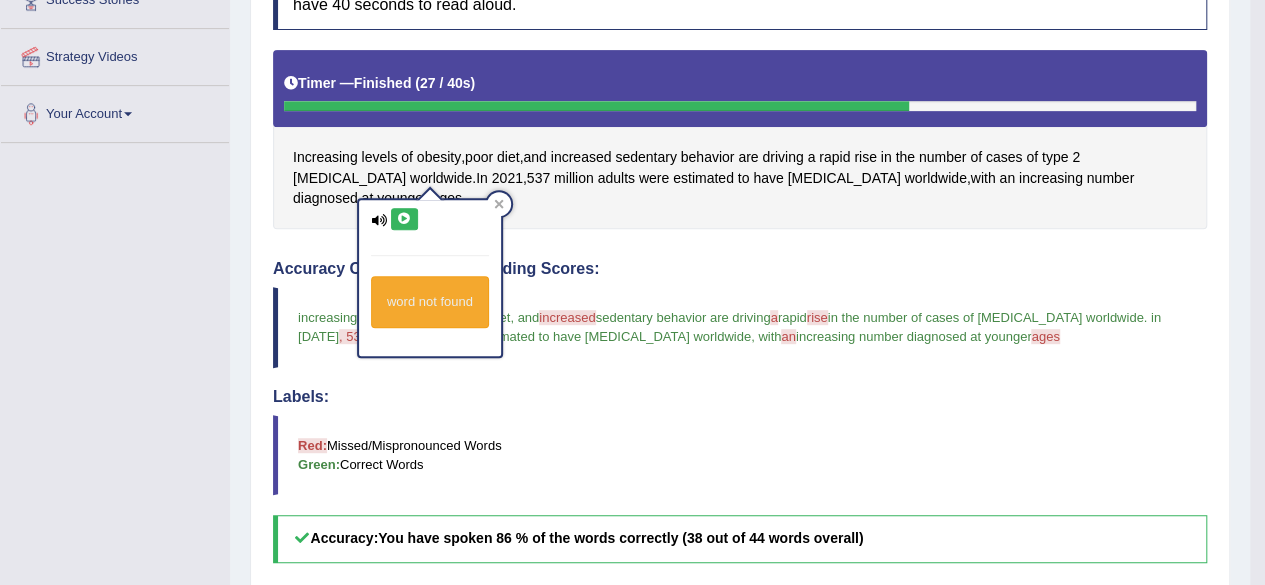
click at [401, 215] on icon at bounding box center [404, 219] width 15 height 12
click at [405, 220] on icon at bounding box center [404, 219] width 15 height 12
click at [410, 220] on icon at bounding box center [404, 219] width 15 height 12
click at [406, 219] on icon at bounding box center [404, 219] width 15 height 12
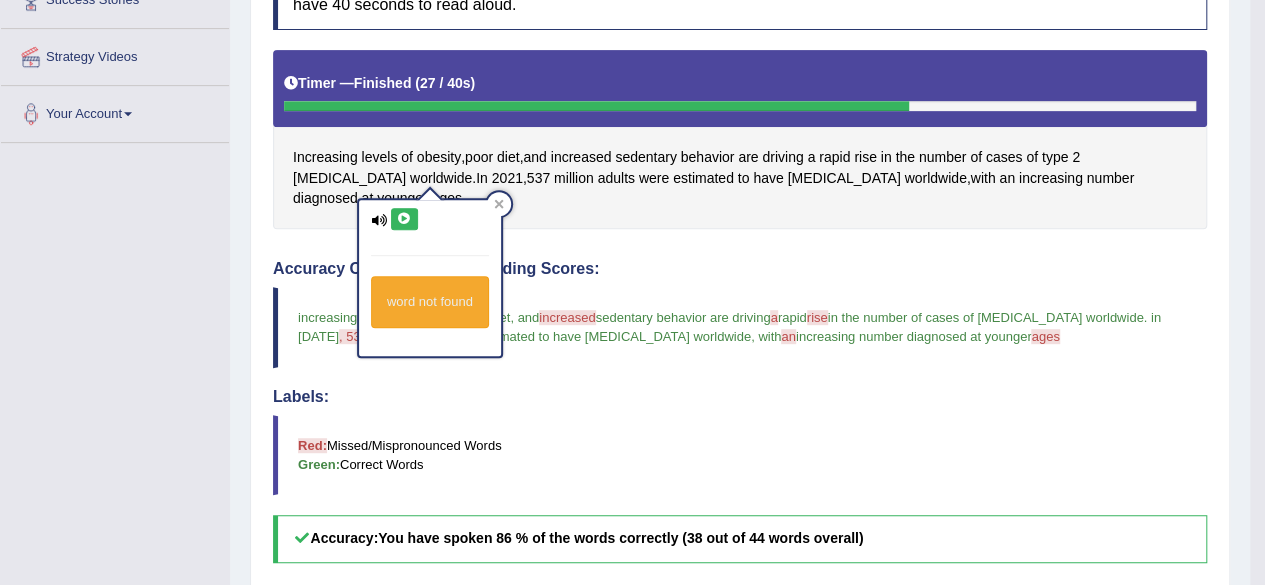
click at [406, 219] on icon at bounding box center [404, 219] width 15 height 12
click at [394, 216] on button at bounding box center [404, 219] width 27 height 22
click at [402, 213] on icon at bounding box center [404, 219] width 15 height 12
click at [402, 214] on icon at bounding box center [404, 219] width 15 height 12
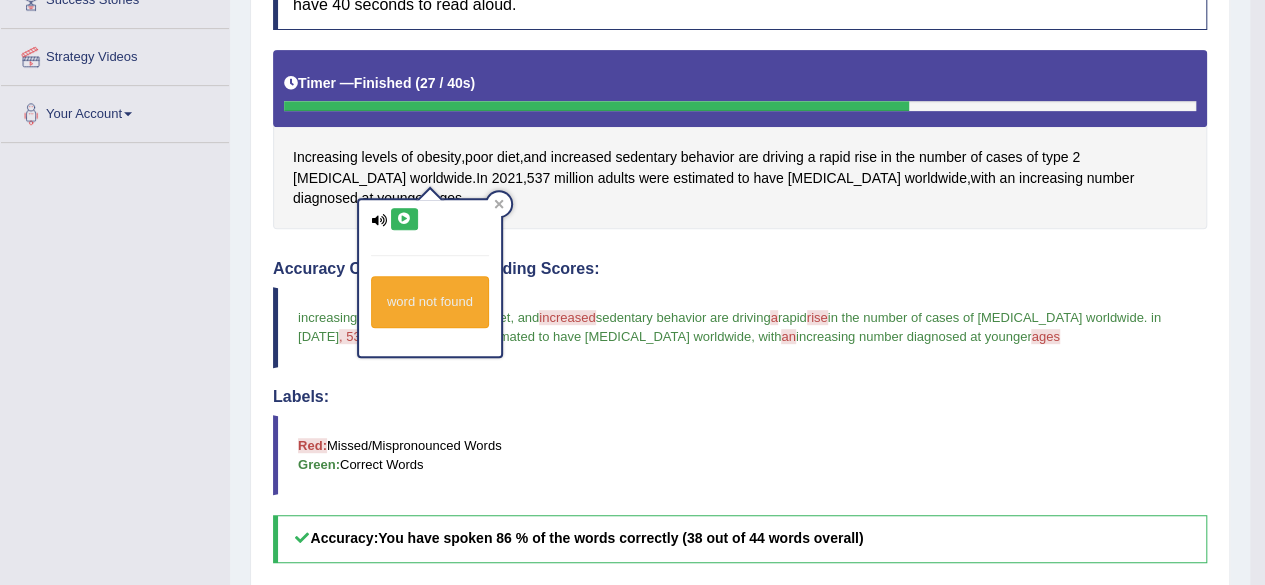
click at [402, 214] on icon at bounding box center [404, 219] width 15 height 12
click at [403, 214] on icon at bounding box center [404, 219] width 15 height 12
click at [404, 214] on icon at bounding box center [404, 219] width 15 height 12
click at [401, 213] on icon at bounding box center [404, 219] width 15 height 12
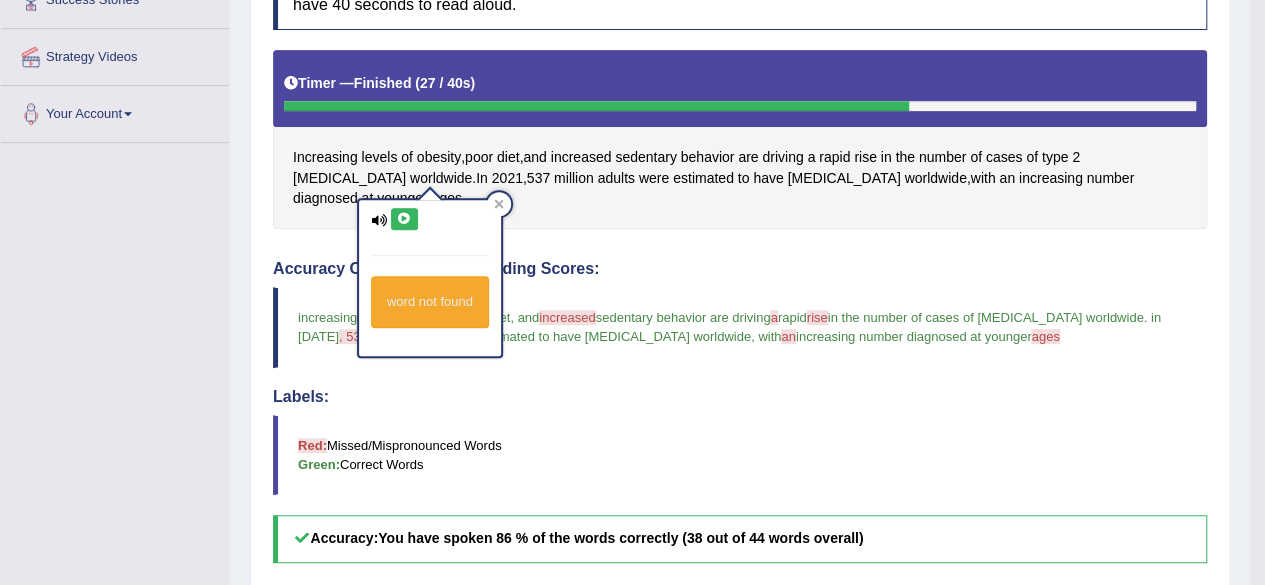
click at [402, 214] on icon at bounding box center [404, 219] width 15 height 12
click at [402, 215] on icon at bounding box center [404, 219] width 15 height 12
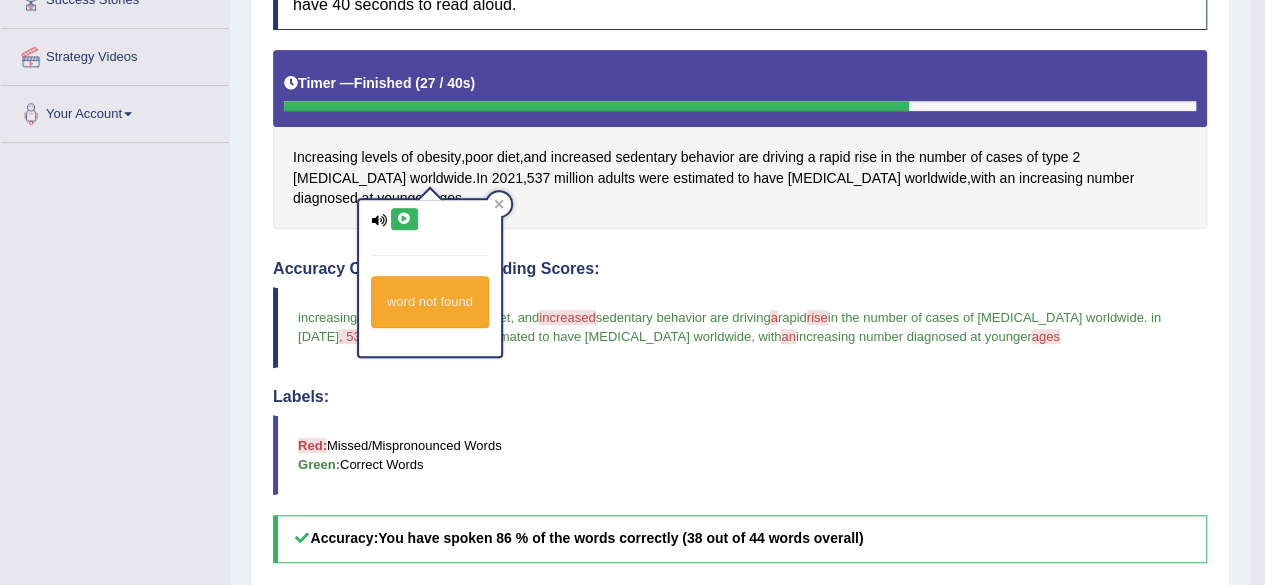
click at [402, 215] on icon at bounding box center [404, 219] width 15 height 12
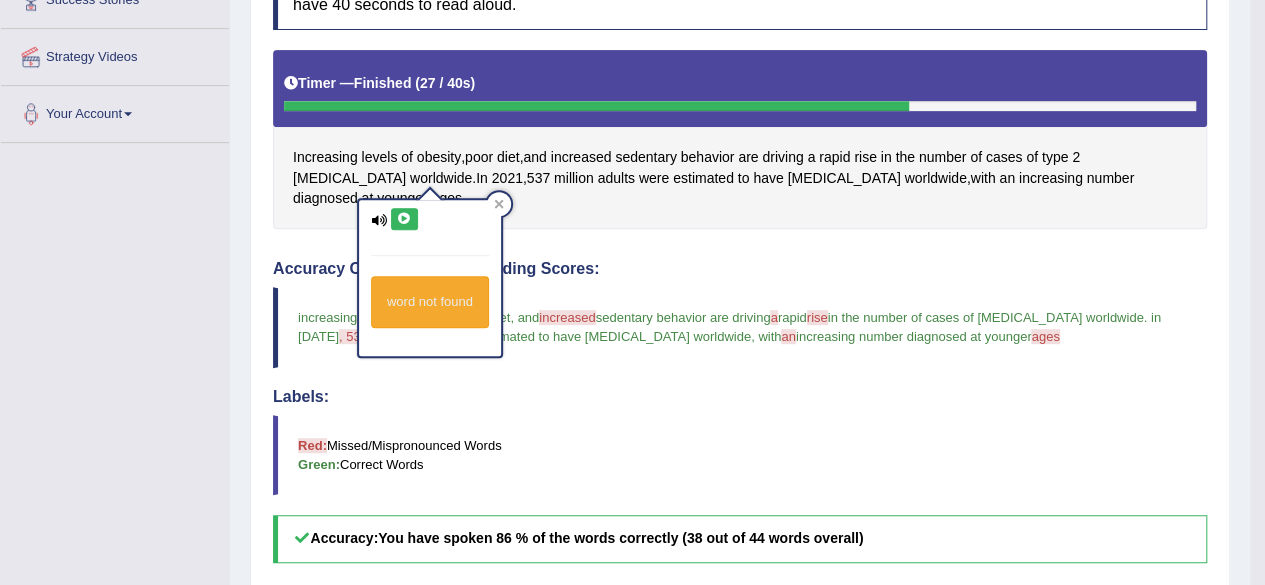
click at [402, 215] on icon at bounding box center [404, 219] width 15 height 12
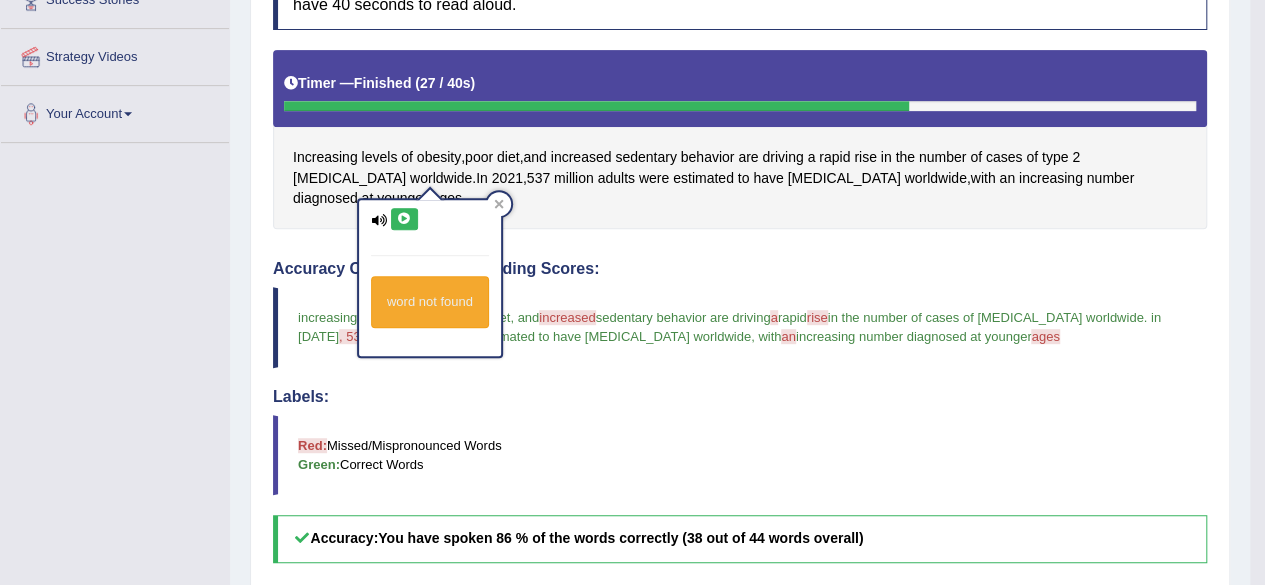
click at [402, 215] on icon at bounding box center [404, 219] width 15 height 12
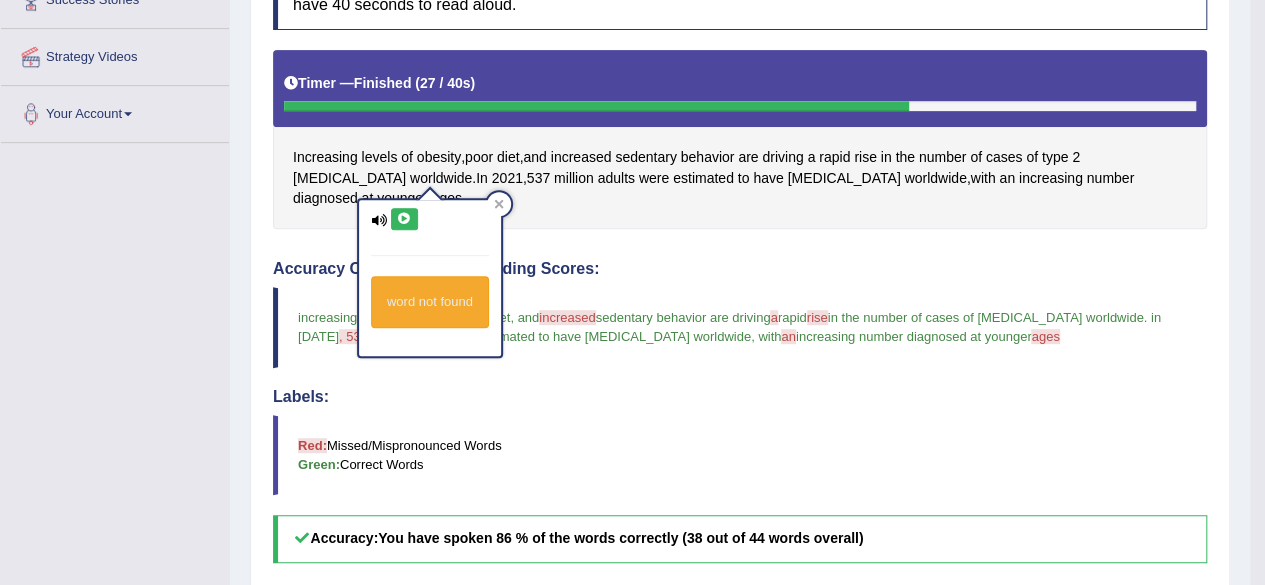
click at [402, 215] on icon at bounding box center [404, 219] width 15 height 12
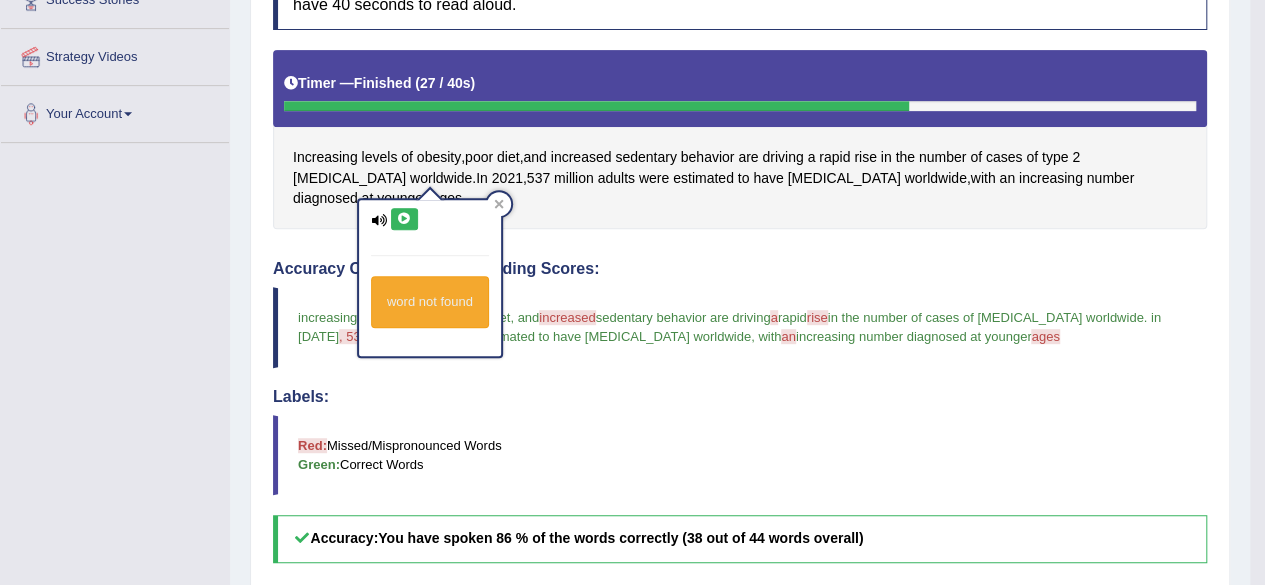
click at [402, 215] on icon at bounding box center [404, 219] width 15 height 12
click at [405, 216] on icon at bounding box center [404, 219] width 15 height 12
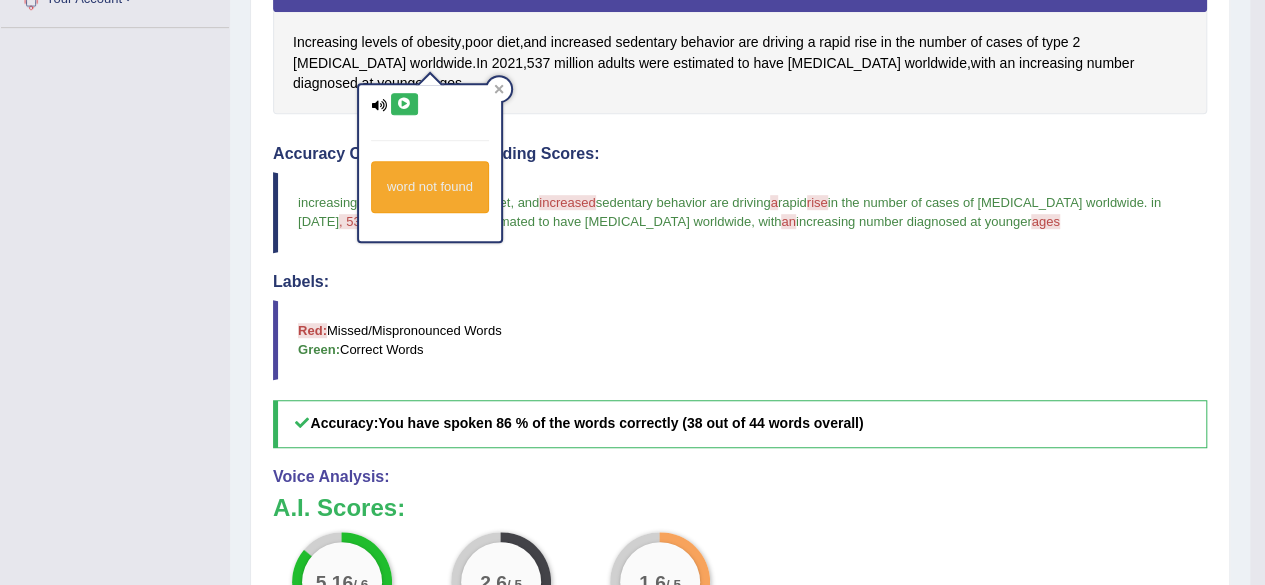
scroll to position [612, 0]
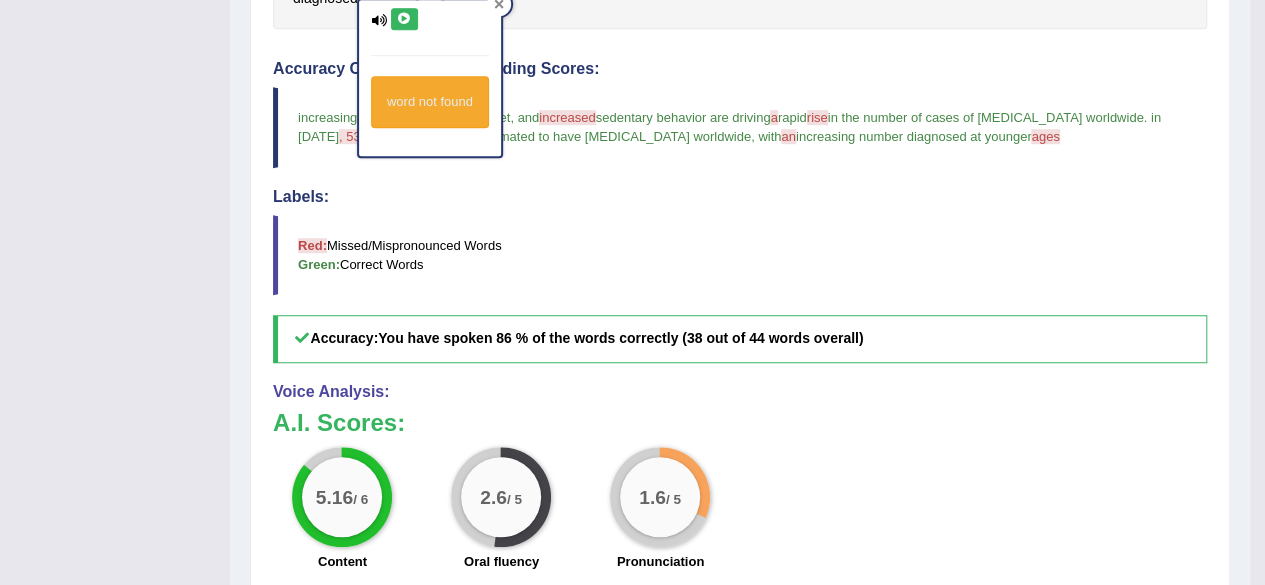
click at [498, 2] on icon at bounding box center [499, 4] width 10 height 10
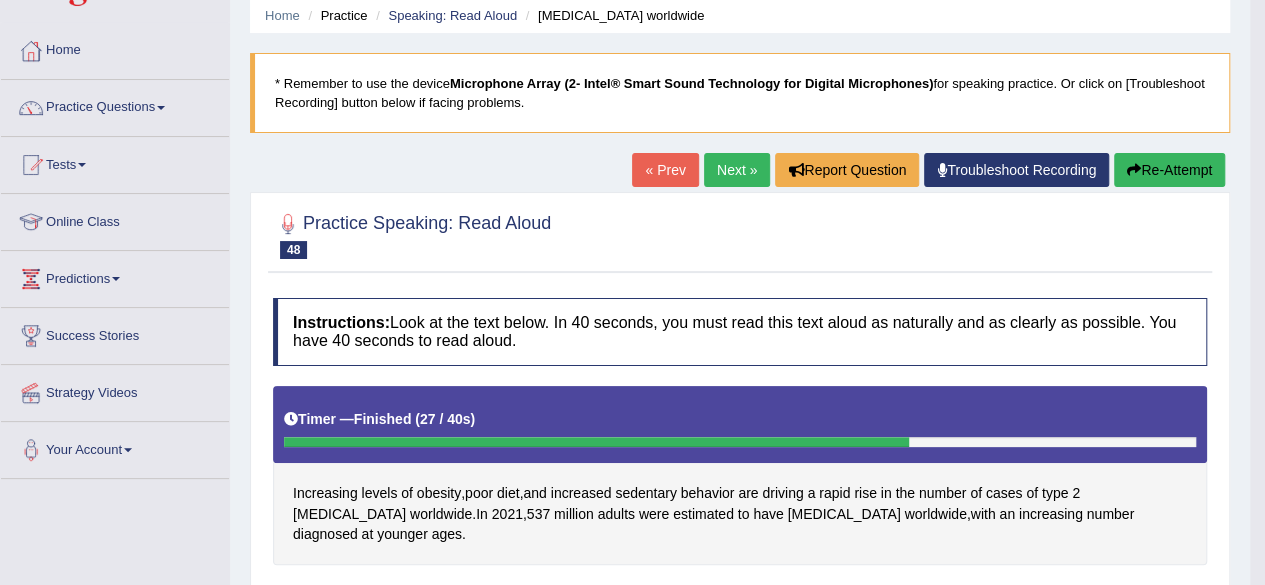
scroll to position [12, 0]
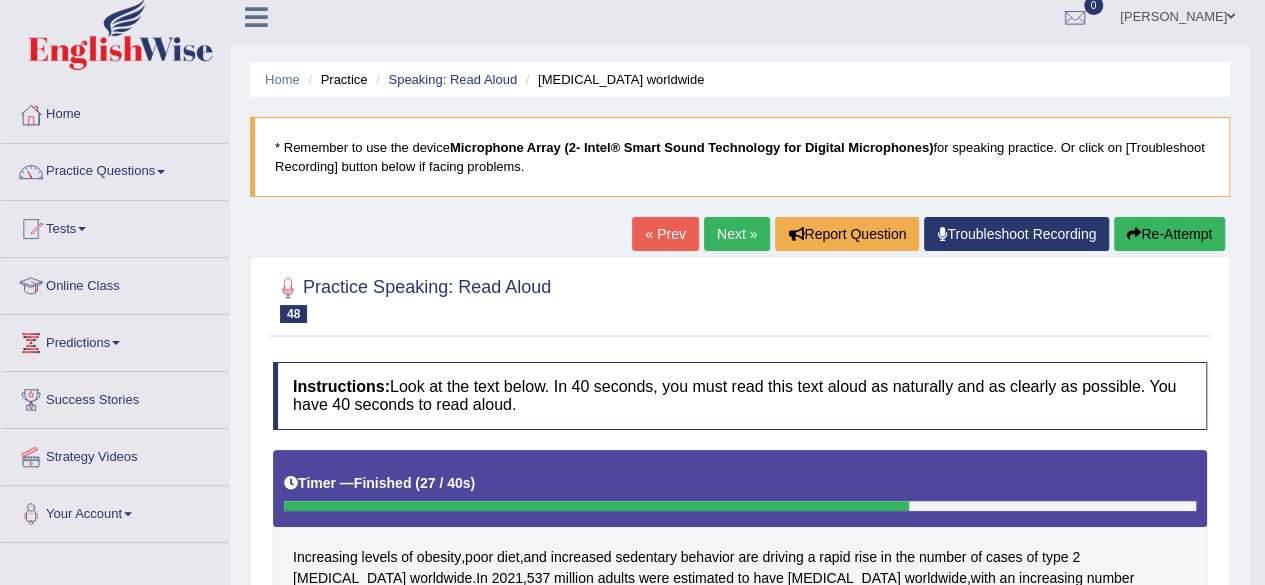
click at [719, 243] on link "Next »" at bounding box center [737, 234] width 66 height 34
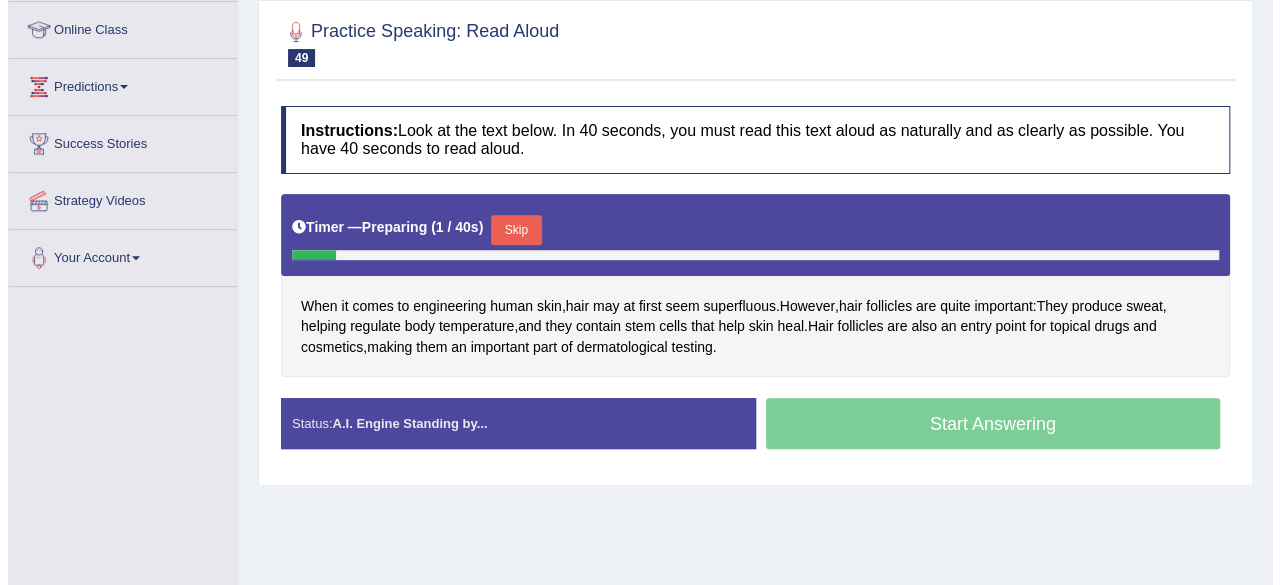
scroll to position [300, 0]
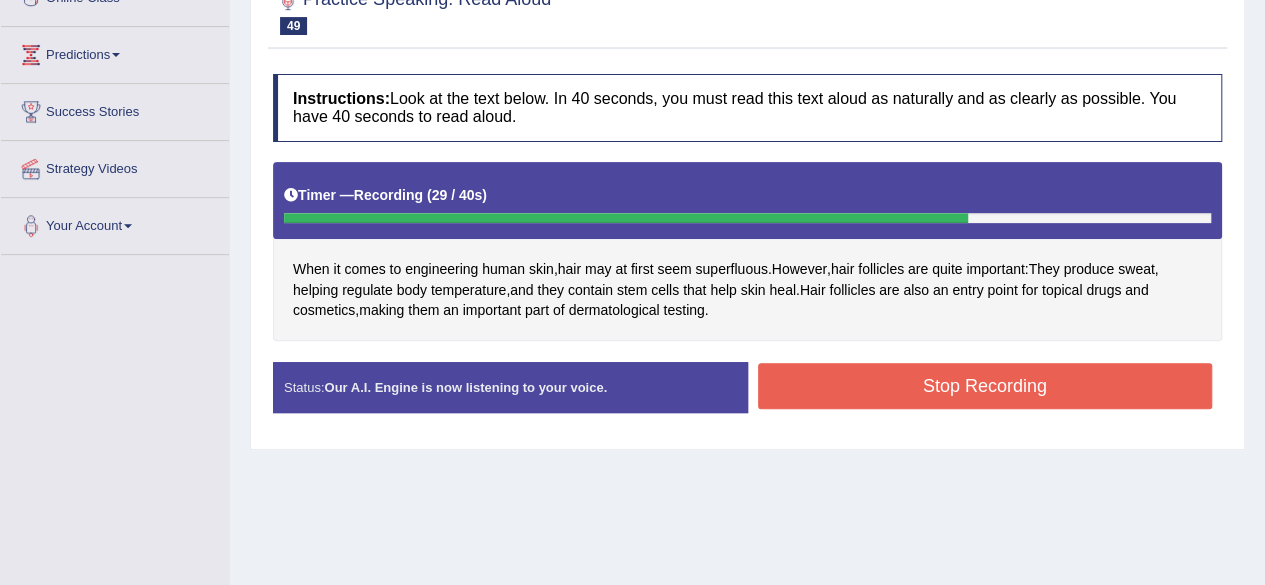
click at [998, 385] on button "Stop Recording" at bounding box center [985, 386] width 455 height 46
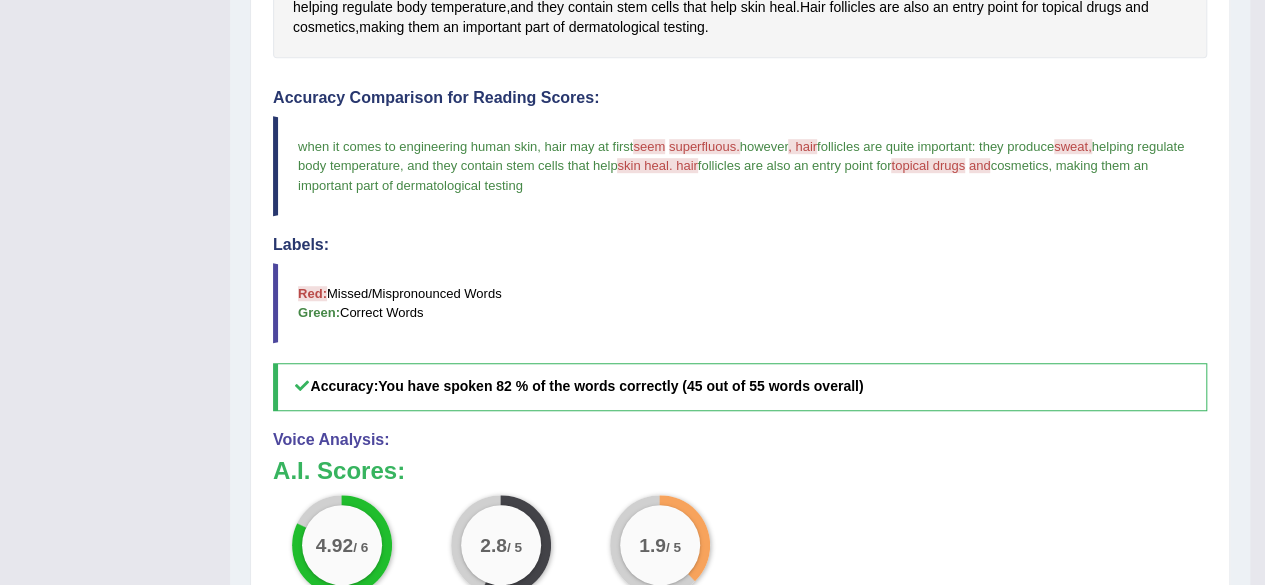
scroll to position [500, 0]
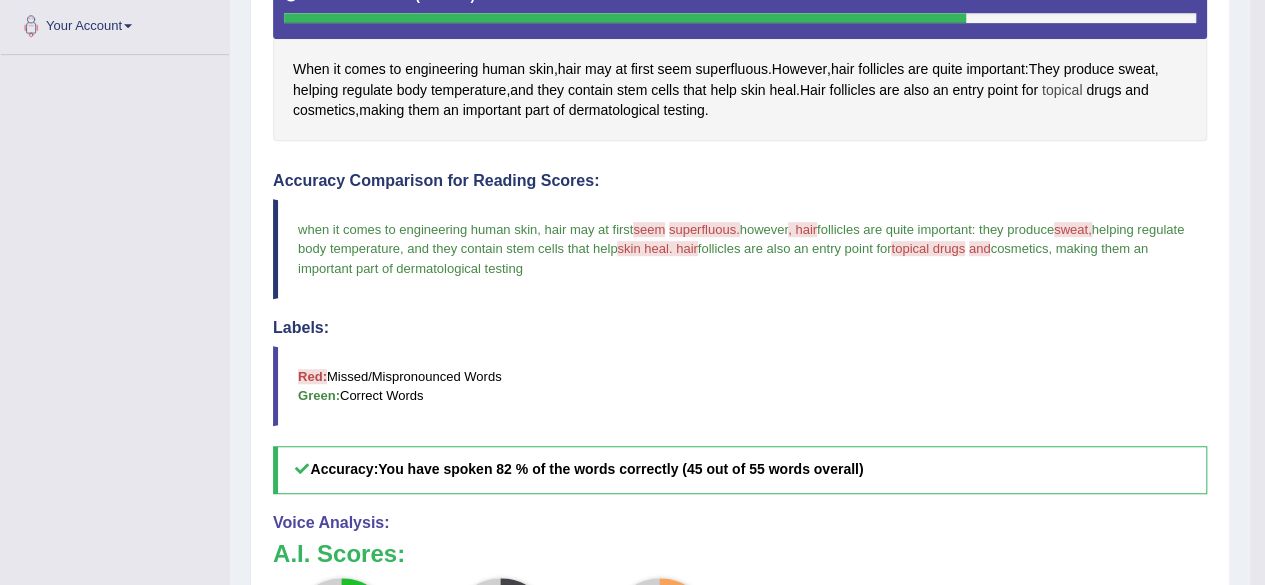
click at [1078, 90] on span "topical" at bounding box center [1062, 90] width 40 height 21
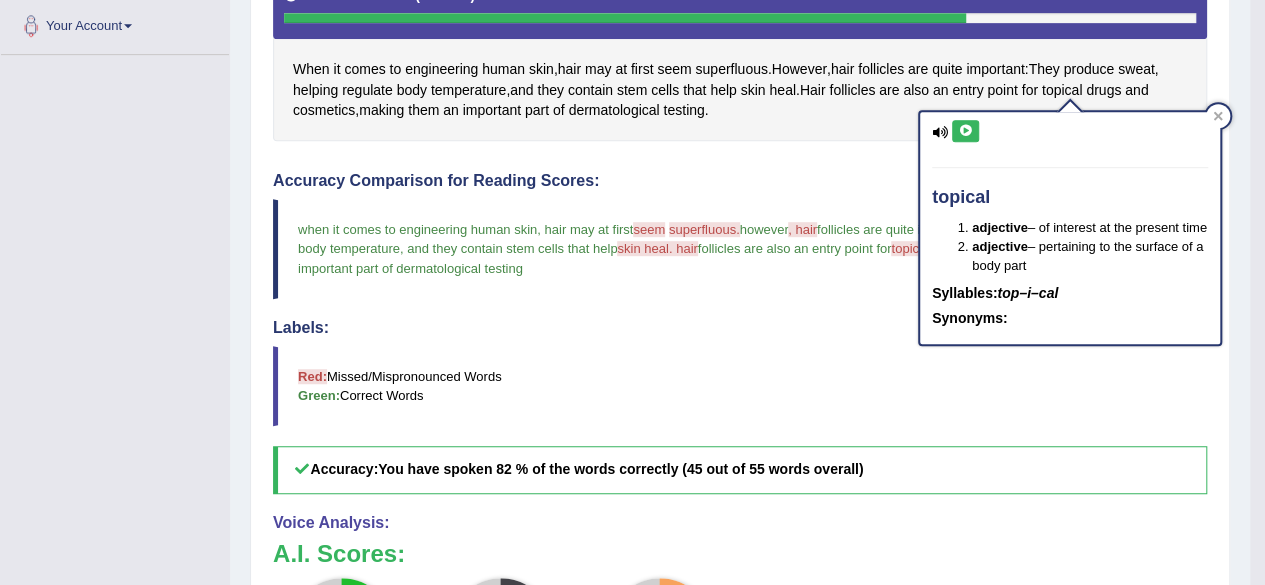
click at [958, 129] on icon at bounding box center [965, 131] width 15 height 12
click at [966, 129] on icon at bounding box center [965, 131] width 15 height 12
click at [970, 125] on icon at bounding box center [965, 131] width 15 height 12
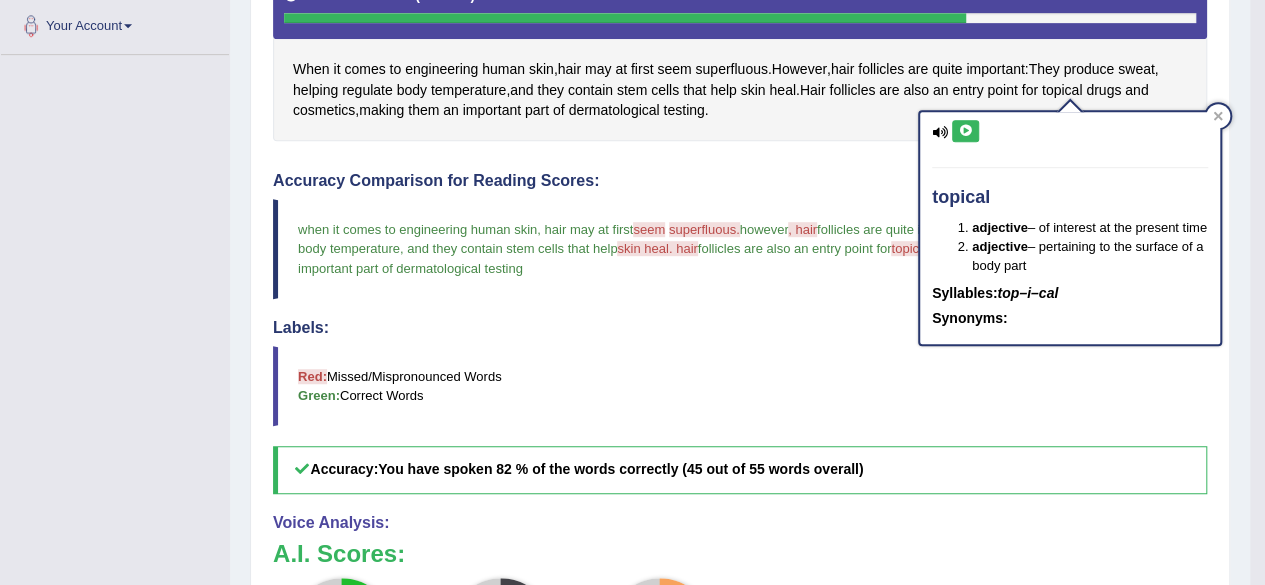
drag, startPoint x: 970, startPoint y: 125, endPoint x: 1078, endPoint y: 111, distance: 108.9
click at [991, 119] on div "topical adjective – of interest at the present time adjective – pertaining to t…" at bounding box center [1070, 228] width 300 height 232
click at [1215, 111] on icon at bounding box center [1218, 116] width 10 height 10
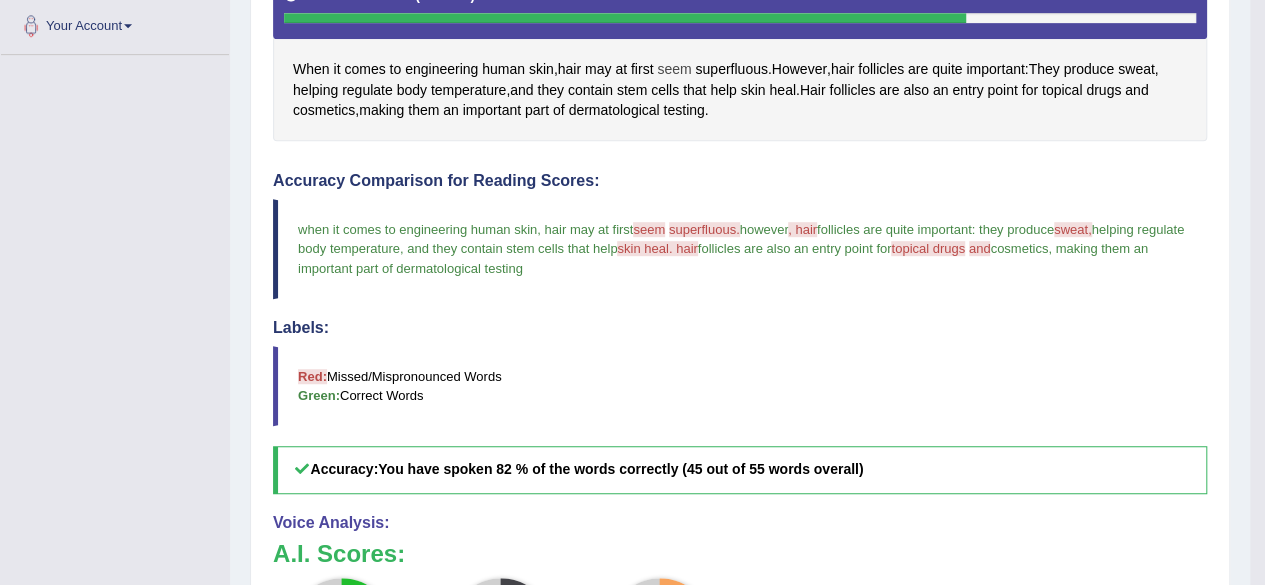
click at [682, 69] on span "seem" at bounding box center [674, 69] width 34 height 21
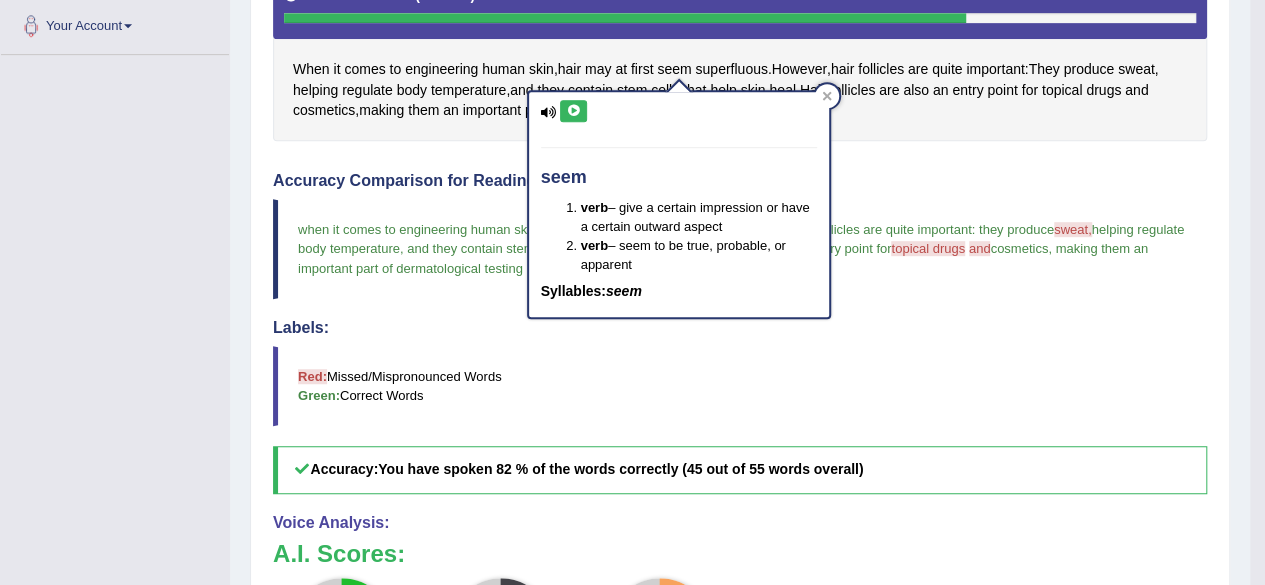
click at [571, 113] on icon at bounding box center [573, 111] width 15 height 12
drag, startPoint x: 571, startPoint y: 113, endPoint x: 608, endPoint y: 113, distance: 37.0
click at [572, 113] on icon at bounding box center [573, 111] width 15 height 12
click at [827, 91] on icon at bounding box center [827, 96] width 10 height 10
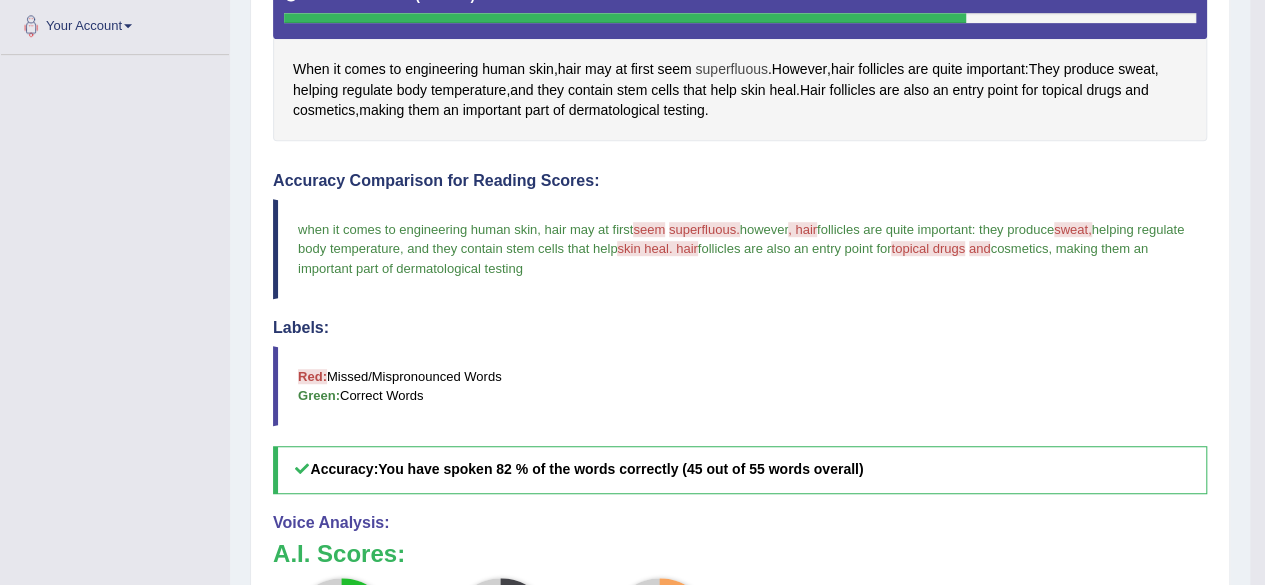
click at [739, 63] on span "superfluous" at bounding box center [731, 69] width 72 height 21
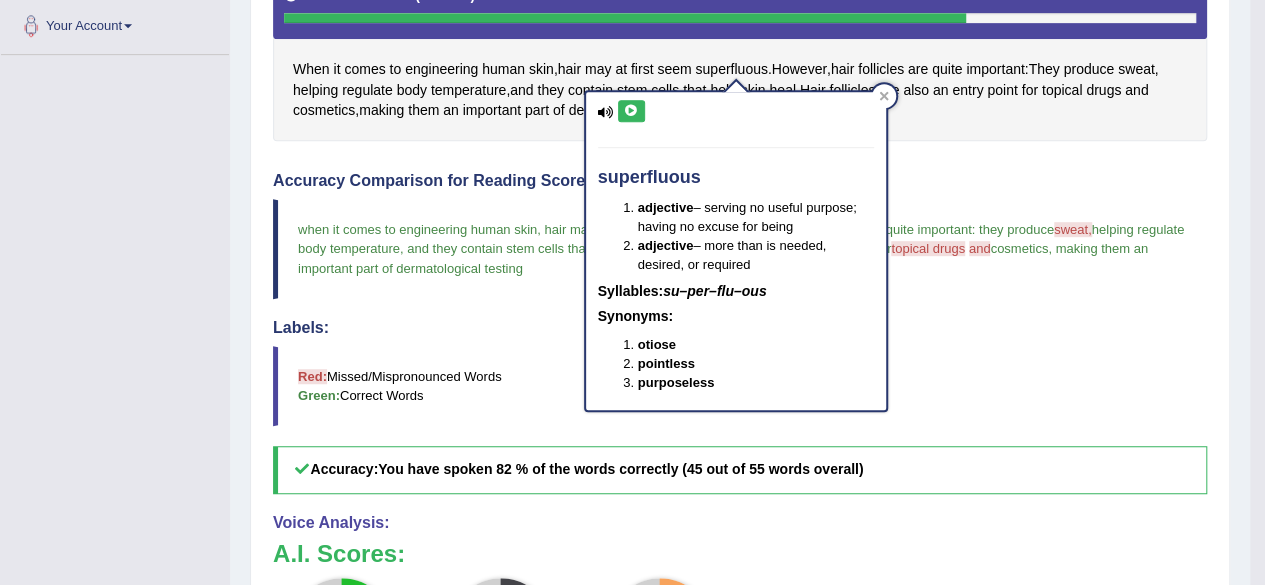
click at [628, 110] on icon at bounding box center [631, 111] width 15 height 12
click at [630, 110] on icon at bounding box center [631, 111] width 15 height 12
click at [630, 111] on icon at bounding box center [631, 111] width 15 height 12
click at [648, 105] on div "superfluous adjective – serving no useful purpose; having no excuse for being a…" at bounding box center [736, 251] width 300 height 318
click at [631, 107] on icon at bounding box center [631, 111] width 15 height 12
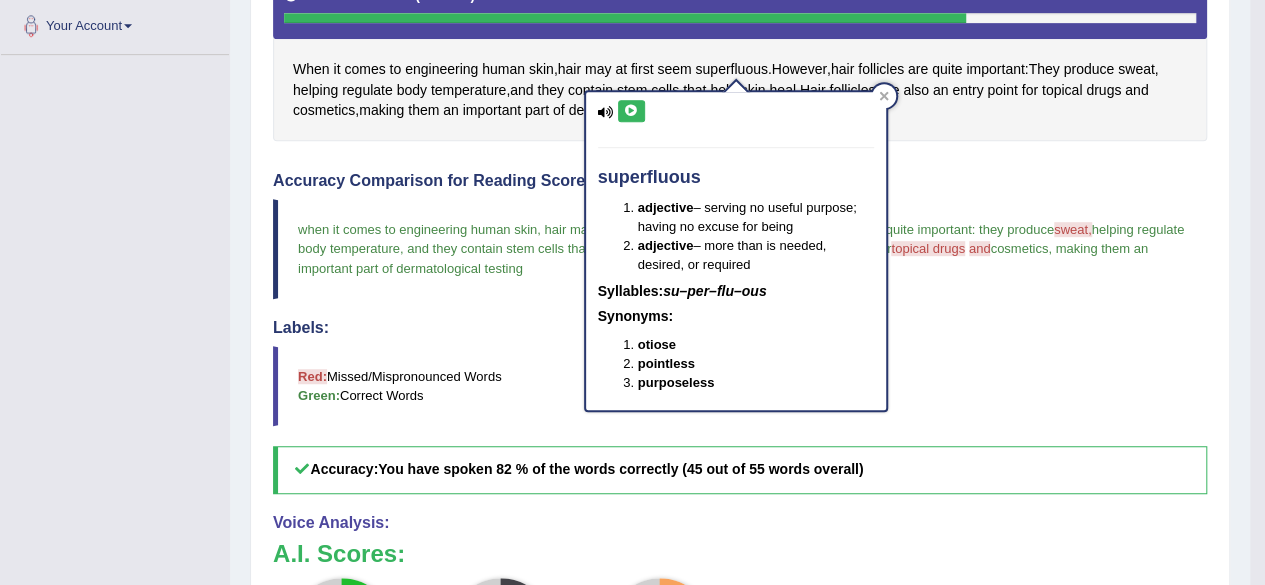
click at [629, 105] on icon at bounding box center [631, 111] width 15 height 12
click at [630, 105] on icon at bounding box center [631, 111] width 15 height 12
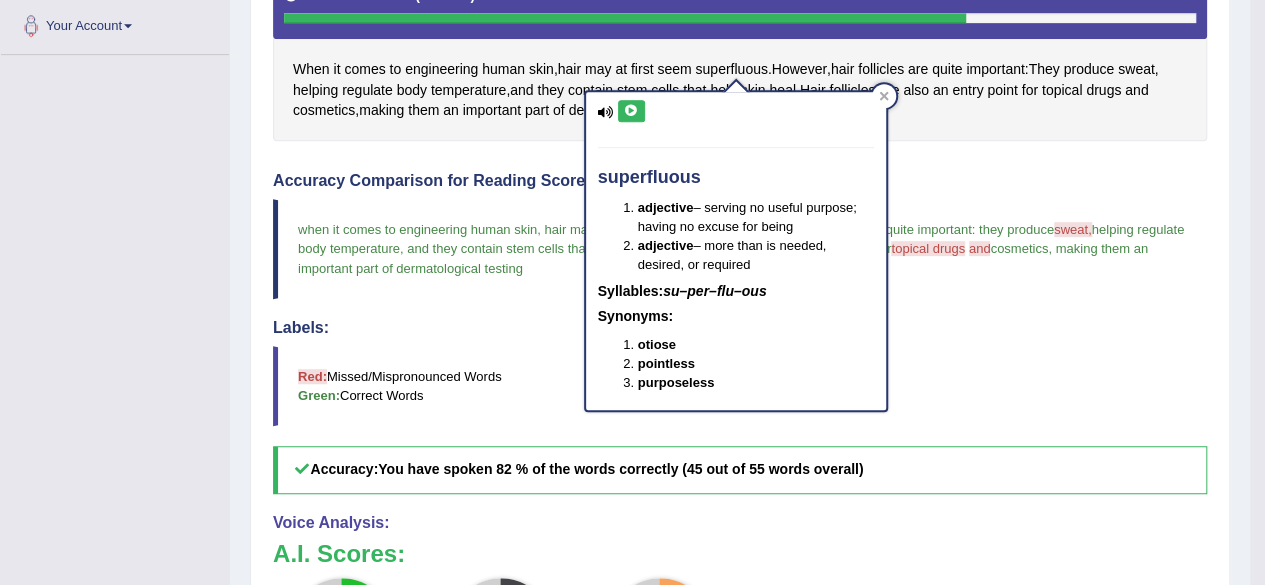
click at [630, 105] on icon at bounding box center [631, 111] width 15 height 12
click at [635, 111] on icon at bounding box center [631, 111] width 15 height 12
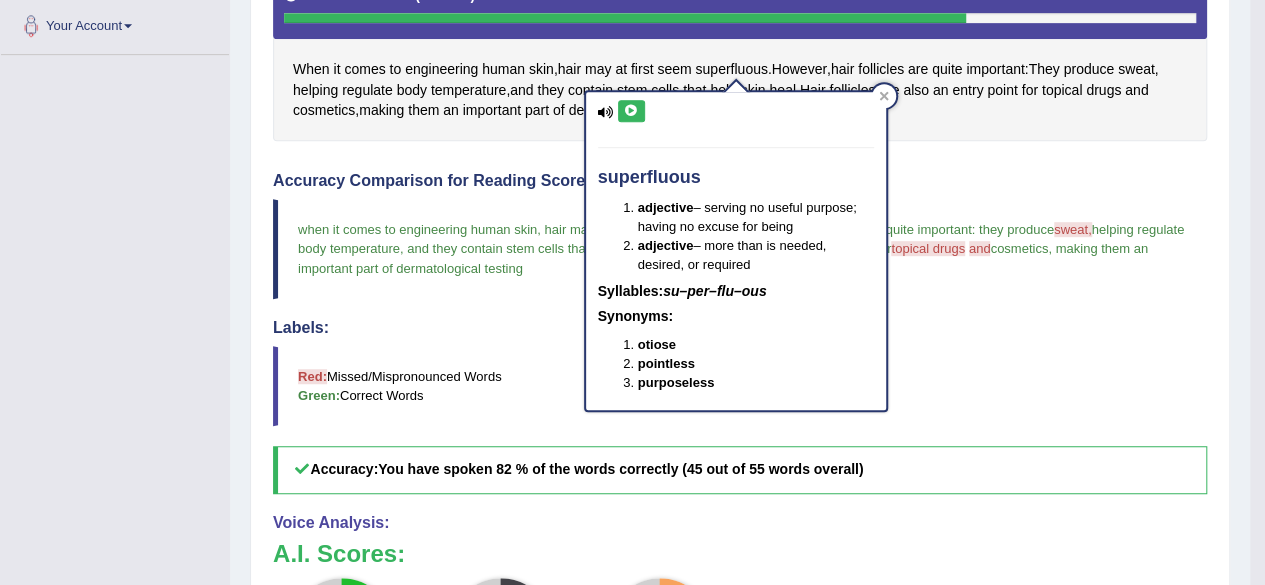
click at [635, 111] on icon at bounding box center [631, 111] width 15 height 12
click at [636, 105] on icon at bounding box center [631, 111] width 15 height 12
click at [629, 109] on icon at bounding box center [631, 111] width 15 height 12
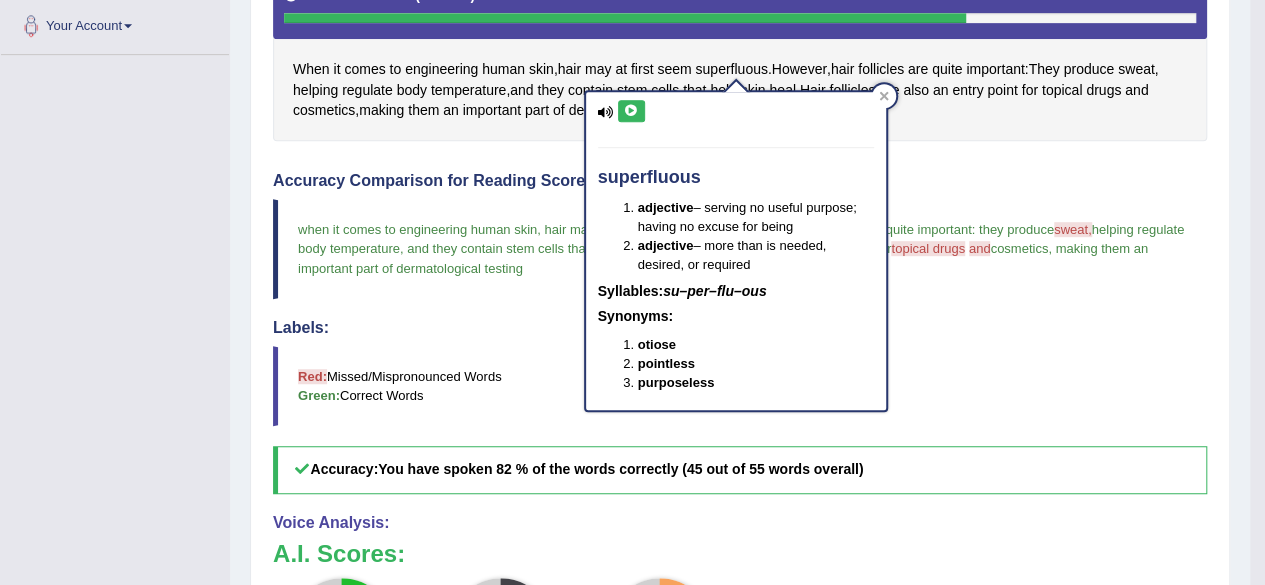
click at [629, 105] on icon at bounding box center [631, 111] width 15 height 12
click at [629, 106] on icon at bounding box center [631, 111] width 15 height 12
click at [633, 107] on icon at bounding box center [631, 111] width 15 height 12
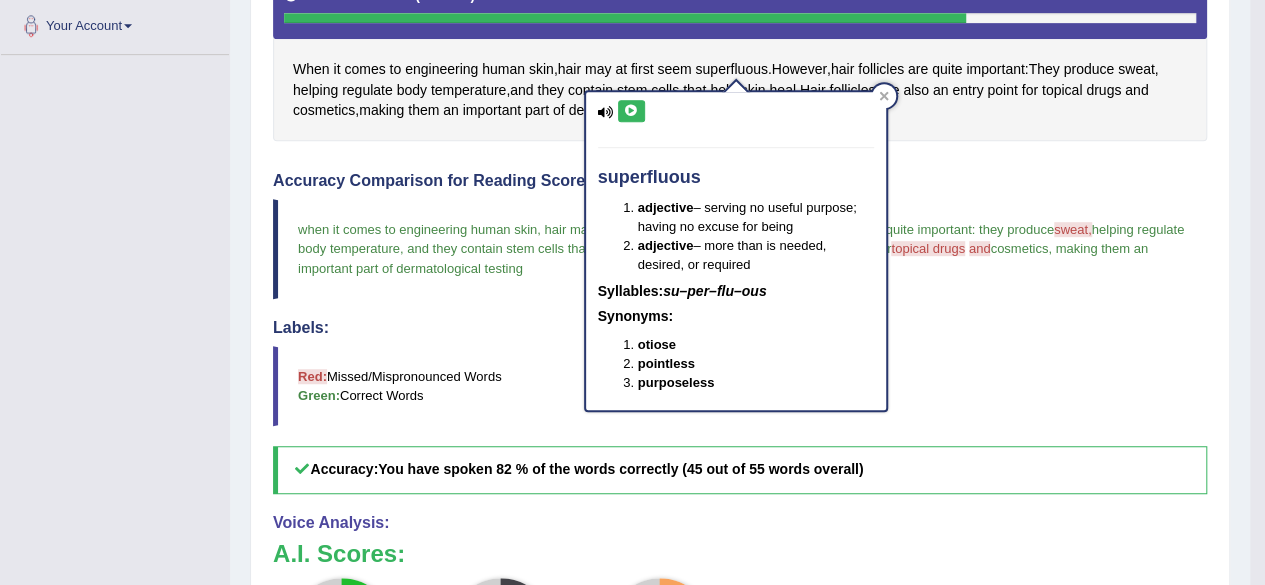
click at [626, 111] on icon at bounding box center [631, 111] width 15 height 12
click at [629, 111] on icon at bounding box center [631, 111] width 15 height 12
click at [634, 109] on icon at bounding box center [631, 111] width 15 height 12
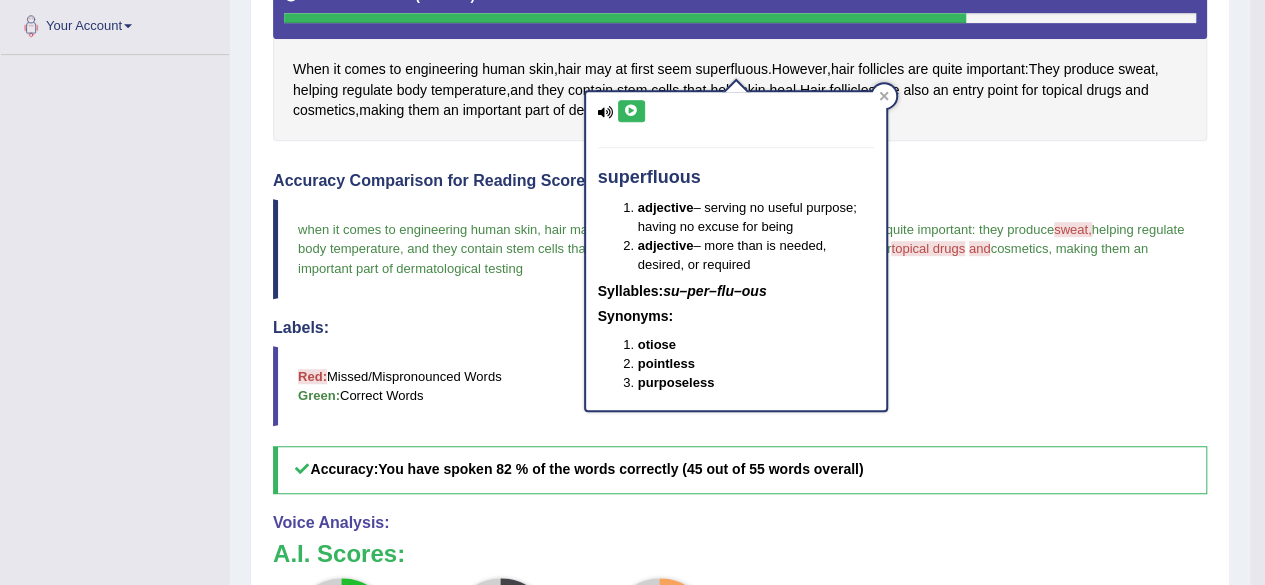
click at [634, 107] on icon at bounding box center [631, 111] width 15 height 12
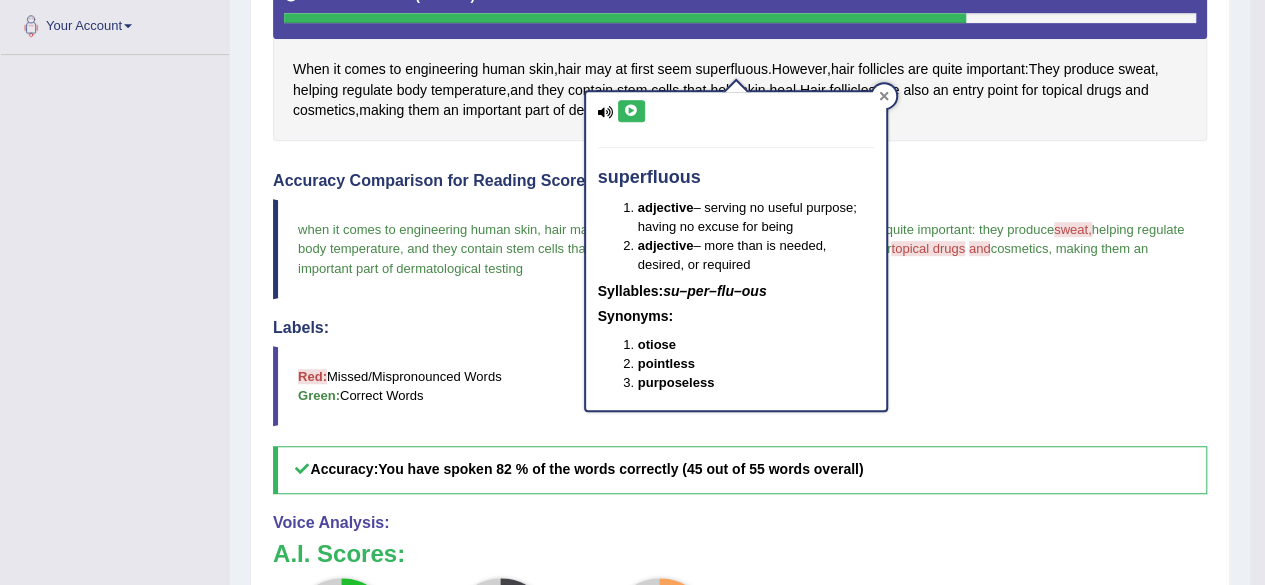
click at [880, 93] on icon at bounding box center [883, 95] width 9 height 9
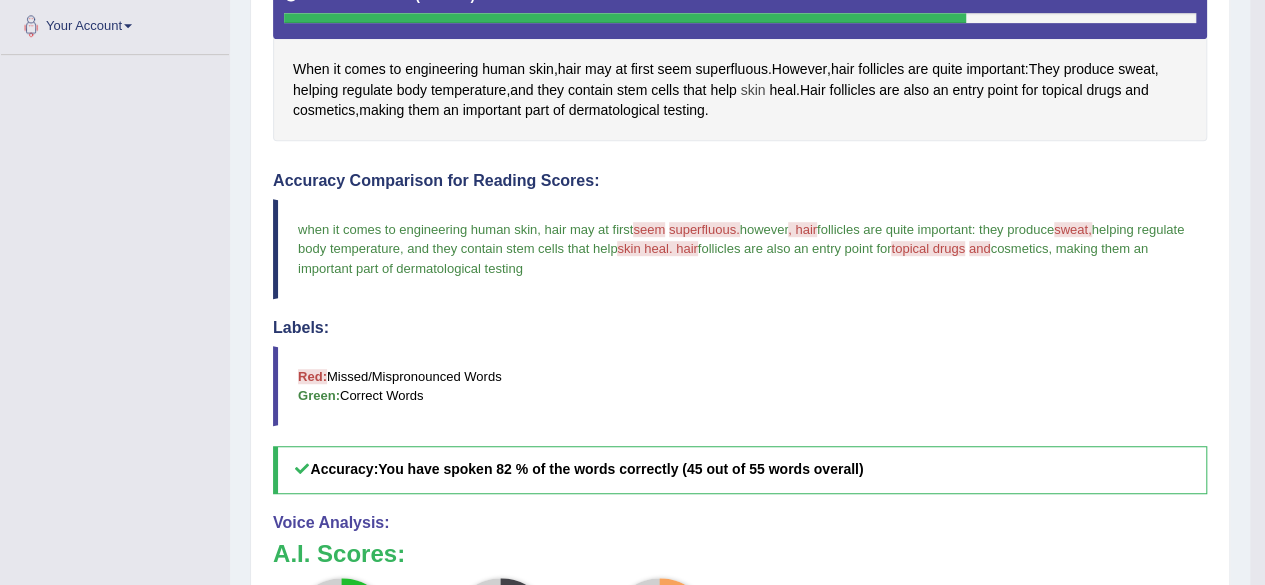
click at [754, 93] on span "skin" at bounding box center [753, 90] width 25 height 21
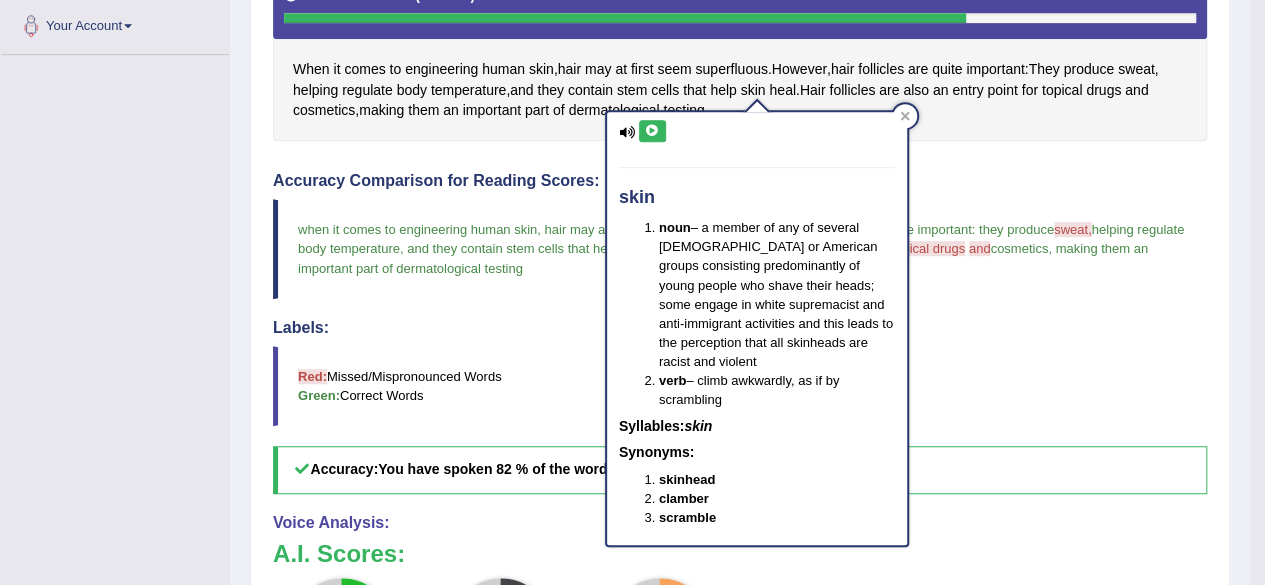
click at [651, 126] on icon at bounding box center [652, 131] width 15 height 12
click at [906, 115] on icon at bounding box center [904, 116] width 9 height 9
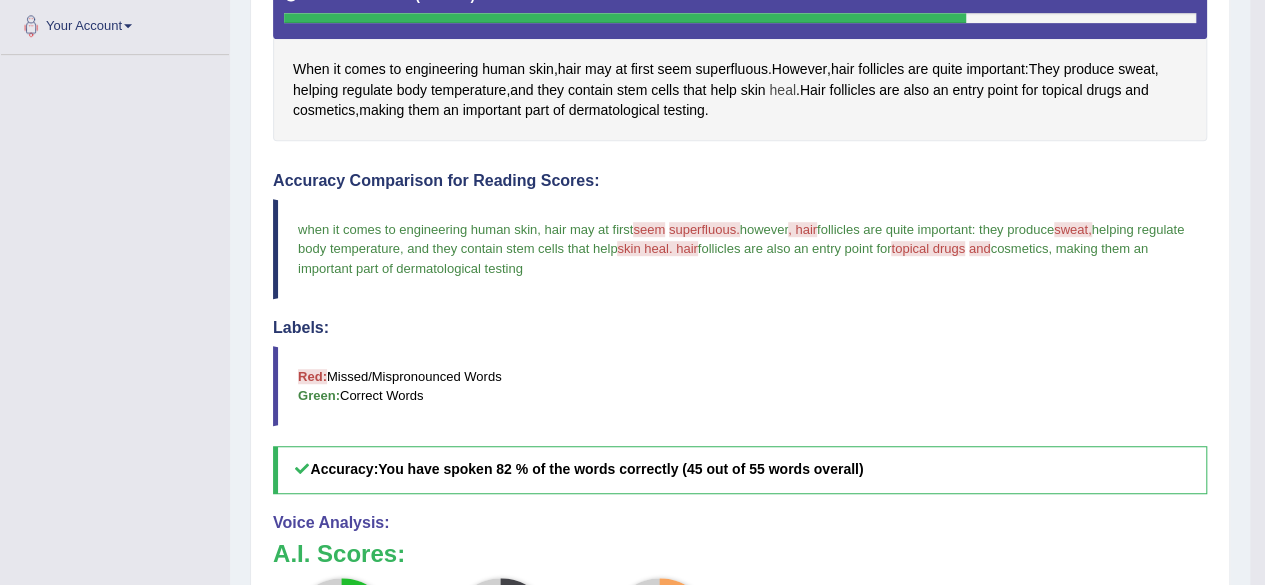
click at [791, 87] on span "heal" at bounding box center [782, 90] width 26 height 21
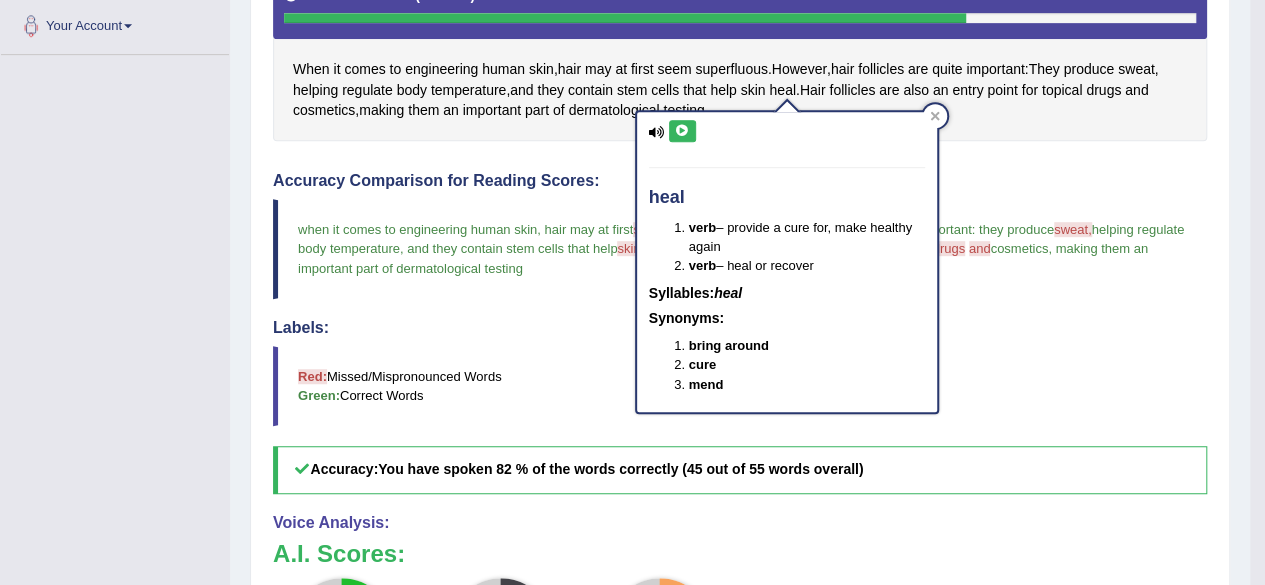
click at [686, 132] on icon at bounding box center [682, 131] width 15 height 12
click at [670, 126] on button at bounding box center [682, 131] width 27 height 22
click at [691, 126] on button at bounding box center [682, 131] width 27 height 22
click at [676, 131] on icon at bounding box center [682, 131] width 15 height 12
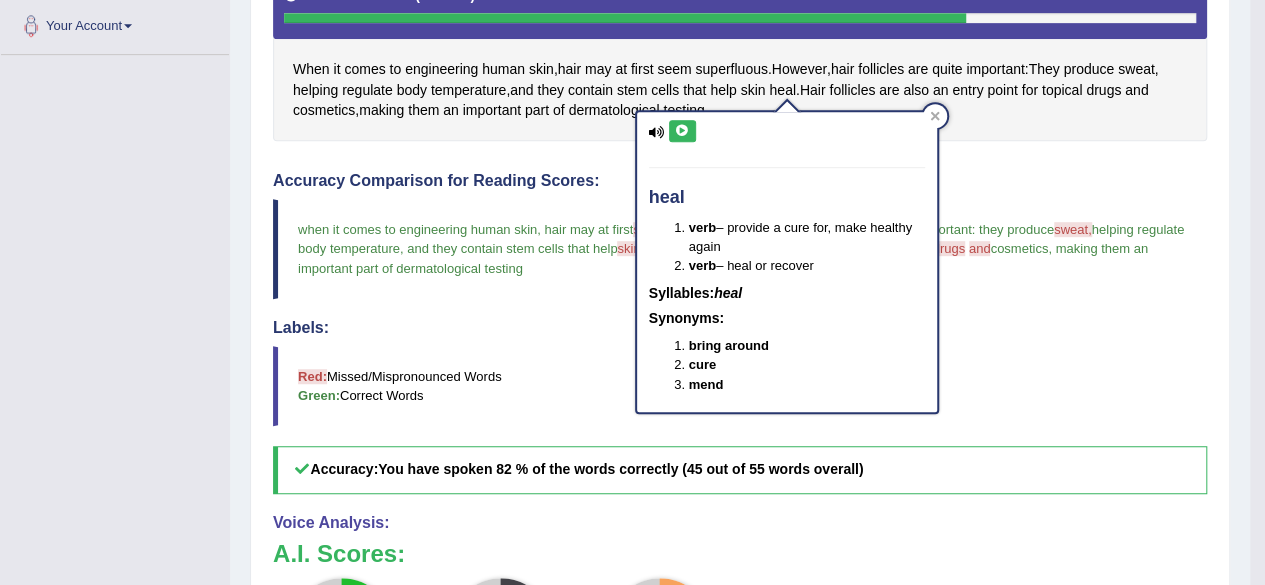
click at [676, 131] on icon at bounding box center [682, 131] width 15 height 12
click at [677, 131] on icon at bounding box center [682, 131] width 15 height 12
click at [679, 131] on icon at bounding box center [682, 131] width 15 height 12
click at [679, 130] on icon at bounding box center [682, 131] width 15 height 12
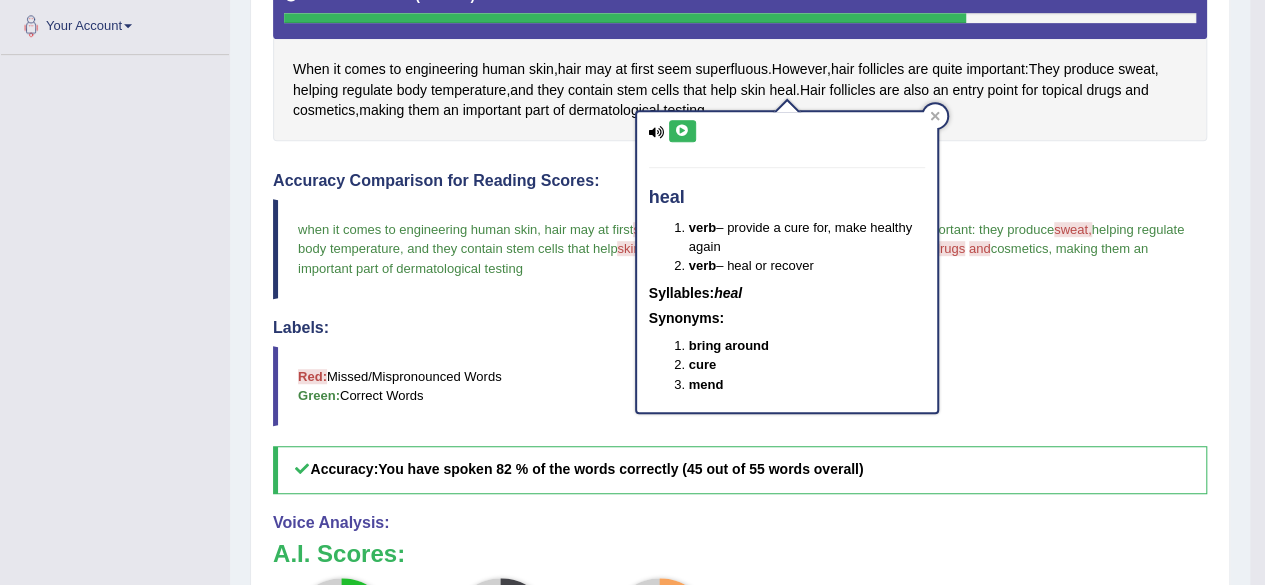
click at [686, 131] on icon at bounding box center [682, 131] width 15 height 12
click at [687, 131] on icon at bounding box center [682, 131] width 15 height 12
click at [688, 128] on button at bounding box center [682, 131] width 27 height 22
click at [687, 127] on icon at bounding box center [682, 131] width 15 height 12
click at [685, 125] on icon at bounding box center [682, 131] width 15 height 12
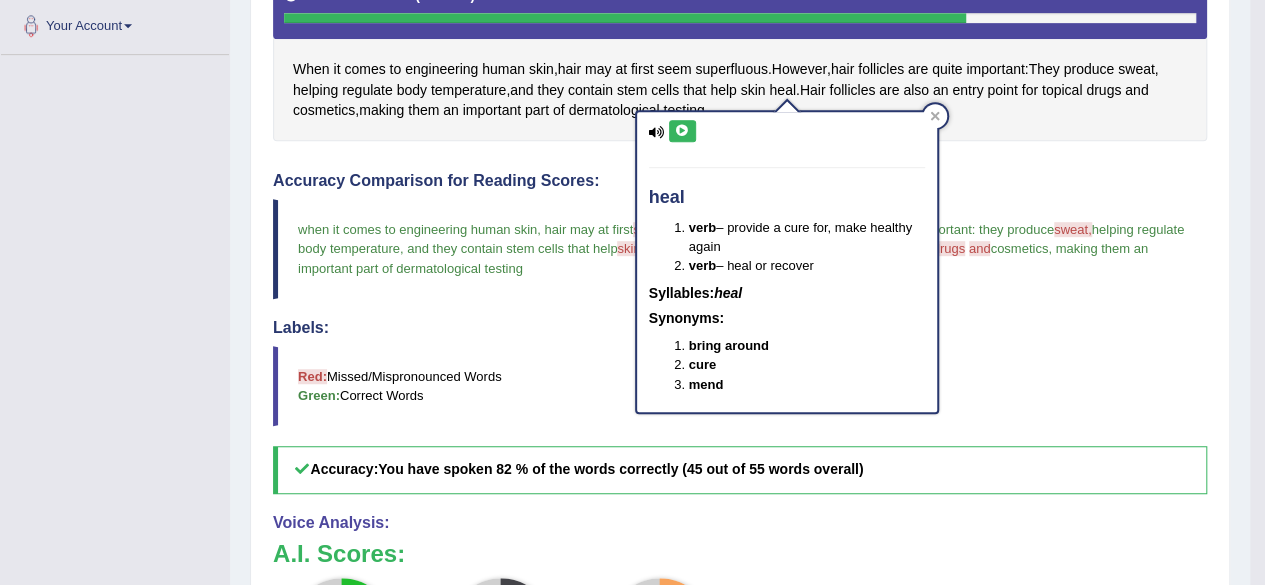
click at [681, 133] on icon at bounding box center [682, 131] width 15 height 12
click at [686, 135] on icon at bounding box center [682, 131] width 15 height 12
click at [690, 141] on button at bounding box center [682, 131] width 27 height 22
click at [689, 133] on button at bounding box center [682, 131] width 27 height 22
click at [938, 111] on icon at bounding box center [935, 116] width 10 height 10
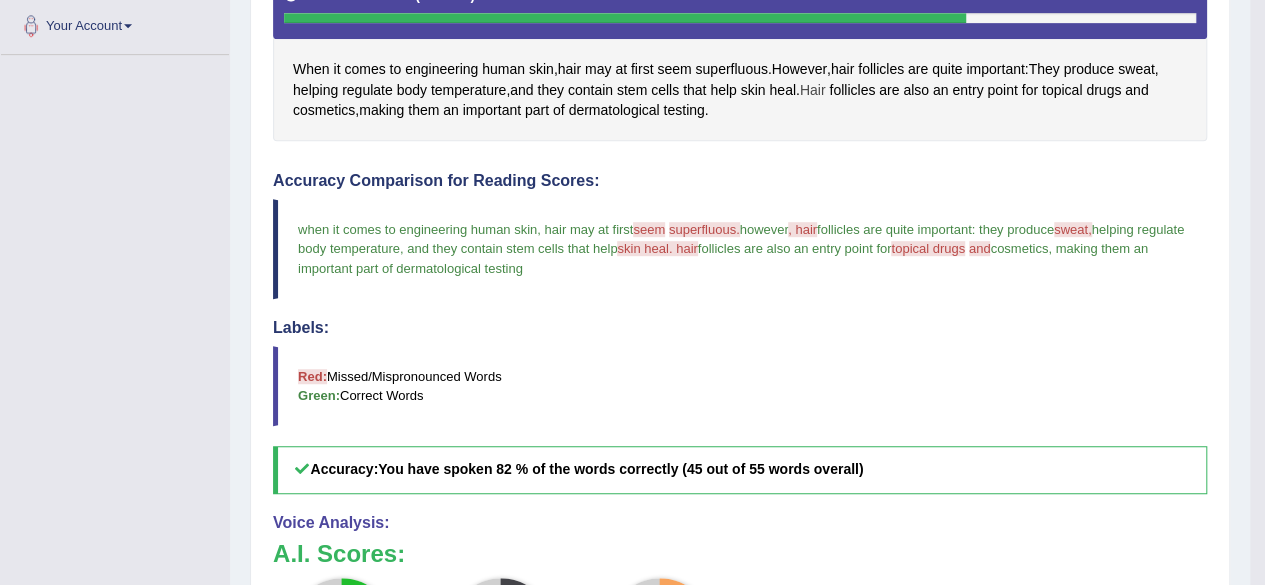
click at [826, 94] on span "Hair" at bounding box center [813, 90] width 26 height 21
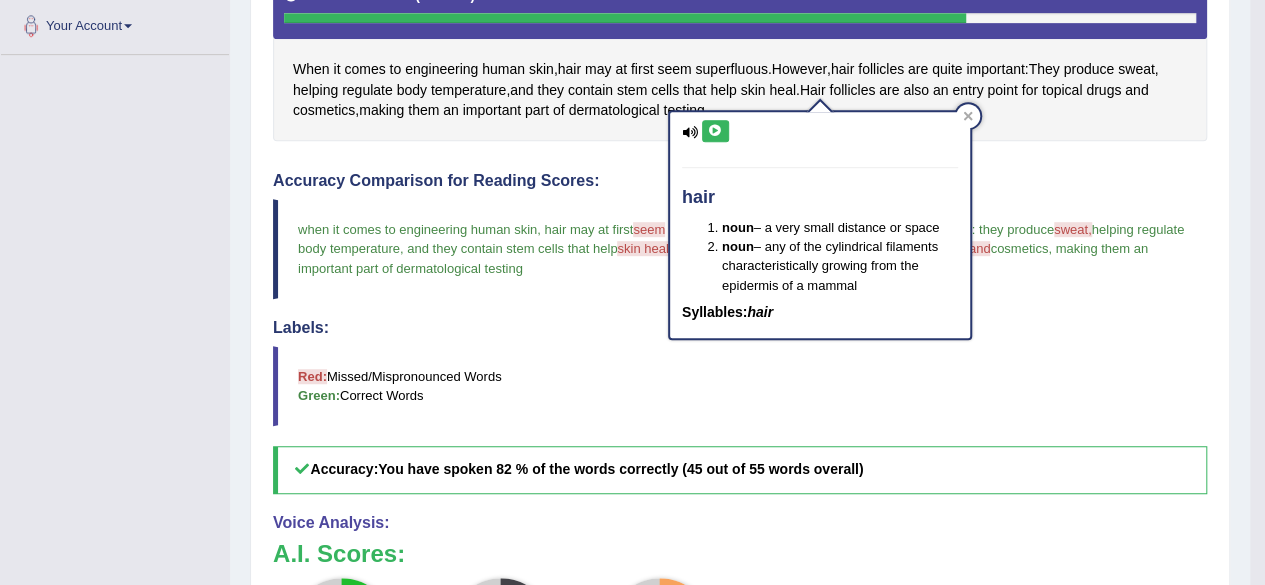
click at [718, 137] on button at bounding box center [715, 131] width 27 height 22
click at [722, 133] on icon at bounding box center [715, 131] width 15 height 12
click at [723, 133] on button at bounding box center [715, 131] width 27 height 22
click at [723, 134] on button at bounding box center [715, 131] width 27 height 22
click at [715, 130] on icon at bounding box center [715, 131] width 15 height 12
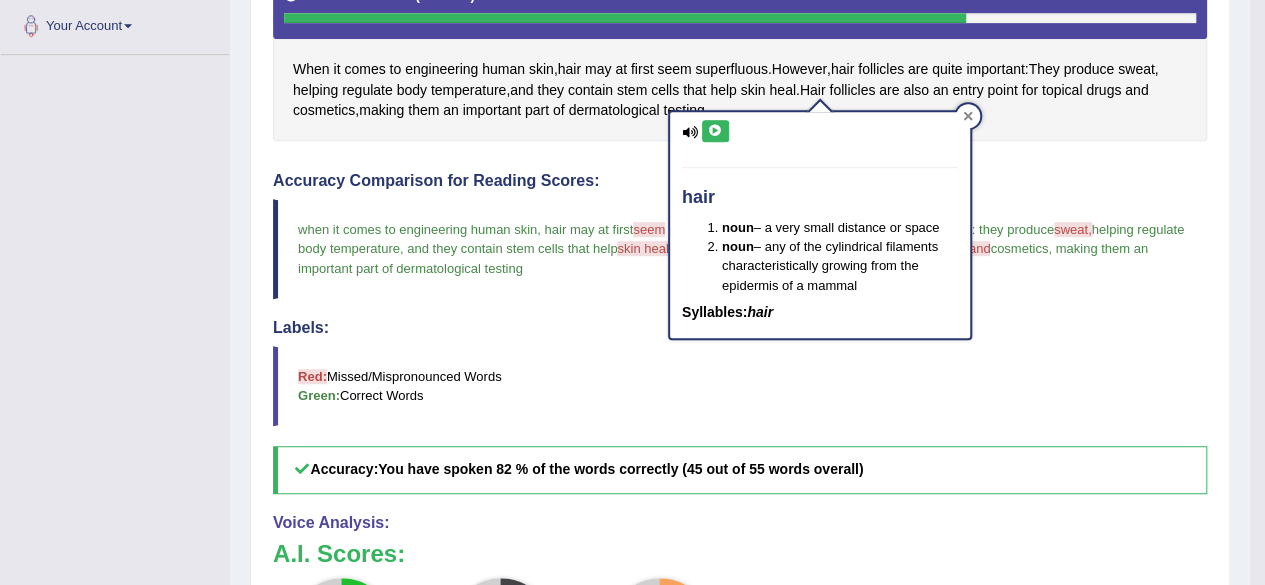
click at [974, 112] on div at bounding box center [968, 116] width 24 height 24
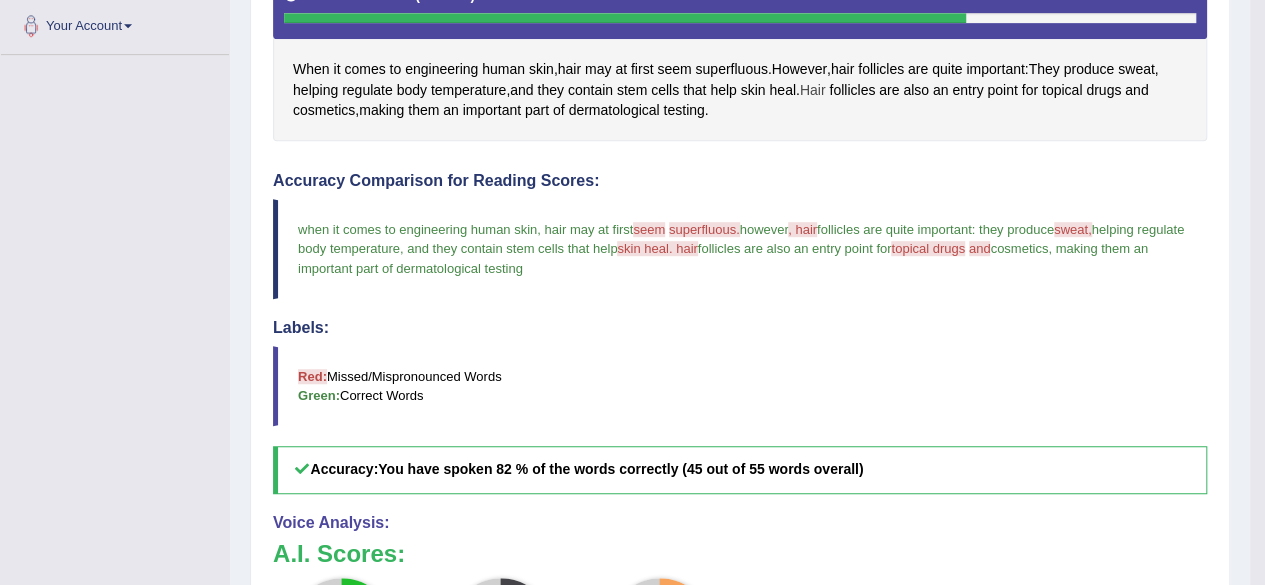
click at [815, 87] on span "Hair" at bounding box center [813, 90] width 26 height 21
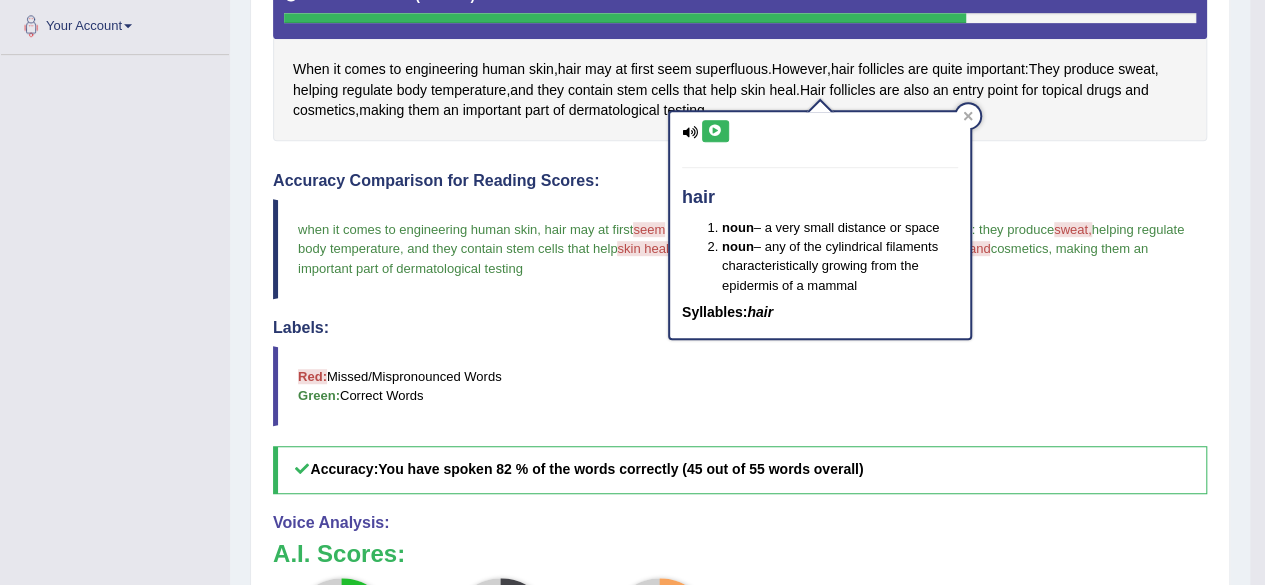
click at [717, 135] on icon at bounding box center [715, 131] width 15 height 12
click at [720, 133] on icon at bounding box center [715, 131] width 15 height 12
drag, startPoint x: 715, startPoint y: 129, endPoint x: 726, endPoint y: 132, distance: 11.4
click at [722, 132] on icon at bounding box center [715, 131] width 15 height 12
click at [712, 127] on icon at bounding box center [715, 131] width 15 height 12
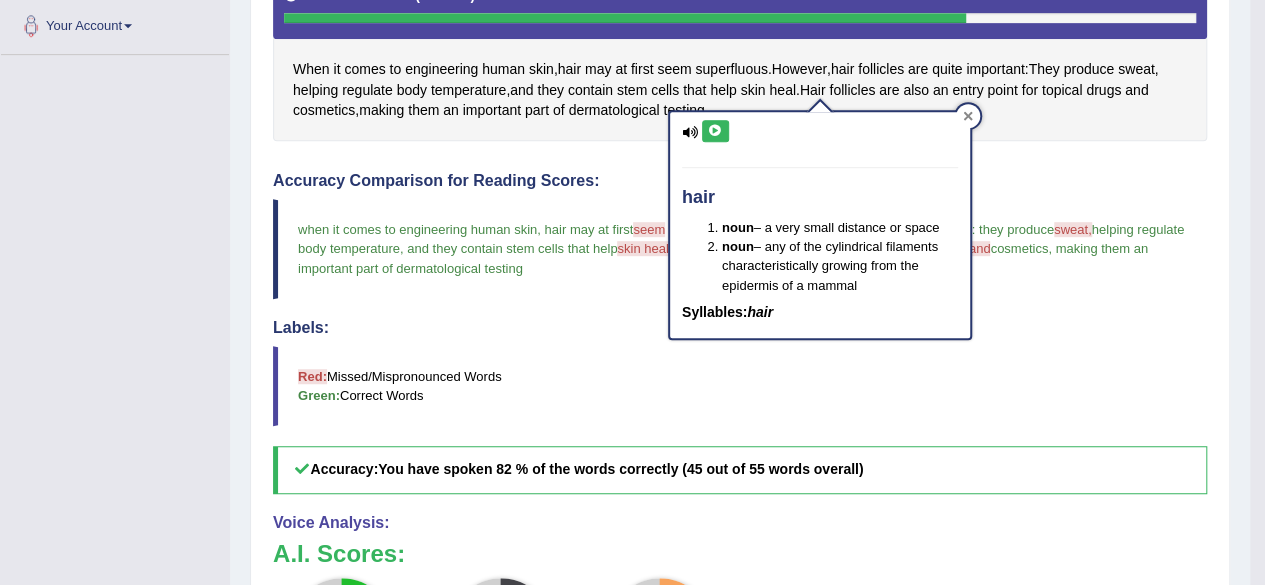
click at [966, 106] on div at bounding box center [968, 116] width 24 height 24
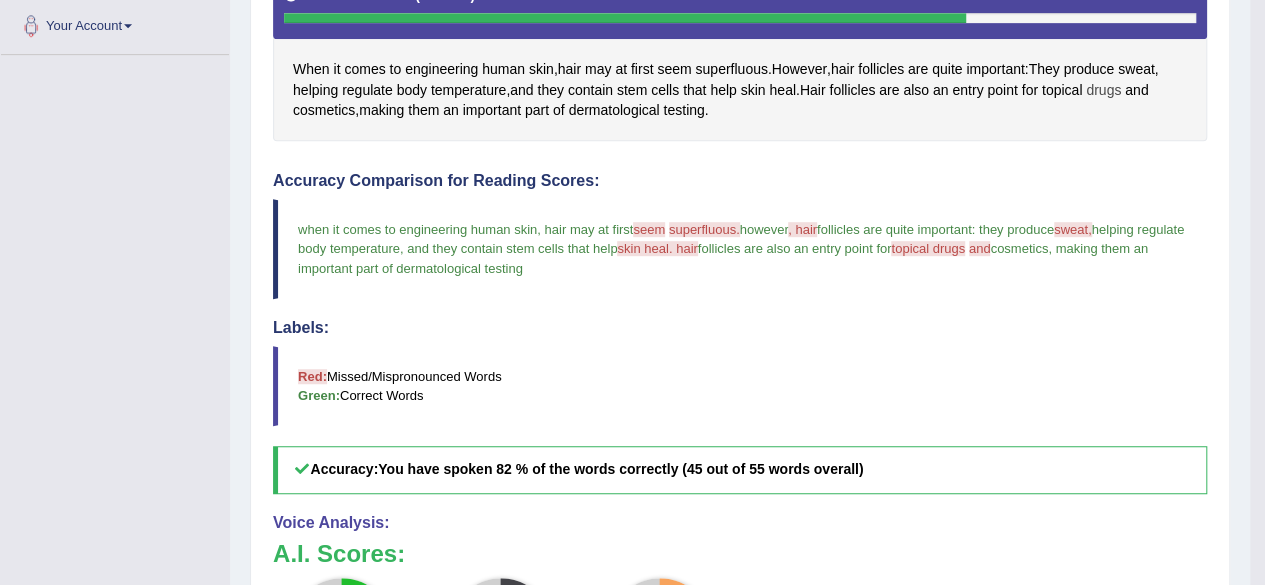
click at [1120, 85] on span "drugs" at bounding box center [1103, 90] width 35 height 21
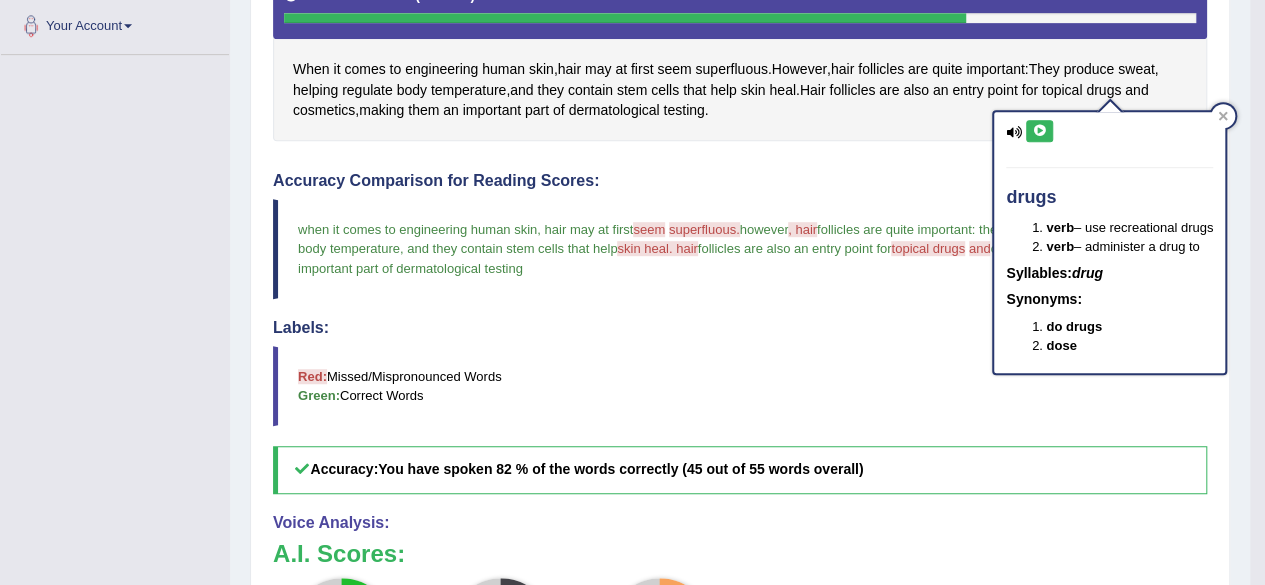
click at [1040, 127] on icon at bounding box center [1039, 131] width 15 height 12
click at [1035, 125] on icon at bounding box center [1039, 131] width 15 height 12
click at [1222, 113] on icon at bounding box center [1223, 116] width 10 height 10
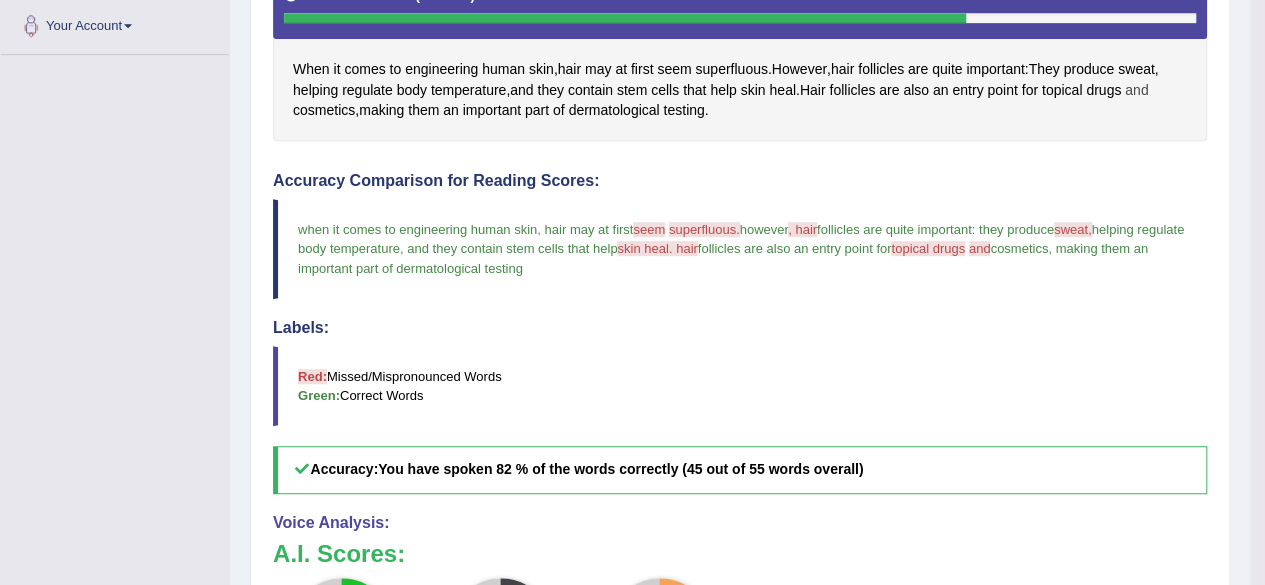
click at [1143, 94] on span "and" at bounding box center [1136, 90] width 23 height 21
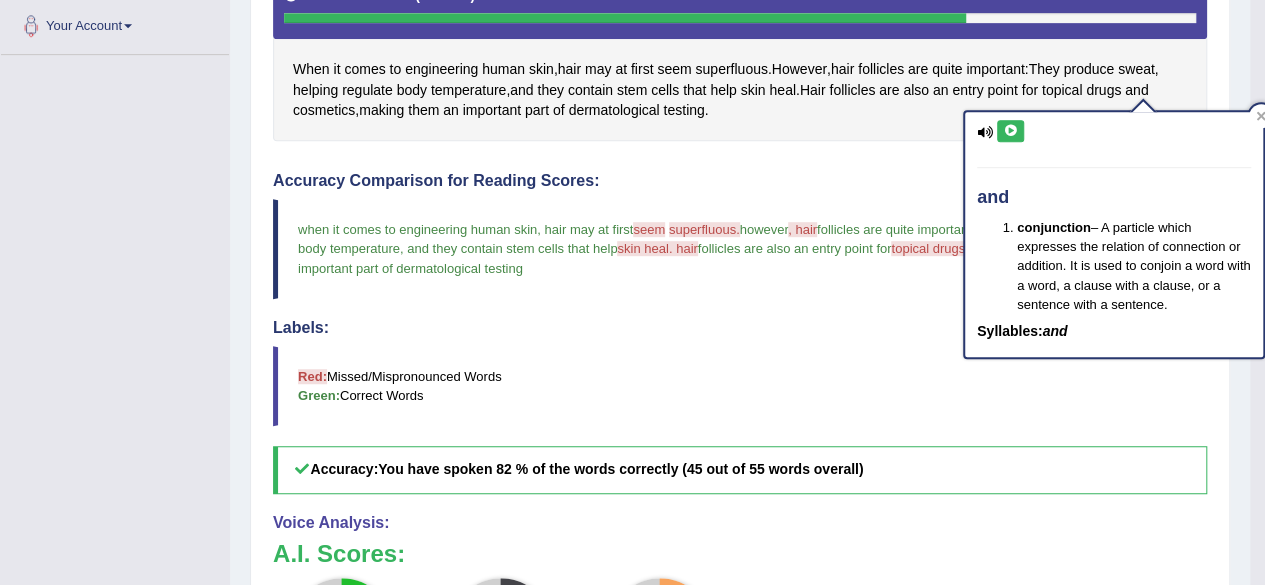
click at [1018, 127] on button at bounding box center [1010, 131] width 27 height 22
click at [1006, 121] on button at bounding box center [1010, 131] width 27 height 22
click at [1006, 118] on div "and conjunction – A particle which expresses the relation of connection or addi…" at bounding box center [1114, 234] width 298 height 245
click at [1007, 126] on icon at bounding box center [1010, 131] width 15 height 12
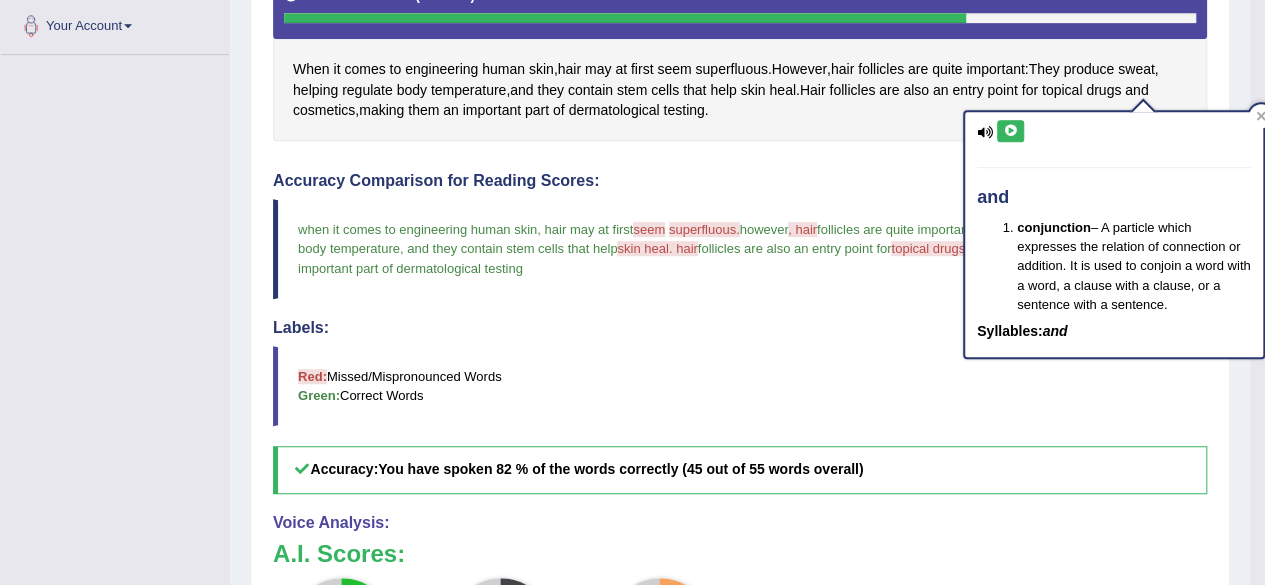
click at [1014, 119] on div "and conjunction – A particle which expresses the relation of connection or addi…" at bounding box center [1114, 234] width 298 height 245
click at [1004, 127] on icon at bounding box center [1010, 131] width 15 height 12
click at [1010, 125] on icon at bounding box center [1010, 131] width 15 height 12
click at [1008, 127] on icon at bounding box center [1010, 131] width 15 height 12
click at [1018, 129] on button at bounding box center [1010, 131] width 27 height 22
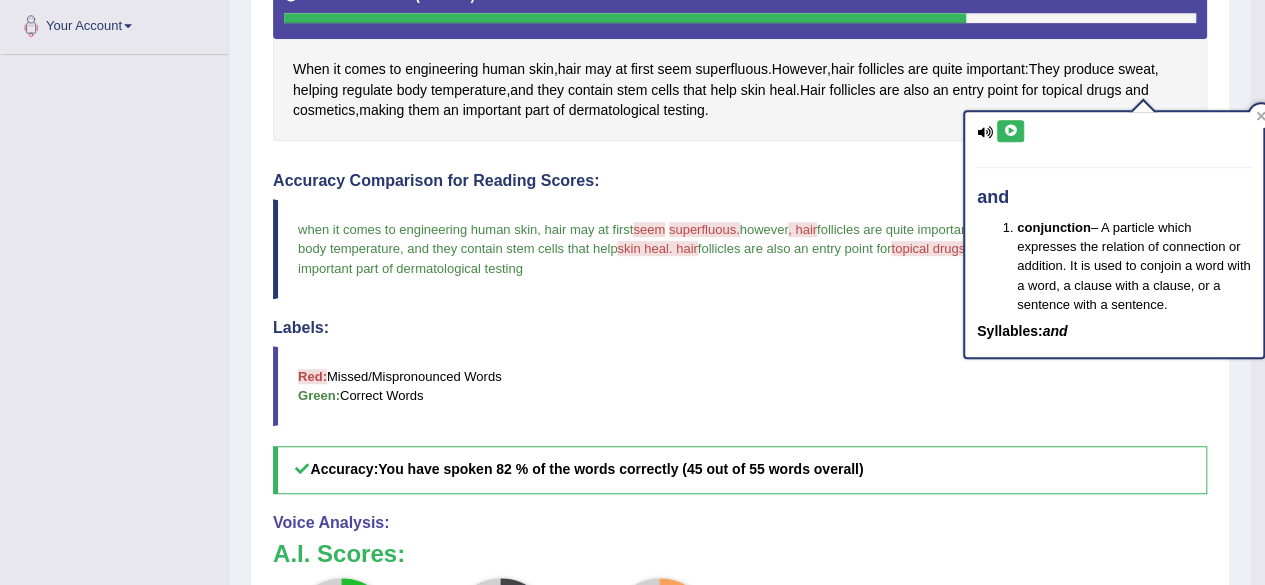
click at [1018, 130] on button at bounding box center [1010, 131] width 27 height 22
click at [1010, 127] on icon at bounding box center [1010, 131] width 15 height 12
click at [1004, 127] on icon at bounding box center [1010, 131] width 15 height 12
click at [1014, 125] on icon at bounding box center [1010, 131] width 15 height 12
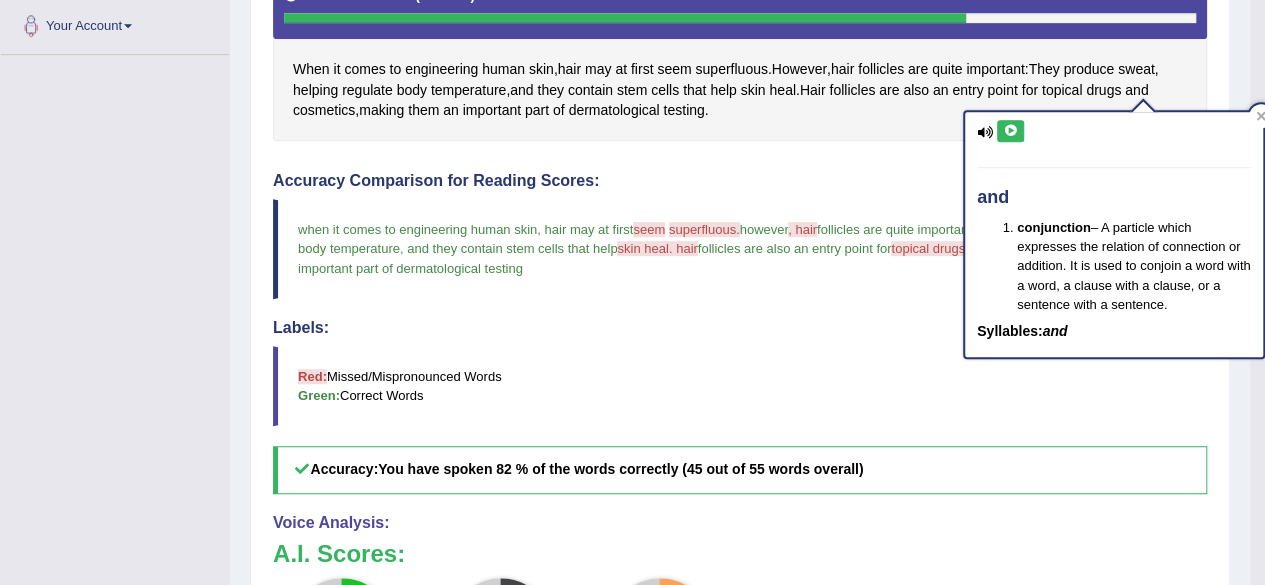
click at [1014, 125] on icon at bounding box center [1010, 131] width 15 height 12
click at [1009, 136] on button at bounding box center [1010, 131] width 27 height 22
click at [1006, 129] on icon at bounding box center [1010, 131] width 15 height 12
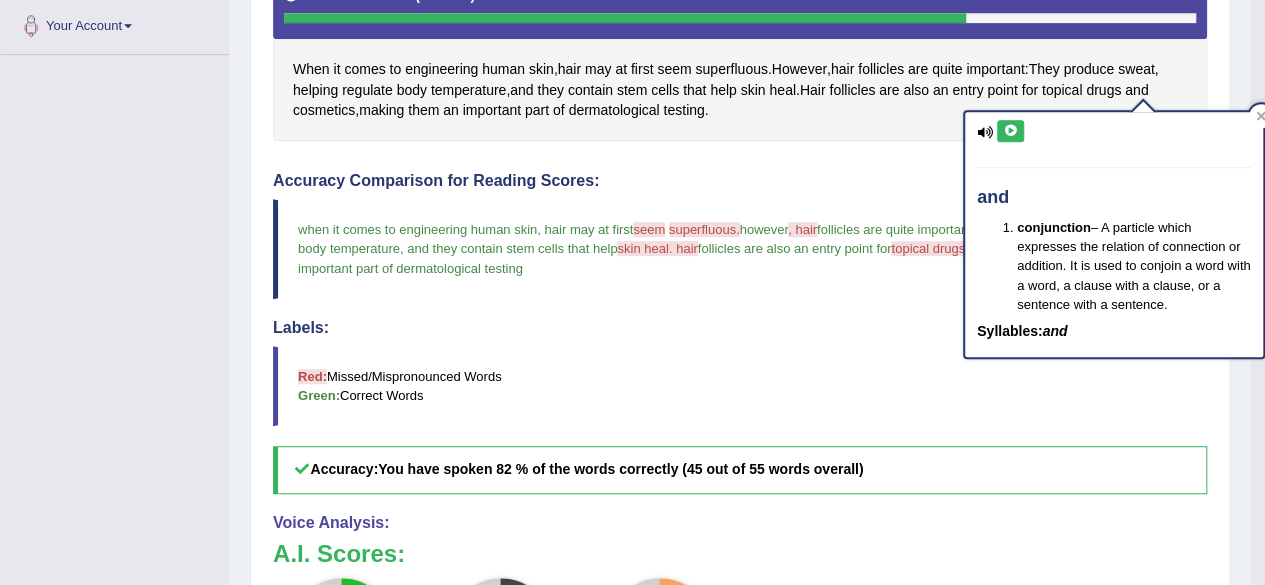
click at [1006, 129] on icon at bounding box center [1010, 131] width 15 height 12
click at [1006, 125] on icon at bounding box center [1010, 131] width 15 height 12
click at [1008, 126] on icon at bounding box center [1010, 131] width 15 height 12
click at [1008, 125] on icon at bounding box center [1010, 131] width 15 height 12
click at [1258, 111] on icon at bounding box center [1261, 116] width 10 height 10
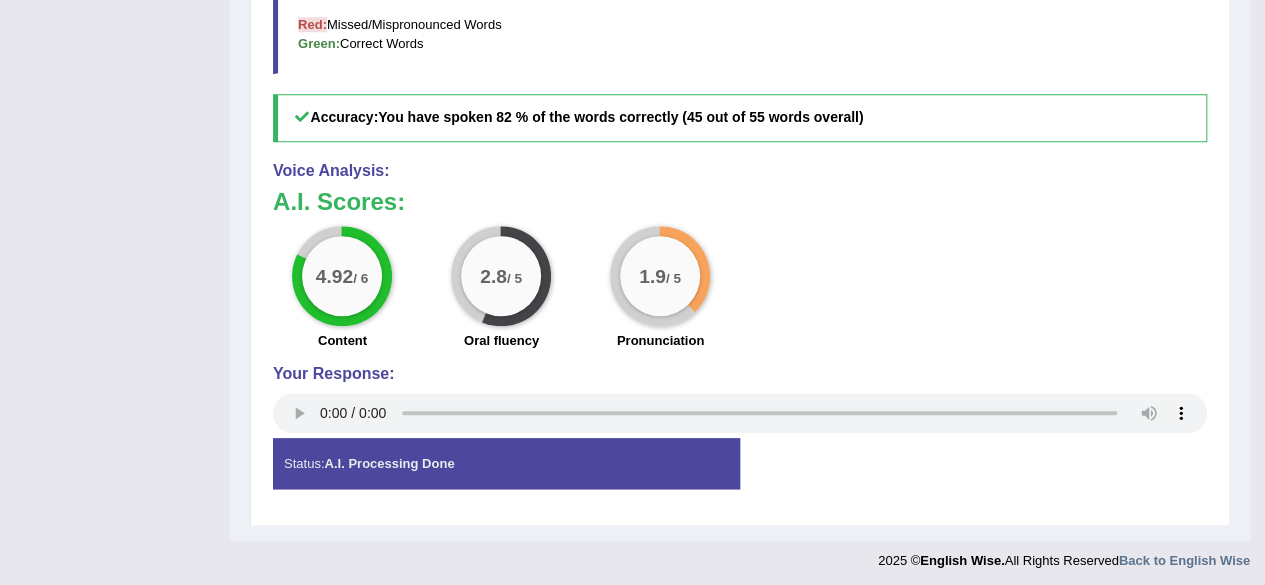
scroll to position [552, 0]
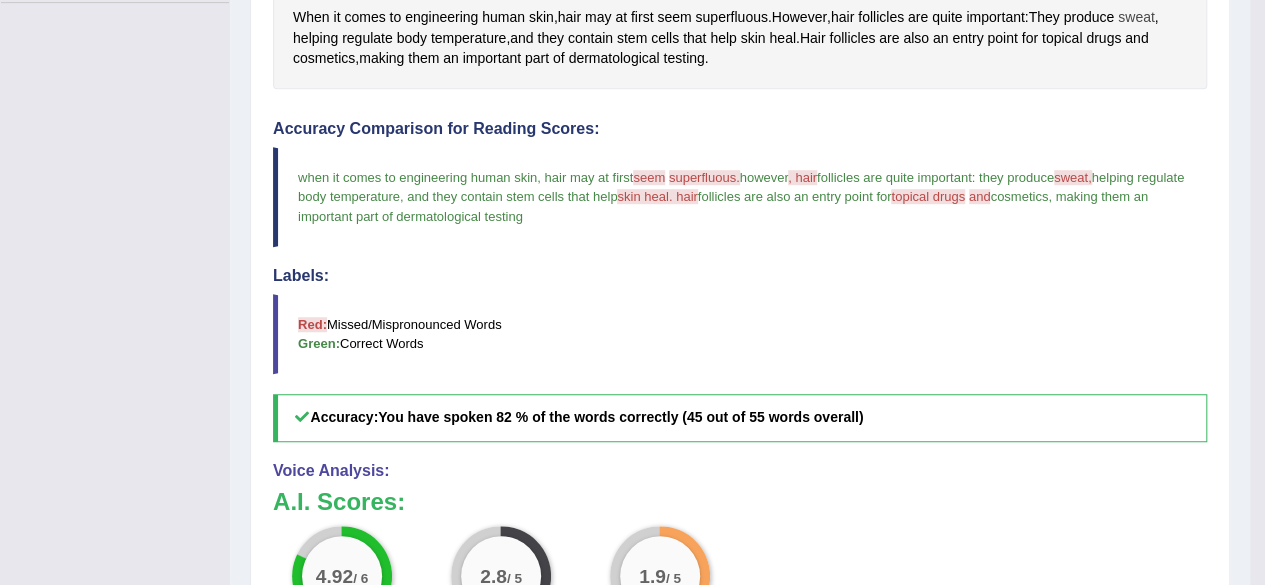
click at [1151, 15] on span "sweat" at bounding box center [1136, 17] width 37 height 21
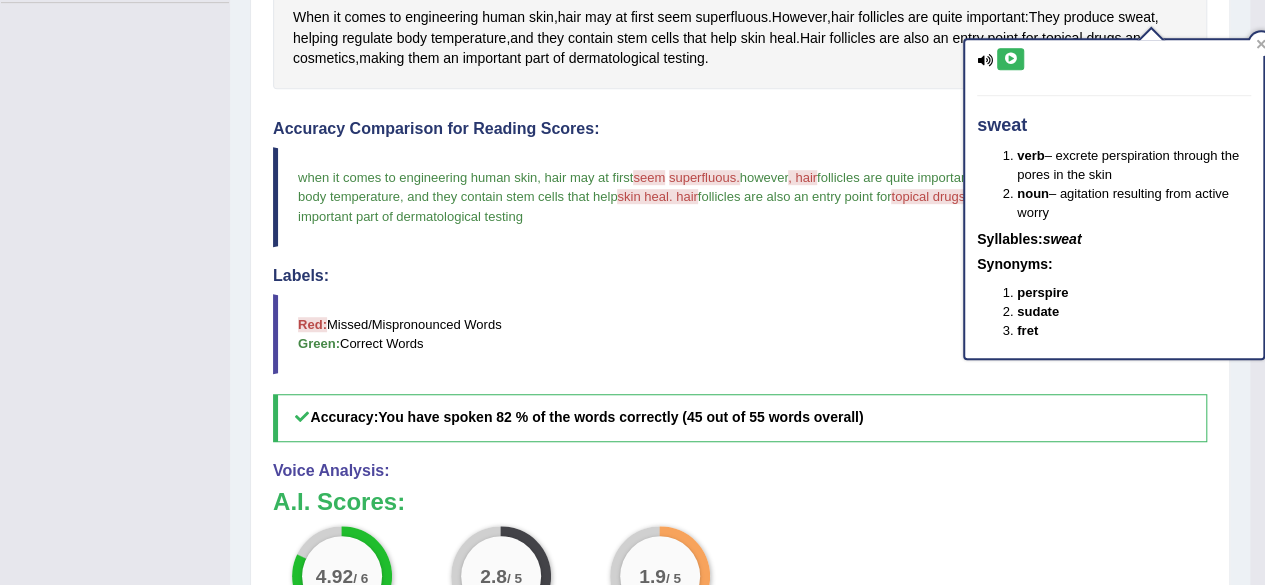
click at [1008, 55] on icon at bounding box center [1010, 59] width 15 height 12
click at [1006, 55] on icon at bounding box center [1010, 59] width 15 height 12
click at [1005, 55] on icon at bounding box center [1010, 59] width 15 height 12
click at [1011, 53] on icon at bounding box center [1010, 59] width 15 height 12
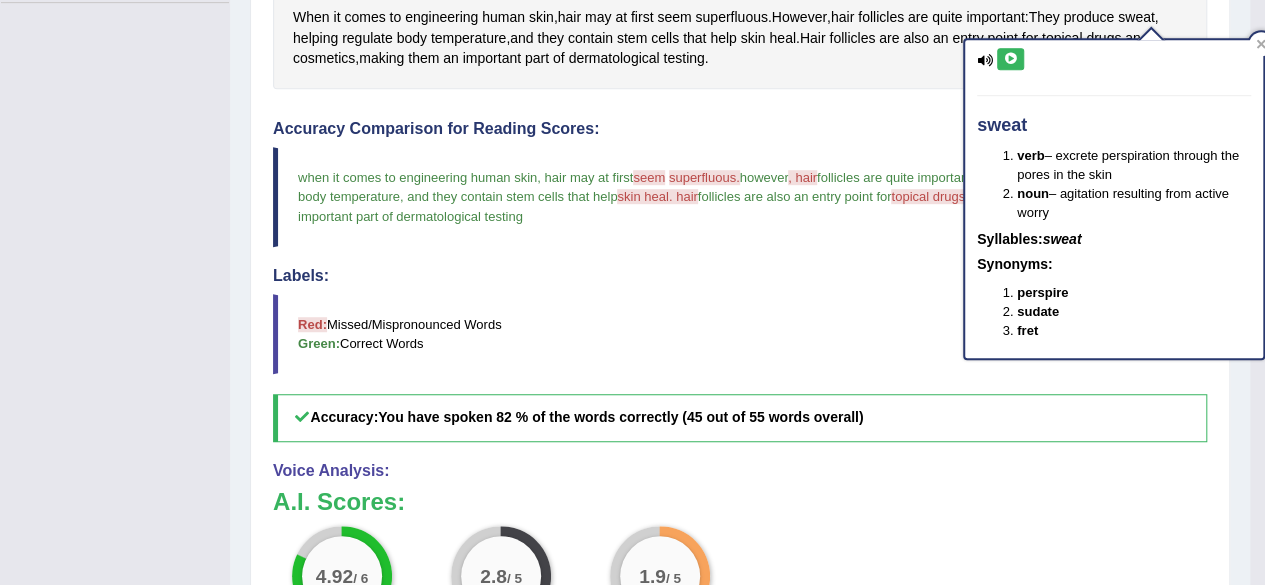
click at [1011, 54] on icon at bounding box center [1010, 59] width 15 height 12
click at [1011, 55] on icon at bounding box center [1010, 59] width 15 height 12
click at [1014, 55] on icon at bounding box center [1010, 59] width 15 height 12
click at [1020, 59] on button at bounding box center [1010, 59] width 27 height 22
click at [1006, 56] on icon at bounding box center [1010, 59] width 15 height 12
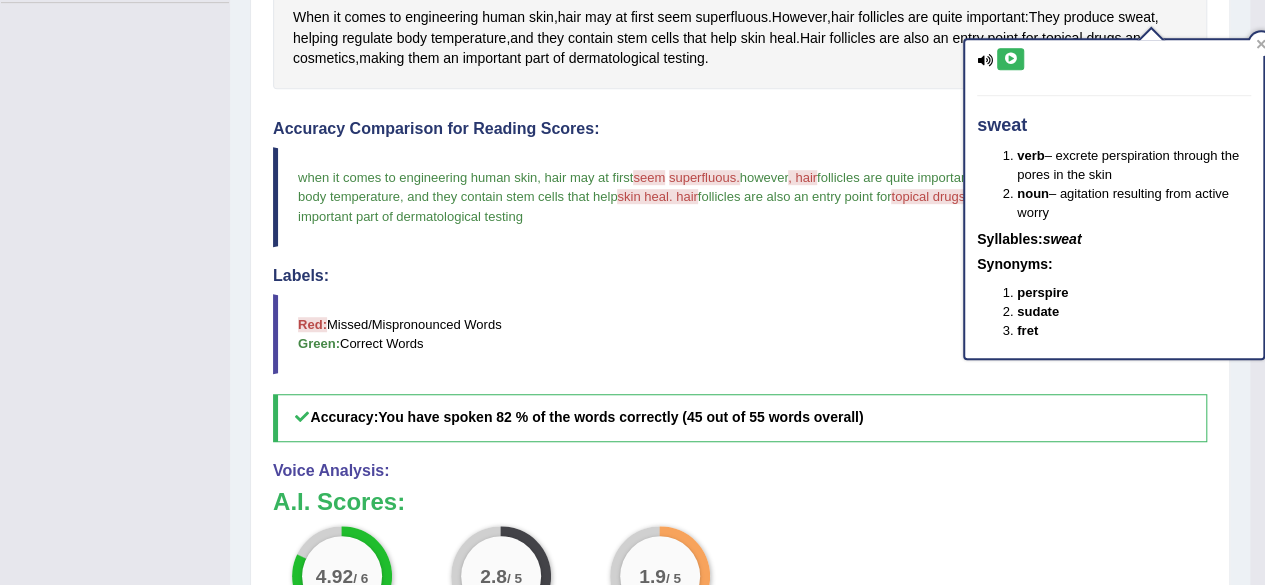
click at [1006, 49] on button at bounding box center [1010, 59] width 27 height 22
click at [1006, 50] on button at bounding box center [1010, 59] width 27 height 22
click at [1006, 53] on icon at bounding box center [1010, 59] width 15 height 12
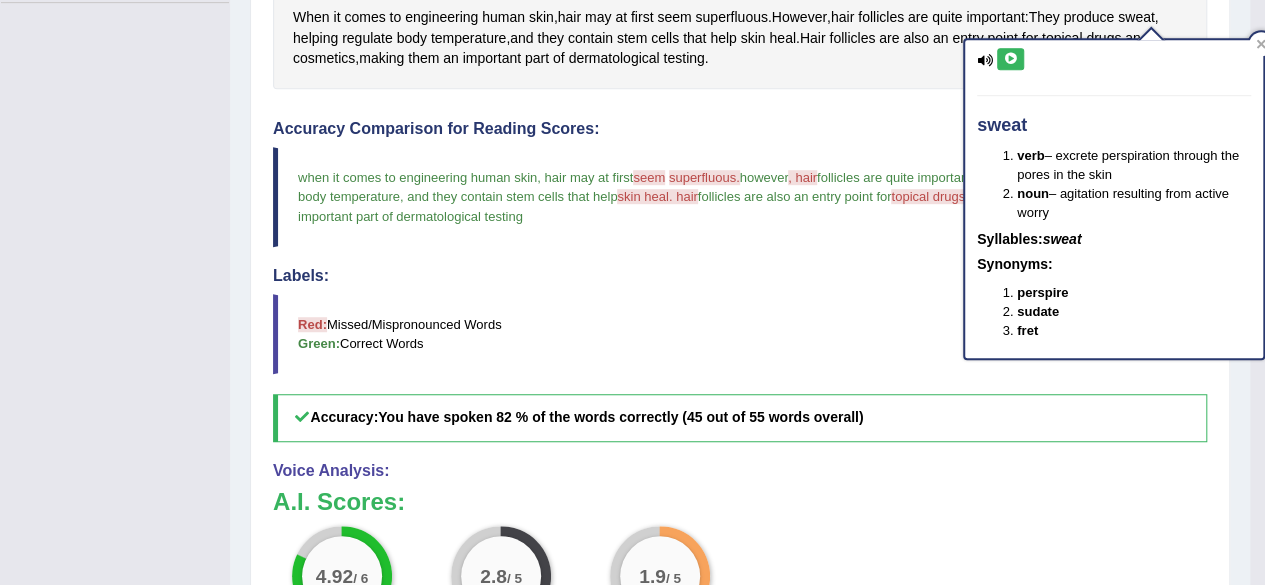
click at [1006, 53] on icon at bounding box center [1010, 59] width 15 height 12
click at [1003, 46] on div "sweat verb – excrete perspiration through the pores in the skin noun – agitatio…" at bounding box center [1114, 199] width 298 height 318
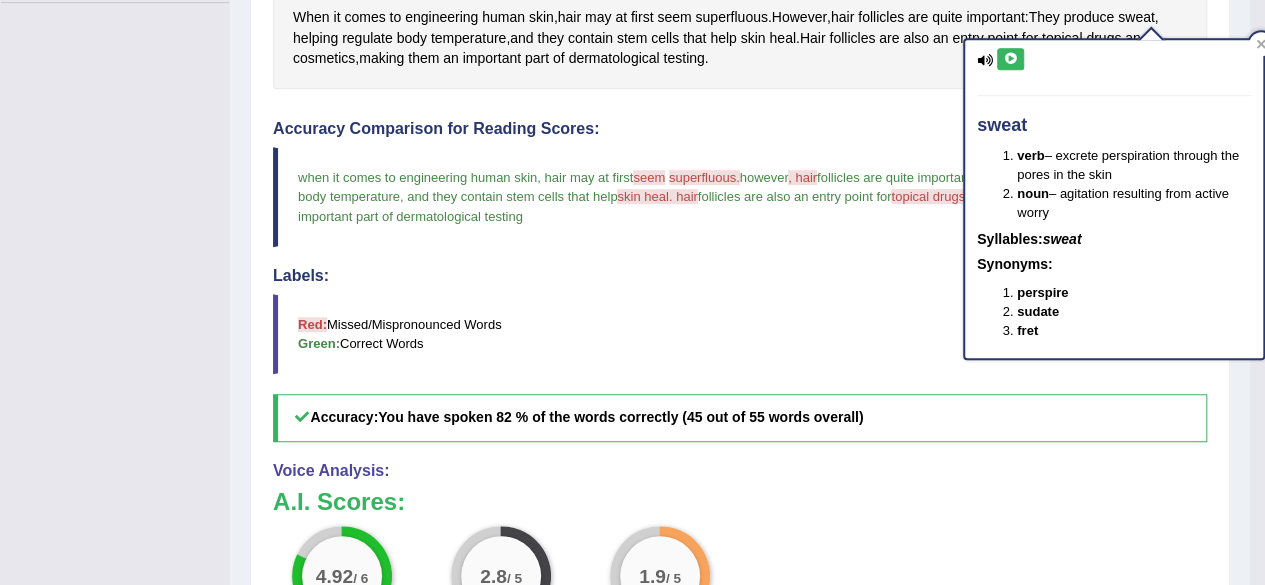
click at [1015, 53] on icon at bounding box center [1010, 59] width 15 height 12
click at [1018, 55] on button at bounding box center [1010, 59] width 27 height 22
click at [1022, 55] on button at bounding box center [1010, 59] width 27 height 22
click at [1022, 54] on button at bounding box center [1010, 59] width 27 height 22
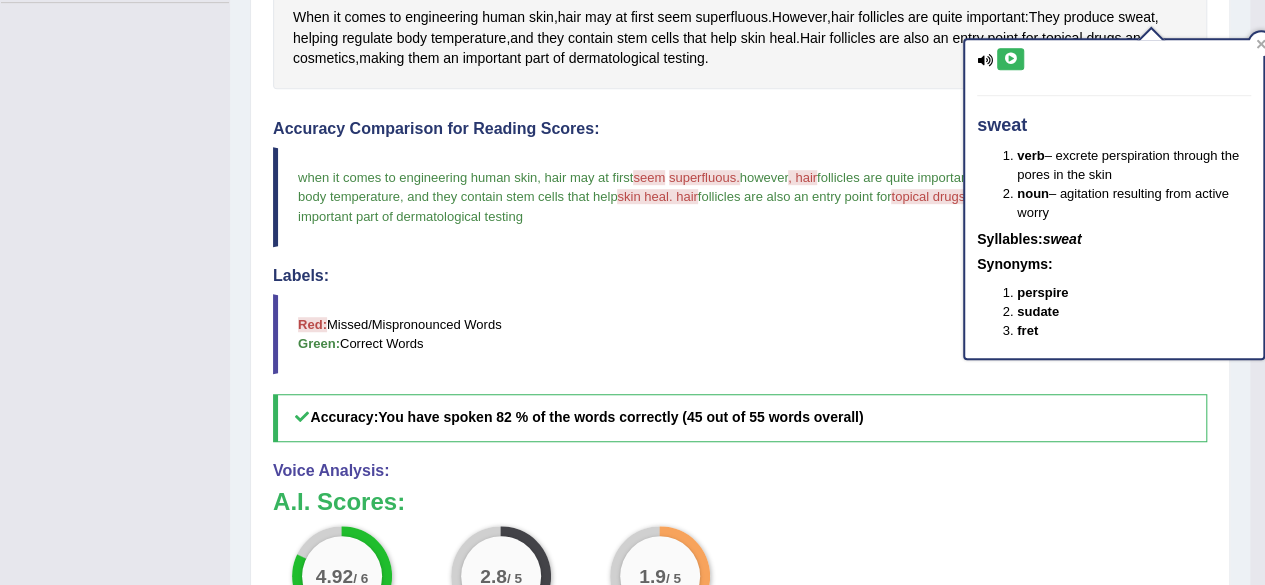
click at [1022, 54] on button at bounding box center [1010, 59] width 27 height 22
click at [1022, 55] on button at bounding box center [1010, 59] width 27 height 22
click at [1011, 57] on icon at bounding box center [1010, 59] width 15 height 12
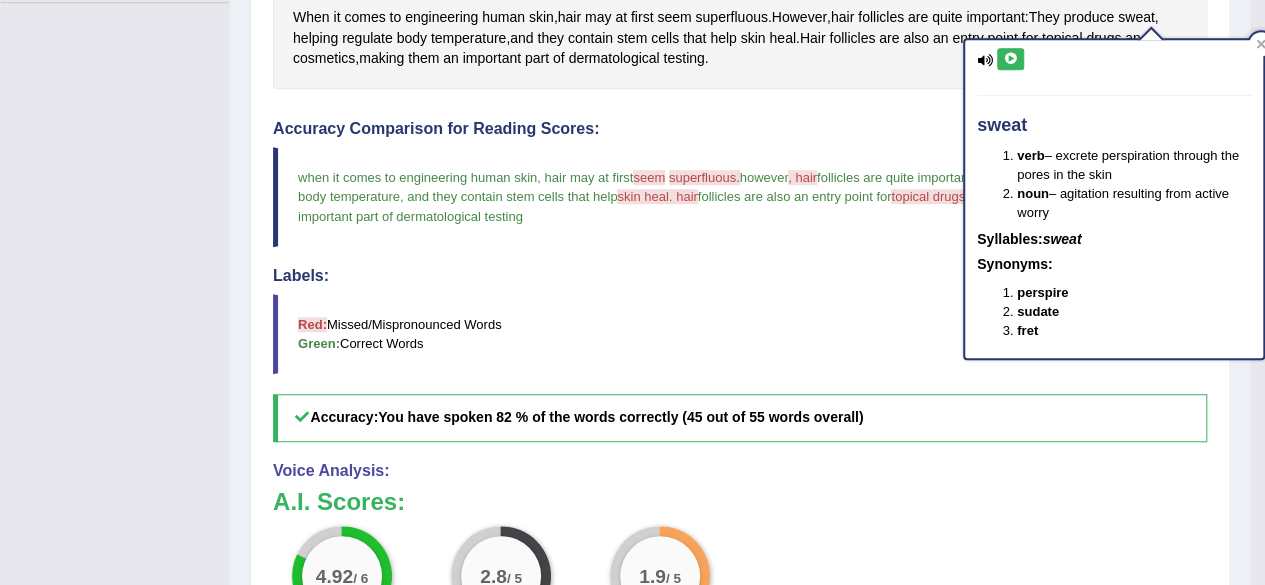
click at [1011, 57] on icon at bounding box center [1010, 59] width 15 height 12
click at [1011, 56] on icon at bounding box center [1010, 59] width 15 height 12
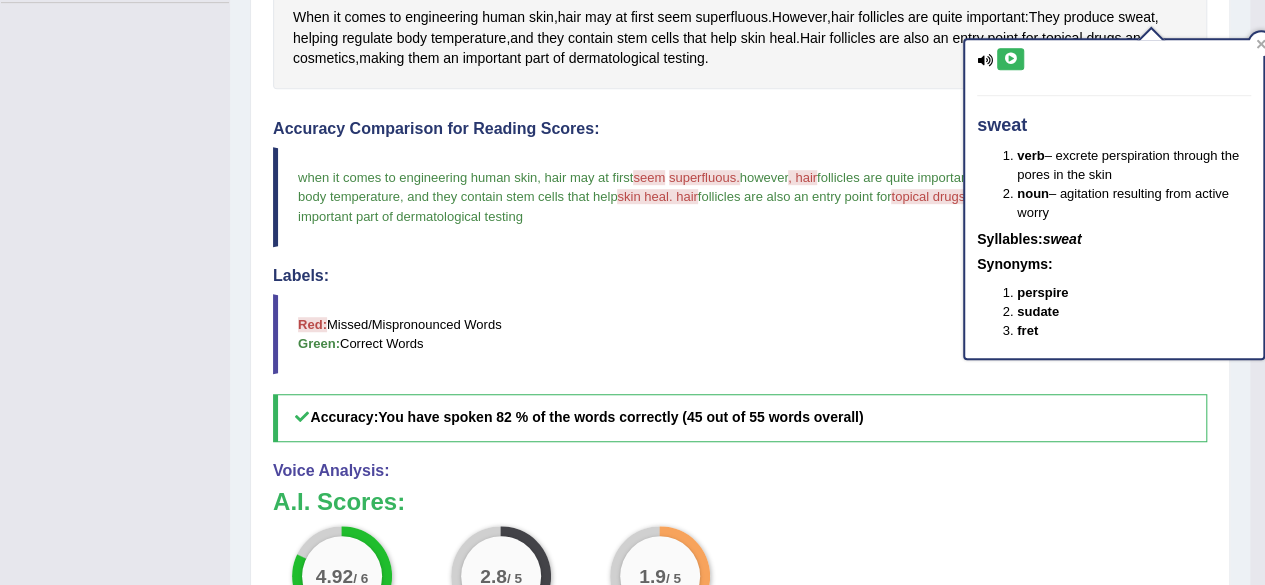
click at [1011, 56] on icon at bounding box center [1010, 59] width 15 height 12
click at [1023, 69] on div "sweat verb – excrete perspiration through the pores in the skin noun – agitatio…" at bounding box center [1114, 199] width 298 height 318
click at [1022, 65] on button at bounding box center [1010, 59] width 27 height 22
click at [1013, 53] on icon at bounding box center [1010, 59] width 15 height 12
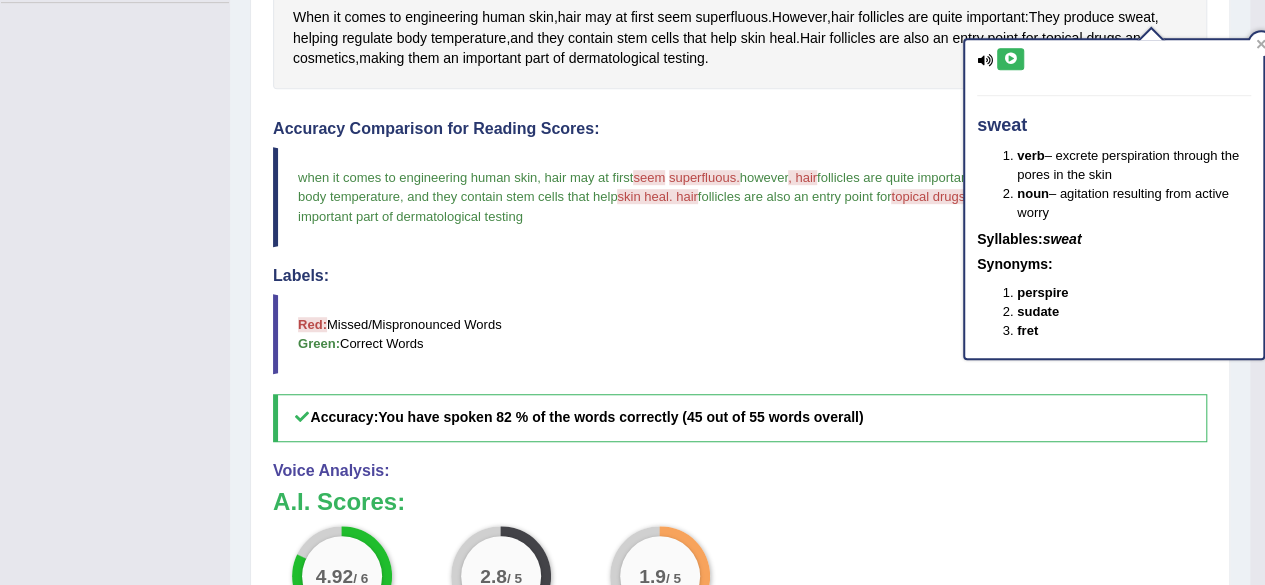
click at [1012, 50] on button at bounding box center [1010, 59] width 27 height 22
click at [1012, 53] on icon at bounding box center [1010, 59] width 15 height 12
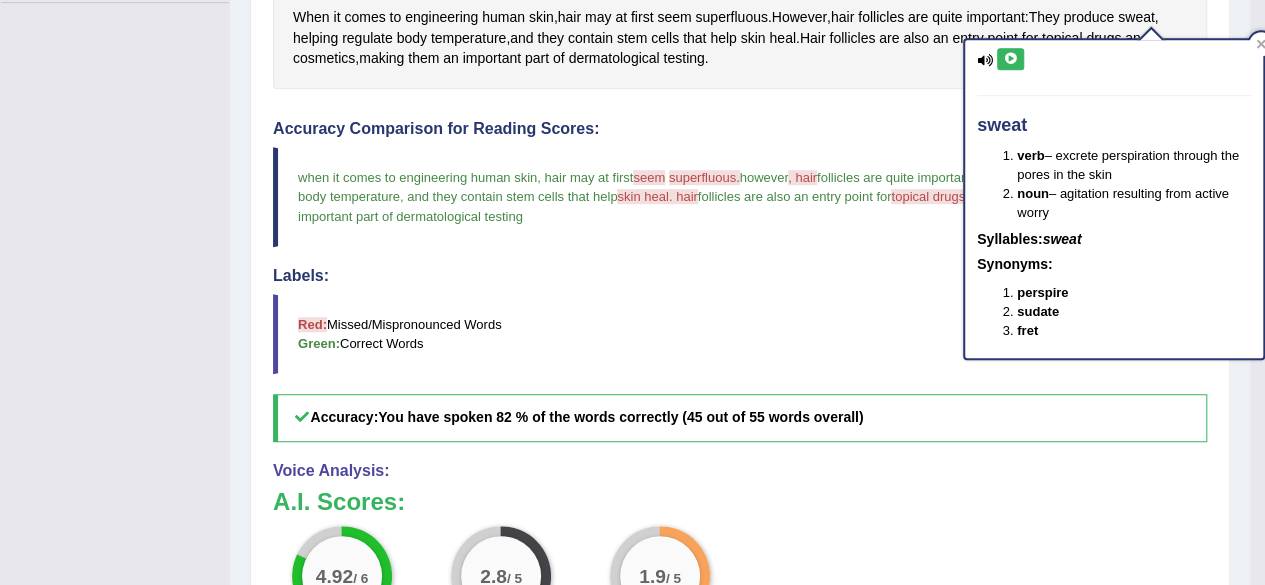
click at [1012, 53] on icon at bounding box center [1010, 59] width 15 height 12
click at [1009, 46] on div "sweat verb – excrete perspiration through the pores in the skin noun – agitatio…" at bounding box center [1114, 199] width 298 height 318
click at [1012, 53] on icon at bounding box center [1010, 59] width 15 height 12
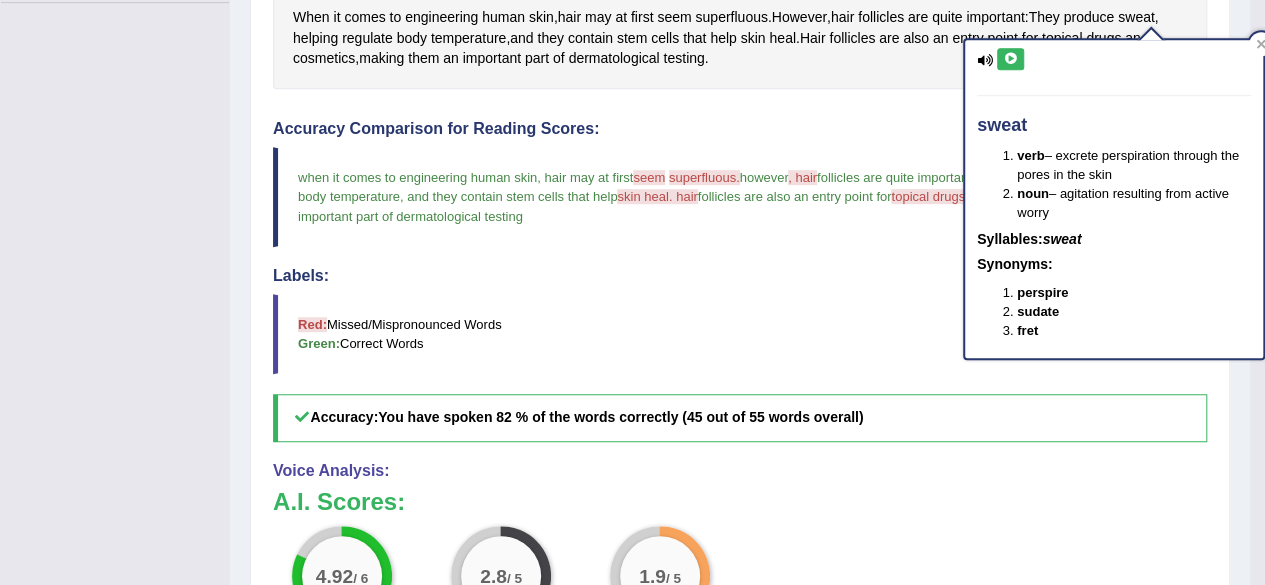
click at [1012, 53] on icon at bounding box center [1010, 59] width 15 height 12
click at [1015, 57] on icon at bounding box center [1010, 59] width 15 height 12
click at [1258, 43] on icon at bounding box center [1261, 44] width 10 height 10
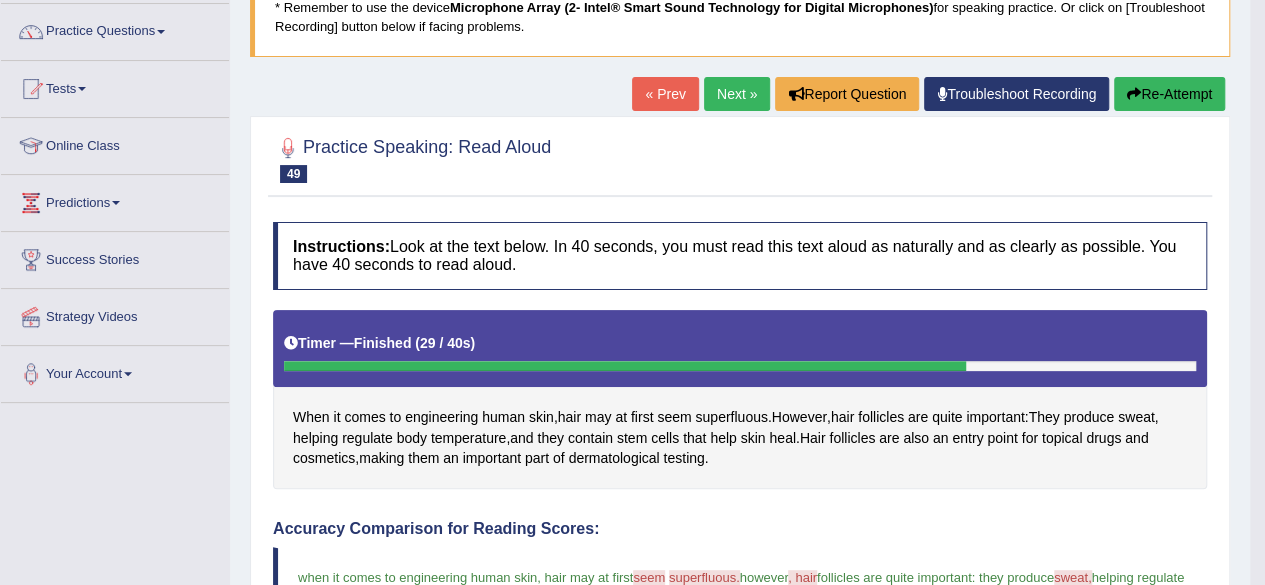
scroll to position [152, 0]
click at [736, 82] on link "Next »" at bounding box center [737, 94] width 66 height 34
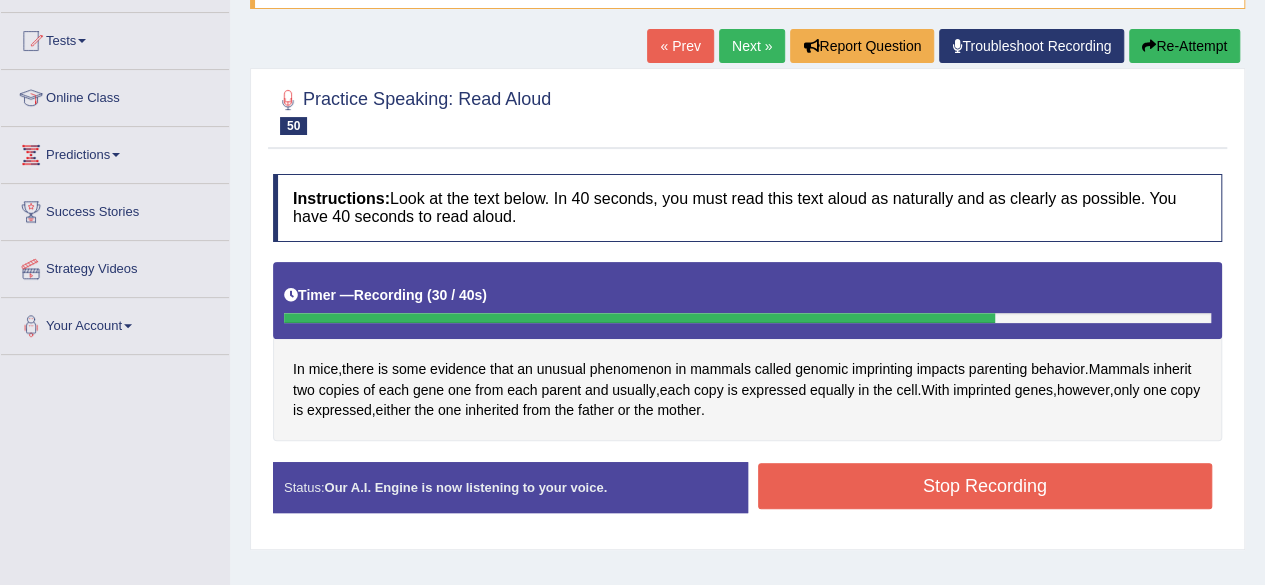
click at [1011, 484] on button "Stop Recording" at bounding box center [985, 486] width 455 height 46
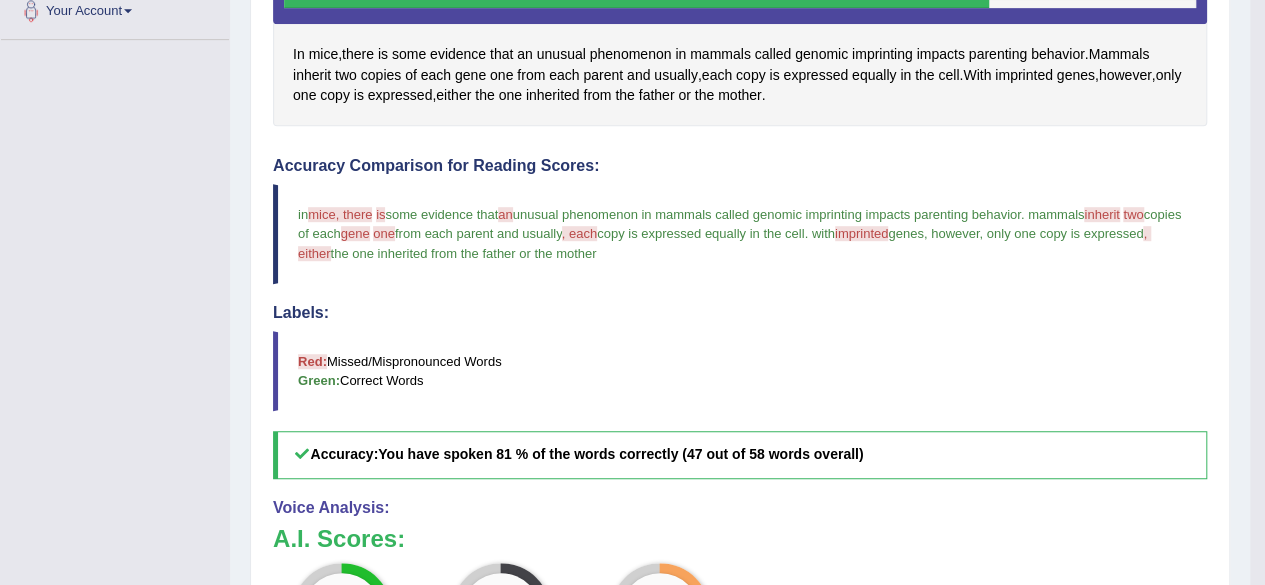
scroll to position [400, 0]
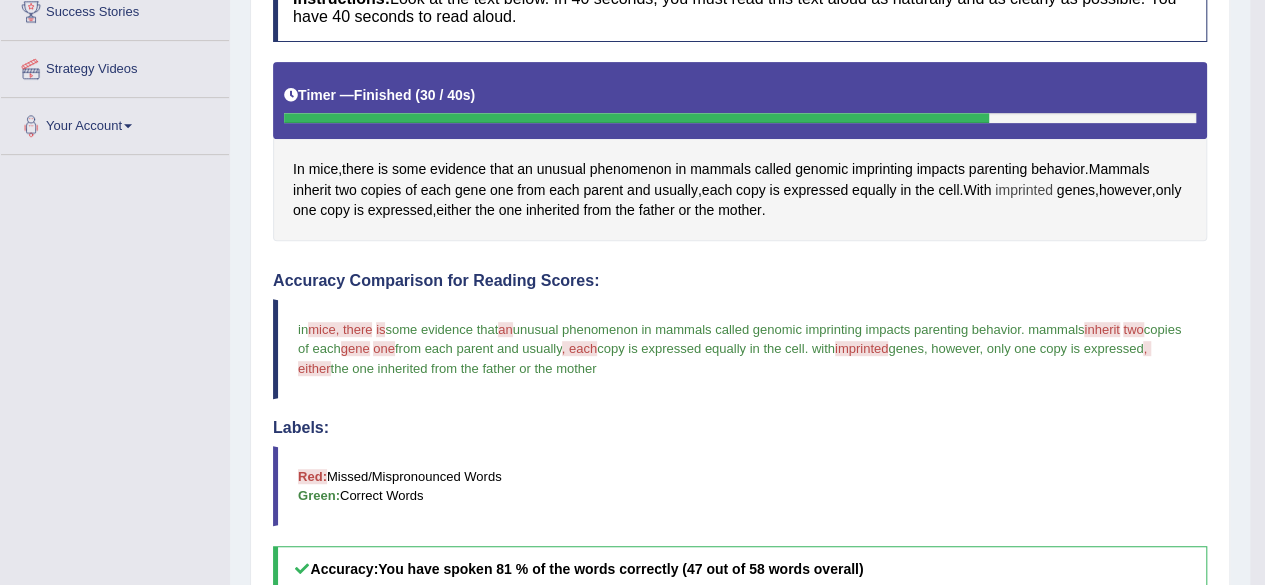
click at [1022, 187] on span "imprinted" at bounding box center [1024, 190] width 58 height 21
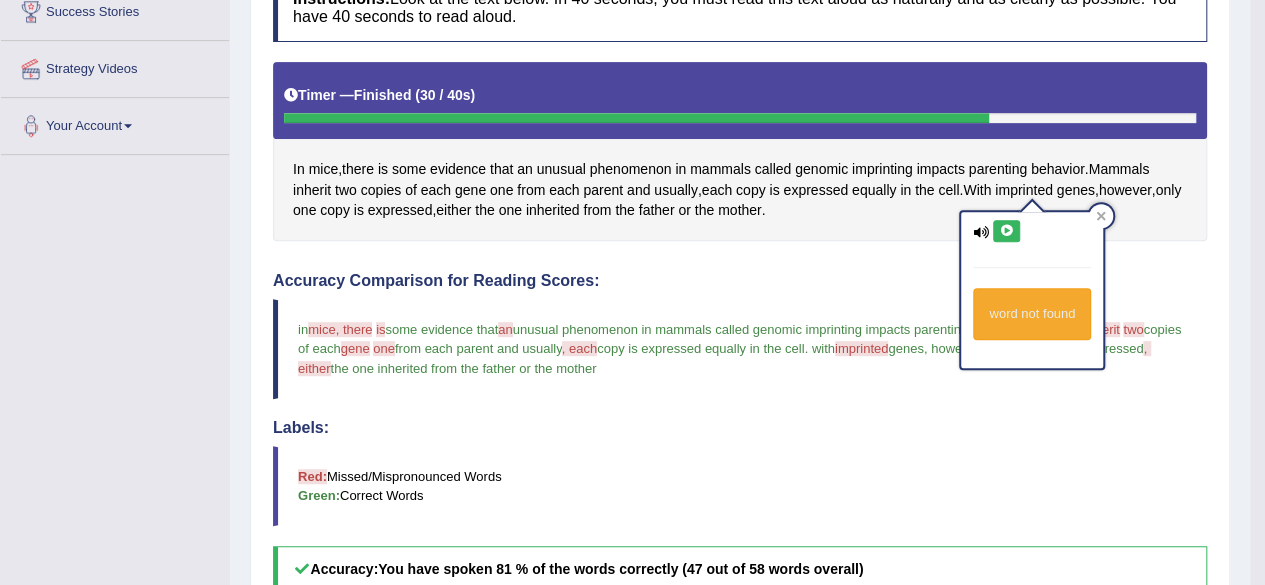
click at [1004, 231] on icon at bounding box center [1006, 231] width 15 height 12
click at [1003, 229] on icon at bounding box center [1006, 231] width 15 height 12
click at [1102, 217] on icon at bounding box center [1101, 216] width 10 height 10
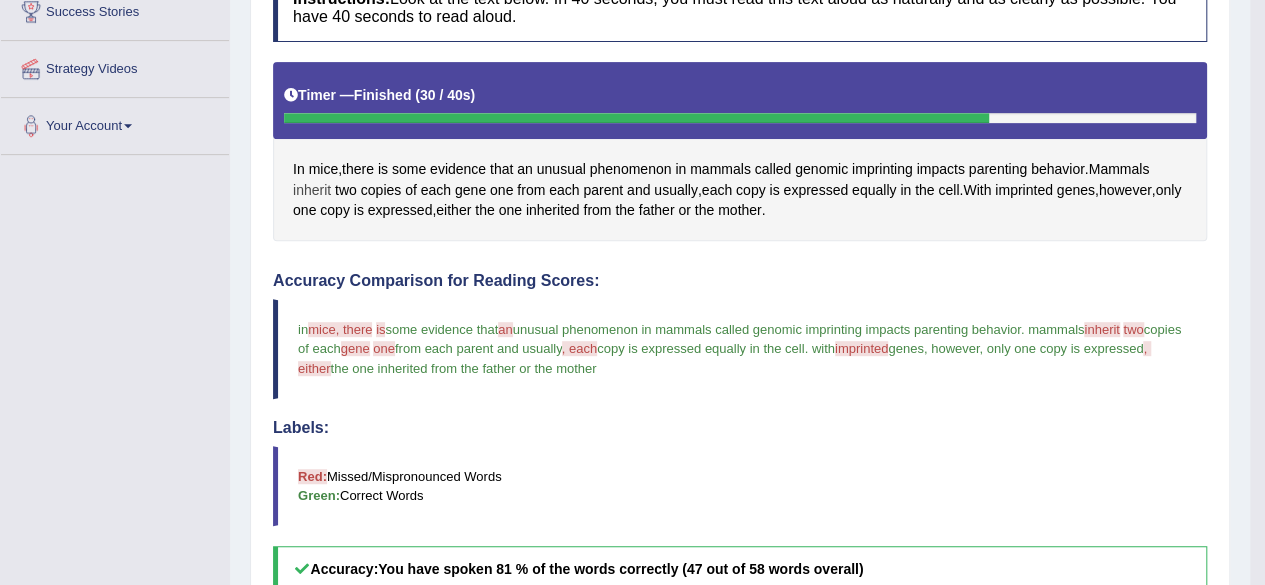
click at [319, 189] on span "inherit" at bounding box center [312, 190] width 38 height 21
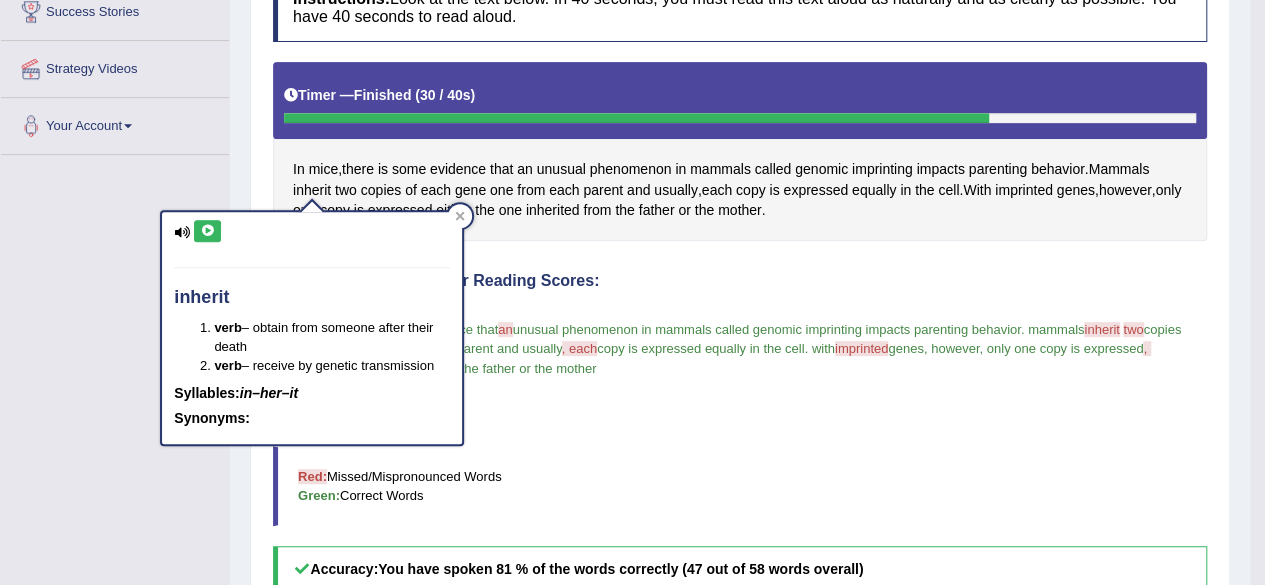
click at [212, 231] on icon at bounding box center [207, 231] width 15 height 12
click at [216, 232] on button at bounding box center [207, 231] width 27 height 22
click at [208, 229] on icon at bounding box center [207, 231] width 15 height 12
click at [200, 232] on icon at bounding box center [207, 231] width 15 height 12
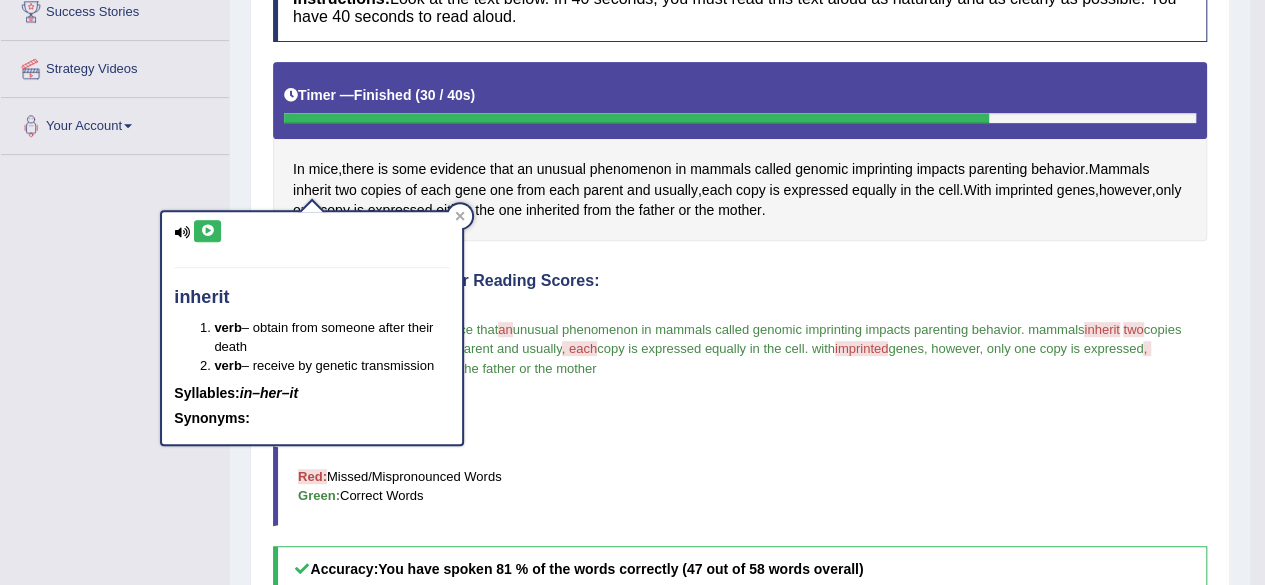
click at [205, 235] on icon at bounding box center [207, 231] width 15 height 12
click at [207, 235] on icon at bounding box center [207, 231] width 15 height 12
click at [210, 236] on button at bounding box center [207, 231] width 27 height 22
click at [211, 236] on button at bounding box center [207, 231] width 27 height 22
click at [212, 237] on button at bounding box center [207, 231] width 27 height 22
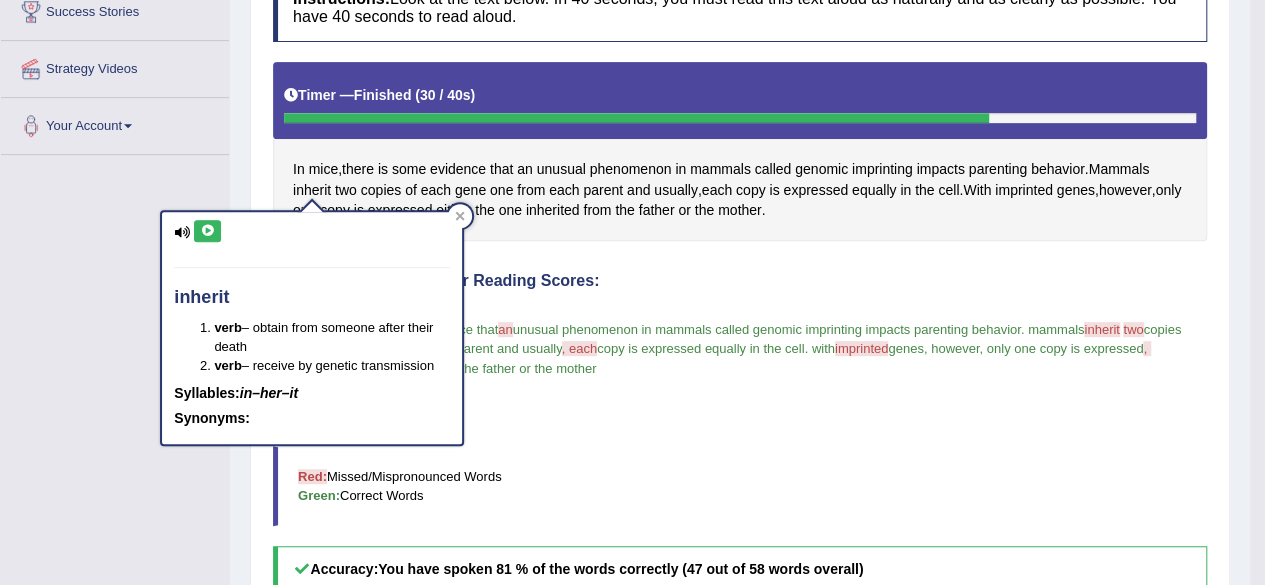
click at [208, 231] on icon at bounding box center [207, 231] width 15 height 12
click at [207, 222] on button at bounding box center [207, 231] width 27 height 22
click at [207, 223] on button at bounding box center [207, 231] width 27 height 22
click at [206, 220] on button at bounding box center [207, 231] width 27 height 22
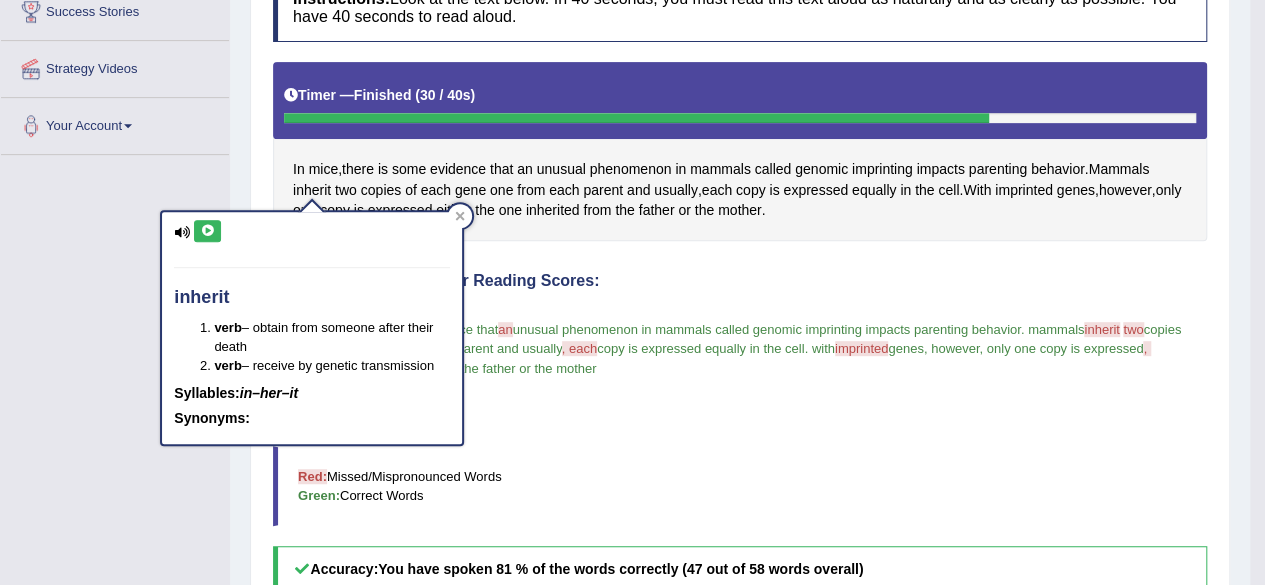
click at [208, 227] on icon at bounding box center [207, 231] width 15 height 12
click at [210, 238] on button at bounding box center [207, 231] width 27 height 22
click at [452, 217] on div at bounding box center [460, 216] width 24 height 24
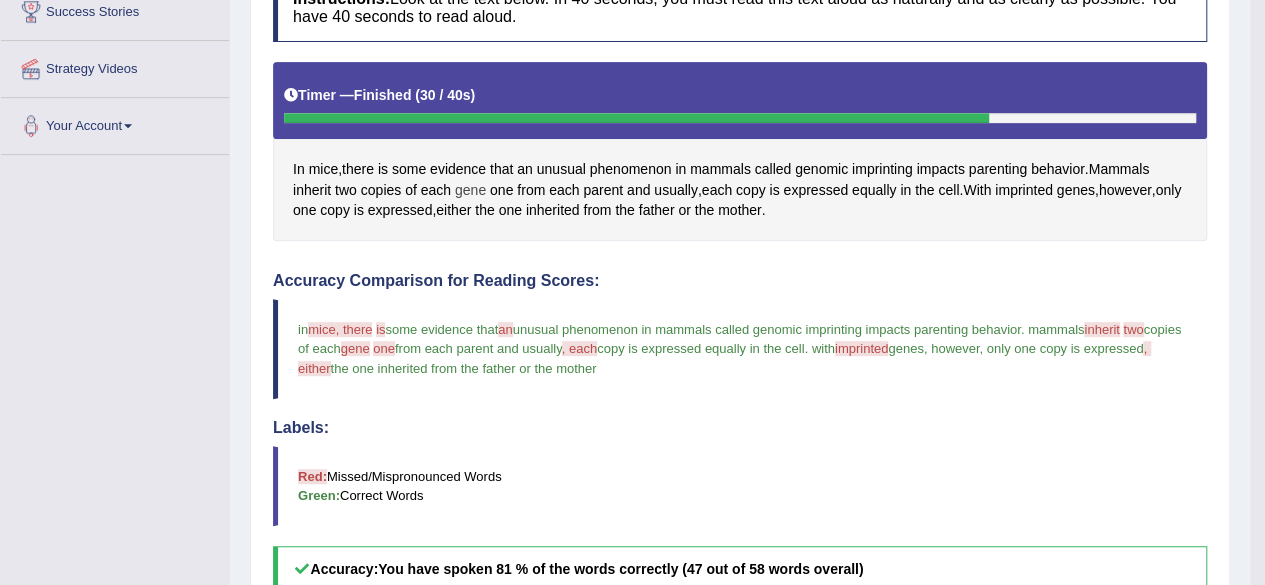
click at [469, 193] on span "gene" at bounding box center [470, 190] width 31 height 21
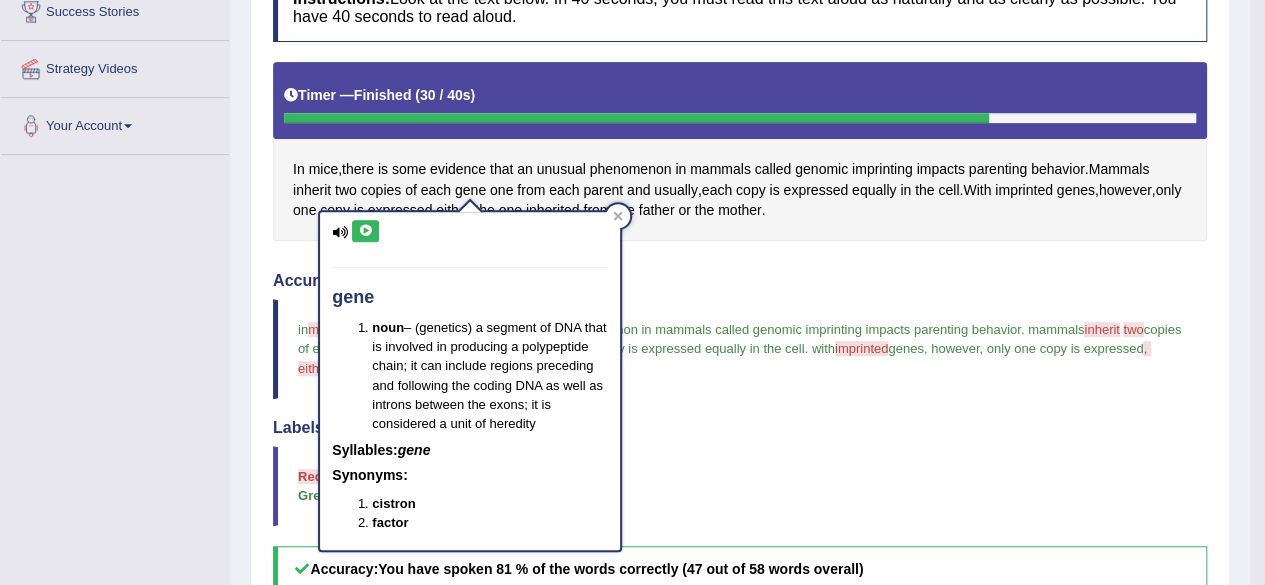
click at [366, 225] on icon at bounding box center [365, 231] width 15 height 12
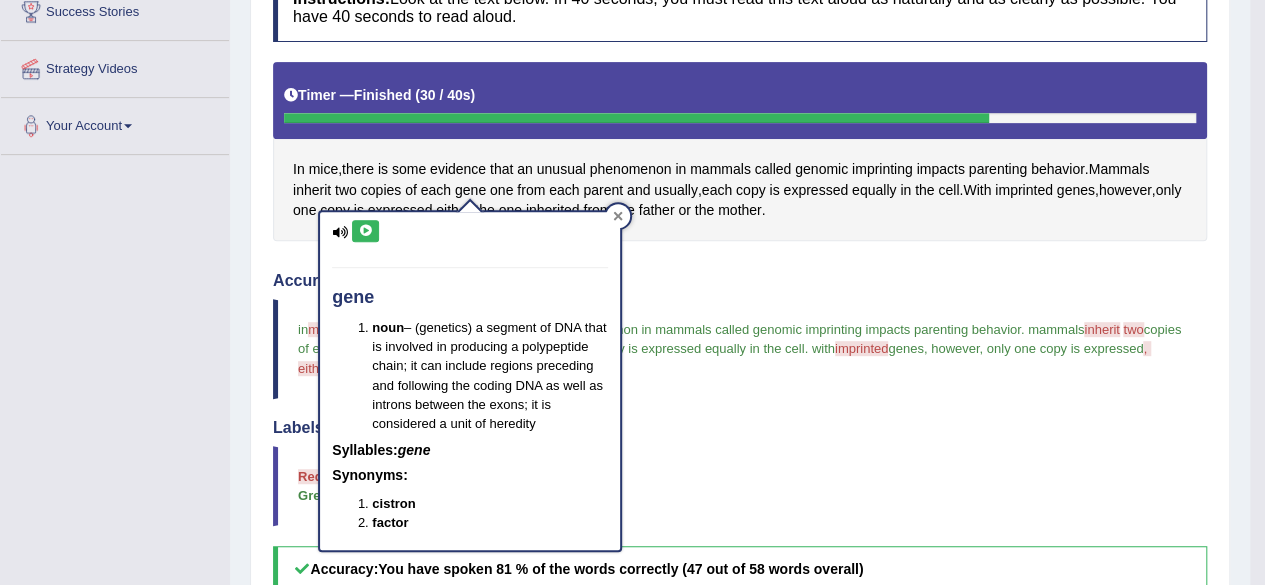
click at [620, 215] on icon at bounding box center [618, 216] width 10 height 10
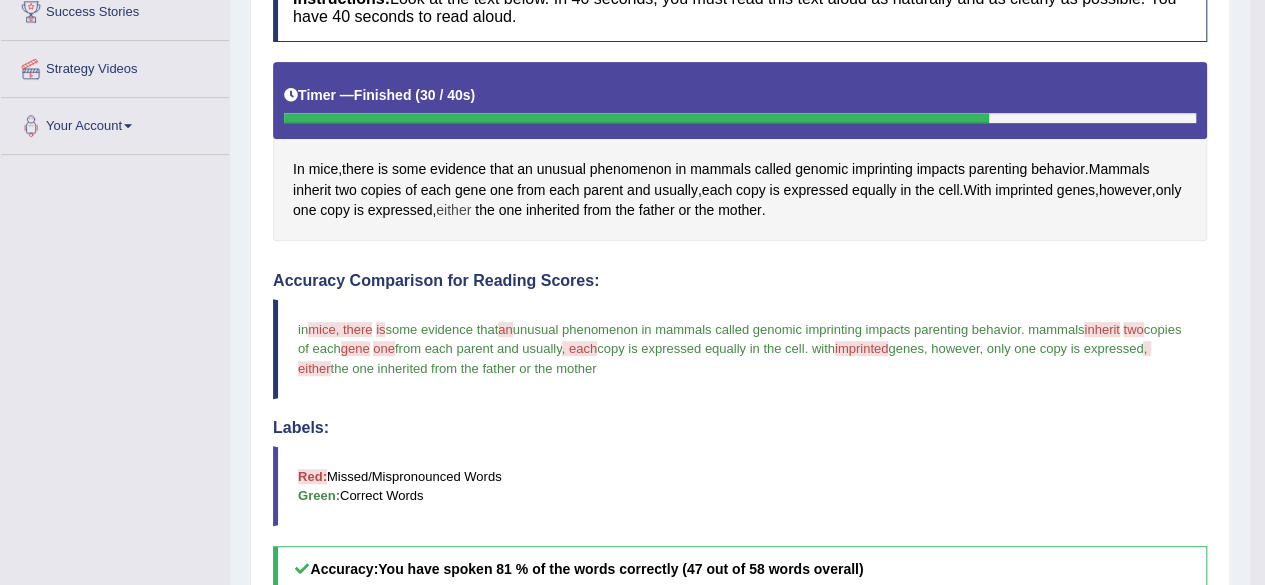
click at [471, 207] on span "either" at bounding box center [453, 210] width 35 height 21
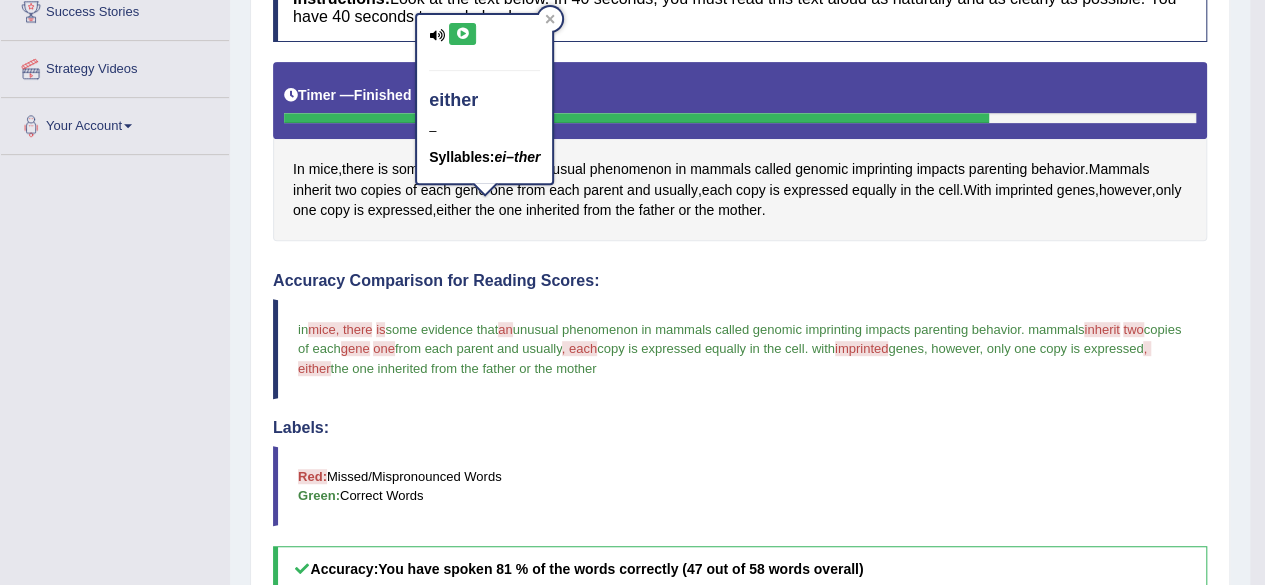
click at [464, 35] on icon at bounding box center [462, 34] width 15 height 12
click at [456, 33] on icon at bounding box center [462, 34] width 15 height 12
click at [452, 29] on button at bounding box center [462, 34] width 27 height 22
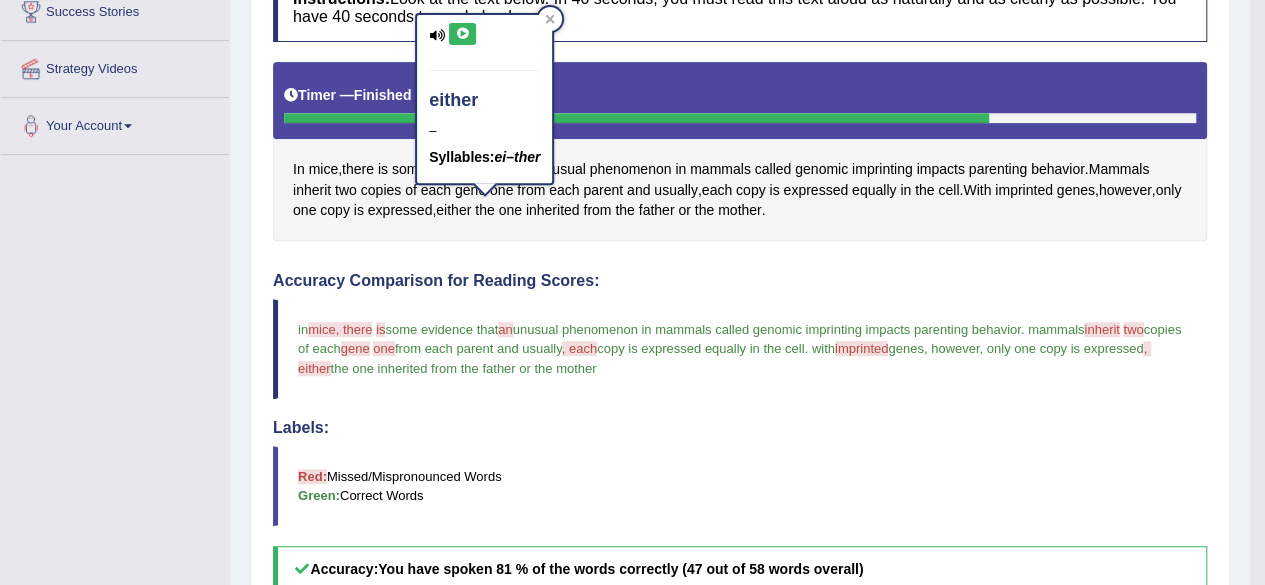
click at [453, 30] on button at bounding box center [462, 34] width 27 height 22
click at [465, 39] on button at bounding box center [462, 34] width 27 height 22
click at [560, 20] on div at bounding box center [550, 19] width 24 height 24
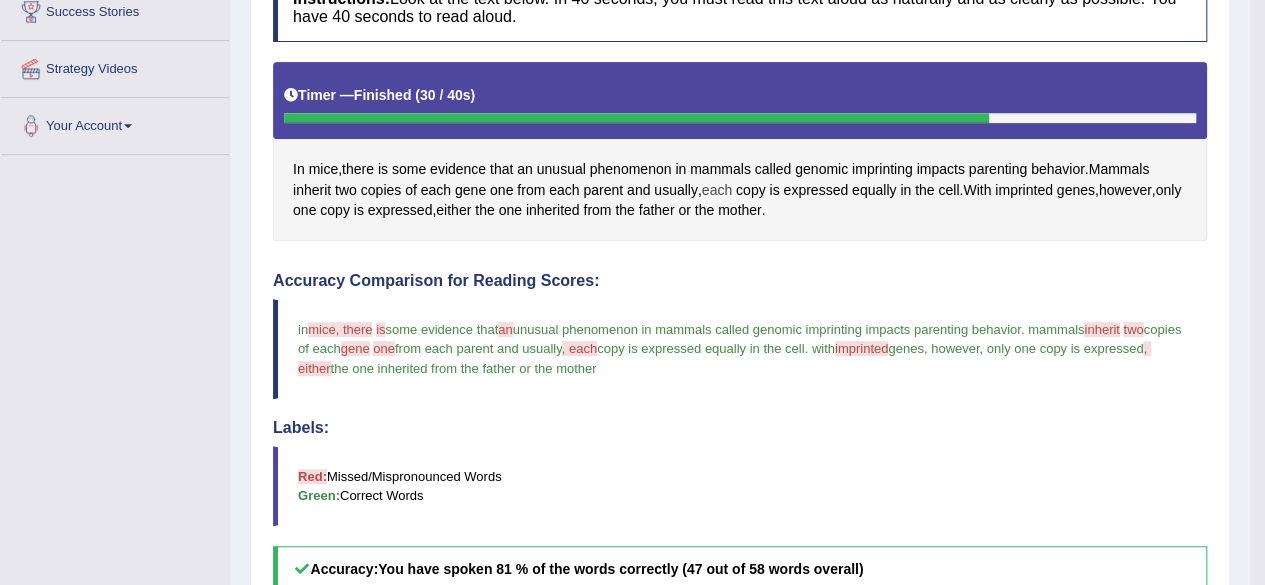
click at [727, 184] on span "each" at bounding box center [717, 190] width 30 height 21
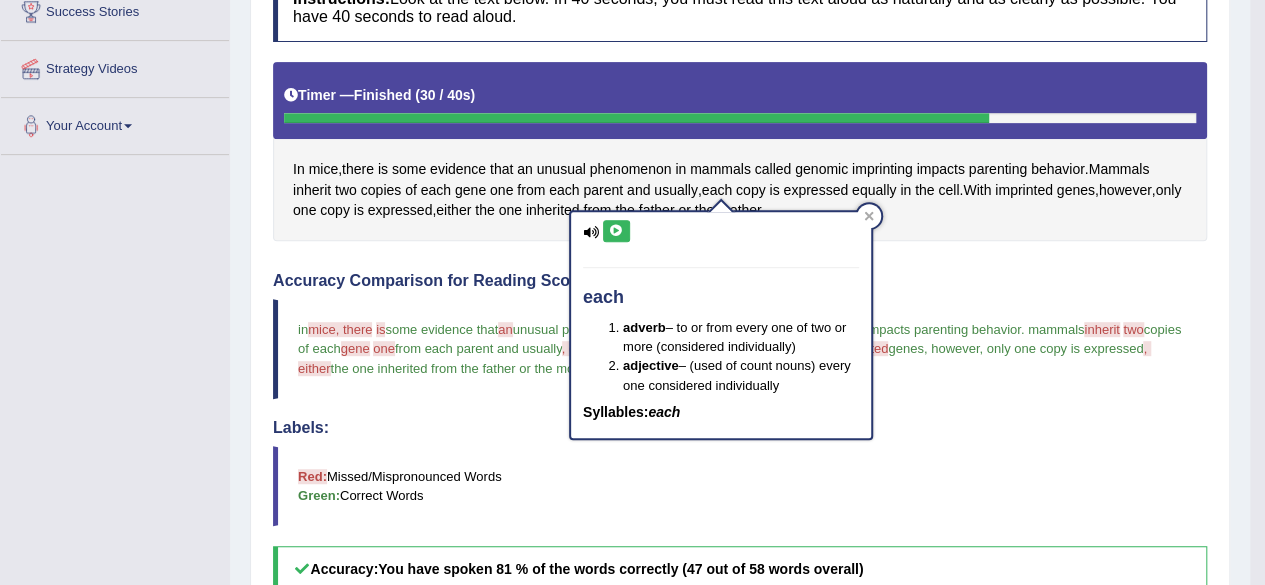
click at [618, 227] on icon at bounding box center [616, 231] width 15 height 12
click at [869, 215] on icon at bounding box center [869, 216] width 9 height 9
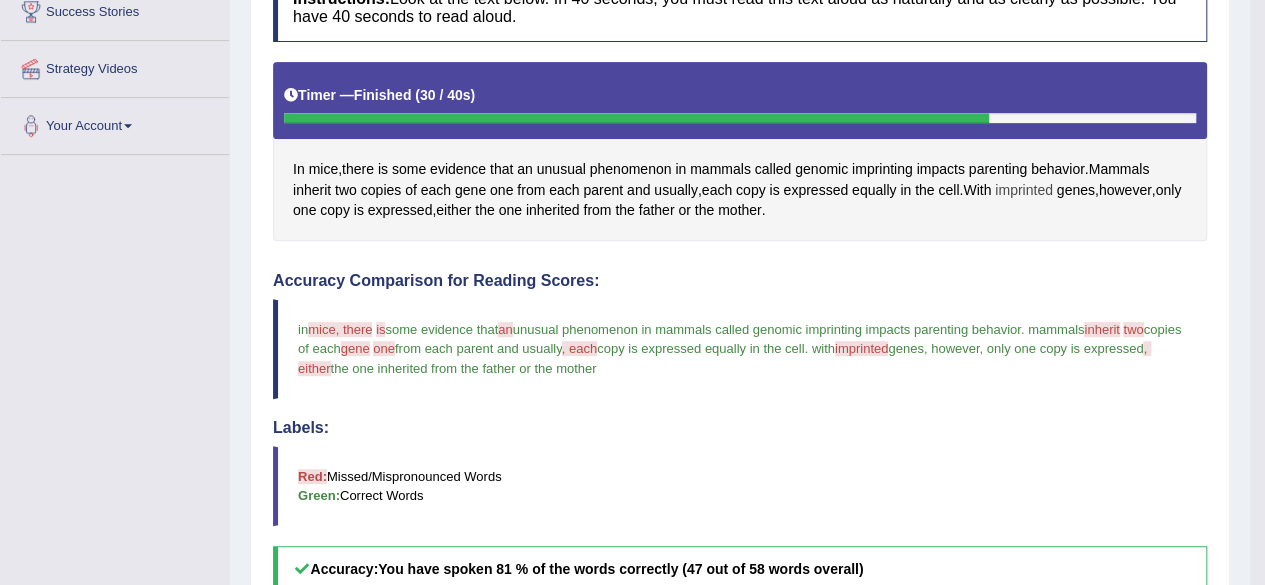
click at [1021, 190] on span "imprinted" at bounding box center [1024, 190] width 58 height 21
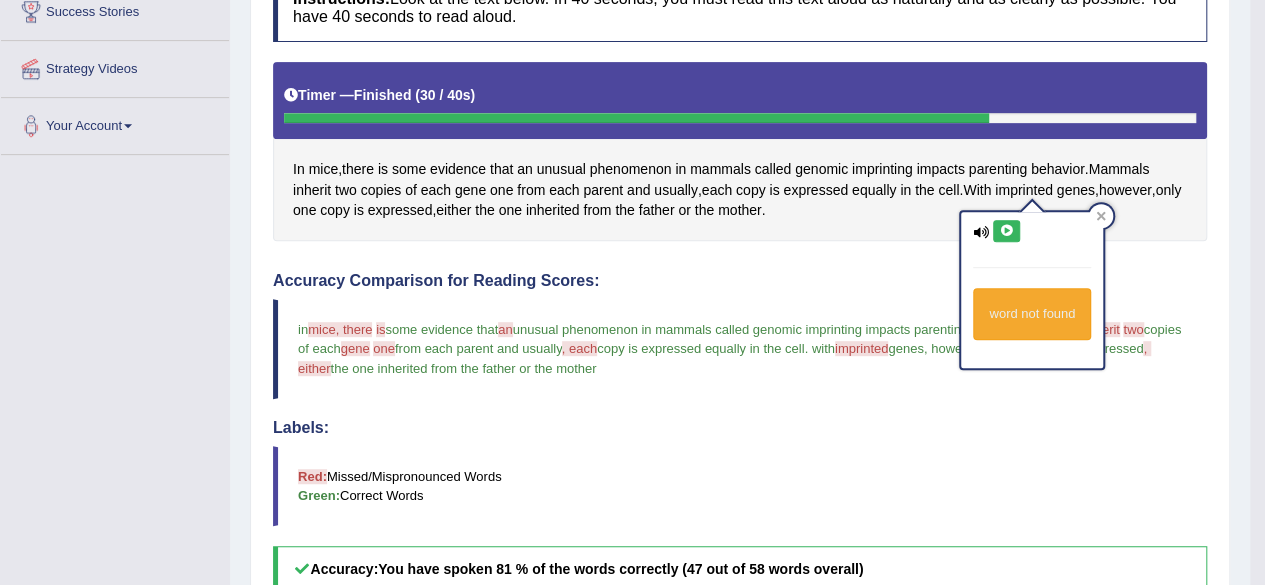
click at [1008, 229] on icon at bounding box center [1006, 231] width 15 height 12
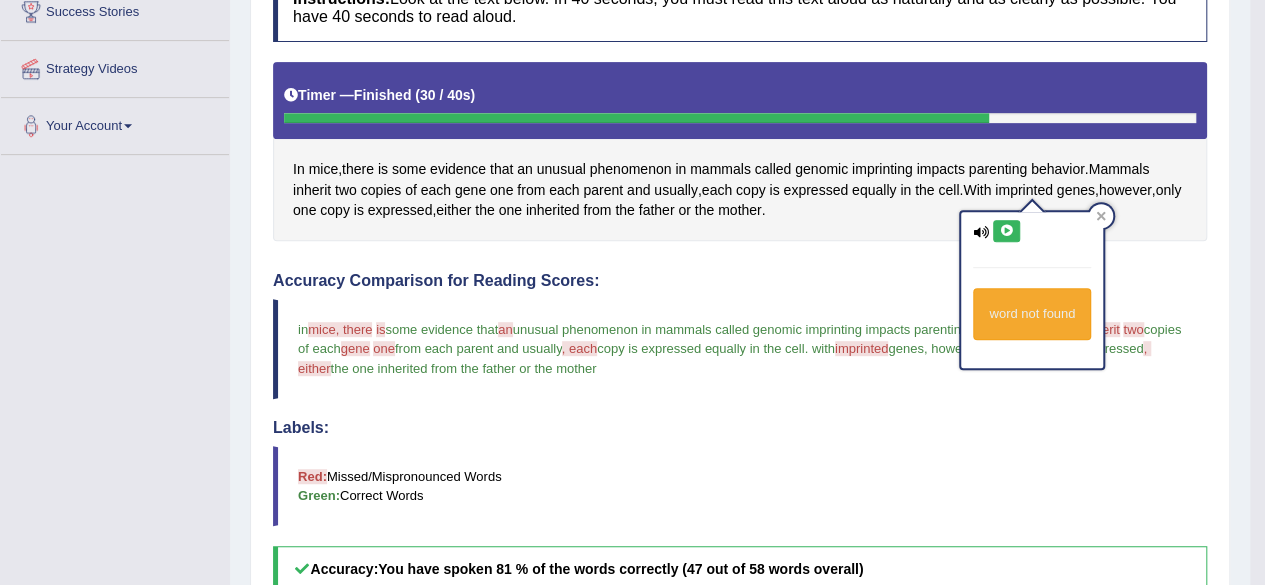
click at [1008, 229] on icon at bounding box center [1006, 231] width 15 height 12
click at [1008, 228] on icon at bounding box center [1006, 231] width 15 height 12
click at [1007, 225] on icon at bounding box center [1006, 231] width 15 height 12
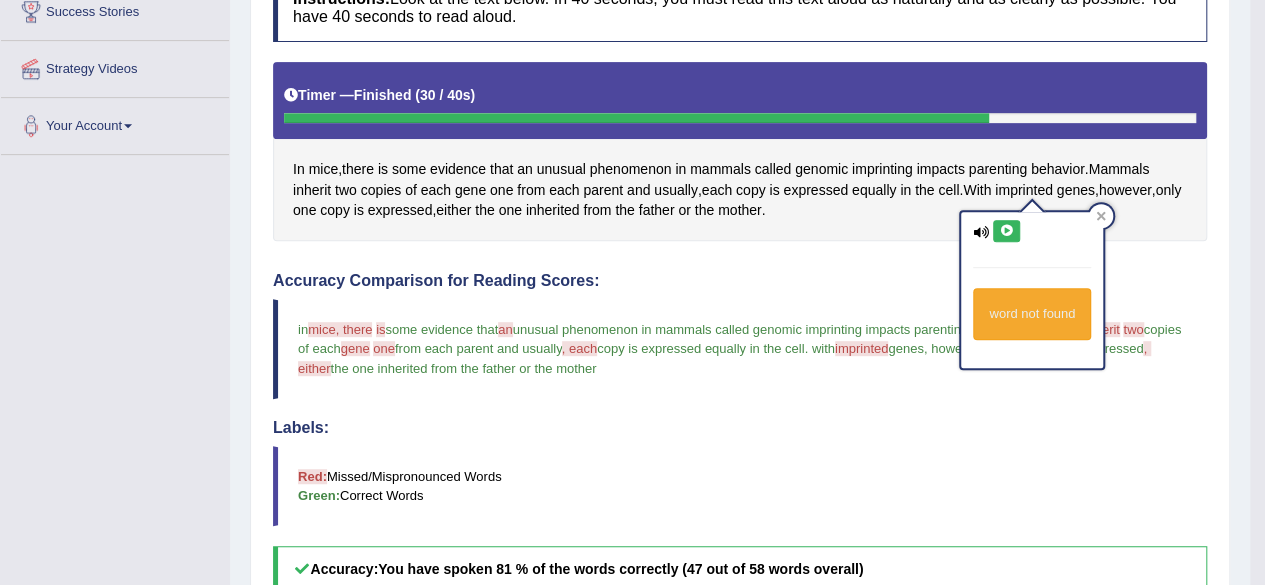
click at [1007, 225] on icon at bounding box center [1006, 231] width 15 height 12
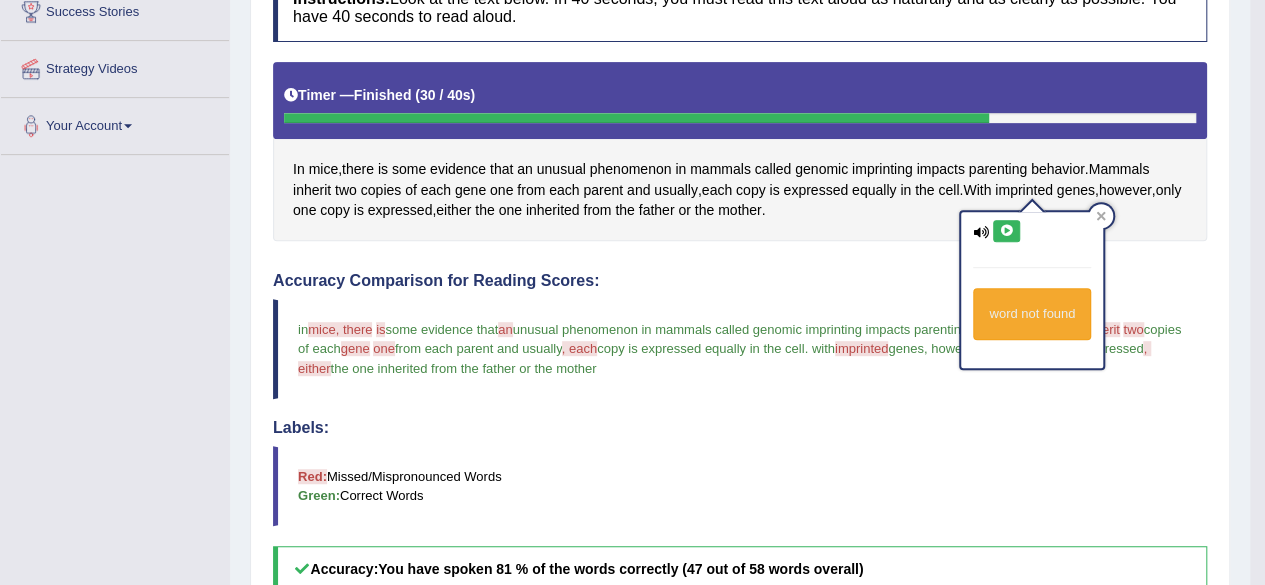
click at [1007, 225] on icon at bounding box center [1006, 231] width 15 height 12
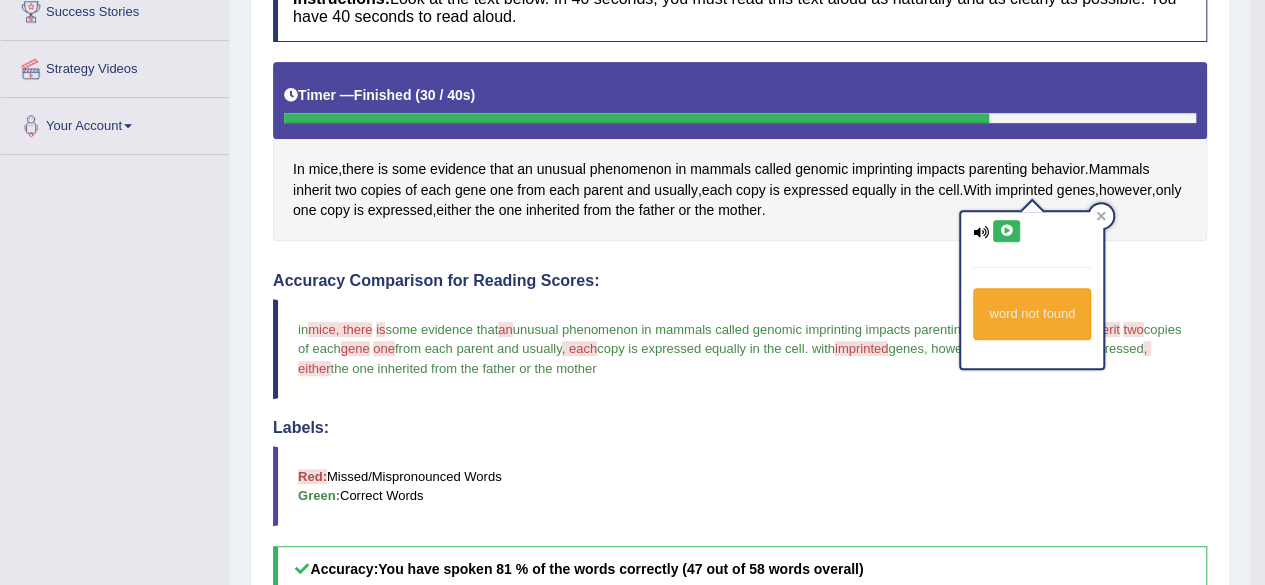
click at [1007, 225] on icon at bounding box center [1006, 231] width 15 height 12
click at [1009, 225] on icon at bounding box center [1006, 231] width 15 height 12
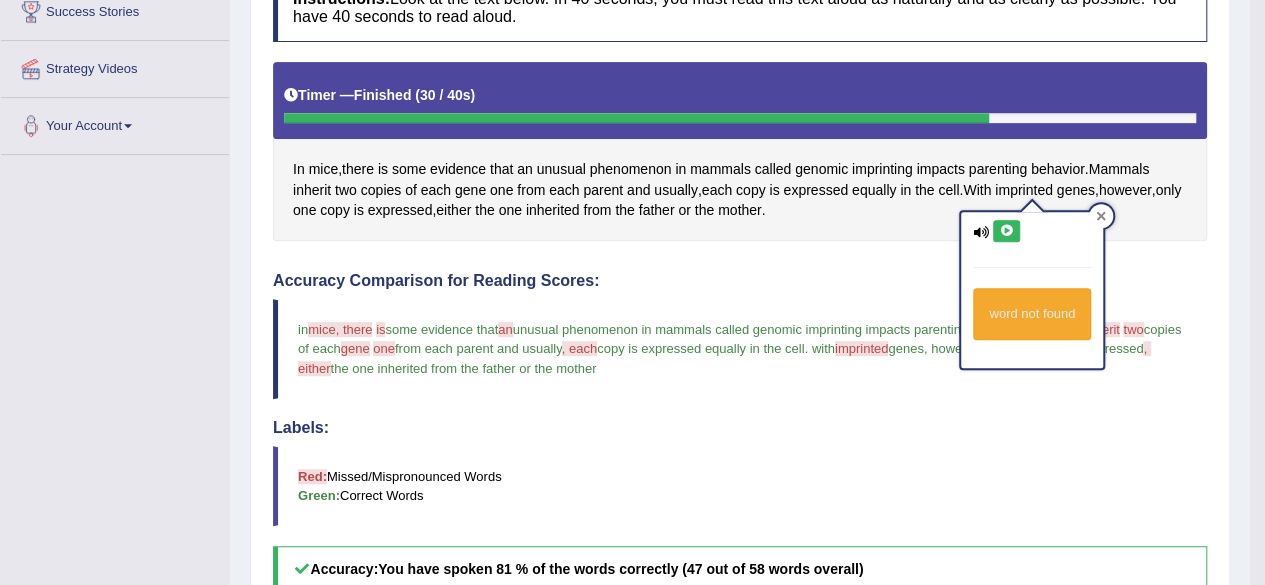
click at [1091, 213] on div at bounding box center [1101, 216] width 24 height 24
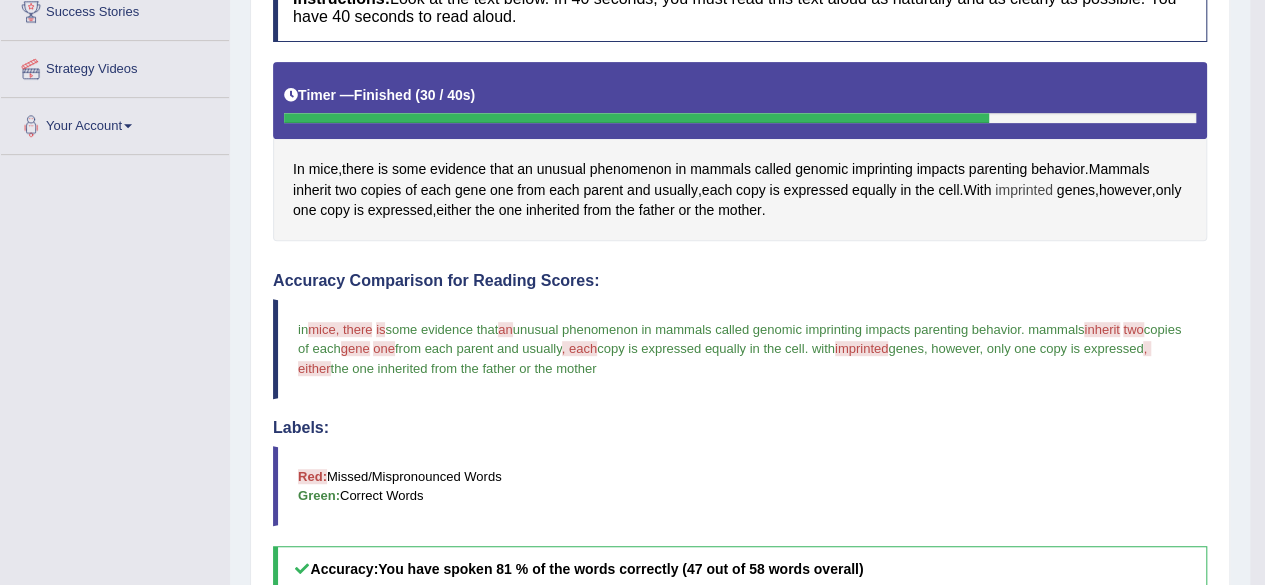
click at [1047, 180] on span "imprinted" at bounding box center [1024, 190] width 58 height 21
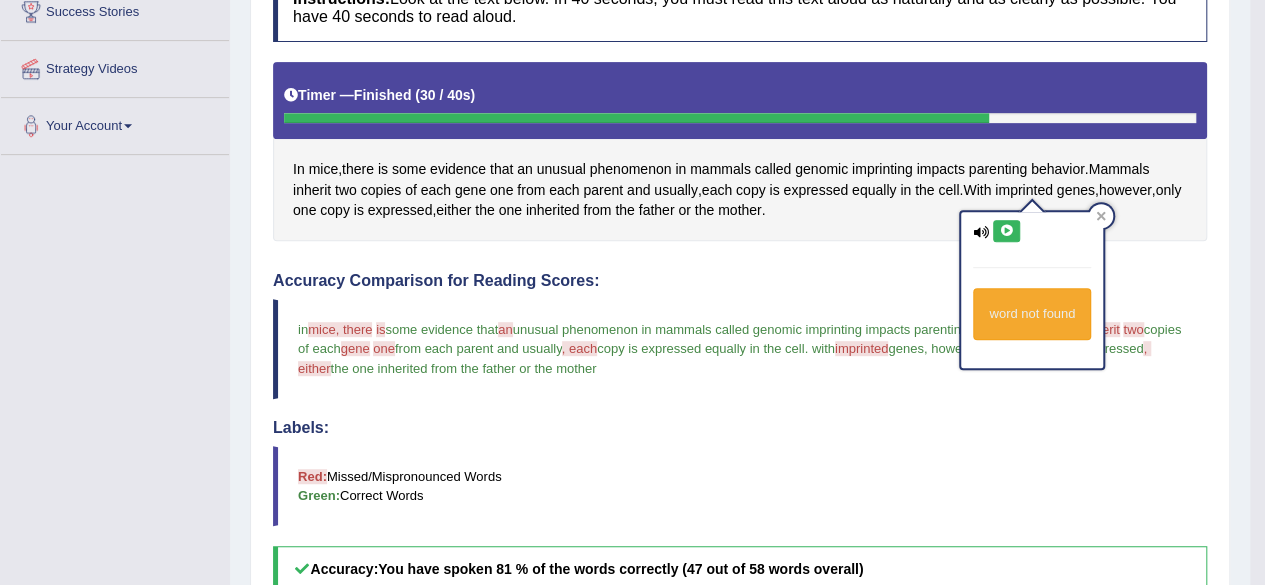
click at [1001, 229] on icon at bounding box center [1006, 231] width 15 height 12
click at [1102, 211] on icon at bounding box center [1101, 216] width 10 height 10
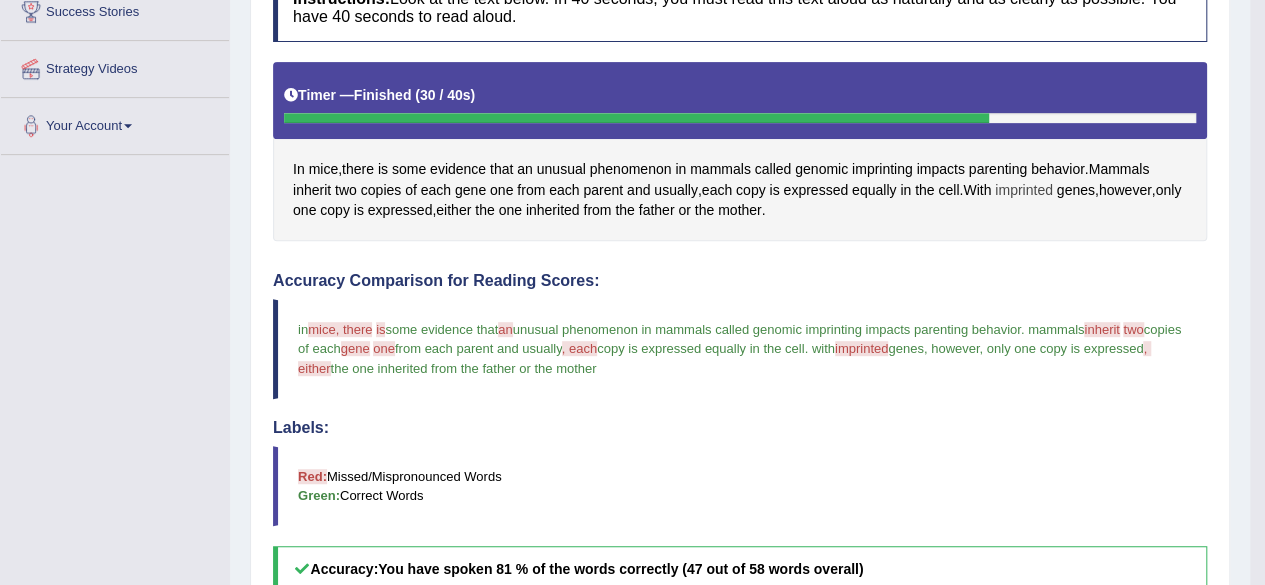
click at [1038, 197] on span "imprinted" at bounding box center [1024, 190] width 58 height 21
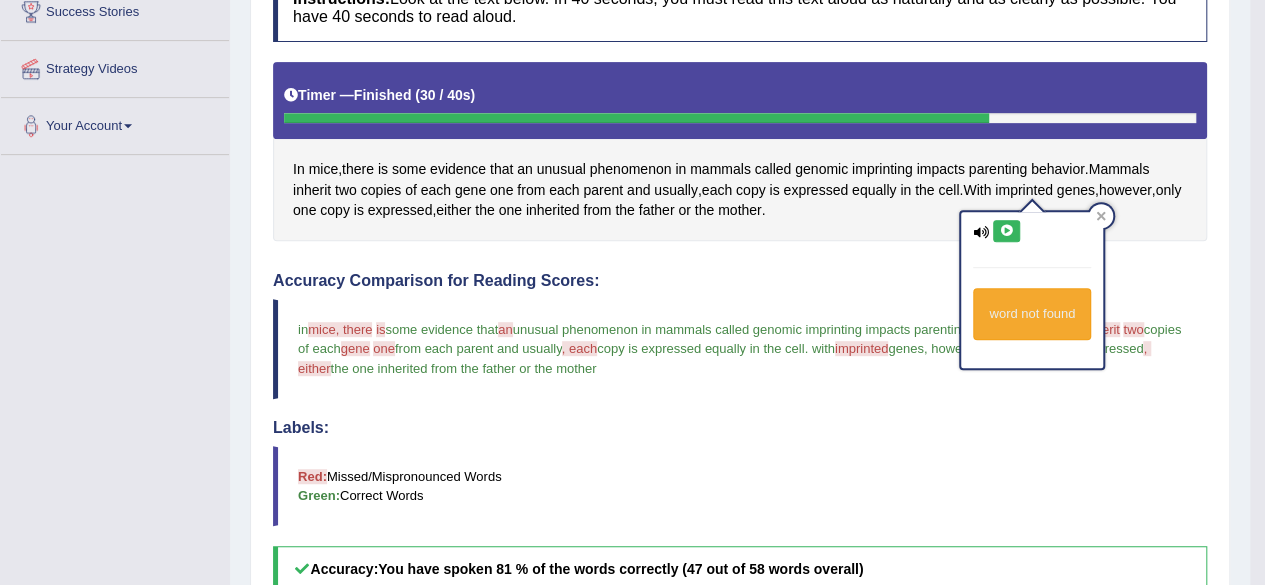
click at [1005, 225] on icon at bounding box center [1006, 231] width 15 height 12
click at [1103, 211] on icon at bounding box center [1101, 216] width 10 height 10
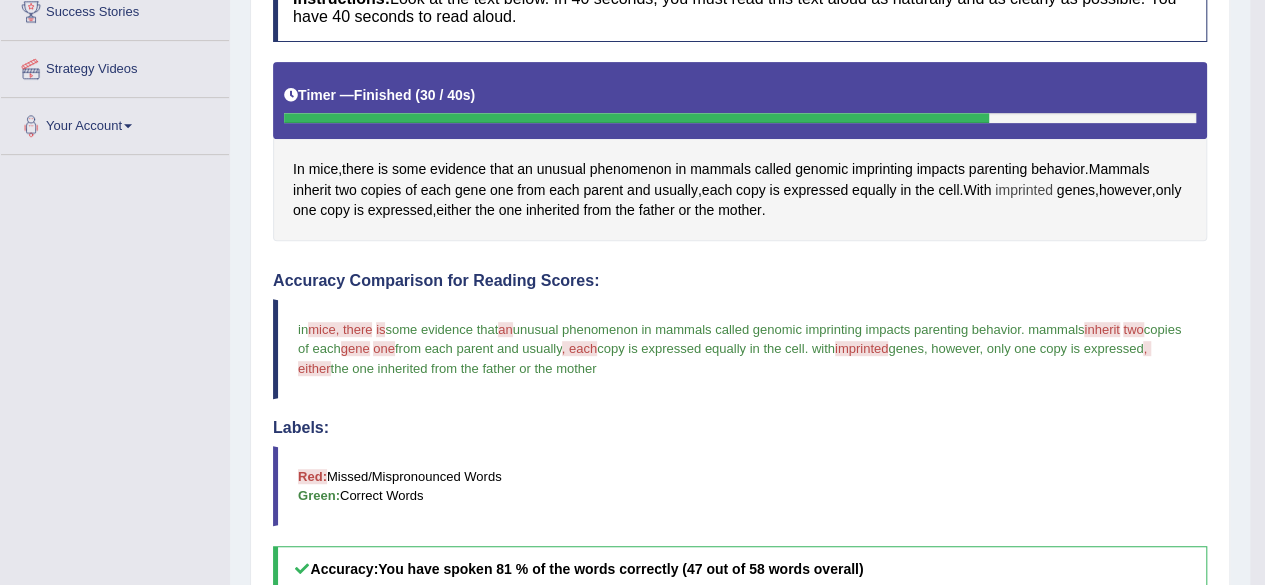
click at [1022, 184] on span "imprinted" at bounding box center [1024, 190] width 58 height 21
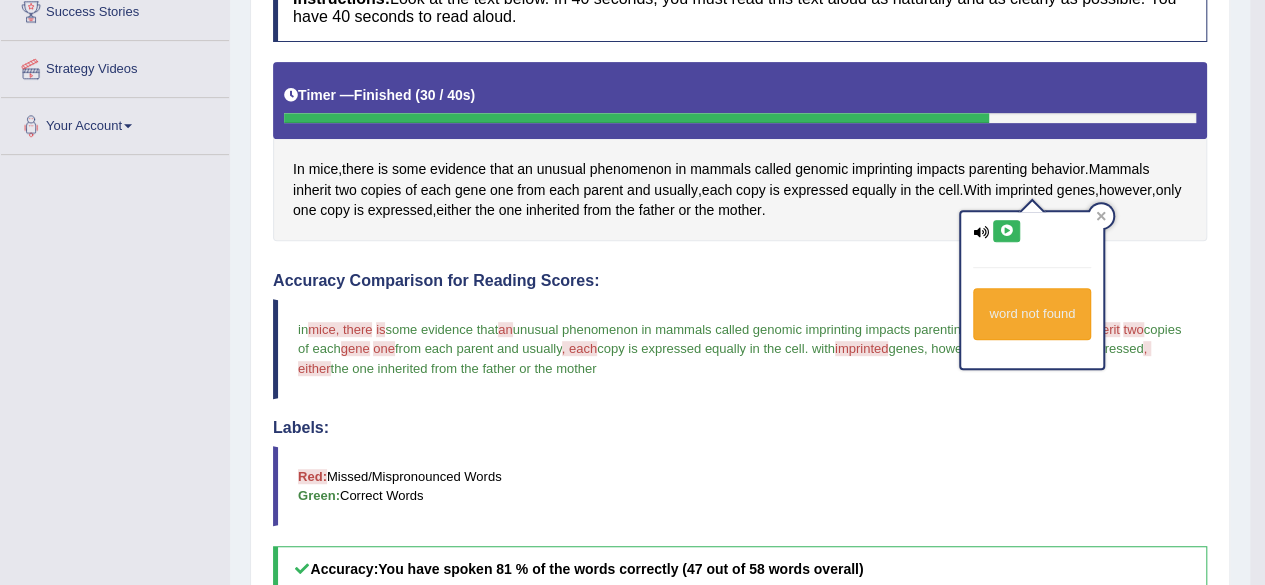
click at [1006, 227] on icon at bounding box center [1006, 231] width 15 height 12
click at [1005, 227] on icon at bounding box center [1006, 231] width 15 height 12
click at [1005, 228] on icon at bounding box center [1006, 231] width 15 height 12
click at [1005, 227] on icon at bounding box center [1006, 231] width 15 height 12
click at [1005, 228] on icon at bounding box center [1006, 231] width 15 height 12
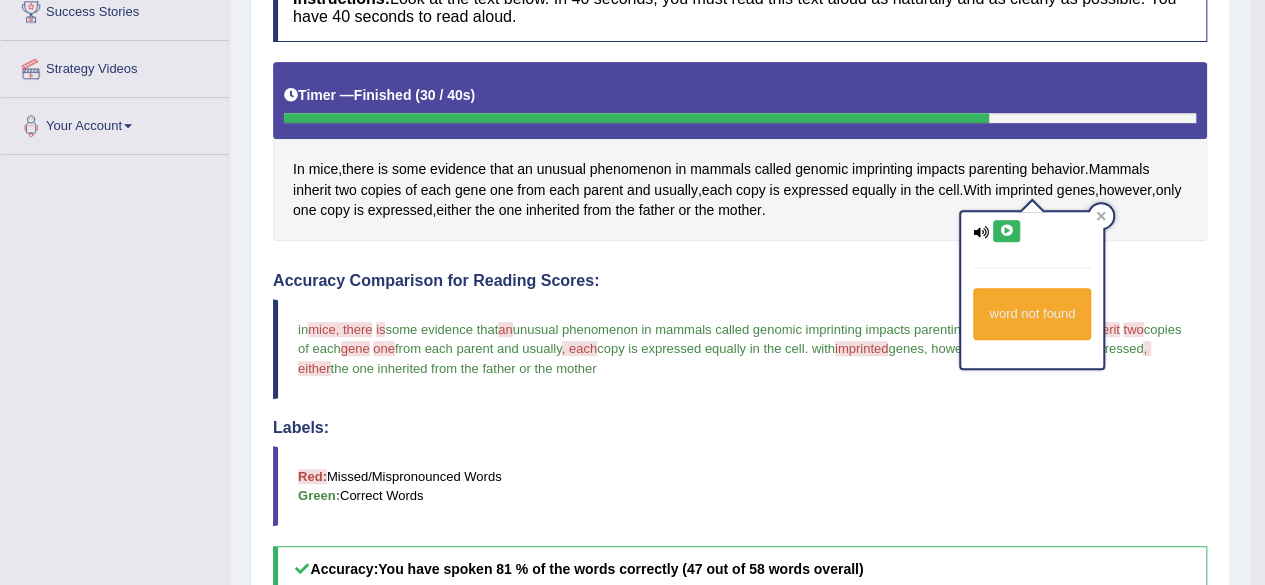
click at [1005, 228] on icon at bounding box center [1006, 231] width 15 height 12
click at [1098, 214] on icon at bounding box center [1101, 216] width 9 height 9
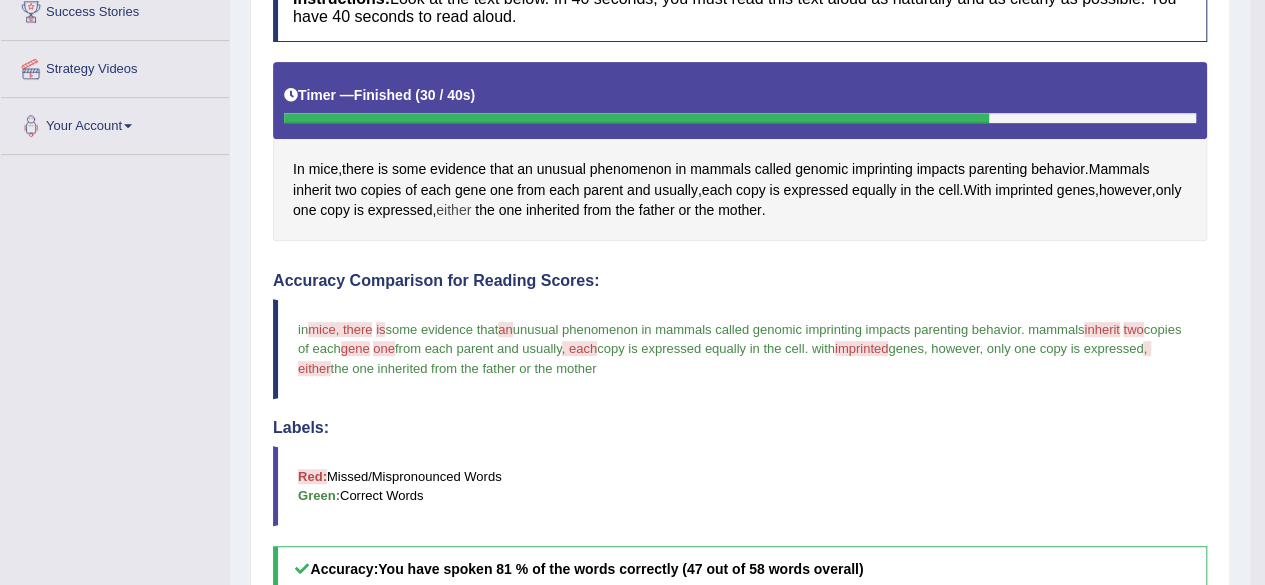
click at [471, 206] on span "either" at bounding box center [453, 210] width 35 height 21
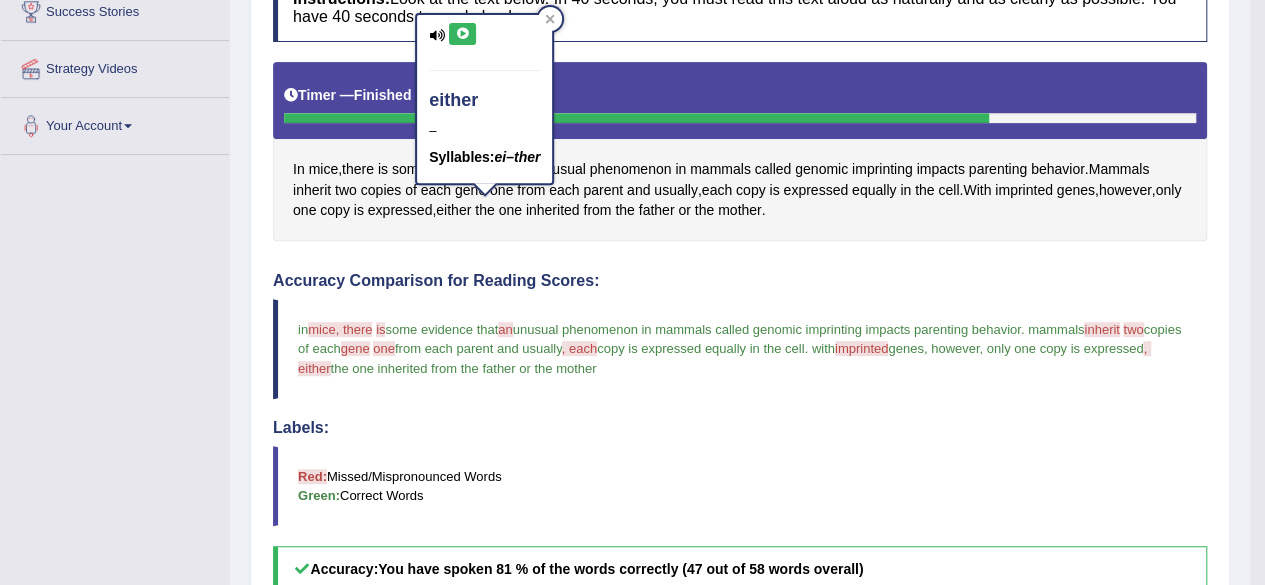
click at [459, 31] on icon at bounding box center [462, 34] width 15 height 12
click at [460, 32] on icon at bounding box center [462, 34] width 15 height 12
click at [460, 33] on icon at bounding box center [462, 34] width 15 height 12
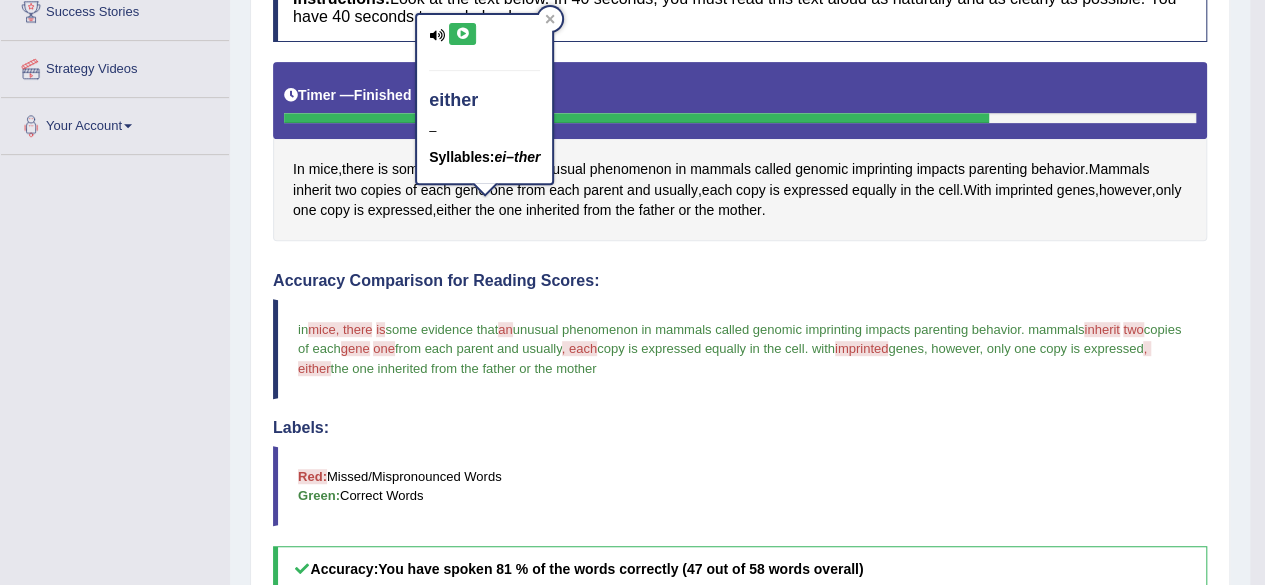
click at [460, 33] on icon at bounding box center [462, 34] width 15 height 12
click at [550, 23] on icon at bounding box center [550, 19] width 10 height 10
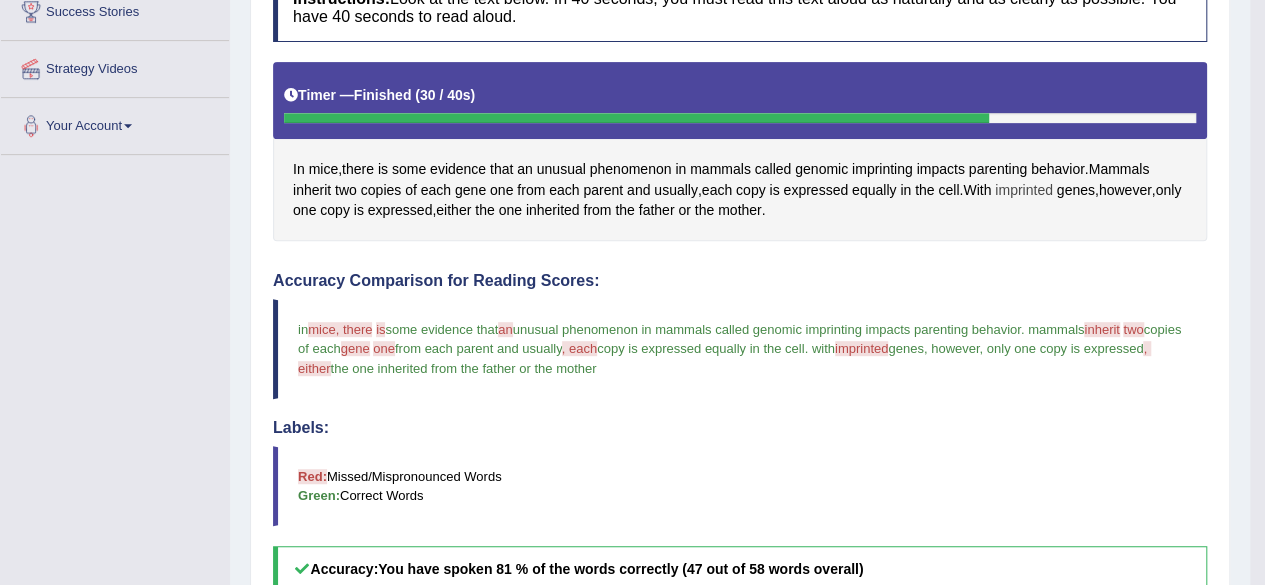
click at [1020, 189] on span "imprinted" at bounding box center [1024, 190] width 58 height 21
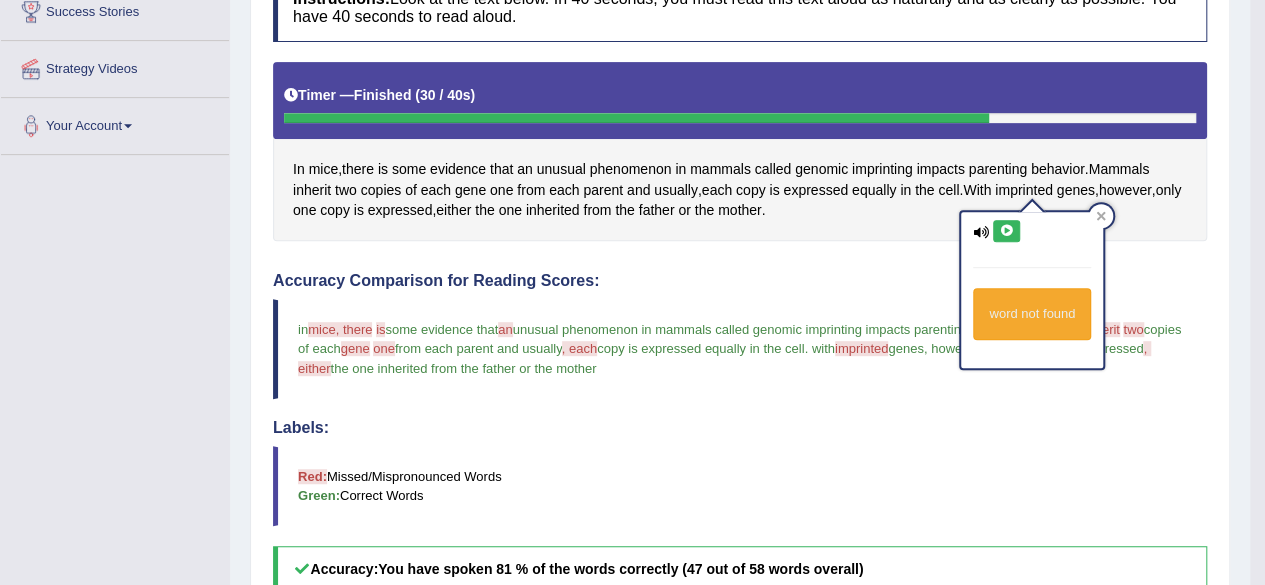
click at [1007, 231] on icon at bounding box center [1006, 231] width 15 height 12
click at [1011, 226] on icon at bounding box center [1006, 231] width 15 height 12
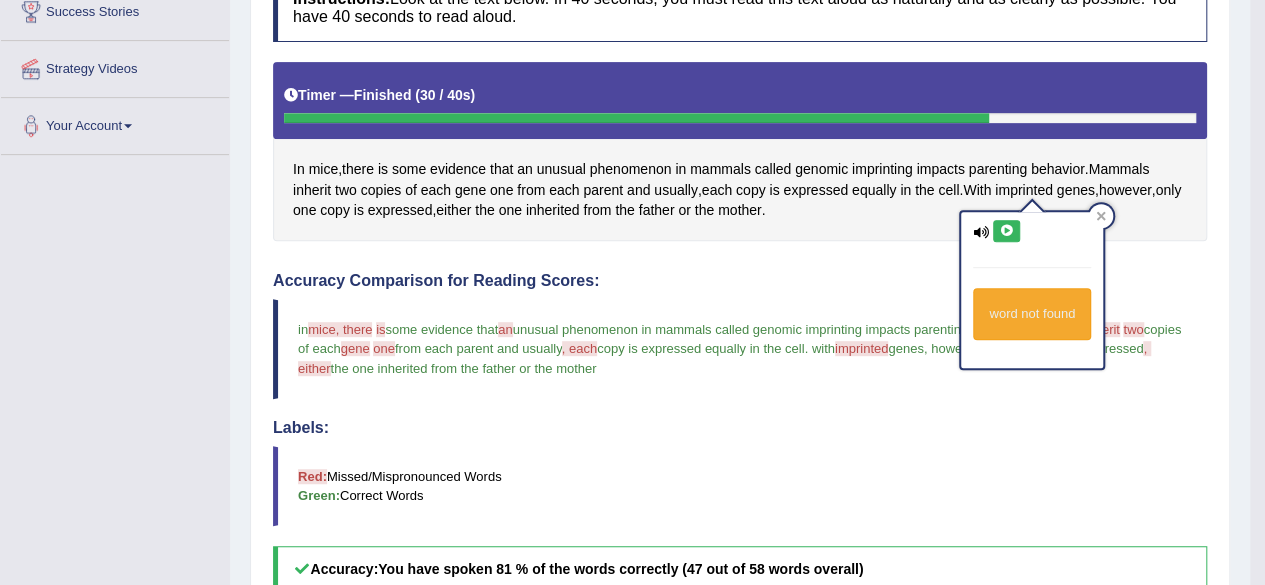
click at [1008, 221] on button at bounding box center [1006, 231] width 27 height 22
click at [1002, 227] on icon at bounding box center [1006, 231] width 15 height 12
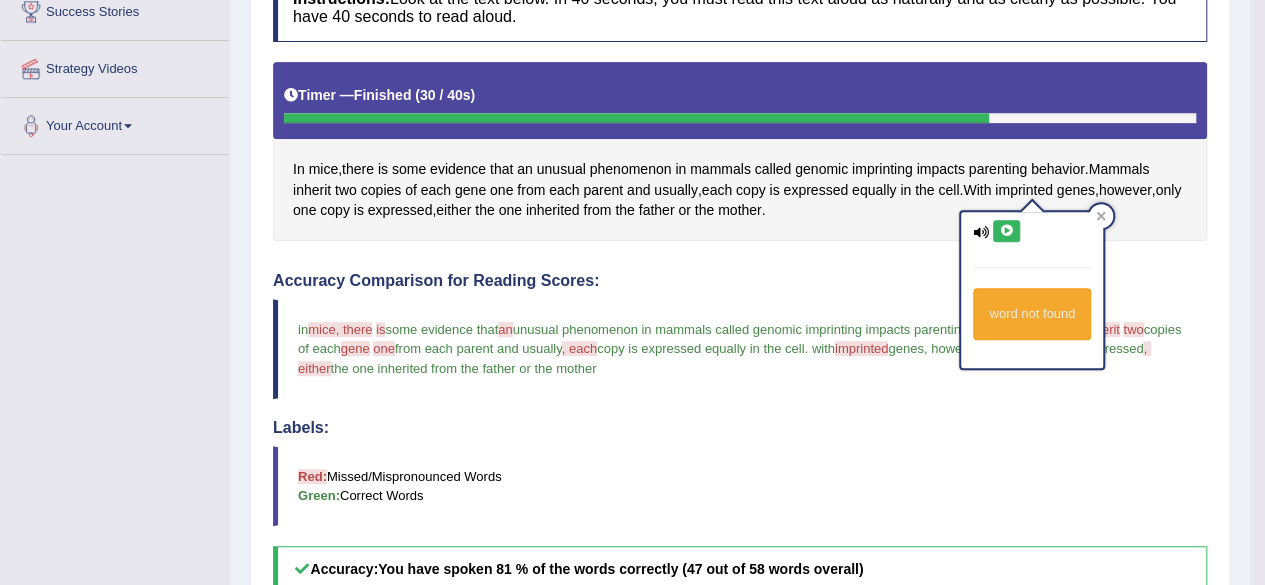
click at [1002, 227] on icon at bounding box center [1006, 231] width 15 height 12
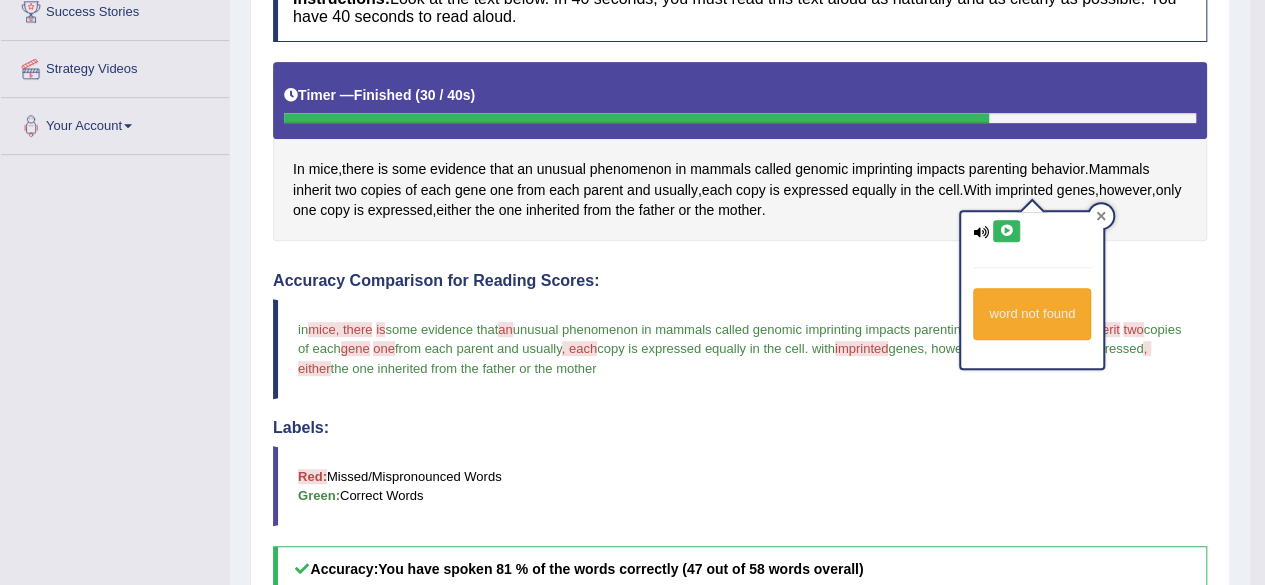
click at [1097, 213] on icon at bounding box center [1101, 216] width 9 height 9
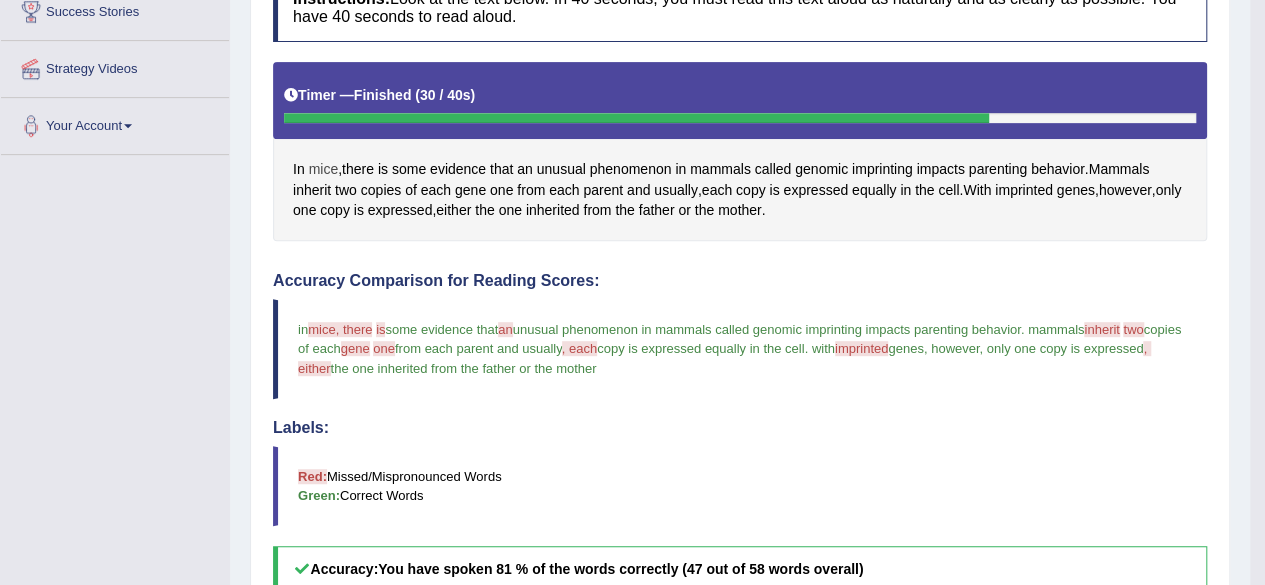
click at [324, 163] on span "mice" at bounding box center [324, 169] width 30 height 21
click at [332, 206] on icon at bounding box center [331, 211] width 15 height 12
click at [362, 193] on icon at bounding box center [359, 195] width 9 height 9
click at [346, 162] on span "there" at bounding box center [358, 169] width 32 height 21
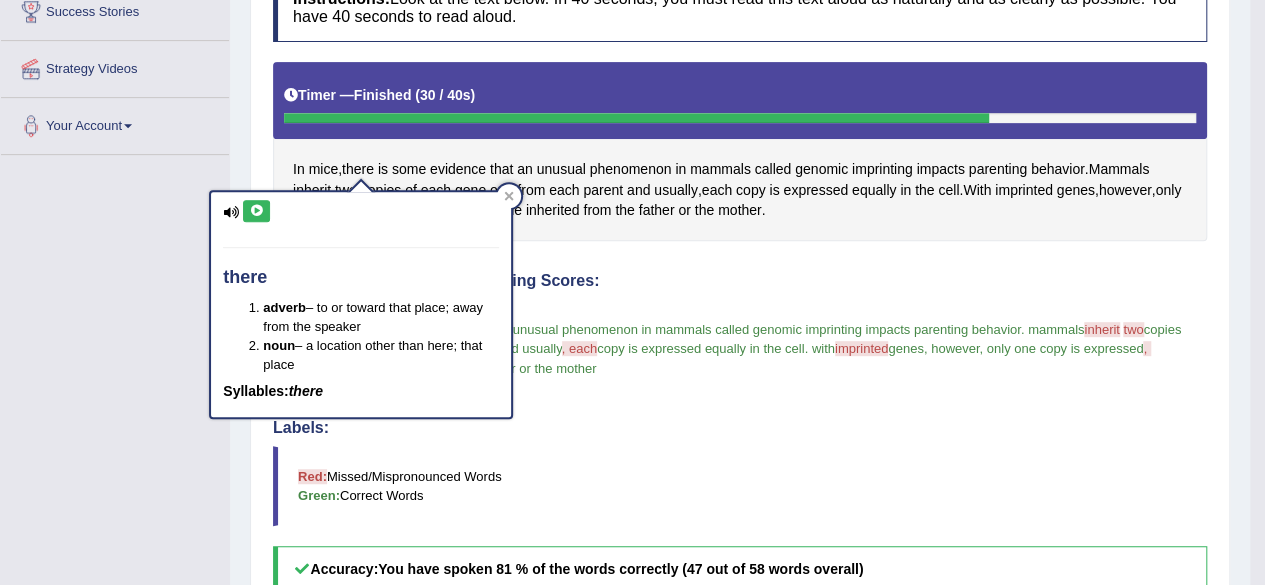
click at [251, 205] on icon at bounding box center [256, 211] width 15 height 12
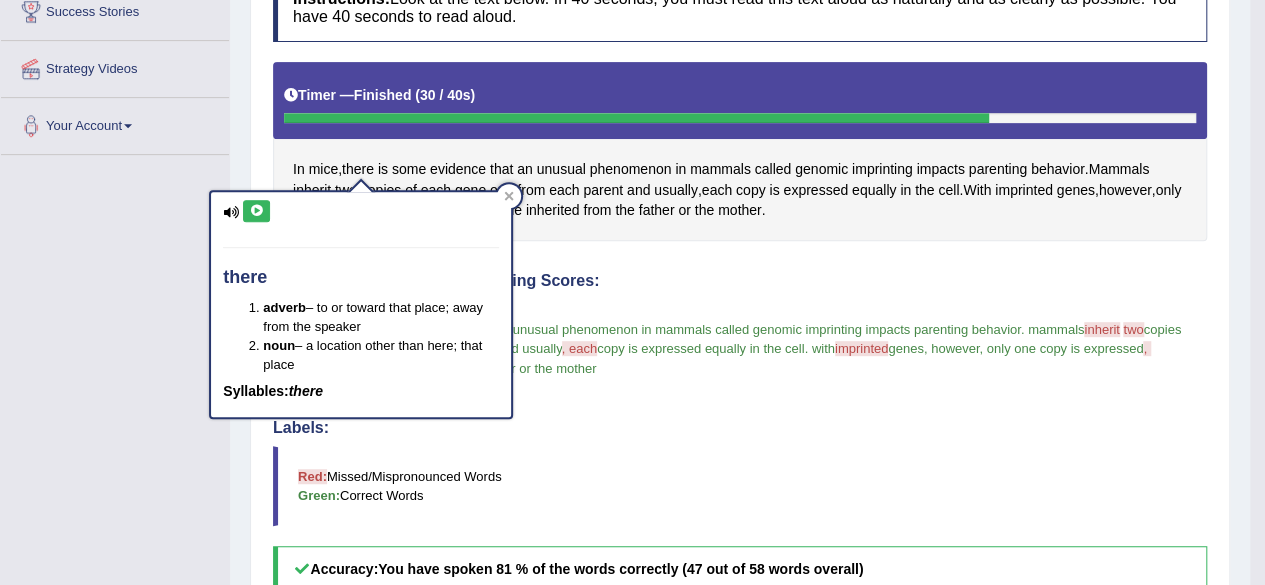
click at [251, 205] on icon at bounding box center [256, 211] width 15 height 12
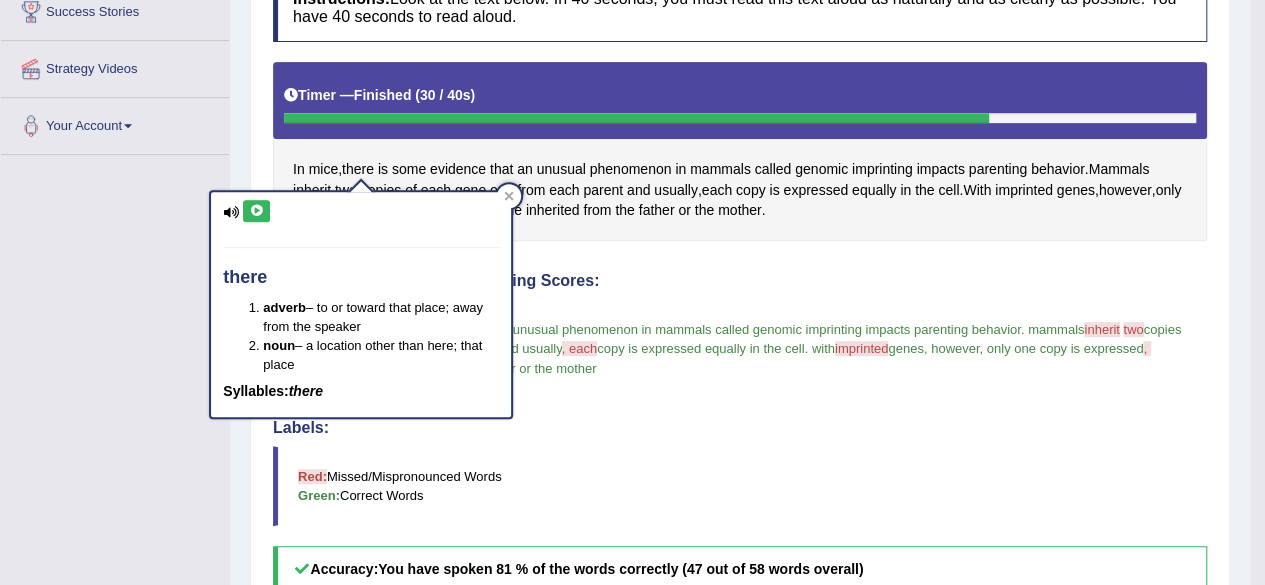
click at [252, 201] on button at bounding box center [256, 211] width 27 height 22
click at [254, 201] on button at bounding box center [256, 211] width 27 height 22
click at [258, 207] on icon at bounding box center [256, 211] width 15 height 12
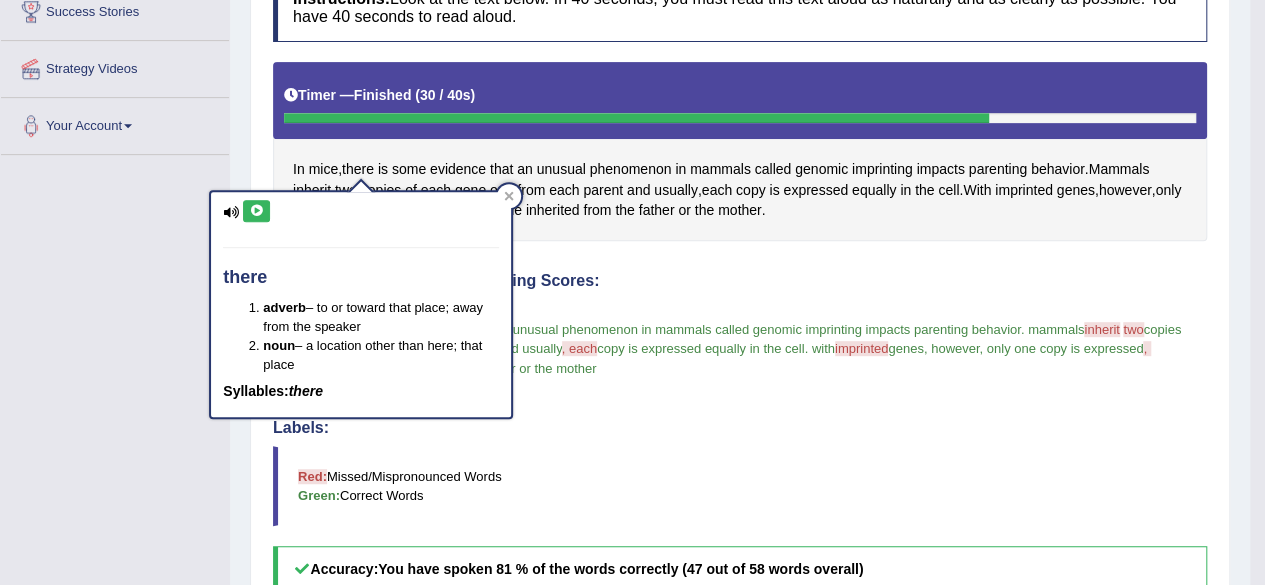
click at [258, 207] on icon at bounding box center [256, 211] width 15 height 12
click at [503, 199] on div at bounding box center [509, 196] width 24 height 24
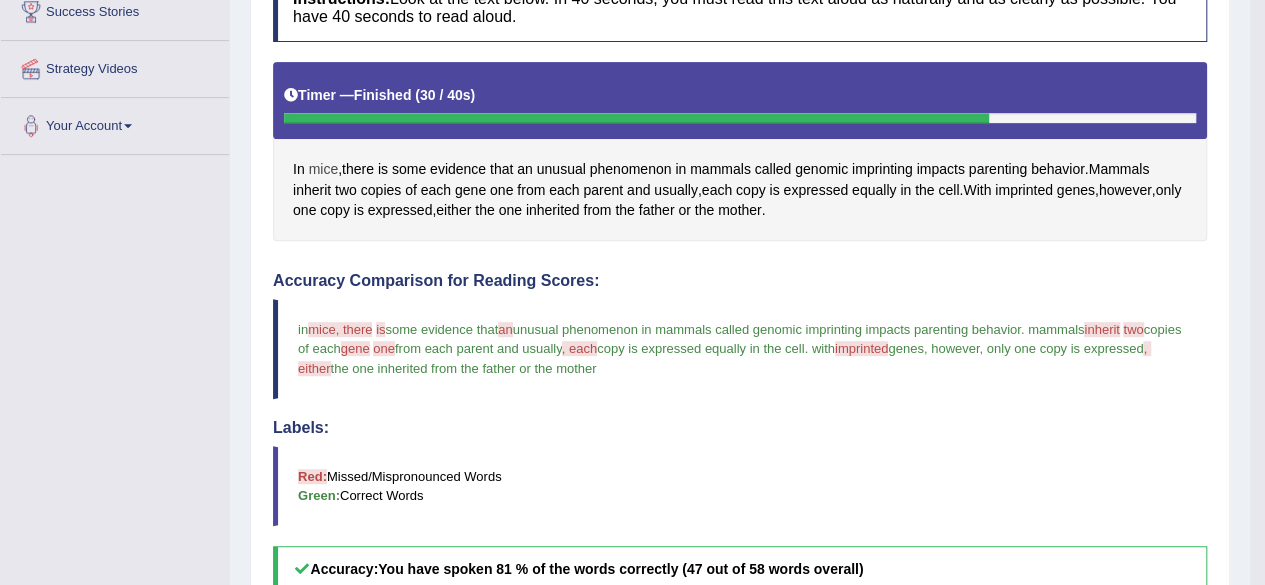
click at [320, 161] on span "mice" at bounding box center [324, 169] width 30 height 21
click at [329, 211] on icon at bounding box center [331, 211] width 15 height 12
click at [331, 209] on icon at bounding box center [331, 211] width 15 height 12
click at [334, 207] on icon at bounding box center [331, 211] width 15 height 12
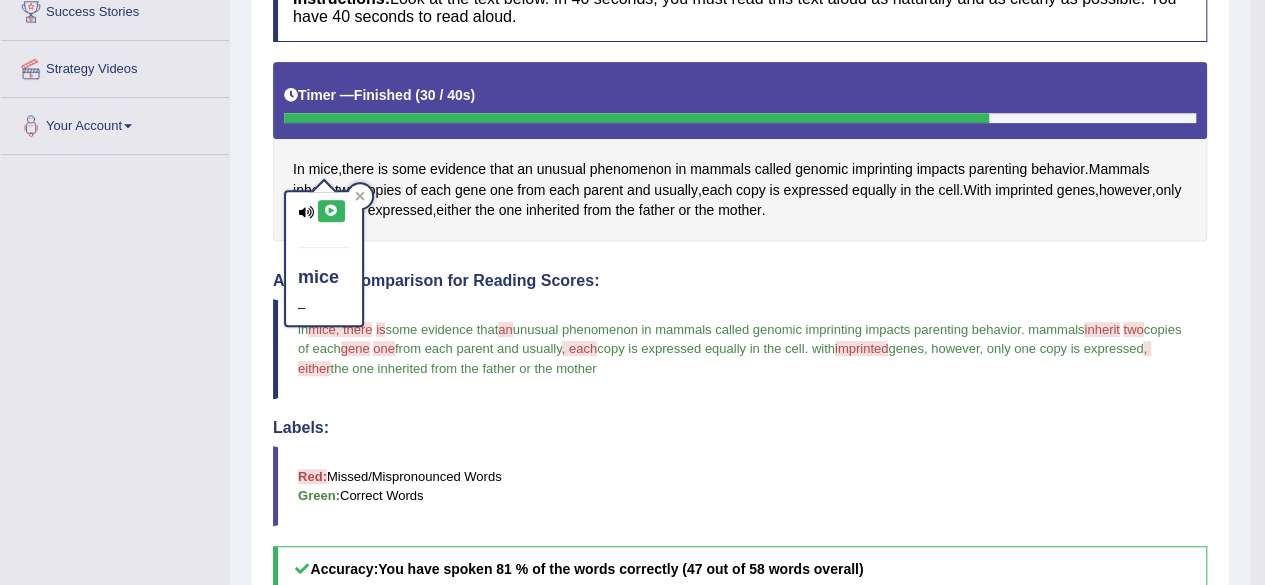
click at [334, 207] on icon at bounding box center [331, 211] width 15 height 12
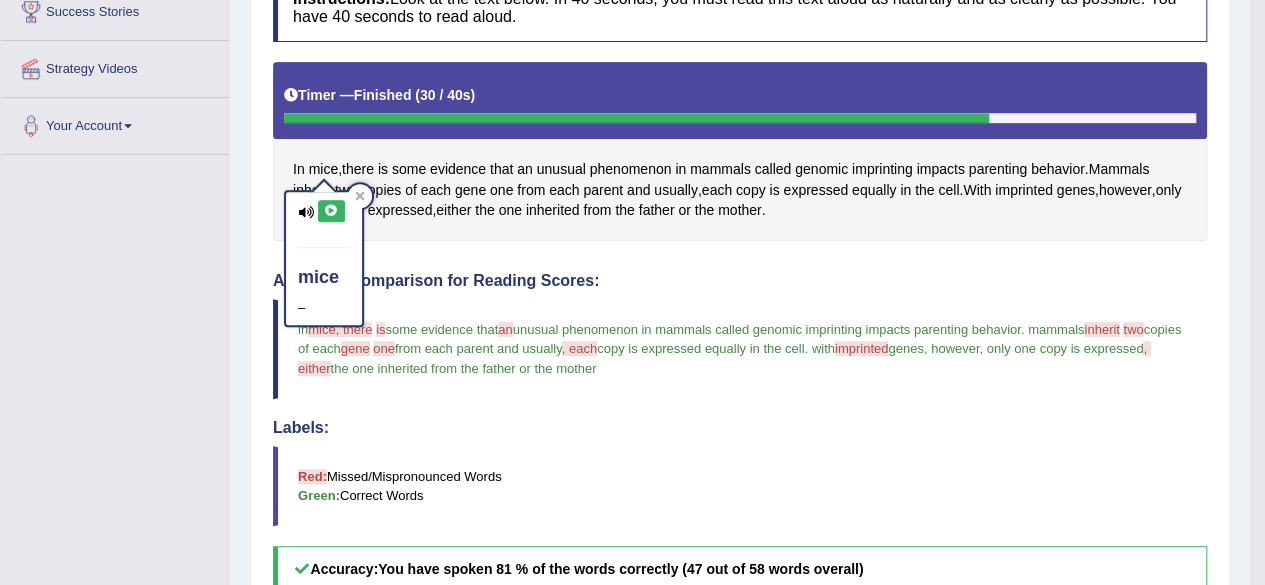
click at [334, 207] on icon at bounding box center [331, 211] width 15 height 12
click at [352, 203] on div at bounding box center [360, 196] width 24 height 24
click at [726, 185] on span "each" at bounding box center [717, 190] width 30 height 21
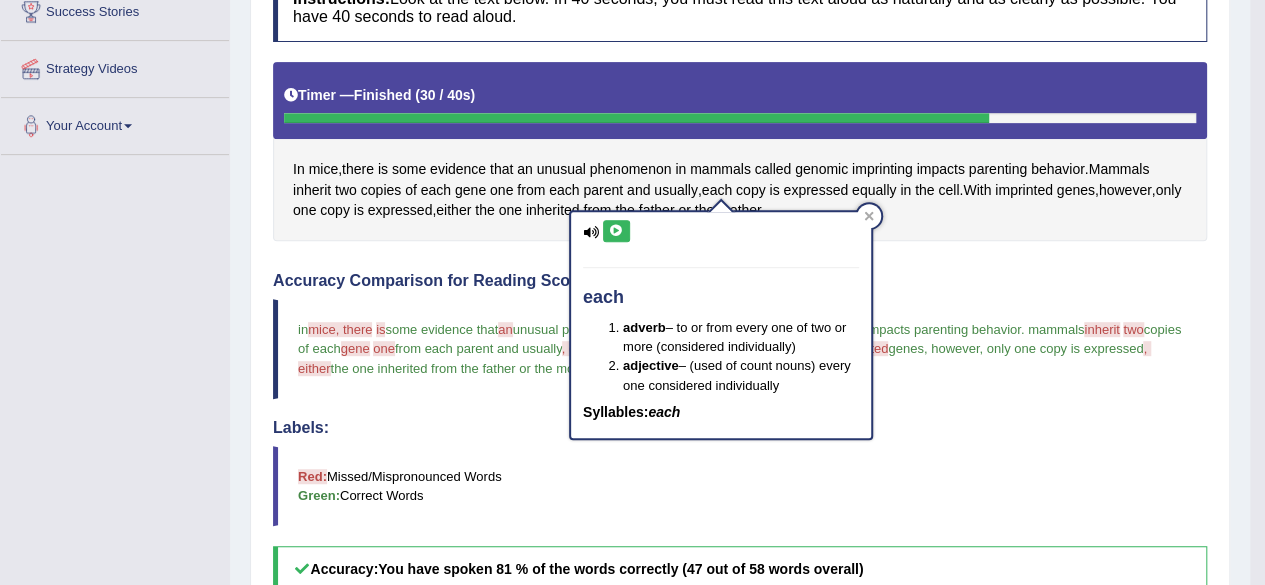
click at [616, 233] on icon at bounding box center [616, 231] width 15 height 12
click at [868, 220] on icon at bounding box center [869, 216] width 10 height 10
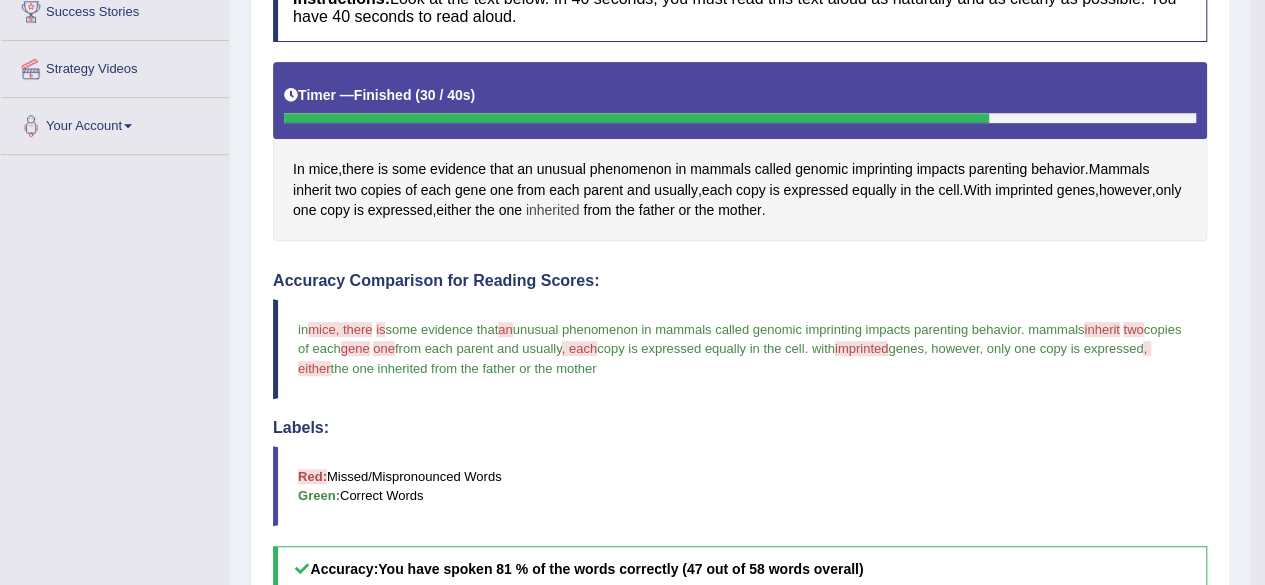
click at [580, 215] on span "inherited" at bounding box center [553, 210] width 54 height 21
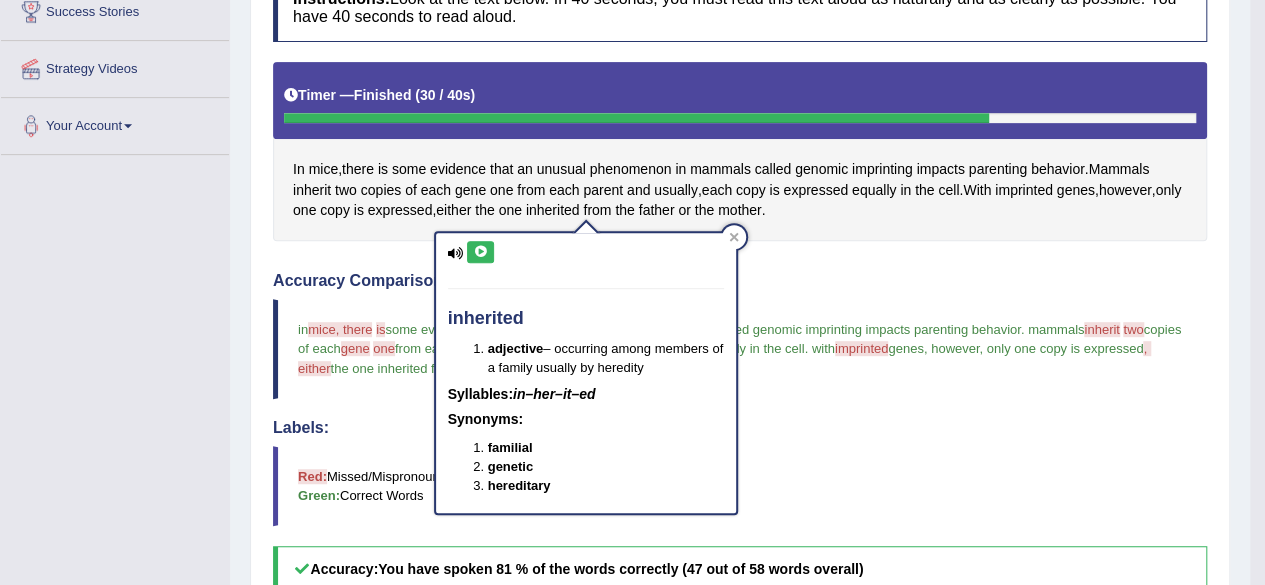
click at [481, 246] on icon at bounding box center [480, 252] width 15 height 12
click at [740, 233] on div at bounding box center [734, 237] width 24 height 24
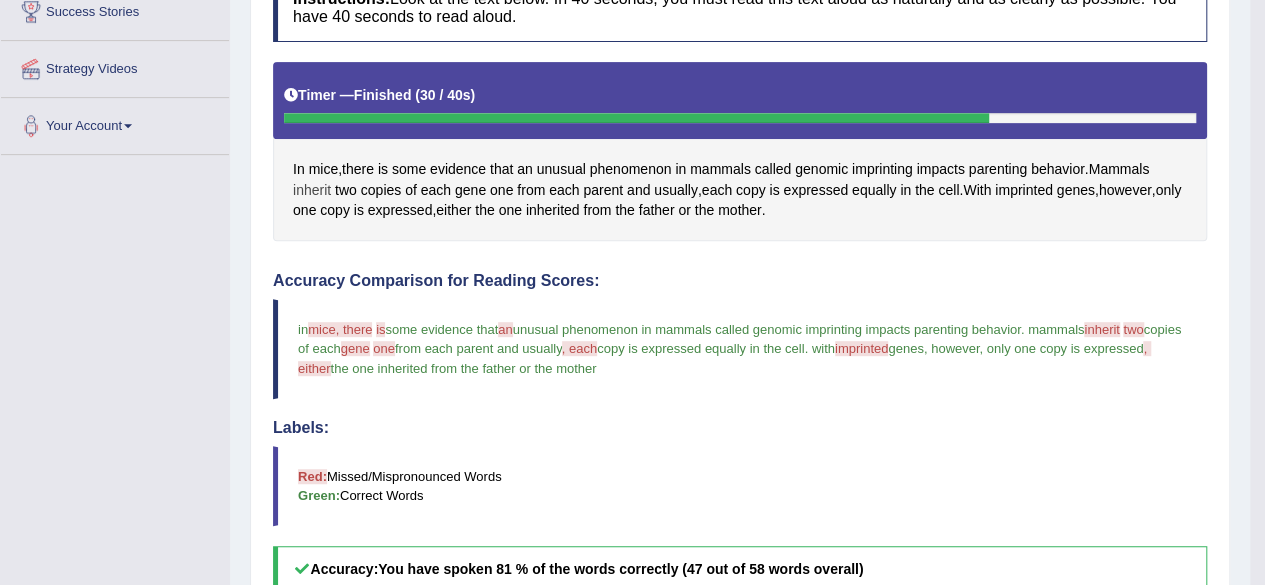
click at [294, 185] on span "inherit" at bounding box center [312, 190] width 38 height 21
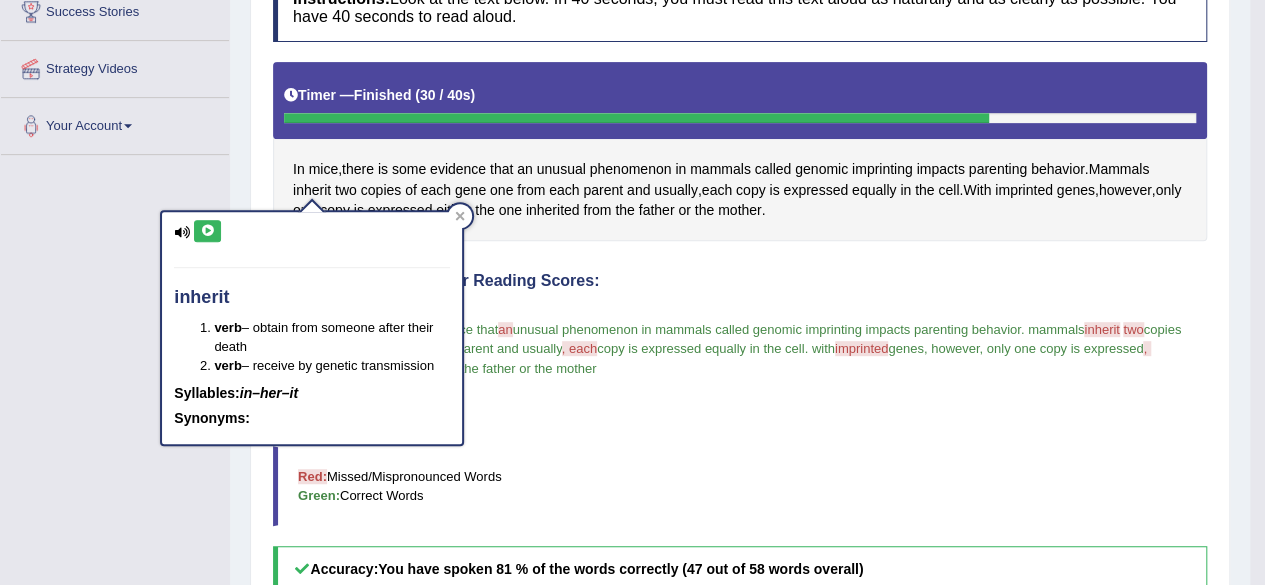
click at [201, 231] on icon at bounding box center [207, 231] width 15 height 12
click at [202, 231] on icon at bounding box center [207, 231] width 15 height 12
click at [207, 231] on icon at bounding box center [207, 231] width 15 height 12
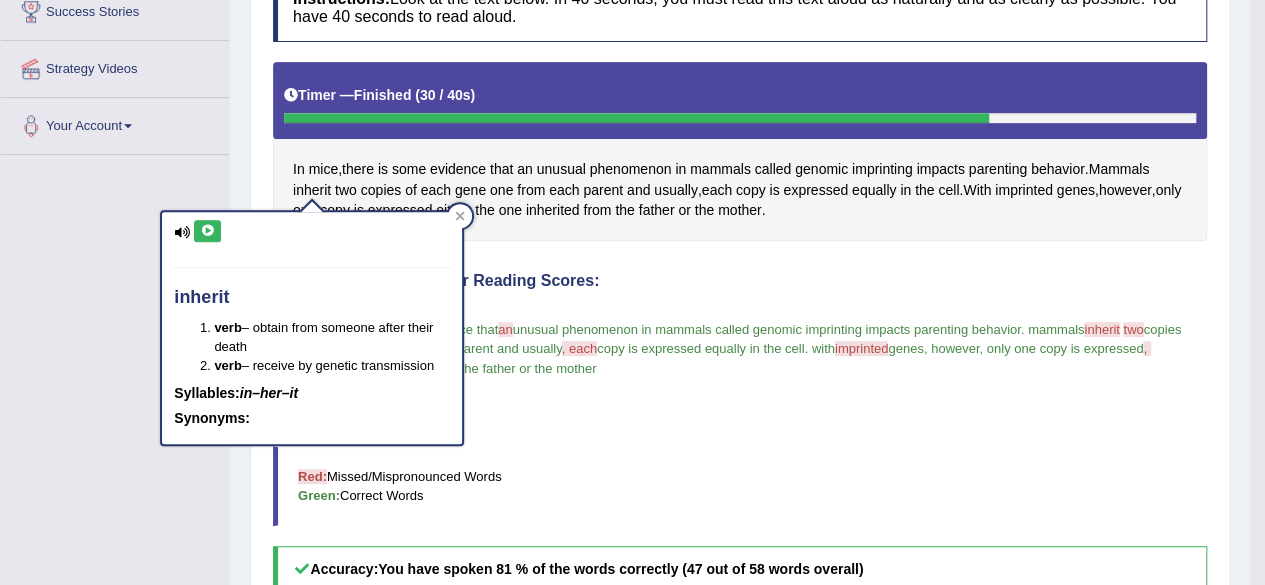
click at [208, 231] on icon at bounding box center [207, 231] width 15 height 12
click at [210, 229] on icon at bounding box center [207, 231] width 15 height 12
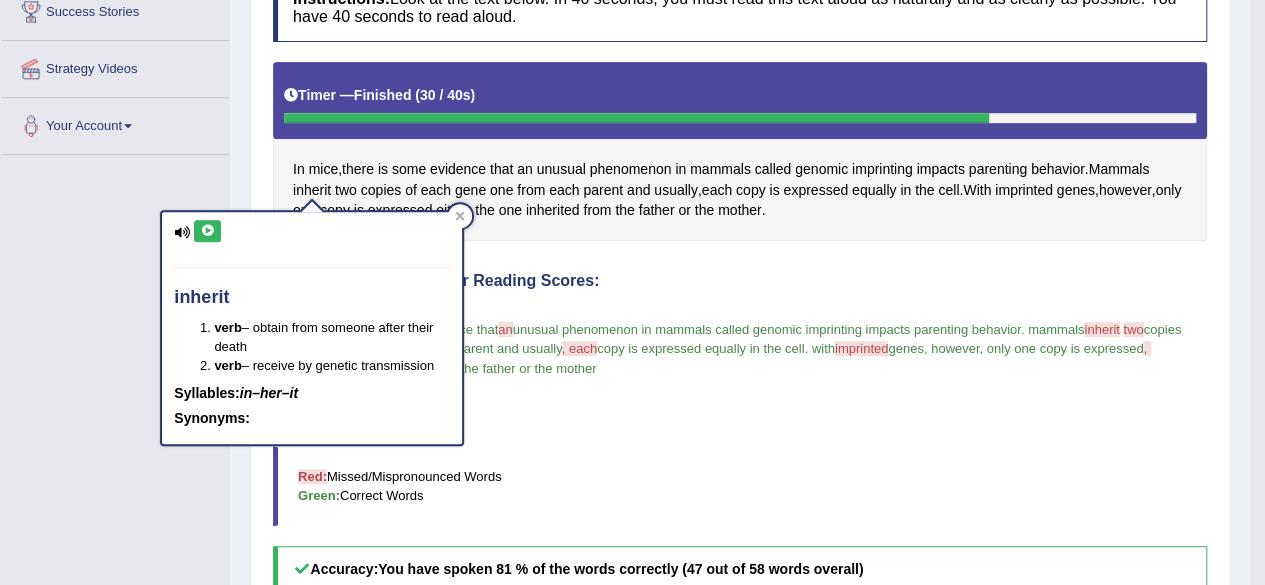
click at [210, 229] on icon at bounding box center [207, 231] width 15 height 12
click at [205, 229] on icon at bounding box center [207, 231] width 15 height 12
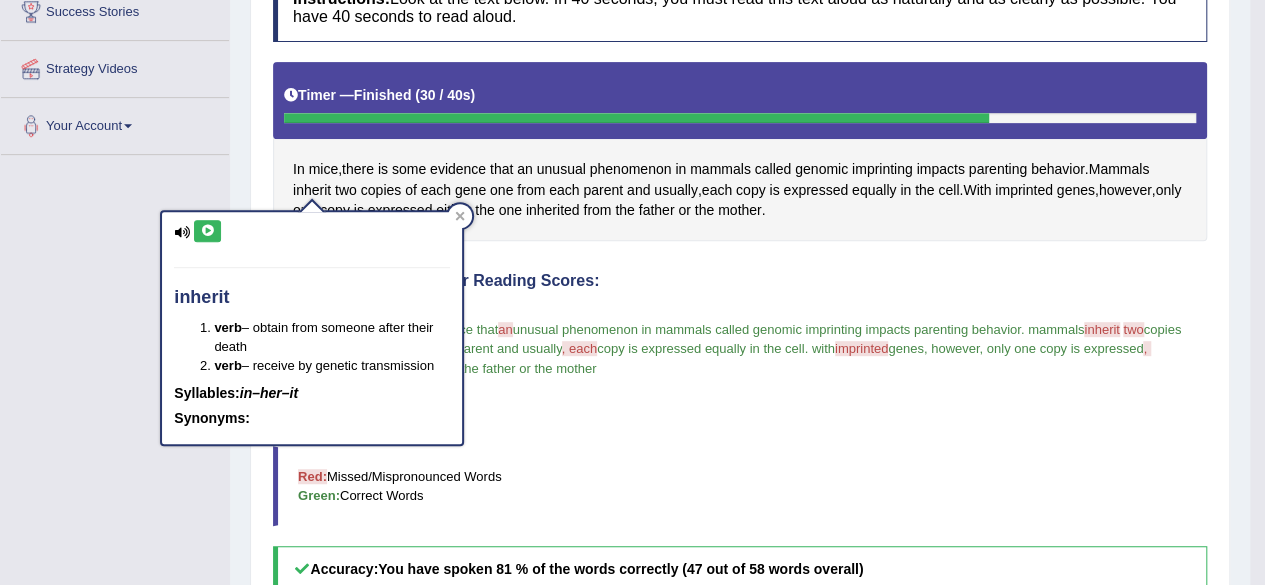
click at [205, 229] on icon at bounding box center [207, 231] width 15 height 12
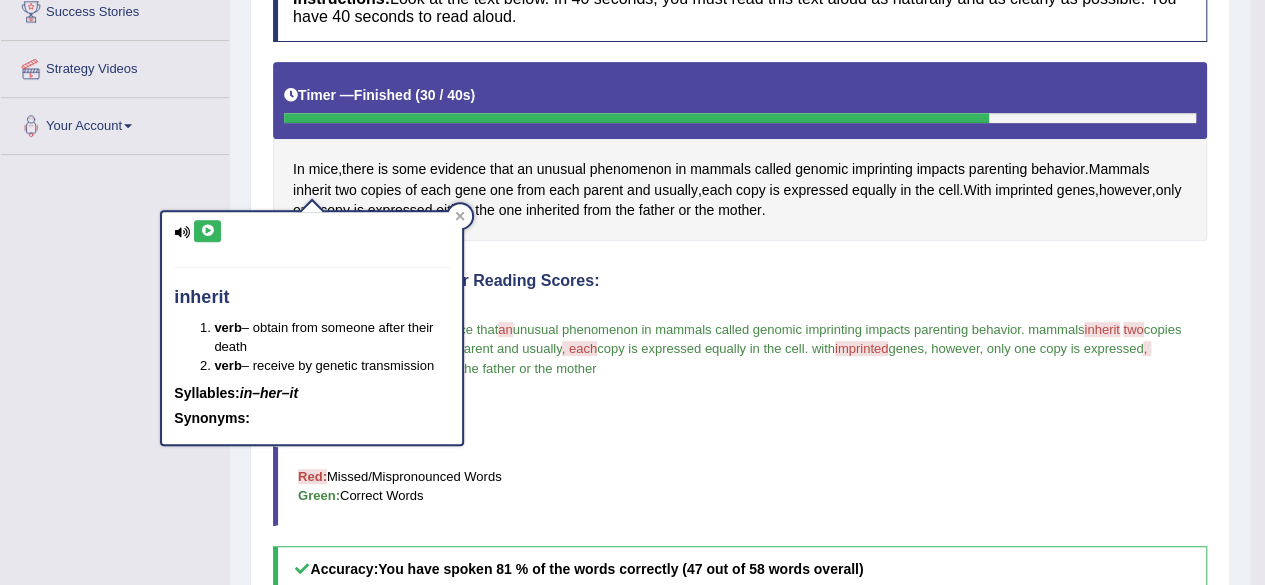
click at [205, 229] on icon at bounding box center [207, 231] width 15 height 12
click at [206, 225] on icon at bounding box center [207, 231] width 15 height 12
click at [199, 223] on button at bounding box center [207, 231] width 27 height 22
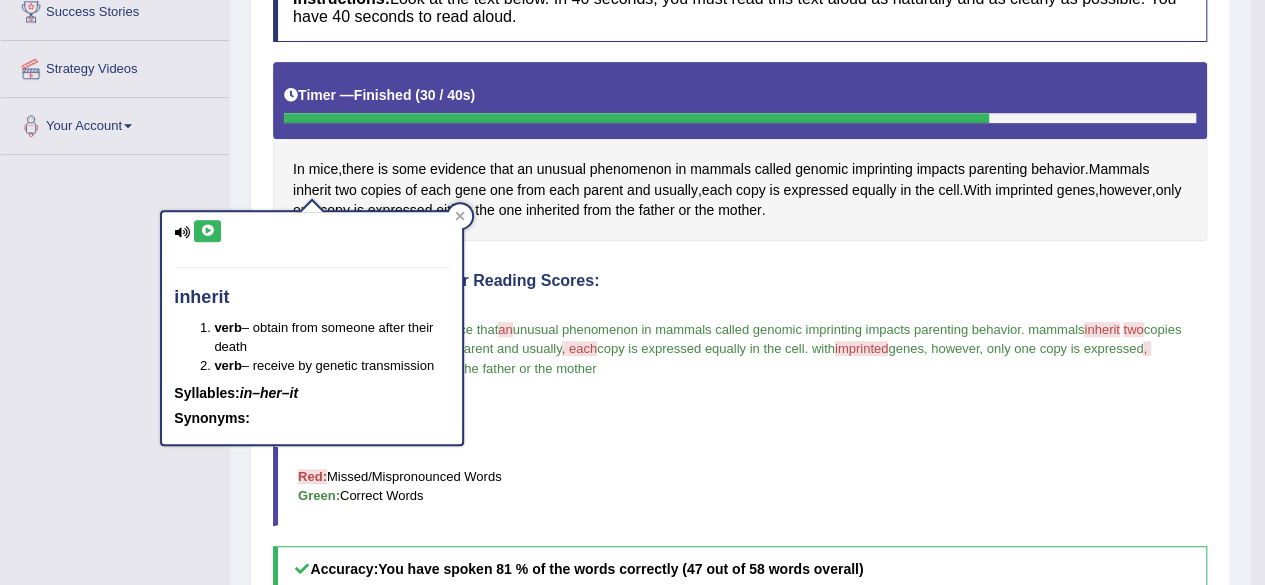
click at [207, 230] on icon at bounding box center [207, 231] width 15 height 12
click at [206, 227] on icon at bounding box center [207, 231] width 15 height 12
click at [212, 230] on icon at bounding box center [207, 231] width 15 height 12
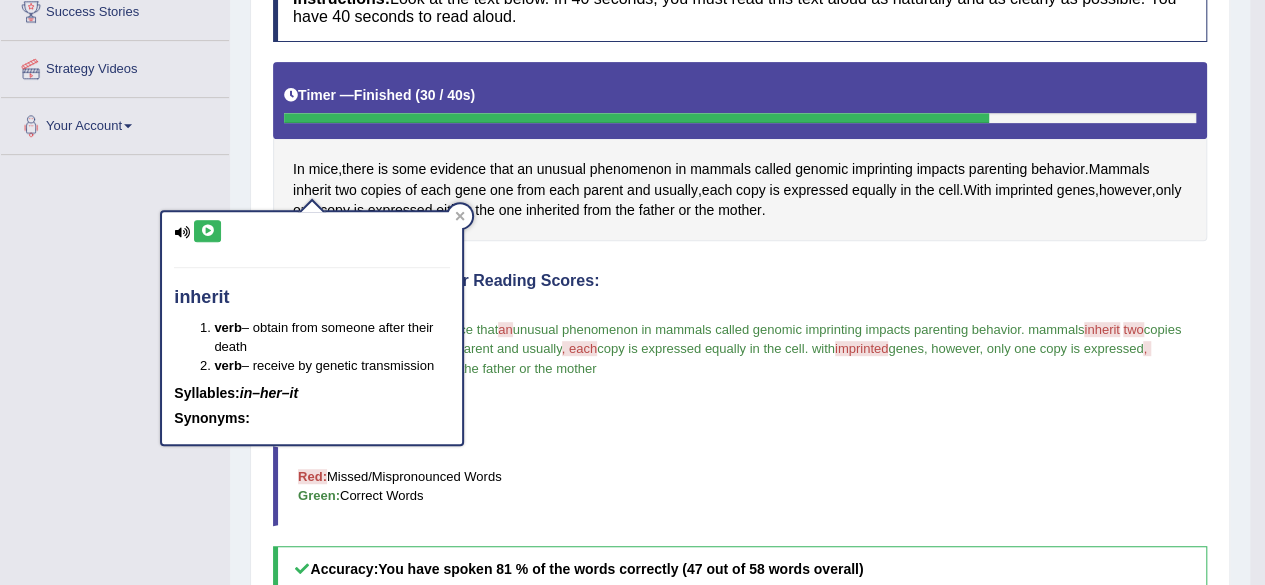
click at [212, 230] on icon at bounding box center [207, 231] width 15 height 12
click at [216, 227] on button at bounding box center [207, 231] width 27 height 22
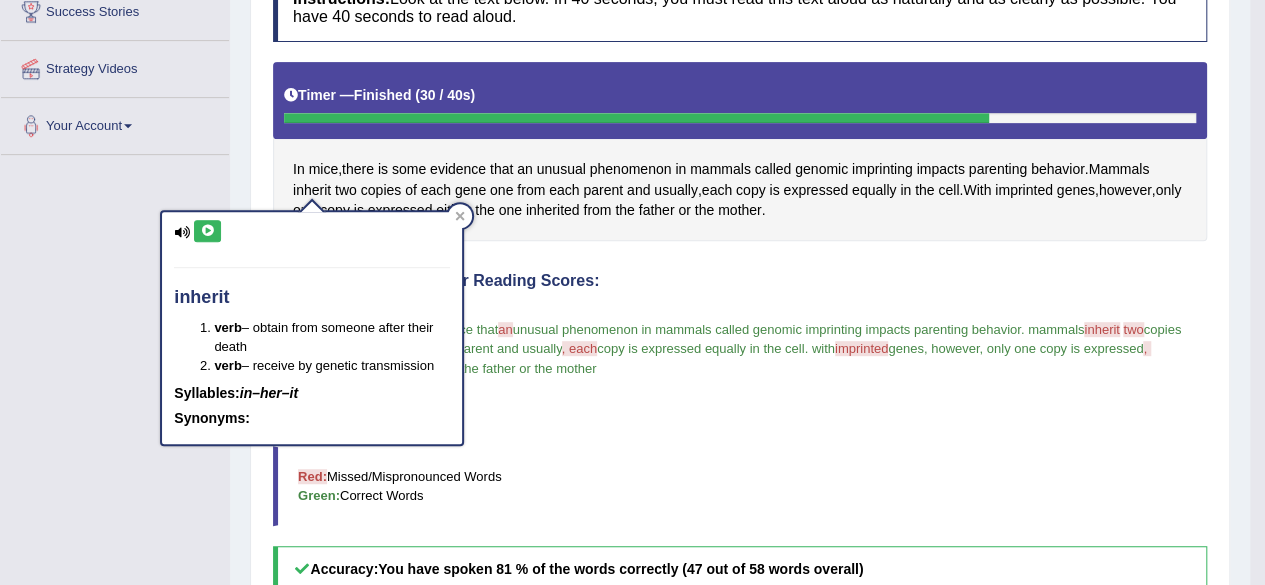
click at [216, 227] on button at bounding box center [207, 231] width 27 height 22
click at [212, 226] on icon at bounding box center [207, 231] width 15 height 12
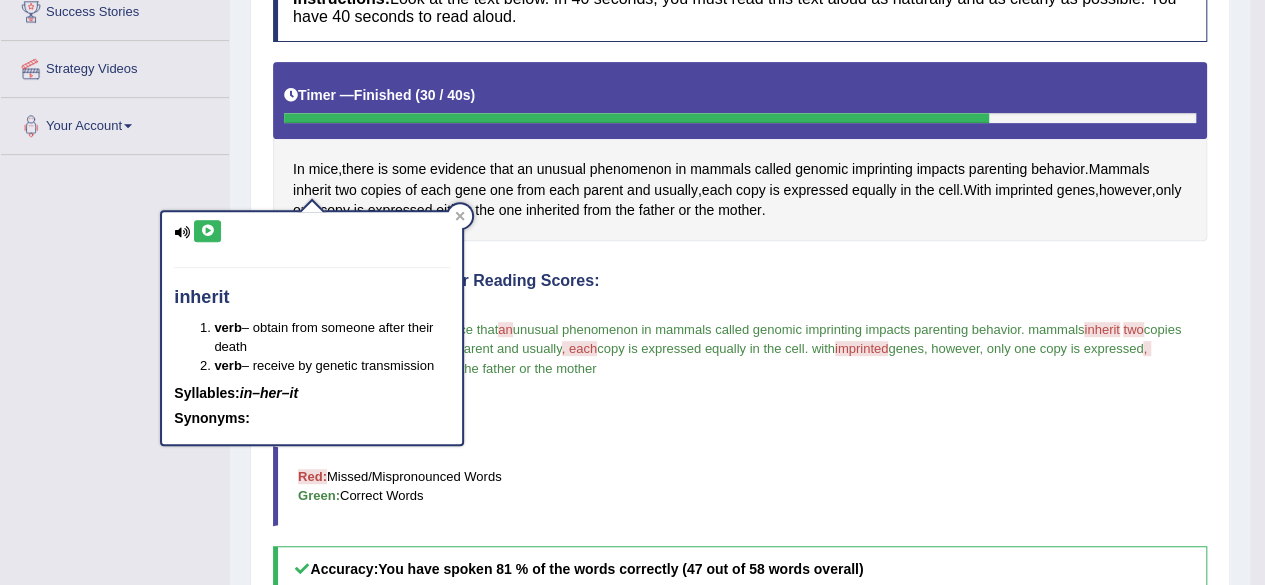
click at [212, 226] on icon at bounding box center [207, 231] width 15 height 12
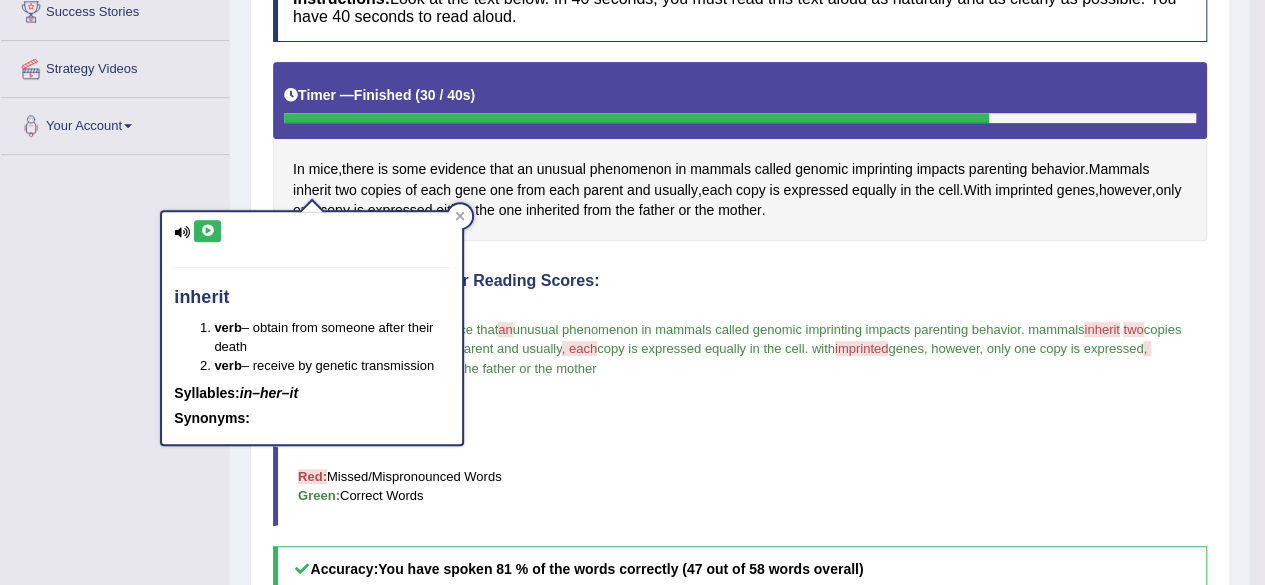
click at [212, 226] on icon at bounding box center [207, 231] width 15 height 12
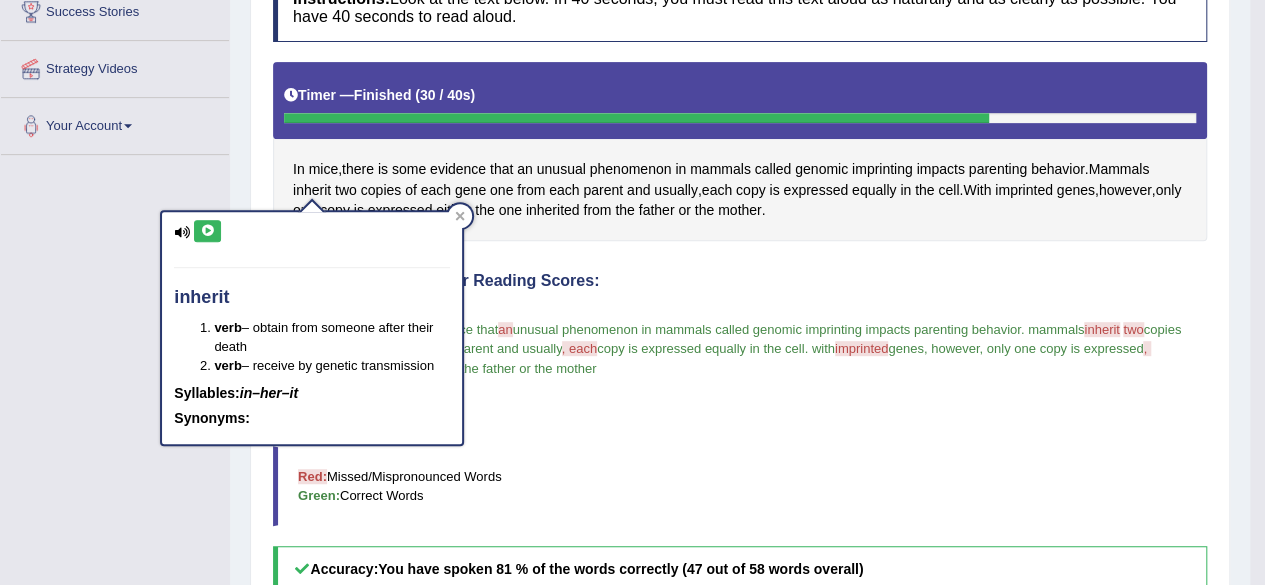
click at [212, 226] on icon at bounding box center [207, 231] width 15 height 12
click at [452, 218] on div at bounding box center [460, 216] width 24 height 24
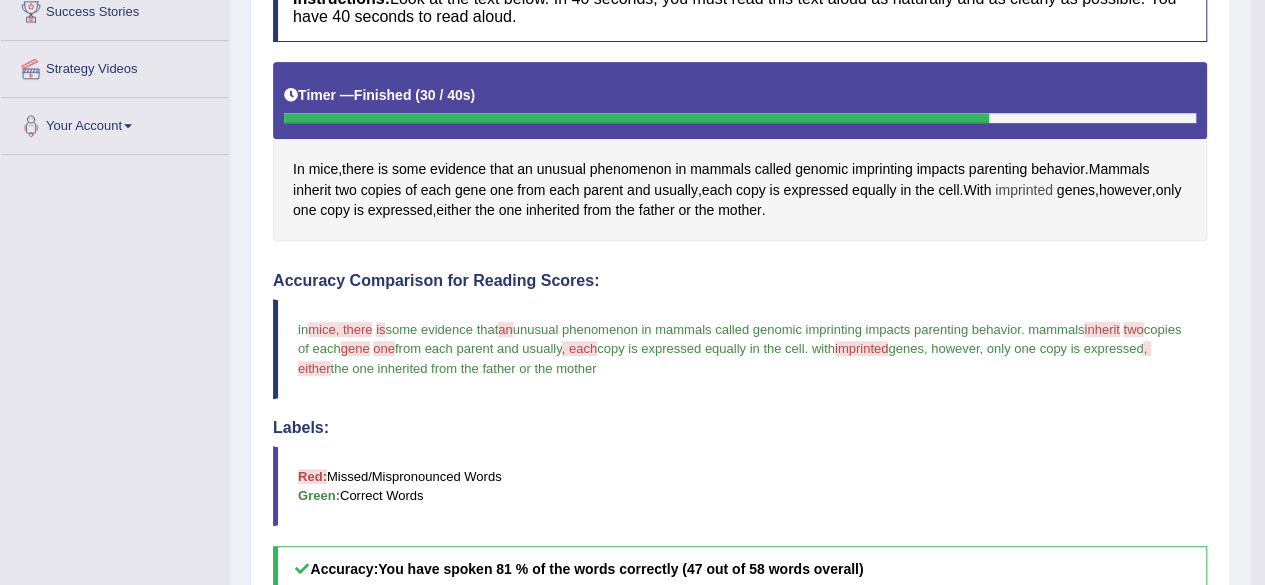
click at [1030, 191] on span "imprinted" at bounding box center [1024, 190] width 58 height 21
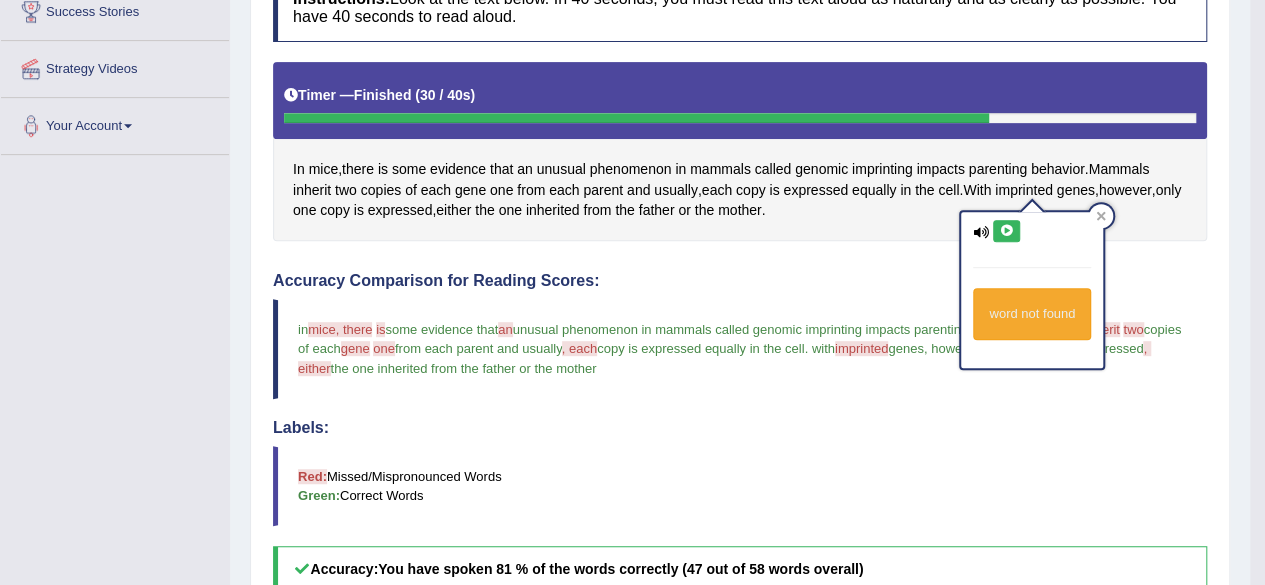
click at [1006, 228] on icon at bounding box center [1006, 231] width 15 height 12
click at [1108, 219] on div at bounding box center [1101, 216] width 24 height 24
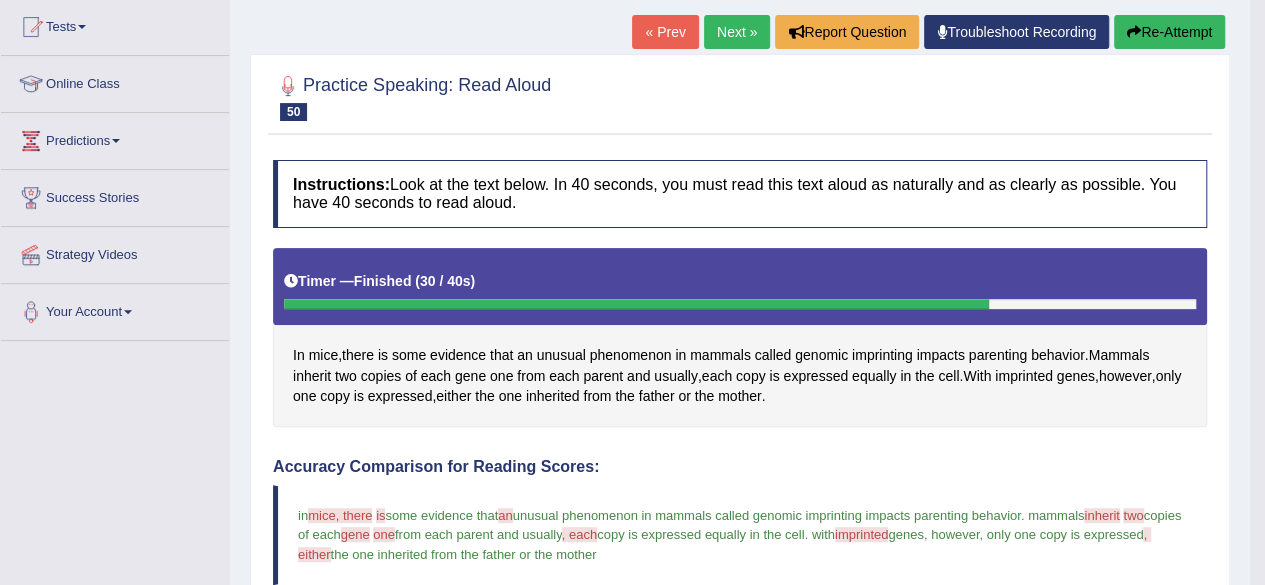
scroll to position [0, 0]
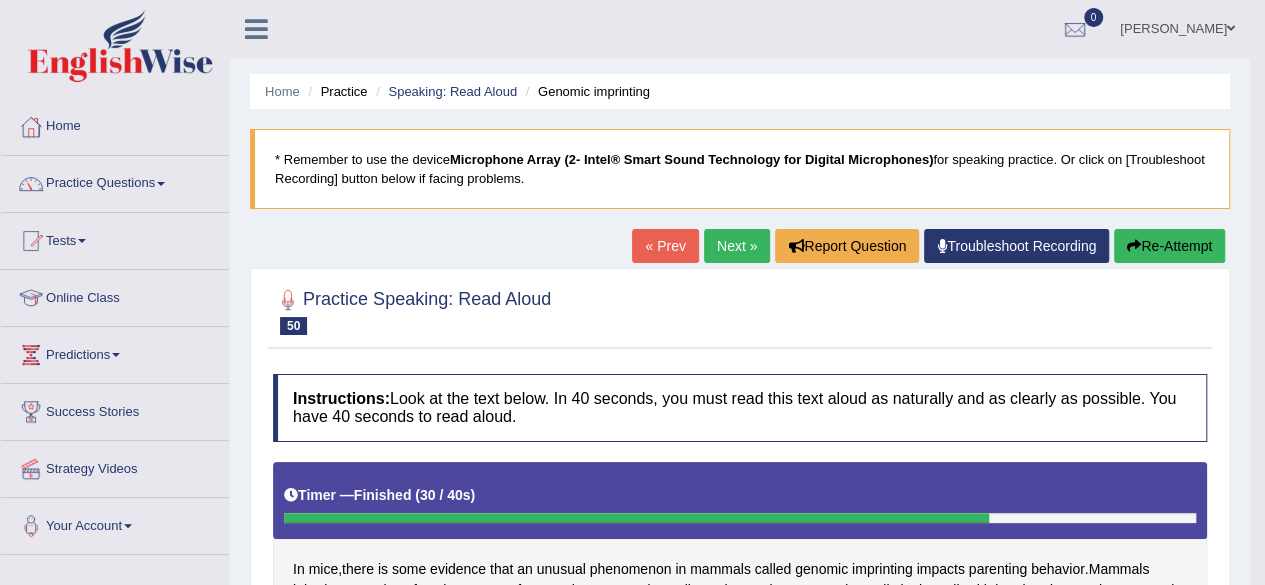
click at [736, 245] on link "Next »" at bounding box center [737, 246] width 66 height 34
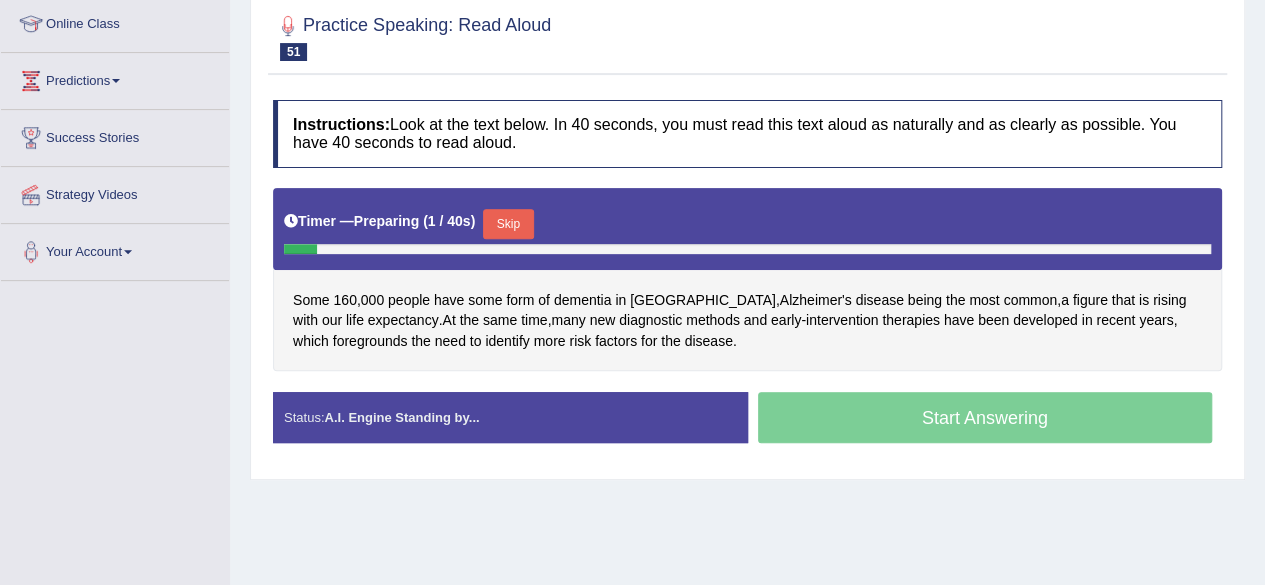
scroll to position [300, 0]
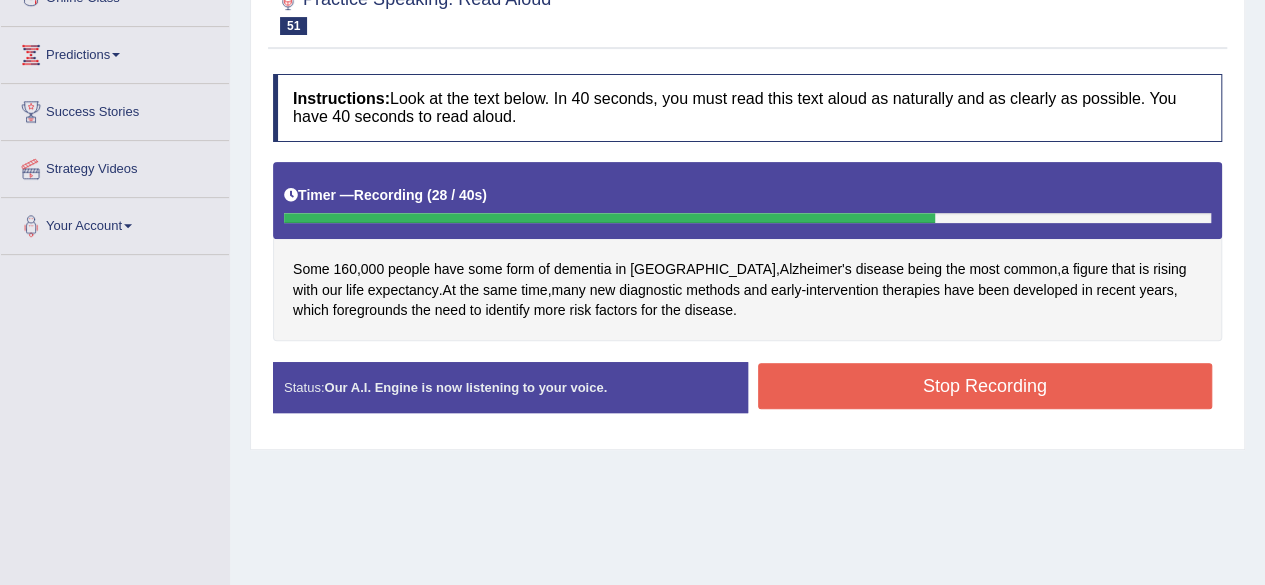
click at [964, 369] on button "Stop Recording" at bounding box center [985, 386] width 455 height 46
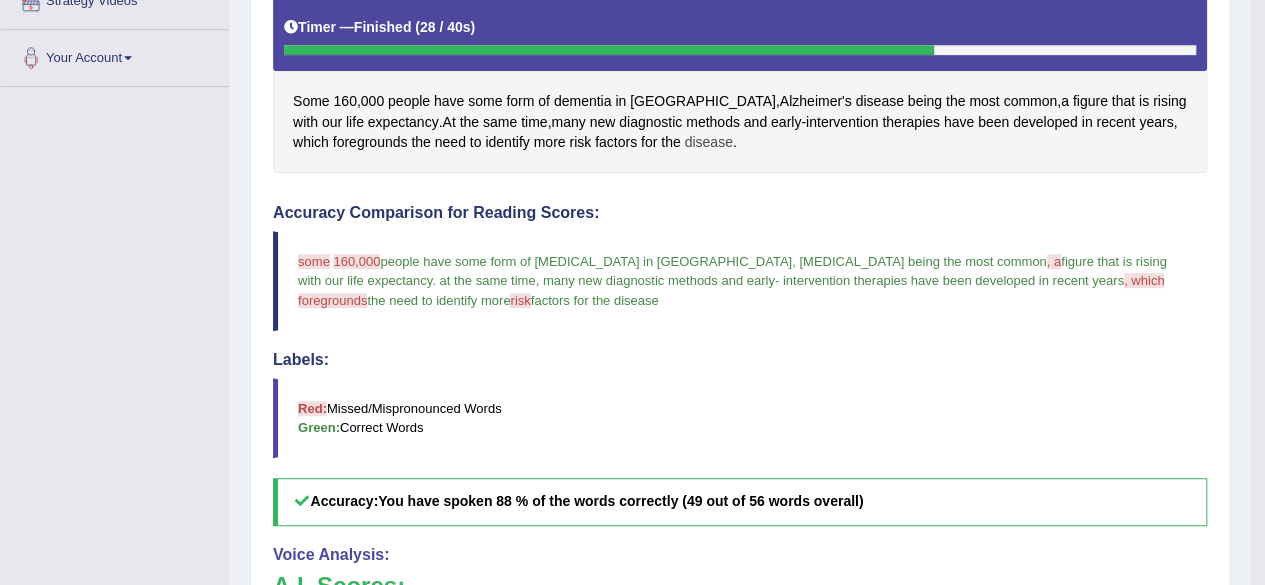
scroll to position [452, 0]
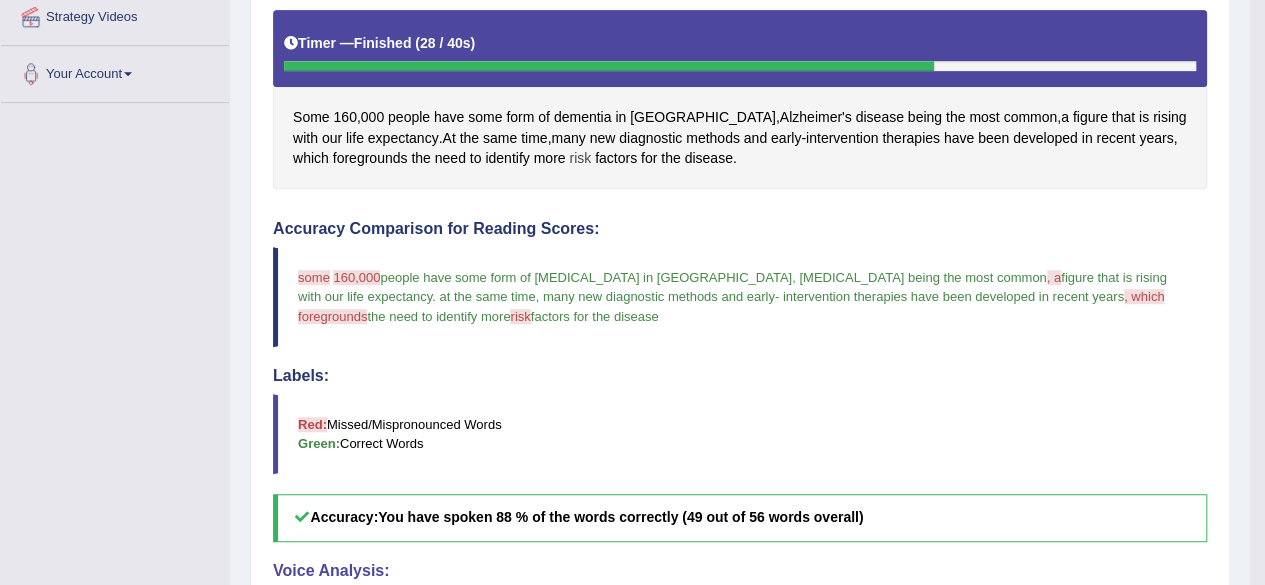
click at [569, 161] on span "risk" at bounding box center [580, 158] width 22 height 21
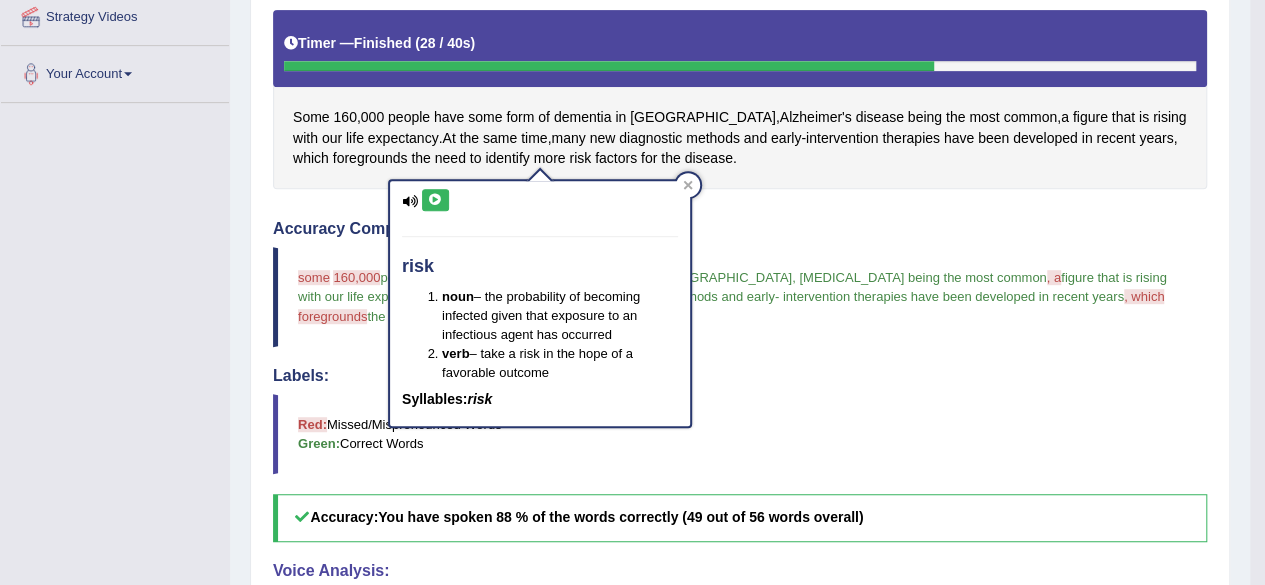
click at [436, 194] on icon at bounding box center [435, 200] width 15 height 12
click at [692, 186] on icon at bounding box center [688, 185] width 10 height 10
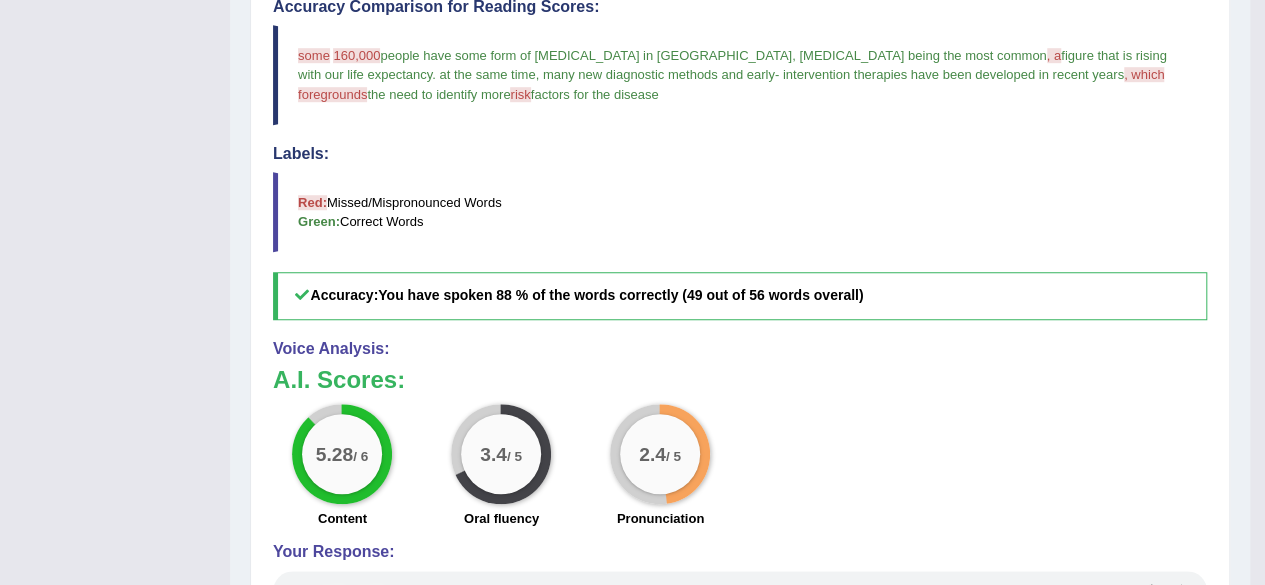
scroll to position [552, 0]
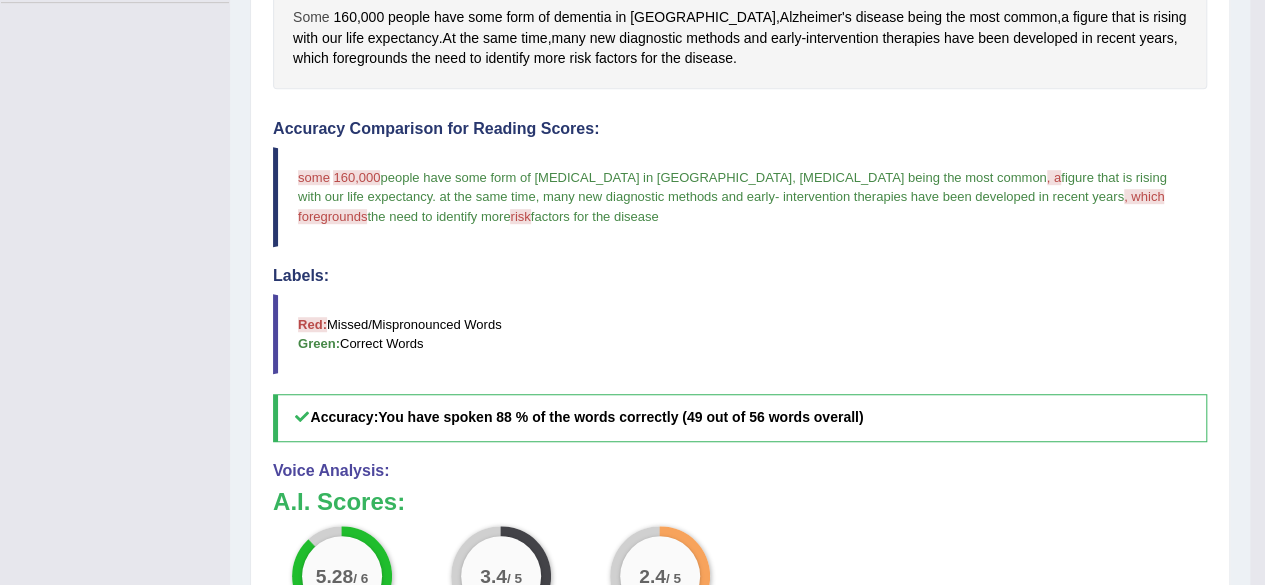
click at [328, 17] on span "Some" at bounding box center [311, 17] width 37 height 21
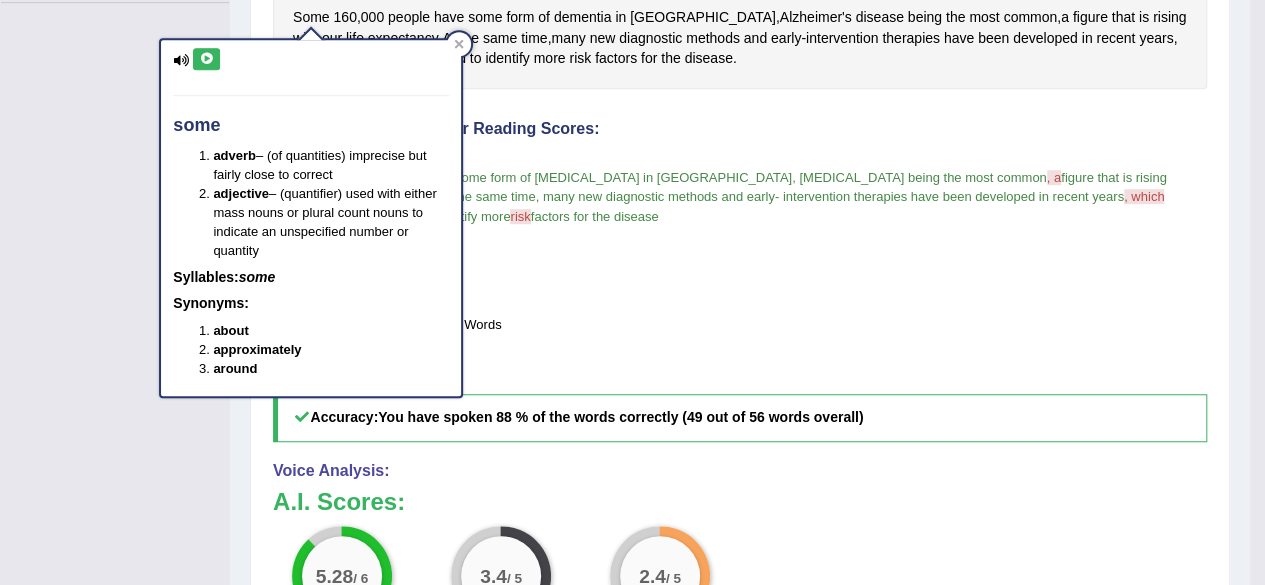
click at [206, 55] on icon at bounding box center [206, 59] width 15 height 12
click at [458, 37] on div at bounding box center [459, 44] width 24 height 24
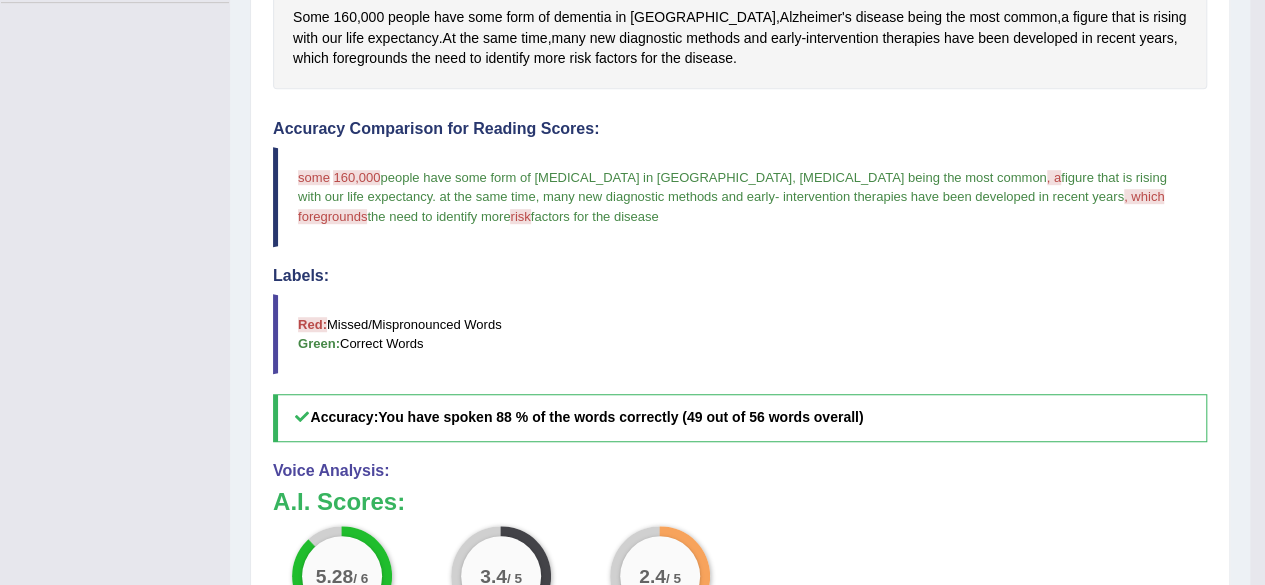
click at [356, 10] on div "Some 160 , 000 people have some form of [MEDICAL_DATA] in [GEOGRAPHIC_DATA] , […" at bounding box center [740, -1] width 934 height 179
click at [349, 13] on span "160" at bounding box center [344, 17] width 23 height 21
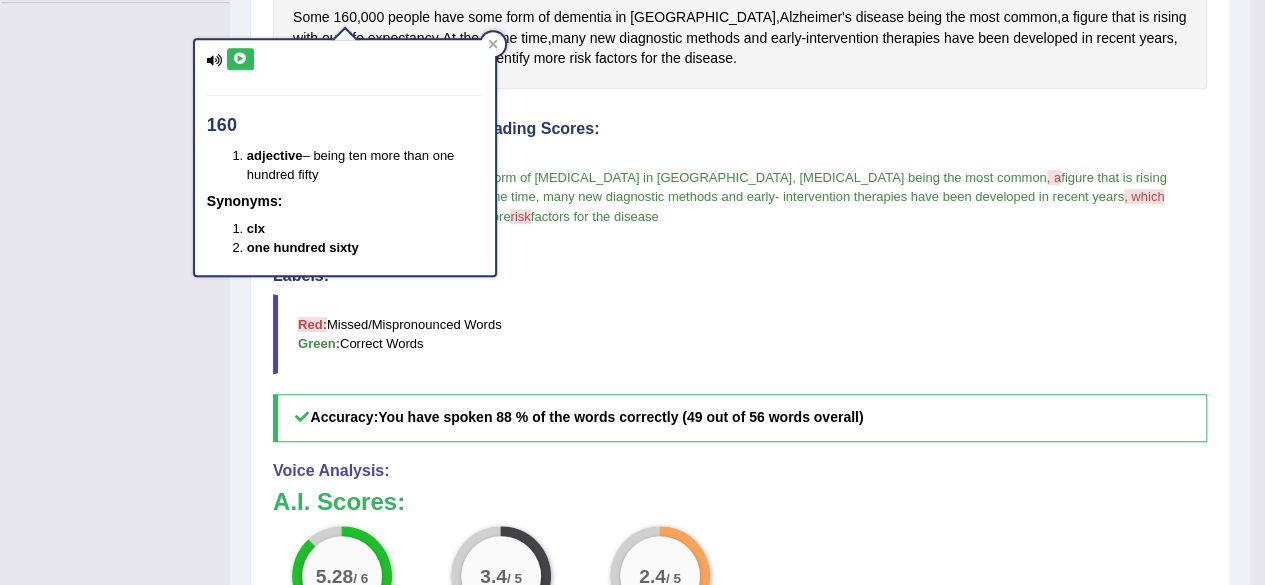
click at [240, 49] on div "160 adjective – being ten more than one hundred fifty Synonyms: clx one hundred…" at bounding box center [345, 158] width 300 height 236
click at [486, 41] on div at bounding box center [493, 44] width 24 height 24
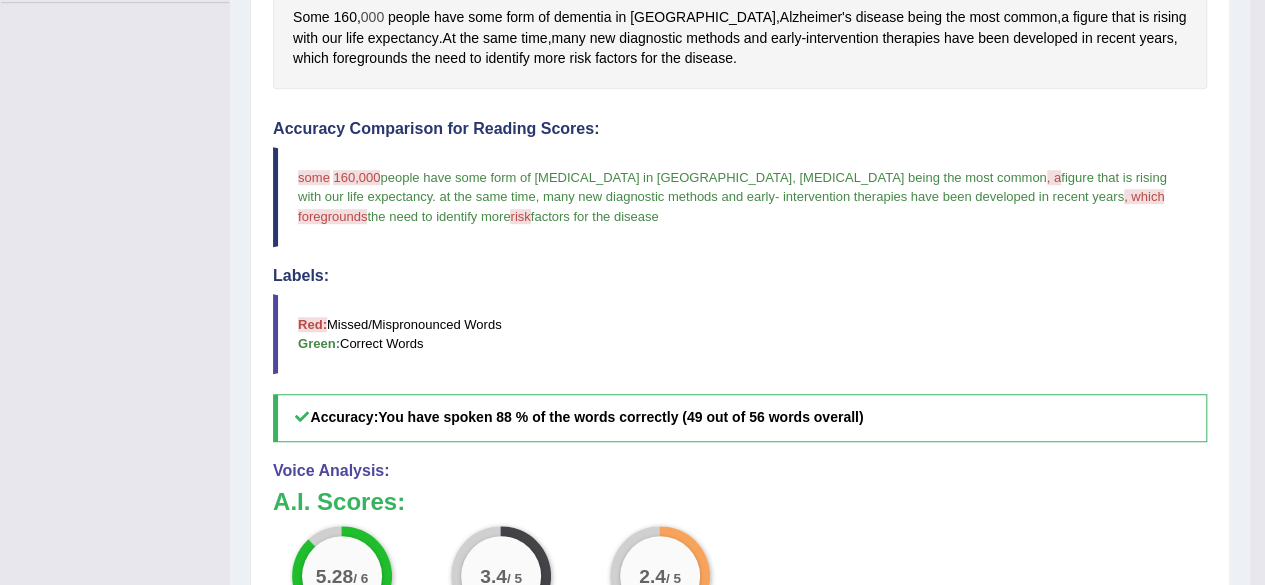
click at [369, 13] on span "000" at bounding box center [372, 17] width 23 height 21
click at [404, 37] on div at bounding box center [409, 44] width 24 height 24
click at [329, 48] on span "which" at bounding box center [311, 58] width 36 height 21
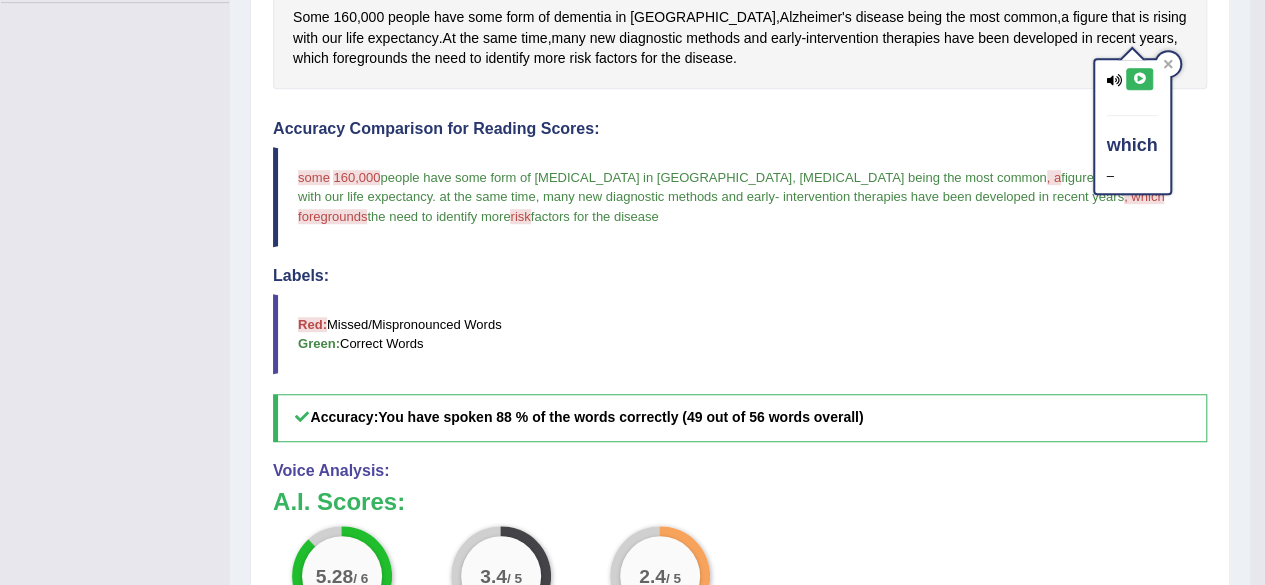
click at [1132, 73] on icon at bounding box center [1139, 79] width 15 height 12
click at [1142, 75] on icon at bounding box center [1139, 79] width 15 height 12
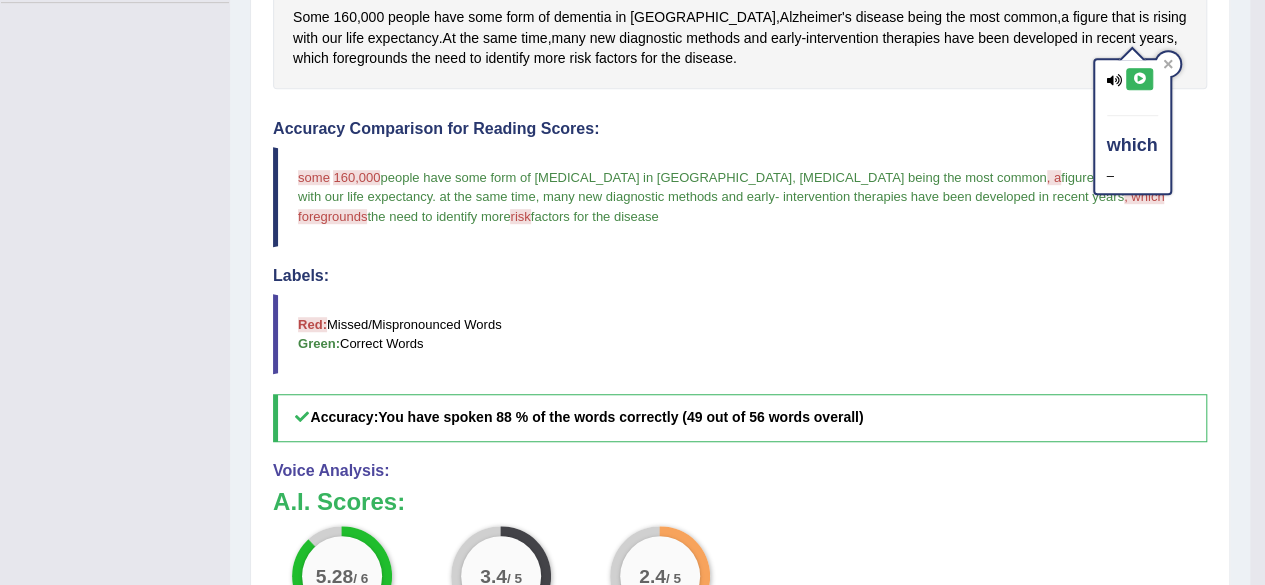
click at [1144, 70] on button at bounding box center [1139, 79] width 27 height 22
click at [1144, 69] on button at bounding box center [1139, 79] width 27 height 22
click at [1143, 70] on button at bounding box center [1139, 79] width 27 height 22
click at [1166, 59] on div at bounding box center [1168, 64] width 24 height 24
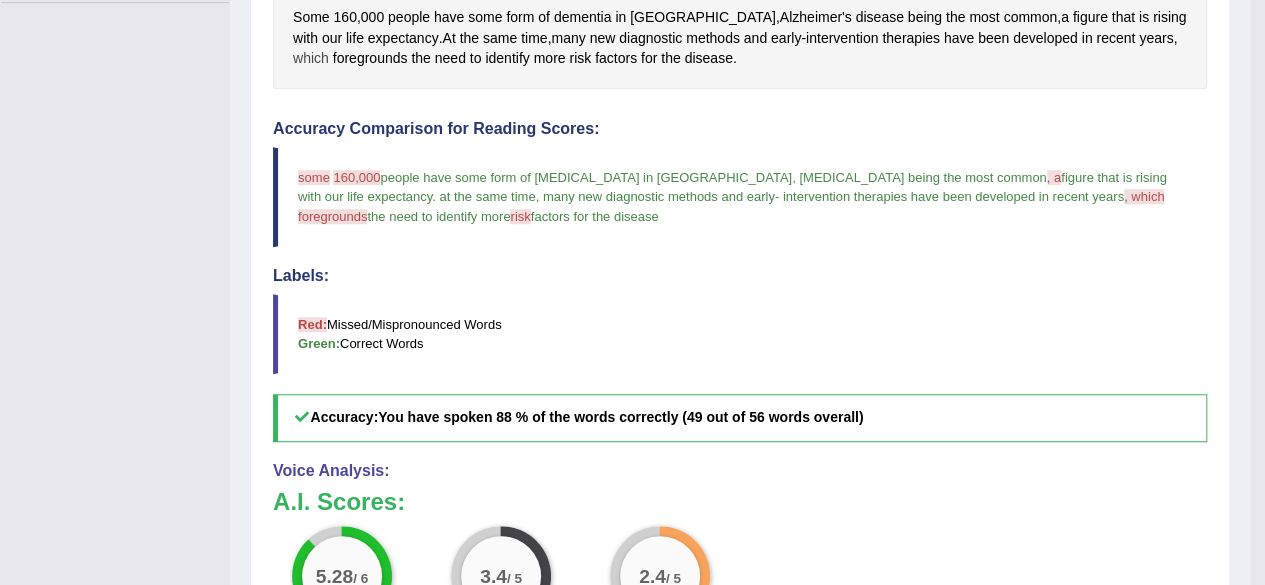
click at [329, 48] on span "which" at bounding box center [311, 58] width 36 height 21
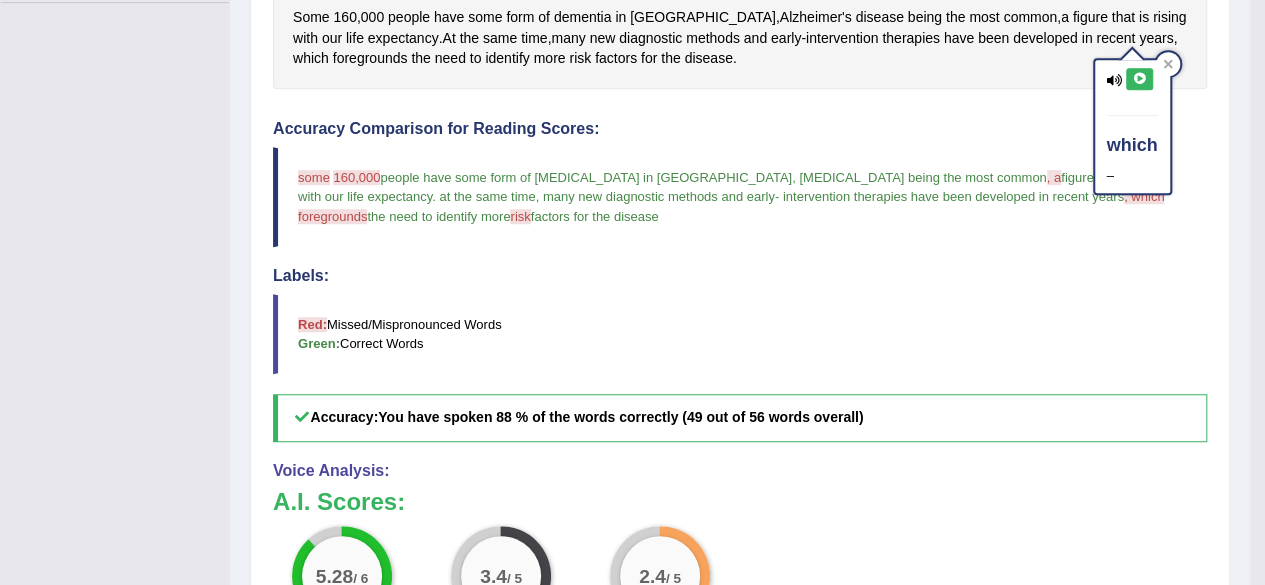
click at [1144, 77] on icon at bounding box center [1139, 79] width 15 height 12
click at [1144, 86] on button at bounding box center [1139, 79] width 27 height 22
click at [1138, 84] on button at bounding box center [1139, 79] width 27 height 22
click at [1134, 78] on icon at bounding box center [1139, 79] width 15 height 12
click at [1134, 79] on icon at bounding box center [1139, 79] width 15 height 12
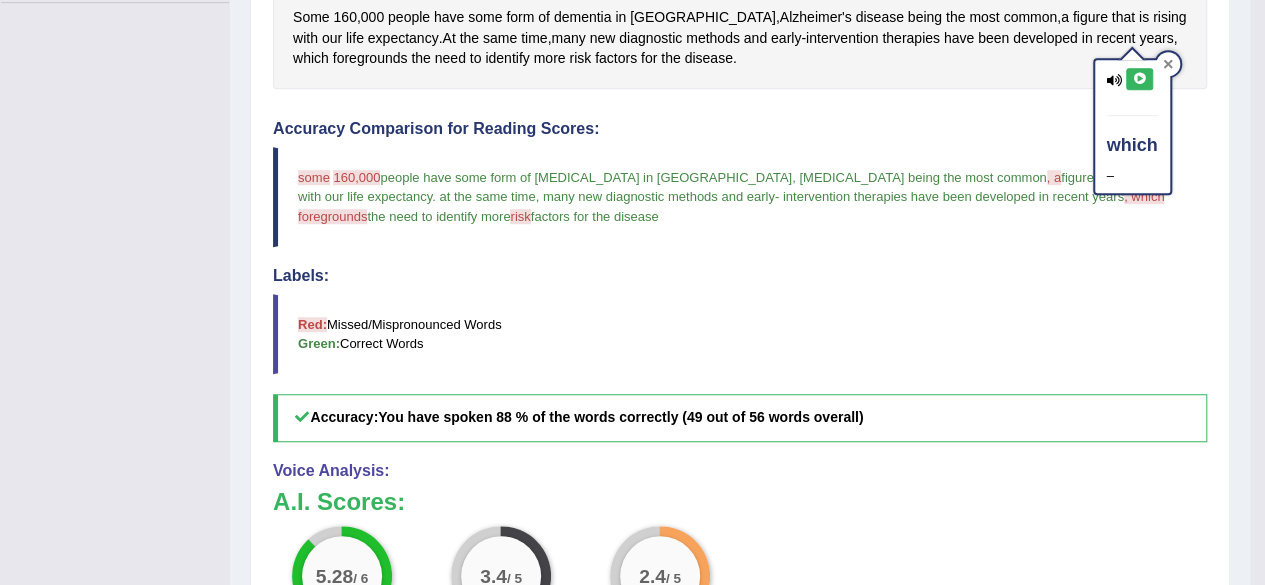
click at [1171, 59] on div at bounding box center [1168, 64] width 24 height 24
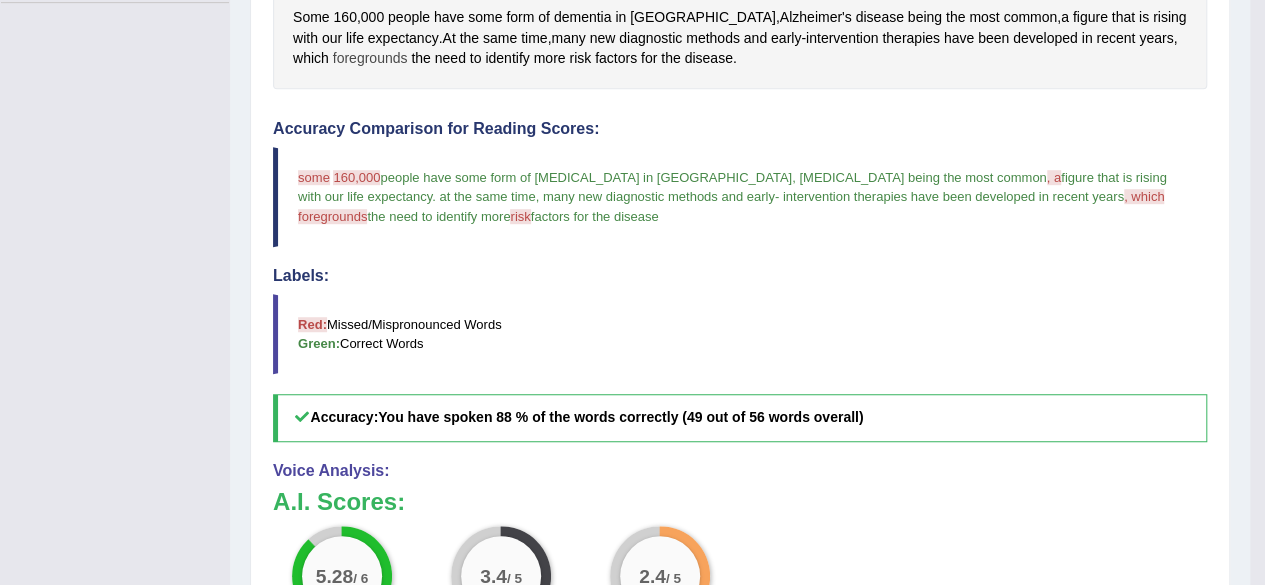
click at [333, 63] on span "foregrounds" at bounding box center [370, 58] width 75 height 21
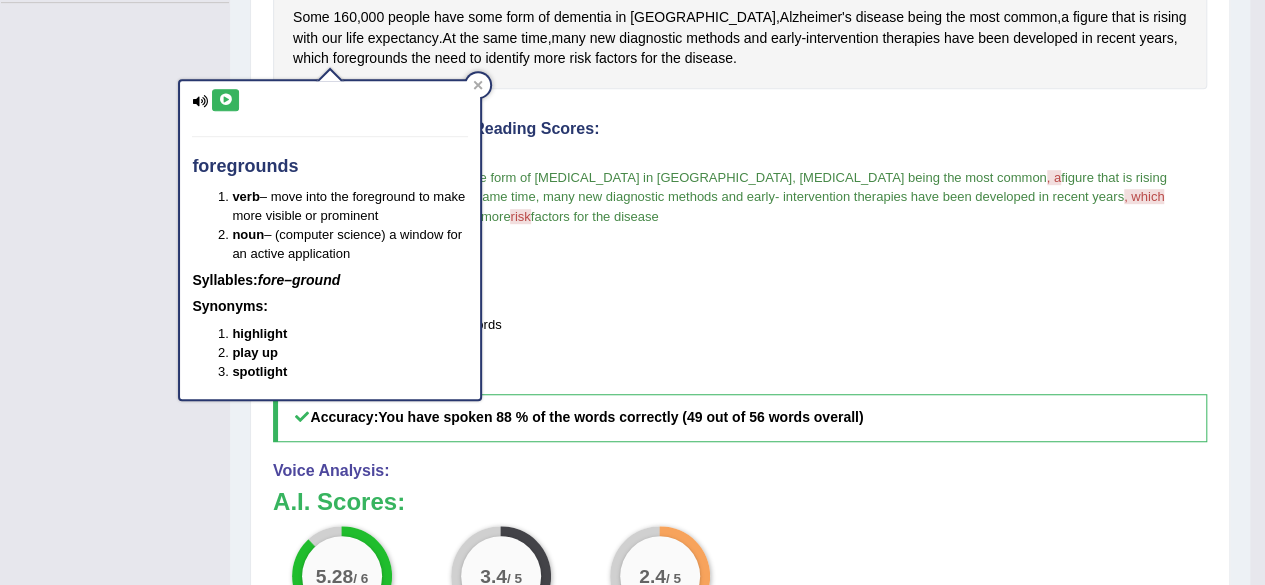
click at [219, 105] on button at bounding box center [225, 100] width 27 height 22
click at [218, 105] on button at bounding box center [225, 100] width 27 height 22
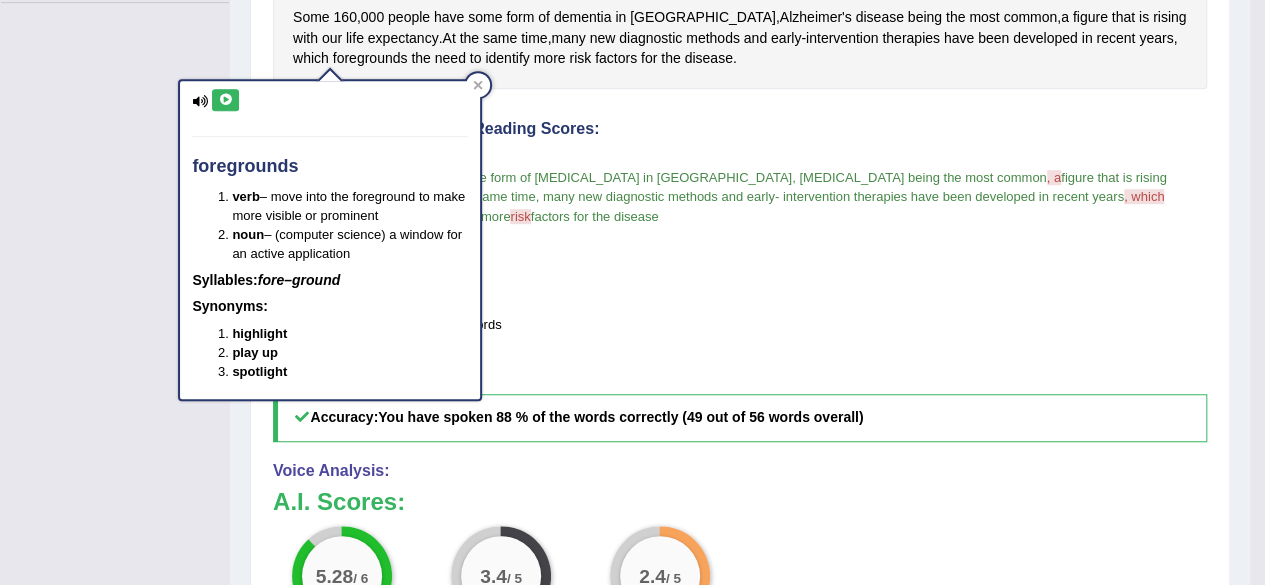
click at [218, 105] on button at bounding box center [225, 100] width 27 height 22
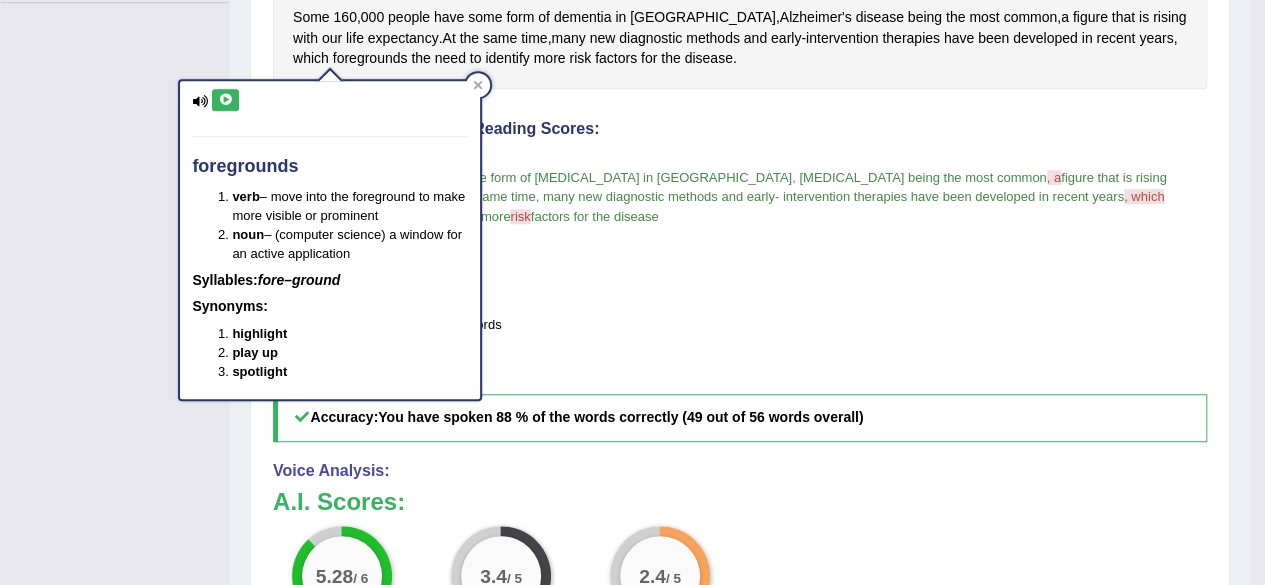
click at [218, 105] on button at bounding box center [225, 100] width 27 height 22
click at [225, 90] on button at bounding box center [225, 100] width 27 height 22
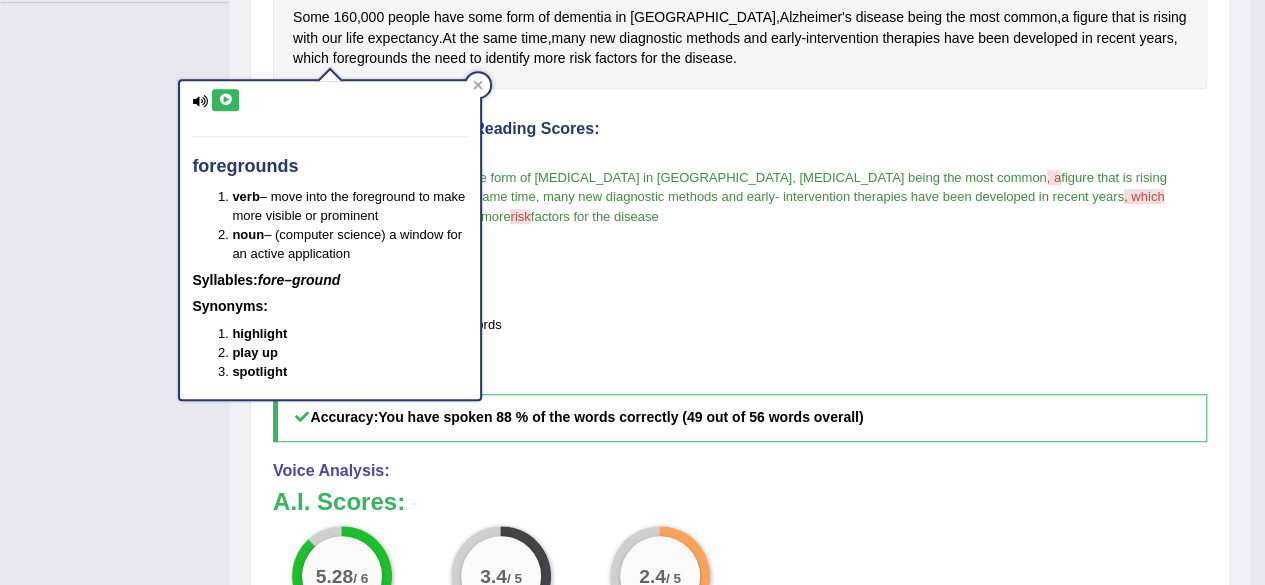
click at [225, 90] on button at bounding box center [225, 100] width 27 height 22
click at [224, 91] on button at bounding box center [225, 100] width 27 height 22
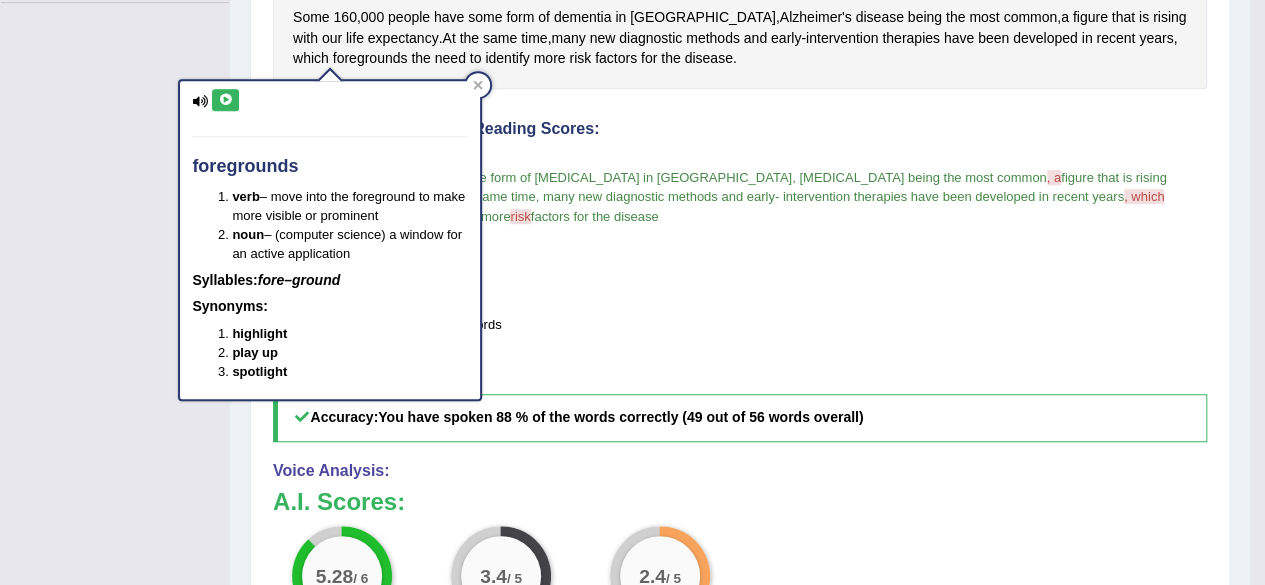
click at [224, 91] on button at bounding box center [225, 100] width 27 height 22
click at [220, 91] on div "foregrounds verb – move into the foreground to make more visible or prominent n…" at bounding box center [330, 240] width 300 height 318
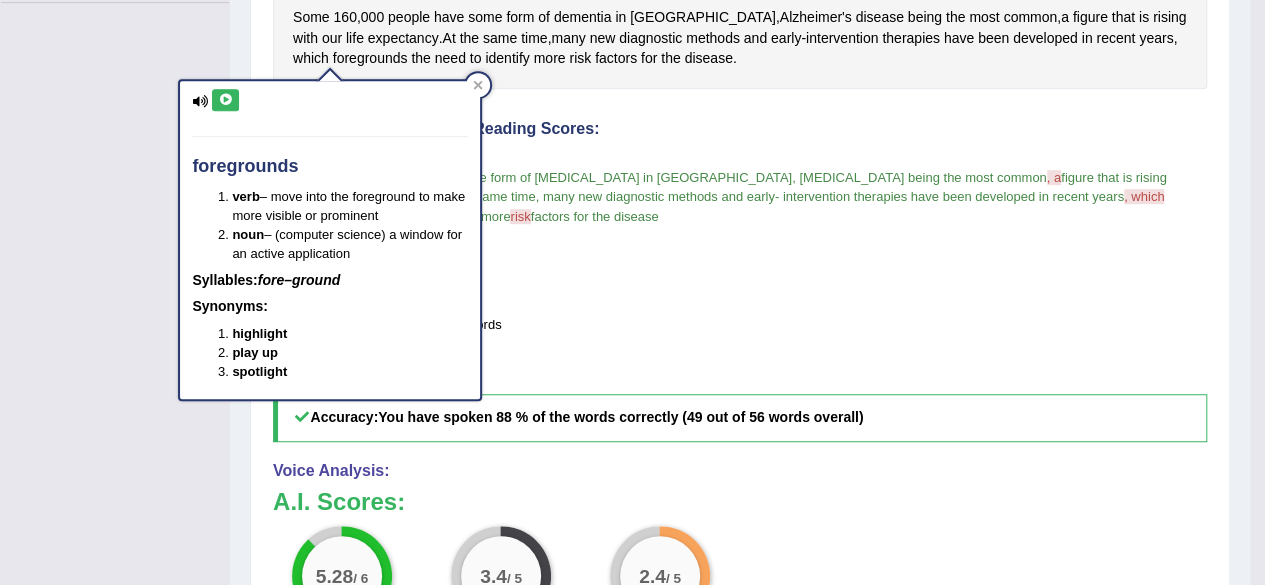
click at [222, 101] on icon at bounding box center [225, 100] width 15 height 12
click at [222, 99] on icon at bounding box center [225, 100] width 15 height 12
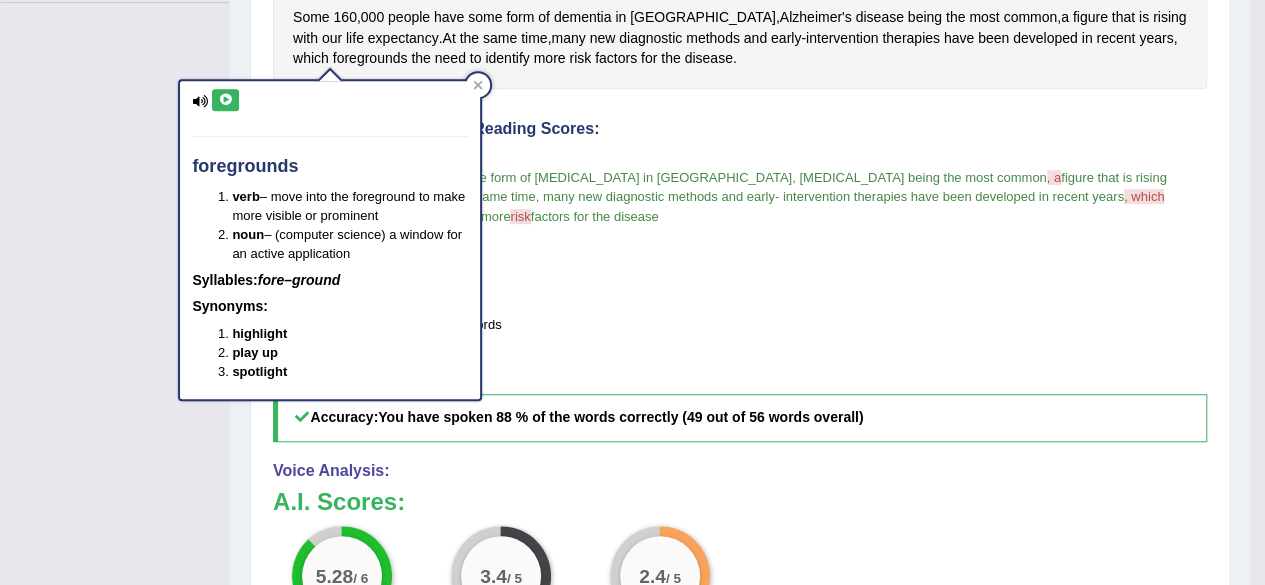
click at [222, 100] on icon at bounding box center [225, 100] width 15 height 12
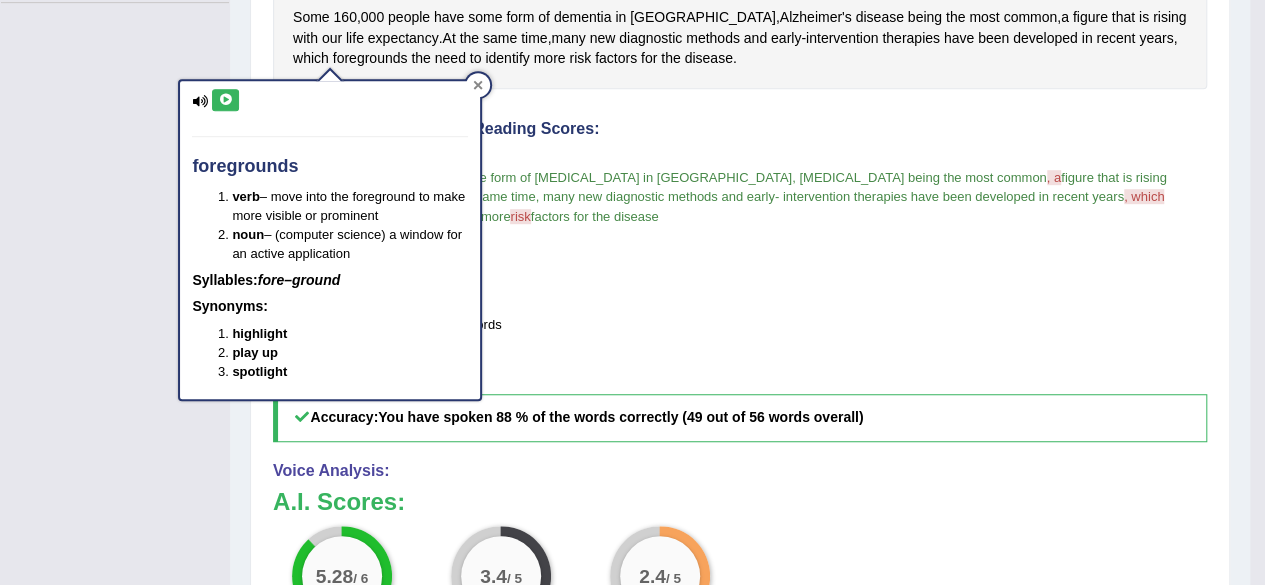
click at [480, 79] on div at bounding box center [478, 85] width 24 height 24
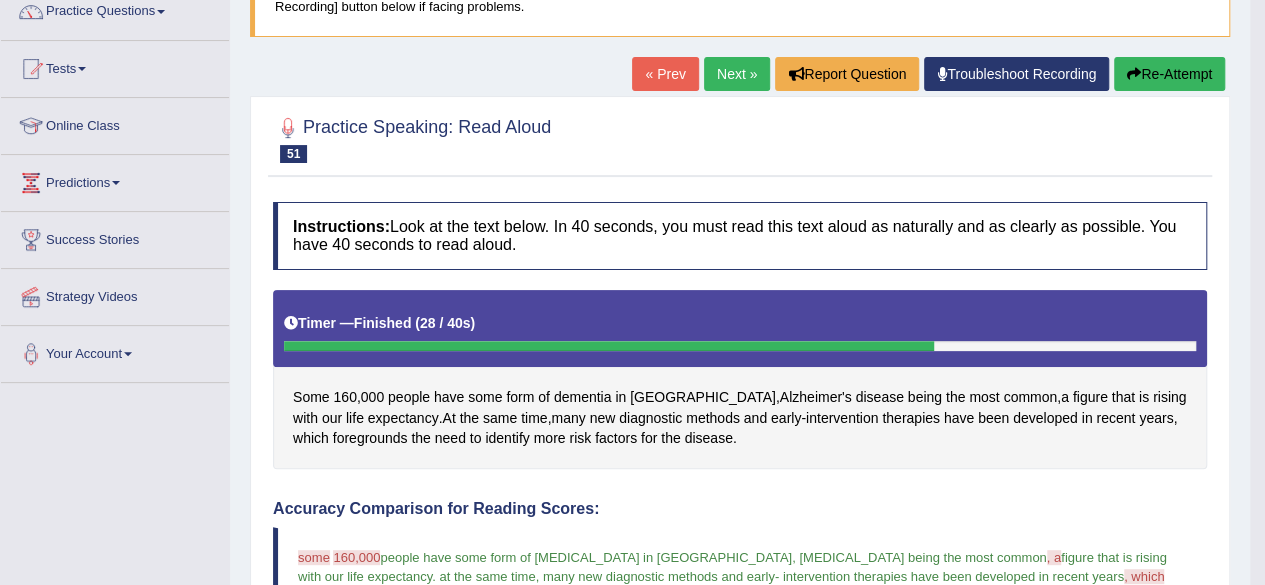
scroll to position [0, 0]
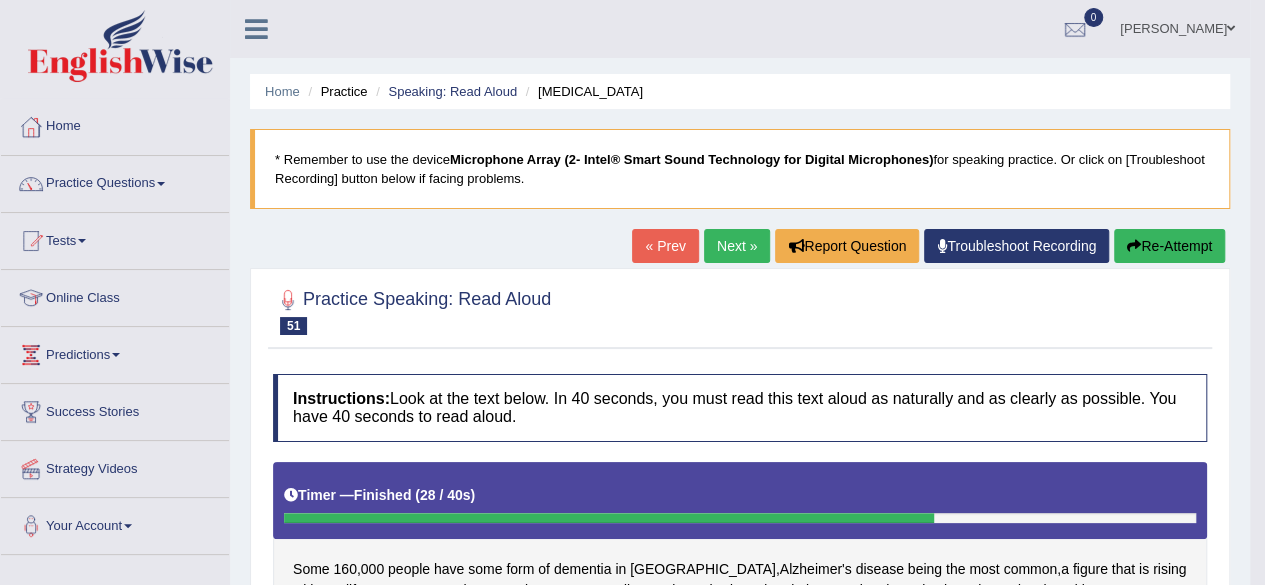
click at [742, 245] on link "Next »" at bounding box center [737, 246] width 66 height 34
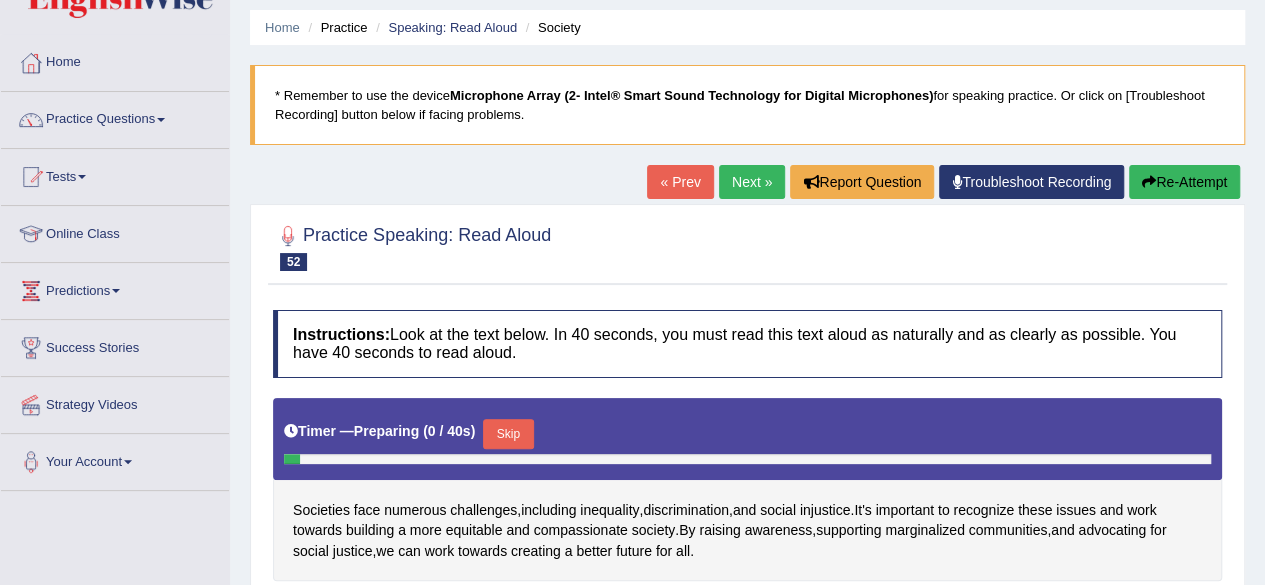
scroll to position [300, 0]
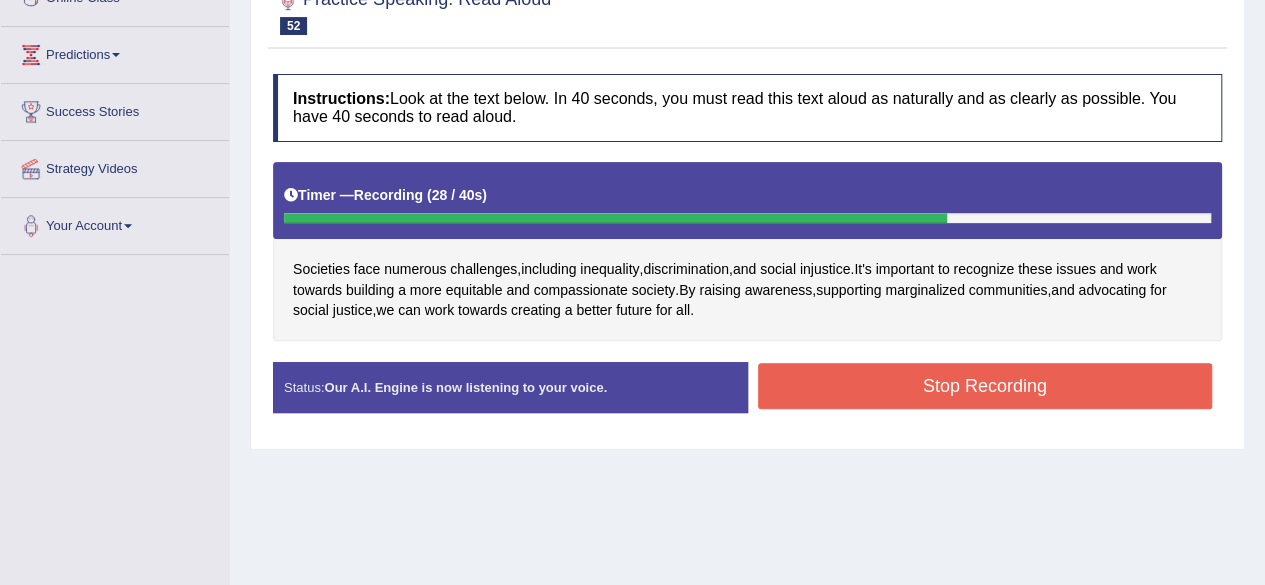
click at [1080, 383] on button "Stop Recording" at bounding box center [985, 386] width 455 height 46
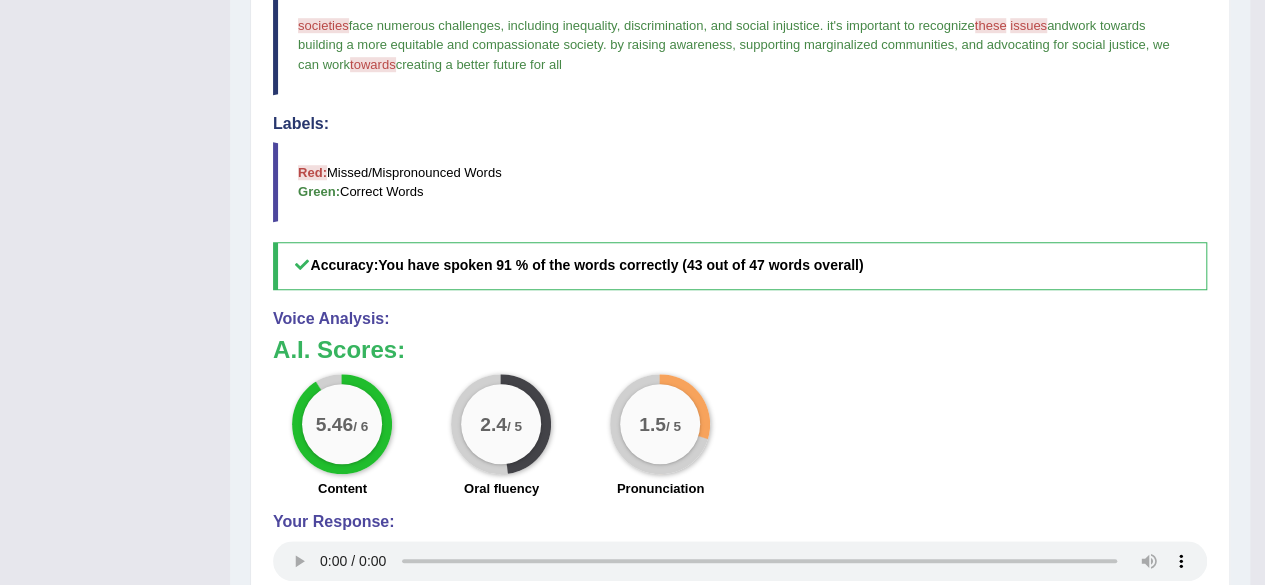
scroll to position [500, 0]
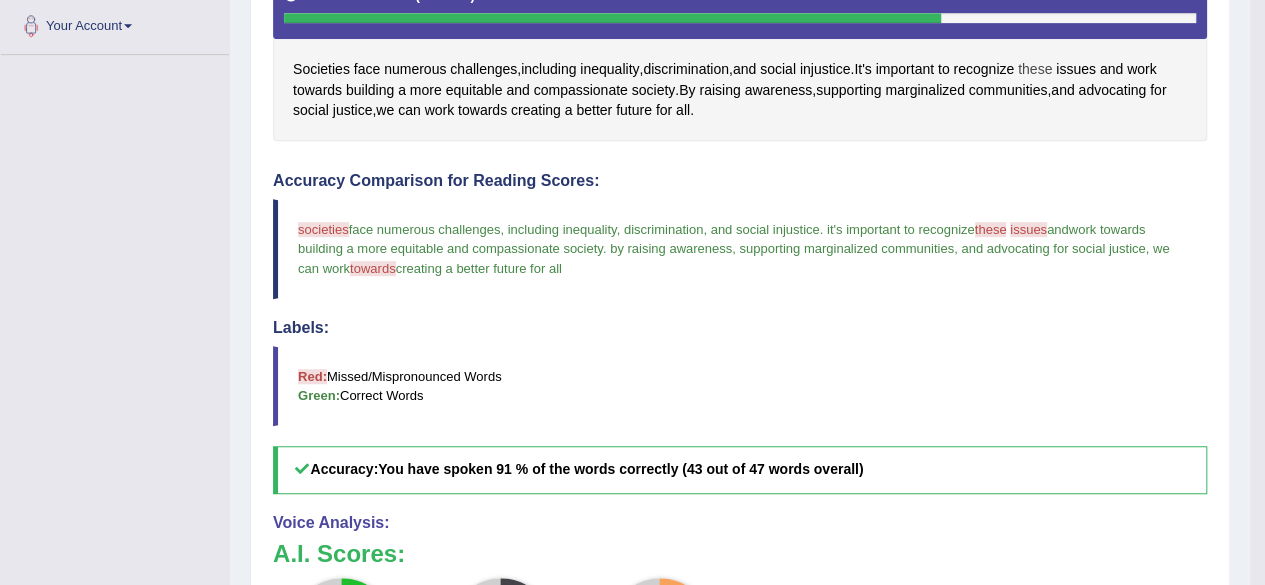
click at [1052, 70] on span "these" at bounding box center [1035, 69] width 34 height 21
click at [1059, 108] on icon at bounding box center [1058, 111] width 15 height 12
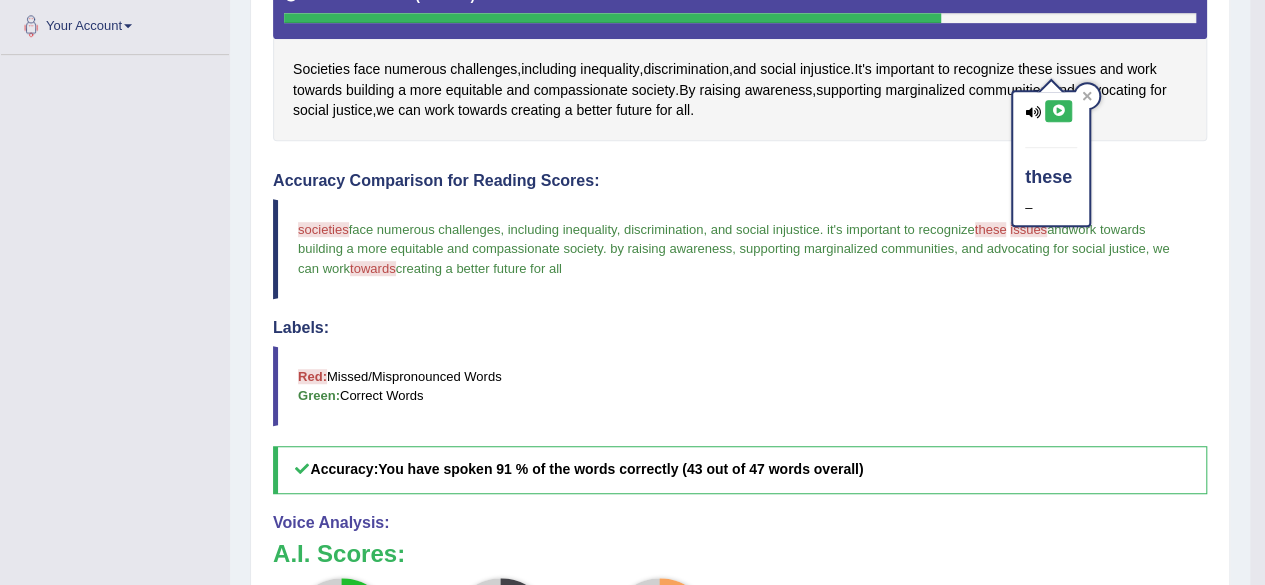
click at [1059, 108] on icon at bounding box center [1058, 111] width 15 height 12
click at [1089, 94] on icon at bounding box center [1087, 96] width 10 height 10
click at [1092, 59] on span "issues" at bounding box center [1076, 69] width 40 height 21
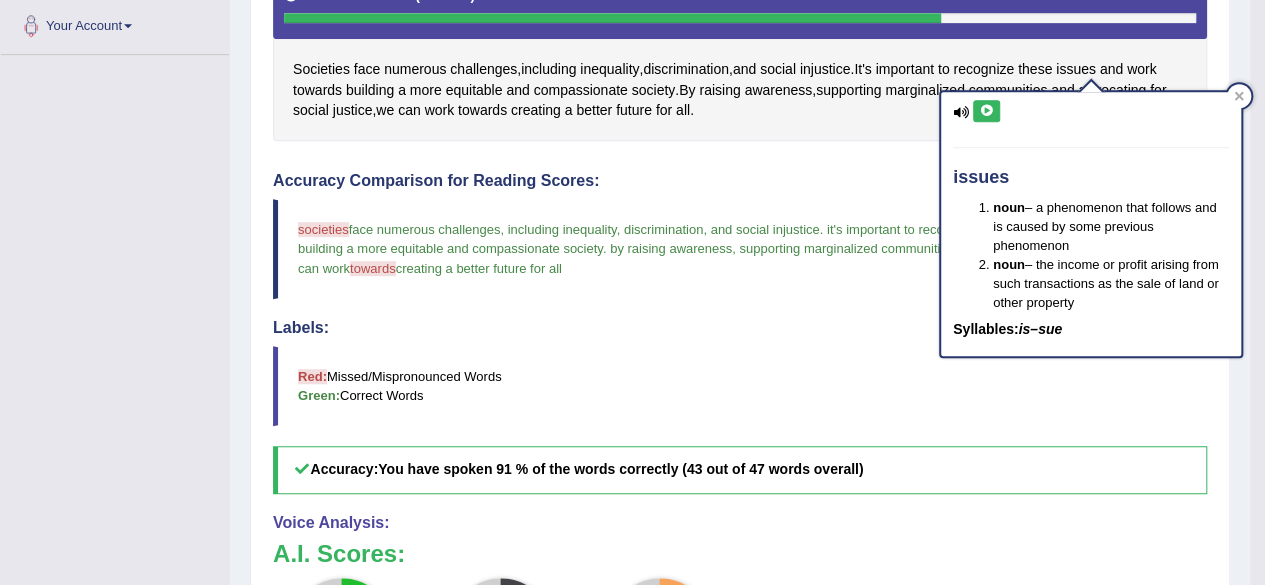
click at [992, 105] on icon at bounding box center [986, 111] width 15 height 12
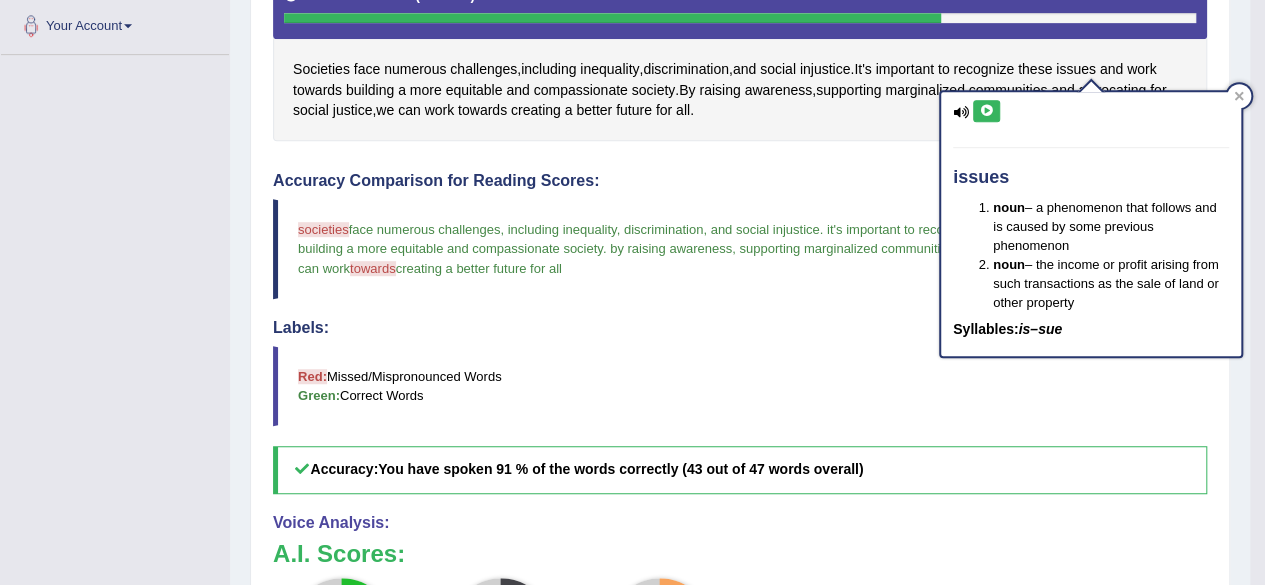
click at [992, 105] on icon at bounding box center [986, 111] width 15 height 12
click at [1242, 91] on icon at bounding box center [1239, 96] width 10 height 10
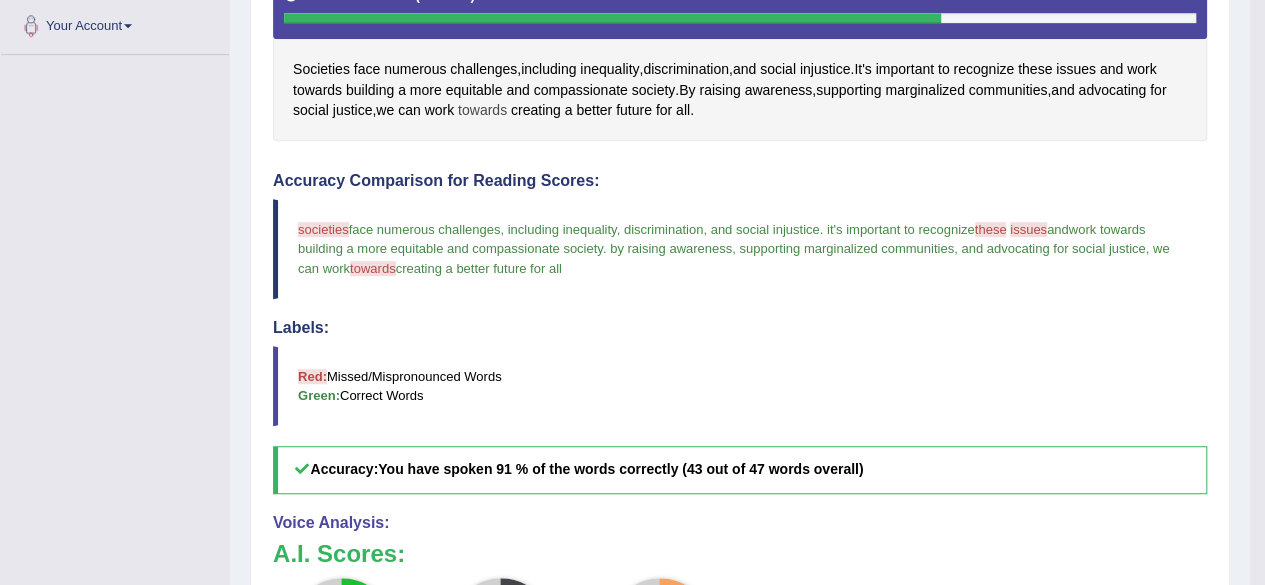
click at [475, 106] on span "towards" at bounding box center [482, 110] width 49 height 21
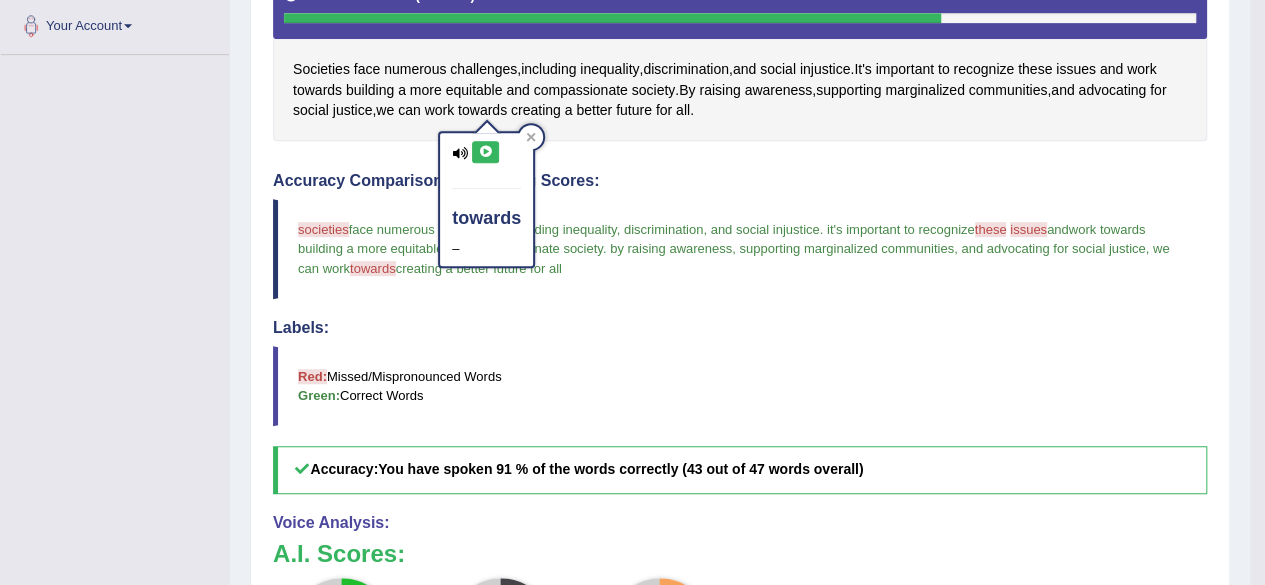
click at [487, 149] on icon at bounding box center [485, 152] width 15 height 12
click at [488, 149] on icon at bounding box center [485, 152] width 15 height 12
click at [488, 148] on icon at bounding box center [485, 152] width 15 height 12
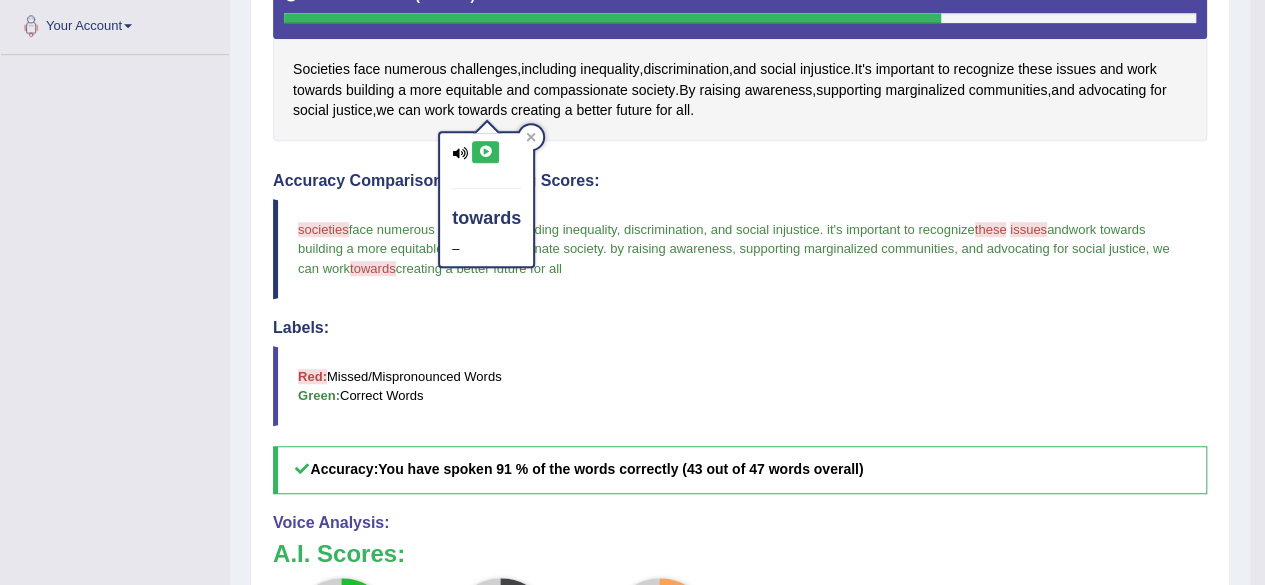
click at [488, 148] on icon at bounding box center [485, 152] width 15 height 12
click at [485, 146] on icon at bounding box center [485, 152] width 15 height 12
drag, startPoint x: 530, startPoint y: 137, endPoint x: 467, endPoint y: 162, distance: 67.8
click at [530, 140] on icon at bounding box center [531, 137] width 10 height 10
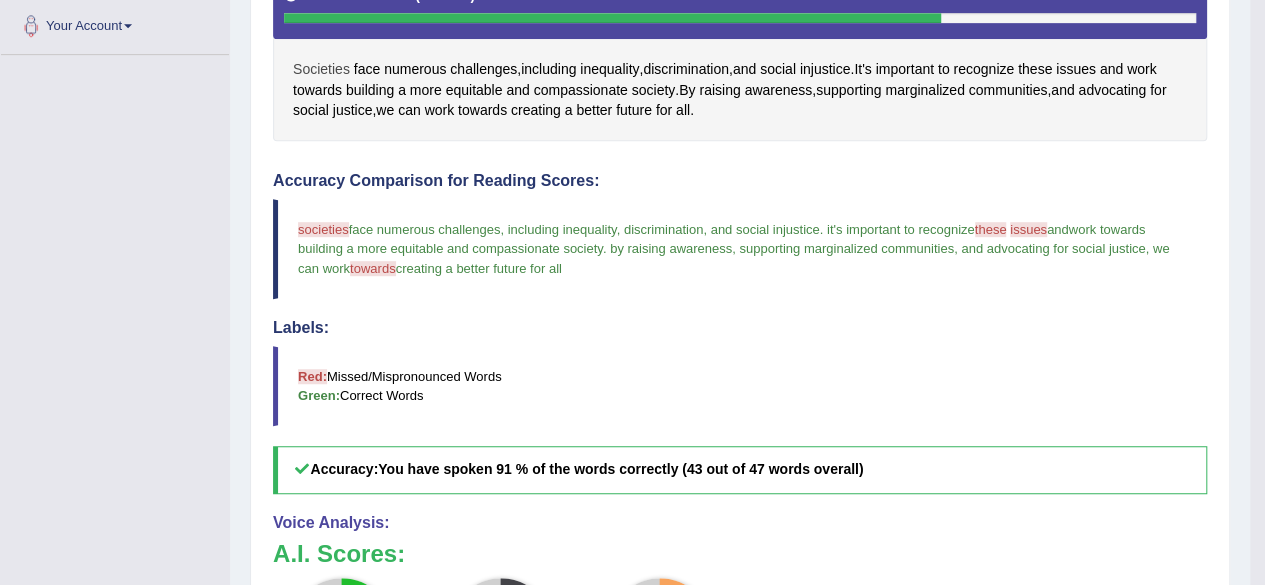
click at [320, 65] on span "Societies" at bounding box center [321, 69] width 57 height 21
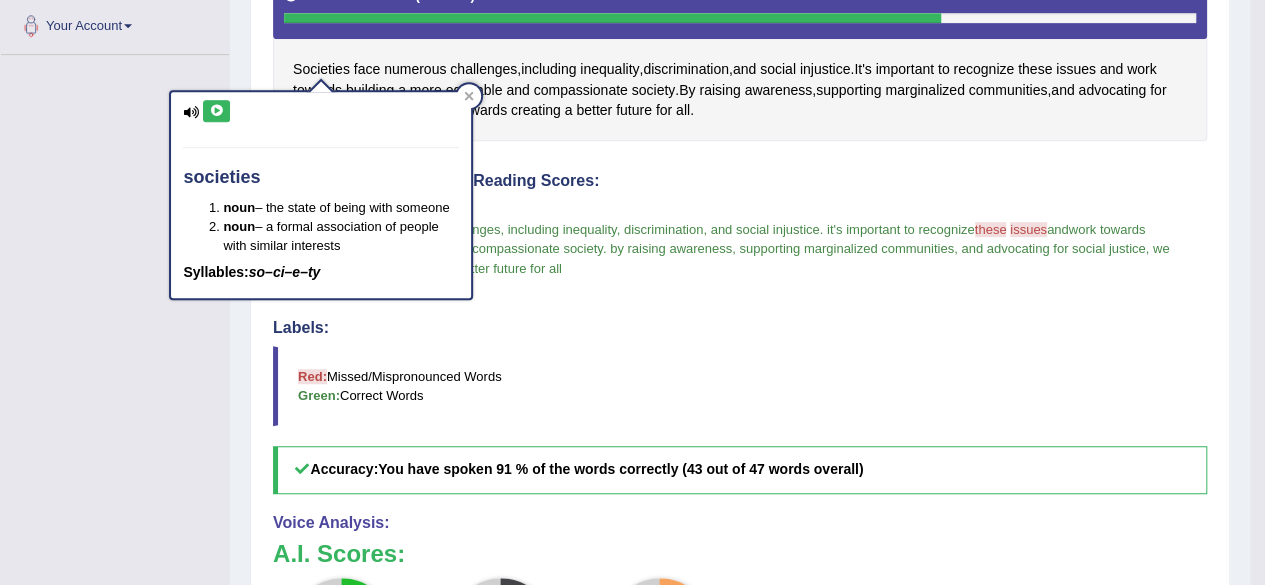
click at [222, 99] on div "societies noun – the state of being with someone noun – a formal association of…" at bounding box center [321, 195] width 300 height 207
click at [214, 115] on icon at bounding box center [216, 111] width 15 height 12
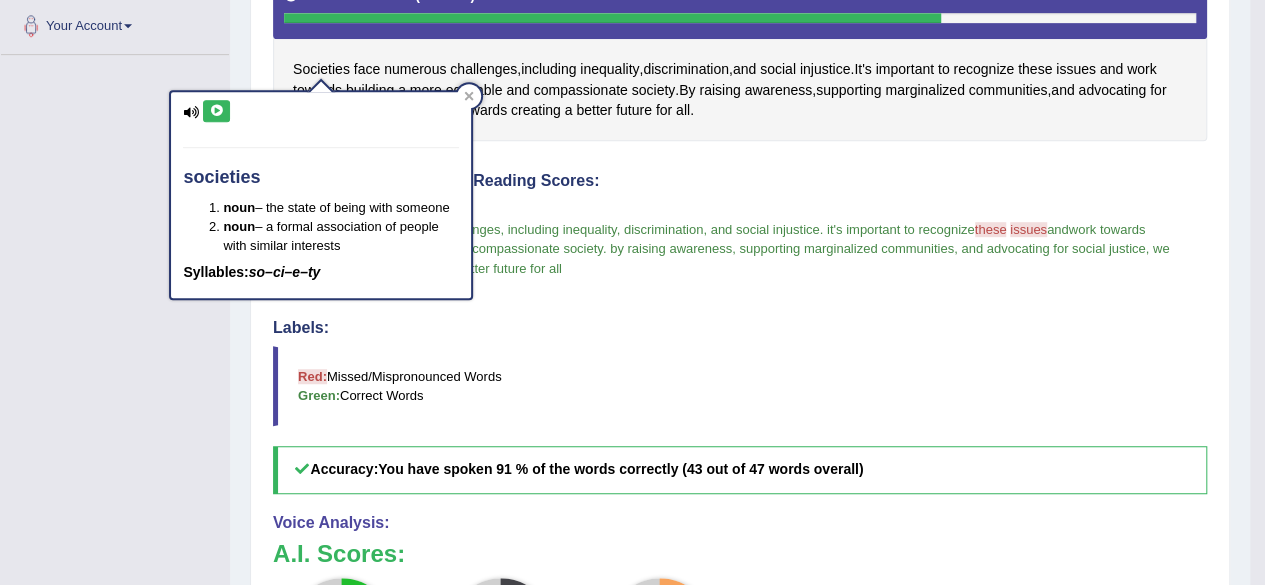
click at [214, 115] on icon at bounding box center [216, 111] width 15 height 12
click at [216, 115] on button at bounding box center [216, 111] width 27 height 22
click at [215, 105] on icon at bounding box center [216, 111] width 15 height 12
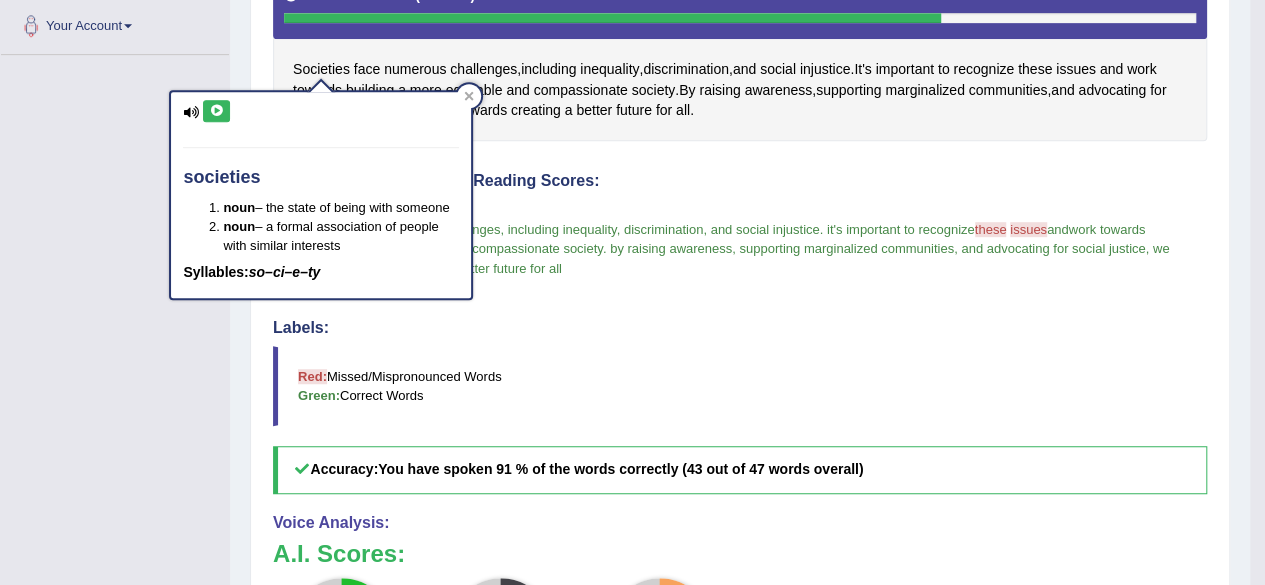
click at [215, 105] on icon at bounding box center [216, 111] width 15 height 12
click at [216, 106] on icon at bounding box center [216, 111] width 15 height 12
click at [212, 105] on icon at bounding box center [216, 111] width 15 height 12
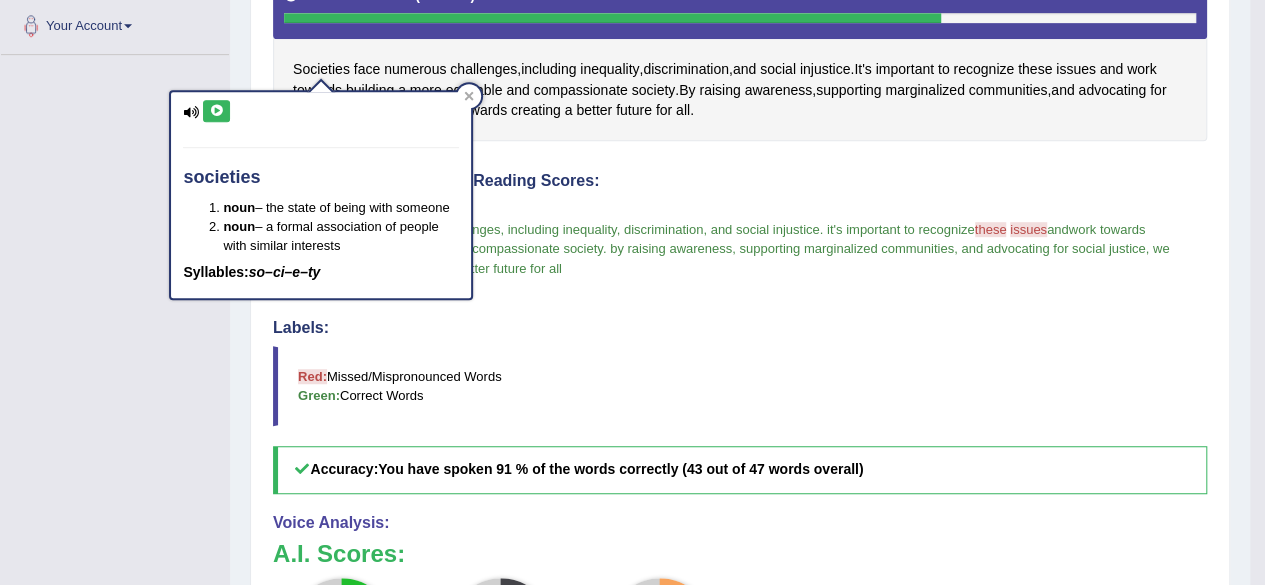
click at [212, 105] on icon at bounding box center [216, 111] width 15 height 12
click at [211, 105] on icon at bounding box center [216, 111] width 15 height 12
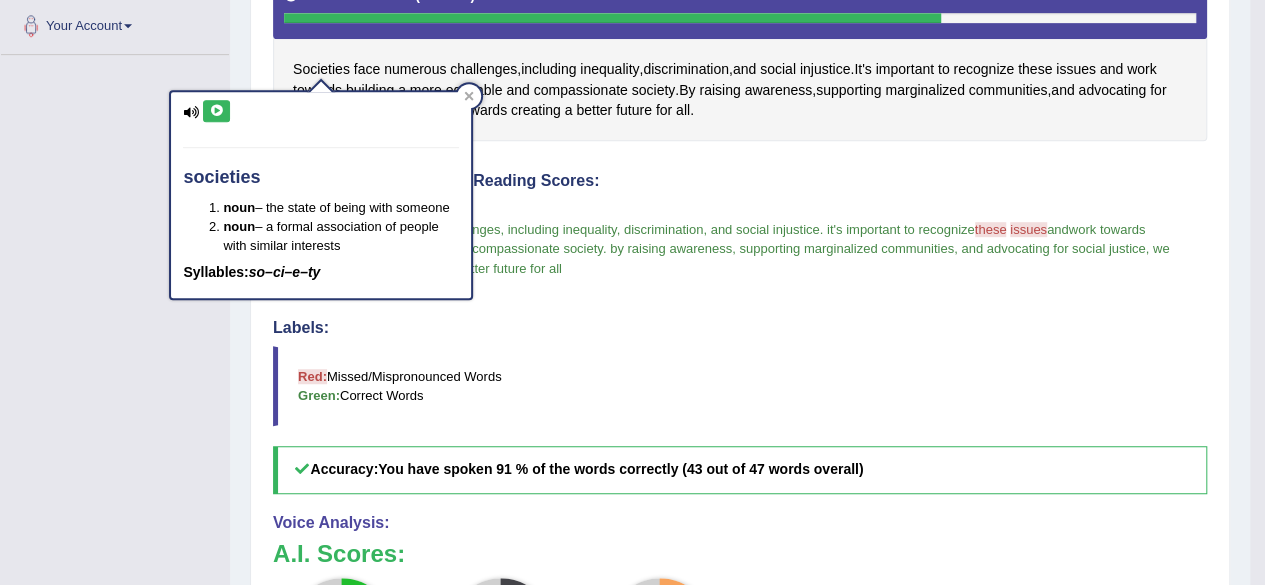
click at [211, 105] on icon at bounding box center [216, 111] width 15 height 12
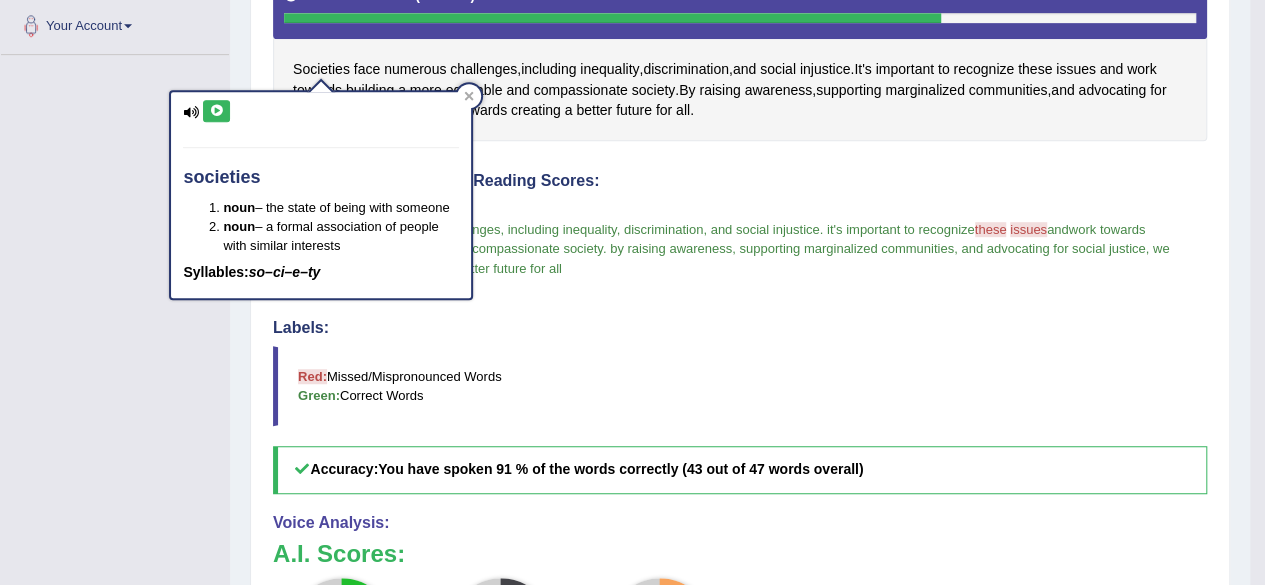
click at [209, 105] on icon at bounding box center [216, 111] width 15 height 12
click at [222, 112] on icon at bounding box center [216, 111] width 15 height 12
click at [219, 101] on button at bounding box center [216, 111] width 27 height 22
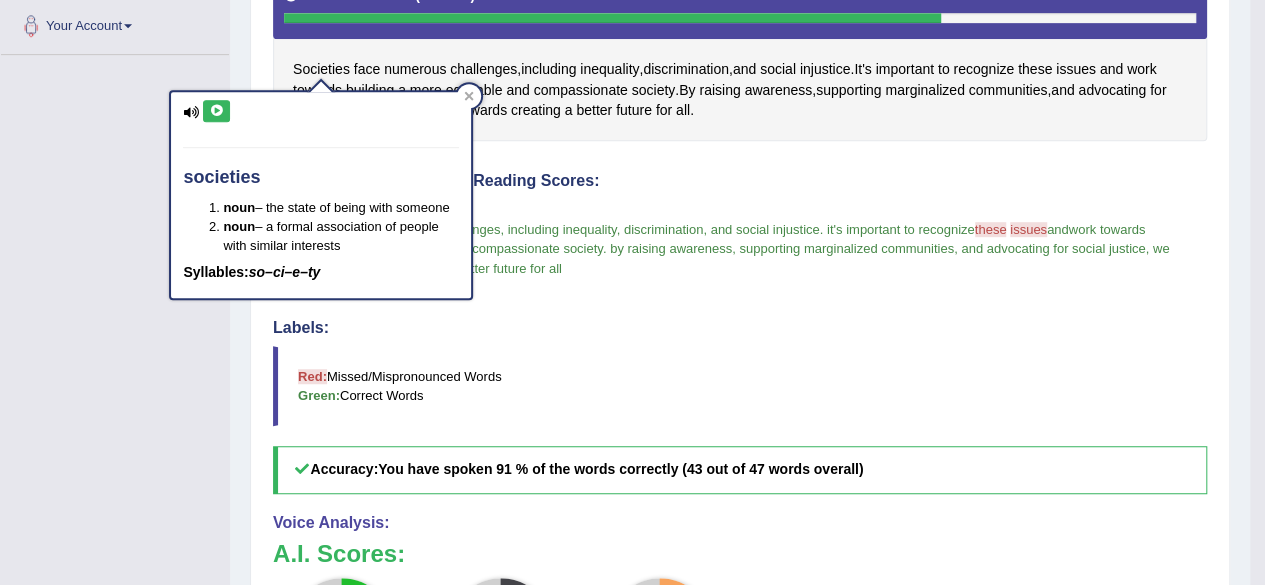
click at [204, 87] on div "societies noun – the state of being with someone noun – a formal association of…" at bounding box center [321, 189] width 304 height 224
click at [222, 105] on icon at bounding box center [216, 111] width 15 height 12
click at [209, 107] on icon at bounding box center [216, 111] width 15 height 12
click at [204, 104] on button at bounding box center [216, 111] width 27 height 22
click at [212, 112] on icon at bounding box center [216, 111] width 15 height 12
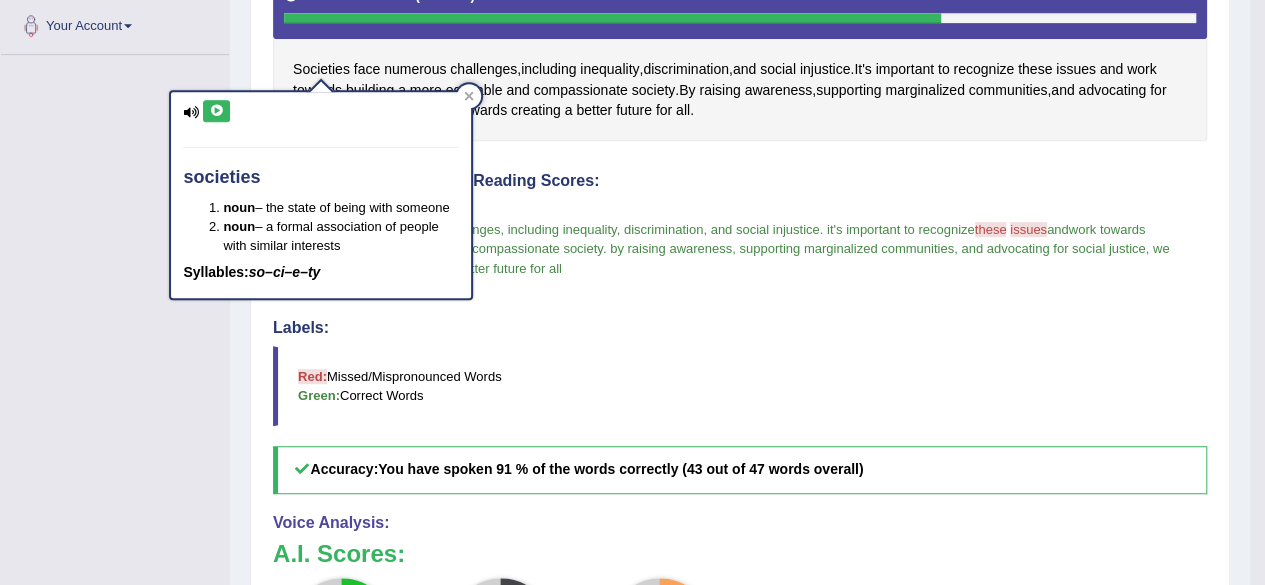
click at [212, 112] on icon at bounding box center [216, 111] width 15 height 12
click at [201, 113] on div "societies noun – the state of being with someone noun – a formal association of…" at bounding box center [321, 195] width 300 height 207
click at [210, 107] on icon at bounding box center [216, 111] width 15 height 12
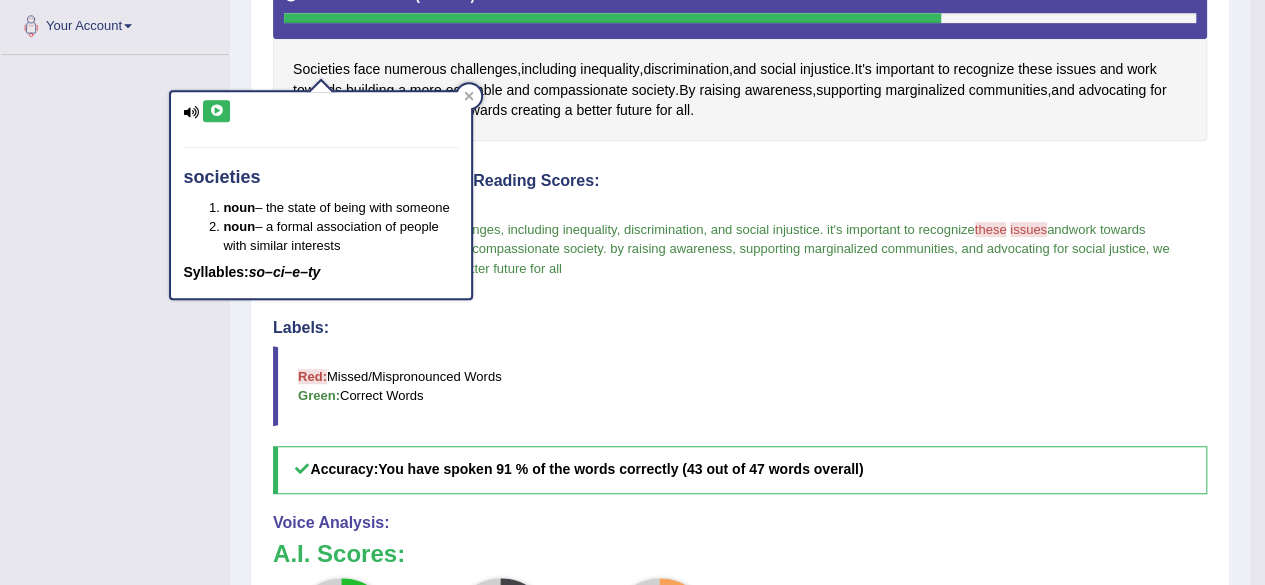
click at [210, 107] on icon at bounding box center [216, 111] width 15 height 12
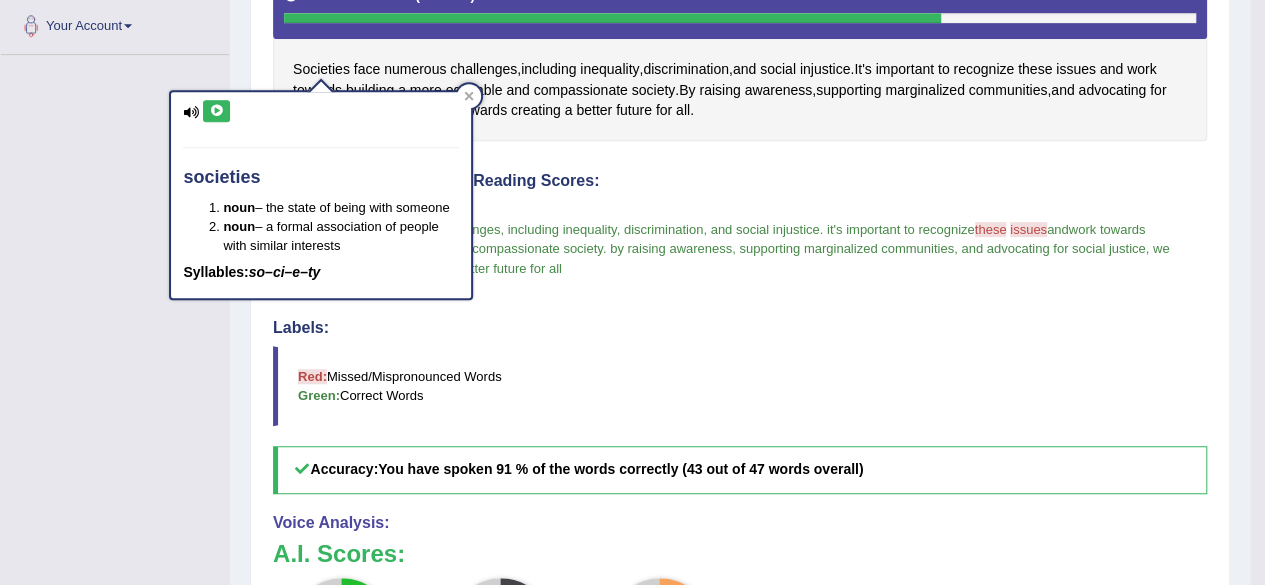
click at [210, 107] on icon at bounding box center [216, 111] width 15 height 12
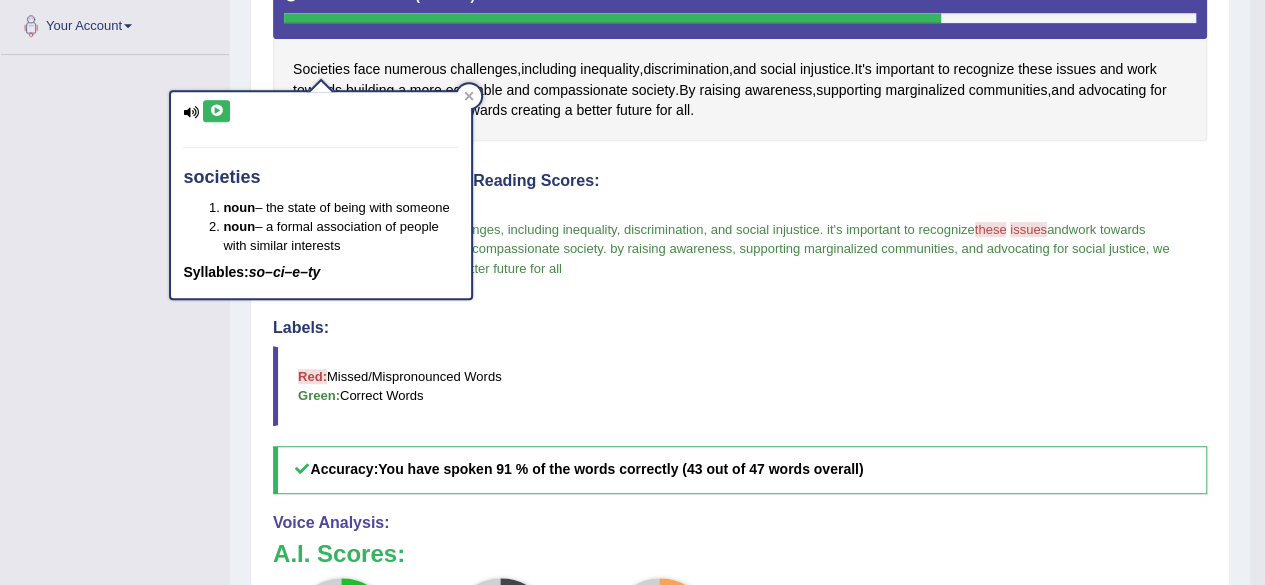
click at [210, 107] on icon at bounding box center [216, 111] width 15 height 12
click at [220, 109] on icon at bounding box center [216, 111] width 15 height 12
click at [206, 105] on button at bounding box center [216, 111] width 27 height 22
click at [218, 115] on button at bounding box center [216, 111] width 27 height 22
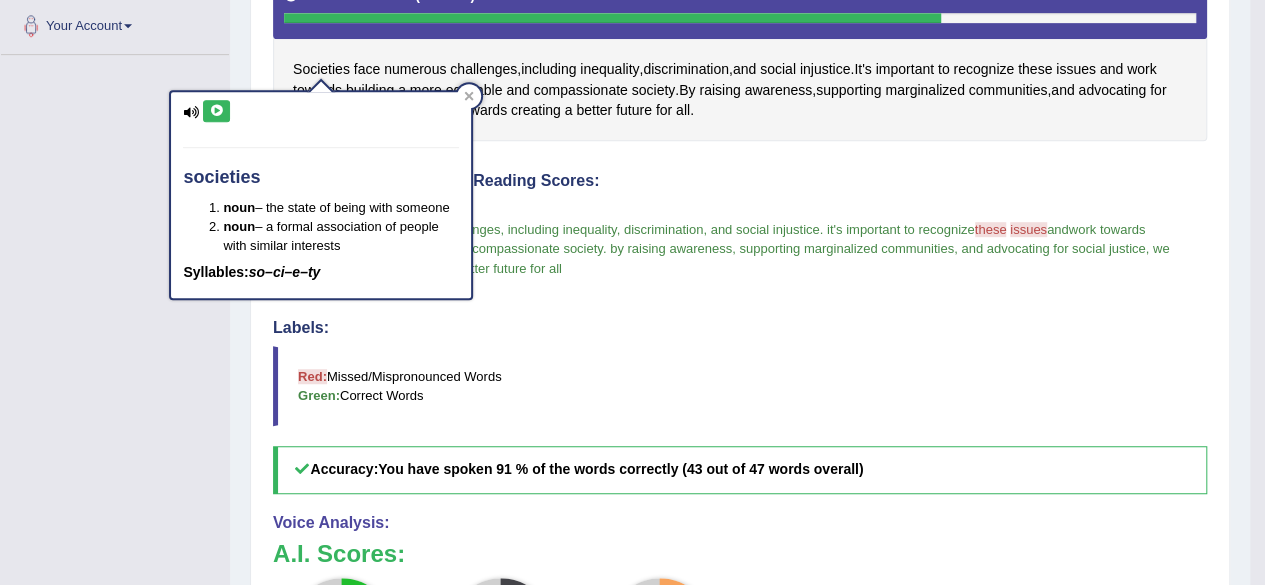
click at [218, 115] on button at bounding box center [216, 111] width 27 height 22
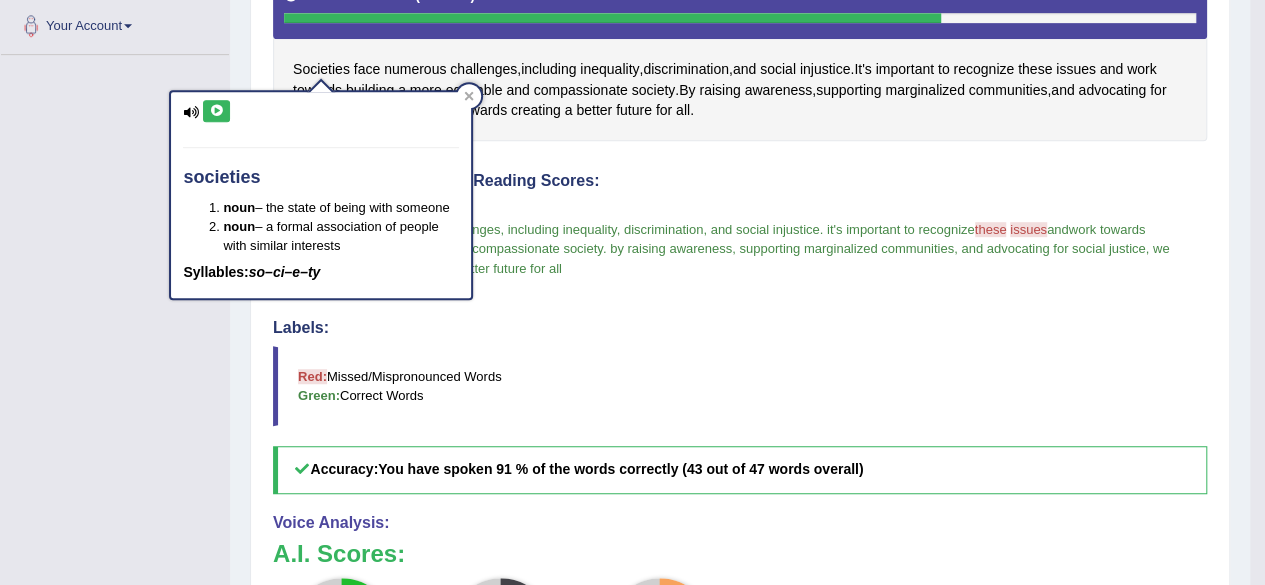
click at [217, 116] on button at bounding box center [216, 111] width 27 height 22
click at [217, 113] on icon at bounding box center [216, 111] width 15 height 12
click at [226, 105] on button at bounding box center [216, 111] width 27 height 22
click at [221, 110] on icon at bounding box center [216, 111] width 15 height 12
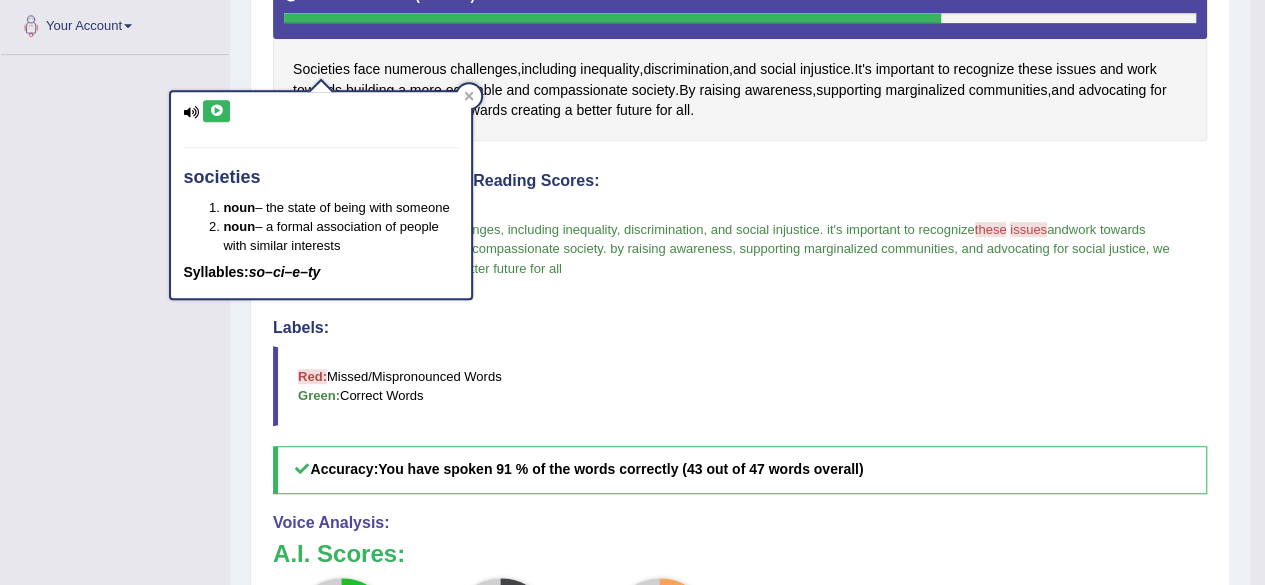
click at [221, 114] on icon at bounding box center [216, 111] width 15 height 12
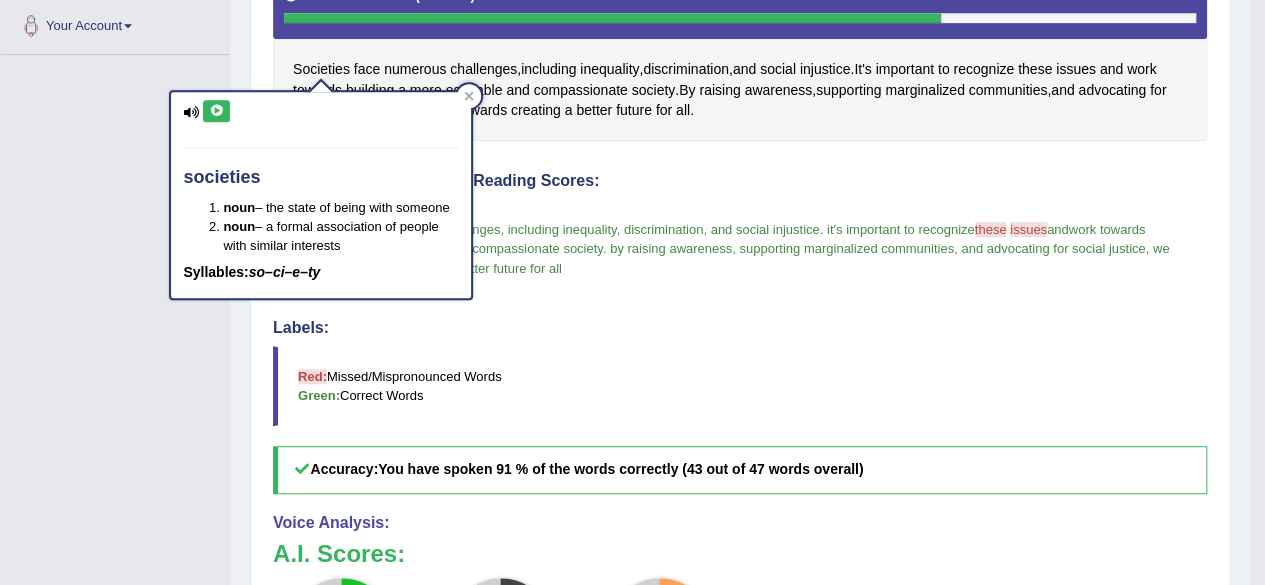
click at [221, 114] on icon at bounding box center [216, 111] width 15 height 12
click at [223, 114] on icon at bounding box center [216, 111] width 15 height 12
click at [224, 97] on div "societies noun – the state of being with someone noun – a formal association of…" at bounding box center [321, 195] width 300 height 207
click at [210, 101] on button at bounding box center [216, 111] width 27 height 22
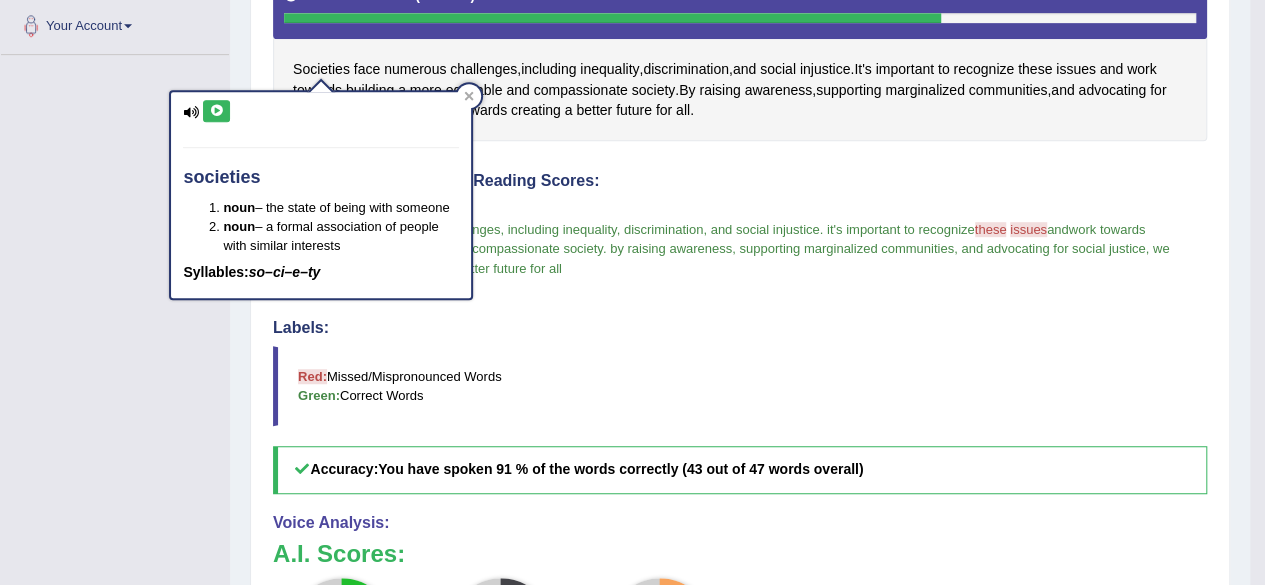
click at [216, 103] on button at bounding box center [216, 111] width 27 height 22
click at [467, 97] on icon at bounding box center [469, 95] width 9 height 9
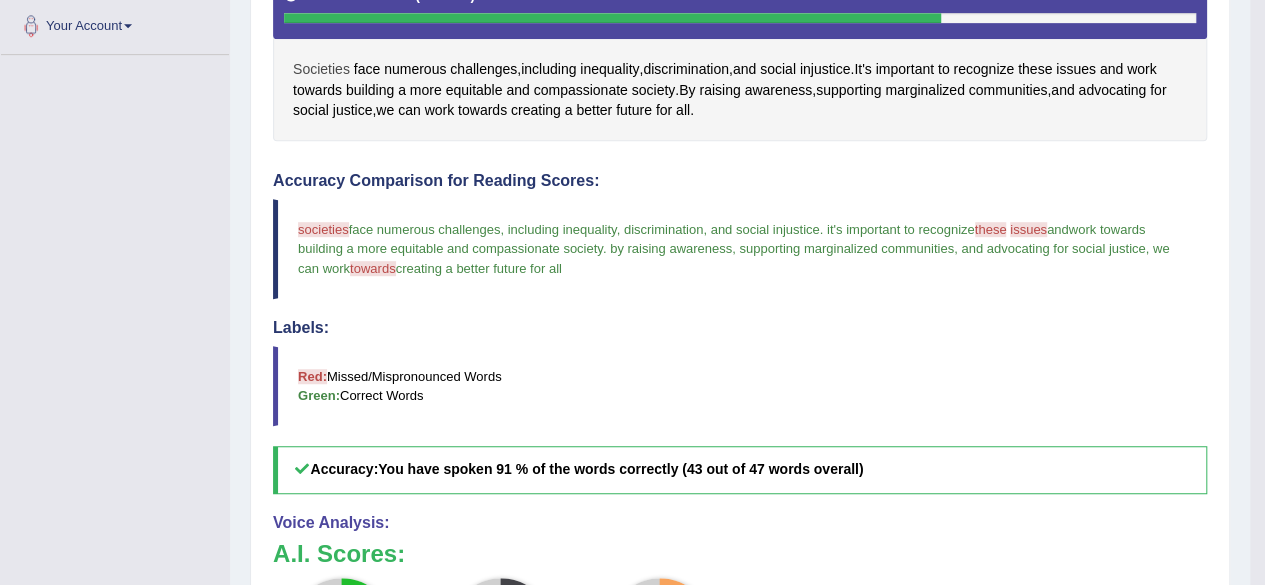
click at [307, 64] on span "Societies" at bounding box center [321, 69] width 57 height 21
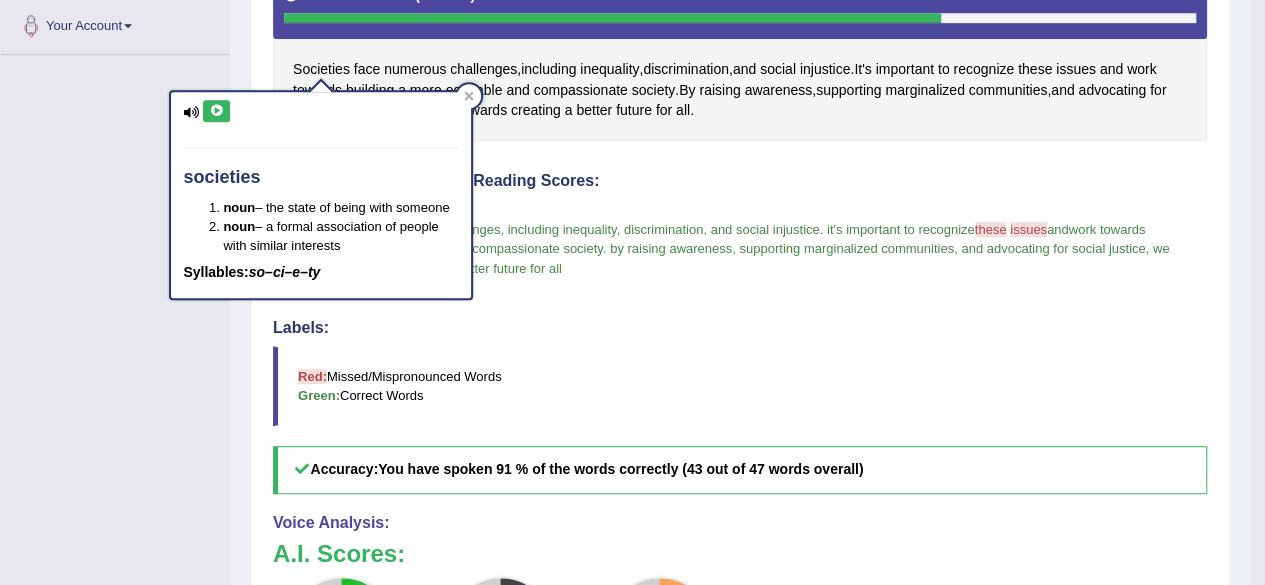
click at [218, 105] on icon at bounding box center [216, 111] width 15 height 12
click at [212, 110] on icon at bounding box center [216, 111] width 15 height 12
click at [473, 95] on icon at bounding box center [469, 96] width 10 height 10
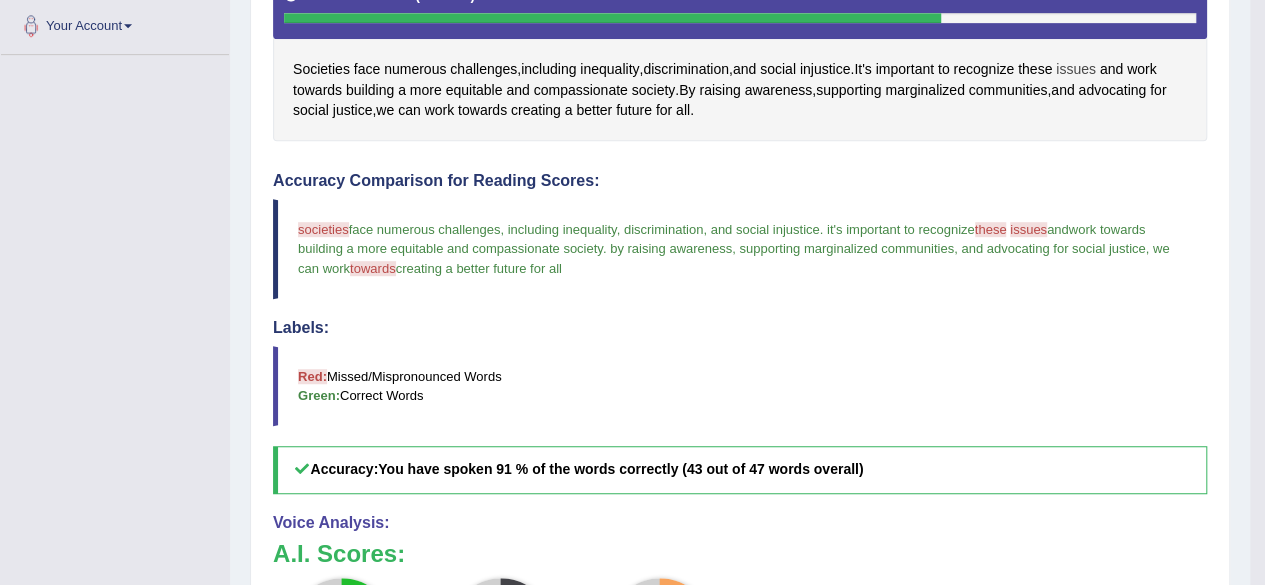
click at [1096, 68] on span "issues" at bounding box center [1076, 69] width 40 height 21
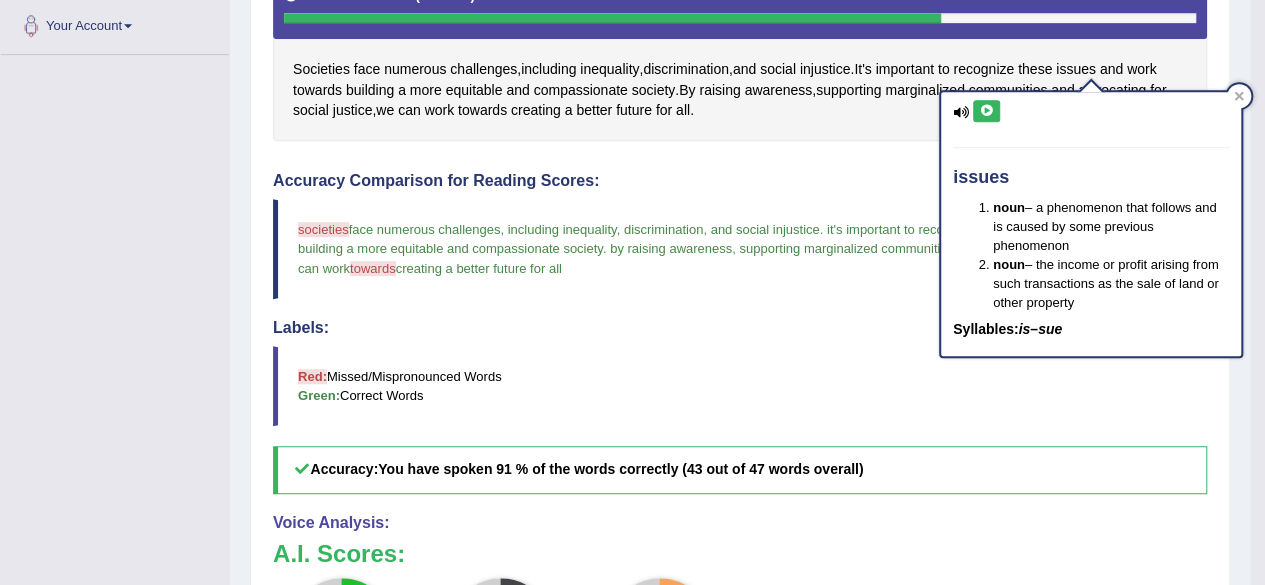
click at [994, 110] on button at bounding box center [986, 111] width 27 height 22
click at [991, 105] on icon at bounding box center [986, 111] width 15 height 12
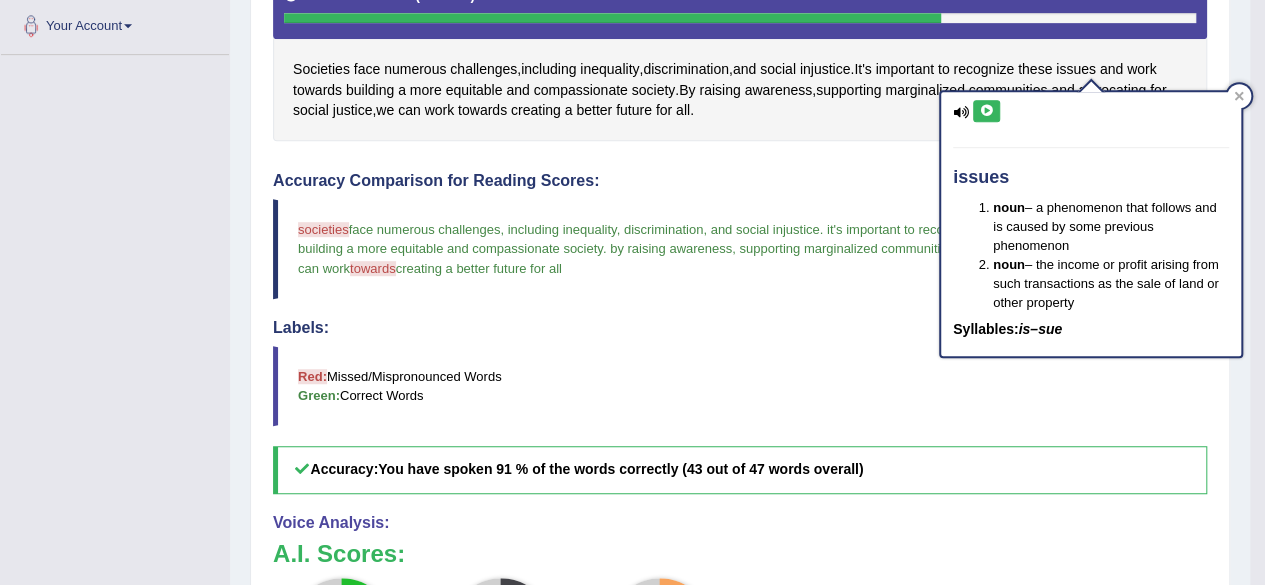
click at [991, 105] on icon at bounding box center [986, 111] width 15 height 12
click at [989, 115] on button at bounding box center [986, 111] width 27 height 22
click at [990, 108] on icon at bounding box center [986, 111] width 15 height 12
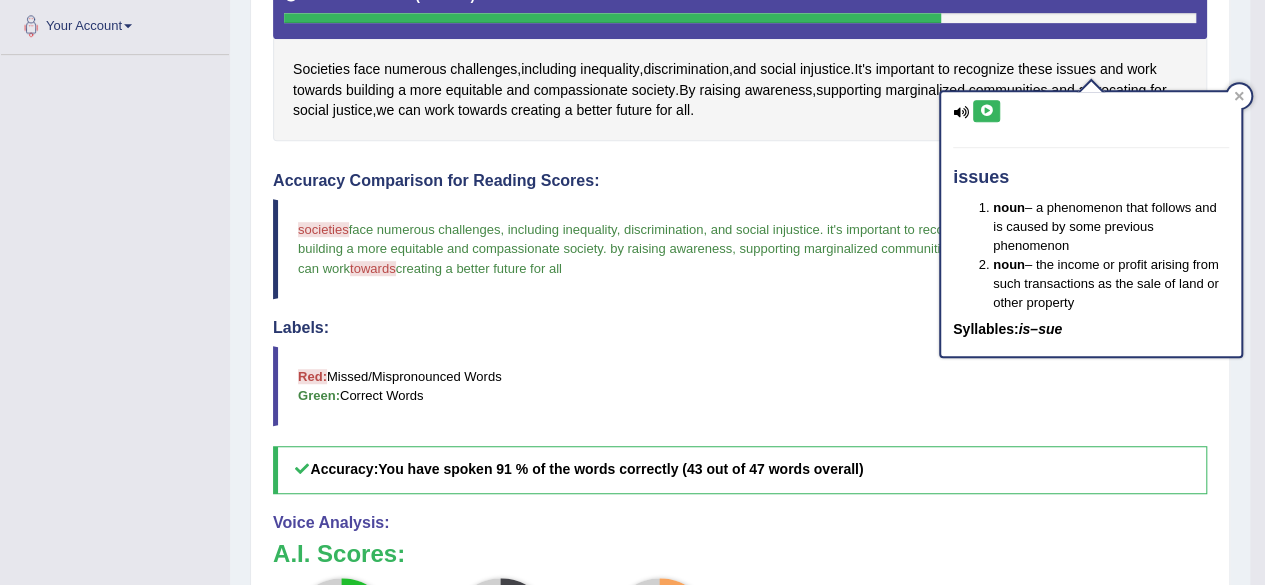
click at [990, 108] on icon at bounding box center [986, 111] width 15 height 12
click at [988, 108] on icon at bounding box center [986, 111] width 15 height 12
click at [1236, 87] on div at bounding box center [1239, 96] width 24 height 24
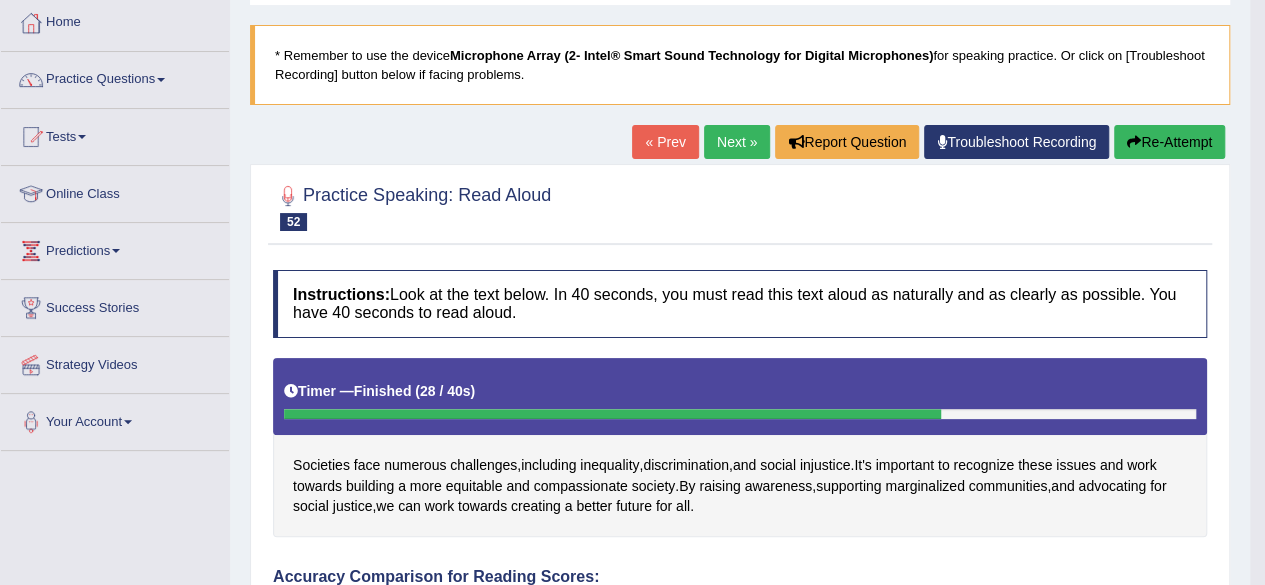
scroll to position [100, 0]
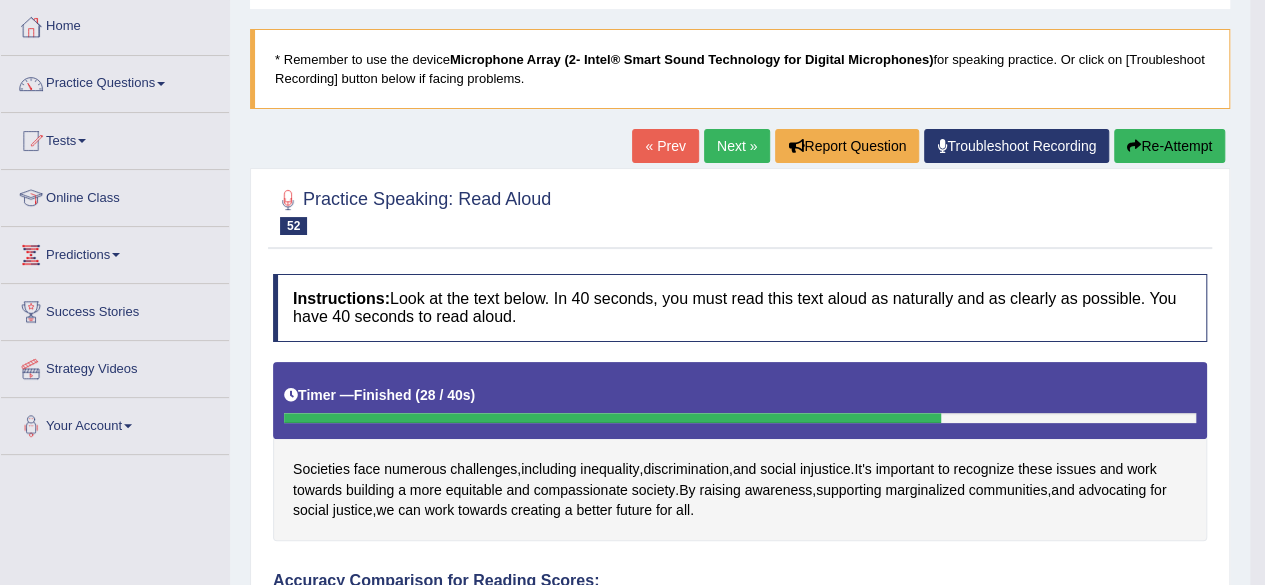
click at [732, 148] on link "Next »" at bounding box center [737, 146] width 66 height 34
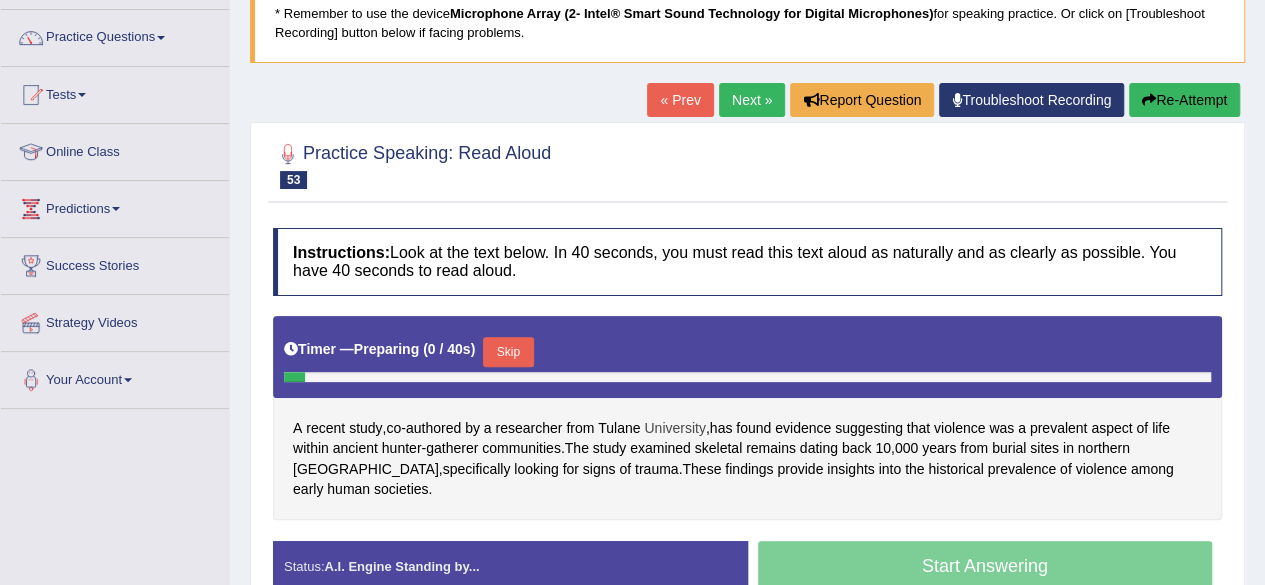
scroll to position [300, 0]
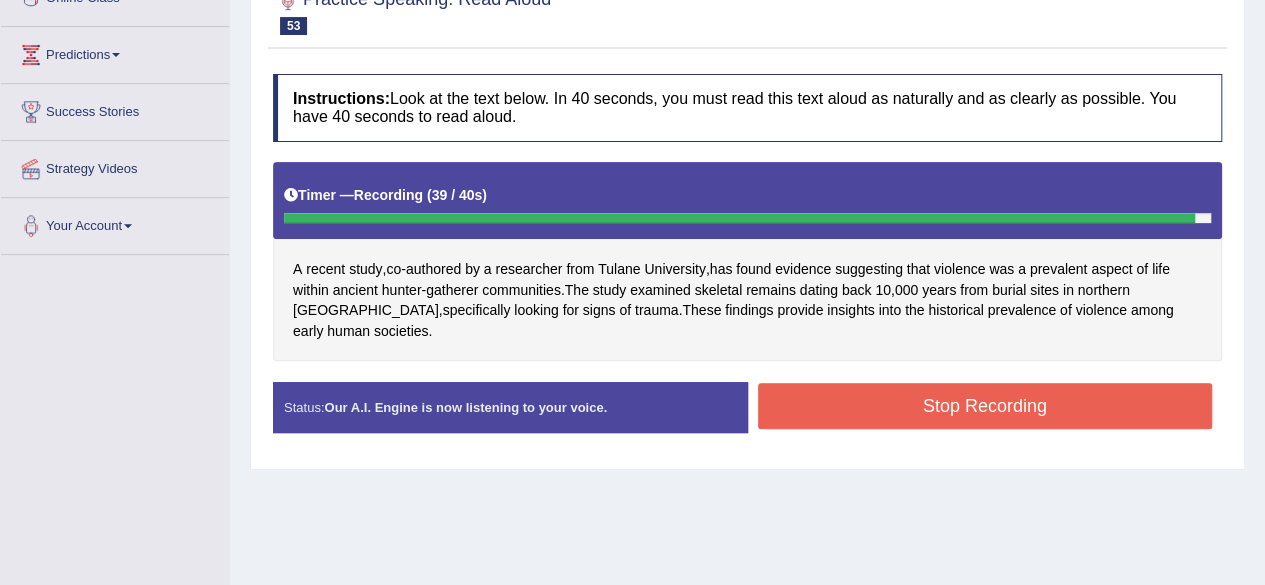
click at [990, 395] on button "Stop Recording" at bounding box center [985, 406] width 455 height 46
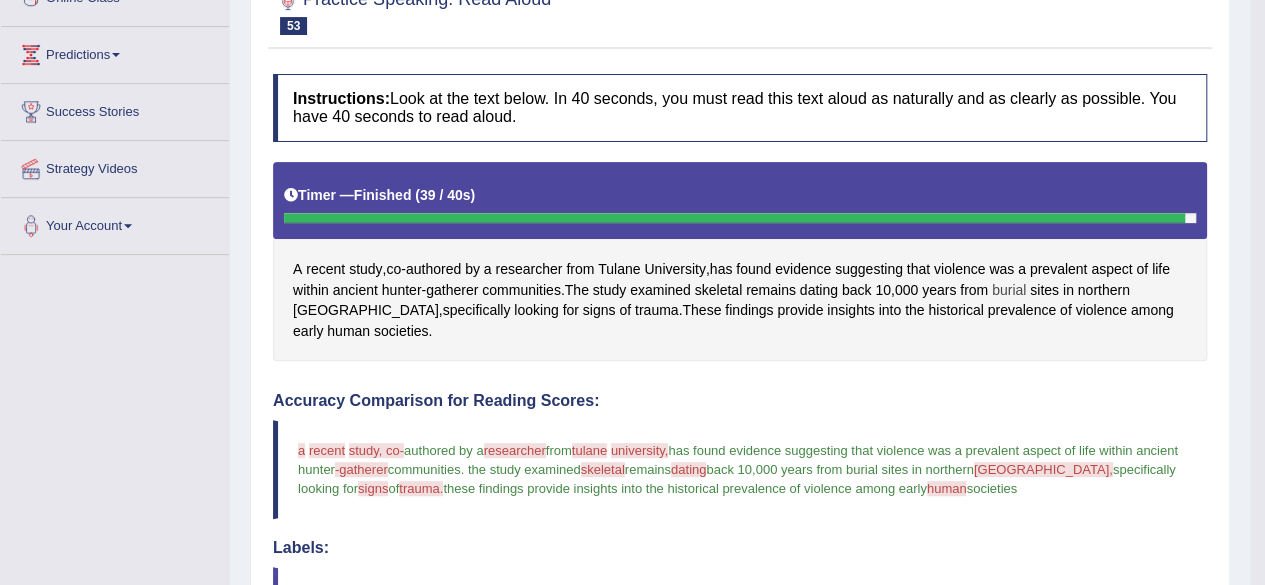
click at [1020, 288] on span "burial" at bounding box center [1009, 290] width 34 height 21
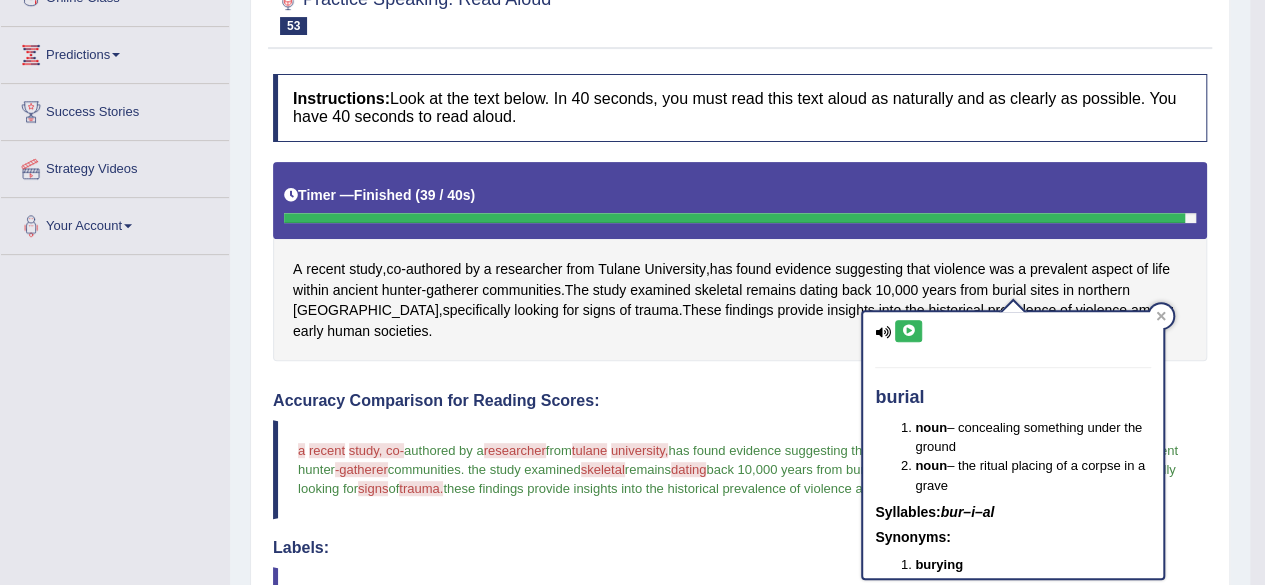
click at [901, 325] on icon at bounding box center [908, 331] width 15 height 12
click at [907, 325] on icon at bounding box center [908, 331] width 15 height 12
click at [1162, 311] on icon at bounding box center [1161, 316] width 10 height 10
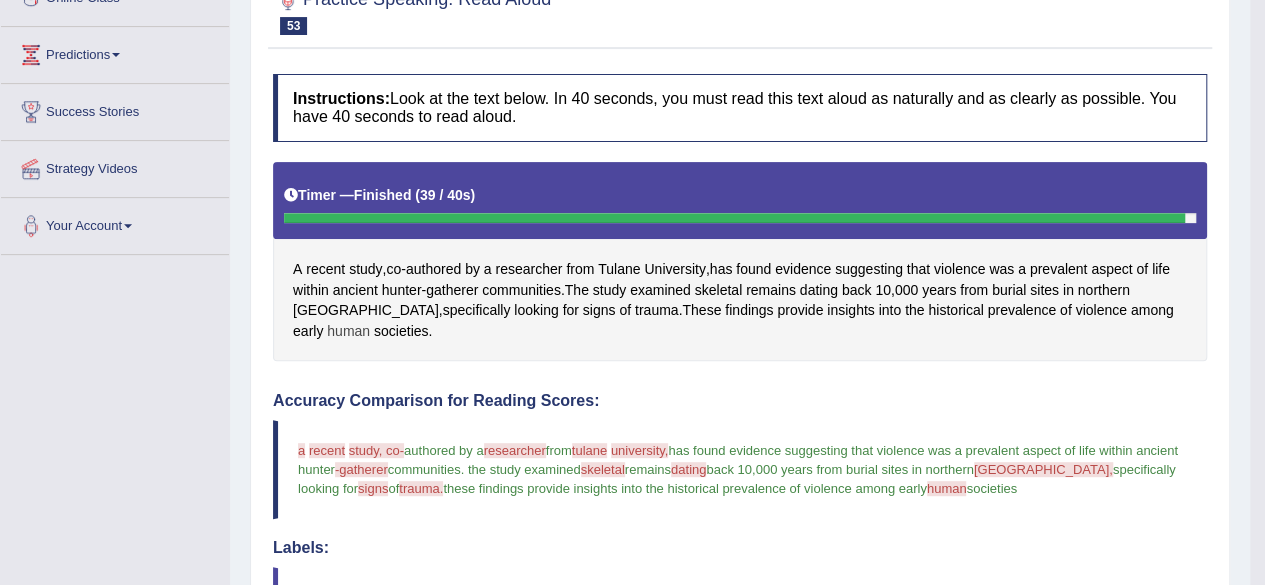
click at [370, 321] on span "human" at bounding box center [348, 331] width 43 height 21
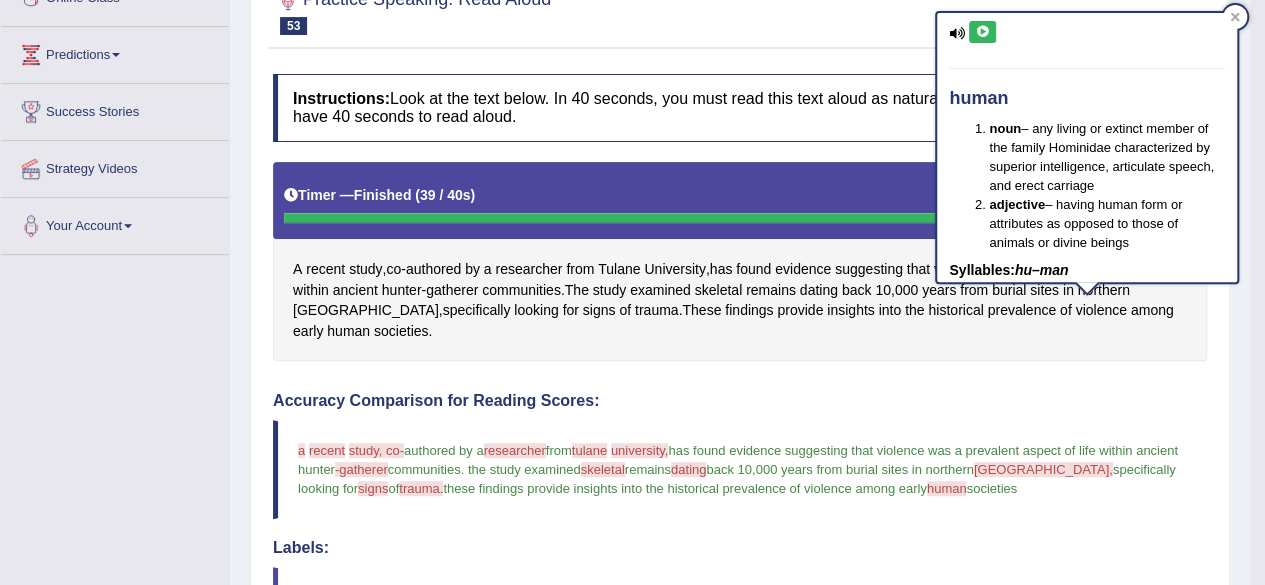
click at [982, 22] on button at bounding box center [982, 32] width 27 height 22
click at [980, 30] on icon at bounding box center [982, 32] width 15 height 12
click at [1239, 16] on div at bounding box center [1235, 17] width 24 height 24
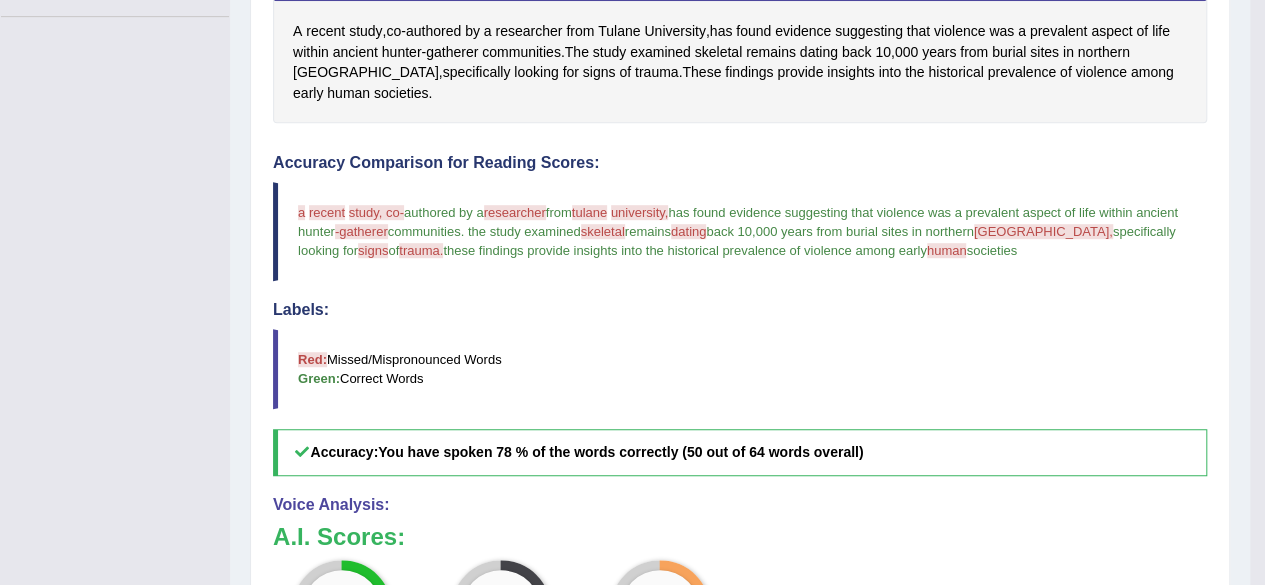
scroll to position [400, 0]
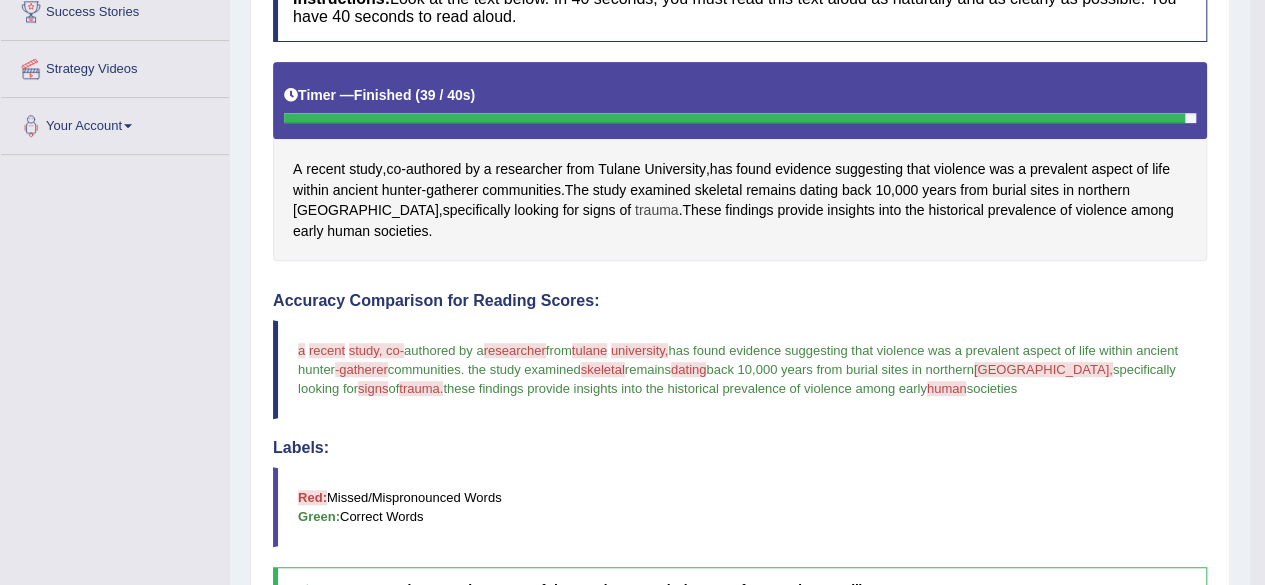
click at [635, 206] on span "trauma" at bounding box center [657, 210] width 44 height 21
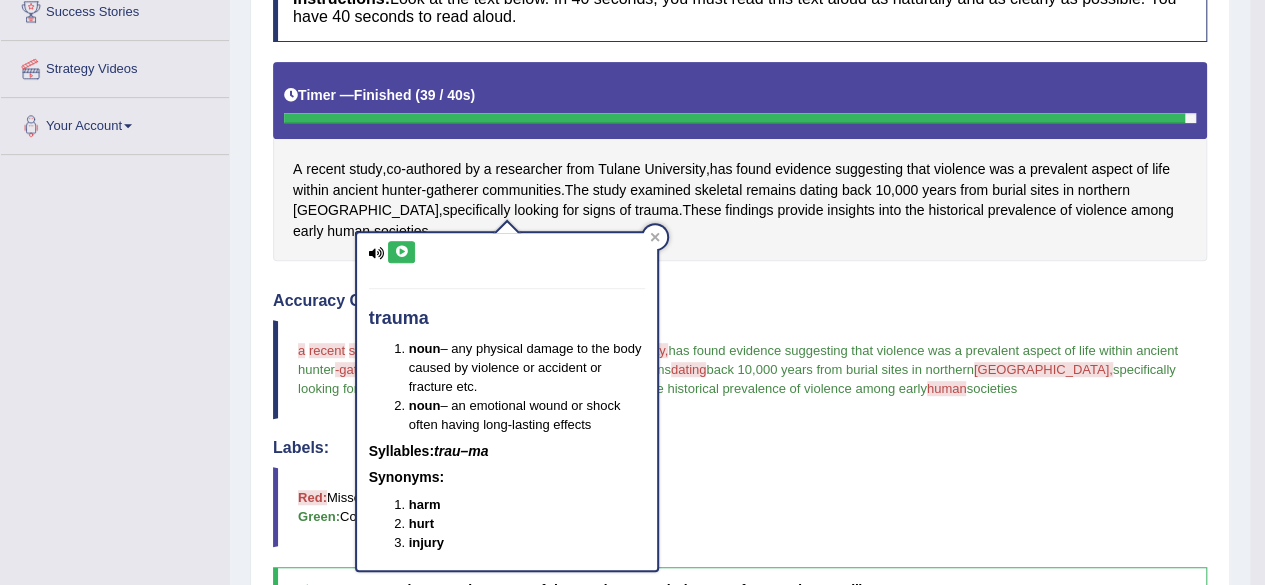
click at [406, 250] on icon at bounding box center [401, 252] width 15 height 12
click at [402, 253] on icon at bounding box center [401, 252] width 15 height 12
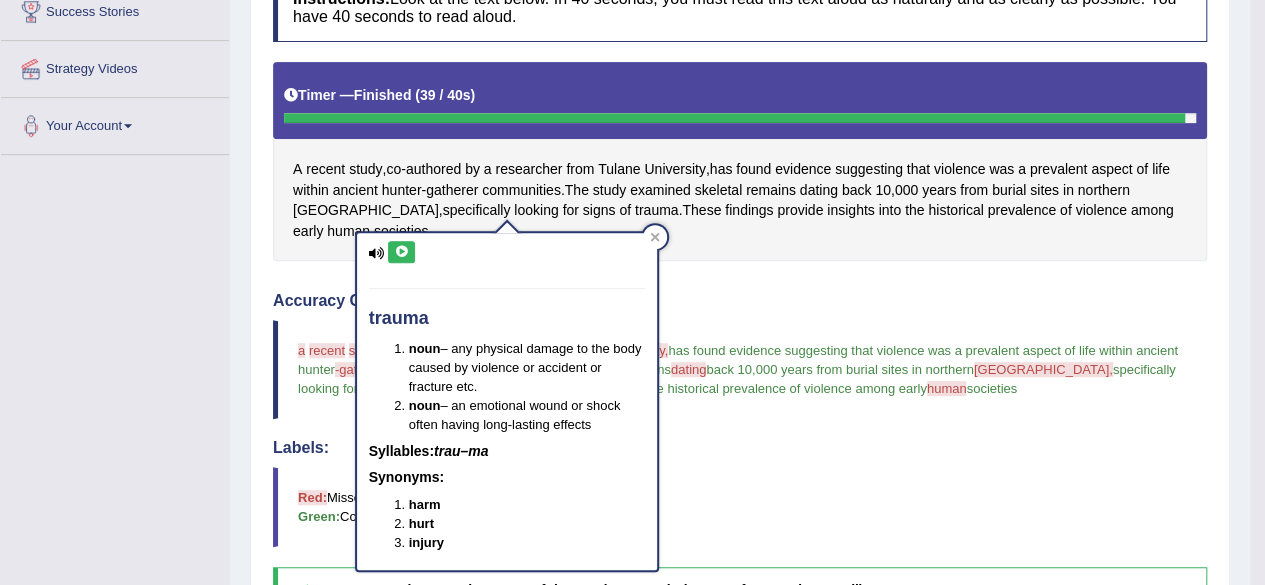
click at [402, 253] on icon at bounding box center [401, 252] width 15 height 12
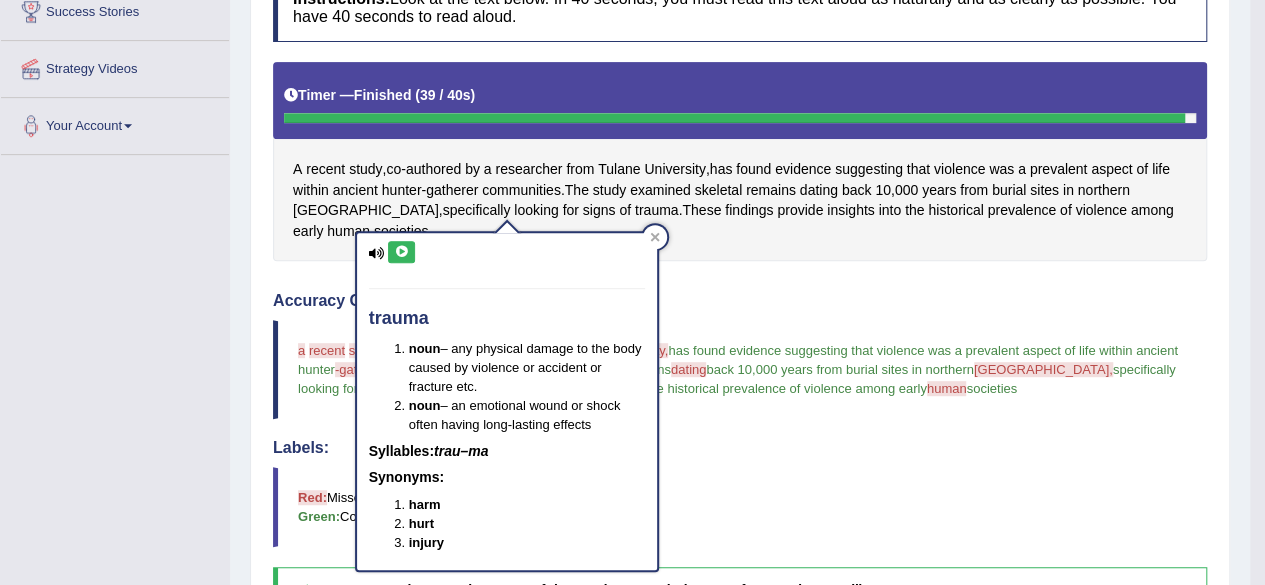
click at [405, 257] on button at bounding box center [401, 252] width 27 height 22
click at [410, 251] on button at bounding box center [401, 252] width 27 height 22
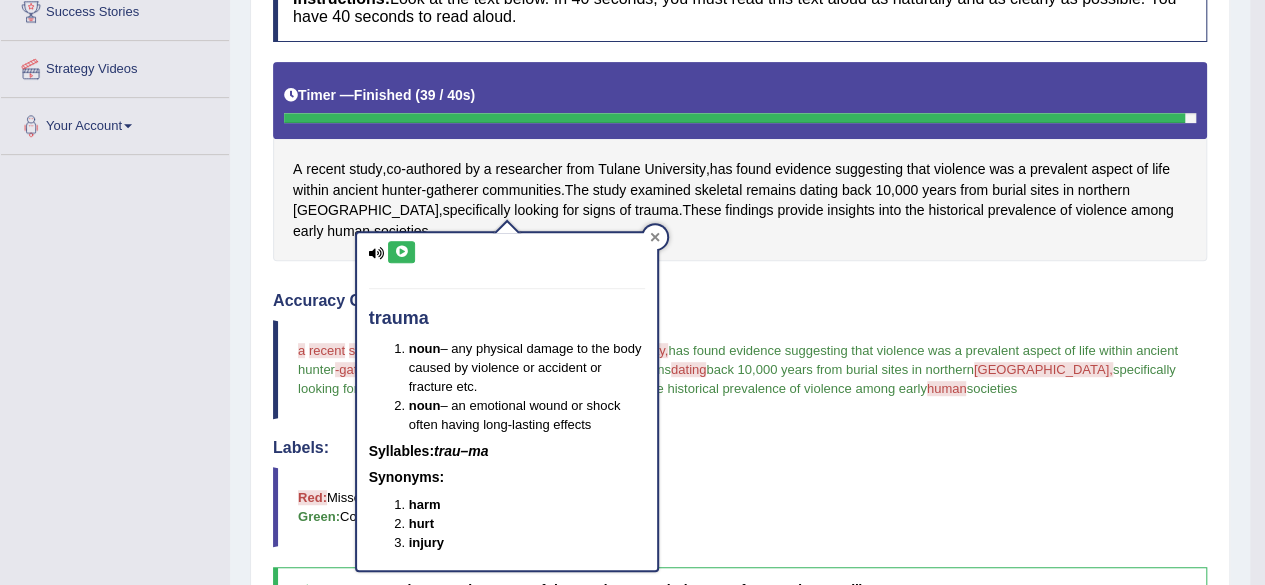
click at [655, 247] on div at bounding box center [655, 237] width 24 height 24
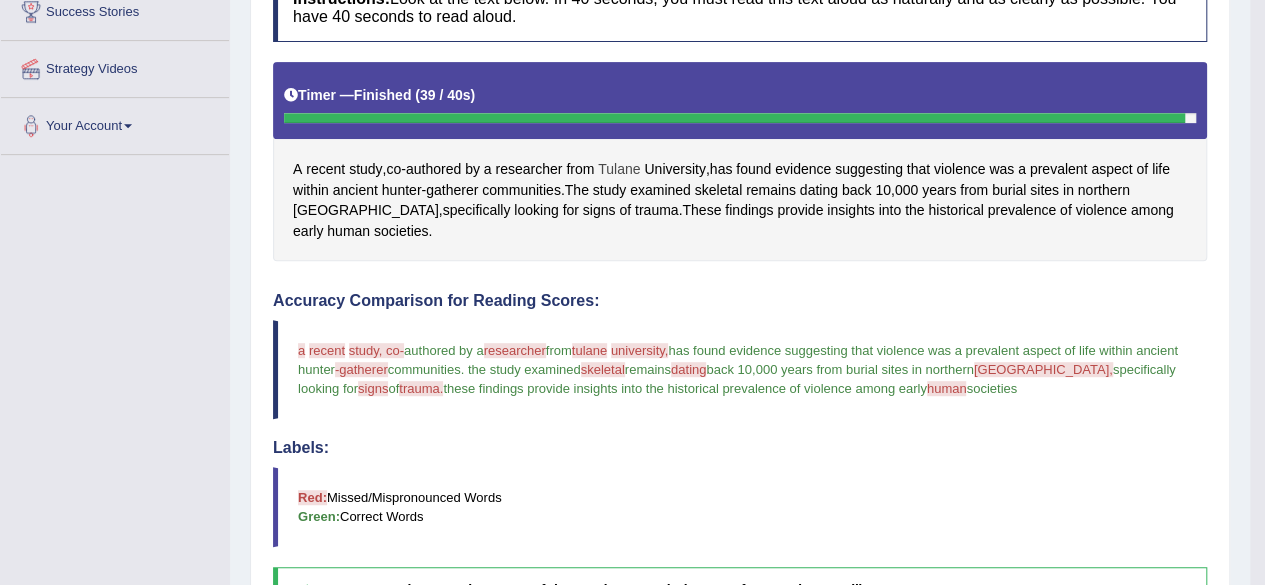
click at [626, 160] on span "Tulane" at bounding box center [619, 169] width 42 height 21
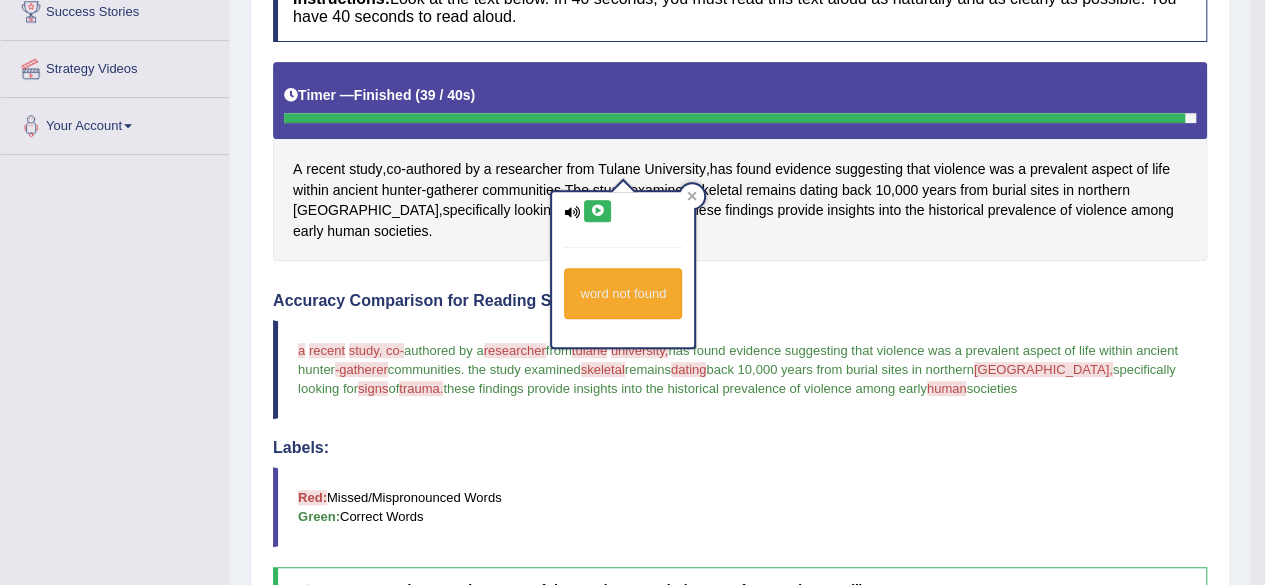
click at [592, 202] on button at bounding box center [597, 211] width 27 height 22
click at [694, 191] on icon at bounding box center [692, 196] width 10 height 10
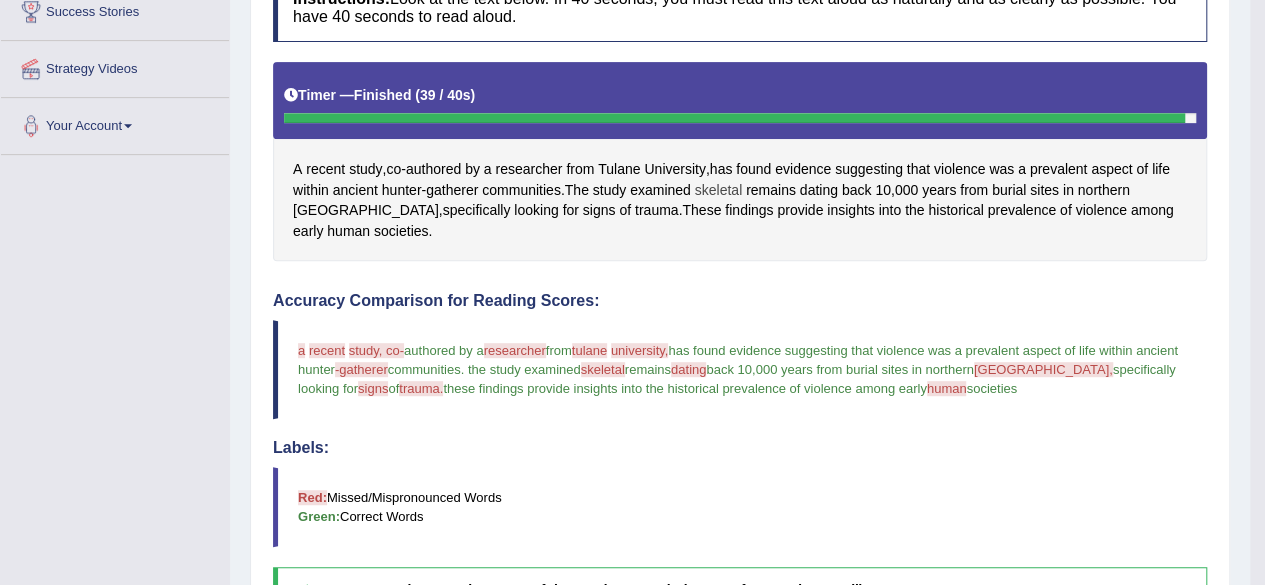
click at [724, 181] on span "skeletal" at bounding box center [718, 190] width 47 height 21
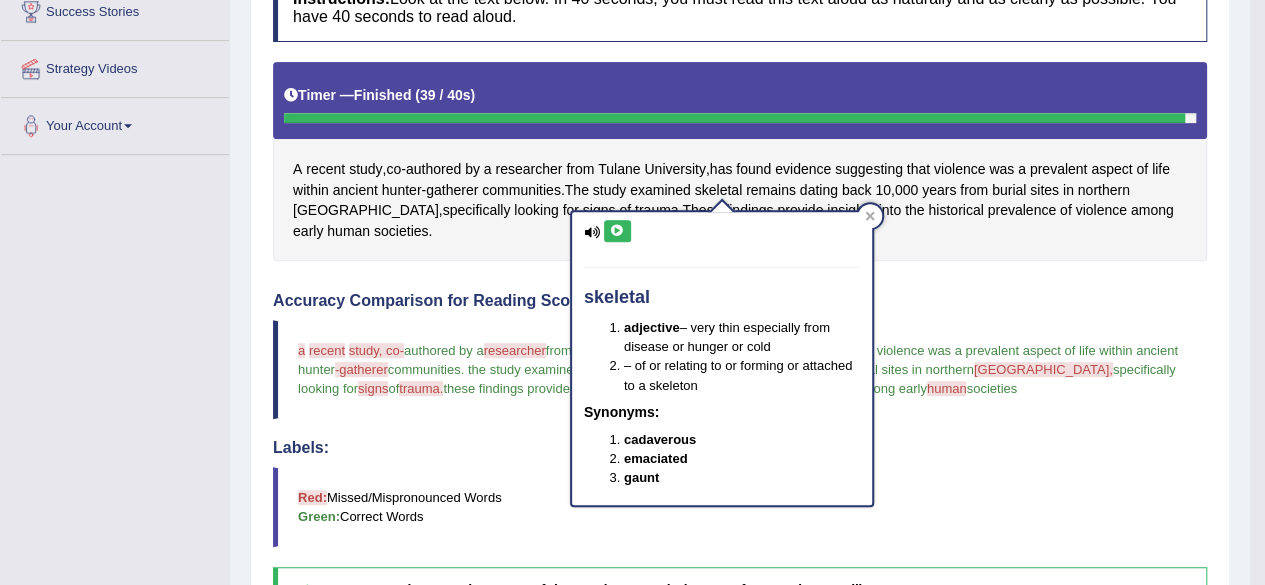
click at [608, 227] on button at bounding box center [617, 231] width 27 height 22
click at [623, 226] on icon at bounding box center [617, 231] width 15 height 12
click at [616, 225] on icon at bounding box center [617, 231] width 15 height 12
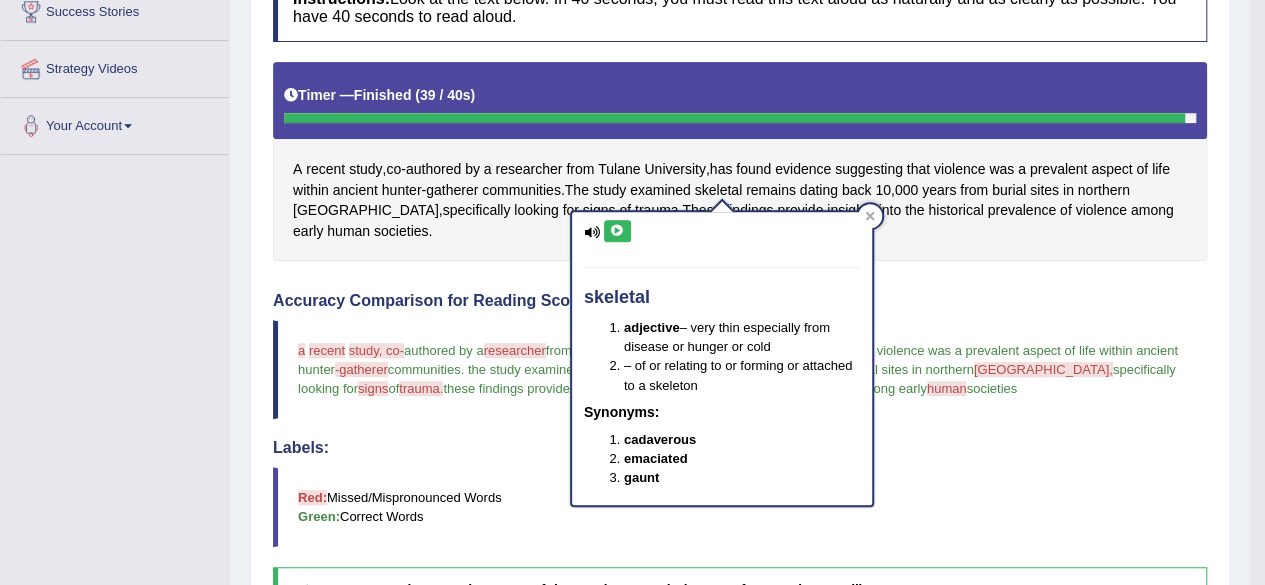
click at [616, 225] on icon at bounding box center [617, 231] width 15 height 12
click at [616, 227] on icon at bounding box center [617, 231] width 15 height 12
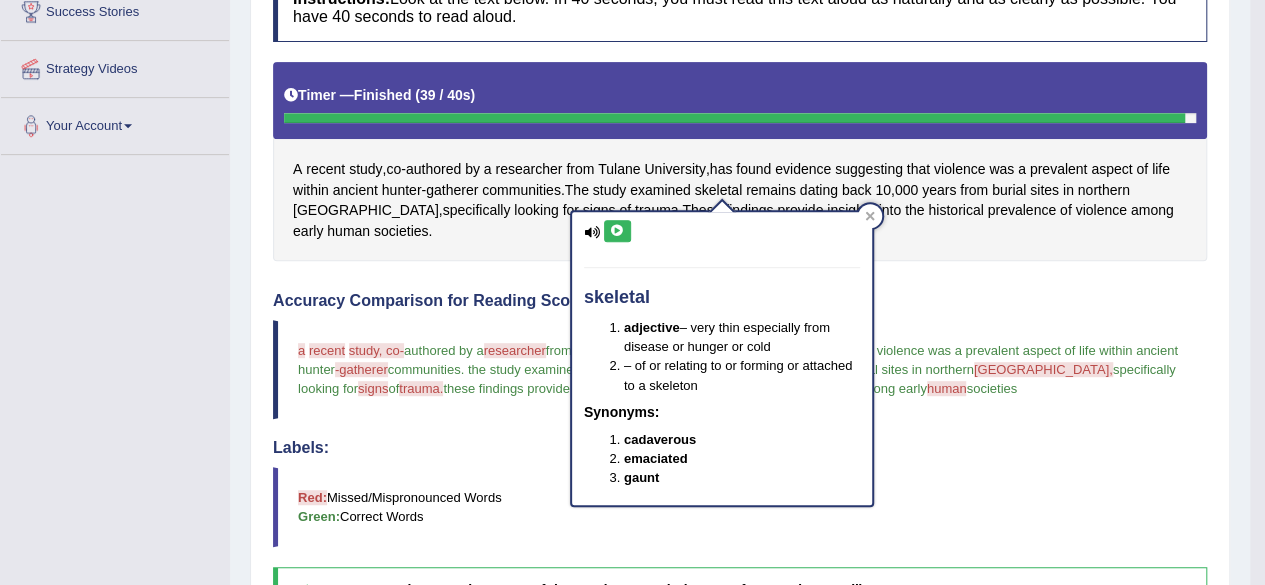
click at [616, 227] on icon at bounding box center [617, 231] width 15 height 12
click at [610, 229] on icon at bounding box center [617, 231] width 15 height 12
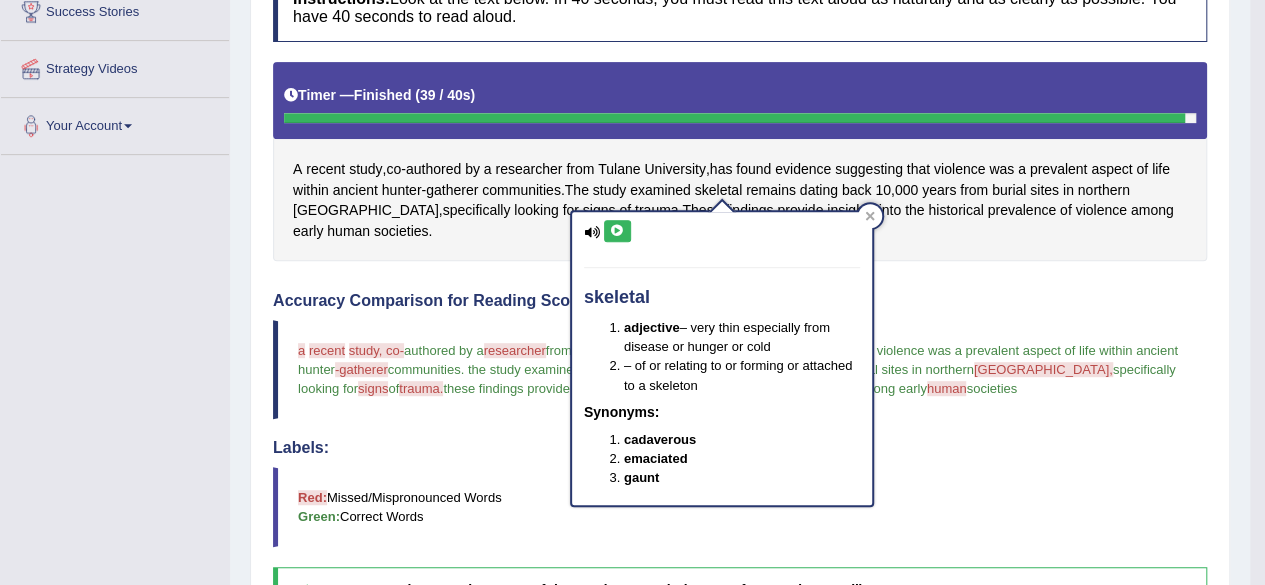
click at [620, 232] on icon at bounding box center [617, 231] width 15 height 12
click at [872, 219] on icon at bounding box center [869, 216] width 9 height 9
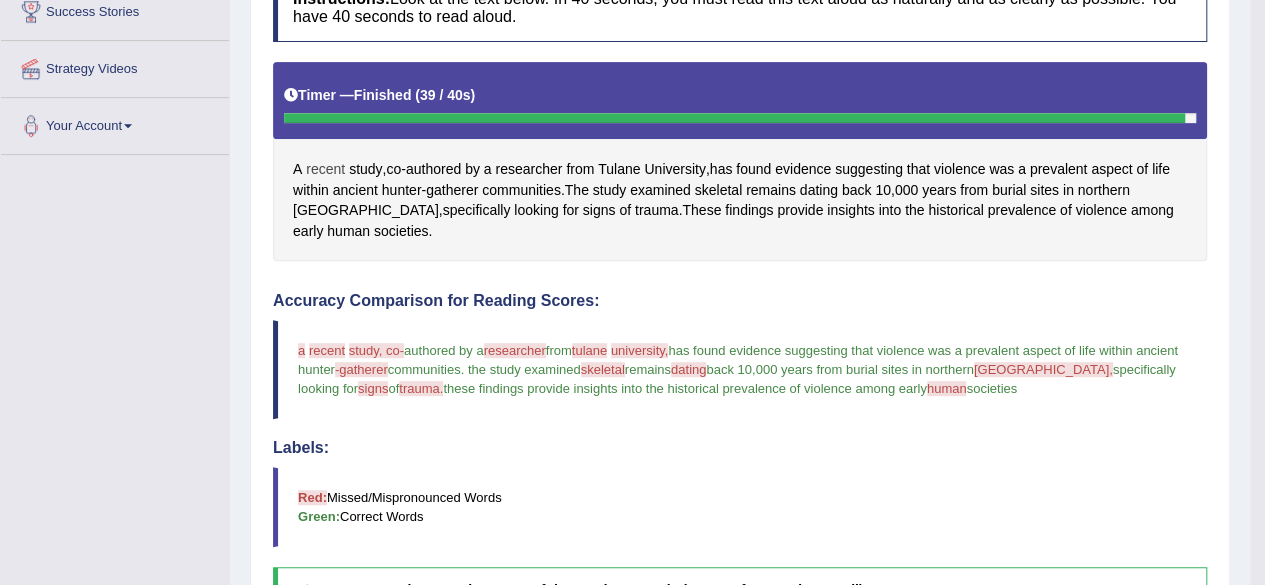
click at [332, 163] on span "recent" at bounding box center [325, 169] width 39 height 21
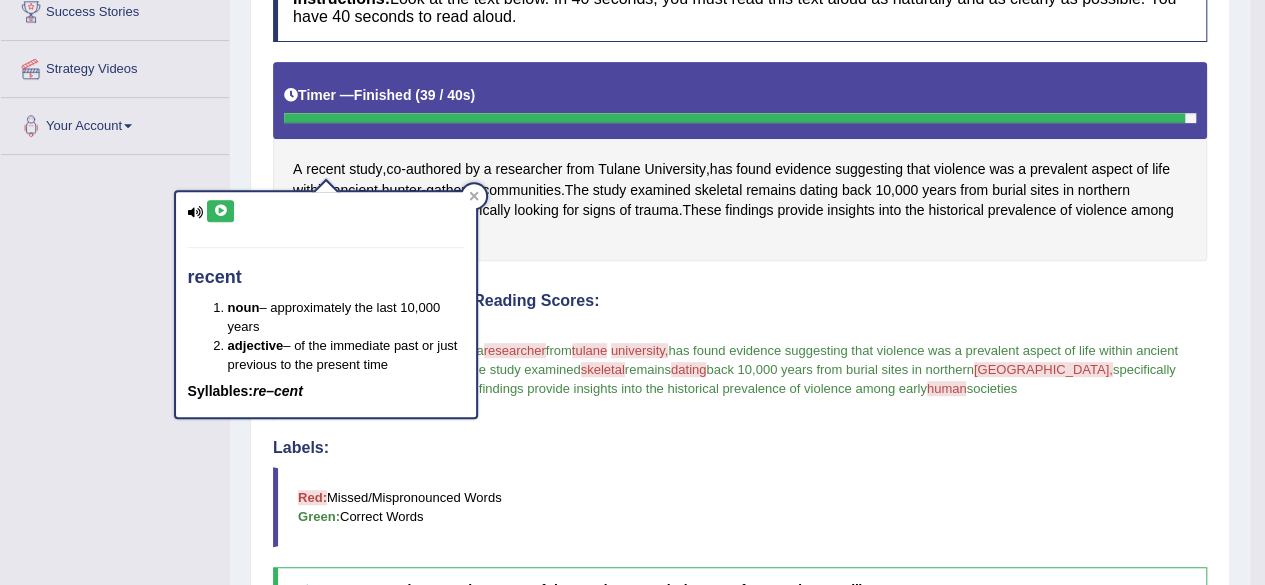
click at [228, 209] on button at bounding box center [220, 211] width 27 height 22
click at [213, 207] on icon at bounding box center [220, 211] width 15 height 12
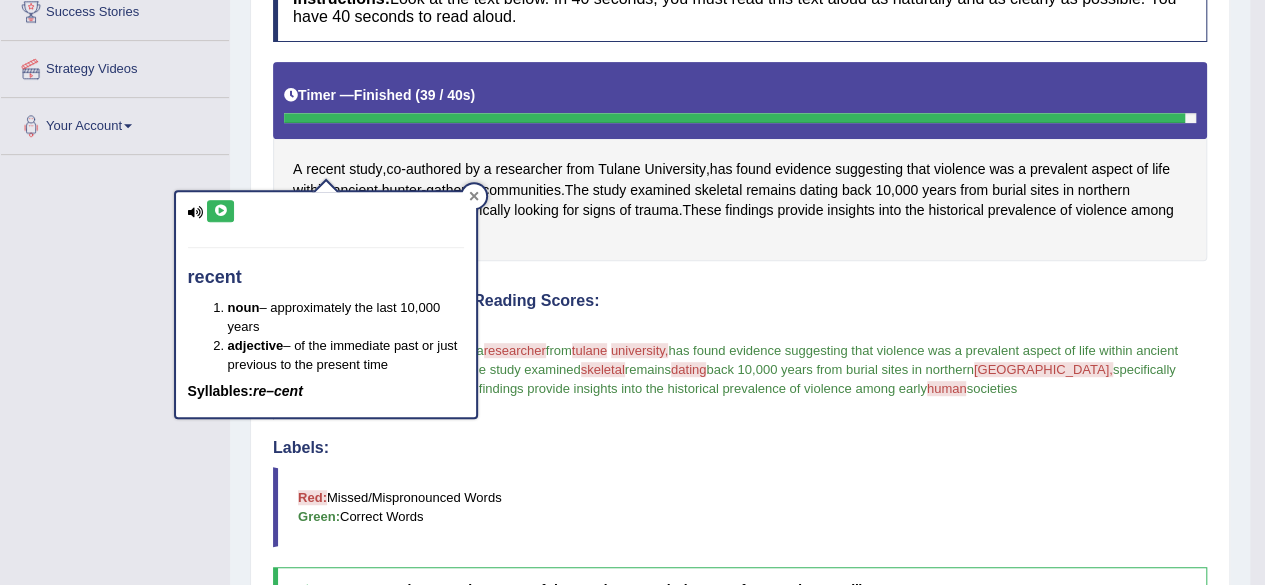
click at [481, 199] on div at bounding box center [474, 196] width 24 height 24
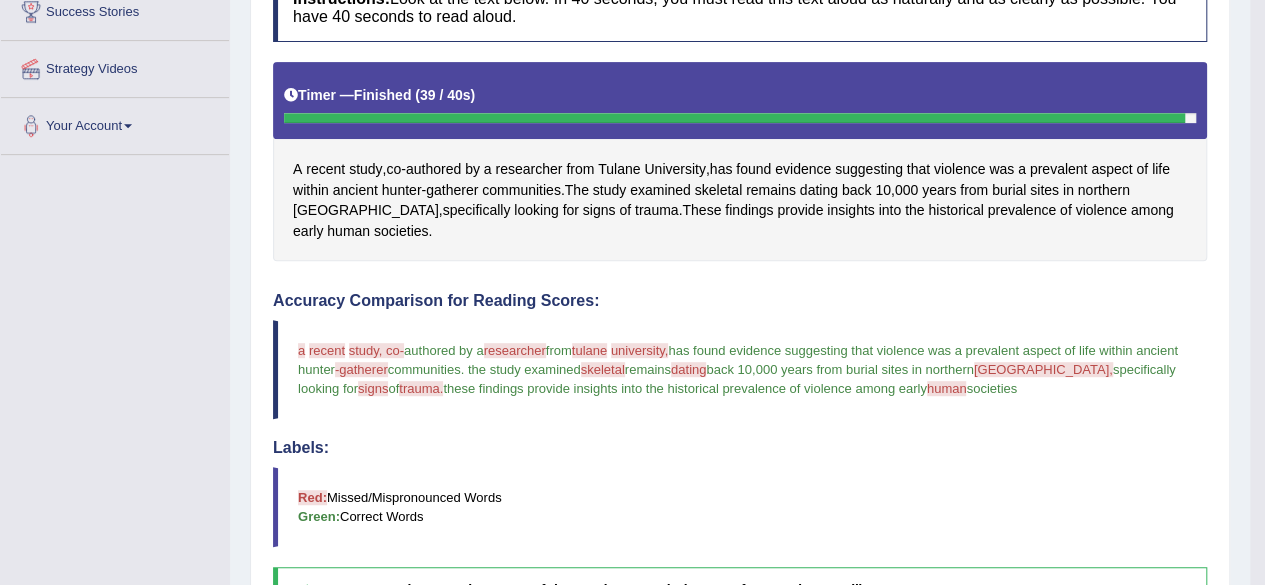
click at [291, 171] on div "A recent study , co - authored by a researcher from Tulane University , has fou…" at bounding box center [740, 162] width 934 height 200
click at [300, 163] on span "A" at bounding box center [297, 169] width 9 height 21
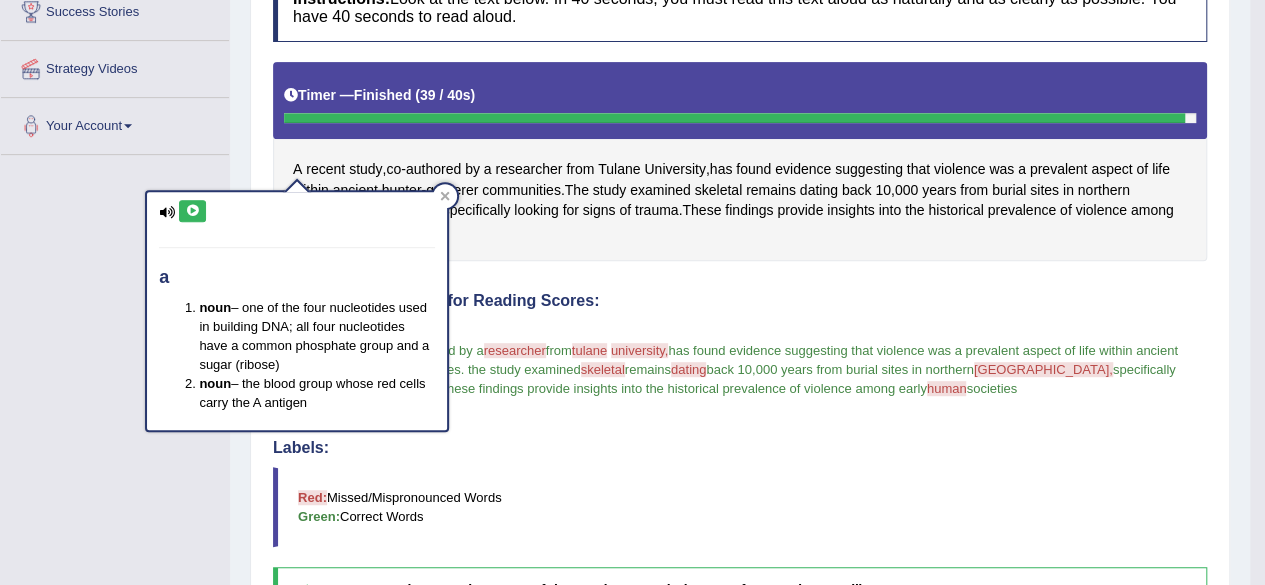
click at [185, 205] on icon at bounding box center [192, 211] width 15 height 12
click at [196, 213] on icon at bounding box center [192, 211] width 15 height 12
click at [437, 185] on div "a noun – one of the four nucleotides used in building DNA; all four nucleotides…" at bounding box center [297, 304] width 304 height 255
click at [439, 189] on div at bounding box center [445, 196] width 24 height 24
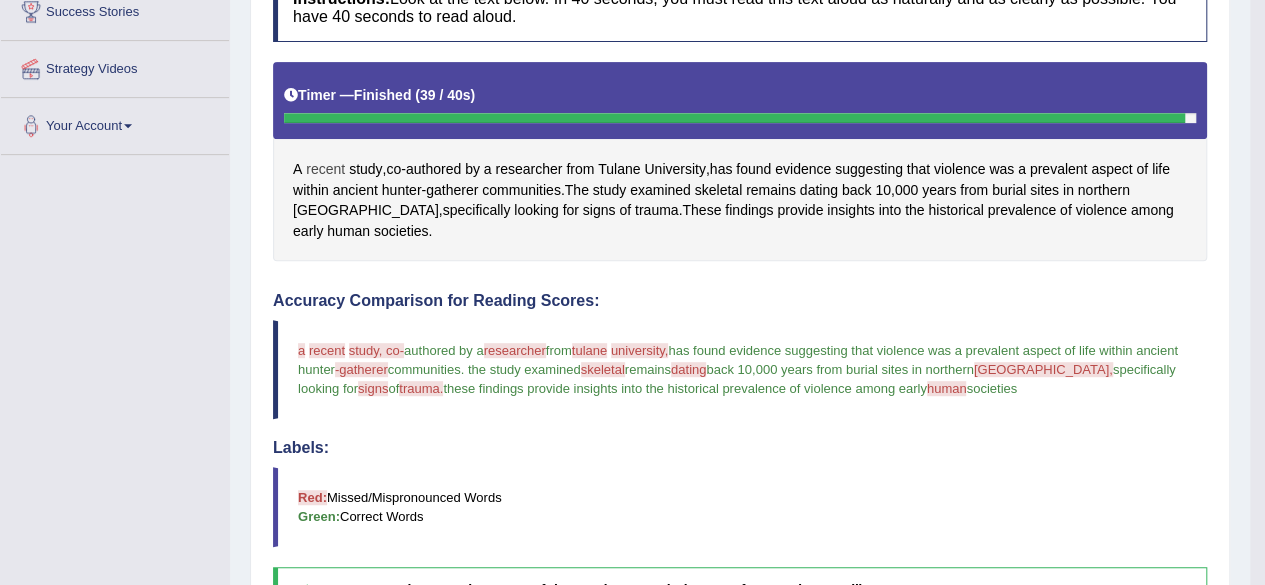
click at [320, 174] on span "recent" at bounding box center [325, 169] width 39 height 21
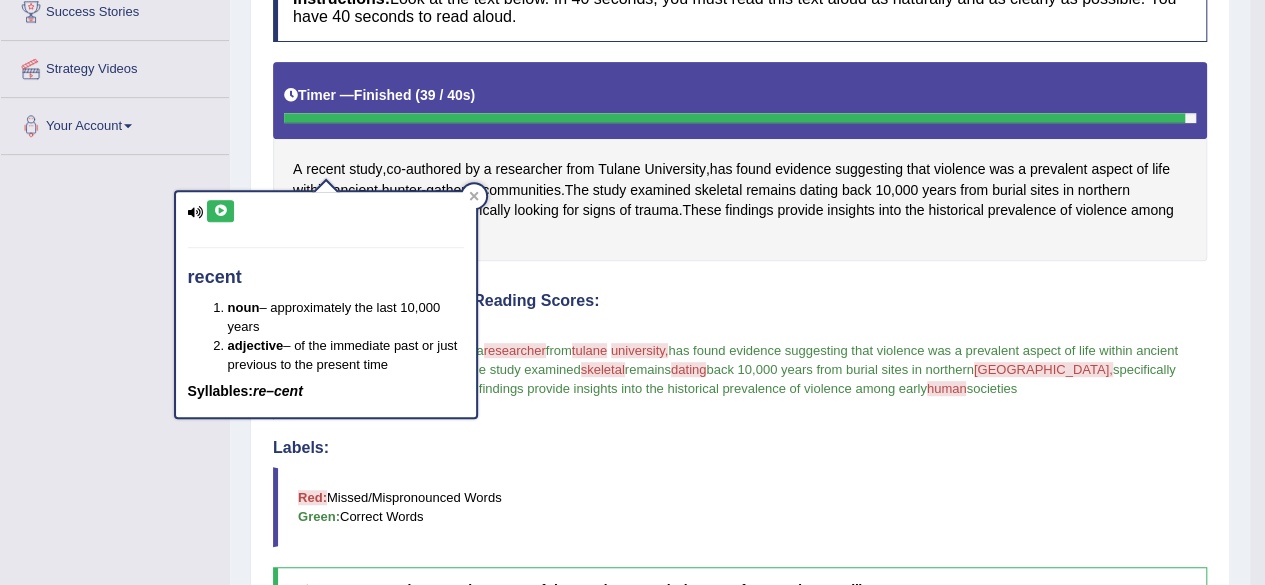
click at [222, 205] on icon at bounding box center [220, 211] width 15 height 12
click at [478, 195] on icon at bounding box center [474, 196] width 10 height 10
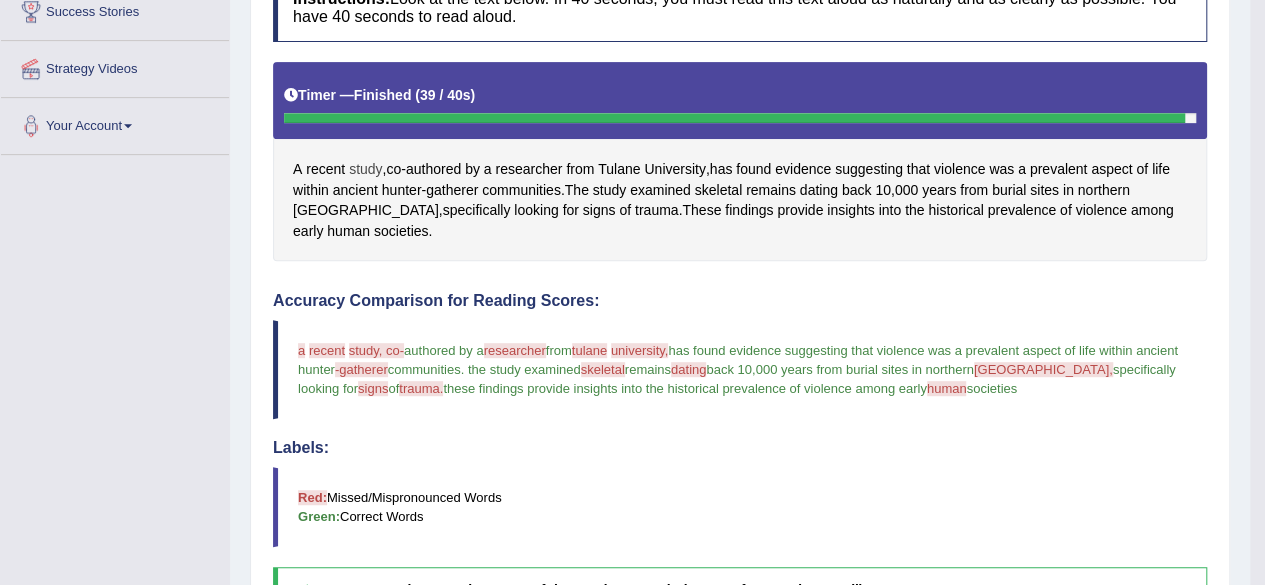
click at [364, 162] on span "study" at bounding box center [365, 169] width 33 height 21
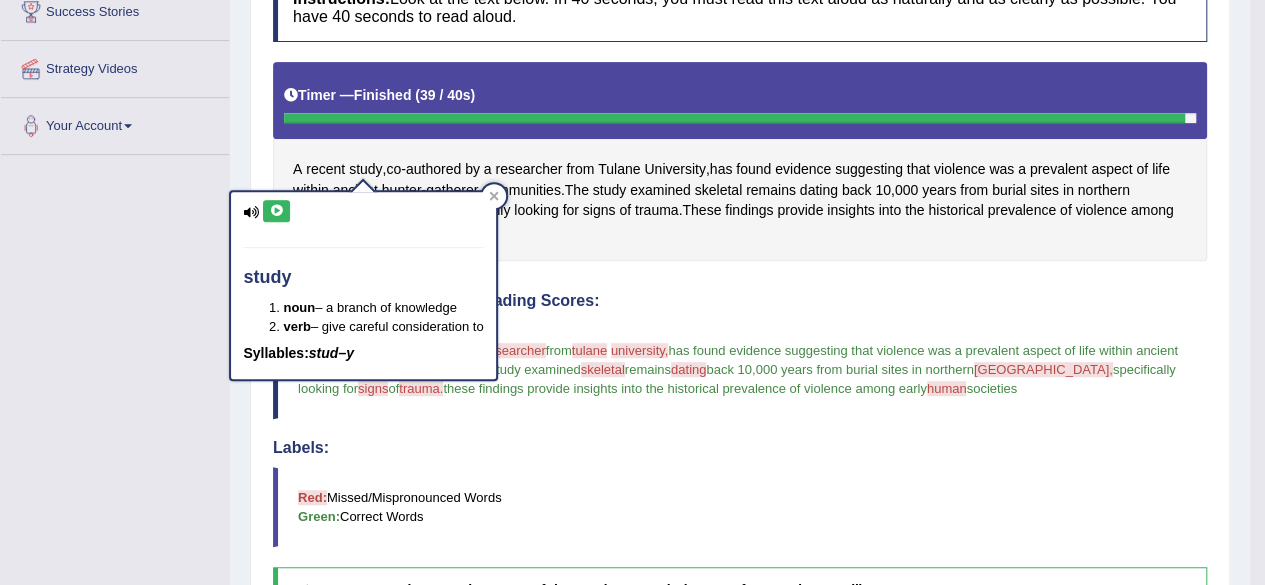
click at [271, 207] on icon at bounding box center [276, 211] width 15 height 12
click at [489, 191] on div at bounding box center [494, 196] width 24 height 24
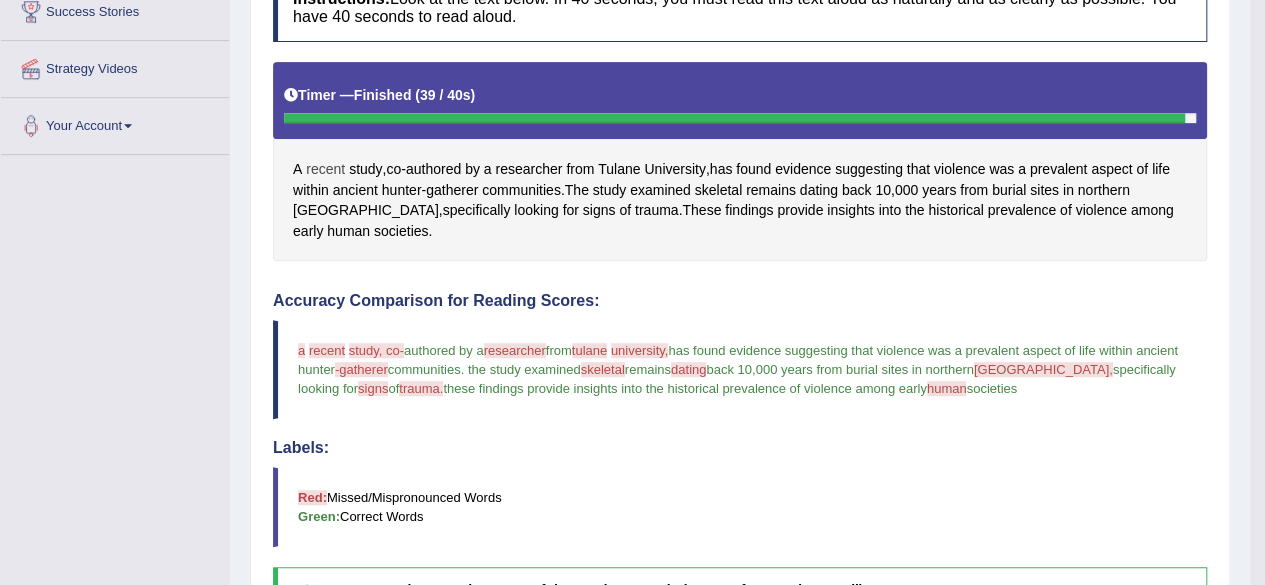
click at [312, 165] on span "recent" at bounding box center [325, 169] width 39 height 21
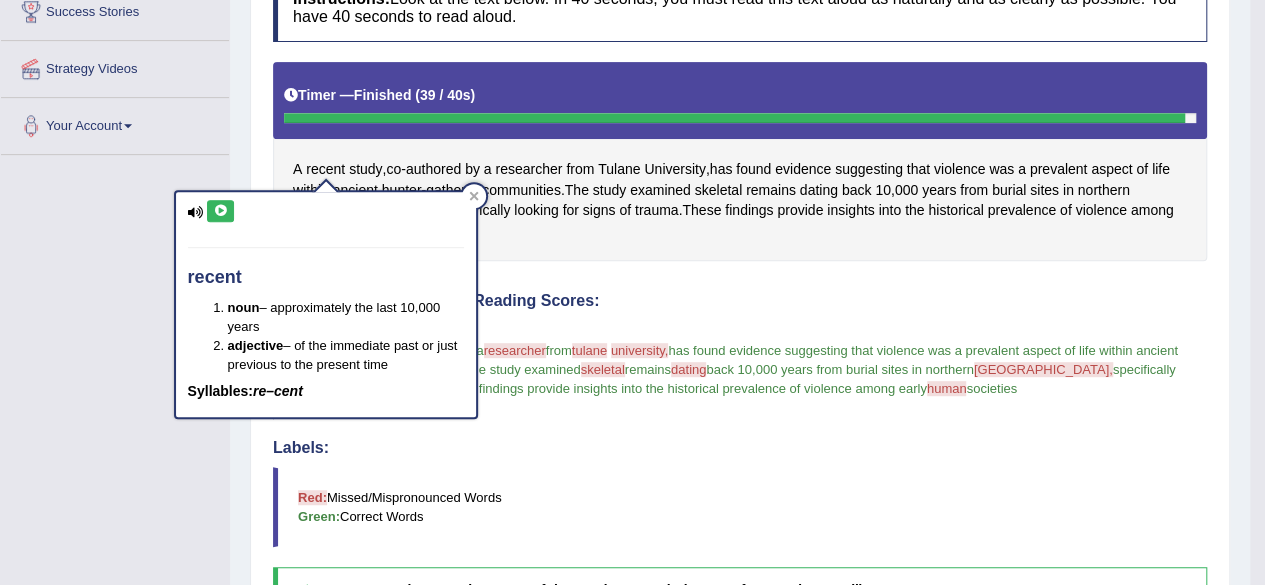
click at [218, 205] on icon at bounding box center [220, 211] width 15 height 12
click at [464, 197] on div at bounding box center [474, 196] width 24 height 24
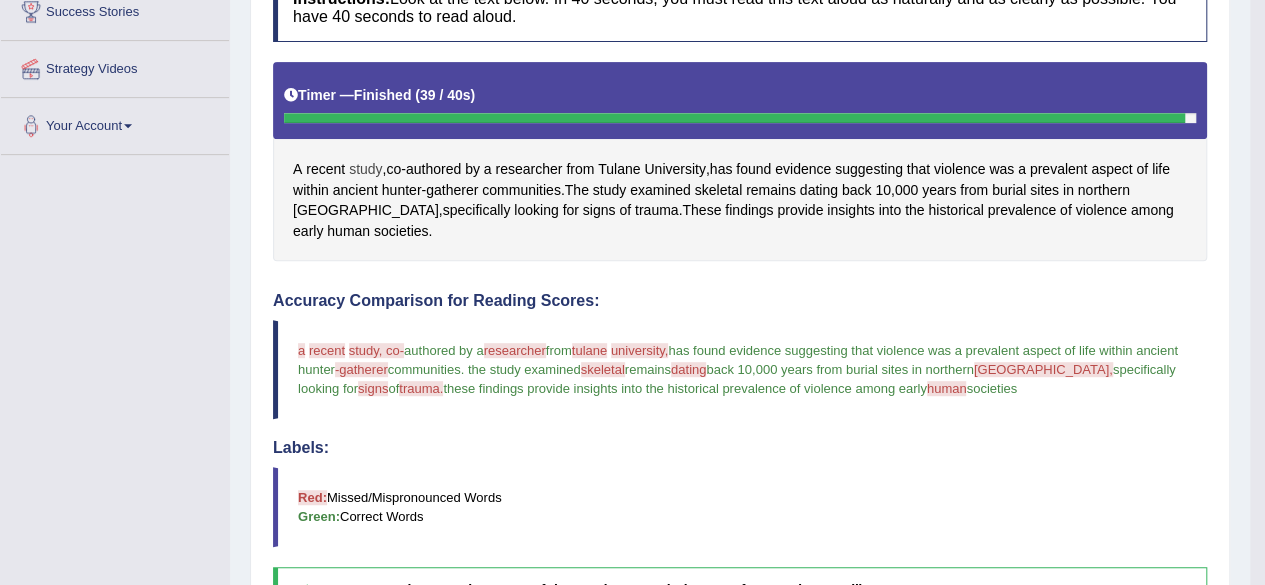
click at [357, 165] on span "study" at bounding box center [365, 169] width 33 height 21
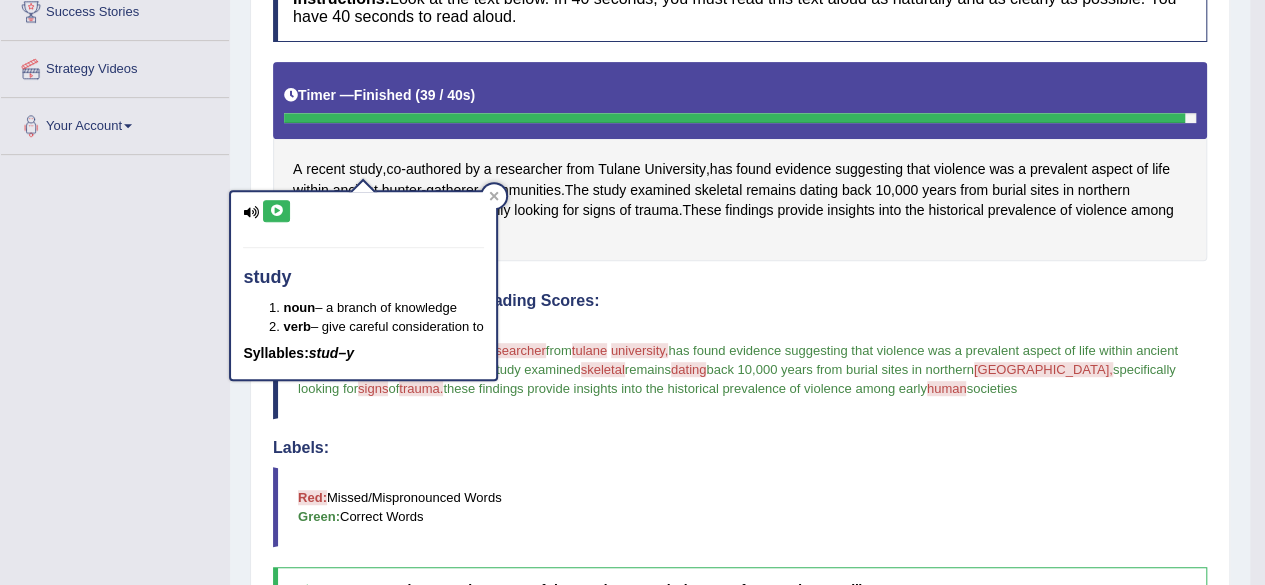
click at [276, 209] on icon at bounding box center [276, 211] width 15 height 12
click at [497, 184] on div at bounding box center [494, 196] width 24 height 24
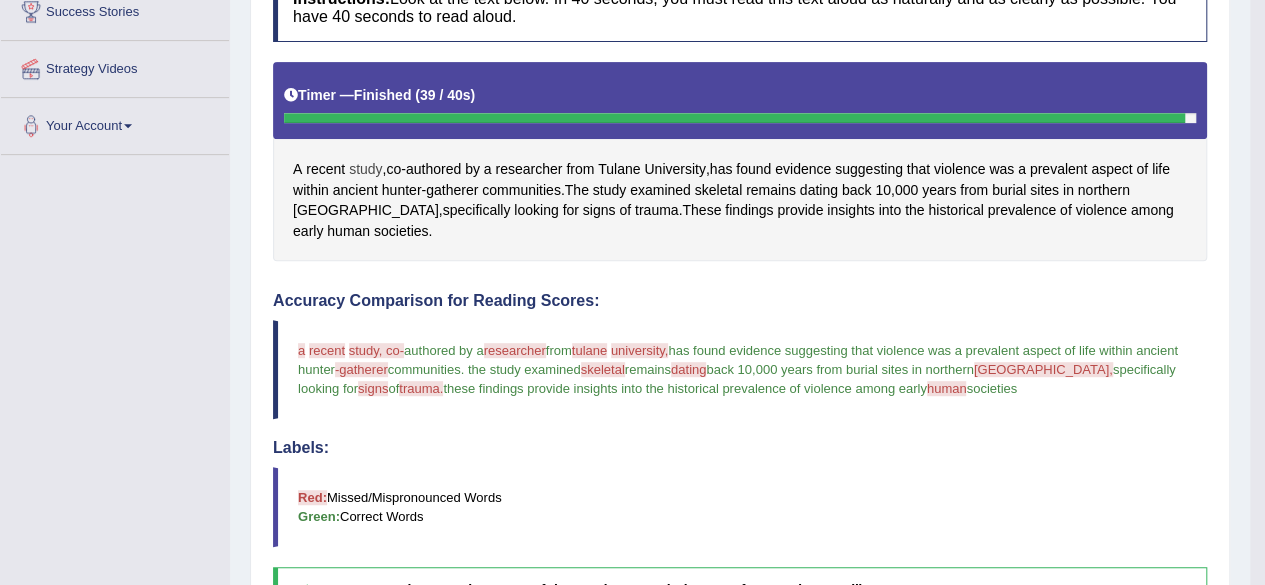
click at [364, 161] on span "study" at bounding box center [365, 169] width 33 height 21
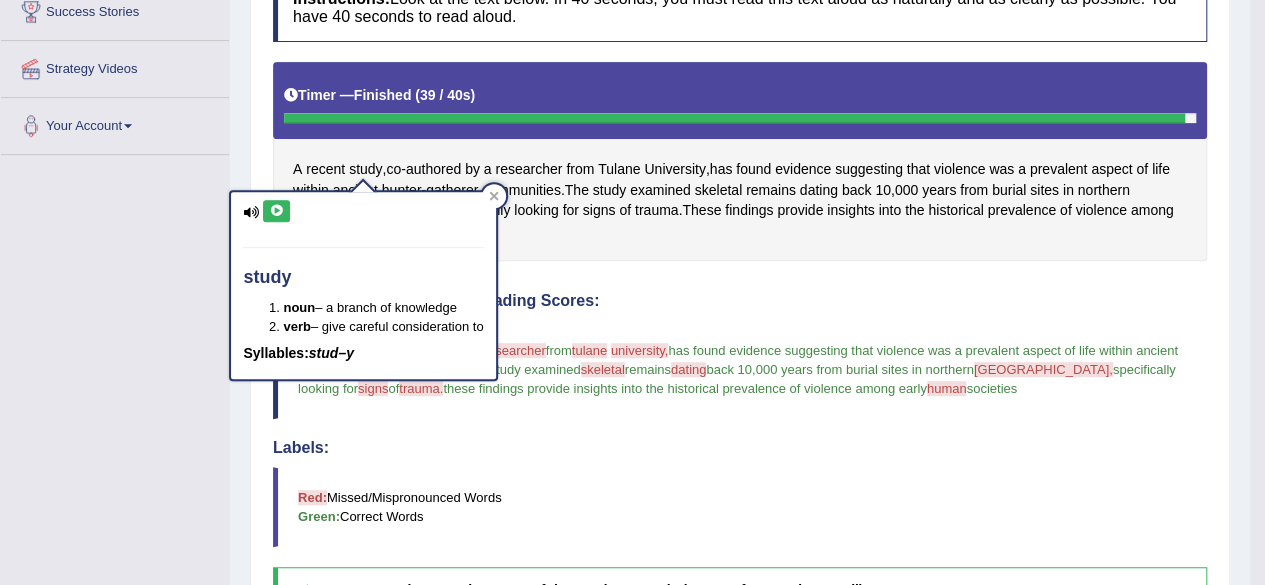
click at [280, 213] on icon at bounding box center [276, 211] width 15 height 12
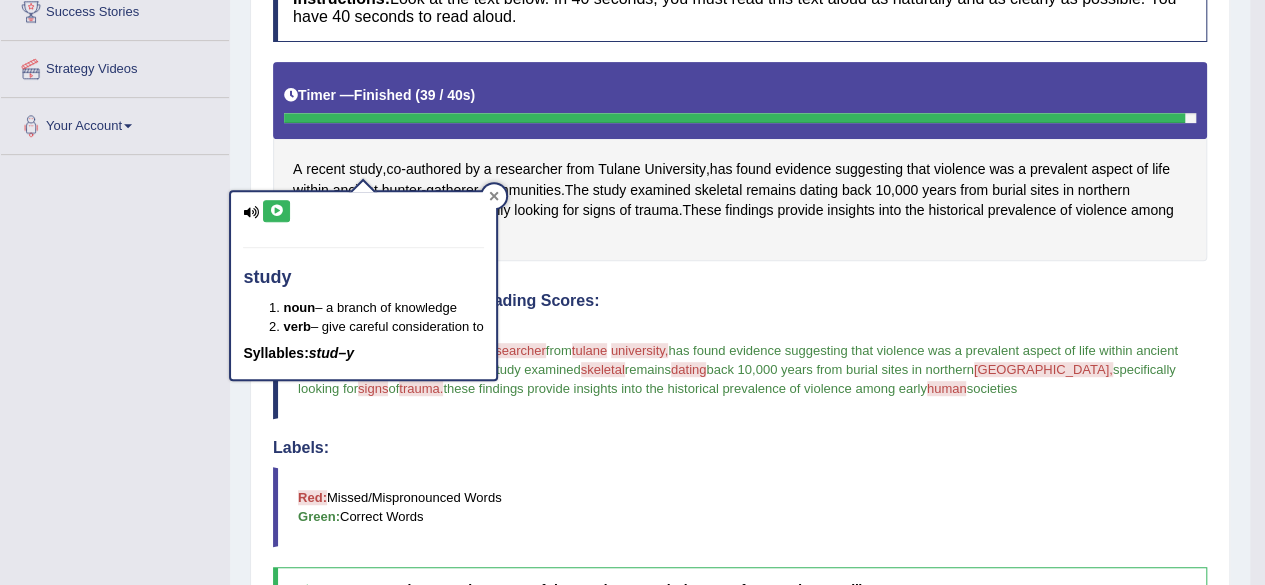
click at [499, 196] on icon at bounding box center [494, 196] width 10 height 10
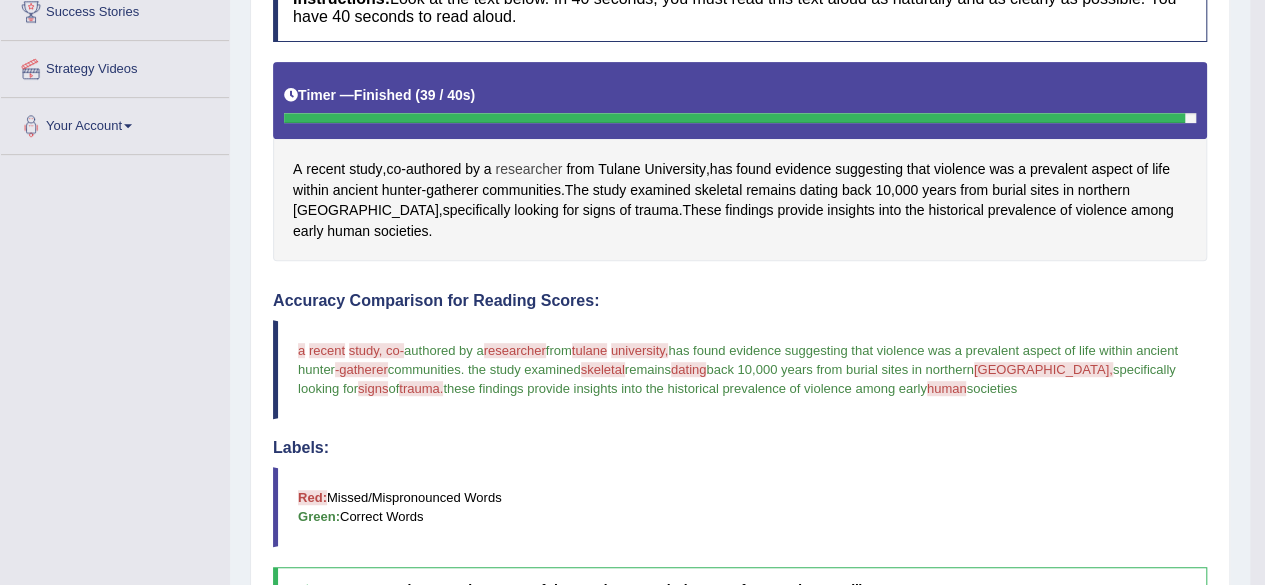
click at [528, 162] on span "researcher" at bounding box center [528, 169] width 67 height 21
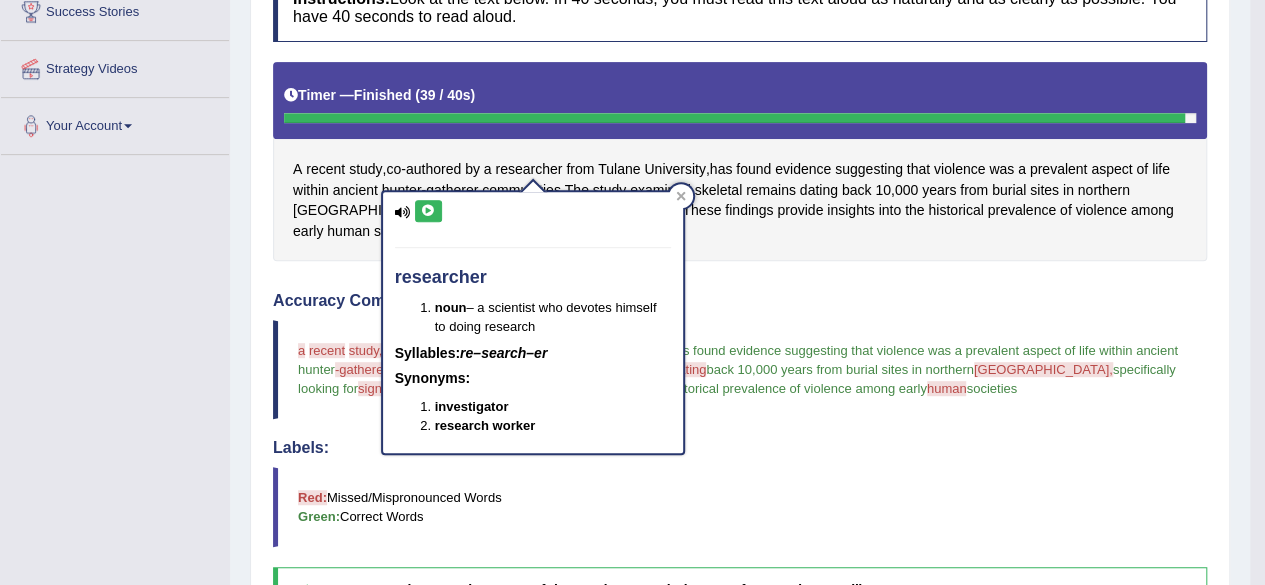
click at [430, 214] on icon at bounding box center [428, 211] width 15 height 12
click at [424, 209] on icon at bounding box center [428, 211] width 15 height 12
click at [424, 210] on icon at bounding box center [428, 211] width 15 height 12
click at [432, 209] on icon at bounding box center [428, 211] width 15 height 12
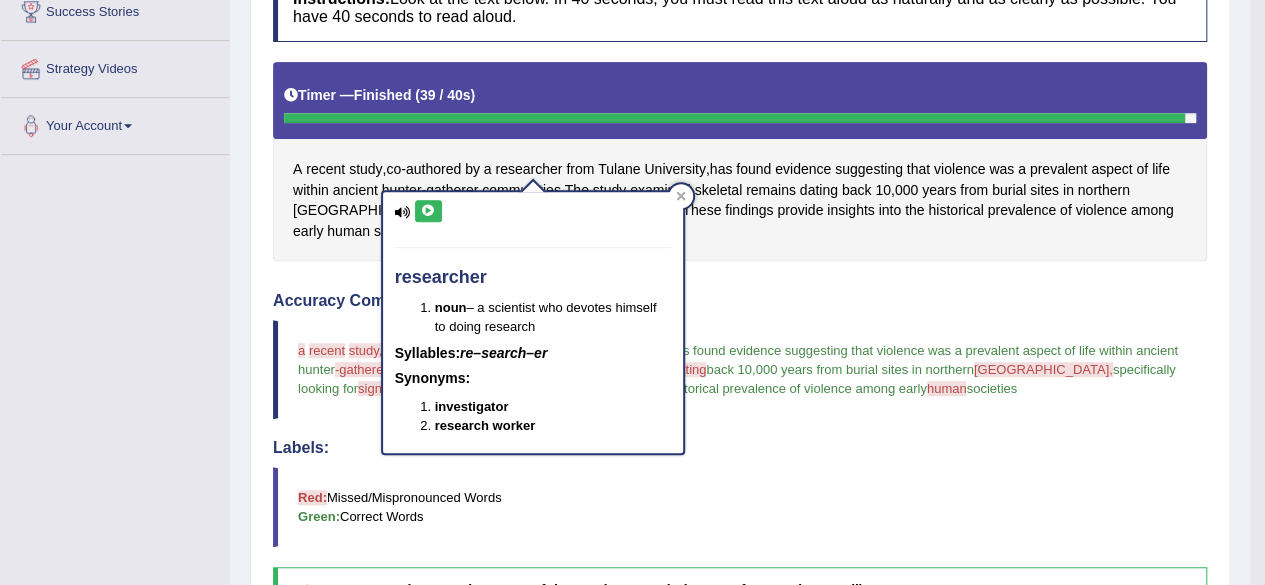
click at [429, 207] on icon at bounding box center [428, 211] width 15 height 12
click at [424, 201] on button at bounding box center [428, 211] width 27 height 22
click at [423, 213] on icon at bounding box center [428, 211] width 15 height 12
click at [424, 213] on icon at bounding box center [428, 211] width 15 height 12
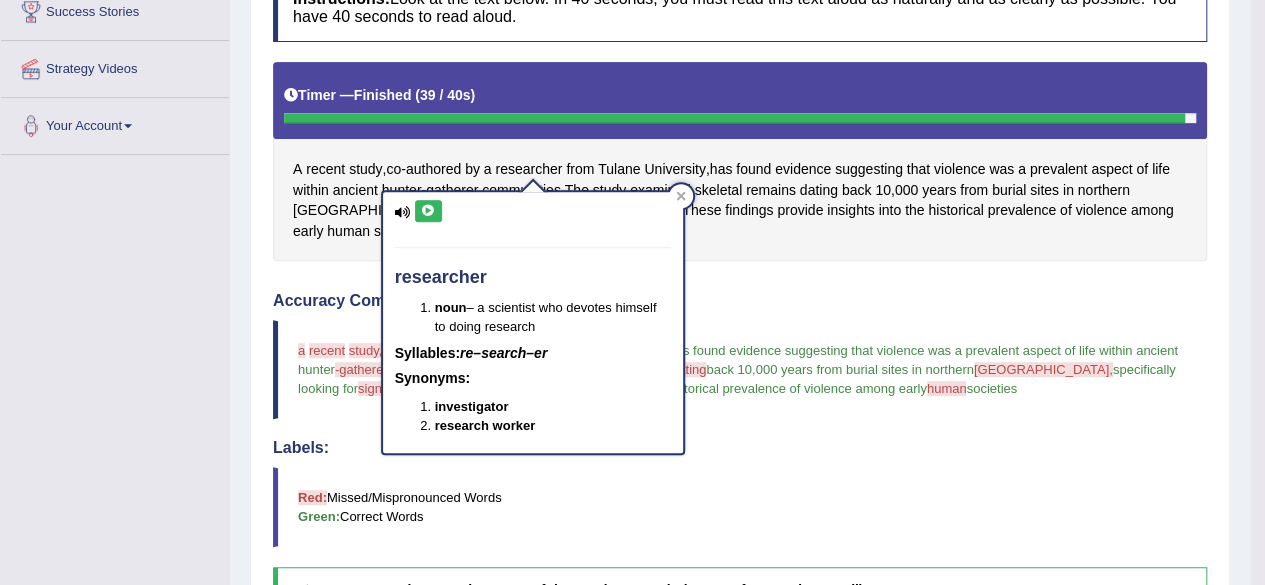
click at [424, 213] on icon at bounding box center [428, 211] width 15 height 12
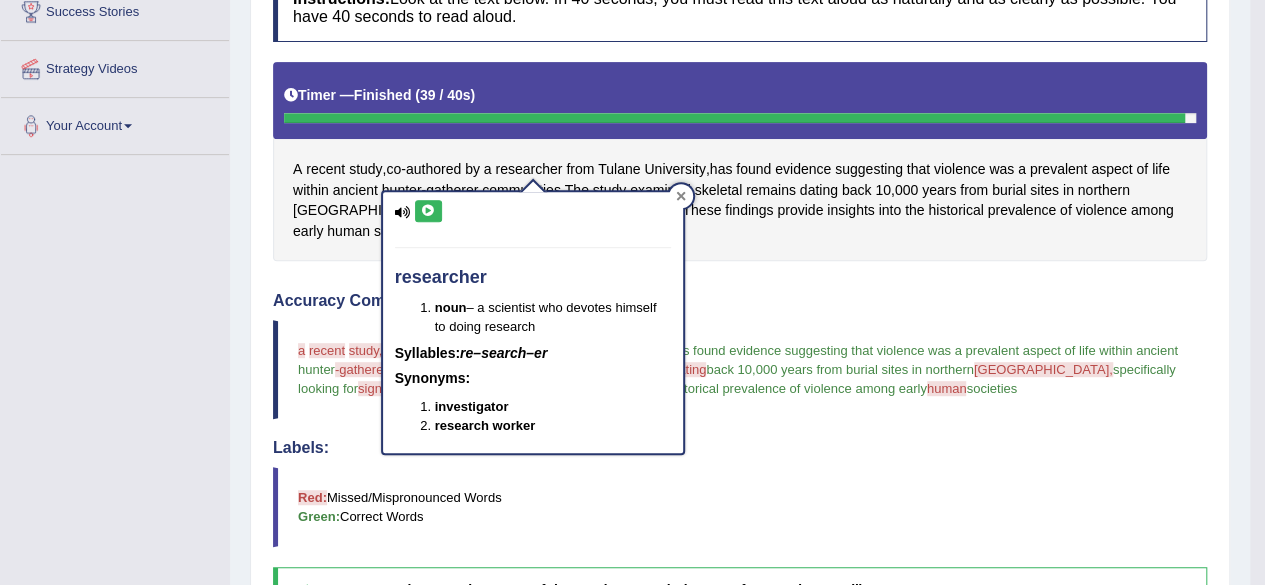
click at [682, 196] on icon at bounding box center [680, 195] width 9 height 9
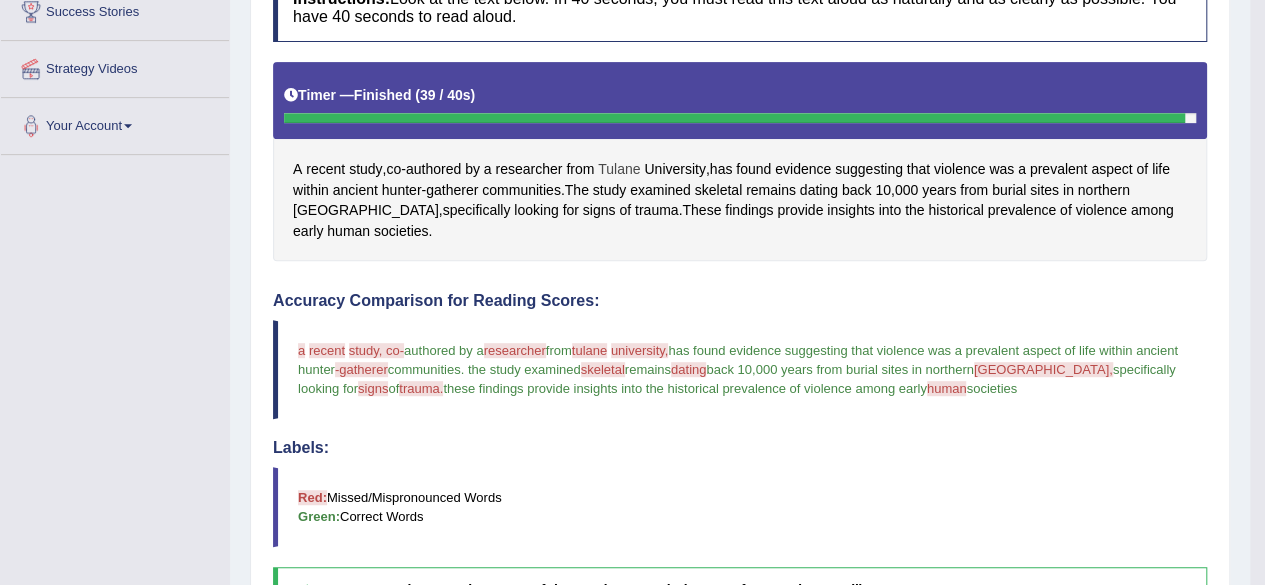
click at [608, 155] on div "A recent study , co - authored by a researcher from Tulane University , has fou…" at bounding box center [740, 162] width 934 height 200
click at [624, 167] on span "Tulane" at bounding box center [619, 169] width 42 height 21
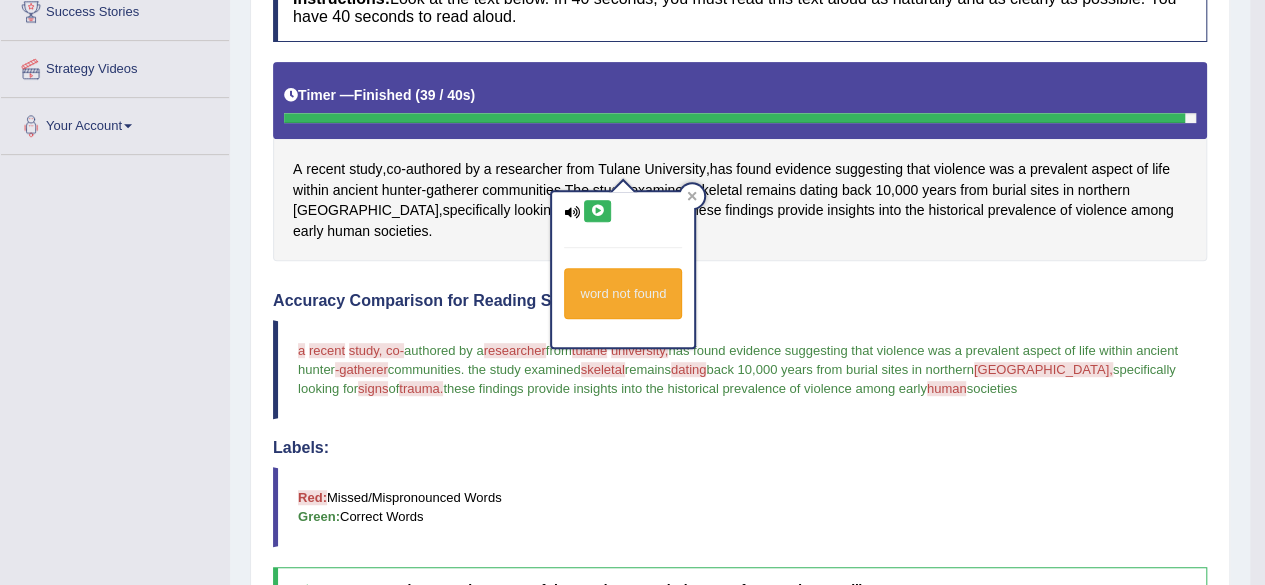
click at [594, 209] on icon at bounding box center [597, 211] width 15 height 12
click at [685, 191] on div at bounding box center [692, 196] width 24 height 24
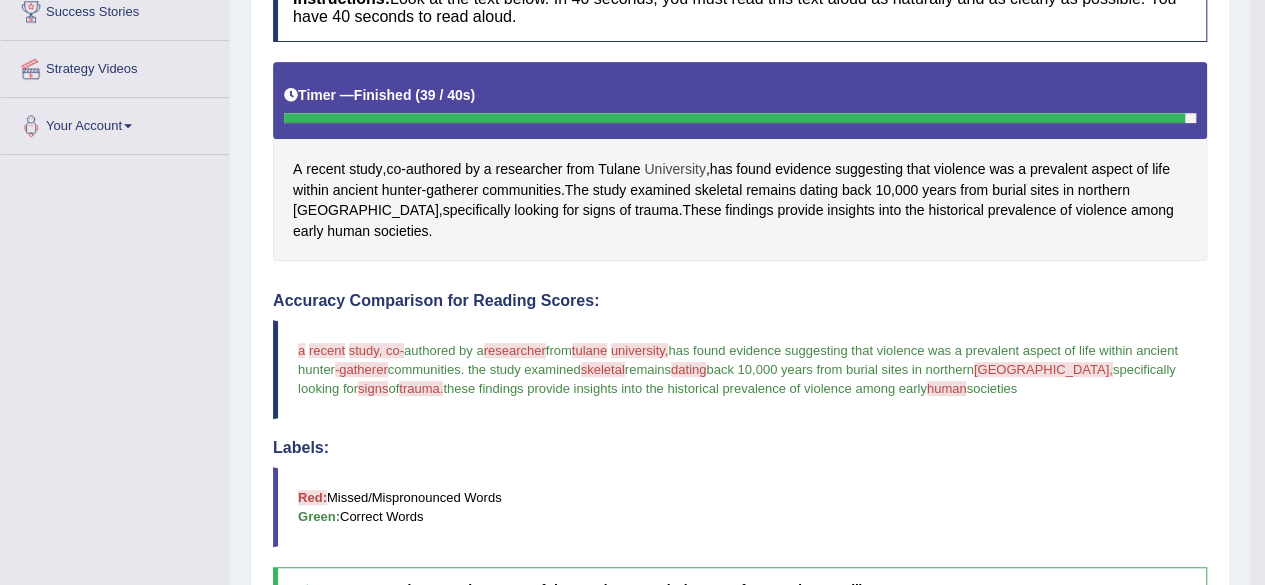
click at [666, 159] on span "University" at bounding box center [674, 169] width 61 height 21
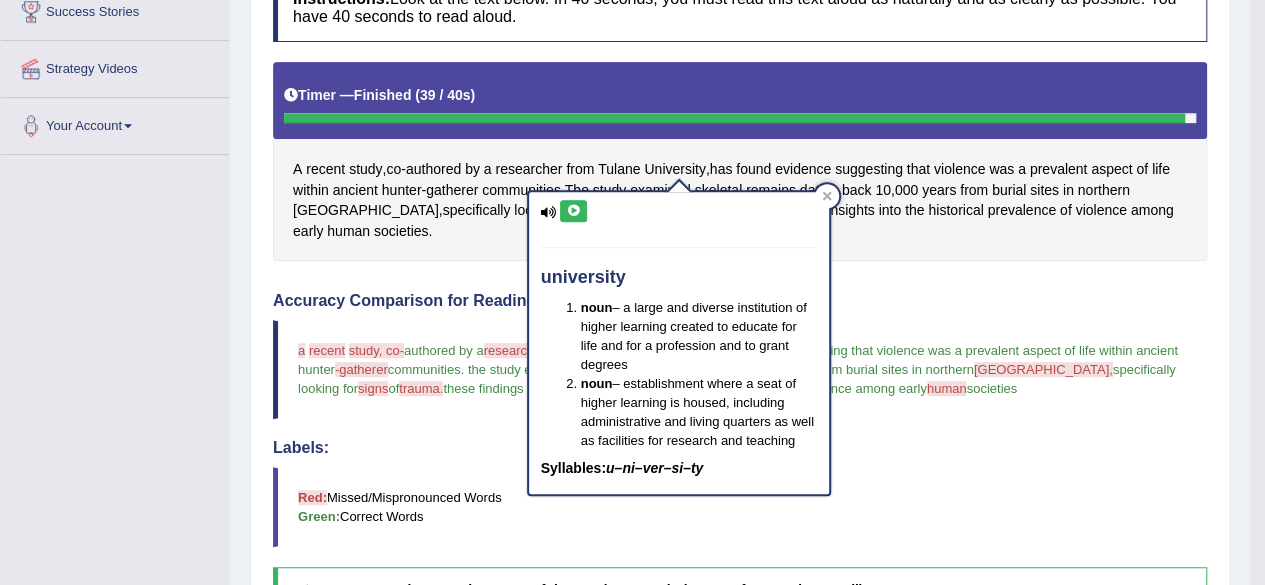
click at [573, 199] on div "university noun – a large and diverse institution of higher learning created to…" at bounding box center [679, 343] width 300 height 302
click at [576, 211] on icon at bounding box center [573, 211] width 15 height 12
click at [576, 210] on icon at bounding box center [573, 211] width 15 height 12
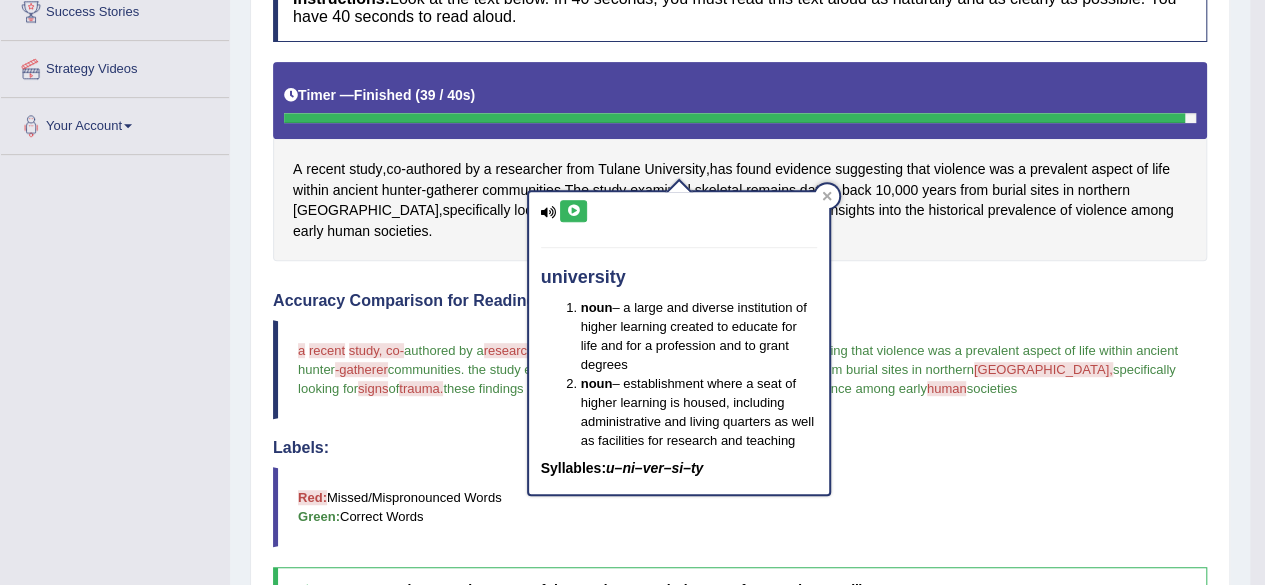
click at [575, 205] on icon at bounding box center [573, 211] width 15 height 12
click at [574, 205] on icon at bounding box center [573, 211] width 15 height 12
click at [573, 208] on icon at bounding box center [573, 211] width 15 height 12
click at [571, 209] on icon at bounding box center [573, 211] width 15 height 12
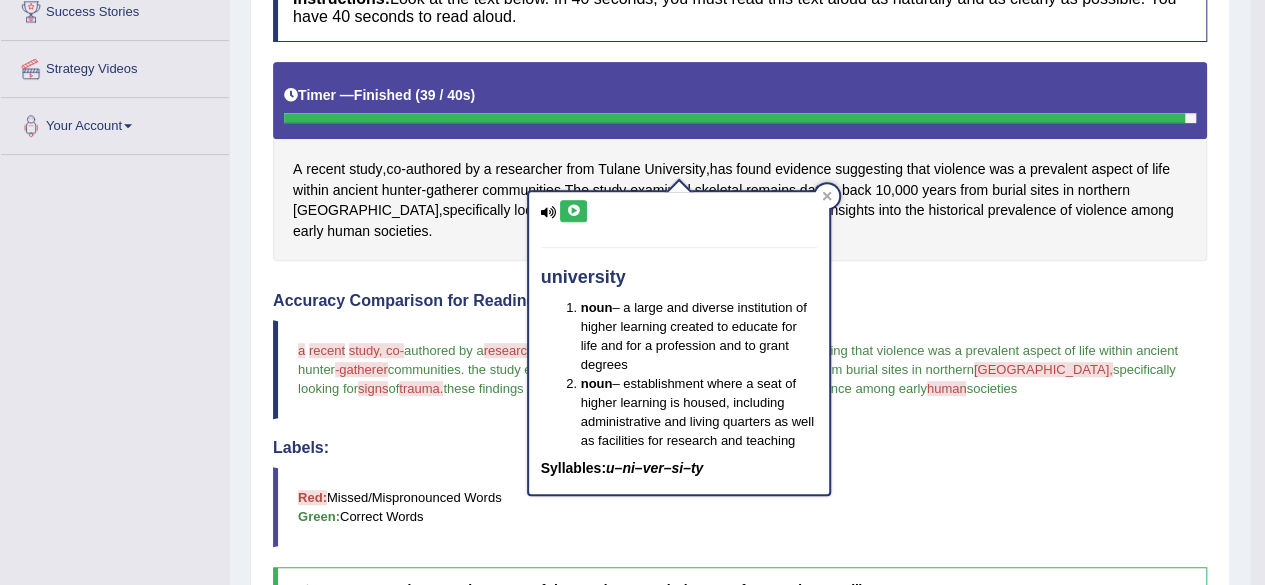
click at [571, 210] on icon at bounding box center [573, 211] width 15 height 12
click at [570, 211] on icon at bounding box center [573, 211] width 15 height 12
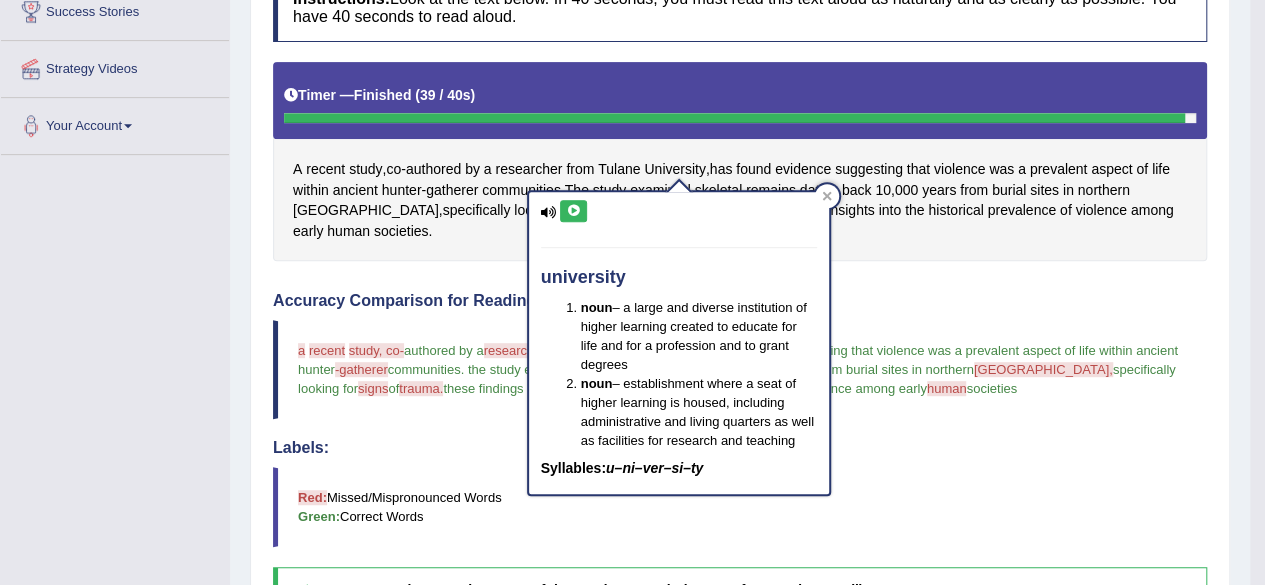
click at [570, 211] on icon at bounding box center [573, 211] width 15 height 12
click at [562, 151] on div "A recent study , co - authored by a researcher from Tulane University , has fou…" at bounding box center [740, 162] width 934 height 200
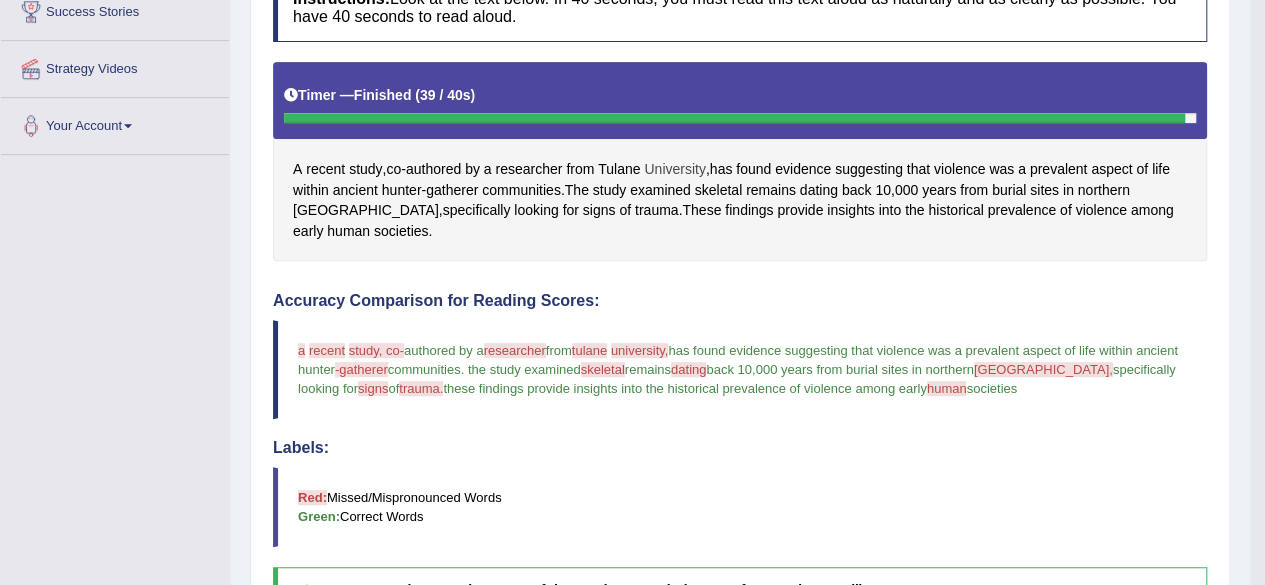
click at [666, 163] on span "University" at bounding box center [674, 169] width 61 height 21
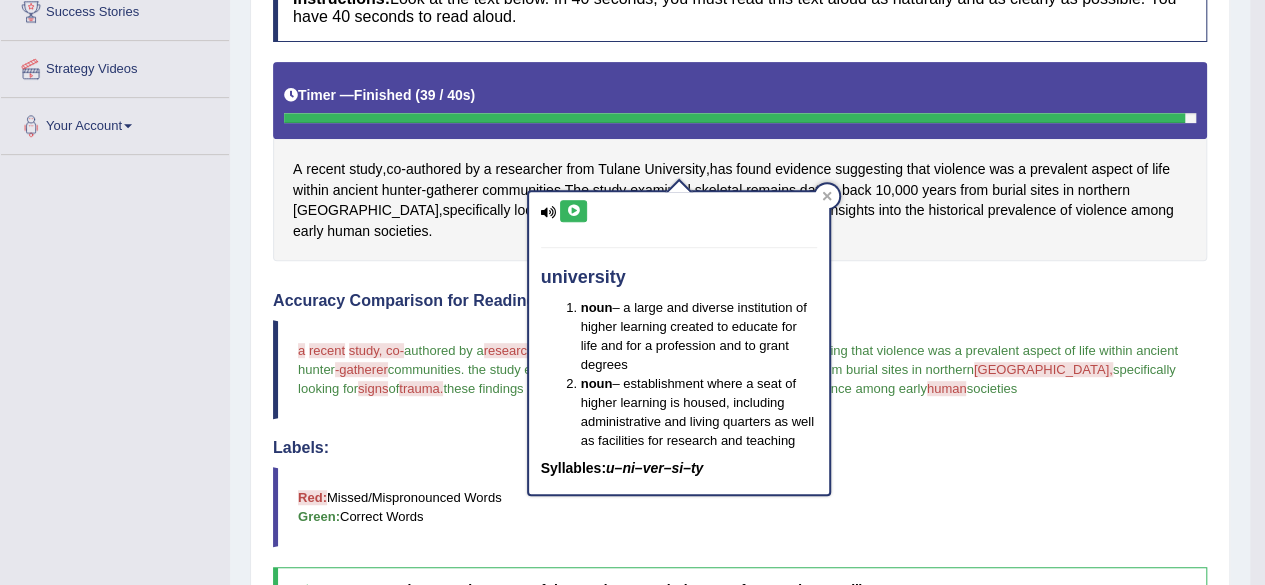
click at [576, 212] on icon at bounding box center [573, 211] width 15 height 12
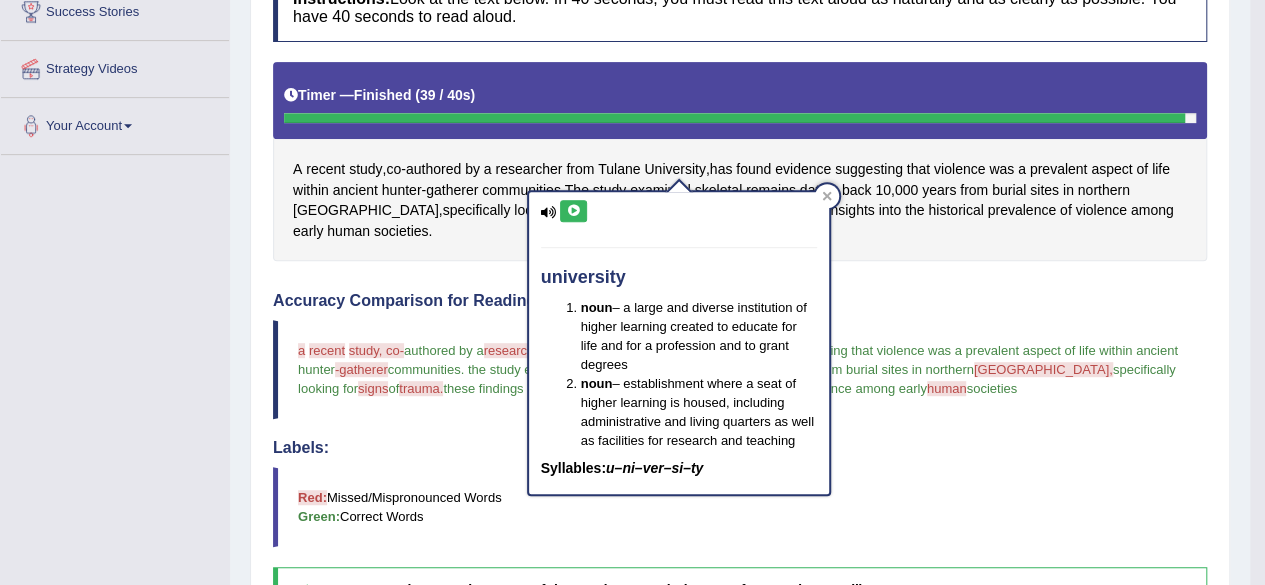
click at [576, 212] on icon at bounding box center [573, 211] width 15 height 12
click at [576, 218] on button at bounding box center [573, 211] width 27 height 22
click at [572, 215] on button at bounding box center [573, 211] width 27 height 22
click at [572, 215] on icon at bounding box center [573, 211] width 15 height 12
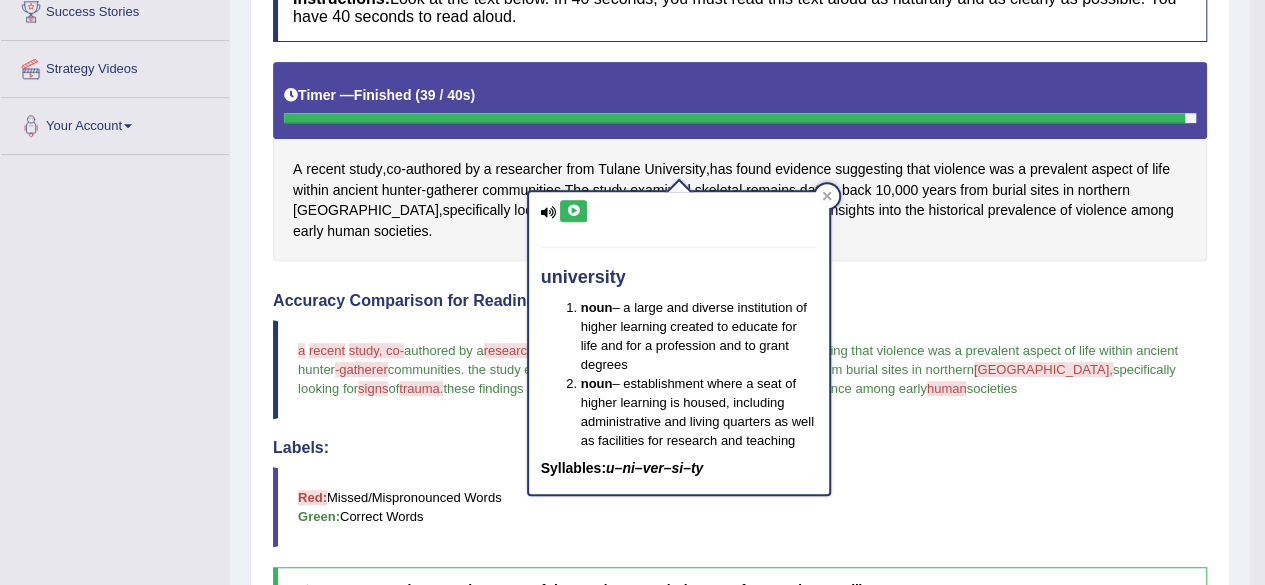
click at [572, 215] on icon at bounding box center [573, 211] width 15 height 12
click at [577, 216] on button at bounding box center [573, 211] width 27 height 22
click at [573, 205] on icon at bounding box center [573, 211] width 15 height 12
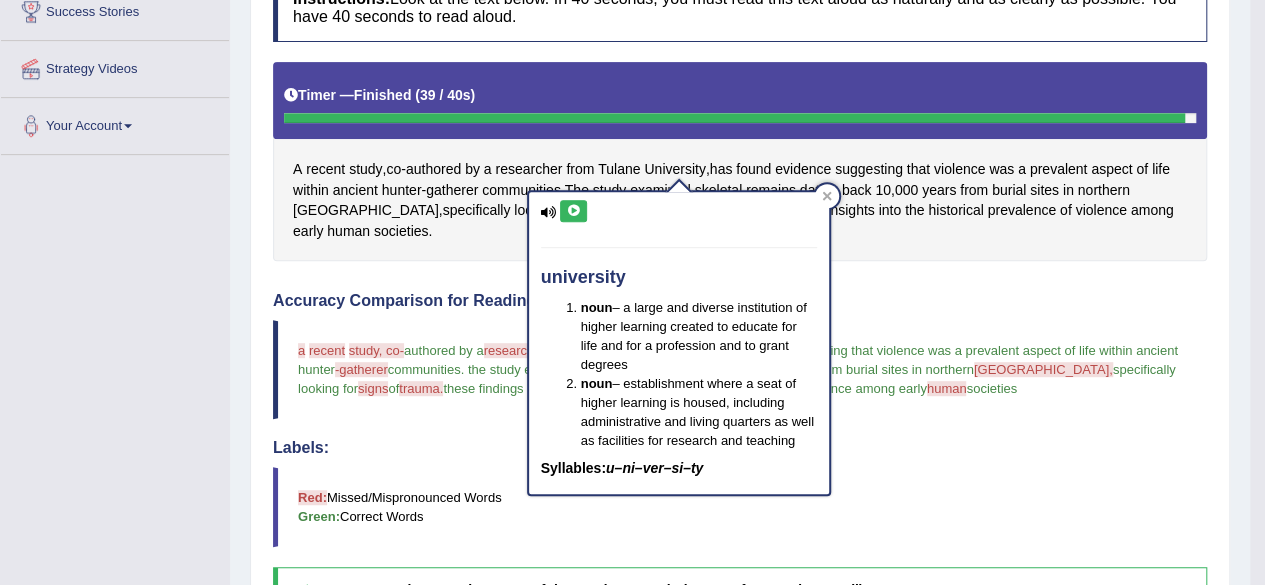
click at [573, 205] on icon at bounding box center [573, 211] width 15 height 12
click at [573, 206] on icon at bounding box center [573, 211] width 15 height 12
click at [573, 207] on icon at bounding box center [573, 211] width 15 height 12
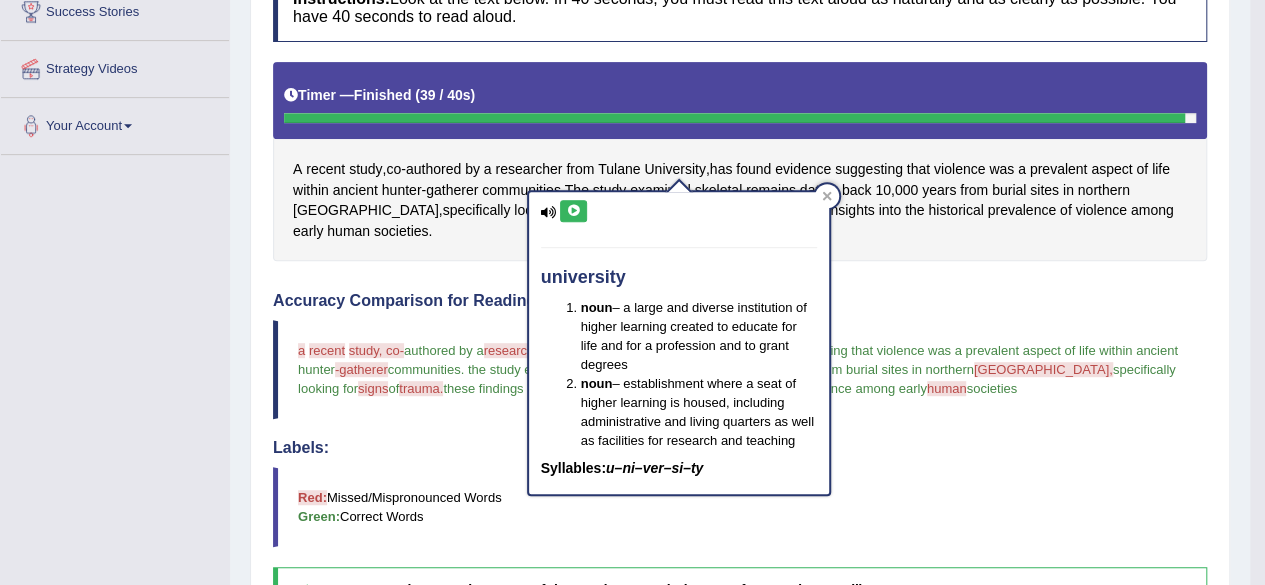
click at [573, 206] on icon at bounding box center [573, 211] width 15 height 12
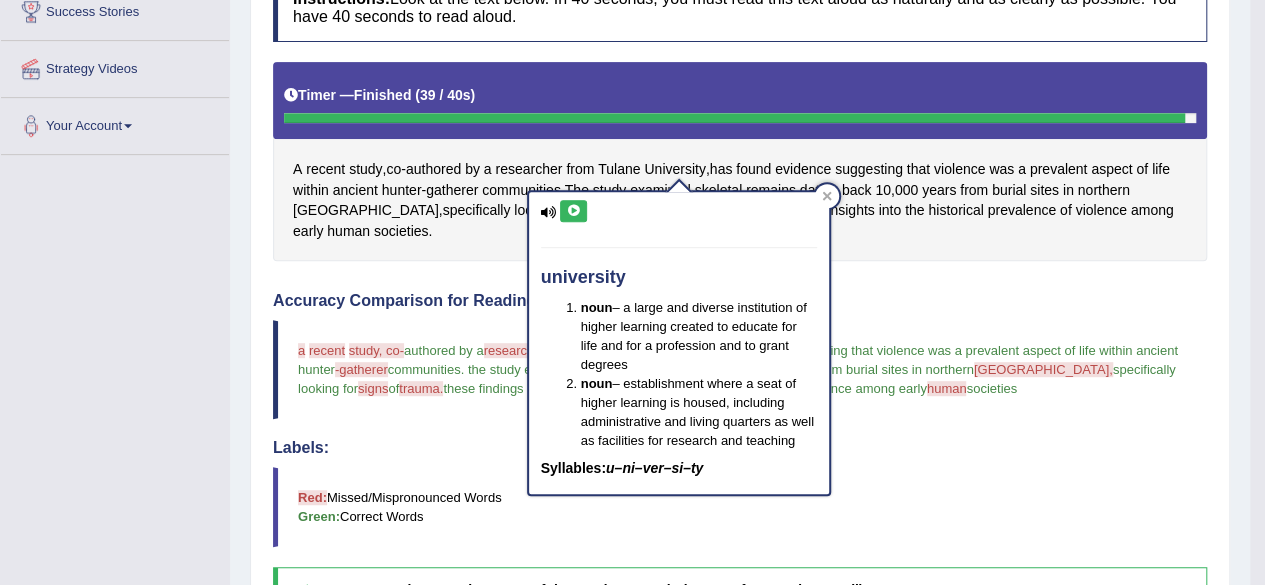
click at [573, 206] on icon at bounding box center [573, 211] width 15 height 12
click at [822, 194] on icon at bounding box center [827, 196] width 10 height 10
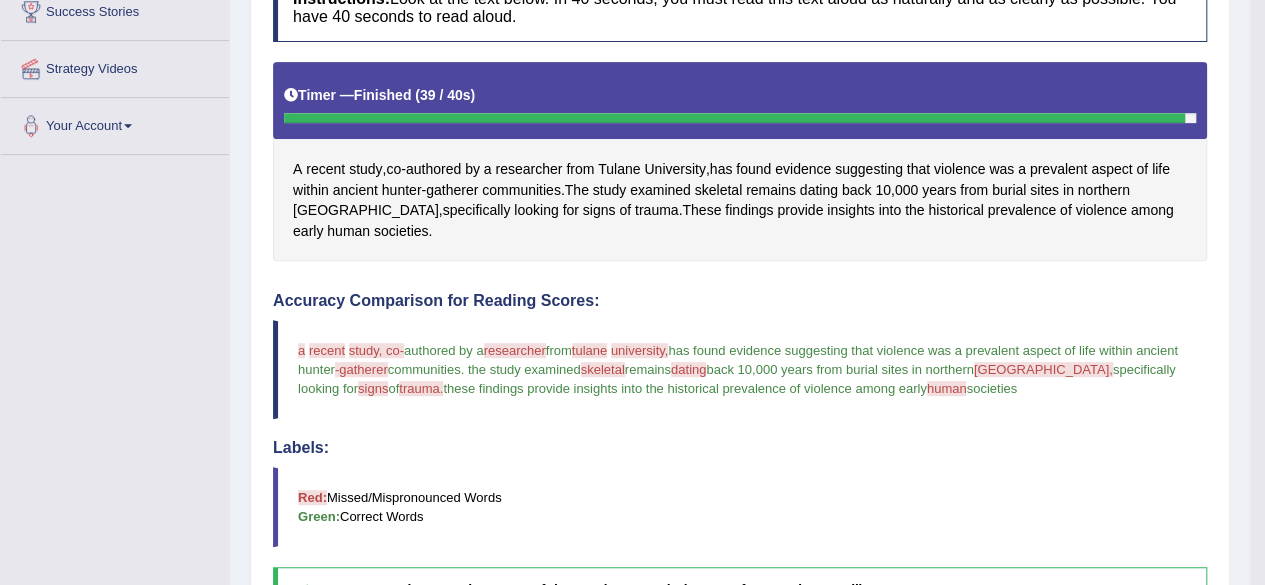
click at [625, 362] on span "skeletal" at bounding box center [603, 369] width 44 height 15
click at [722, 191] on span "skeletal" at bounding box center [718, 190] width 47 height 21
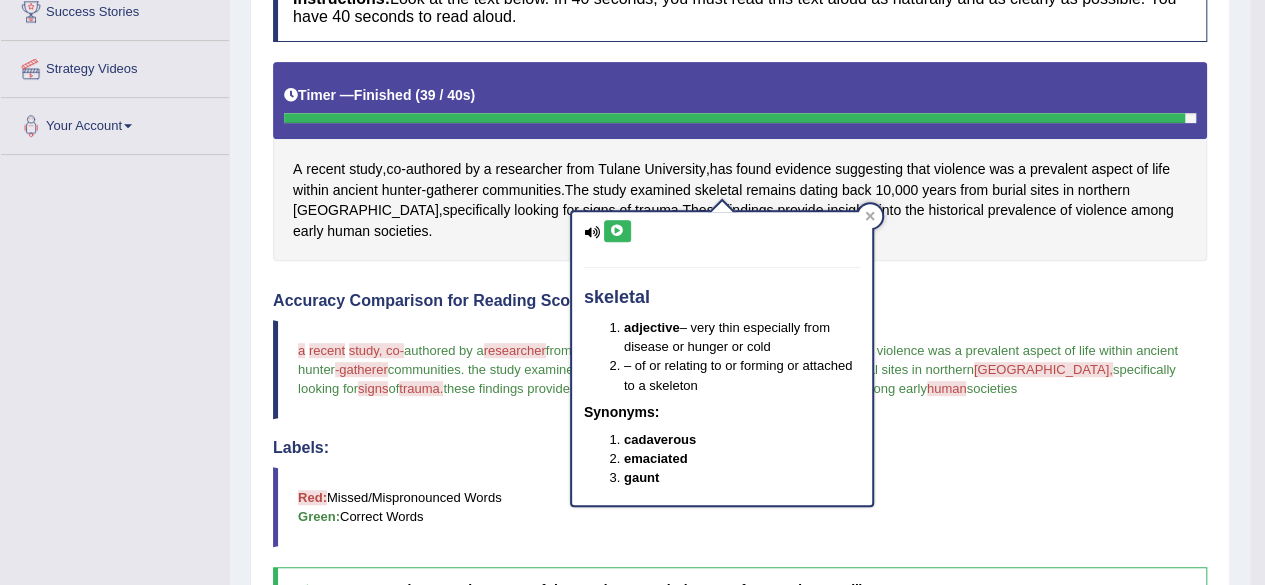
click at [619, 225] on icon at bounding box center [617, 231] width 15 height 12
click at [612, 230] on icon at bounding box center [617, 231] width 15 height 12
click at [612, 229] on icon at bounding box center [617, 231] width 15 height 12
click at [612, 230] on icon at bounding box center [617, 231] width 15 height 12
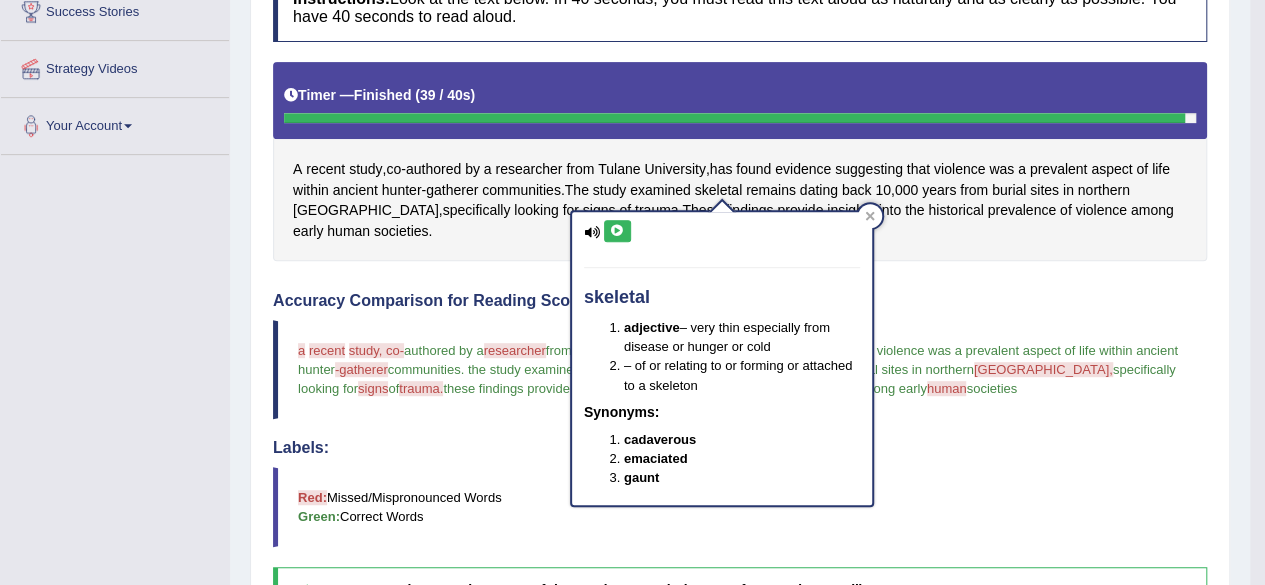
click at [620, 228] on icon at bounding box center [617, 231] width 15 height 12
click at [616, 231] on icon at bounding box center [617, 231] width 15 height 12
click at [617, 232] on icon at bounding box center [617, 231] width 15 height 12
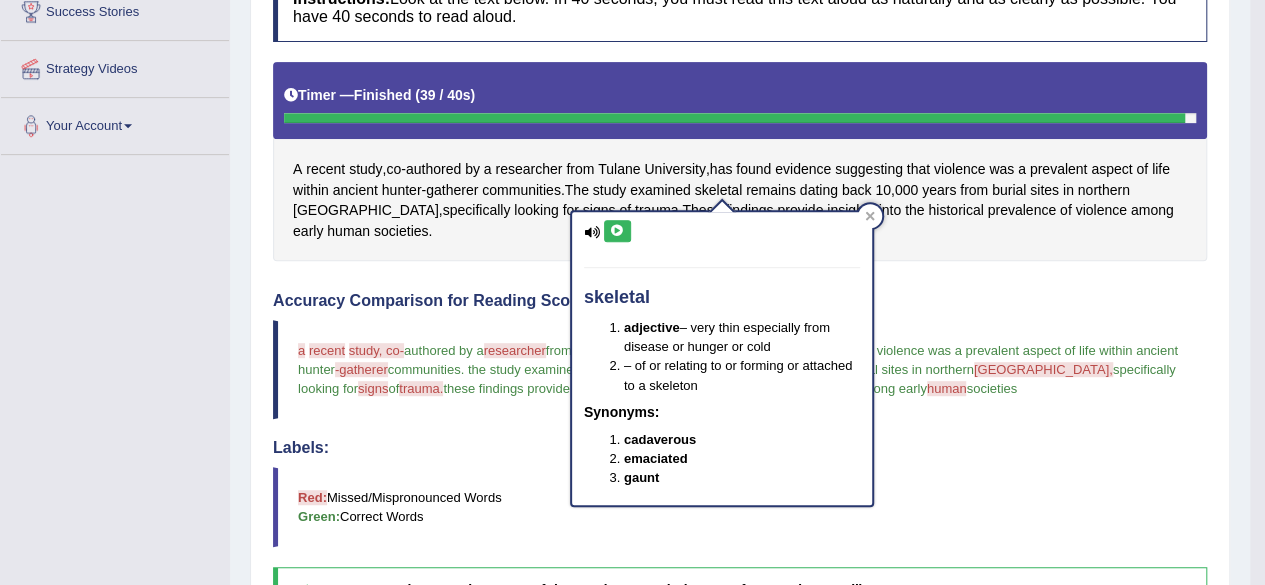
click at [618, 234] on icon at bounding box center [617, 231] width 15 height 12
click at [869, 216] on icon at bounding box center [869, 216] width 9 height 9
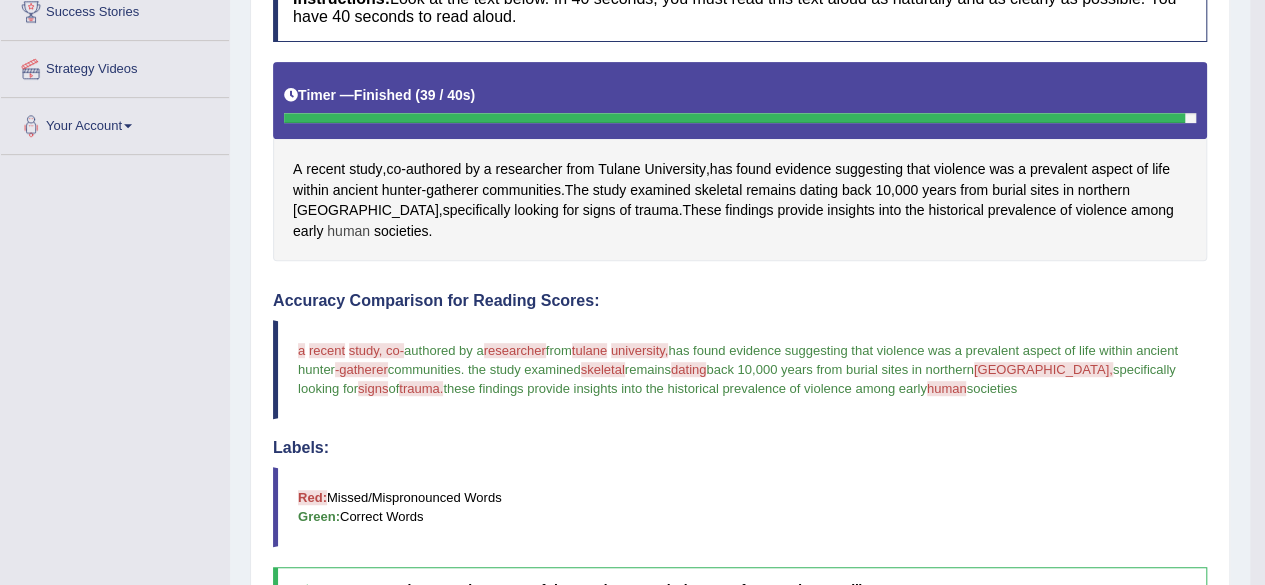
click at [370, 221] on span "human" at bounding box center [348, 231] width 43 height 21
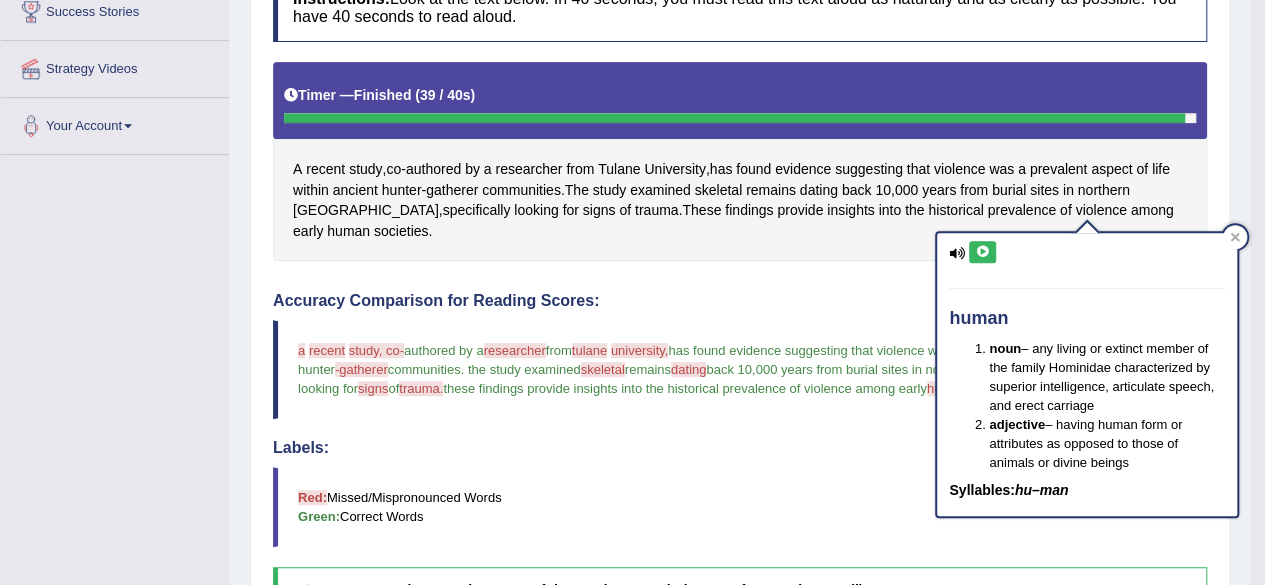
click at [973, 254] on button at bounding box center [982, 252] width 27 height 22
click at [978, 252] on icon at bounding box center [982, 252] width 15 height 12
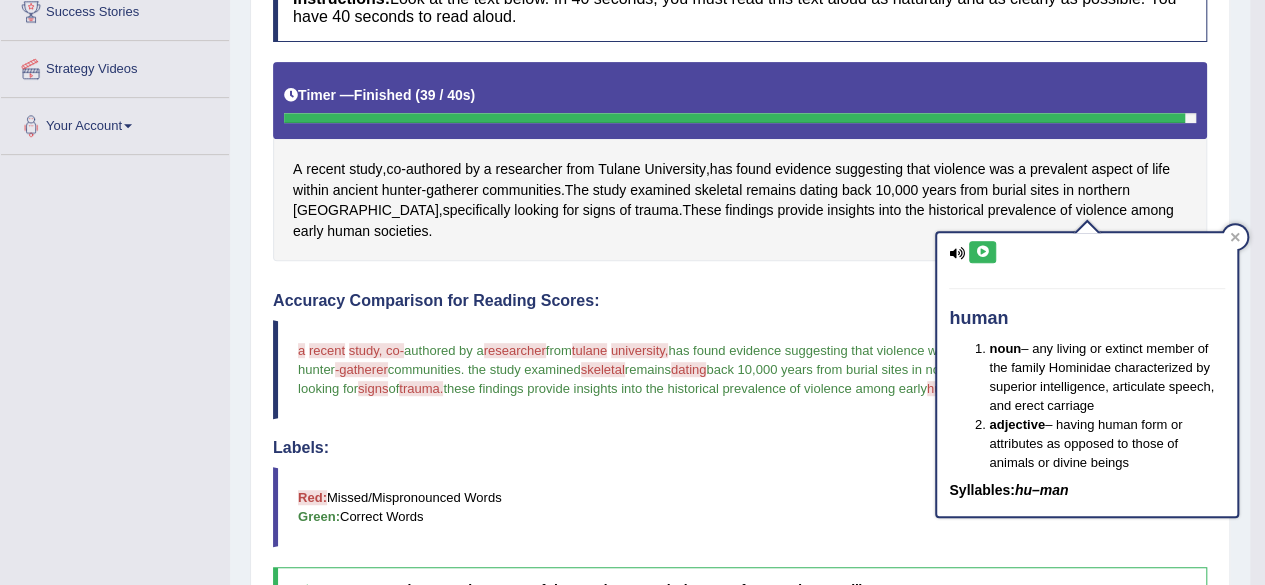
click at [981, 251] on icon at bounding box center [982, 252] width 15 height 12
drag, startPoint x: 981, startPoint y: 251, endPoint x: 978, endPoint y: 241, distance: 10.4
click at [979, 246] on icon at bounding box center [982, 252] width 15 height 12
click at [978, 241] on button at bounding box center [982, 252] width 27 height 22
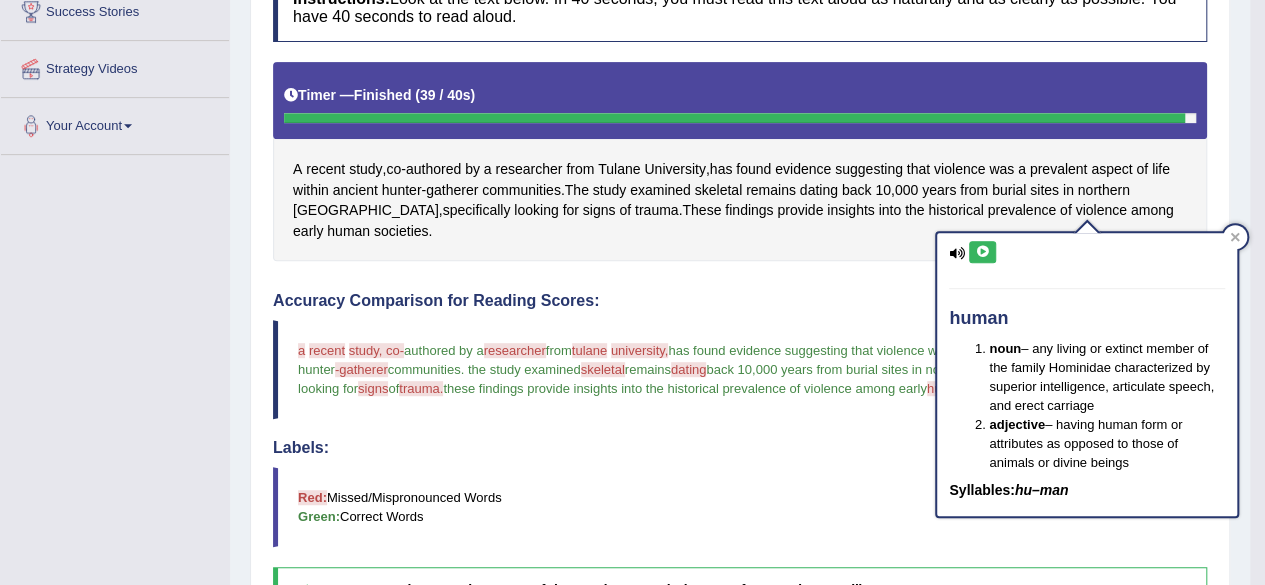
click at [986, 248] on icon at bounding box center [982, 252] width 15 height 12
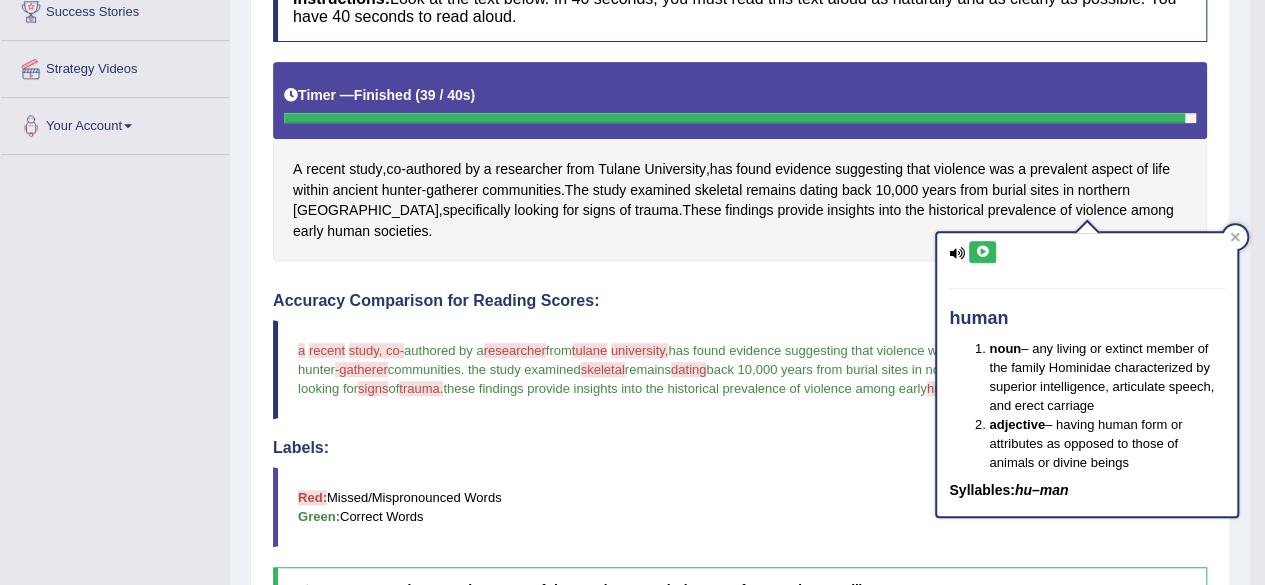
click at [988, 248] on icon at bounding box center [982, 252] width 15 height 12
click at [987, 248] on icon at bounding box center [982, 252] width 15 height 12
click at [986, 248] on icon at bounding box center [982, 252] width 15 height 12
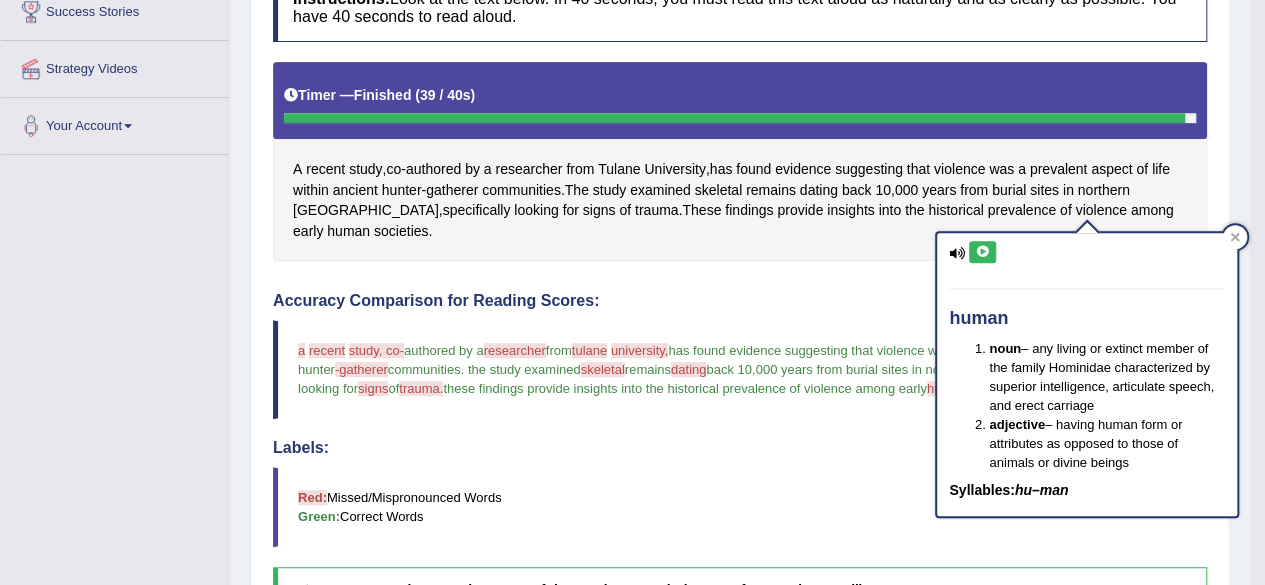
click at [989, 248] on icon at bounding box center [982, 252] width 15 height 12
click at [990, 251] on button at bounding box center [982, 252] width 27 height 22
click at [984, 246] on icon at bounding box center [982, 252] width 15 height 12
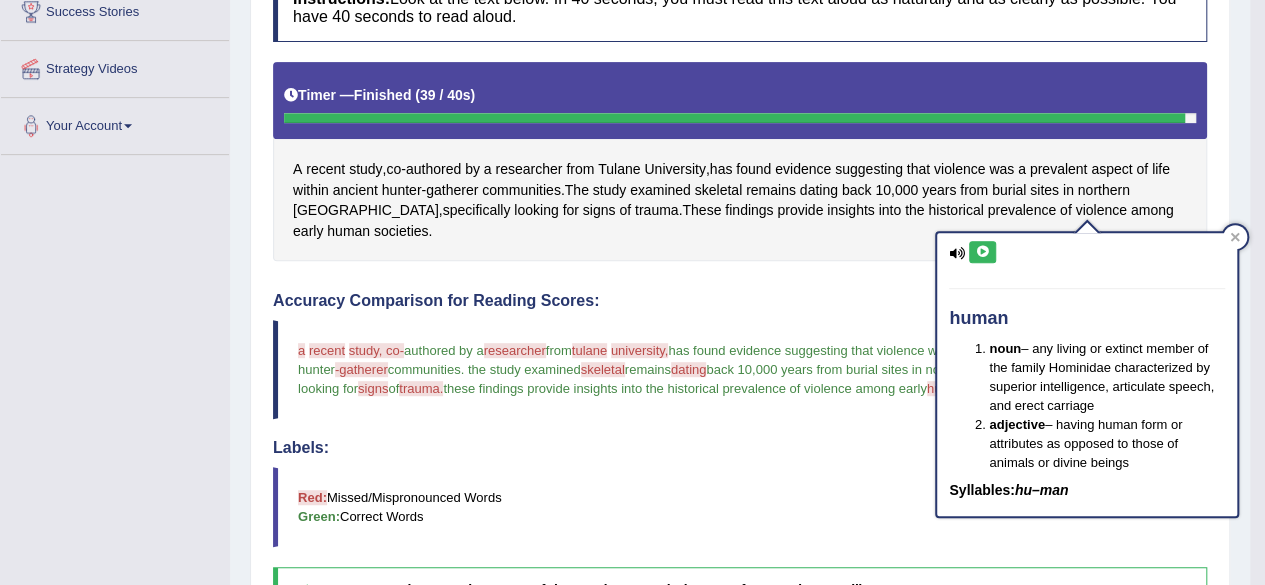
click at [984, 246] on icon at bounding box center [982, 252] width 15 height 12
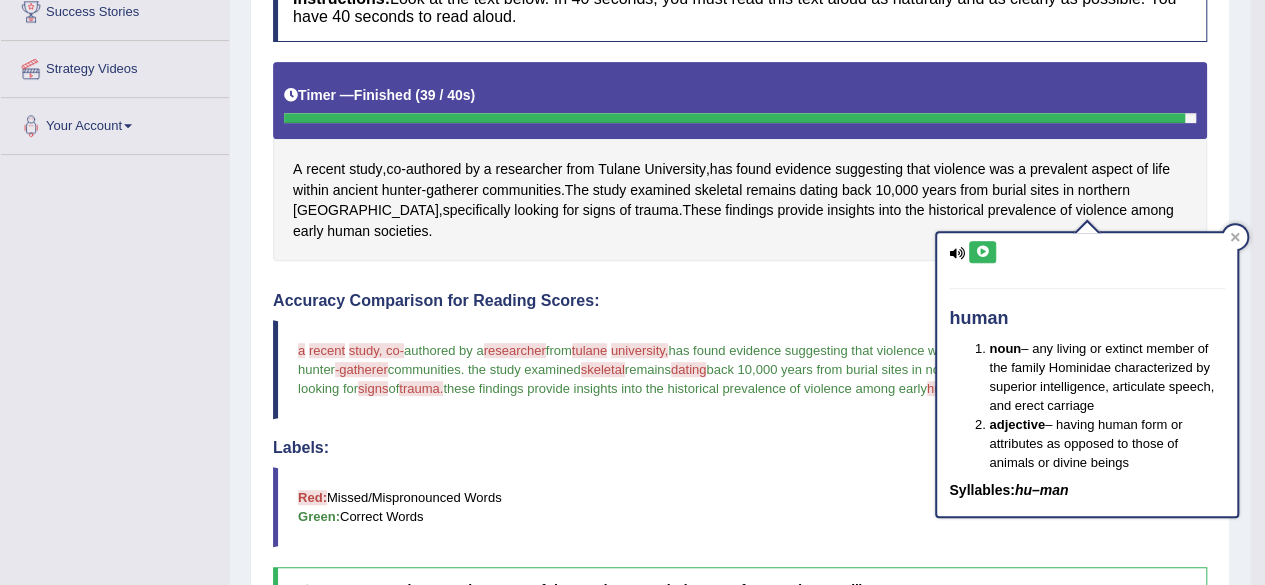
click at [984, 246] on icon at bounding box center [982, 252] width 15 height 12
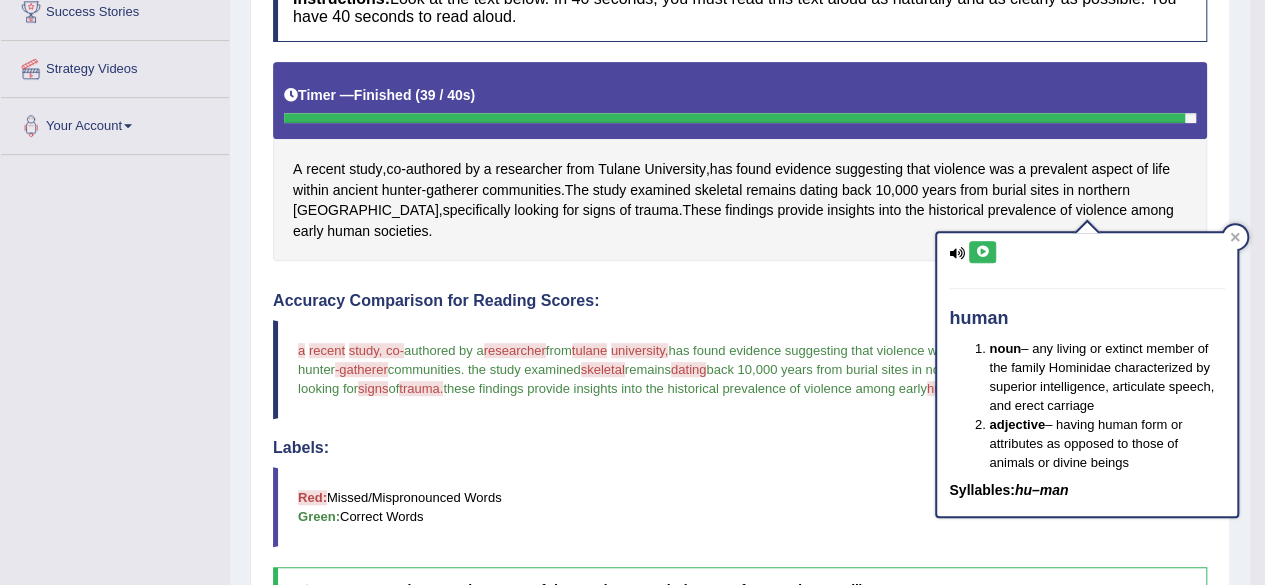
click at [994, 246] on button at bounding box center [982, 252] width 27 height 22
click at [984, 247] on icon at bounding box center [982, 252] width 15 height 12
click at [1229, 233] on div at bounding box center [1235, 237] width 24 height 24
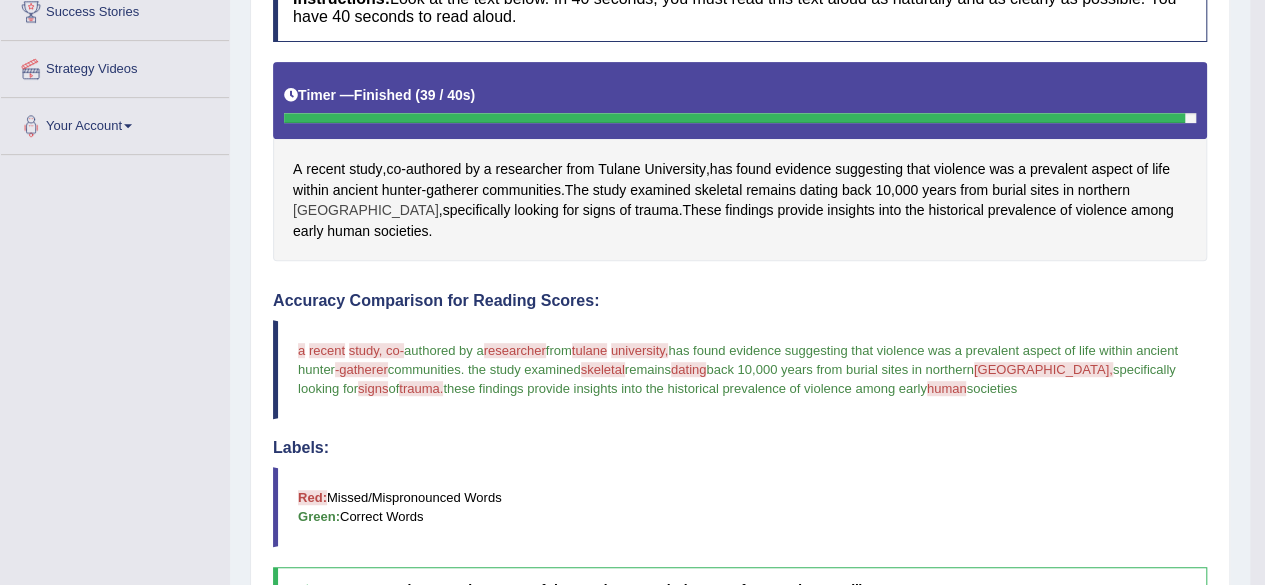
click at [439, 200] on span "Chile" at bounding box center [366, 210] width 146 height 21
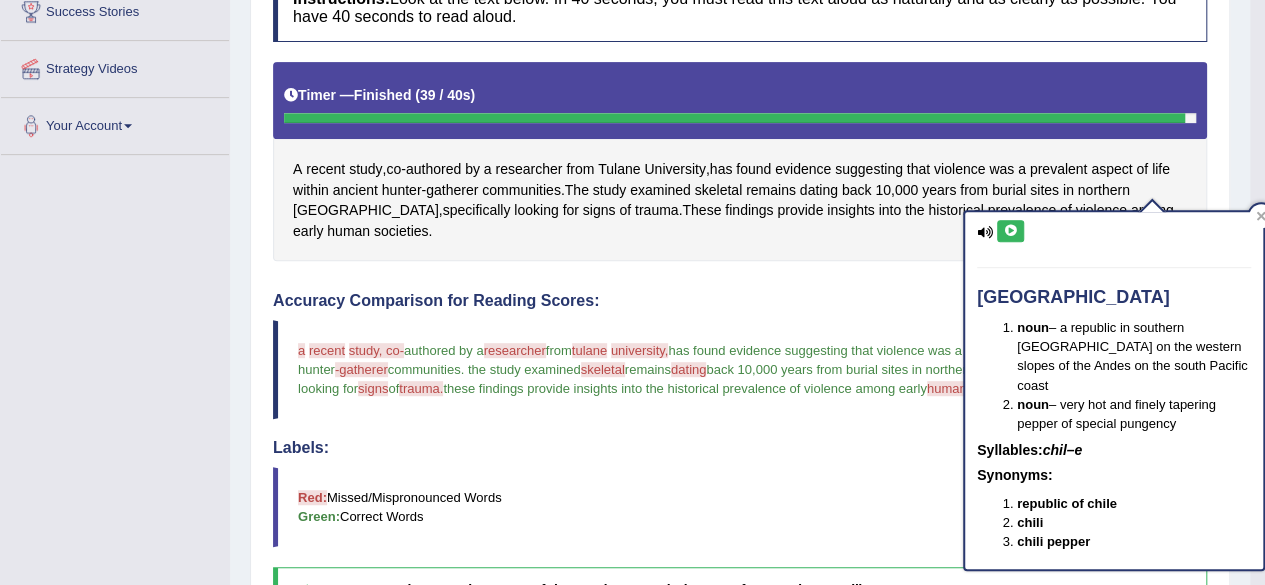
click at [1004, 226] on icon at bounding box center [1010, 231] width 15 height 12
click at [1003, 228] on button at bounding box center [1010, 231] width 27 height 22
click at [1011, 228] on icon at bounding box center [1010, 231] width 15 height 12
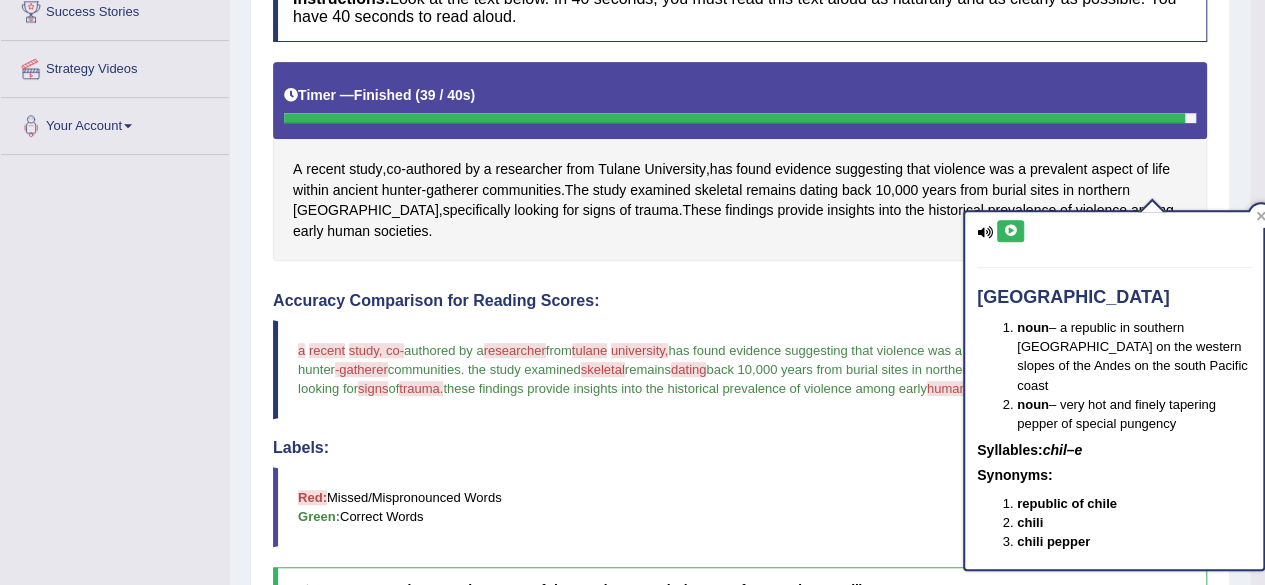
click at [1011, 228] on icon at bounding box center [1010, 231] width 15 height 12
click at [1260, 213] on icon at bounding box center [1261, 216] width 10 height 10
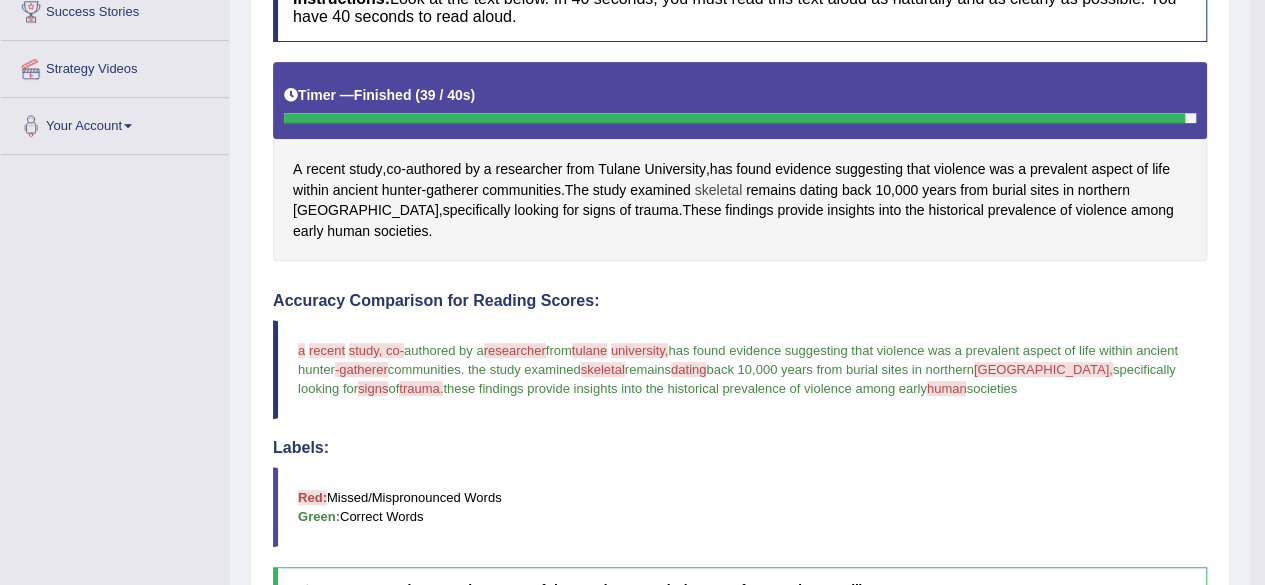
click at [735, 188] on span "skeletal" at bounding box center [718, 190] width 47 height 21
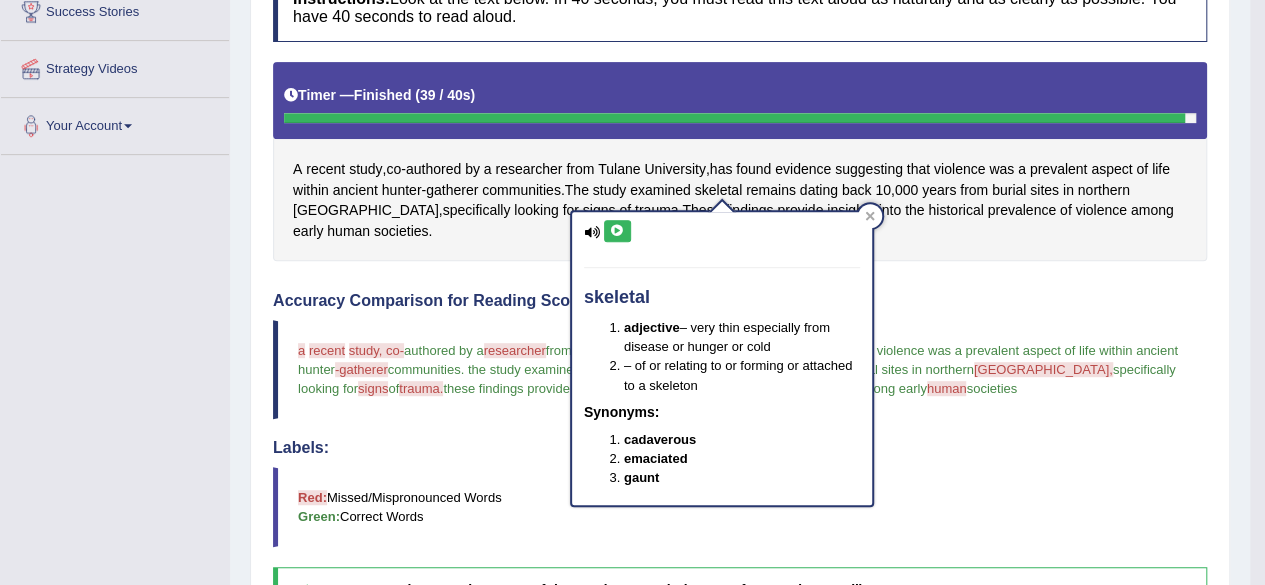
click at [616, 227] on icon at bounding box center [617, 231] width 15 height 12
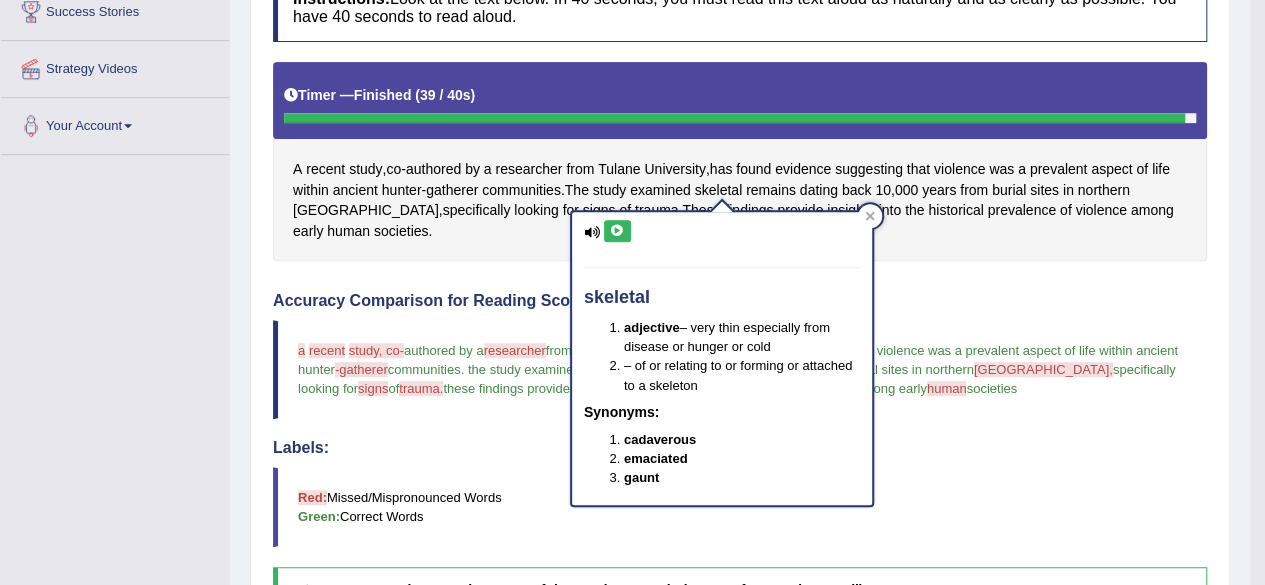
click at [616, 227] on icon at bounding box center [617, 231] width 15 height 12
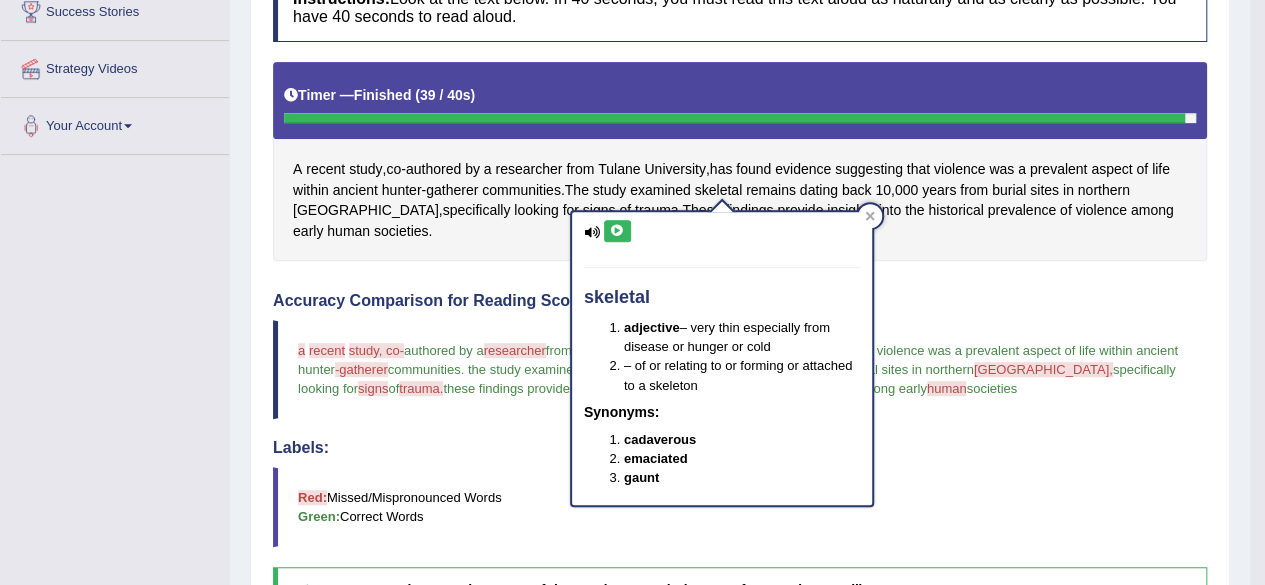
click at [616, 227] on icon at bounding box center [617, 231] width 15 height 12
click at [870, 225] on div at bounding box center [870, 216] width 24 height 24
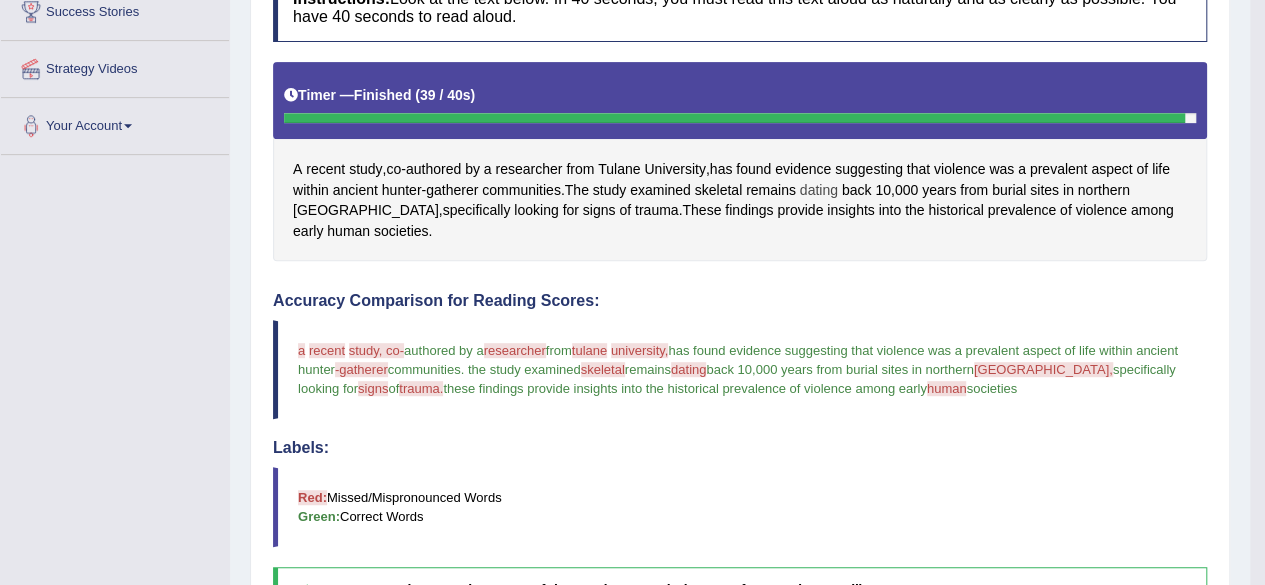
click at [823, 180] on span "dating" at bounding box center [819, 190] width 38 height 21
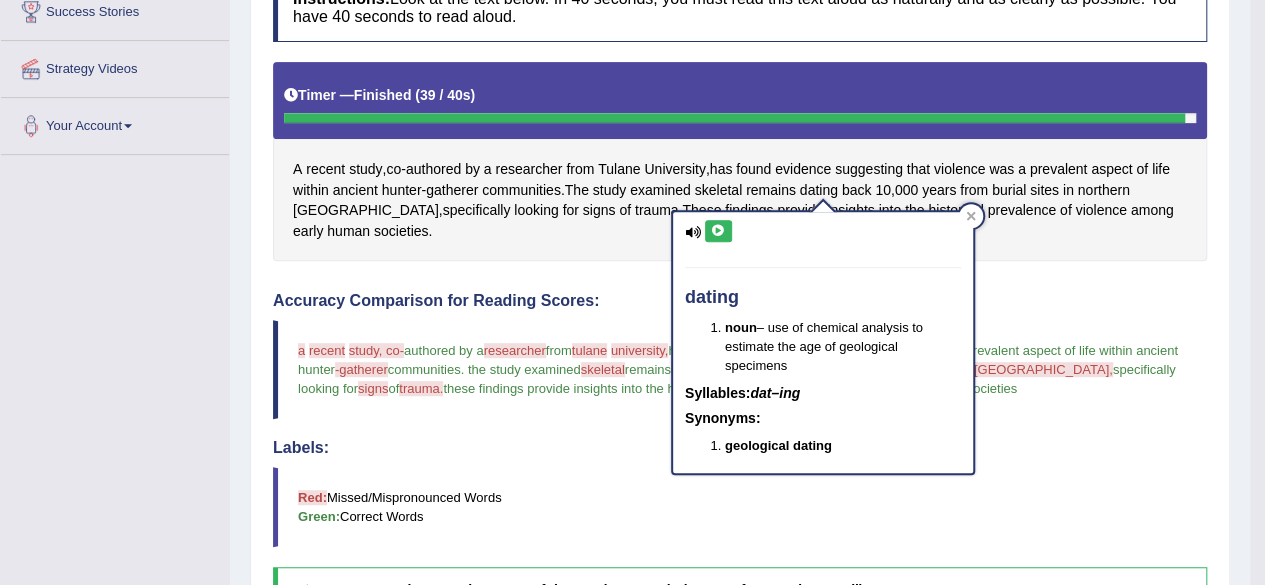
click at [720, 231] on icon at bounding box center [718, 231] width 15 height 12
click at [720, 232] on icon at bounding box center [718, 231] width 15 height 12
click at [724, 225] on icon at bounding box center [718, 231] width 15 height 12
click at [963, 219] on div at bounding box center [971, 216] width 24 height 24
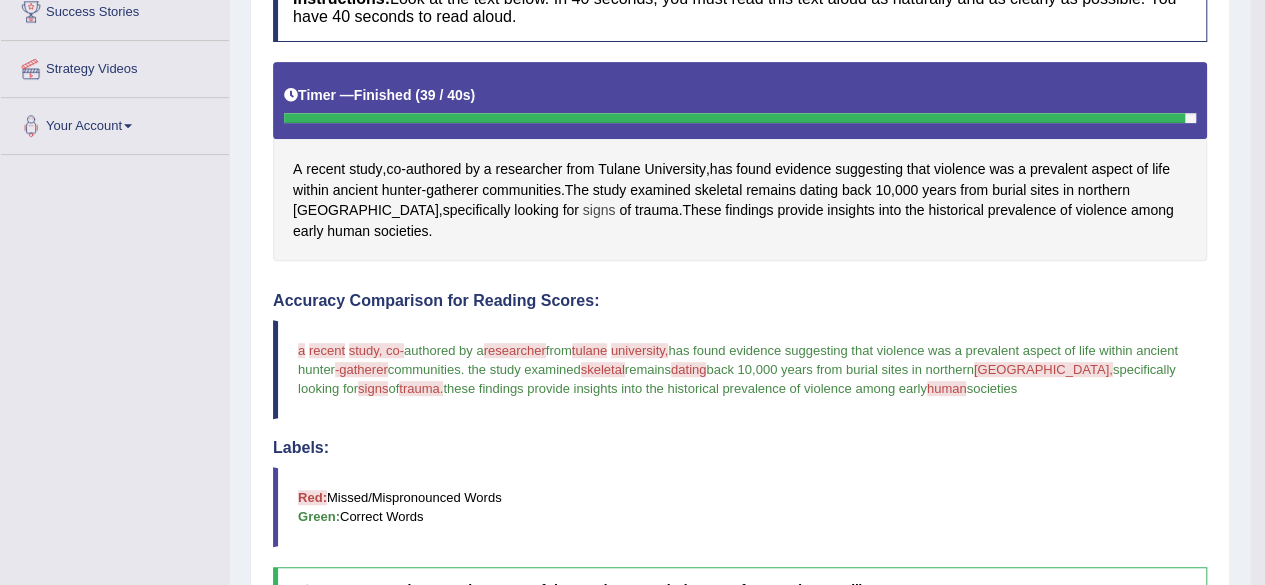
click at [583, 213] on span "signs" at bounding box center [599, 210] width 33 height 21
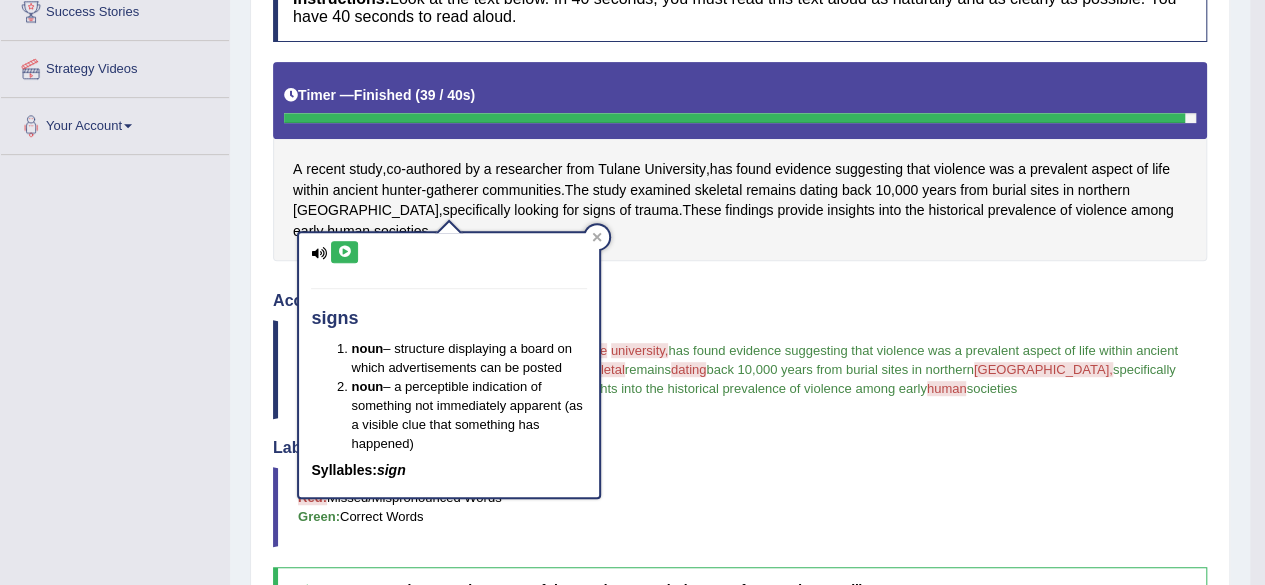
click at [346, 252] on icon at bounding box center [344, 252] width 15 height 12
click at [337, 251] on icon at bounding box center [344, 252] width 15 height 12
drag, startPoint x: 347, startPoint y: 254, endPoint x: 386, endPoint y: 296, distance: 57.3
click at [347, 255] on icon at bounding box center [344, 252] width 15 height 12
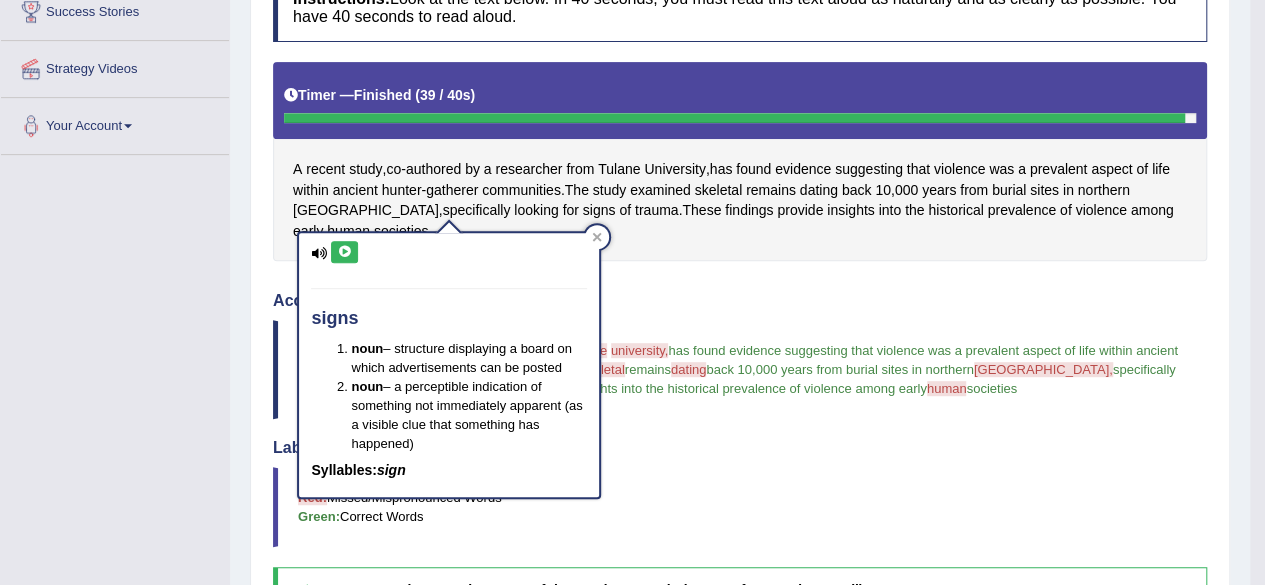
click at [337, 252] on icon at bounding box center [344, 252] width 15 height 12
click at [344, 249] on icon at bounding box center [344, 252] width 15 height 12
click at [345, 249] on icon at bounding box center [344, 252] width 15 height 12
click at [342, 246] on icon at bounding box center [344, 252] width 15 height 12
click at [590, 239] on div at bounding box center [597, 237] width 24 height 24
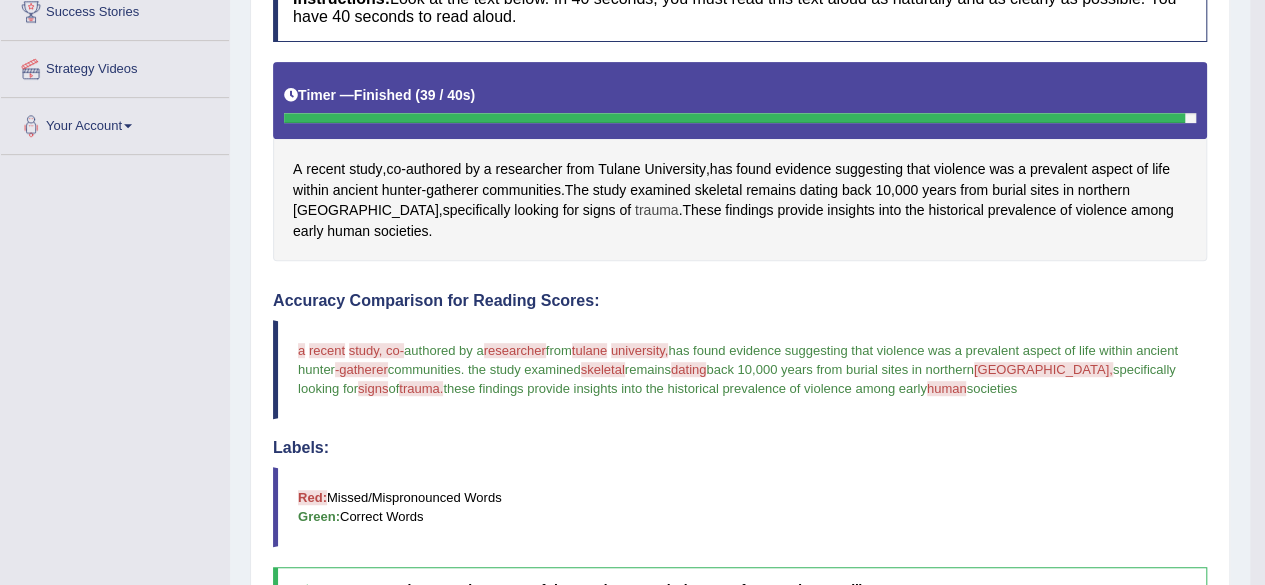
click at [635, 211] on span "trauma" at bounding box center [657, 210] width 44 height 21
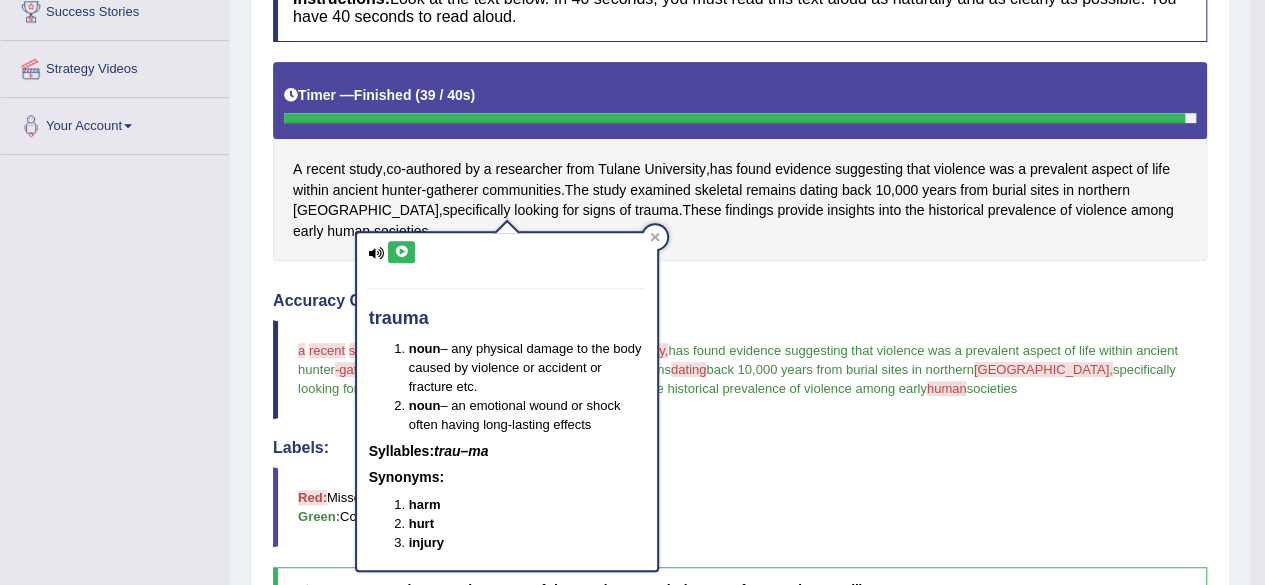
drag, startPoint x: 401, startPoint y: 245, endPoint x: 443, endPoint y: 271, distance: 49.4
click at [401, 246] on icon at bounding box center [401, 252] width 15 height 12
click at [662, 236] on div at bounding box center [655, 237] width 24 height 24
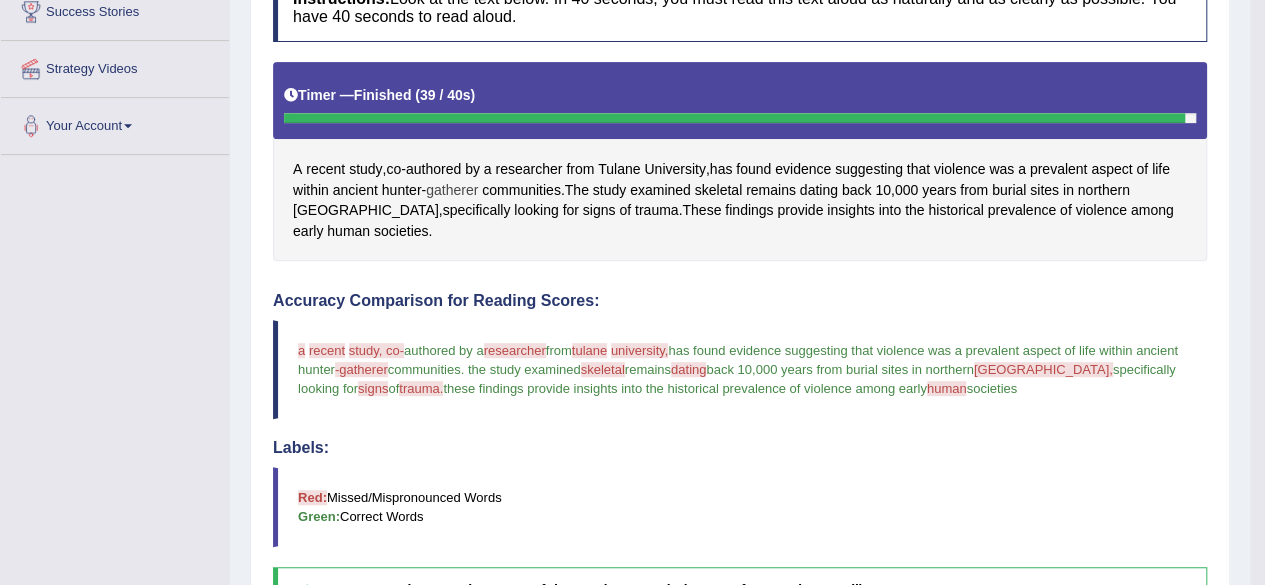
click at [451, 193] on span "gatherer" at bounding box center [452, 190] width 52 height 21
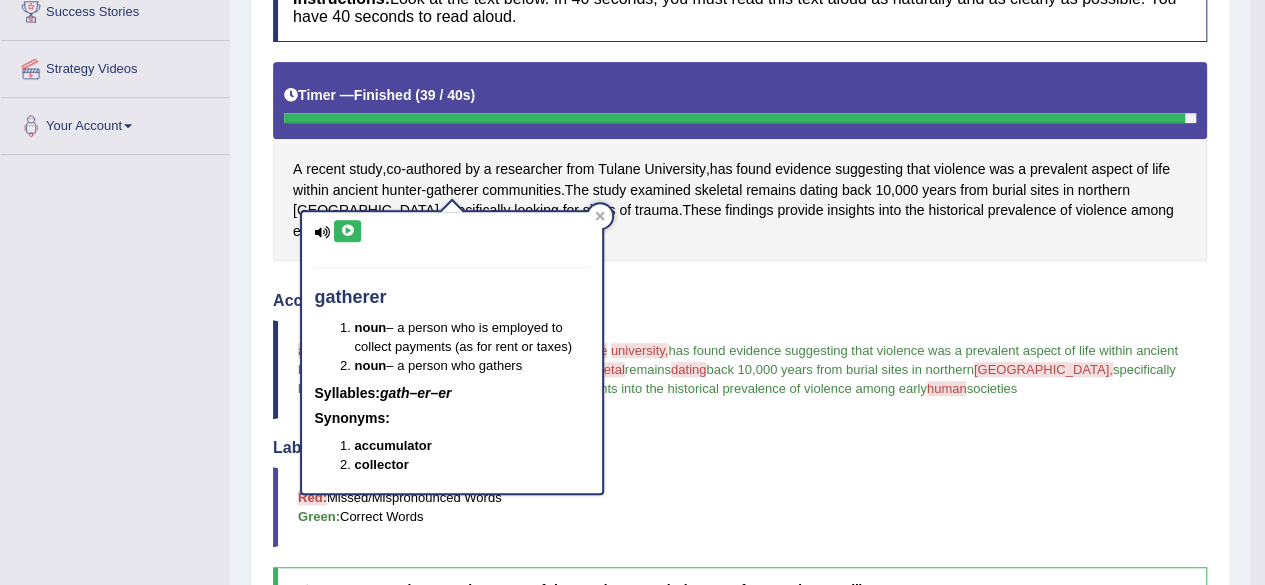
click at [338, 230] on button at bounding box center [347, 231] width 27 height 22
click at [342, 225] on icon at bounding box center [347, 231] width 15 height 12
click at [344, 223] on button at bounding box center [347, 231] width 27 height 22
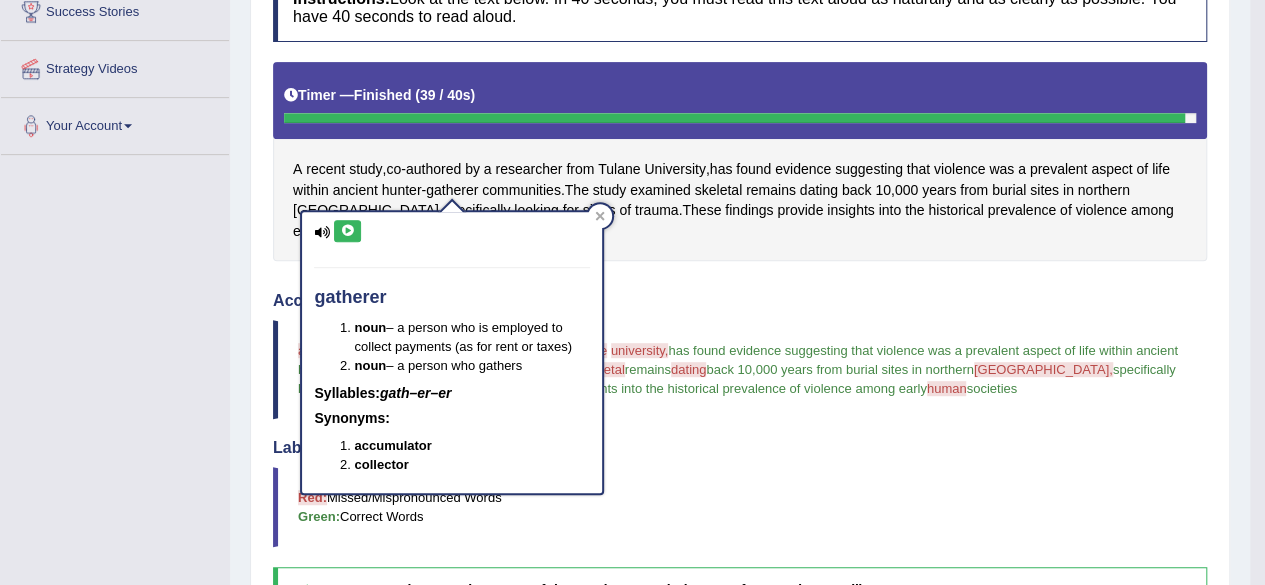
click at [345, 230] on icon at bounding box center [347, 231] width 15 height 12
click at [342, 225] on icon at bounding box center [347, 231] width 15 height 12
click at [343, 225] on icon at bounding box center [347, 231] width 15 height 12
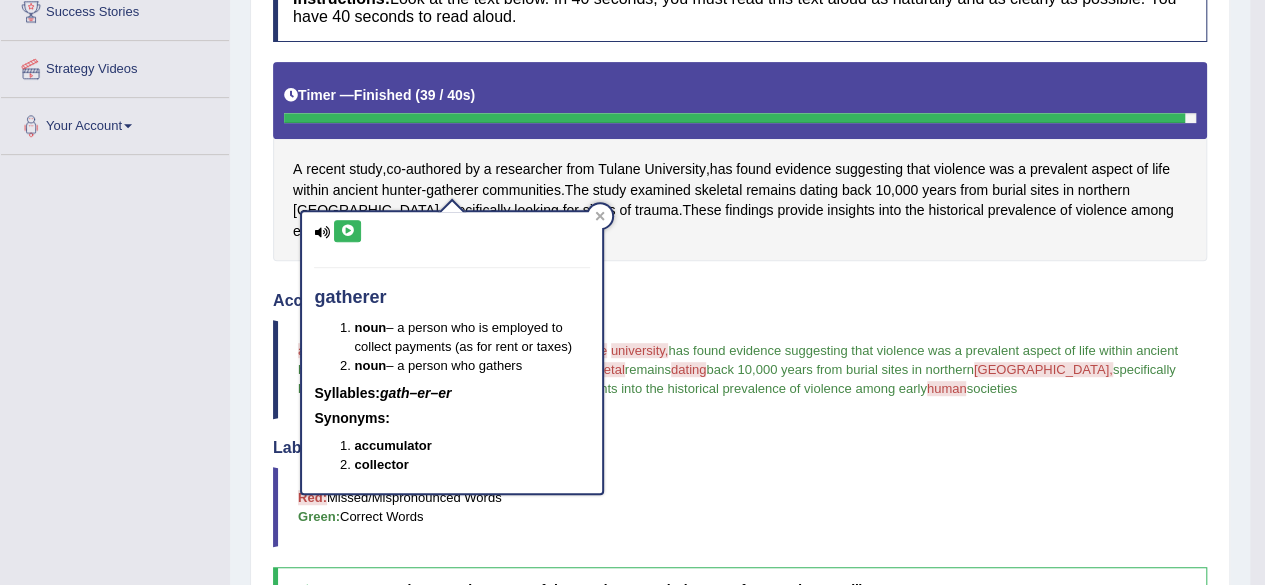
click at [347, 226] on icon at bounding box center [347, 231] width 15 height 12
click at [349, 225] on icon at bounding box center [347, 231] width 15 height 12
click at [602, 216] on icon at bounding box center [600, 216] width 10 height 10
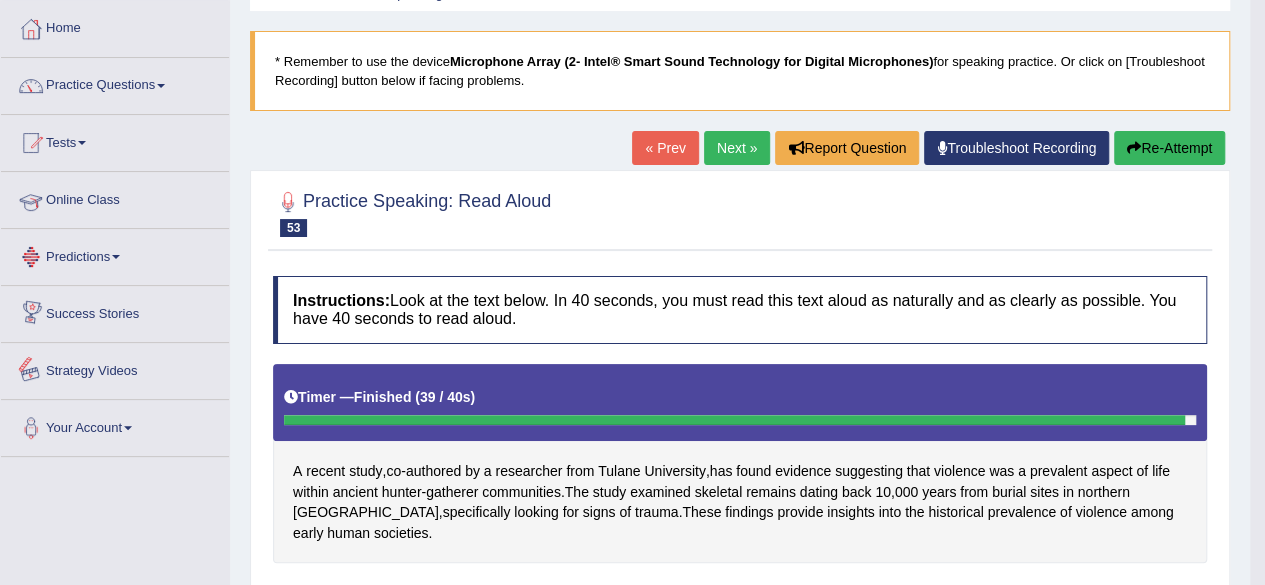
scroll to position [0, 0]
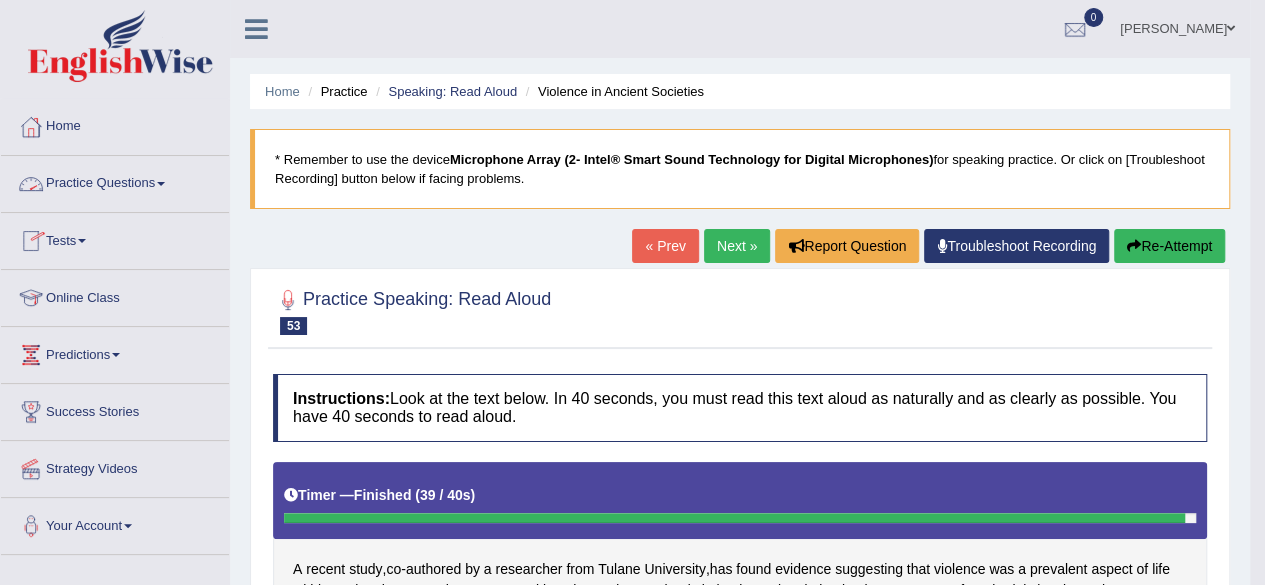
click at [161, 177] on link "Practice Questions" at bounding box center [115, 181] width 228 height 50
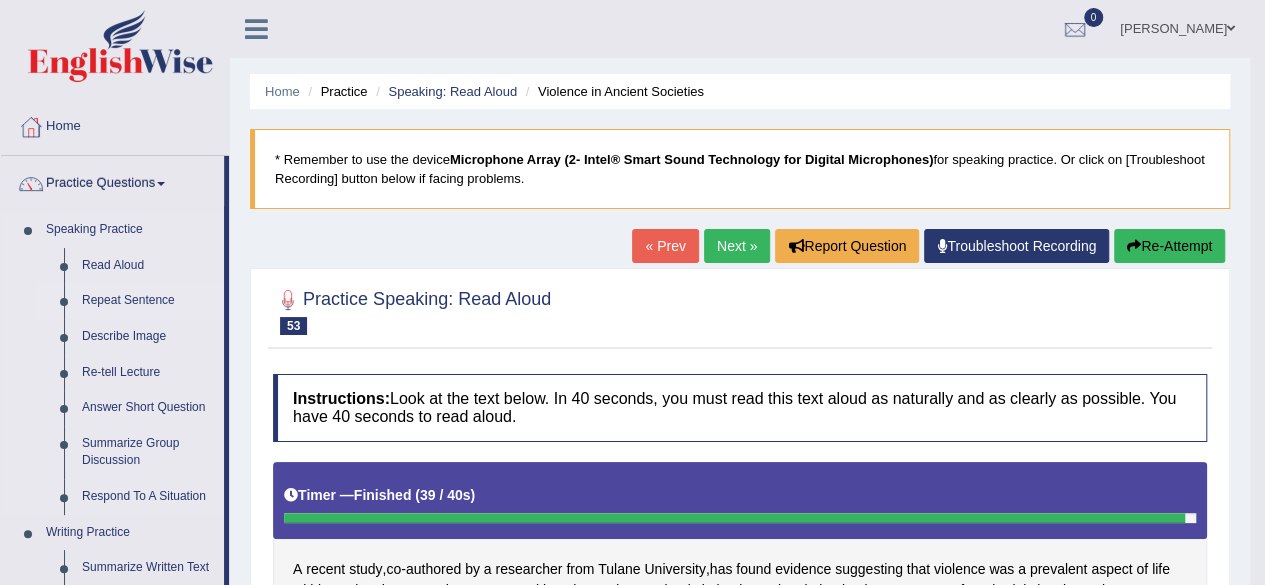
click at [134, 297] on link "Repeat Sentence" at bounding box center [148, 301] width 151 height 36
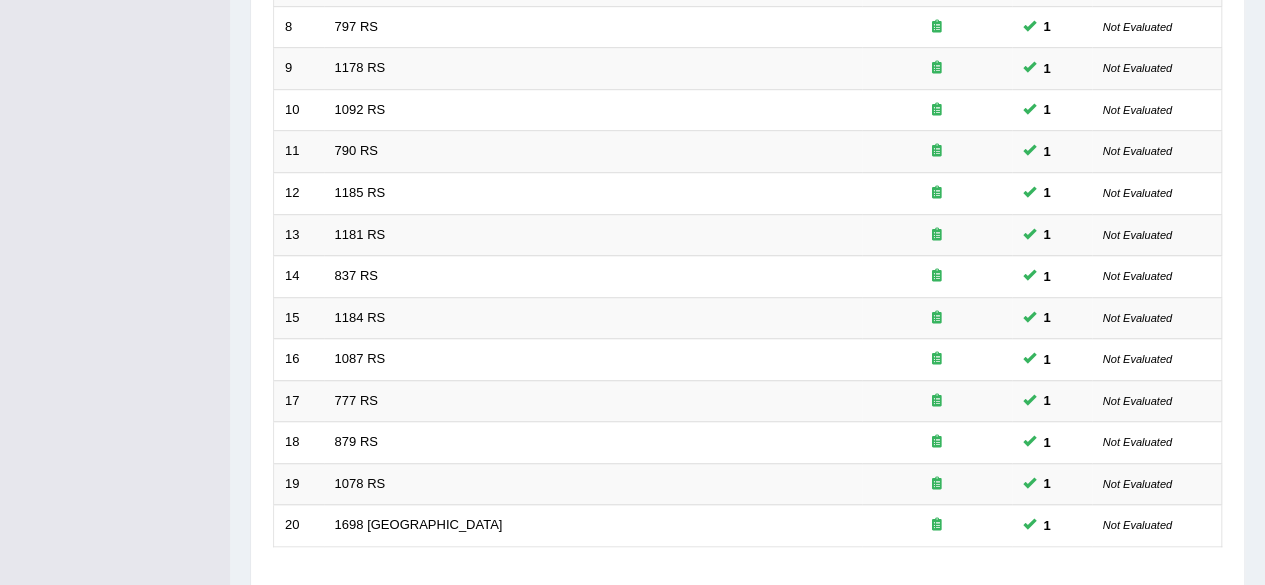
scroll to position [729, 0]
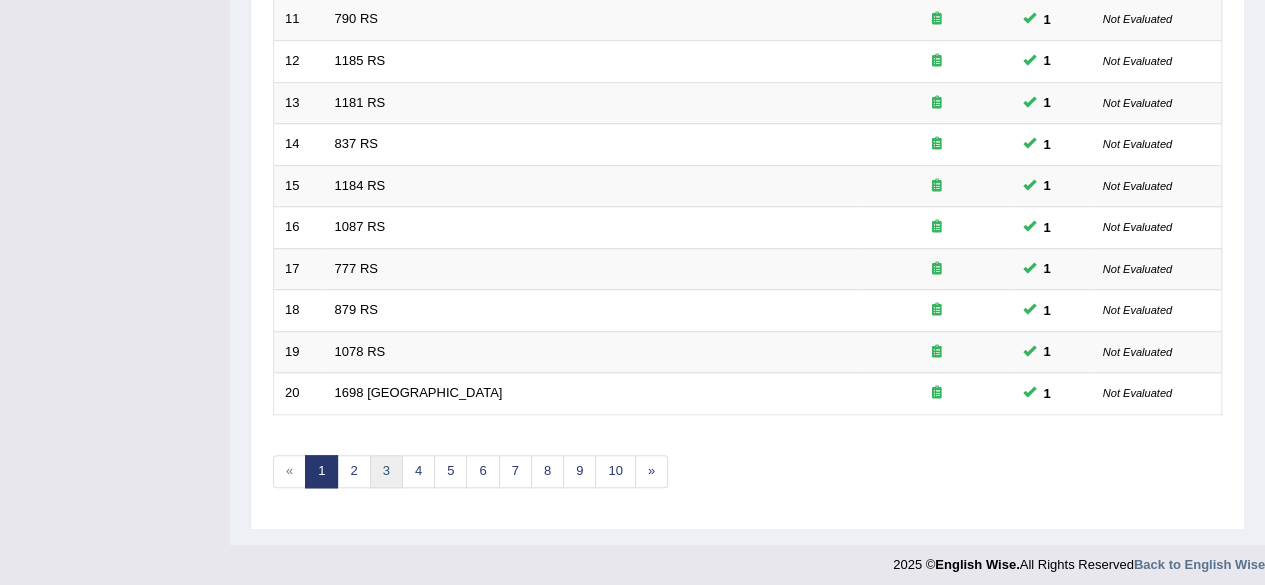
click at [381, 464] on link "3" at bounding box center [386, 471] width 33 height 33
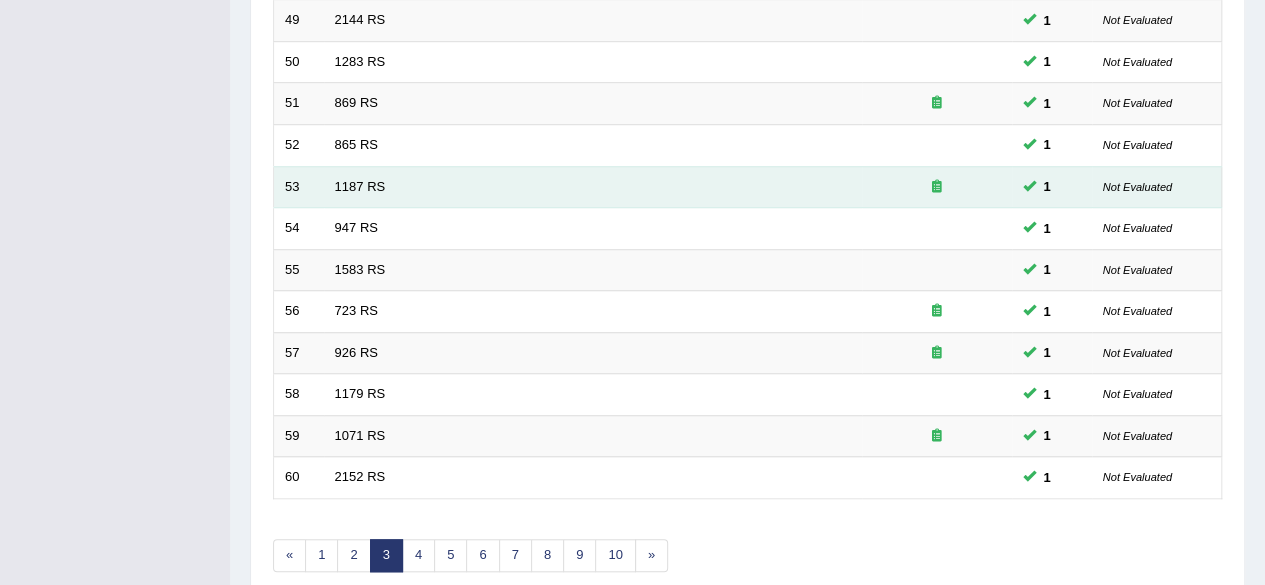
scroll to position [729, 0]
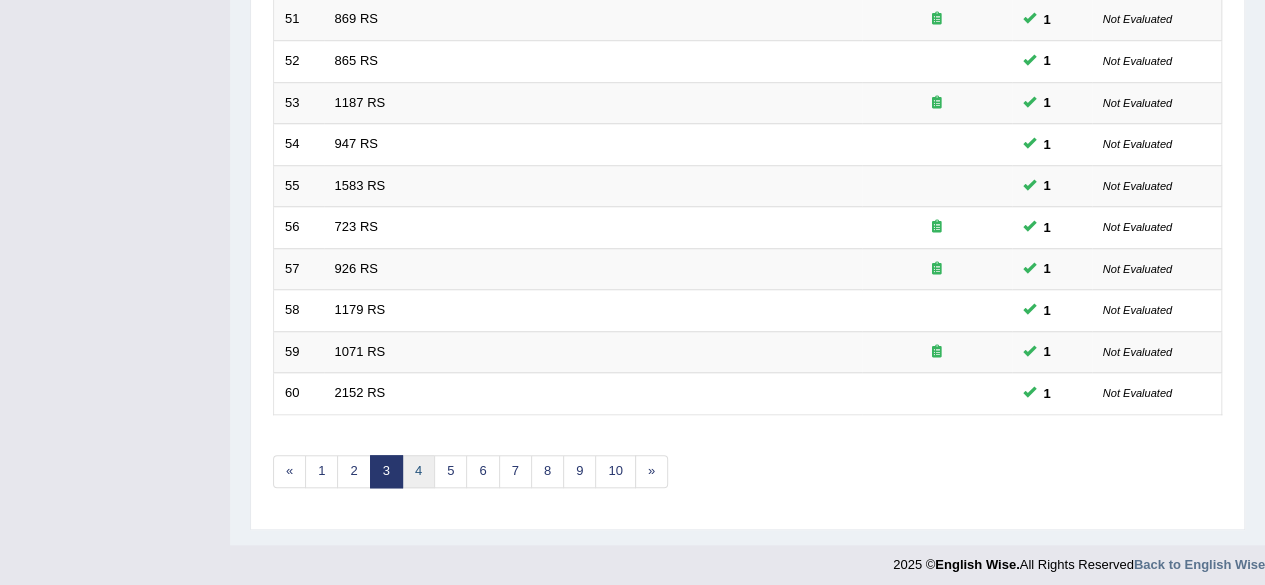
click at [426, 469] on link "4" at bounding box center [418, 471] width 33 height 33
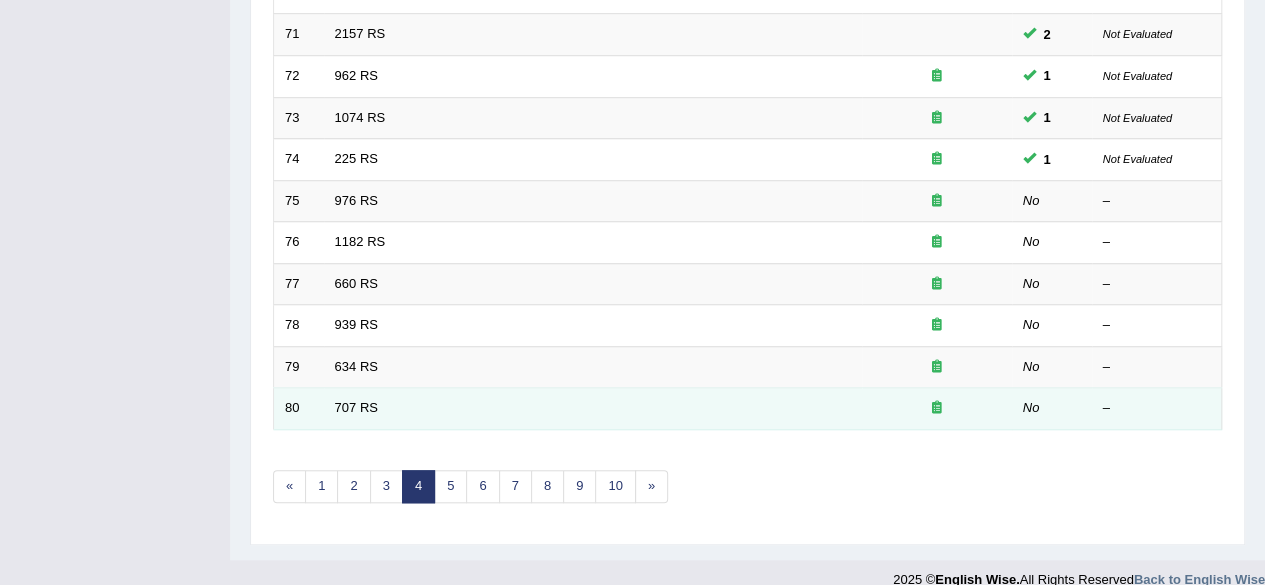
scroll to position [729, 0]
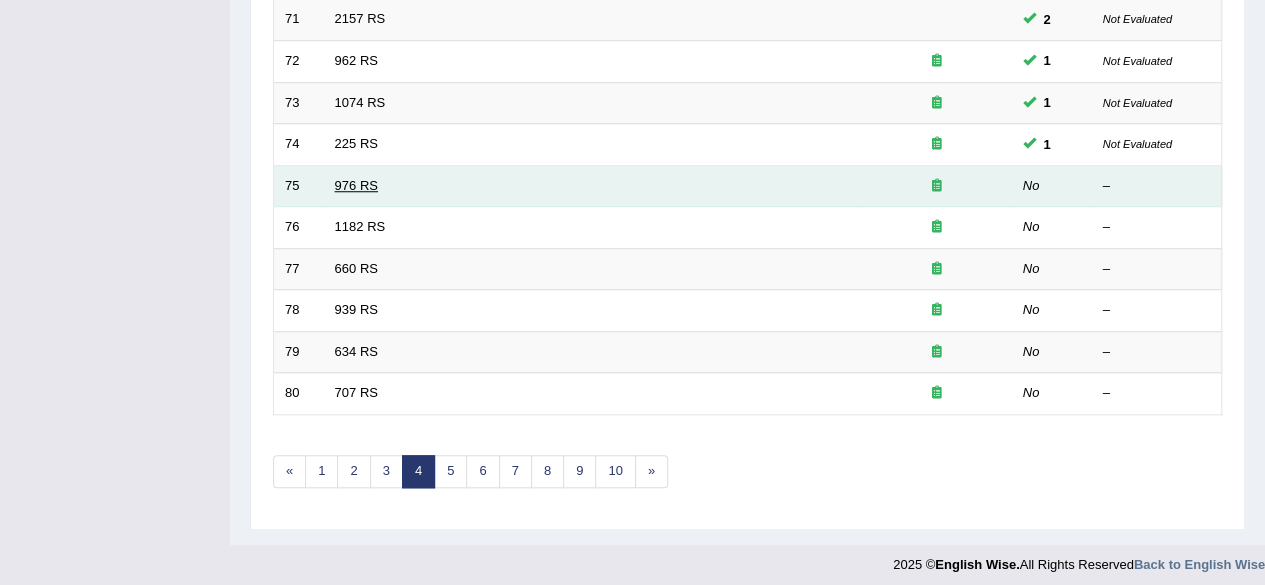
click at [353, 179] on link "976 RS" at bounding box center [356, 185] width 43 height 15
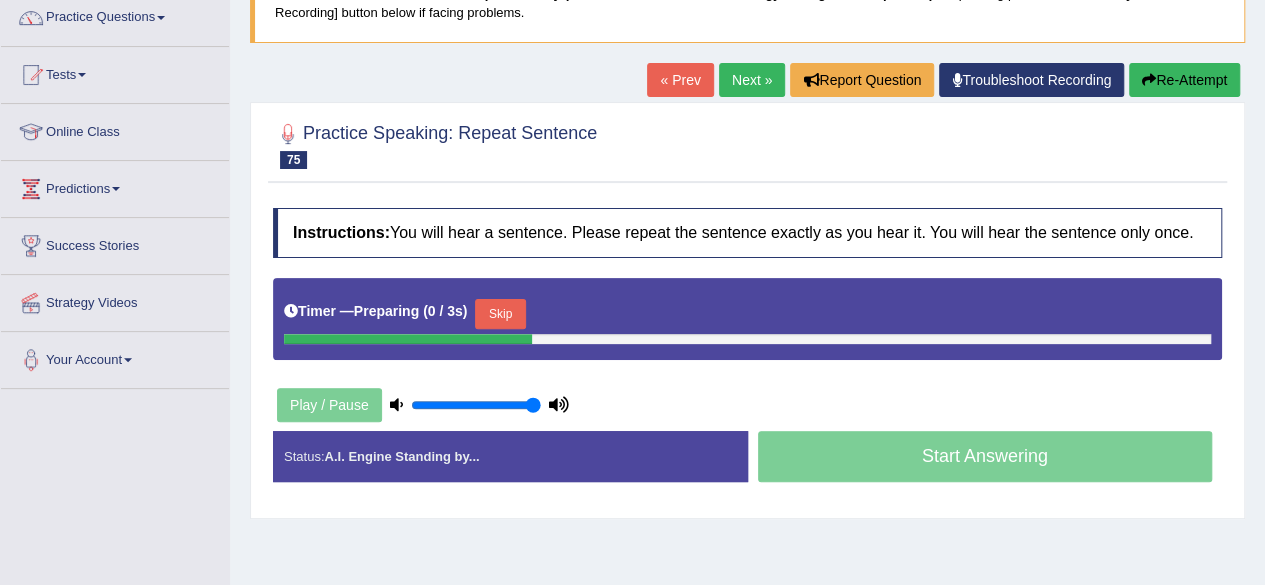
scroll to position [300, 0]
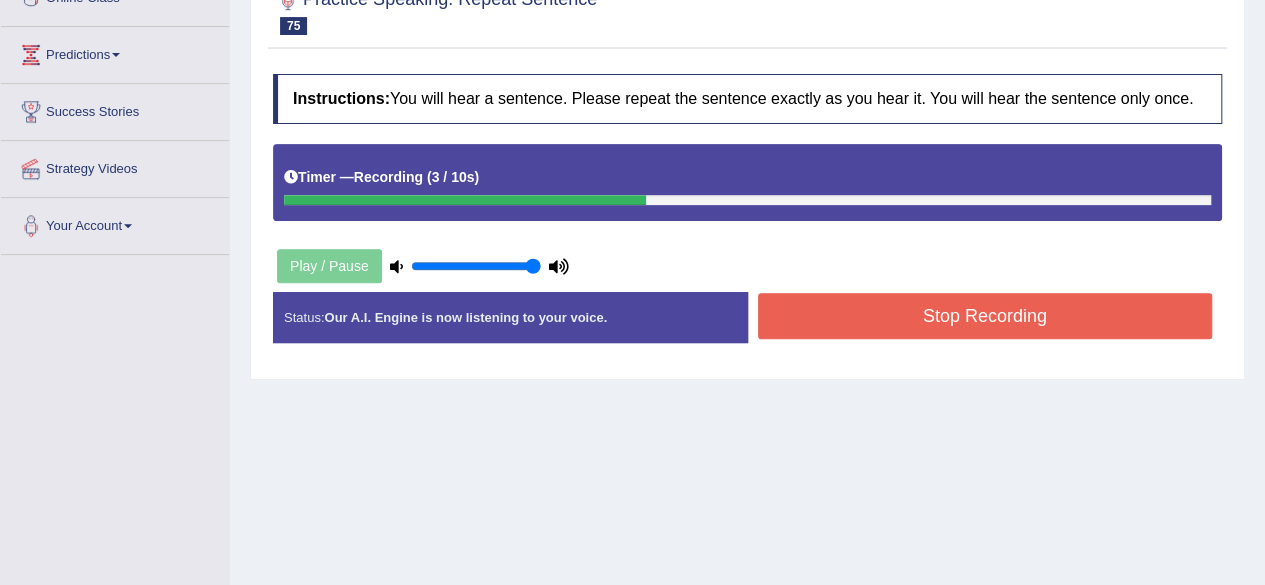
click at [974, 313] on button "Stop Recording" at bounding box center [985, 316] width 455 height 46
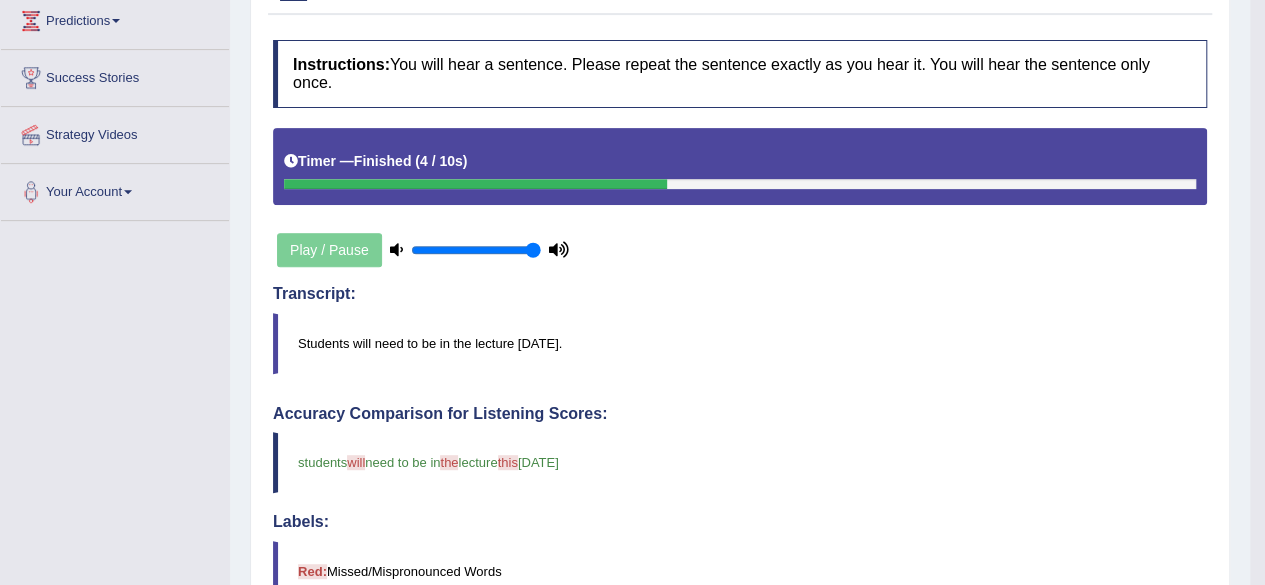
scroll to position [180, 0]
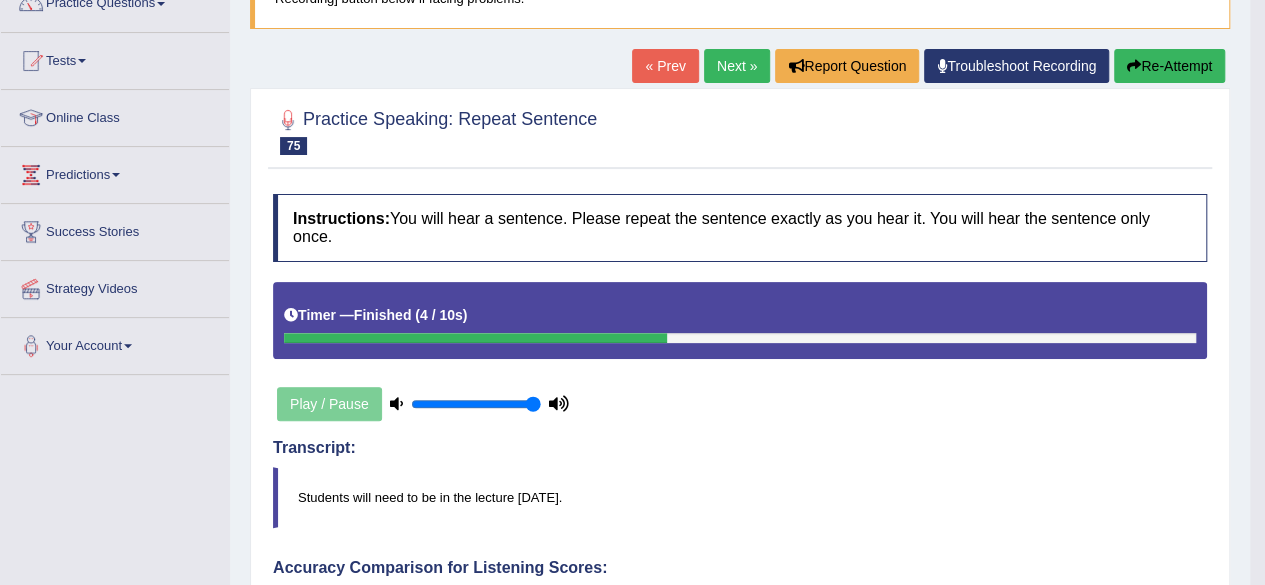
click at [723, 74] on link "Next »" at bounding box center [737, 66] width 66 height 34
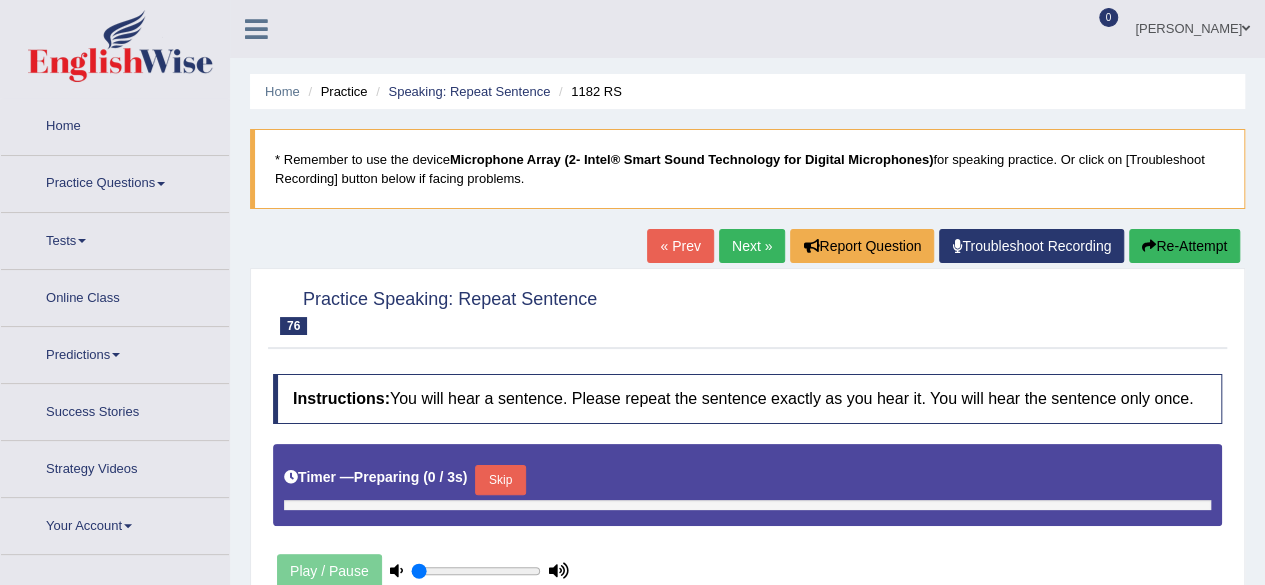
type input "1"
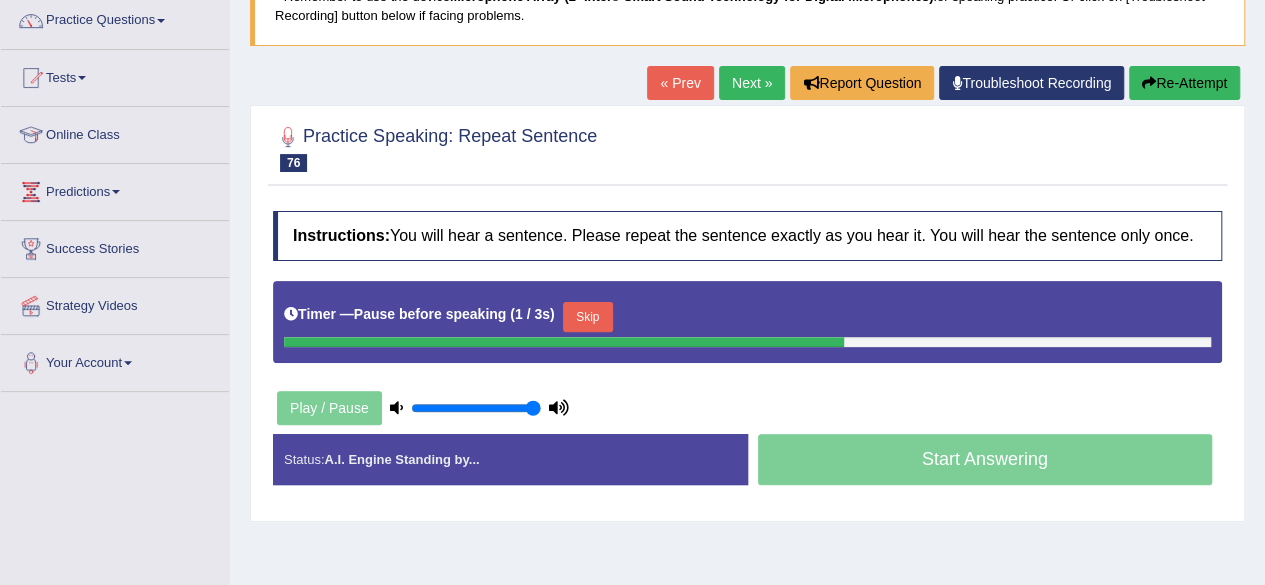
scroll to position [300, 0]
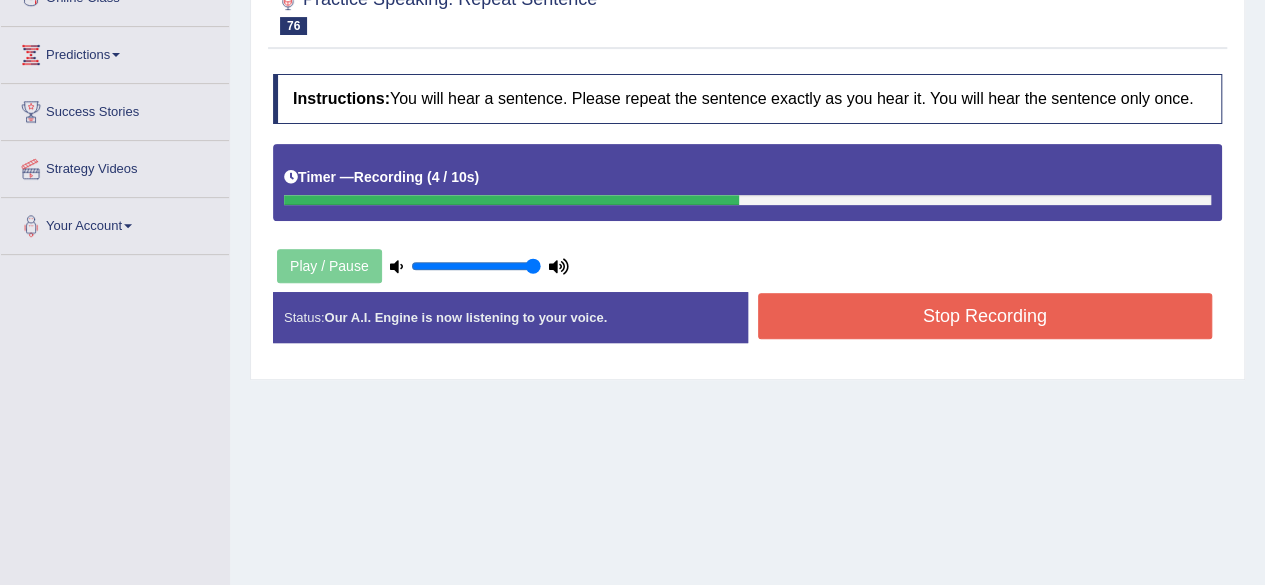
click at [993, 323] on button "Stop Recording" at bounding box center [985, 316] width 455 height 46
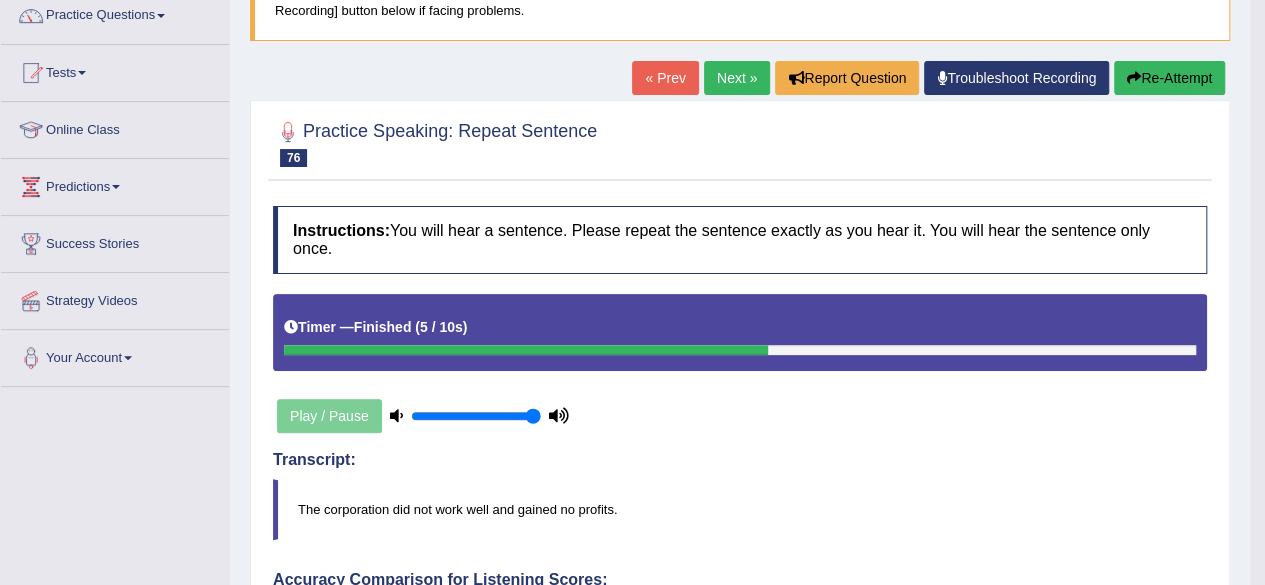
scroll to position [80, 0]
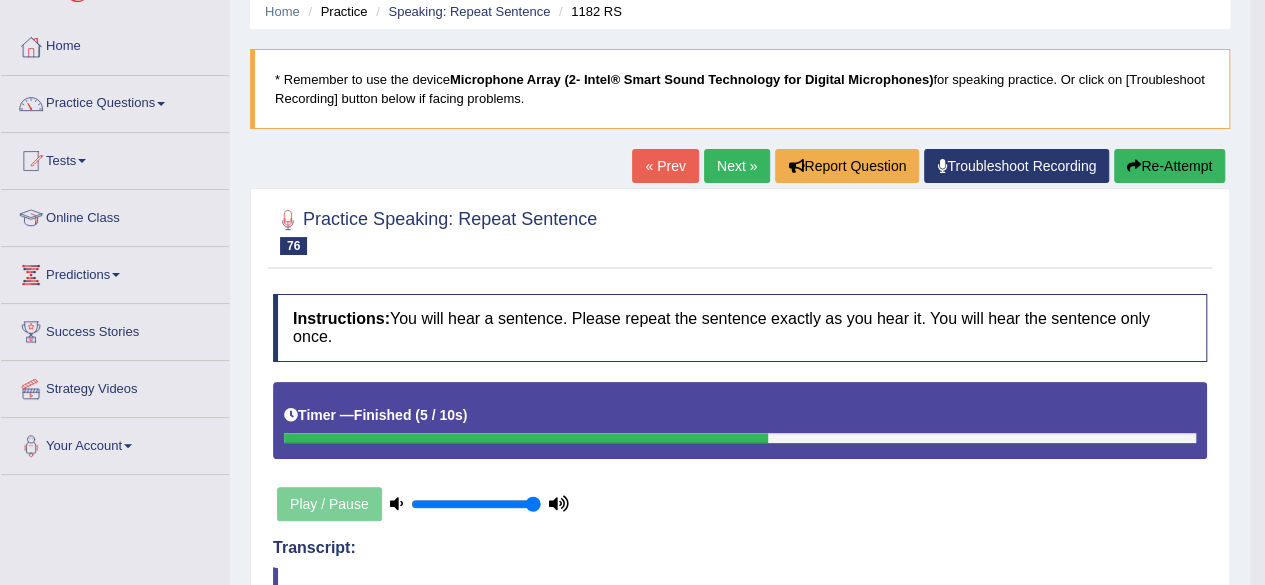
click at [741, 162] on link "Next »" at bounding box center [737, 166] width 66 height 34
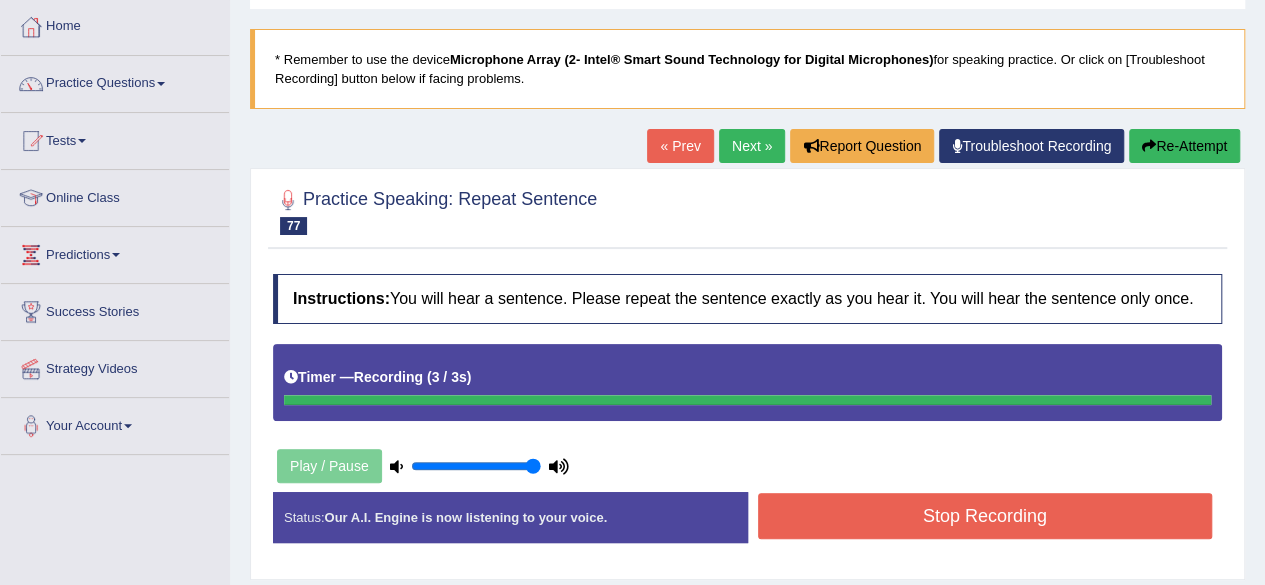
scroll to position [300, 0]
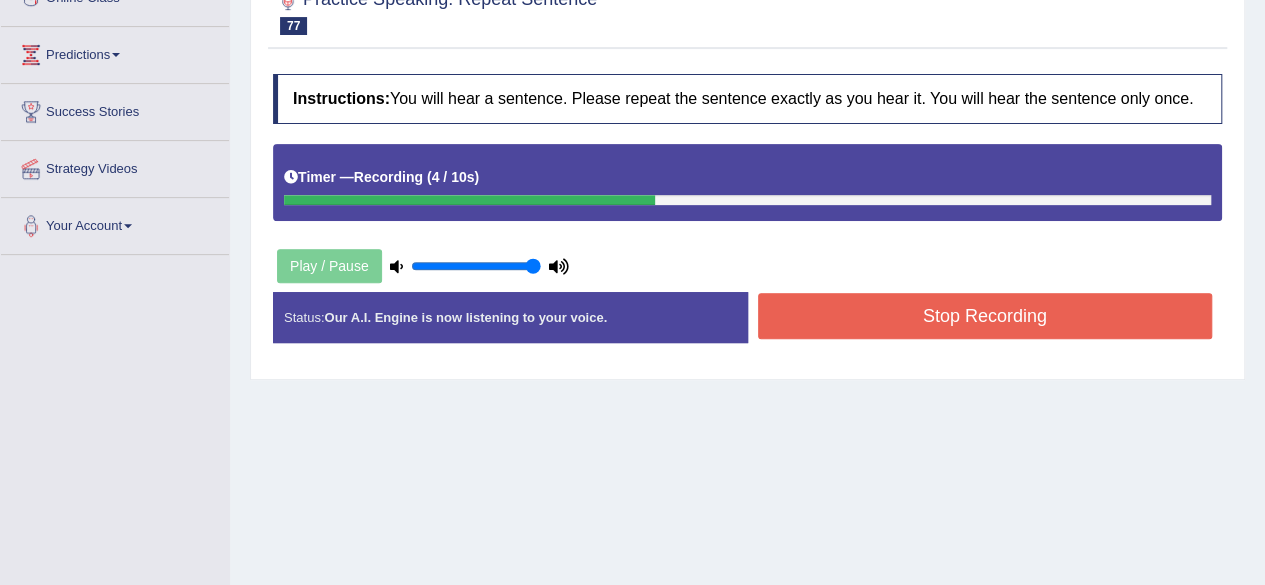
click at [1051, 317] on button "Stop Recording" at bounding box center [985, 316] width 455 height 46
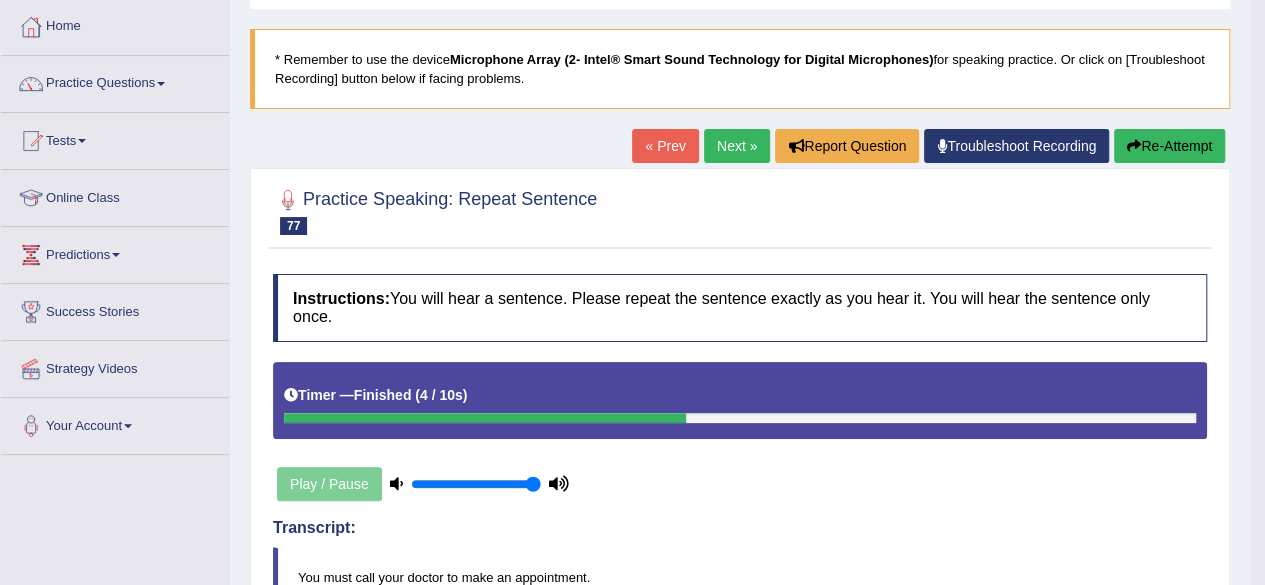
scroll to position [0, 0]
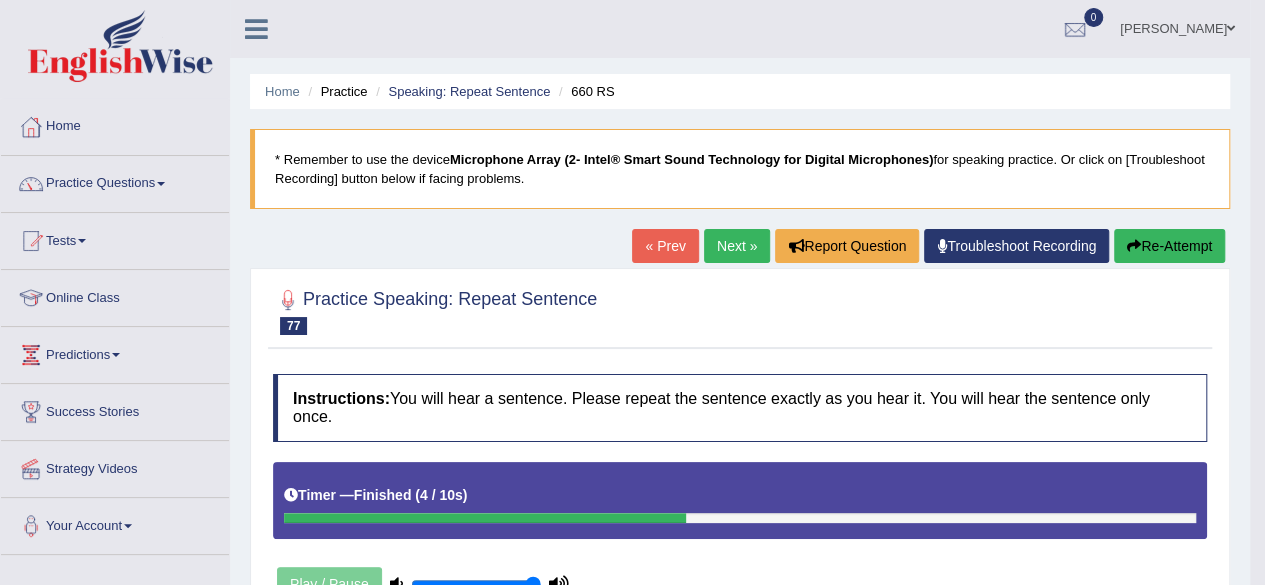
click at [720, 251] on link "Next »" at bounding box center [737, 246] width 66 height 34
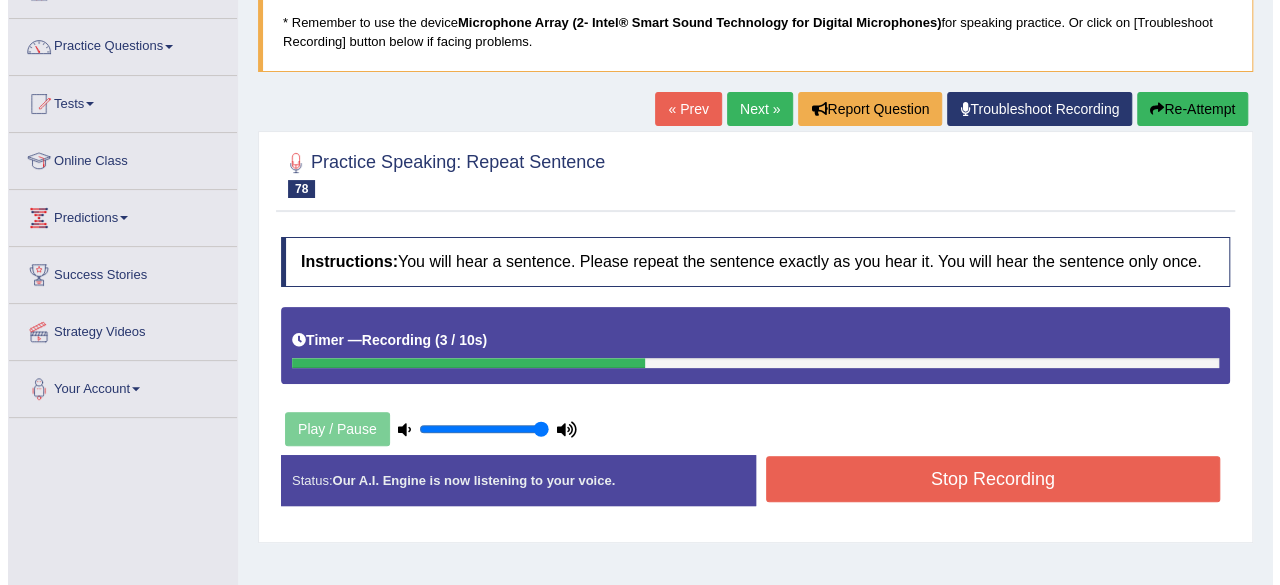
scroll to position [200, 0]
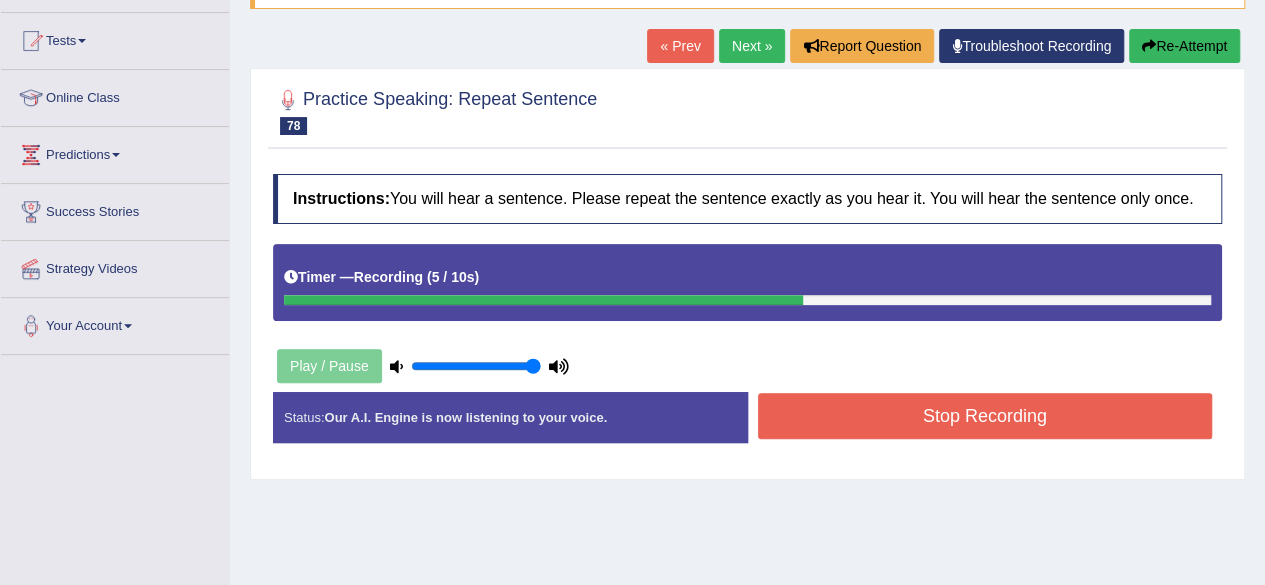
click at [968, 419] on button "Stop Recording" at bounding box center [985, 416] width 455 height 46
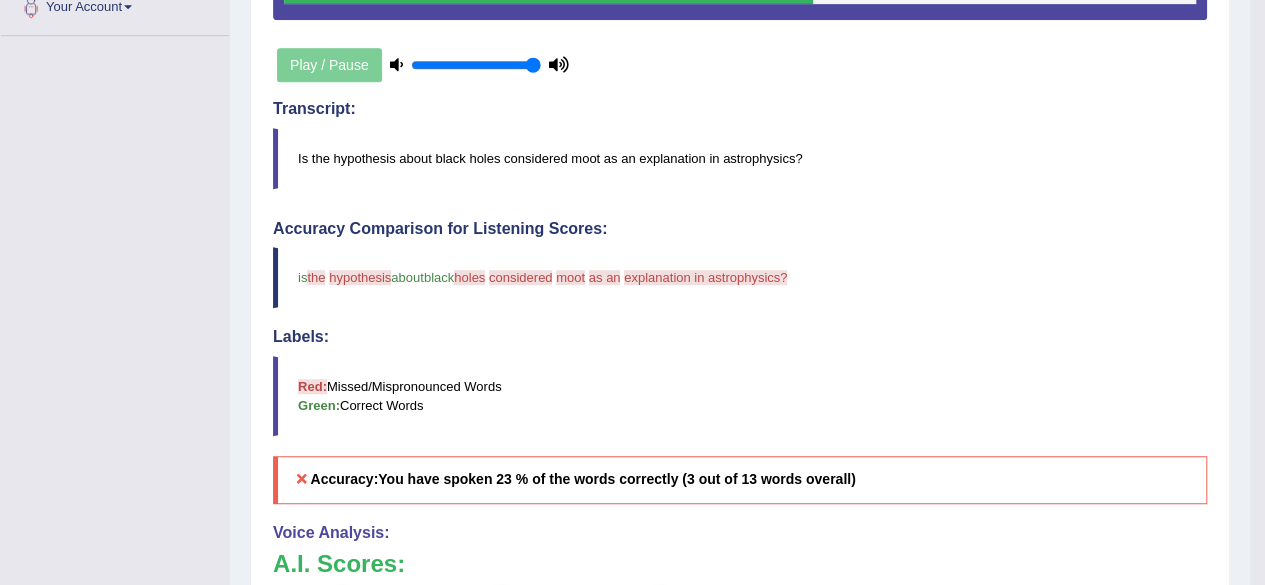
scroll to position [500, 0]
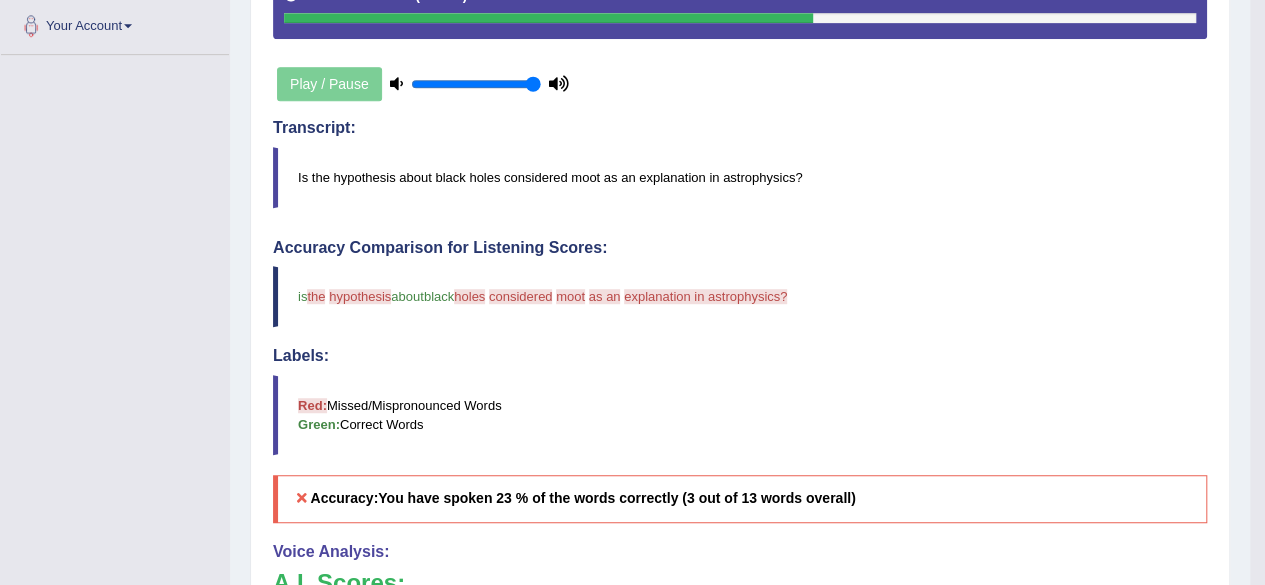
click at [361, 168] on blockquote "Is the hypothesis about black holes considered moot as an explanation in astrop…" at bounding box center [740, 177] width 934 height 61
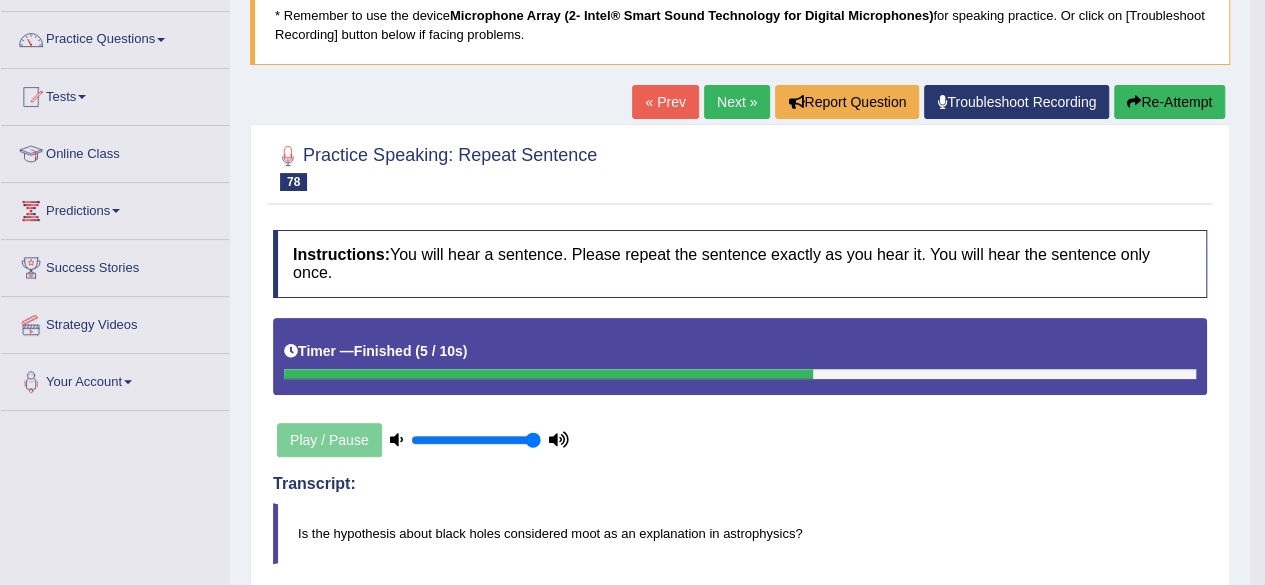
scroll to position [0, 0]
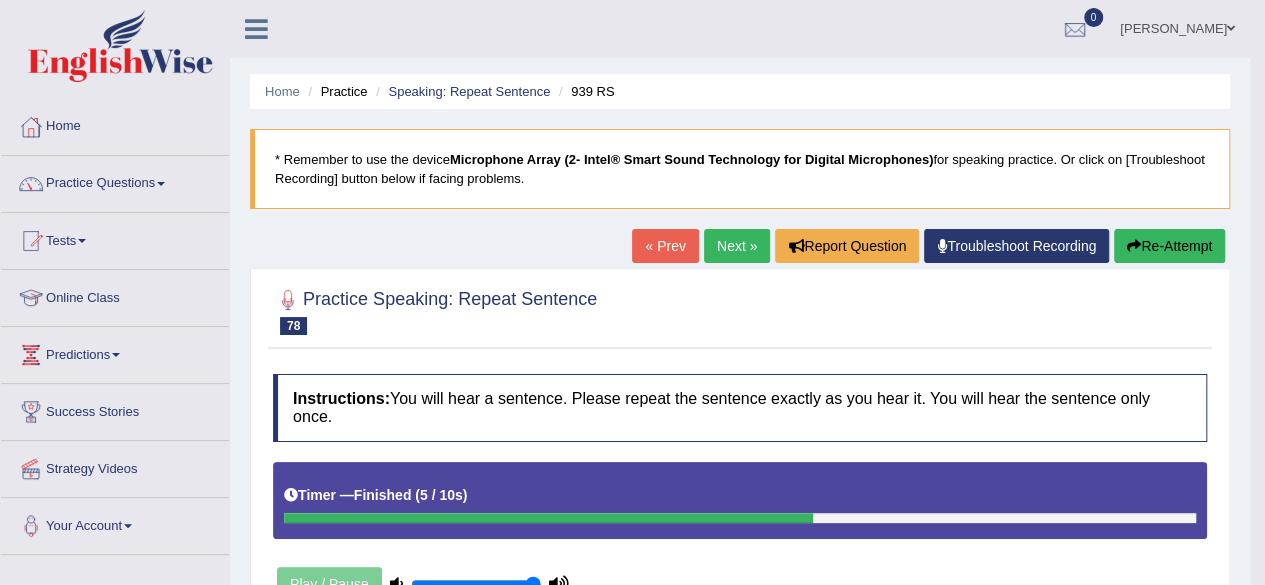
click at [722, 251] on link "Next »" at bounding box center [737, 246] width 66 height 34
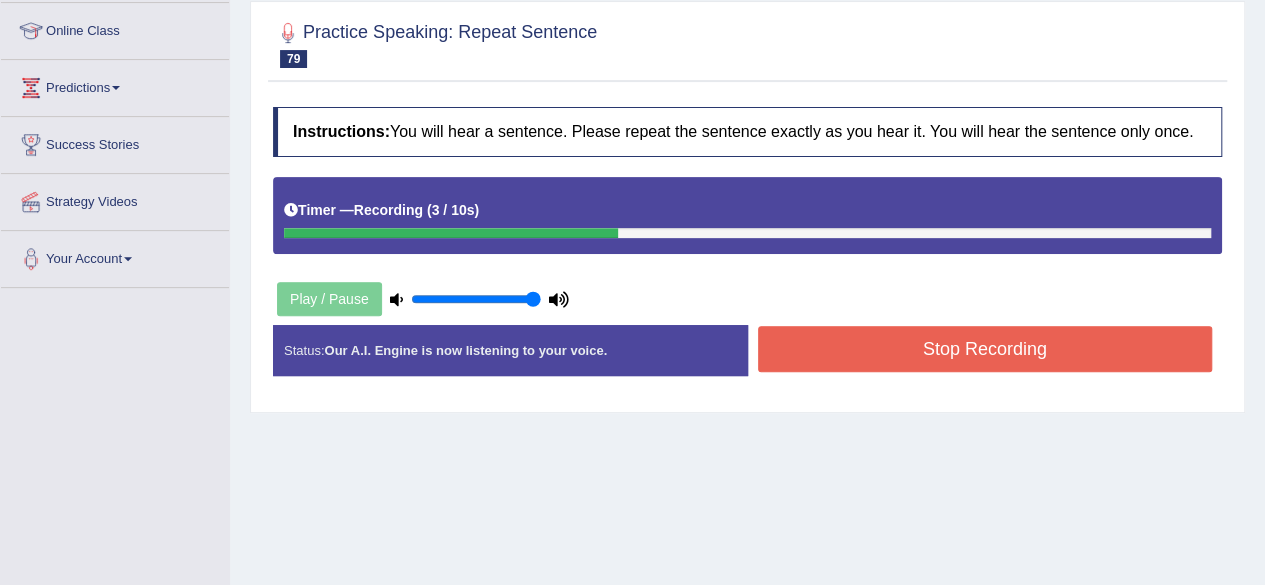
scroll to position [400, 0]
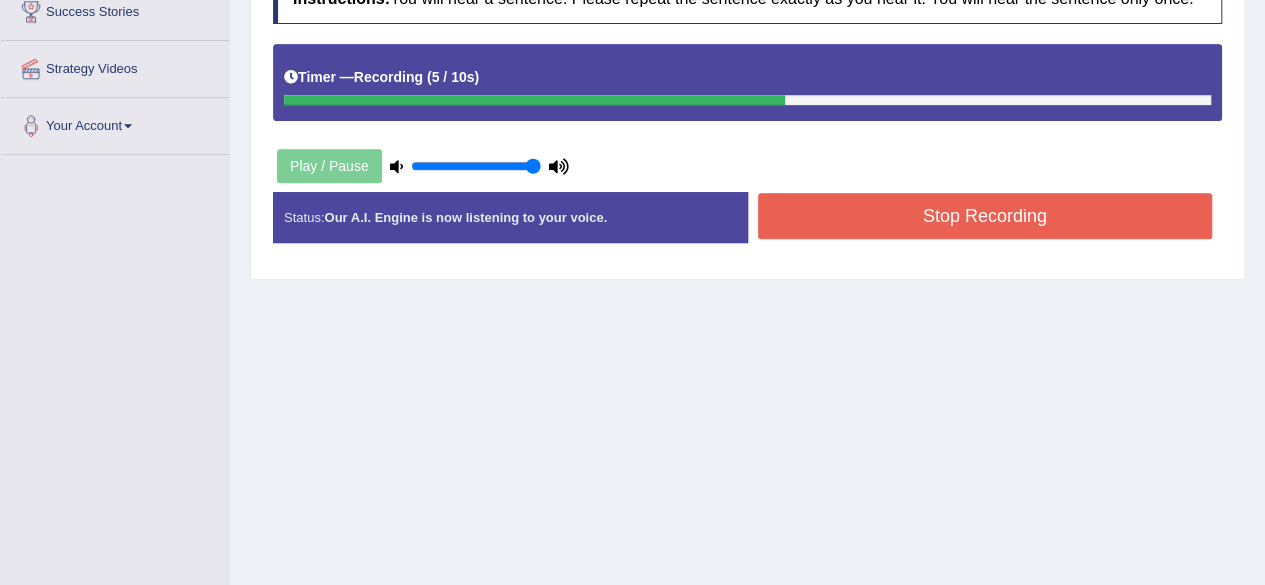
click at [1012, 215] on button "Stop Recording" at bounding box center [985, 216] width 455 height 46
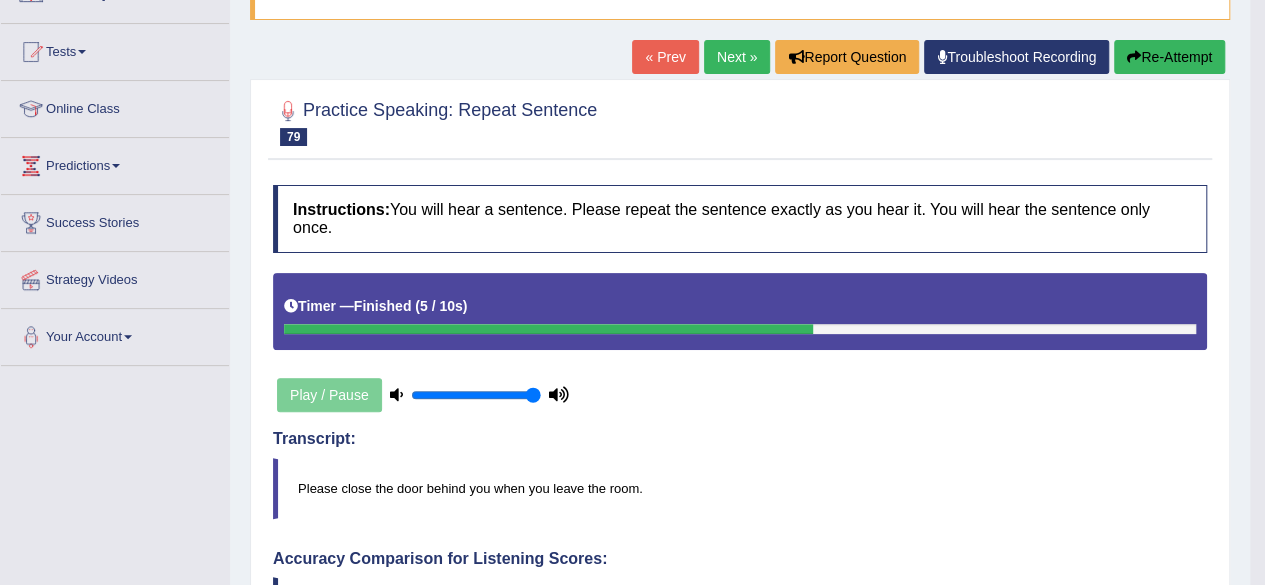
scroll to position [180, 0]
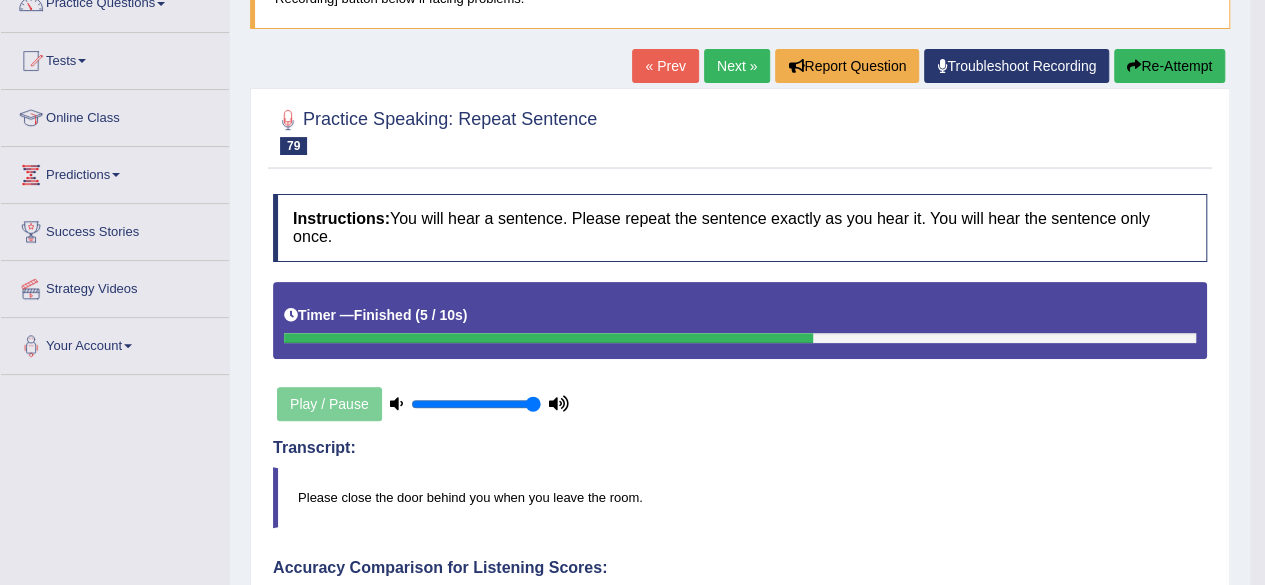
click at [668, 60] on link "« Prev" at bounding box center [665, 66] width 66 height 34
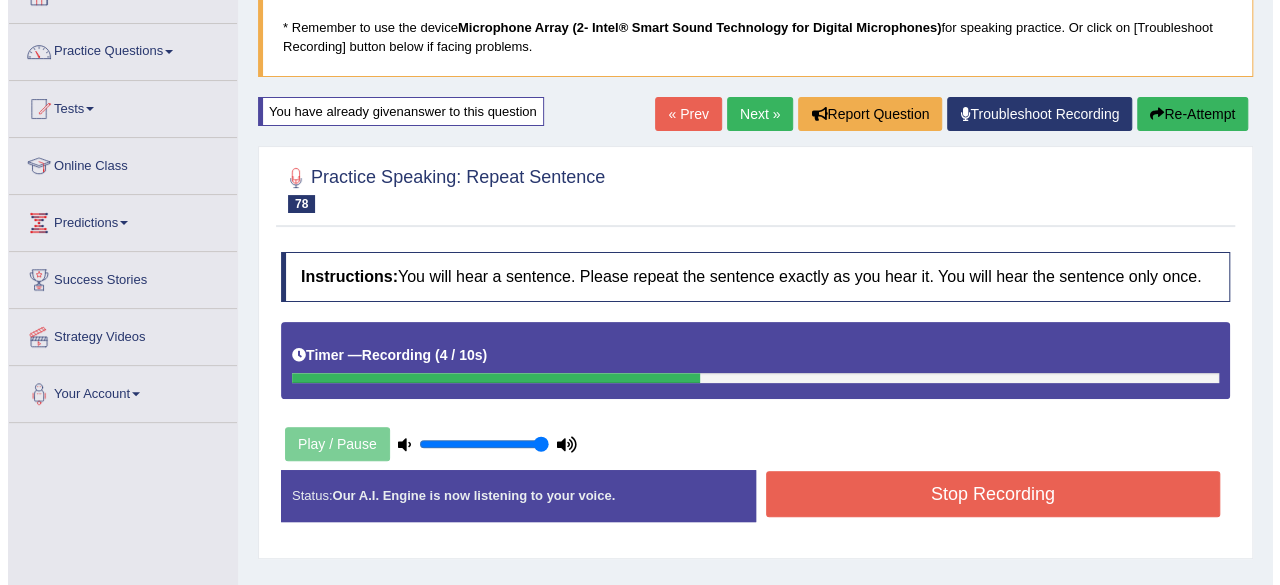
scroll to position [200, 0]
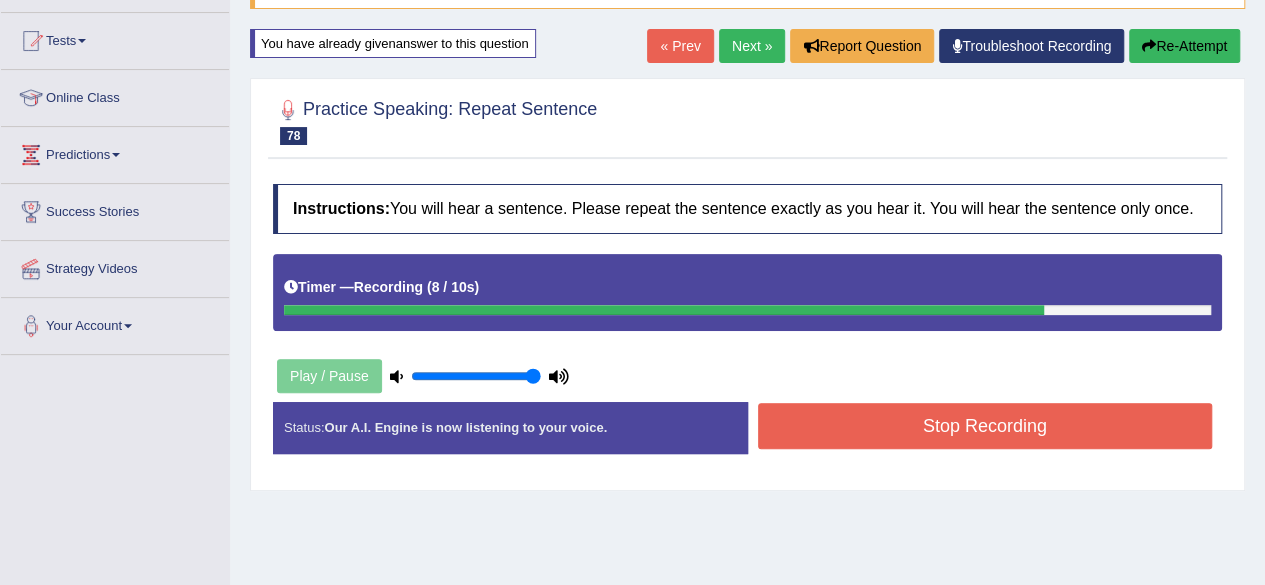
click at [1103, 420] on button "Stop Recording" at bounding box center [985, 426] width 455 height 46
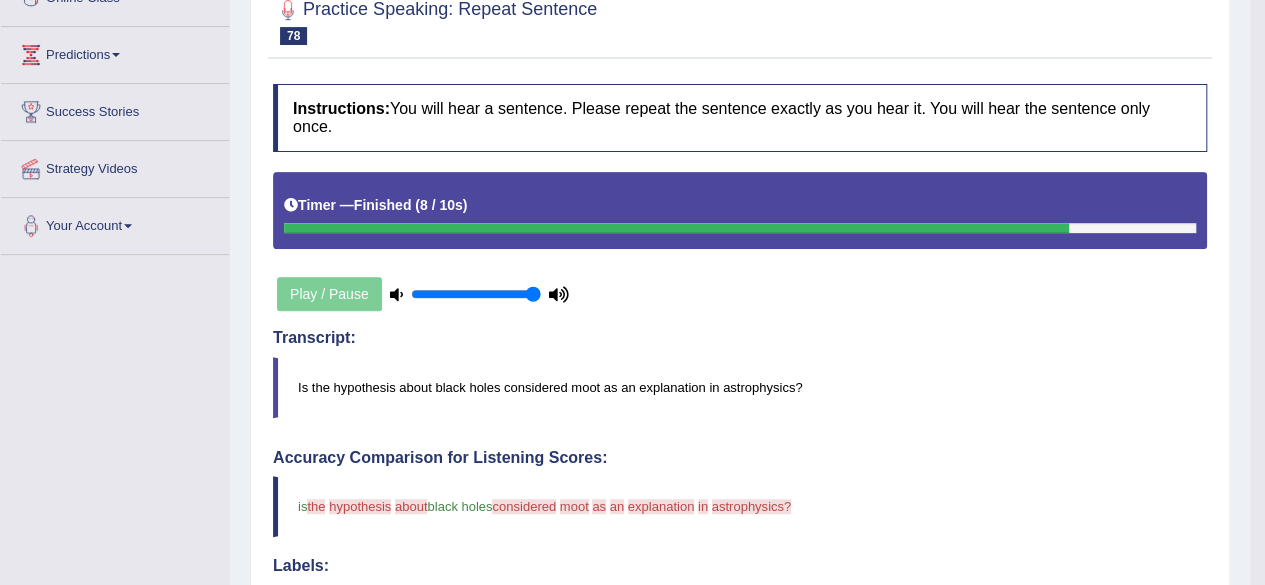
scroll to position [0, 0]
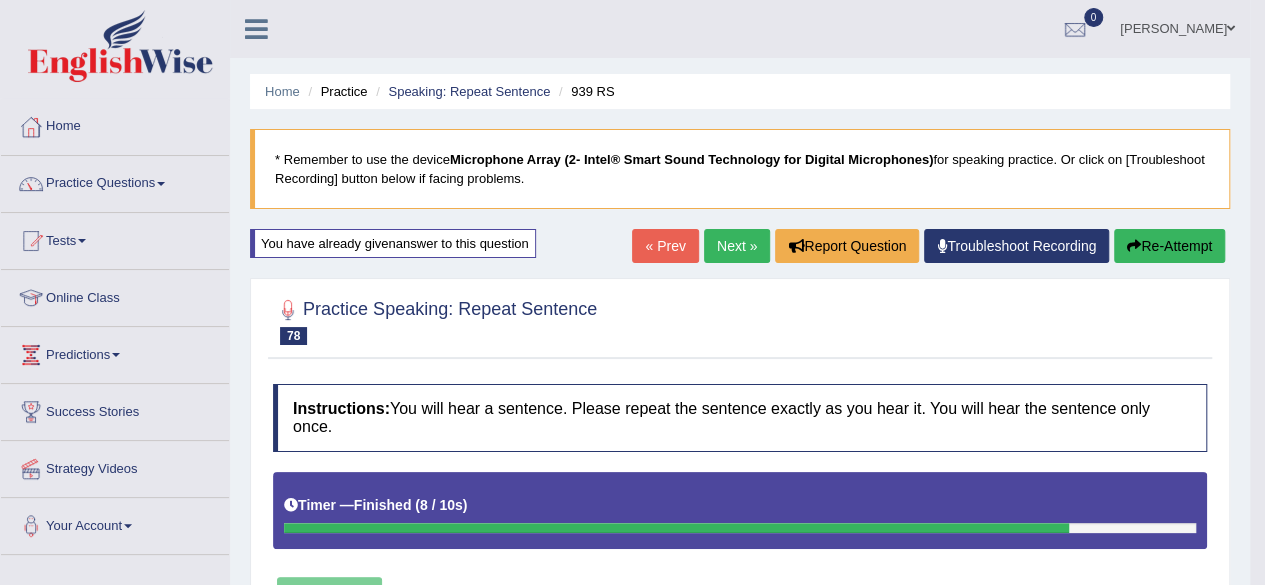
click at [732, 245] on link "Next »" at bounding box center [737, 246] width 66 height 34
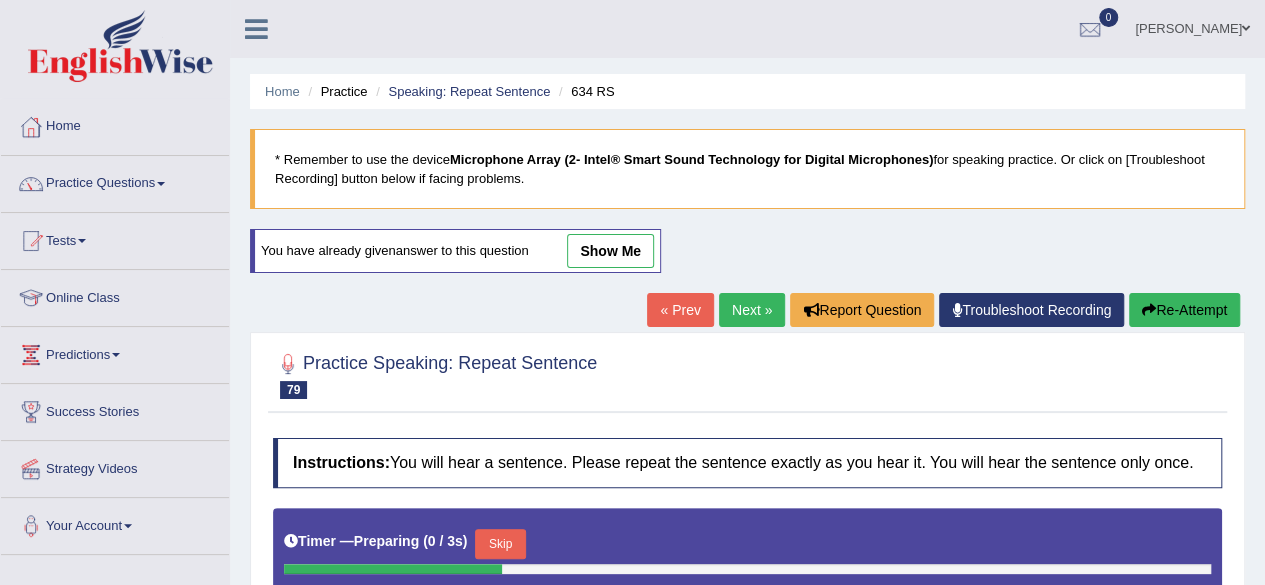
click at [733, 311] on link "Next »" at bounding box center [752, 310] width 66 height 34
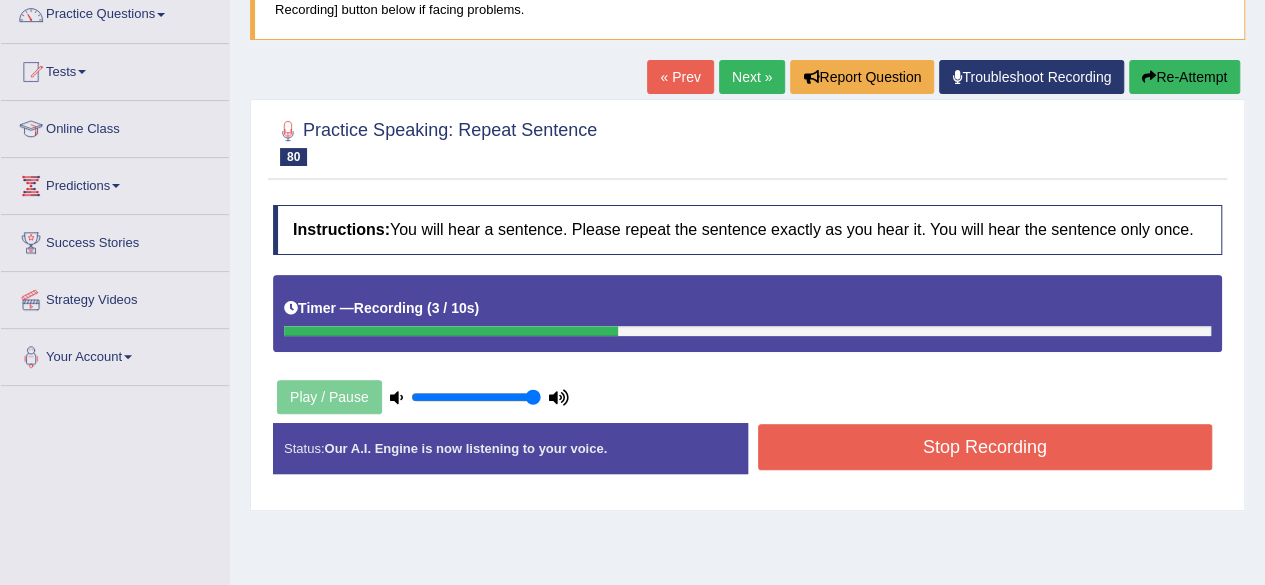
scroll to position [300, 0]
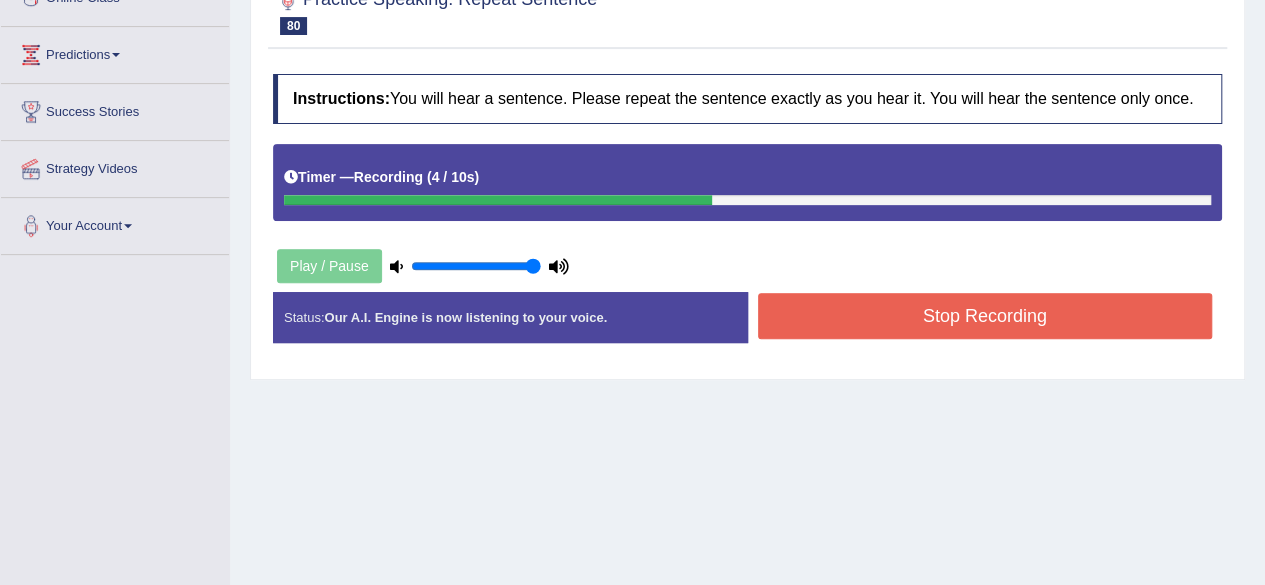
click at [1012, 309] on button "Stop Recording" at bounding box center [985, 316] width 455 height 46
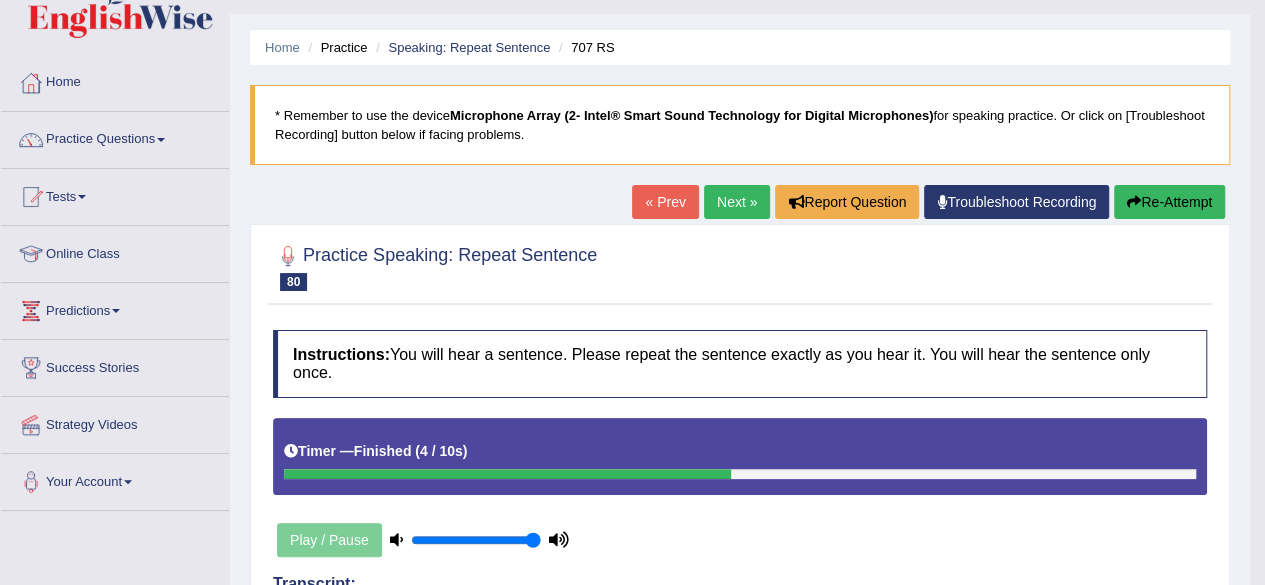
scroll to position [0, 0]
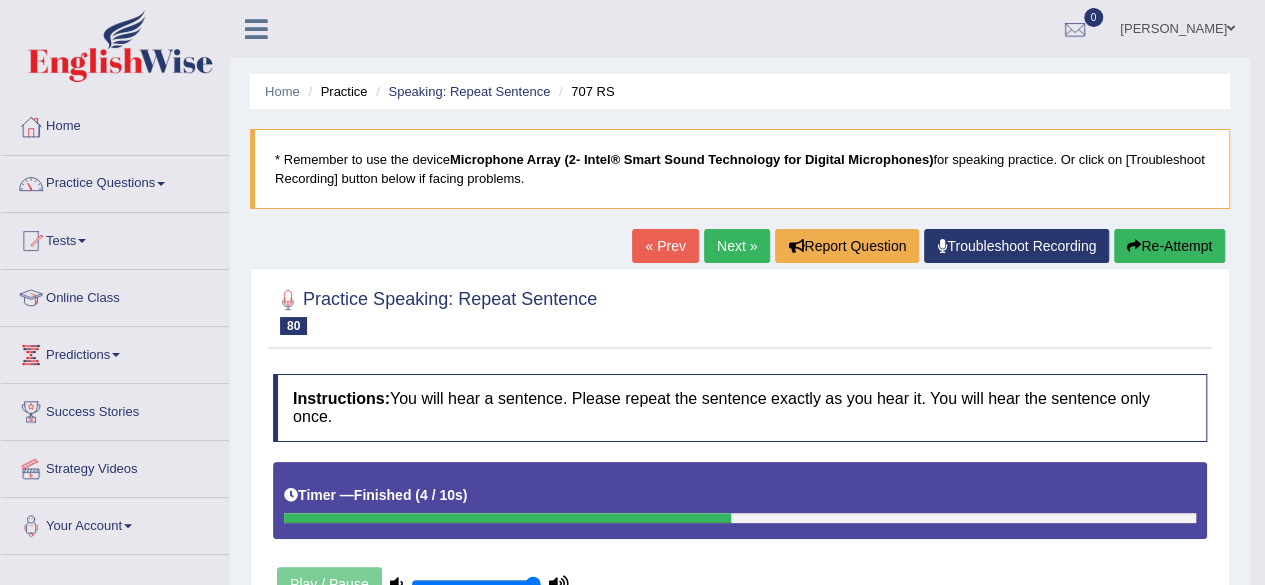
click at [1139, 249] on button "Re-Attempt" at bounding box center [1169, 246] width 111 height 34
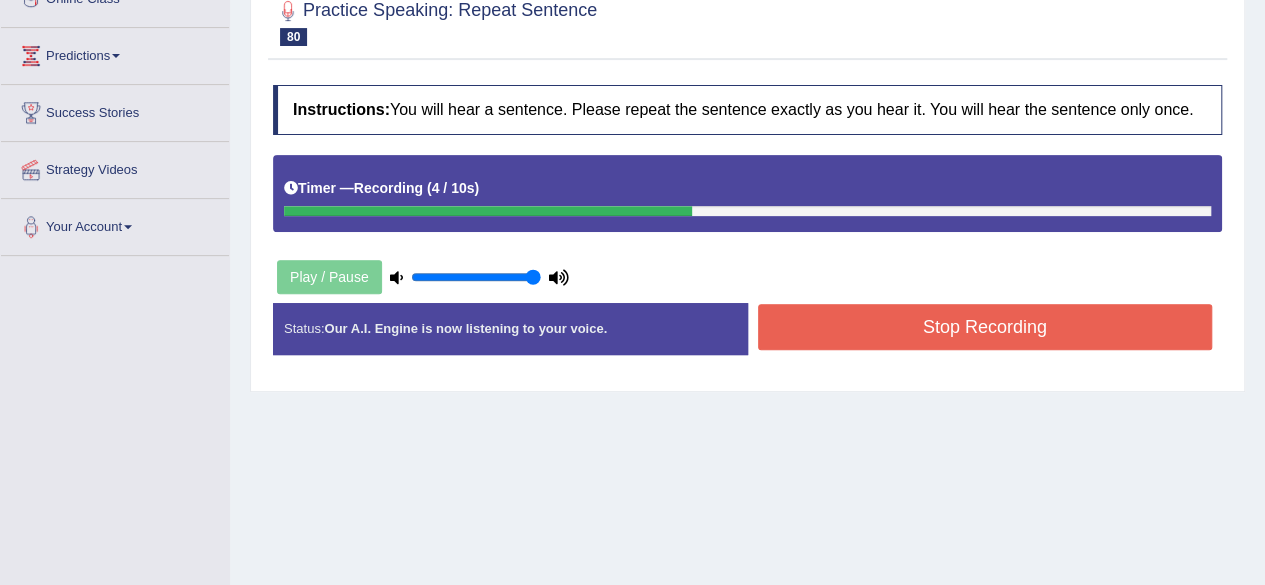
scroll to position [300, 0]
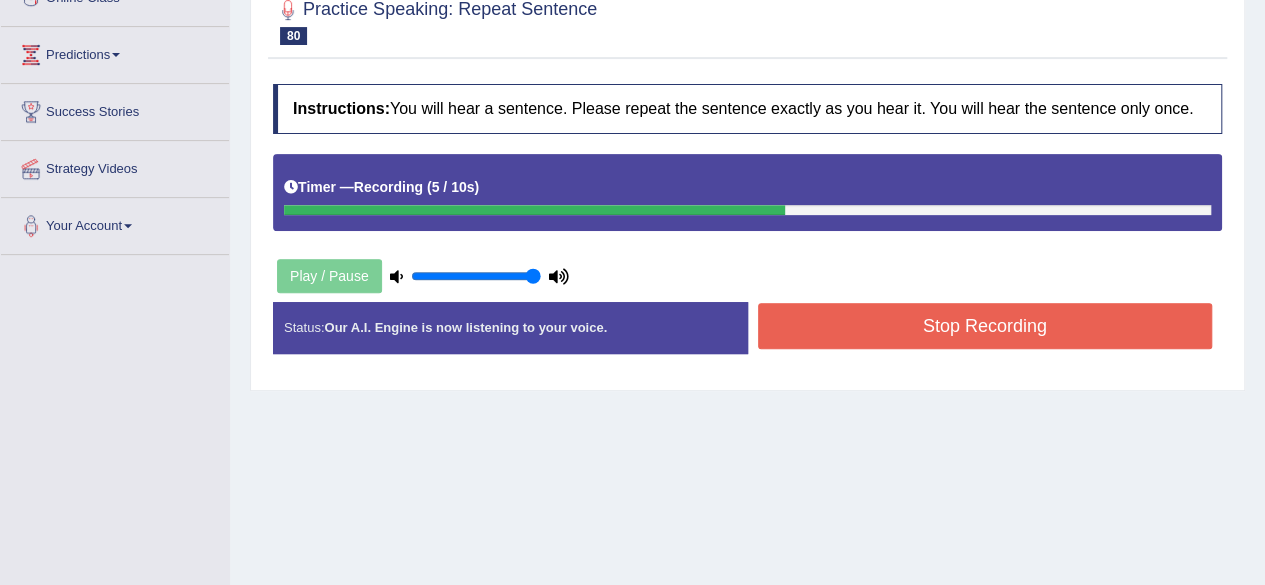
click at [939, 324] on button "Stop Recording" at bounding box center [985, 326] width 455 height 46
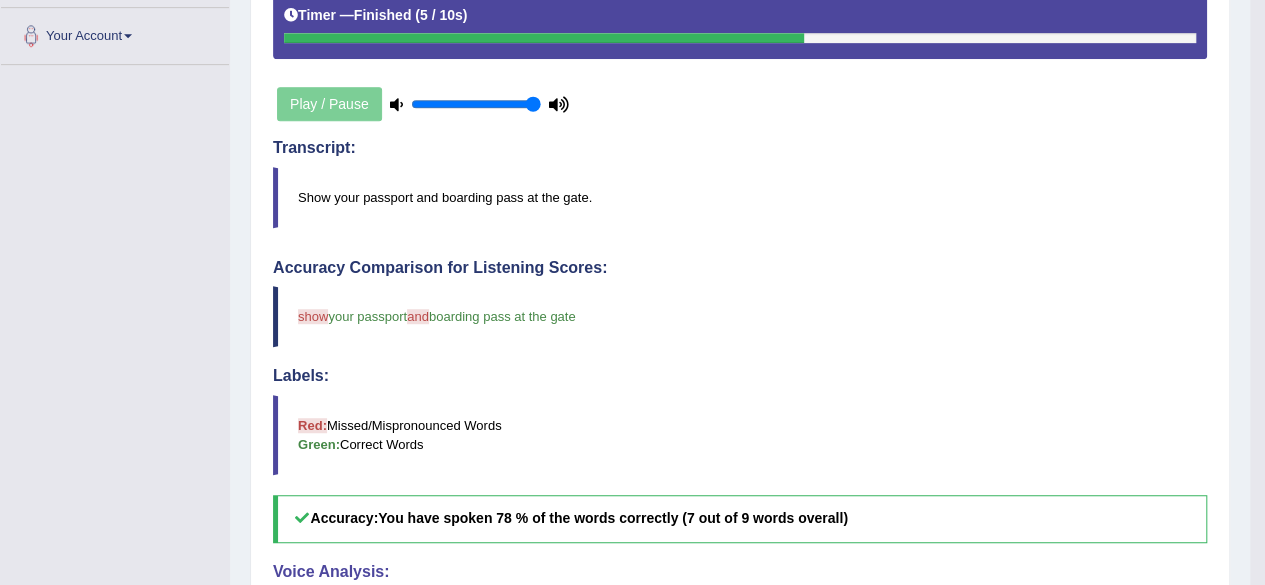
scroll to position [190, 0]
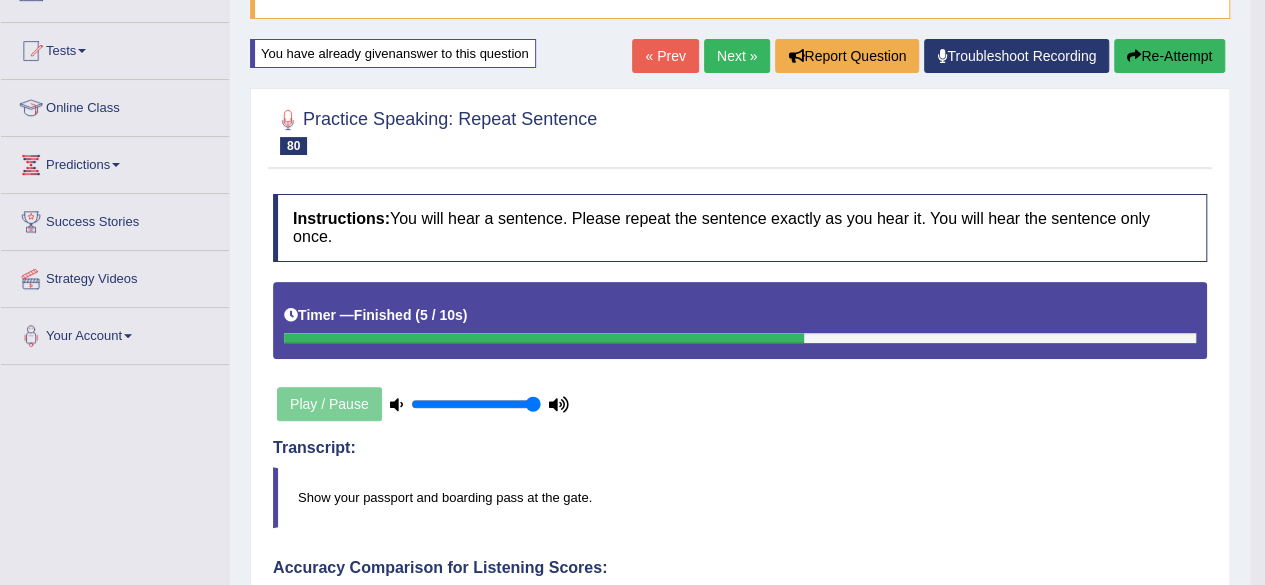
click at [720, 49] on link "Next »" at bounding box center [737, 56] width 66 height 34
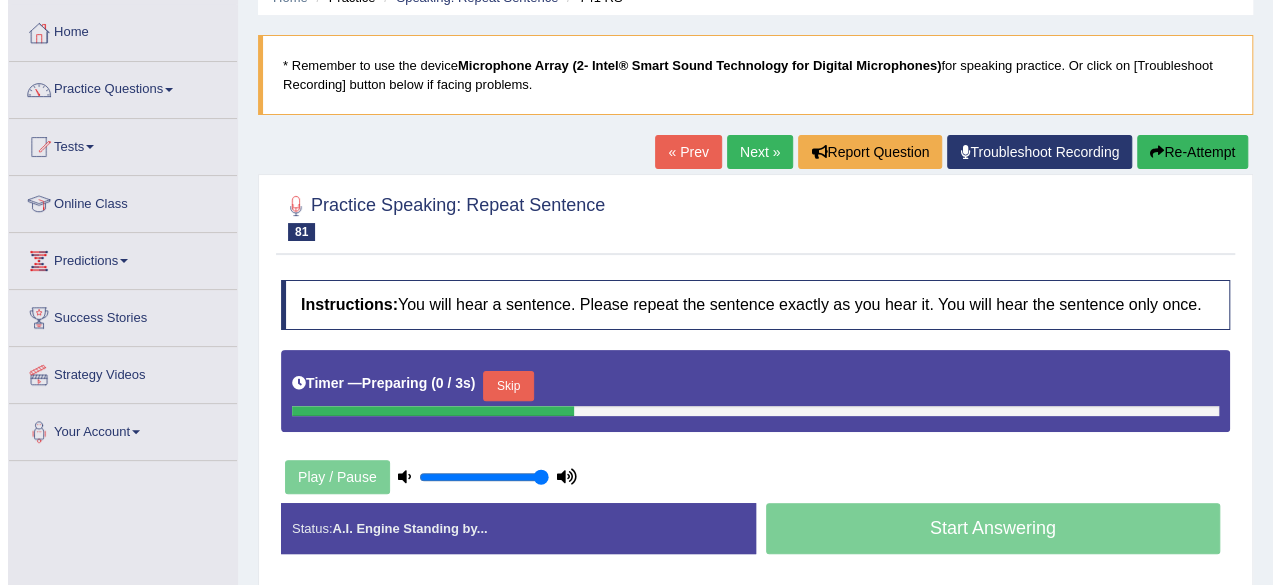
scroll to position [200, 0]
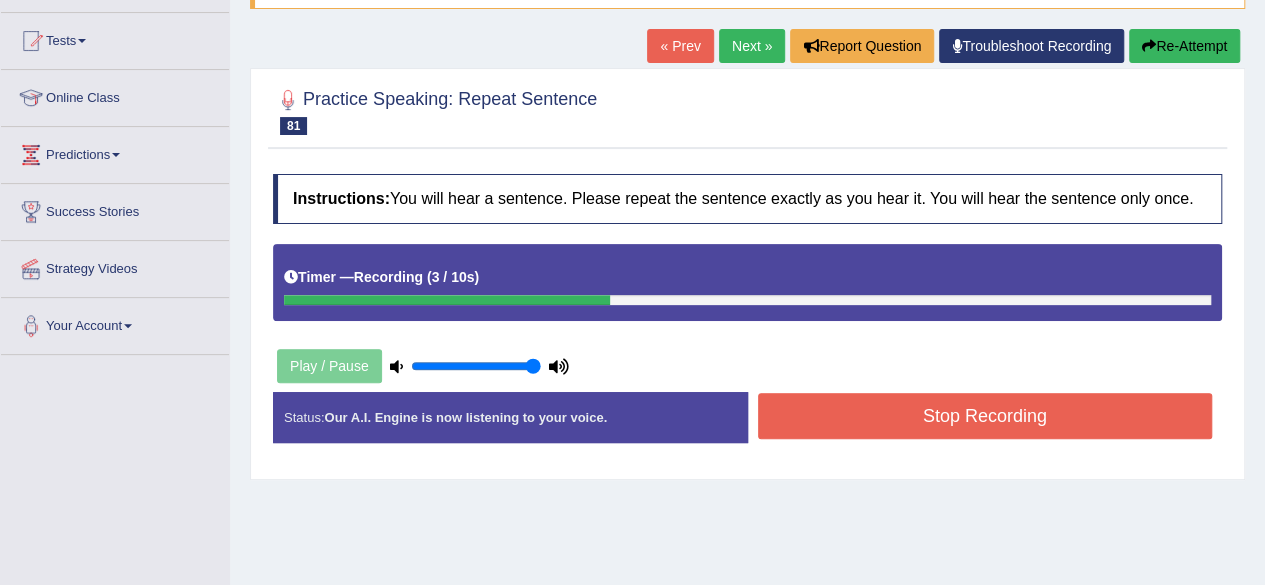
click at [964, 410] on button "Stop Recording" at bounding box center [985, 416] width 455 height 46
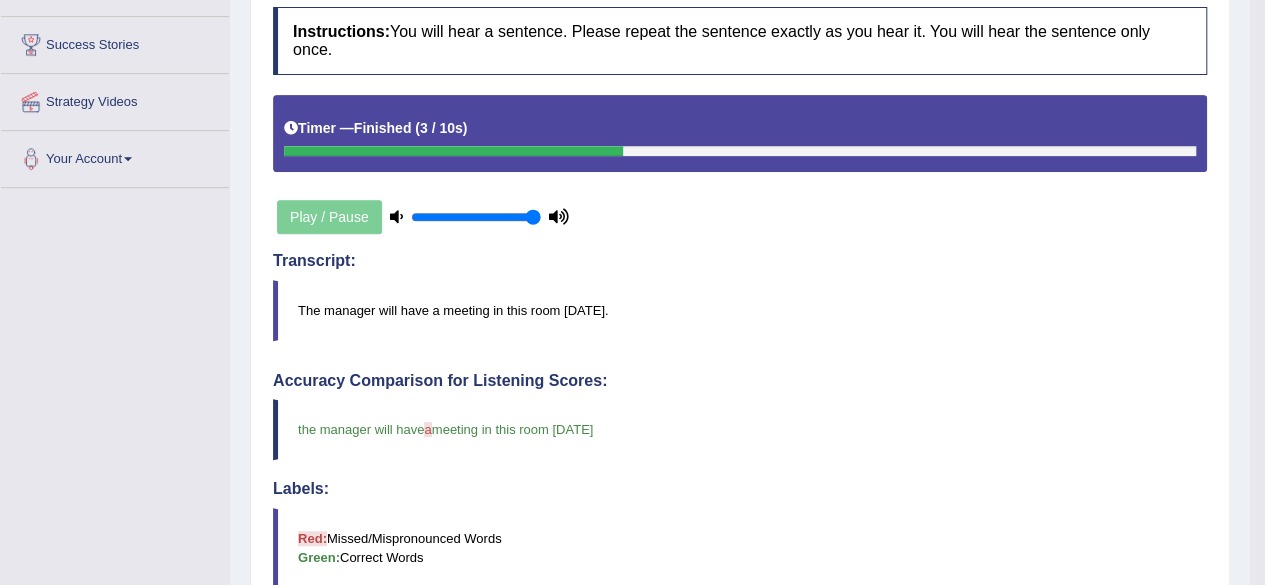
scroll to position [164, 0]
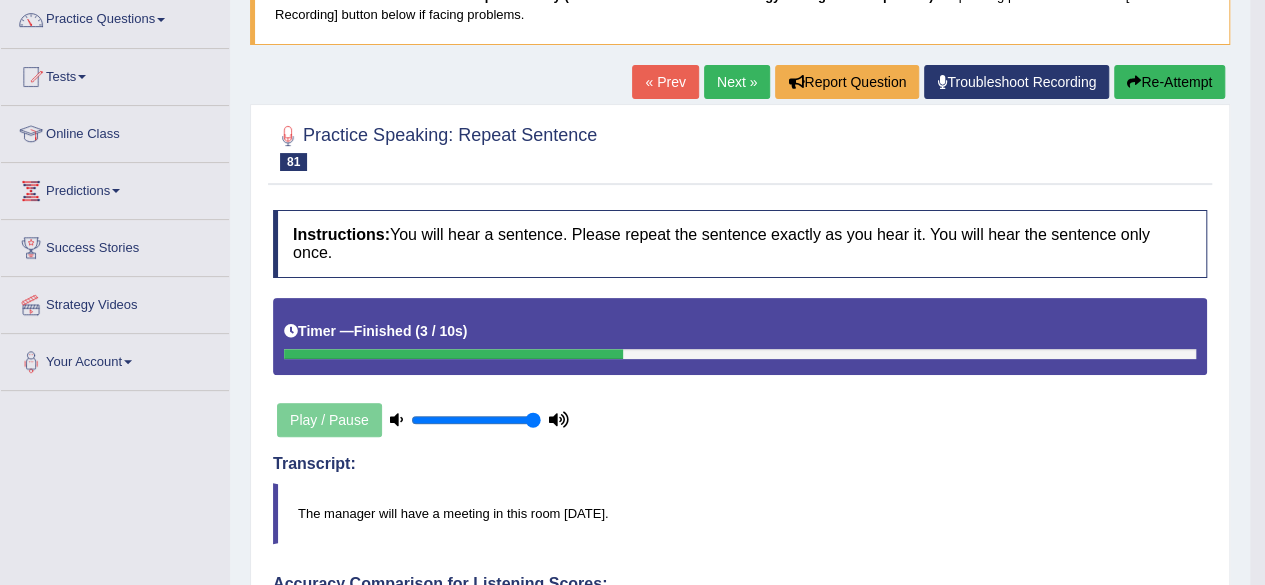
click at [712, 82] on link "Next »" at bounding box center [737, 82] width 66 height 34
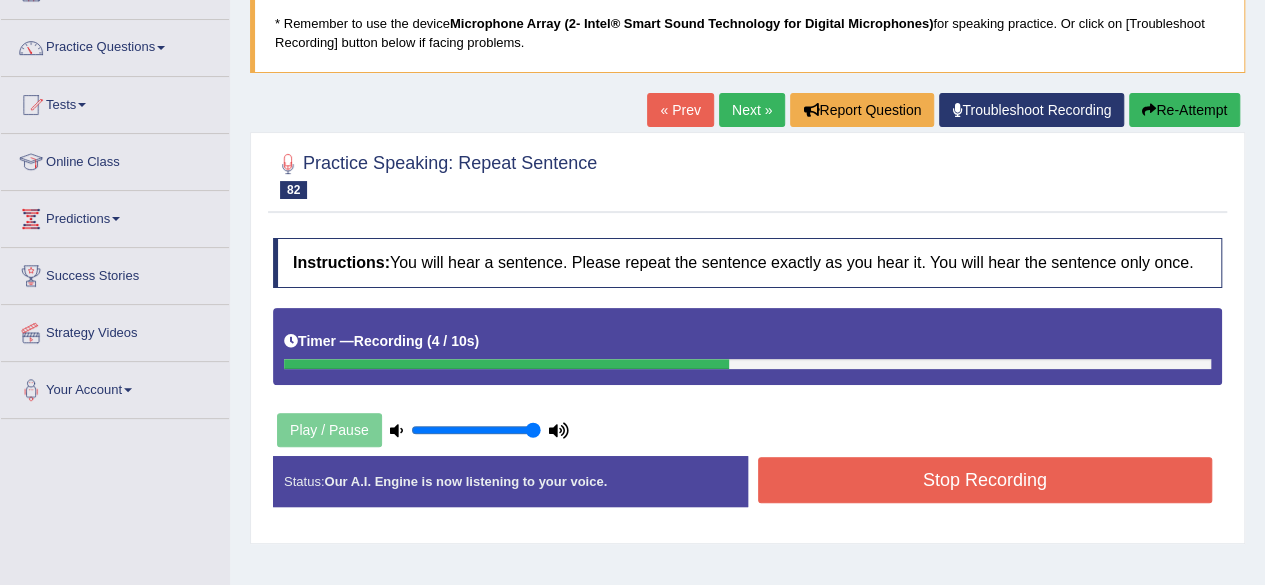
scroll to position [100, 0]
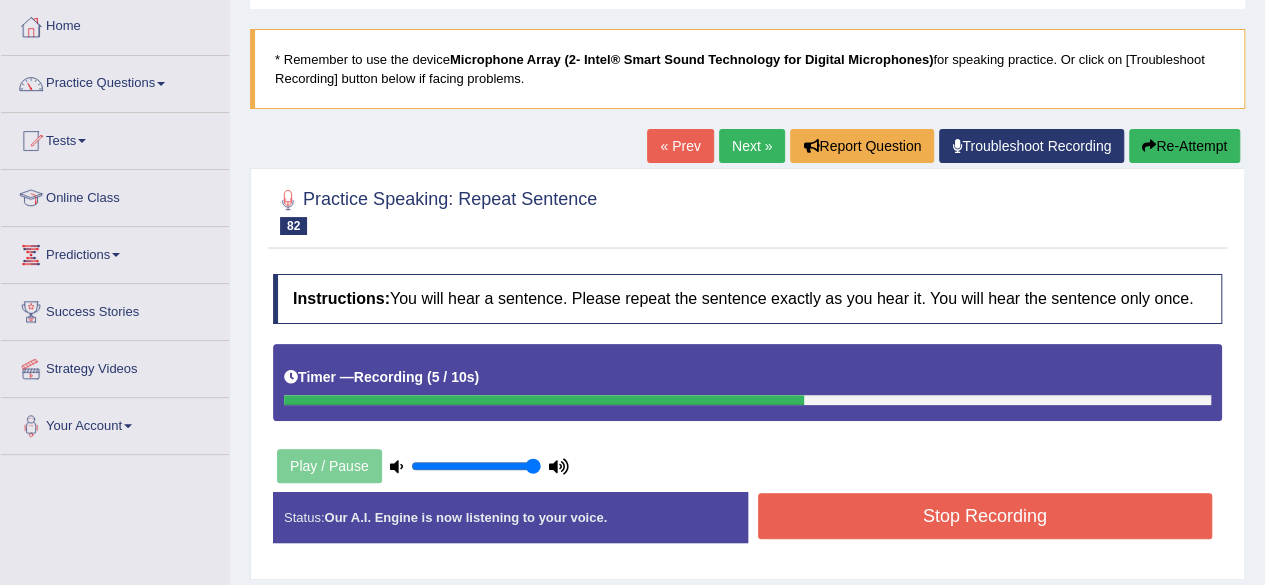
click at [1168, 145] on button "Re-Attempt" at bounding box center [1184, 146] width 111 height 34
click at [1202, 133] on button "Re-Attempt" at bounding box center [1184, 146] width 111 height 34
click at [1178, 141] on button "Re-Attempt" at bounding box center [1184, 146] width 111 height 34
click at [1130, 523] on button "Stop Recording" at bounding box center [985, 516] width 455 height 46
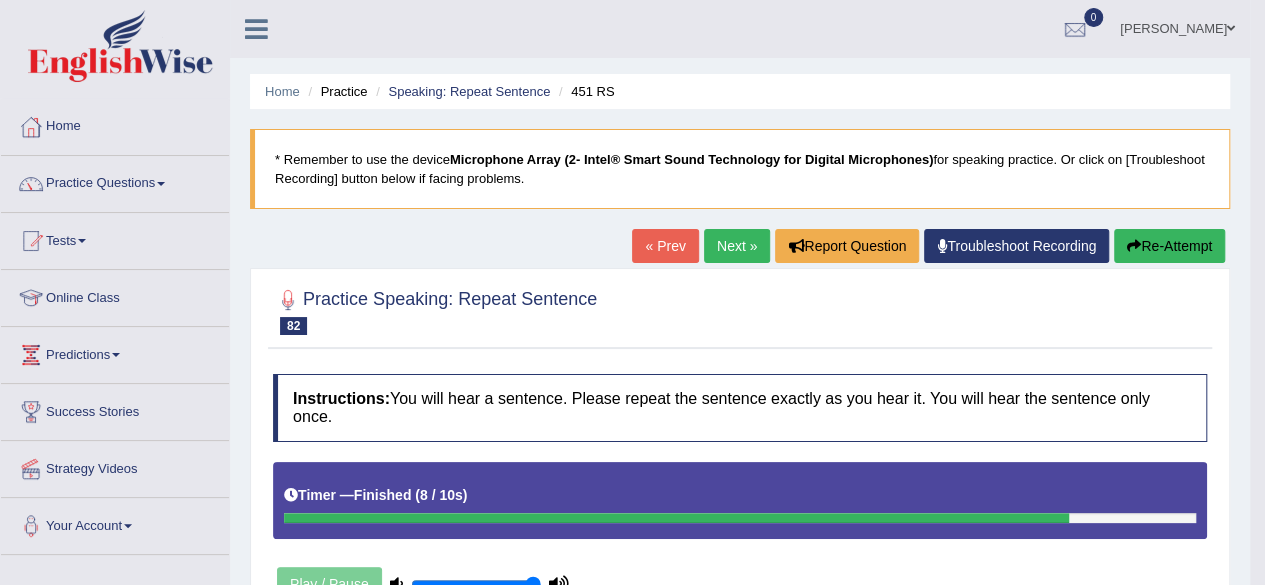
click at [1194, 241] on button "Re-Attempt" at bounding box center [1169, 246] width 111 height 34
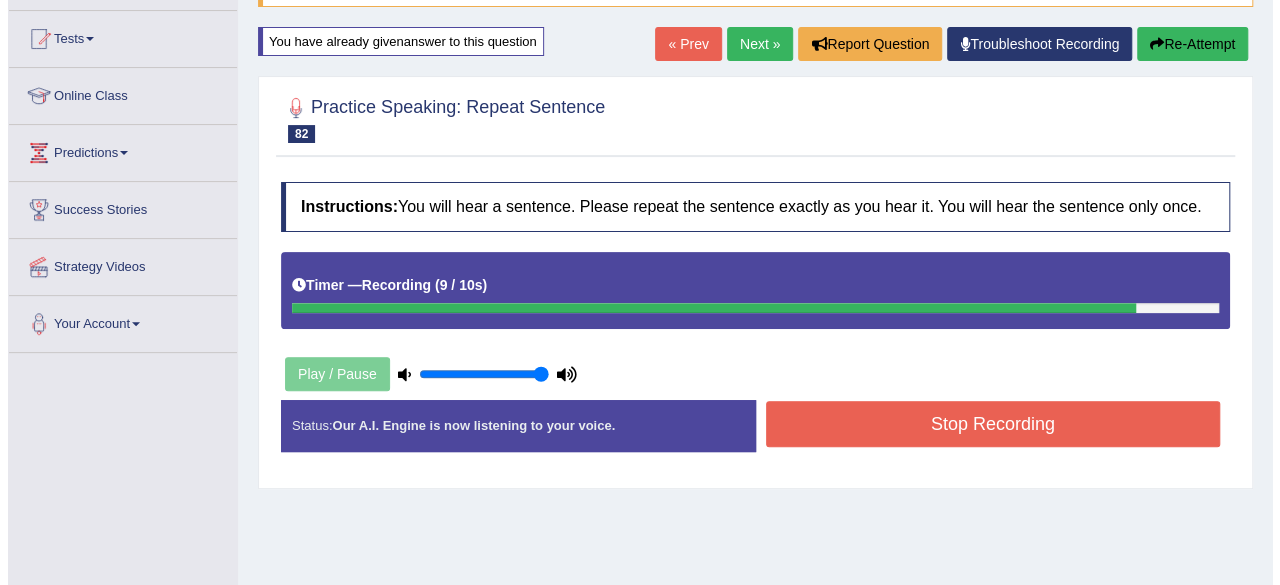
scroll to position [200, 0]
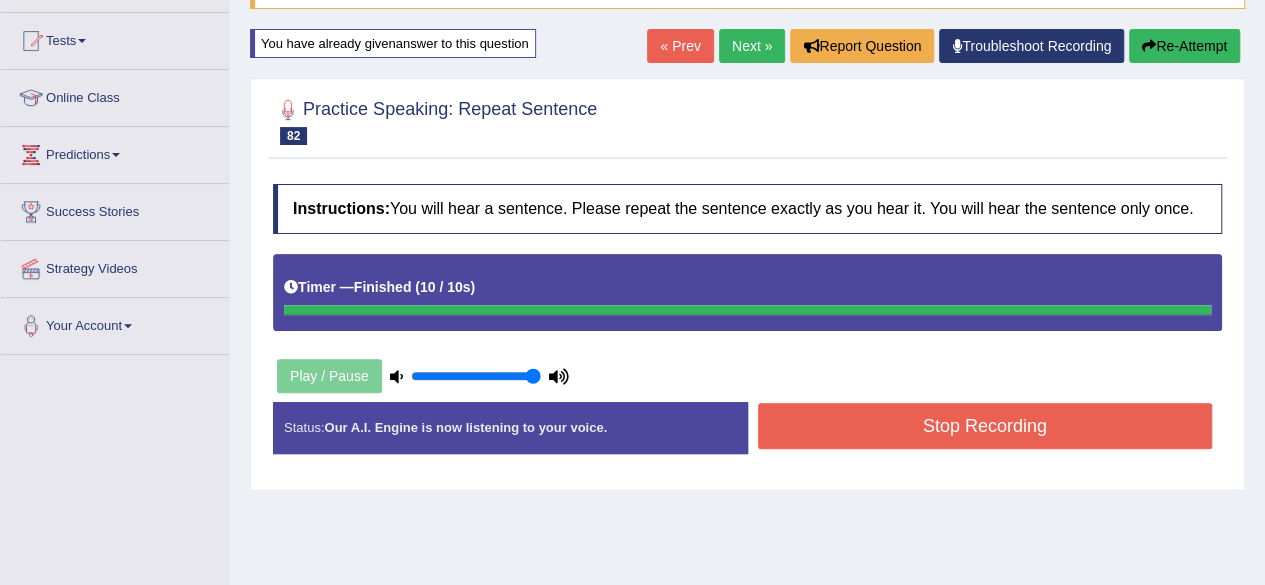
click at [1190, 47] on button "Re-Attempt" at bounding box center [1184, 46] width 111 height 34
click at [954, 413] on button "Stop Recording" at bounding box center [985, 426] width 455 height 46
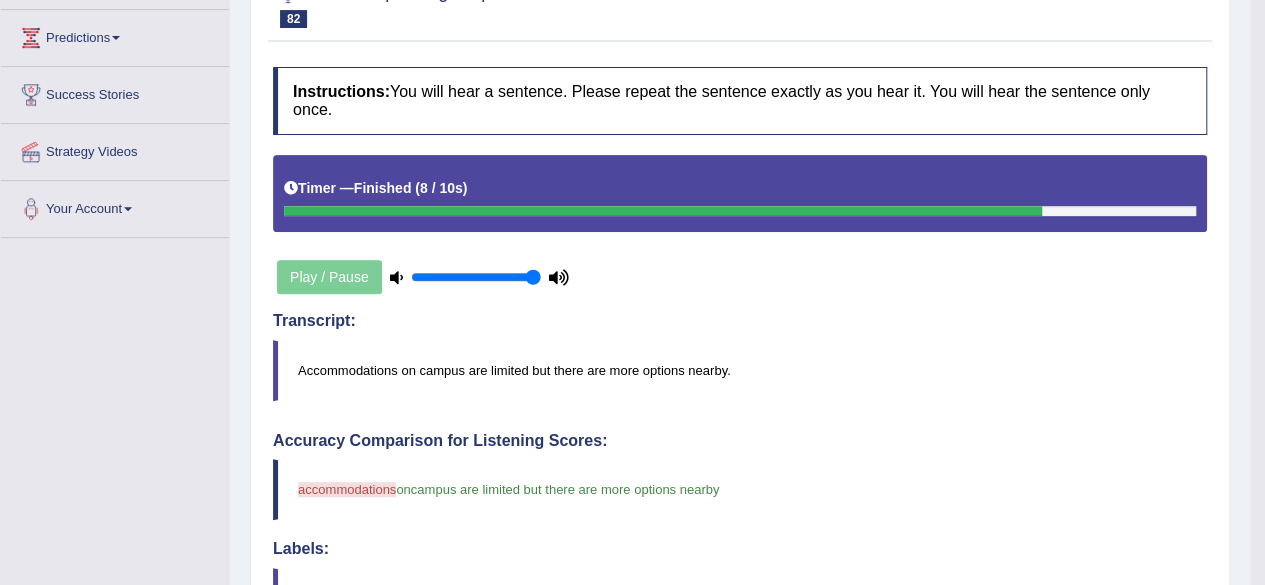
scroll to position [90, 0]
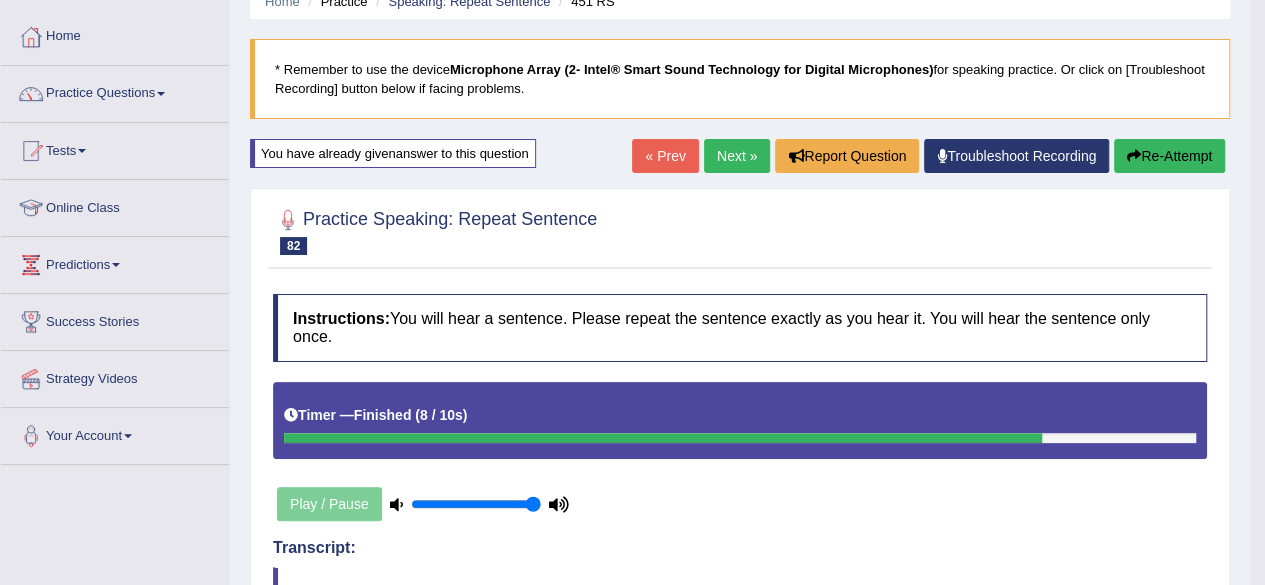
click at [707, 153] on link "Next »" at bounding box center [737, 156] width 66 height 34
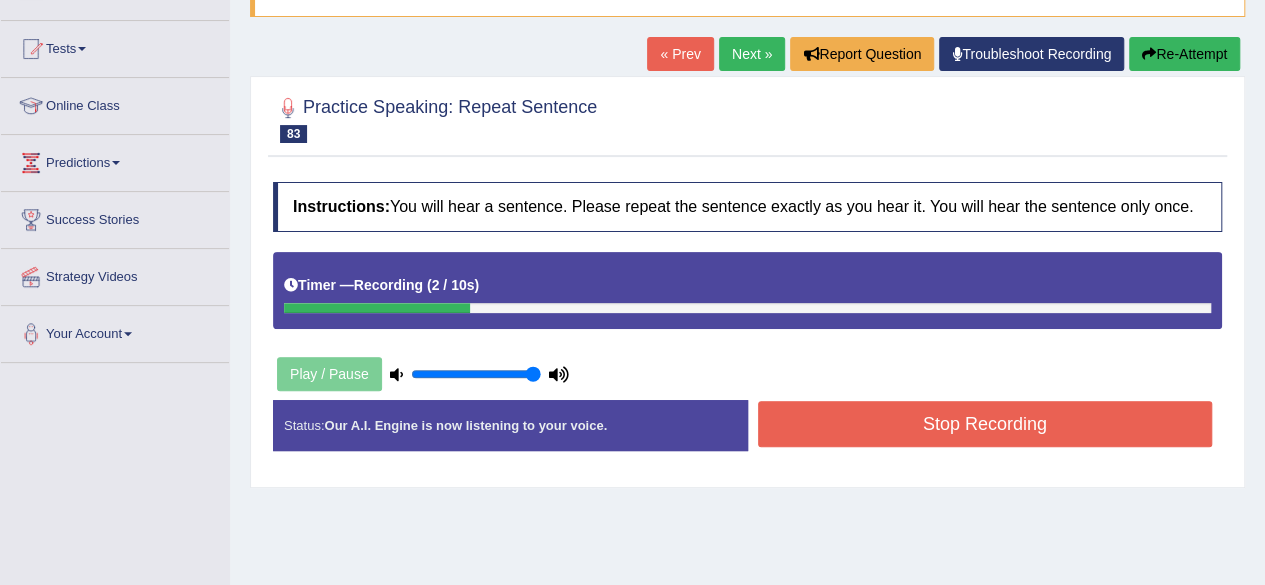
scroll to position [200, 0]
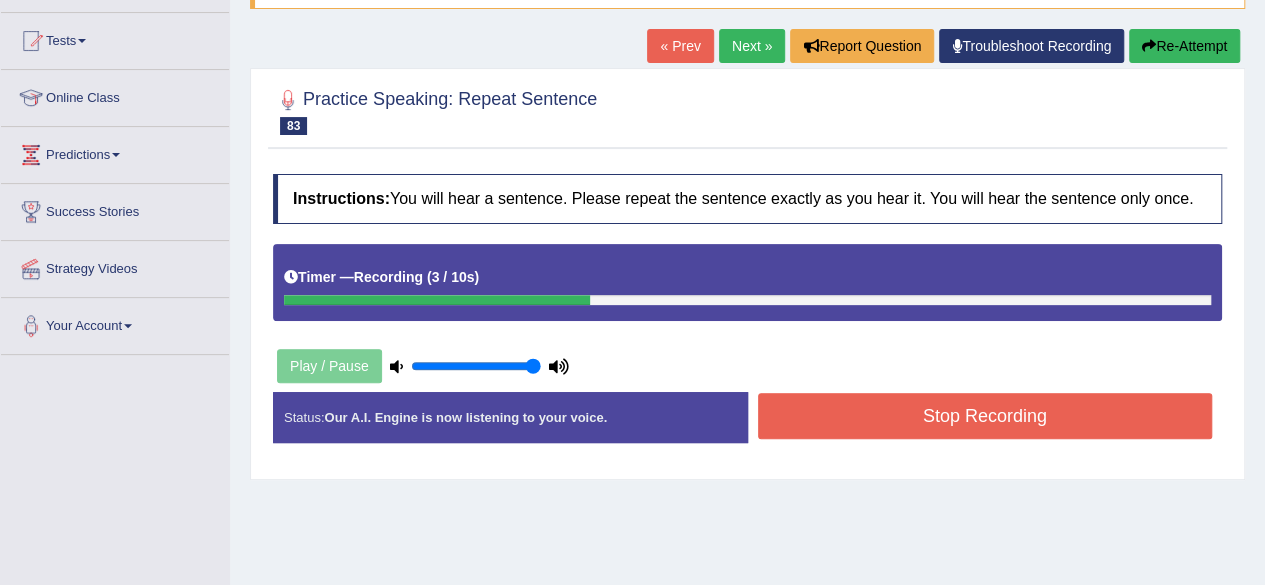
click at [1177, 44] on button "Re-Attempt" at bounding box center [1184, 46] width 111 height 34
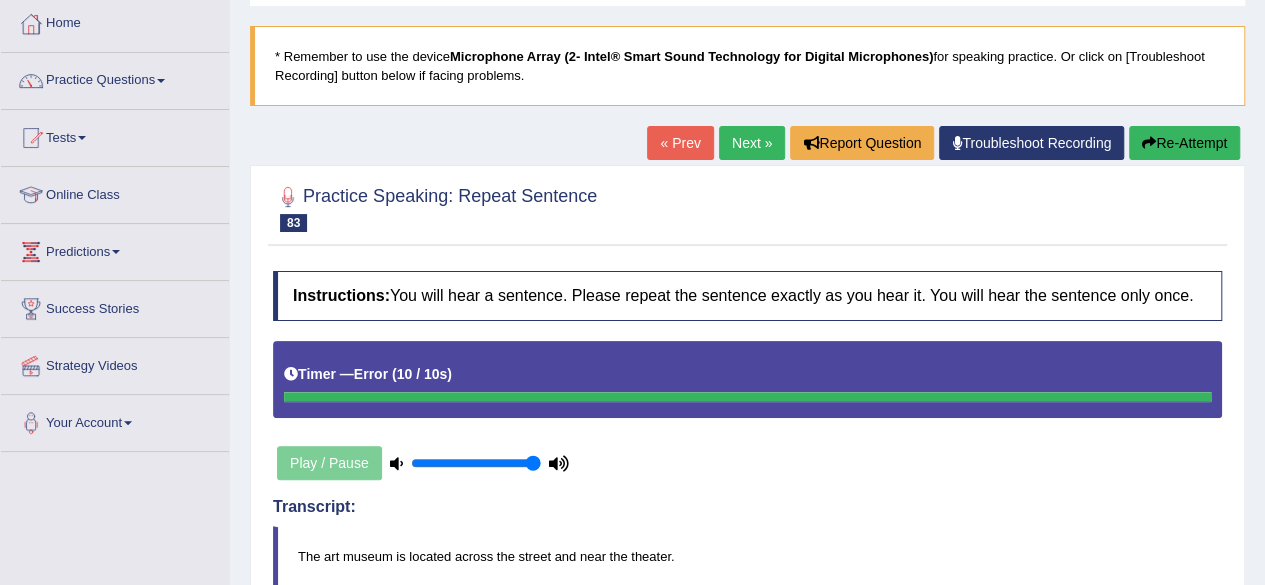
scroll to position [100, 0]
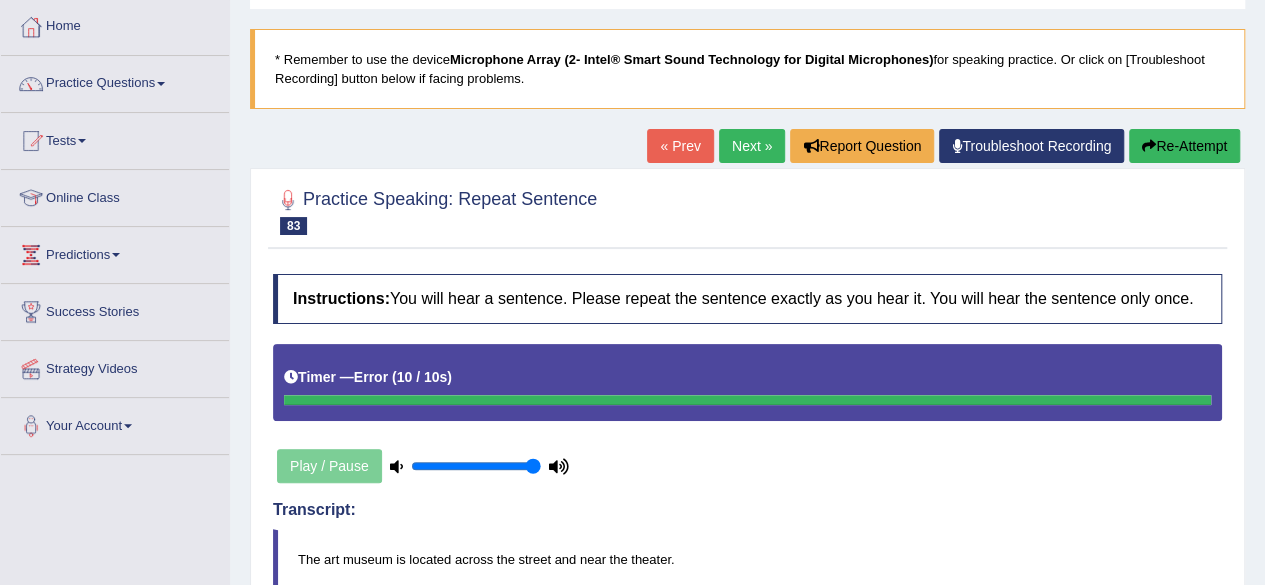
click at [1178, 139] on button "Re-Attempt" at bounding box center [1184, 146] width 111 height 34
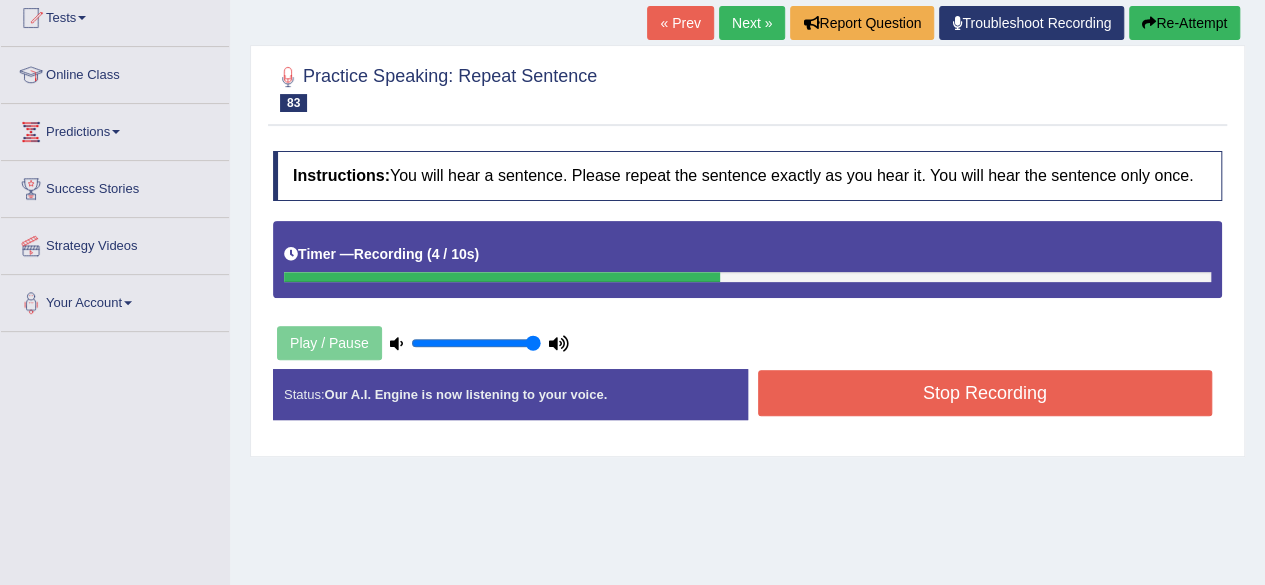
scroll to position [300, 0]
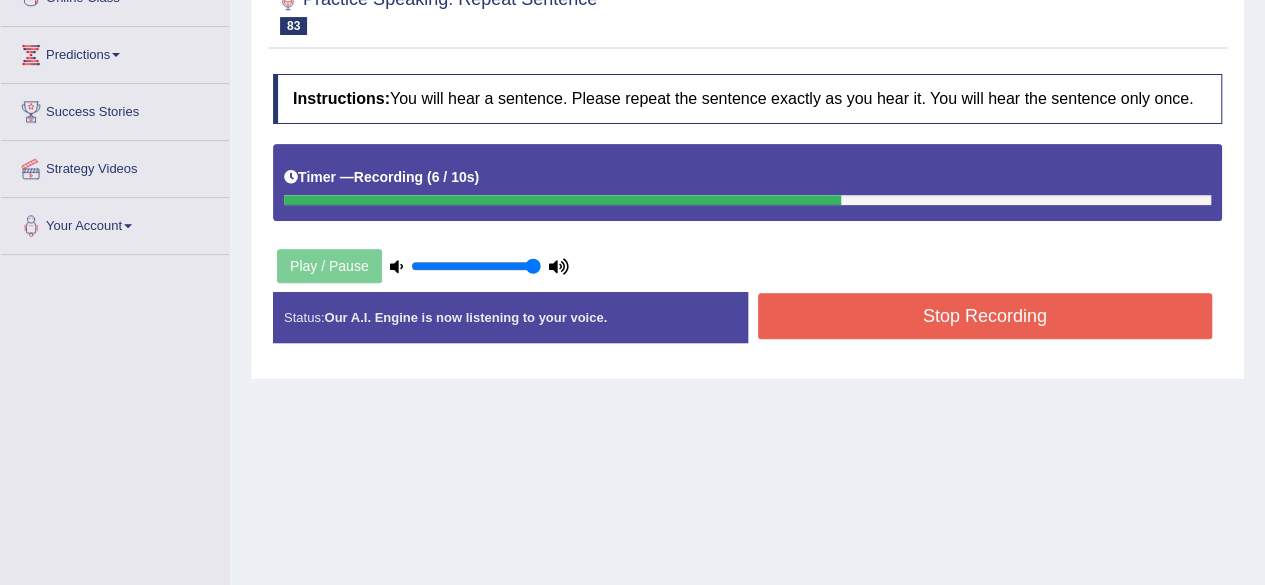
click at [990, 315] on button "Stop Recording" at bounding box center [985, 316] width 455 height 46
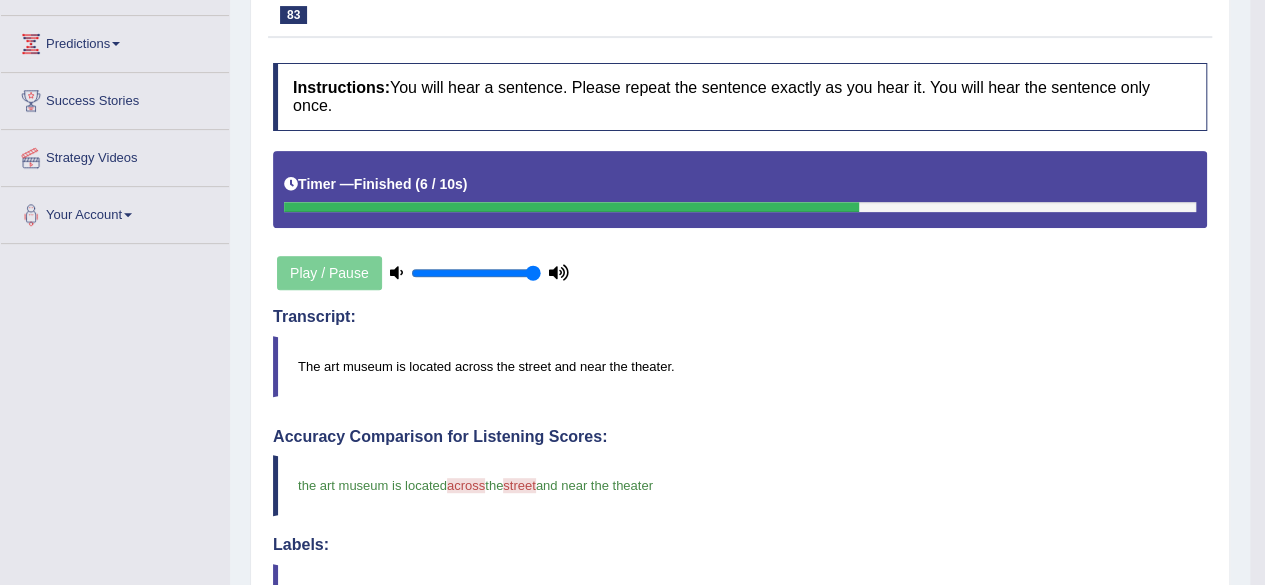
scroll to position [180, 0]
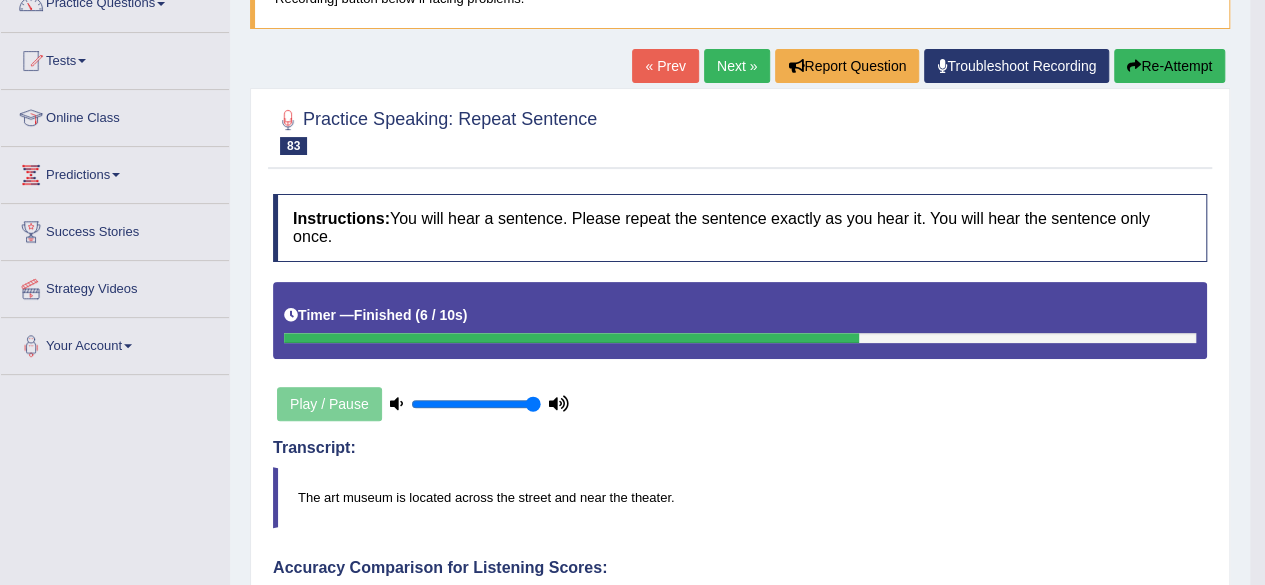
click at [741, 61] on link "Next »" at bounding box center [737, 66] width 66 height 34
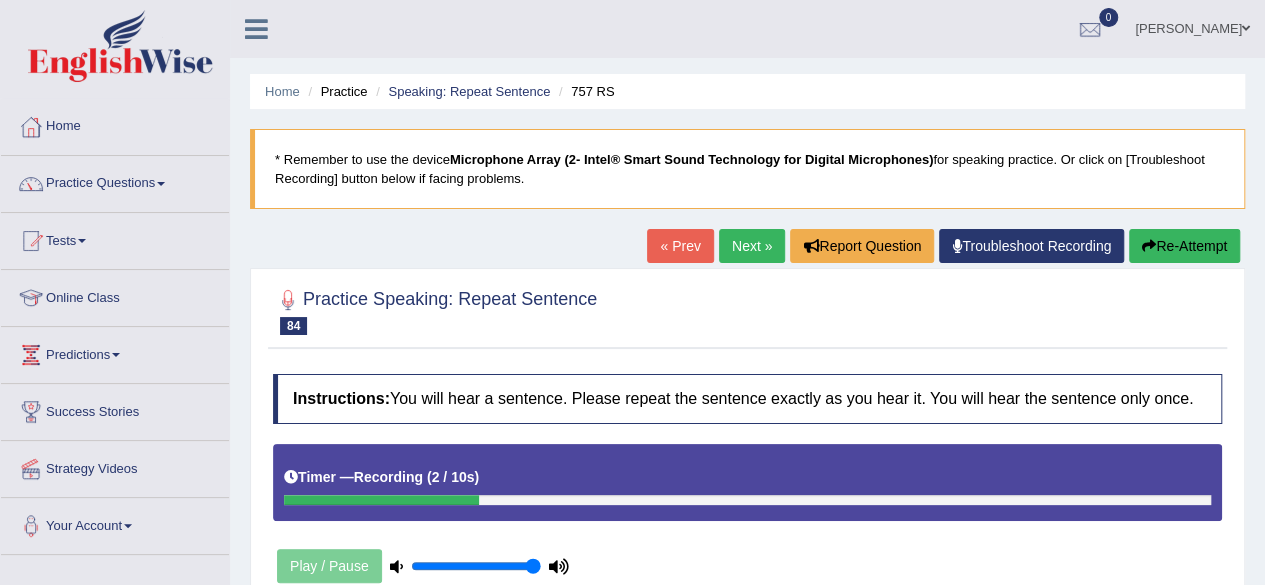
scroll to position [300, 0]
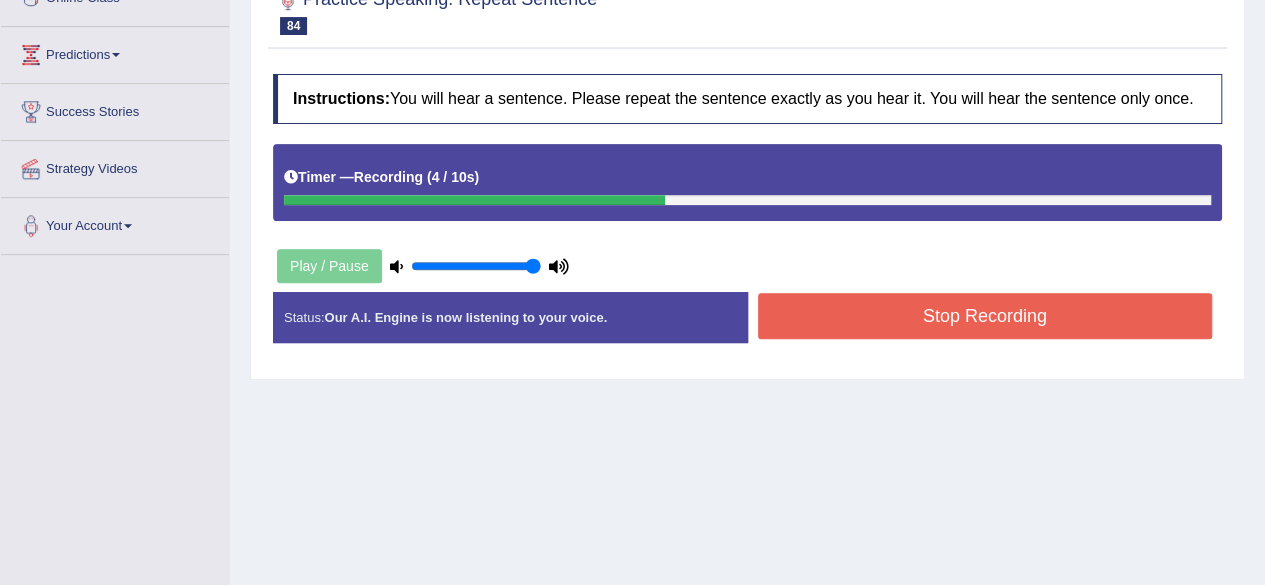
click at [976, 308] on button "Stop Recording" at bounding box center [985, 316] width 455 height 46
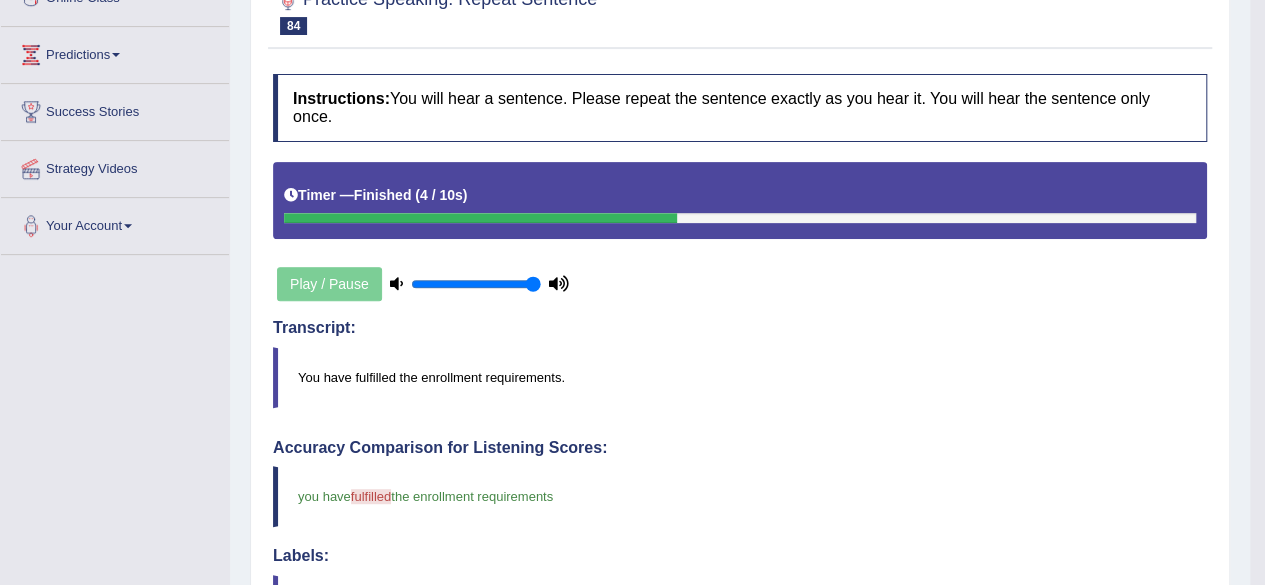
scroll to position [0, 0]
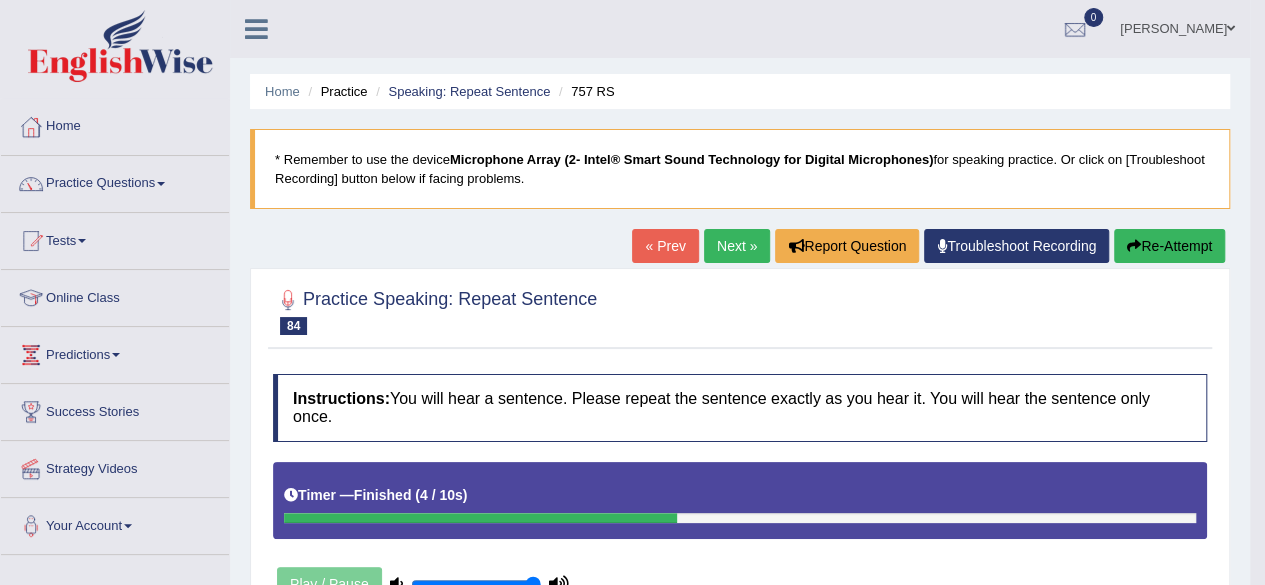
click at [737, 237] on link "Next »" at bounding box center [737, 246] width 66 height 34
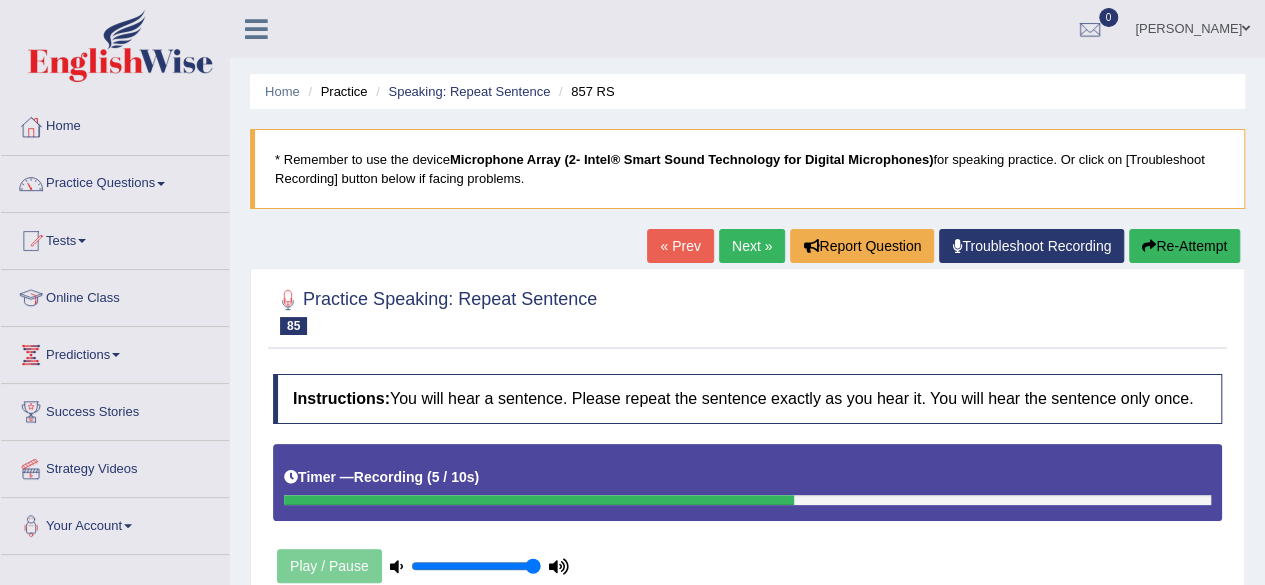
click at [1184, 238] on button "Re-Attempt" at bounding box center [1184, 246] width 111 height 34
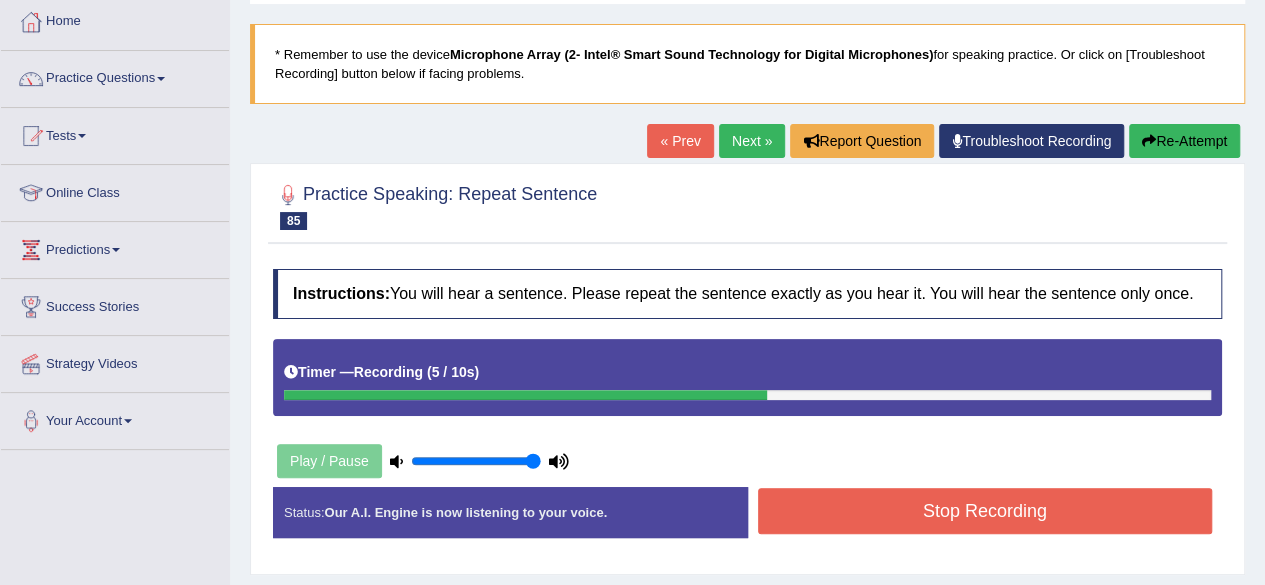
scroll to position [300, 0]
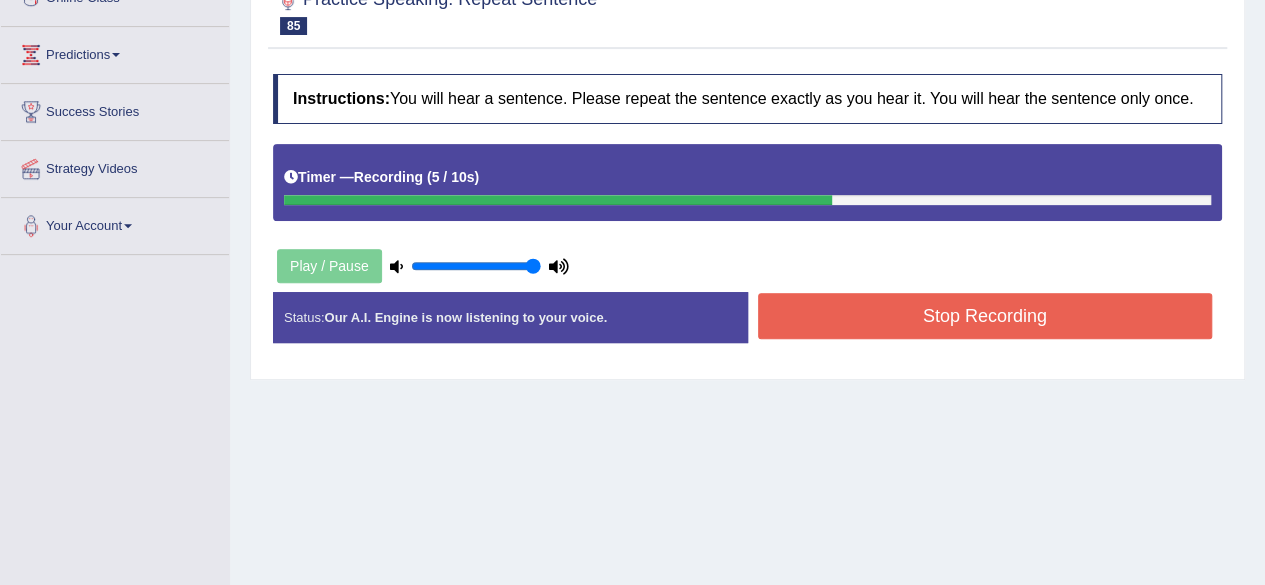
click at [1000, 309] on button "Stop Recording" at bounding box center [985, 316] width 455 height 46
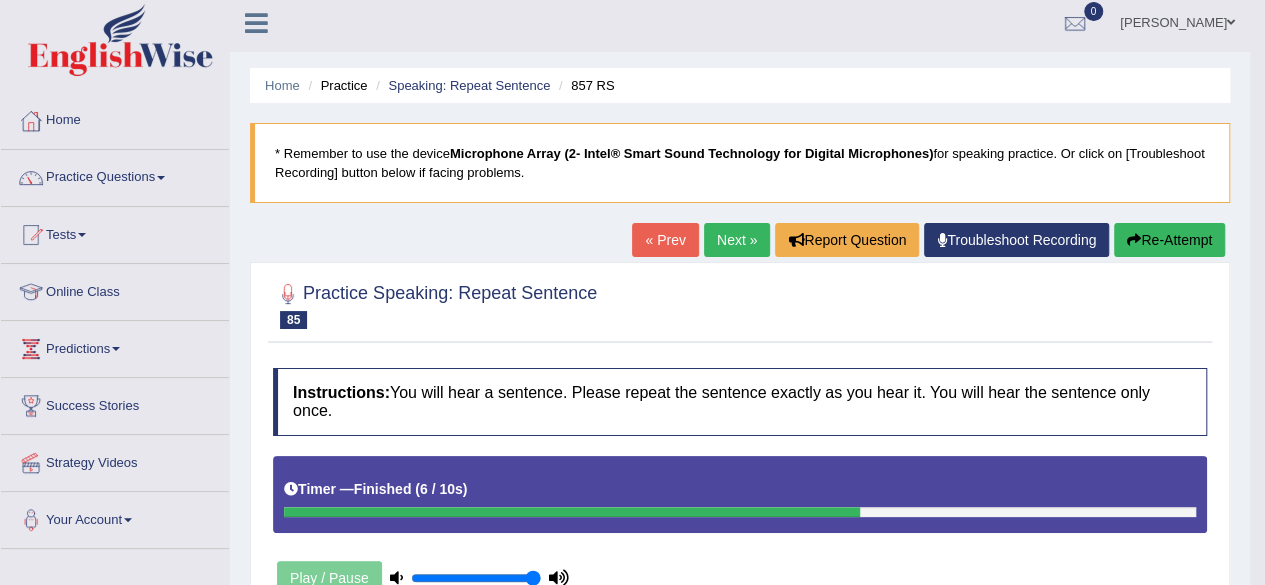
scroll to position [0, 0]
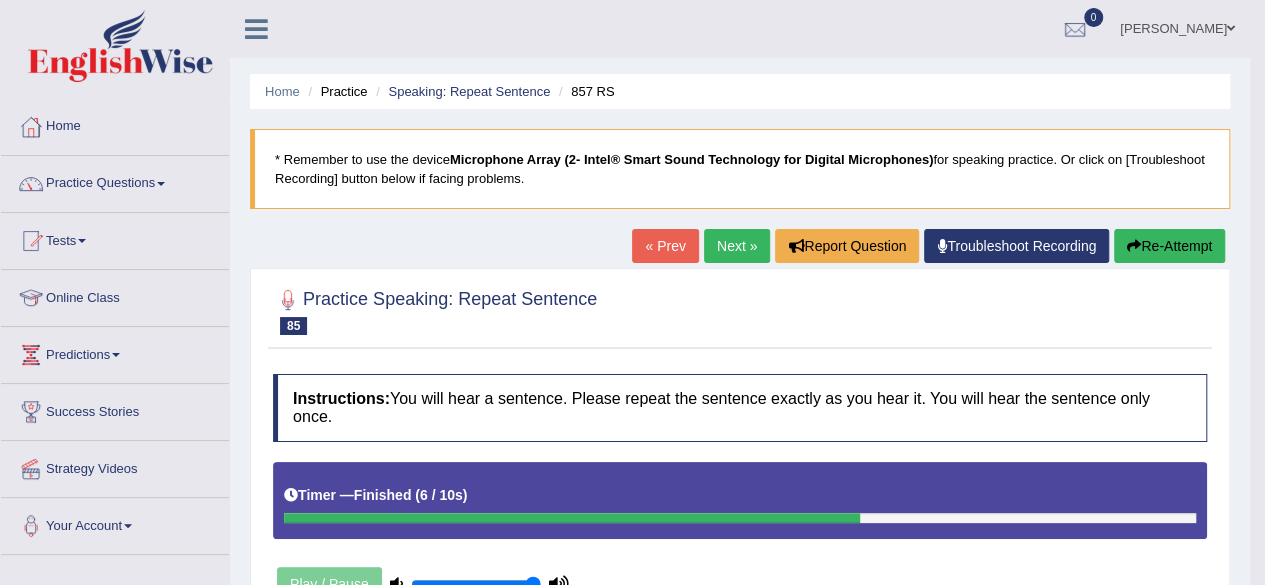
click at [721, 241] on link "Next »" at bounding box center [737, 246] width 66 height 34
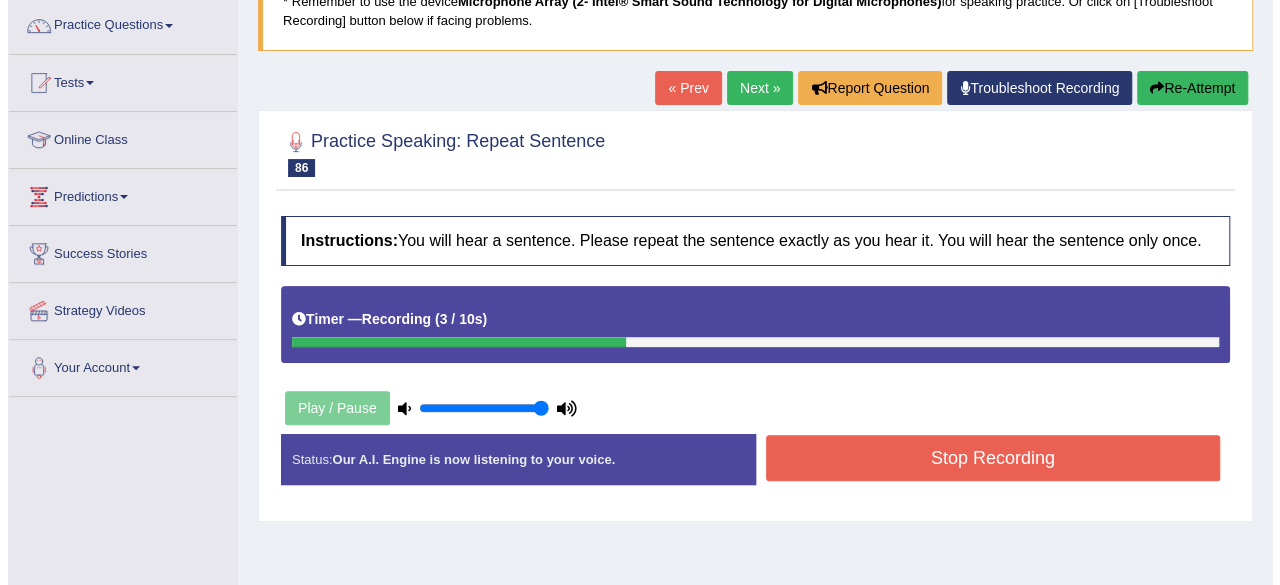
scroll to position [200, 0]
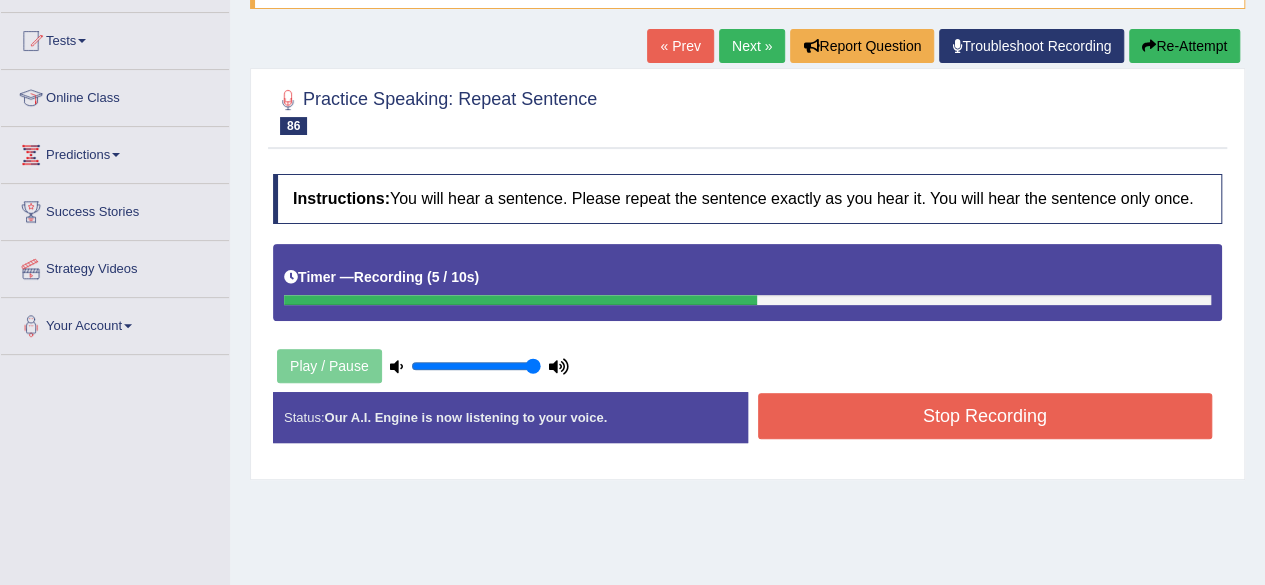
click at [951, 422] on button "Stop Recording" at bounding box center [985, 416] width 455 height 46
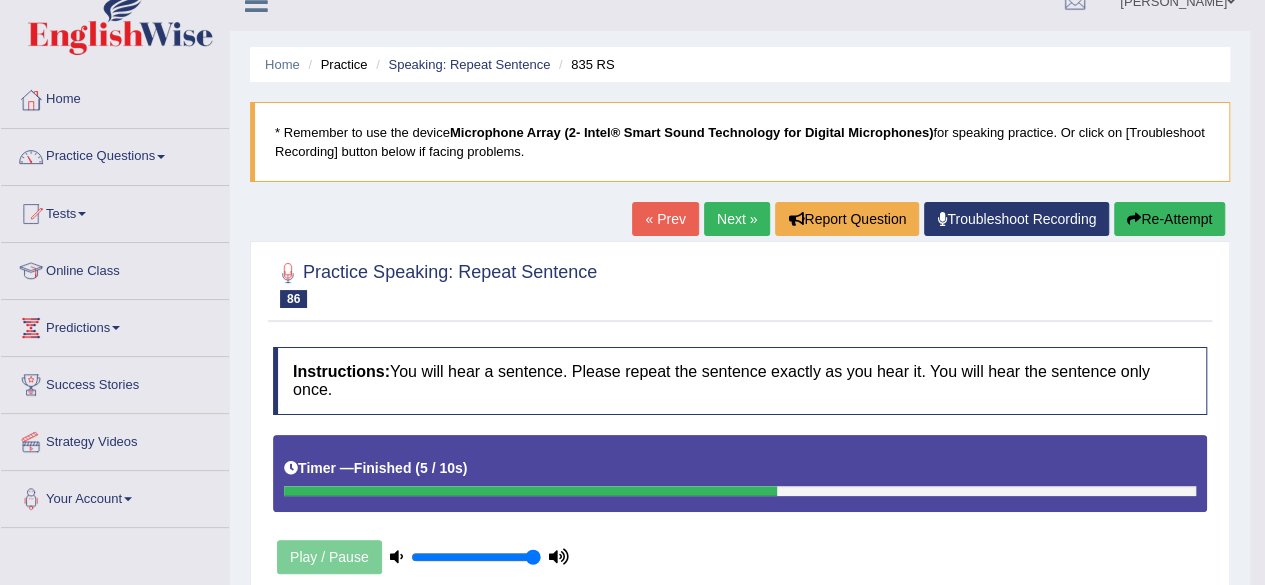
scroll to position [0, 0]
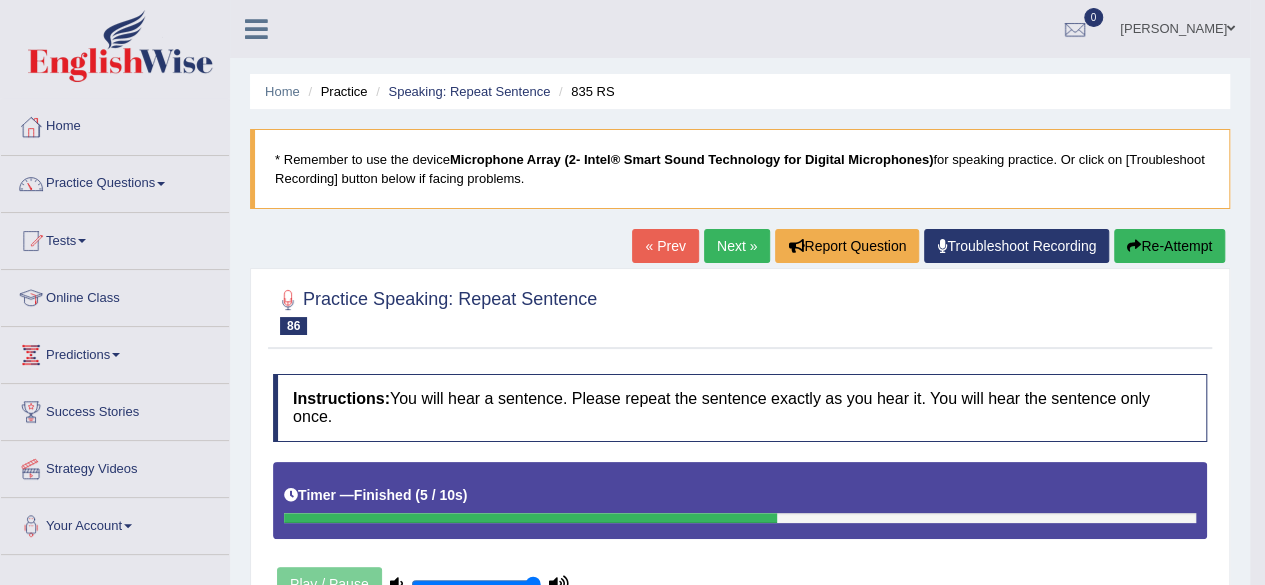
click at [1174, 239] on button "Re-Attempt" at bounding box center [1169, 246] width 111 height 34
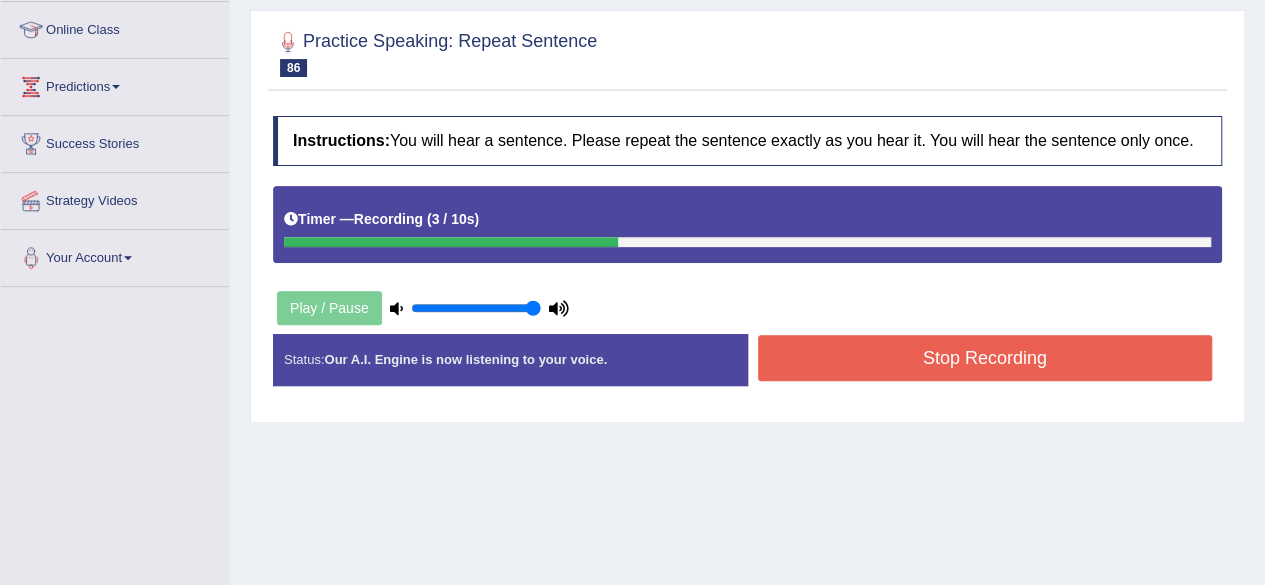
scroll to position [300, 0]
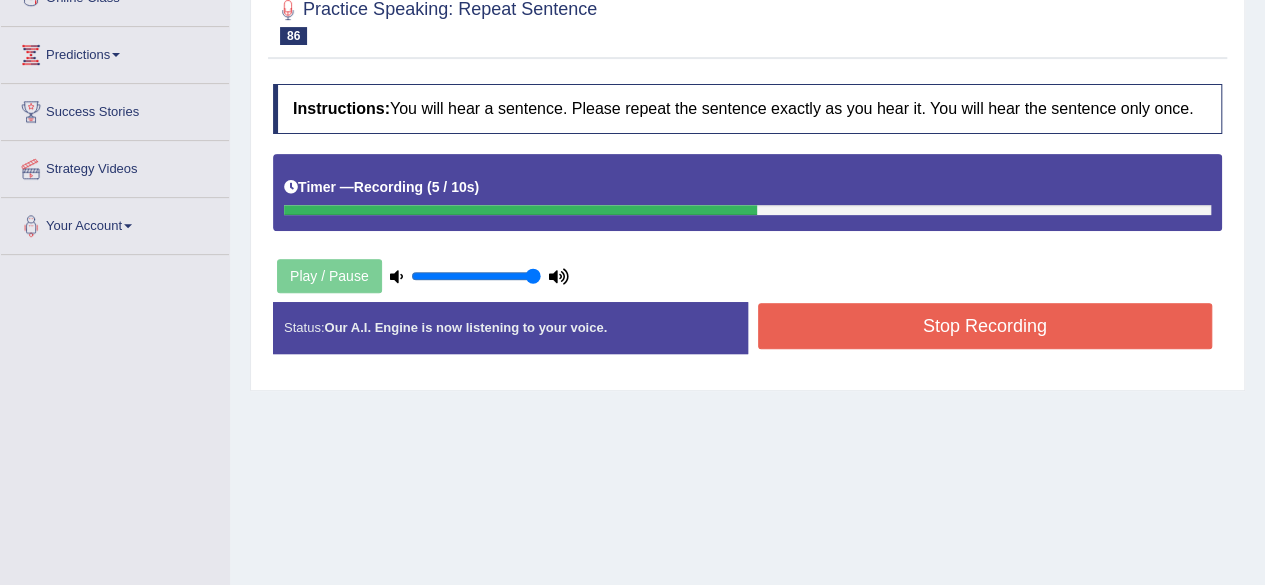
click at [943, 307] on button "Stop Recording" at bounding box center [985, 326] width 455 height 46
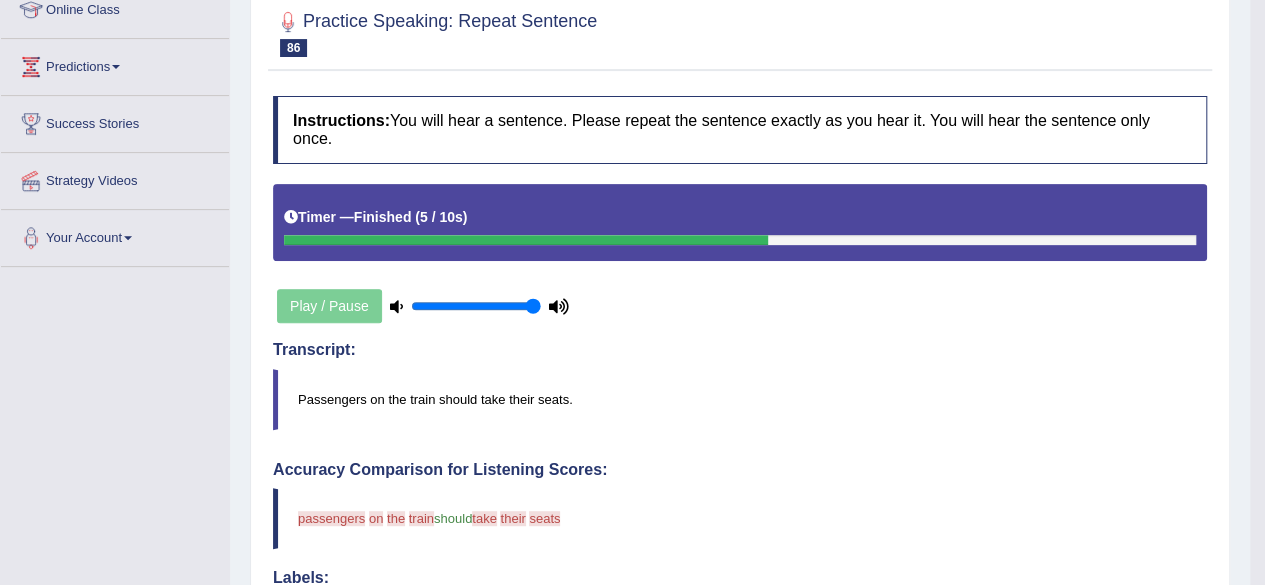
scroll to position [90, 0]
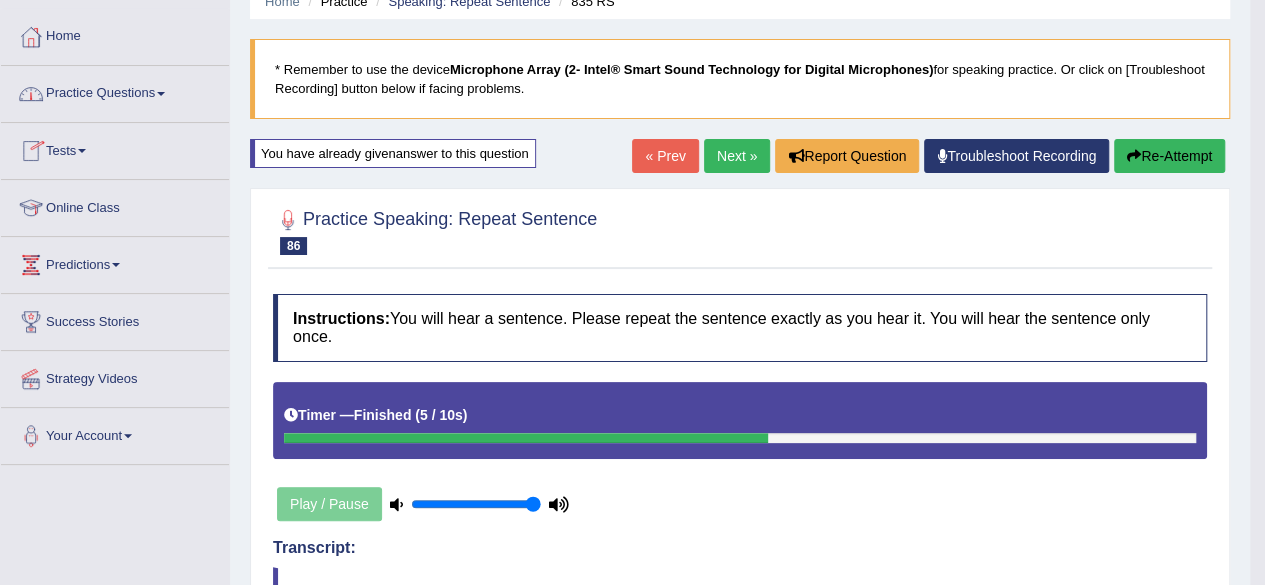
click at [742, 151] on link "Next »" at bounding box center [737, 156] width 66 height 34
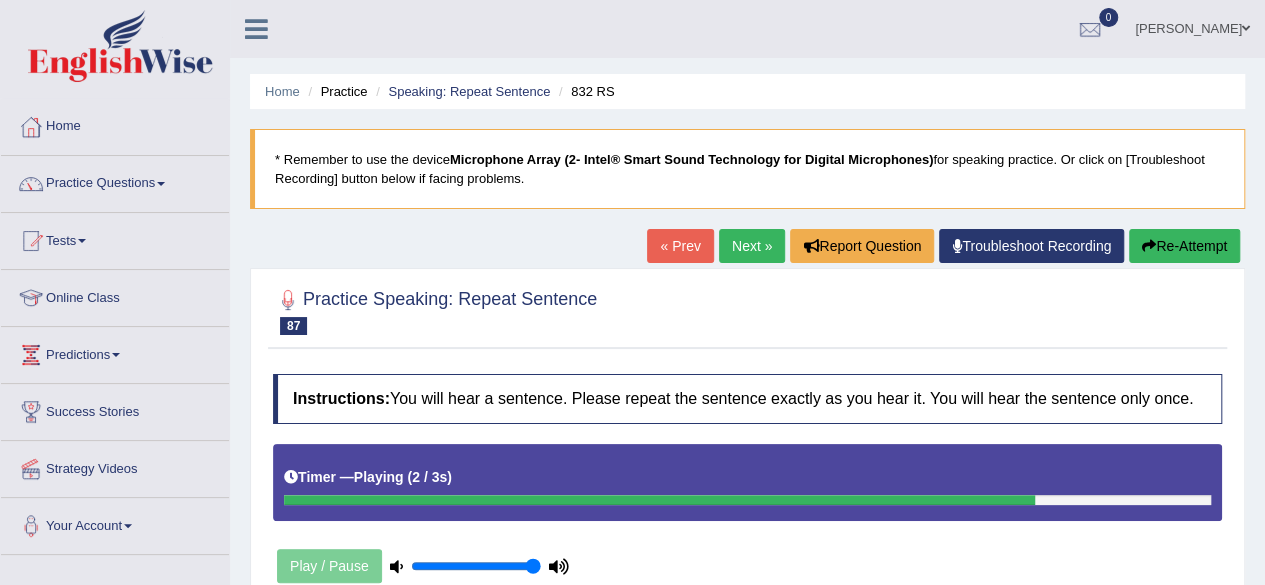
scroll to position [300, 0]
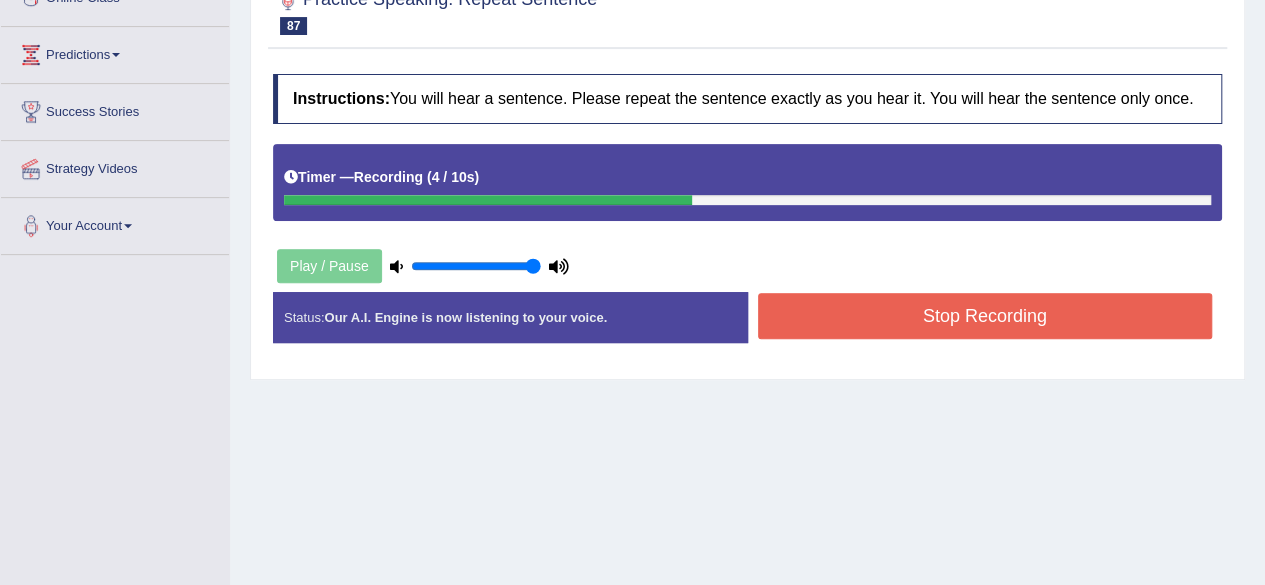
click at [916, 301] on button "Stop Recording" at bounding box center [985, 316] width 455 height 46
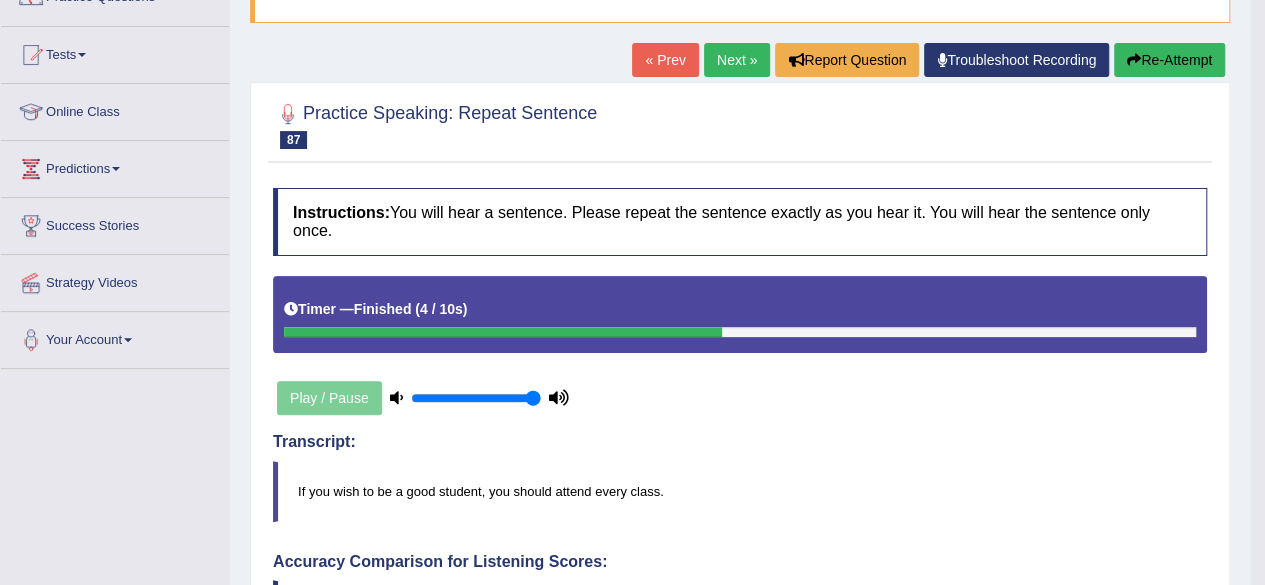
scroll to position [180, 0]
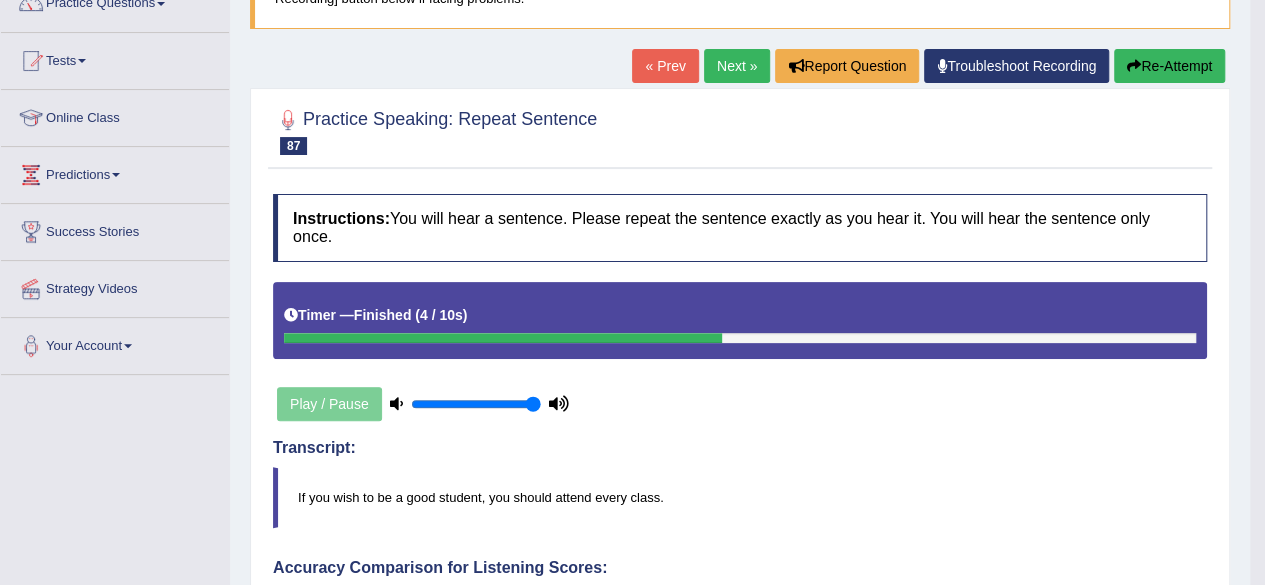
click at [732, 63] on link "Next »" at bounding box center [737, 66] width 66 height 34
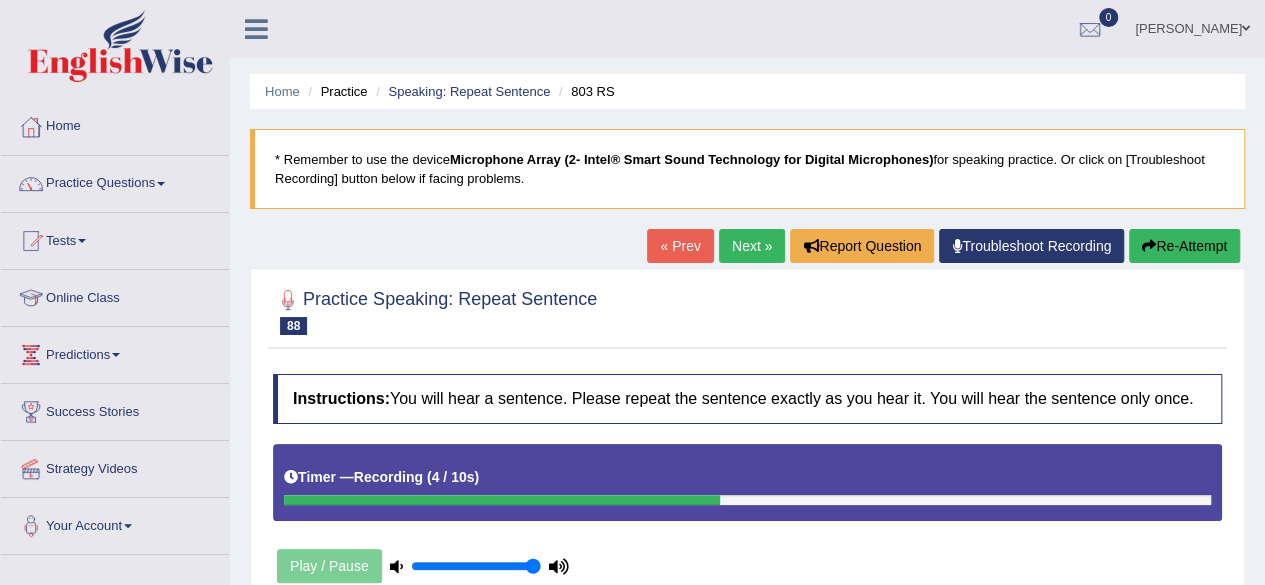
click at [1203, 238] on button "Re-Attempt" at bounding box center [1184, 246] width 111 height 34
